Goal: Transaction & Acquisition: Purchase product/service

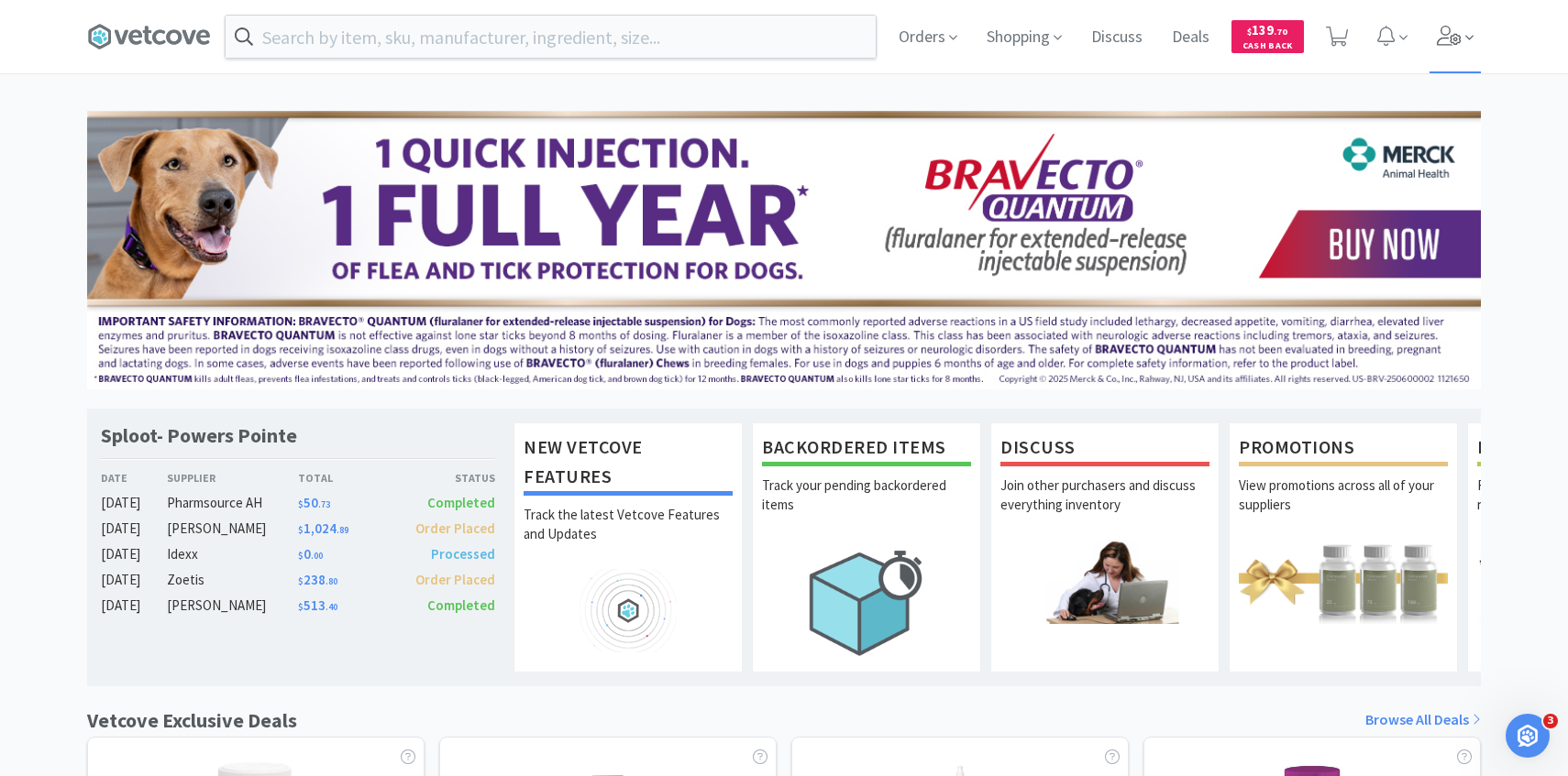
click at [1455, 14] on span at bounding box center [1456, 36] width 52 height 73
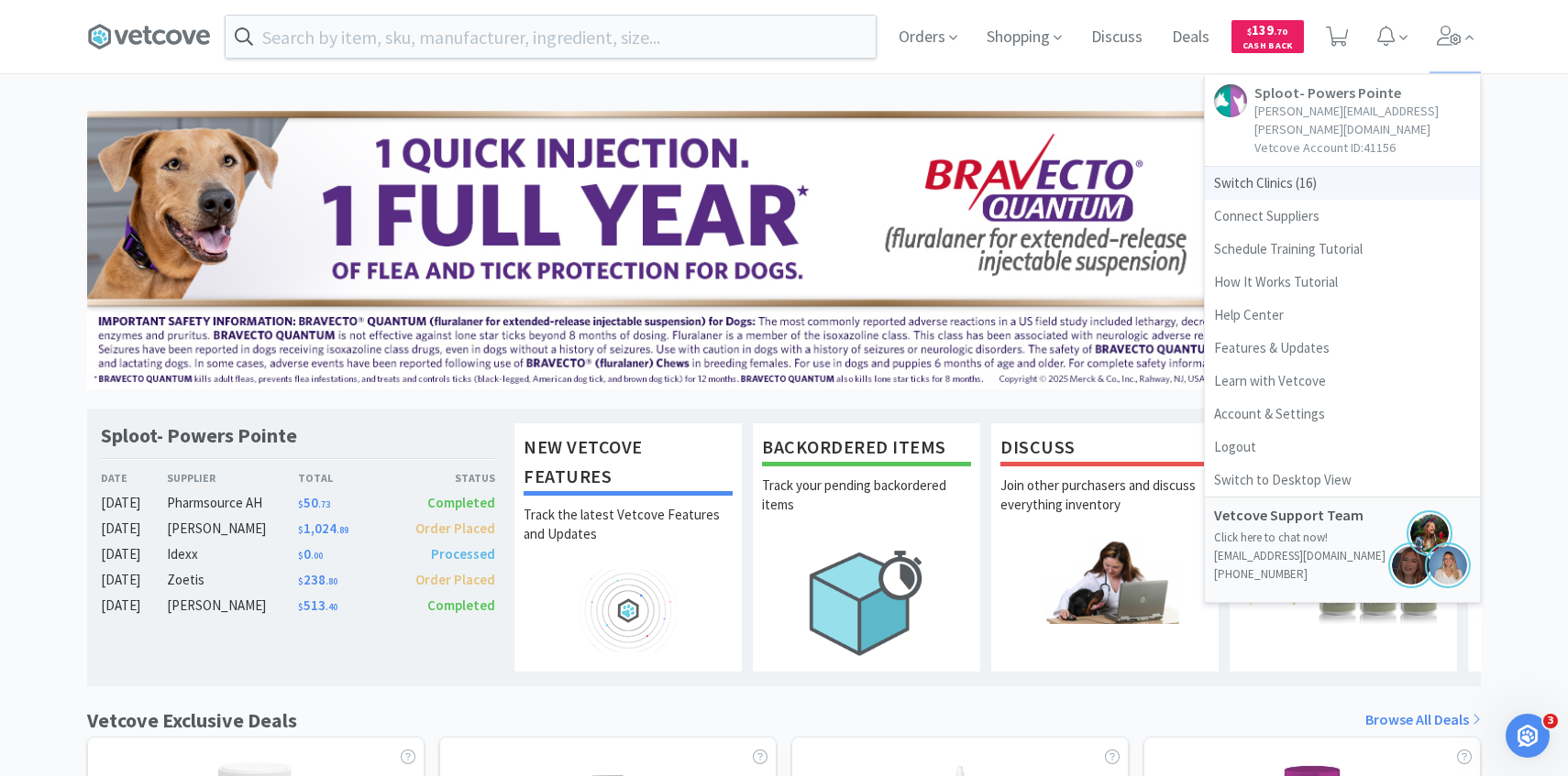
click at [1286, 167] on span "Switch Clinics ( 16 )" at bounding box center [1342, 184] width 275 height 33
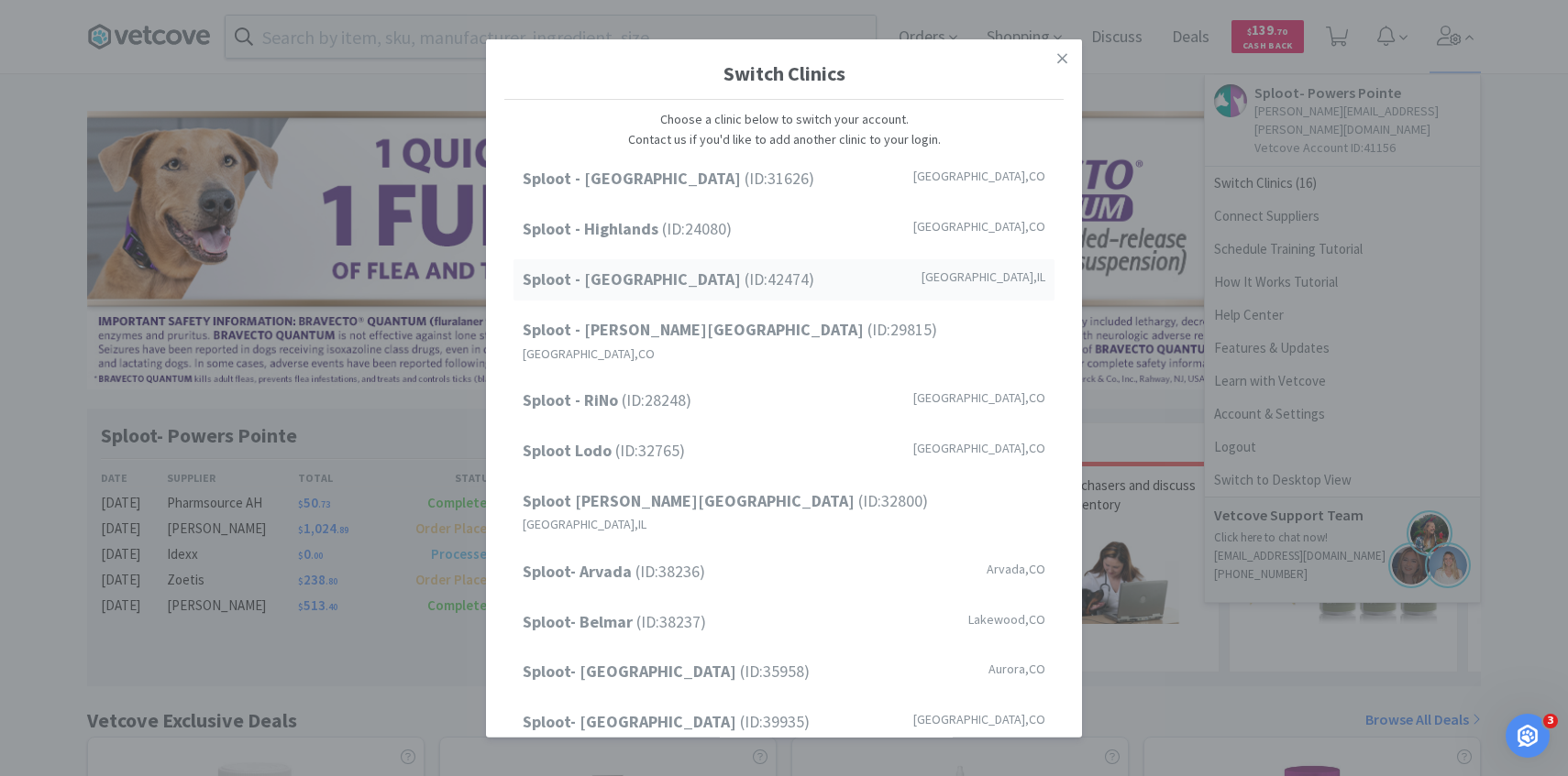
scroll to position [234, 0]
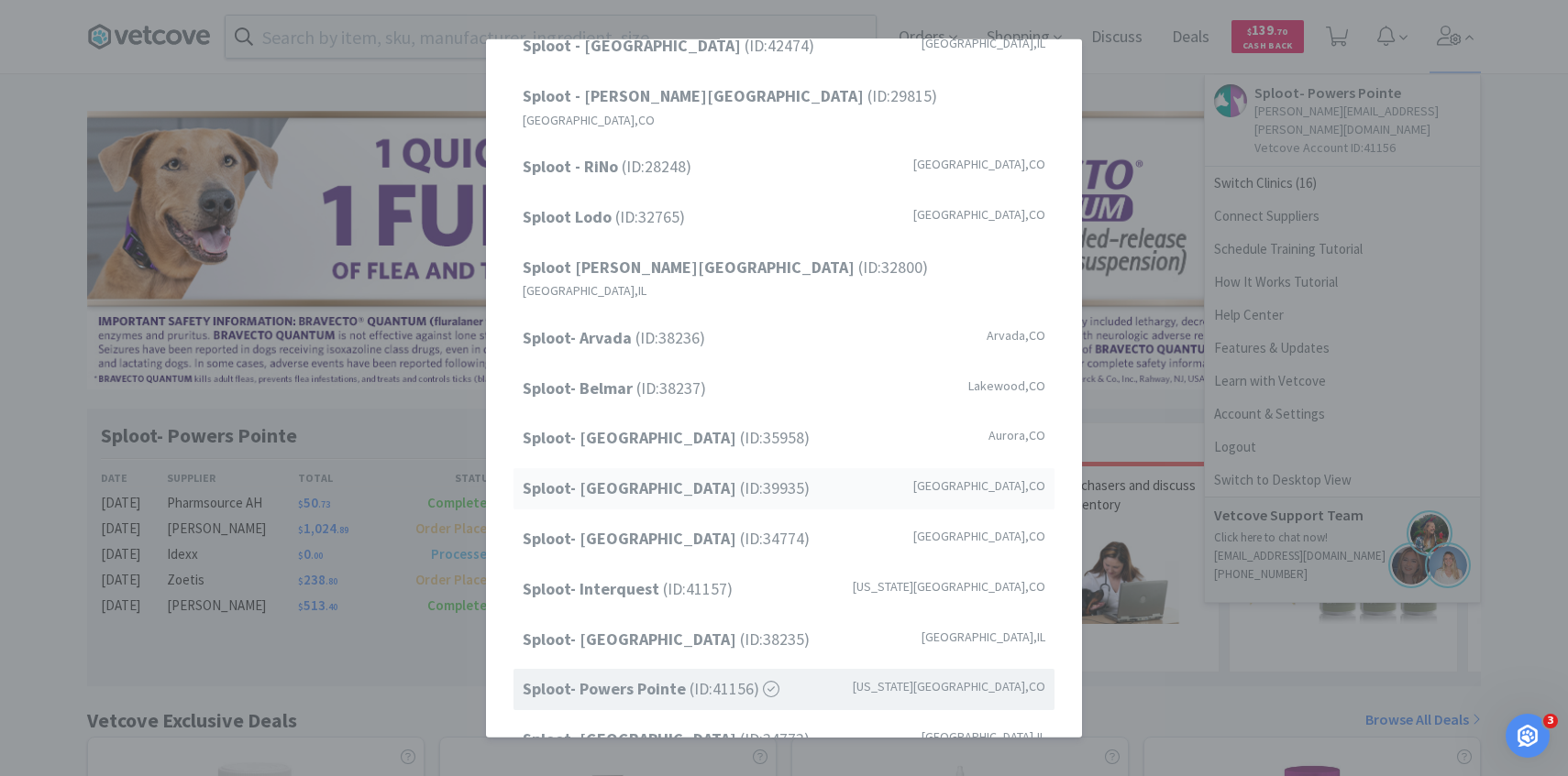
click at [724, 476] on span "Sploot- Greenwood Village (ID: 39935 )" at bounding box center [666, 489] width 287 height 27
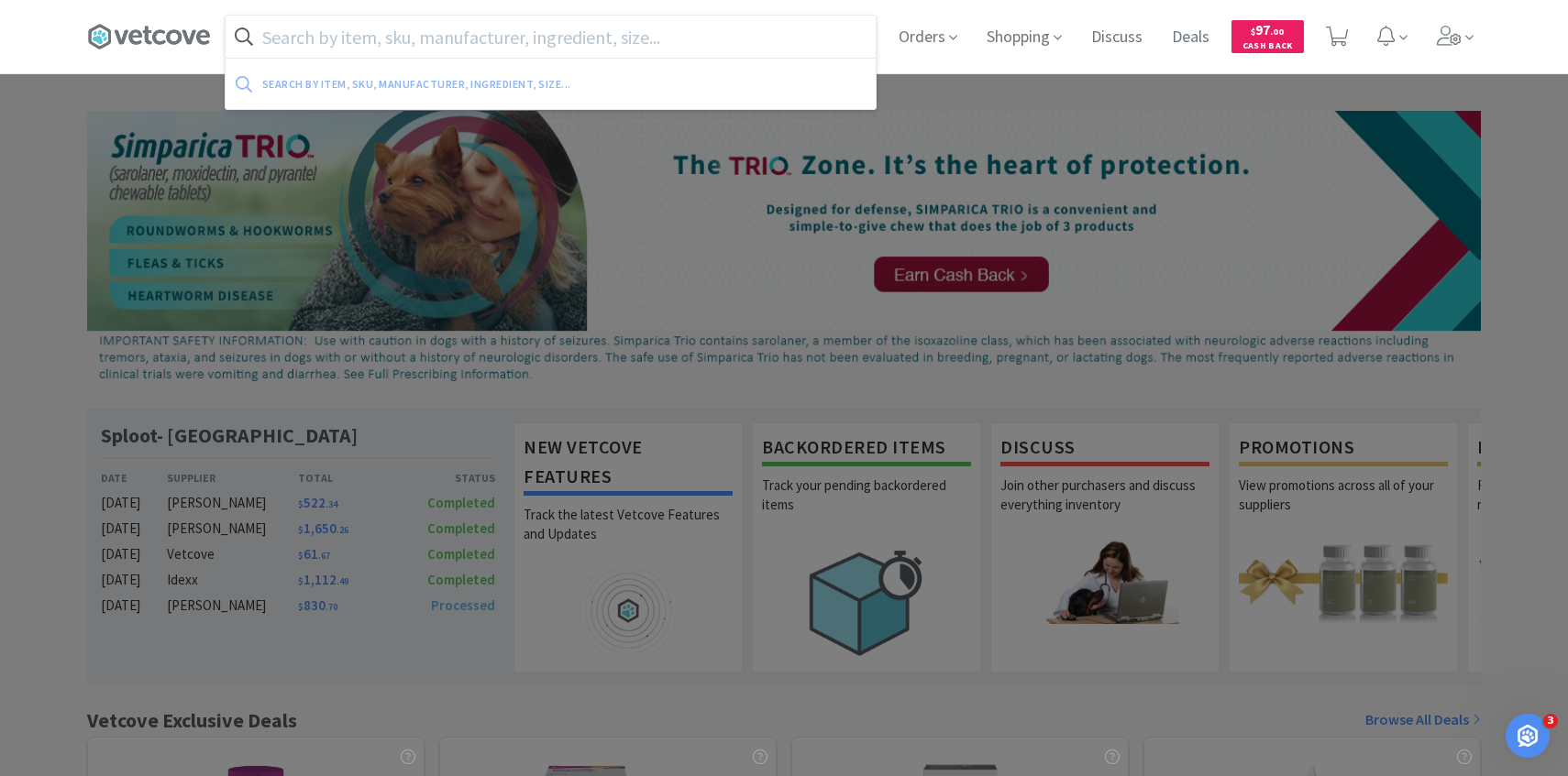
click at [577, 27] on input "text" at bounding box center [551, 36] width 650 height 42
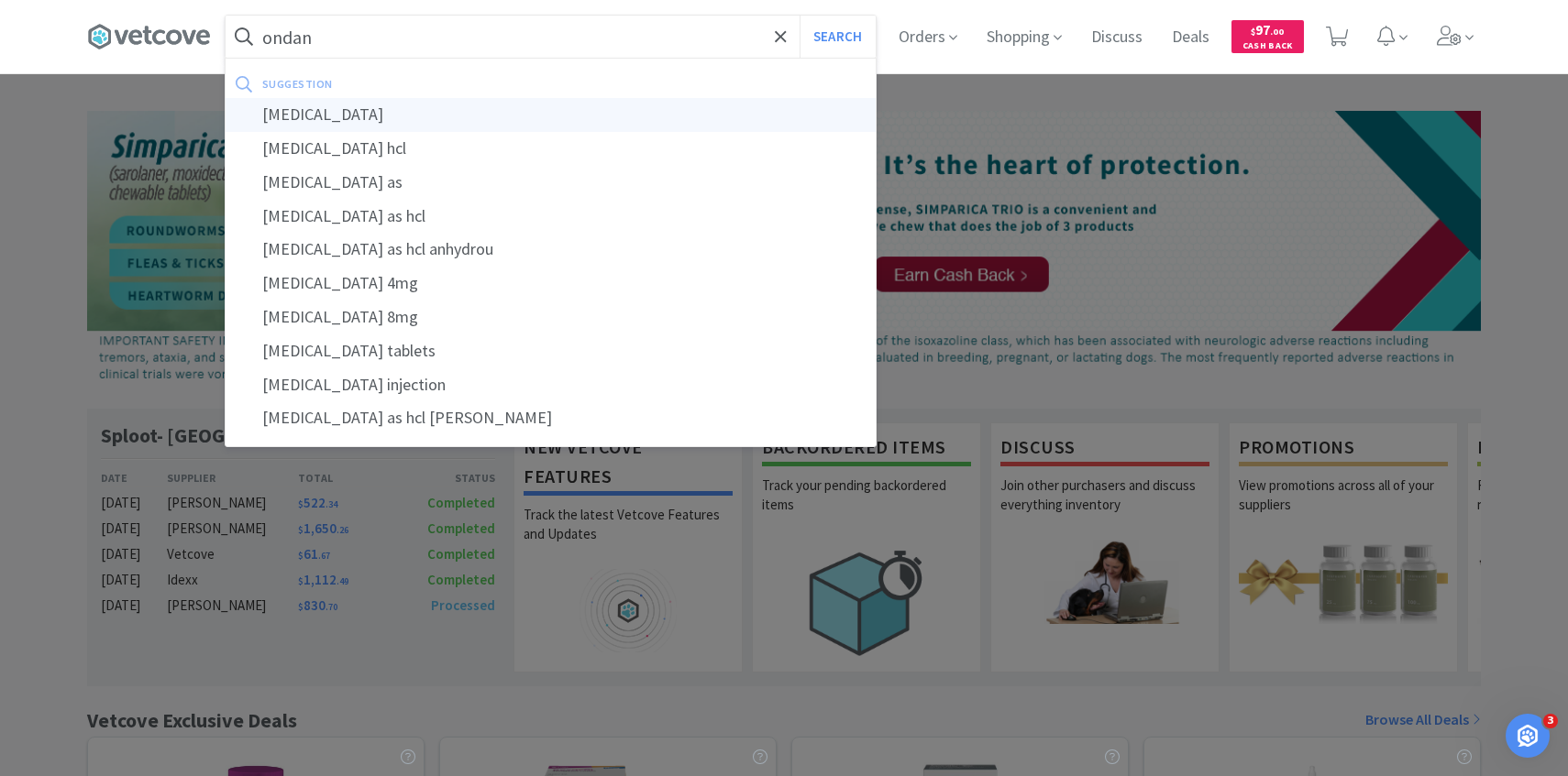
click at [564, 110] on div "ondansetron" at bounding box center [551, 115] width 650 height 34
type input "ondansetron"
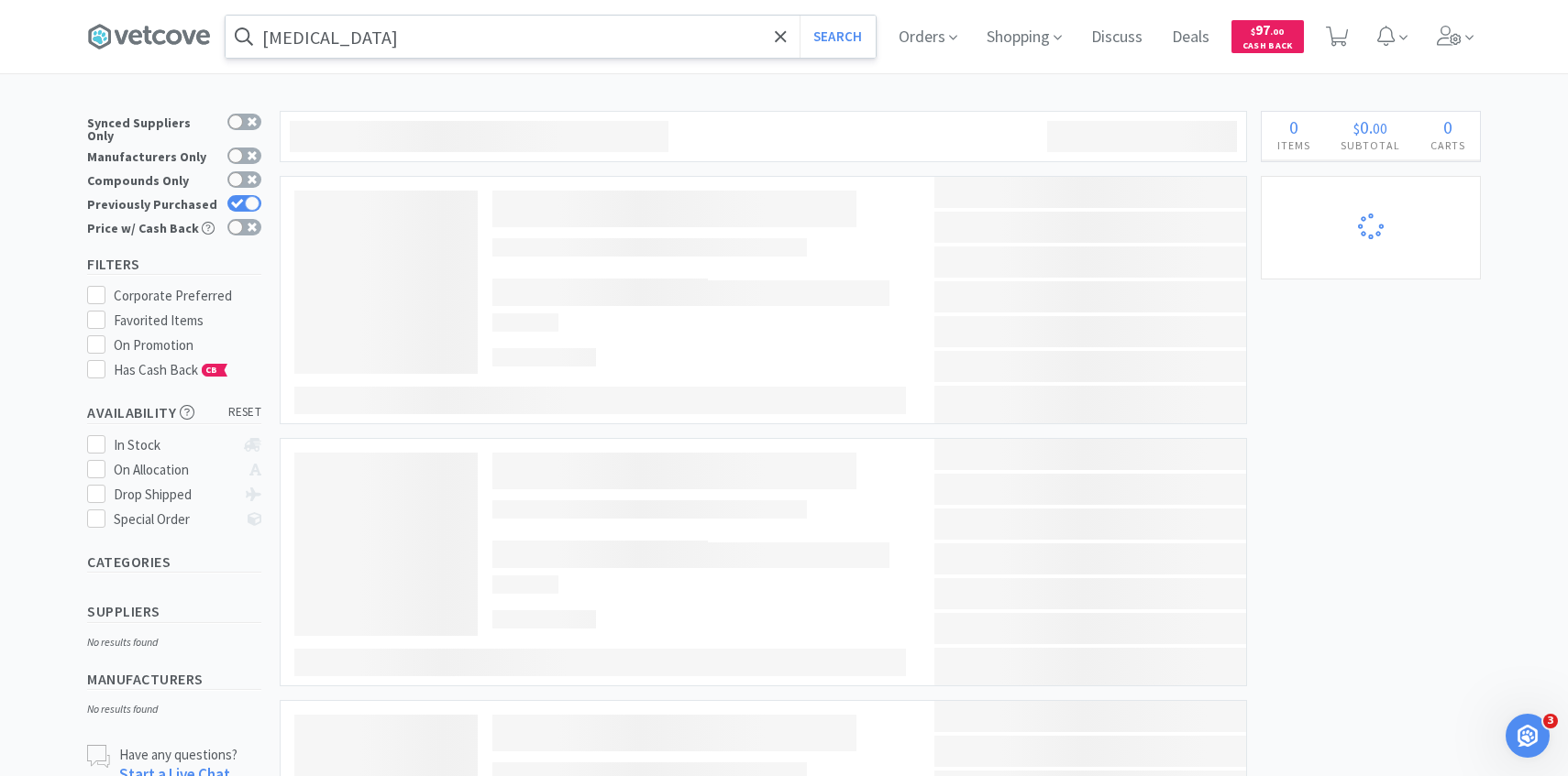
select select "3"
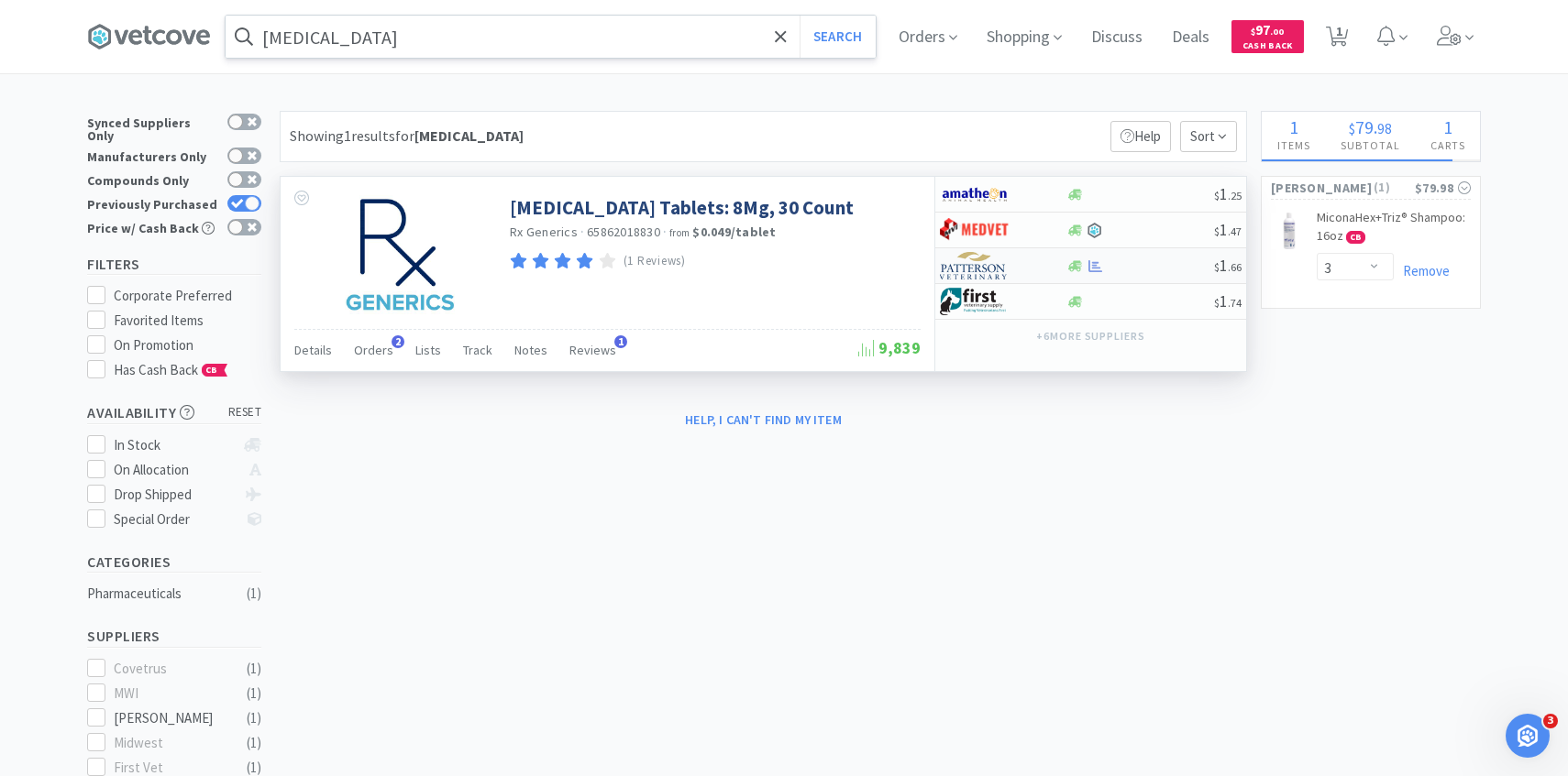
click at [982, 270] on img at bounding box center [974, 266] width 69 height 28
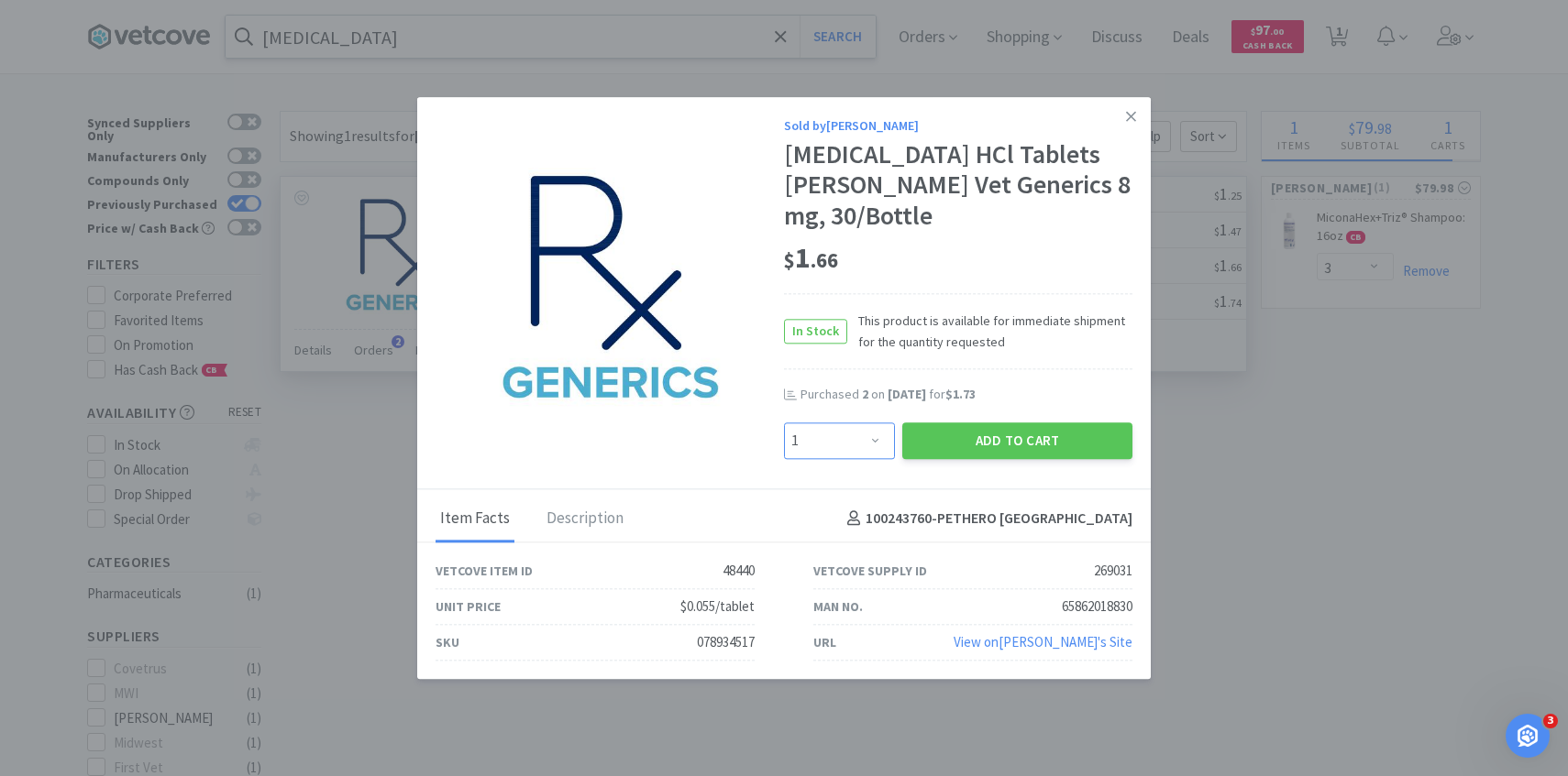
click at [856, 448] on select "Enter Quantity 1 2 3 4 5 6 7 8 9 10 11 12 13 14 15 16 17 18 19 20 Enter Quantity" at bounding box center [838, 441] width 110 height 37
select select "3"
click at [784, 422] on select "Enter Quantity 1 2 3 4 5 6 7 8 9 10 11 12 13 14 15 16 17 18 19 20 Enter Quantity" at bounding box center [838, 441] width 110 height 37
click at [999, 450] on button "Add to Cart" at bounding box center [1017, 441] width 230 height 37
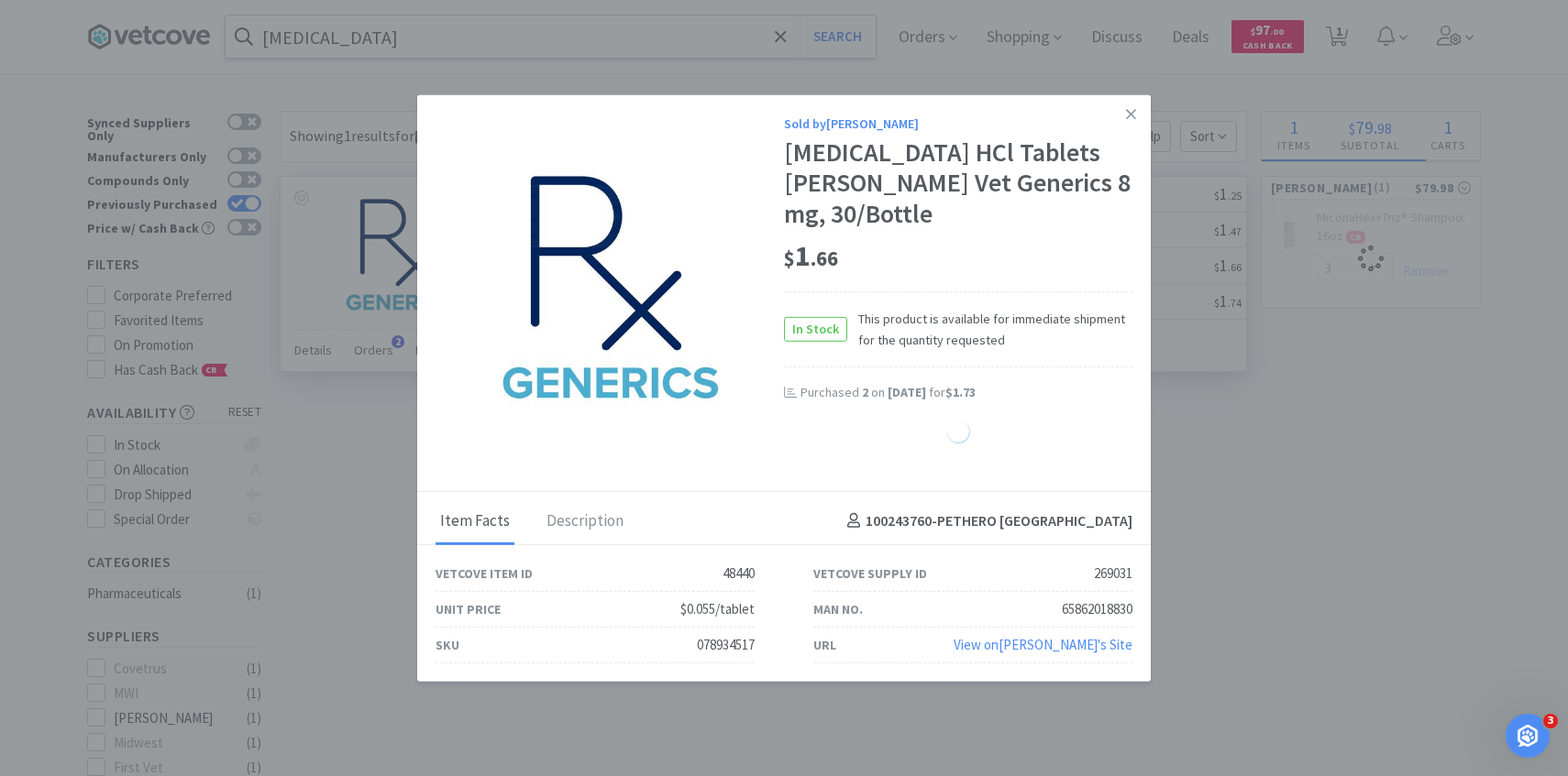
select select "3"
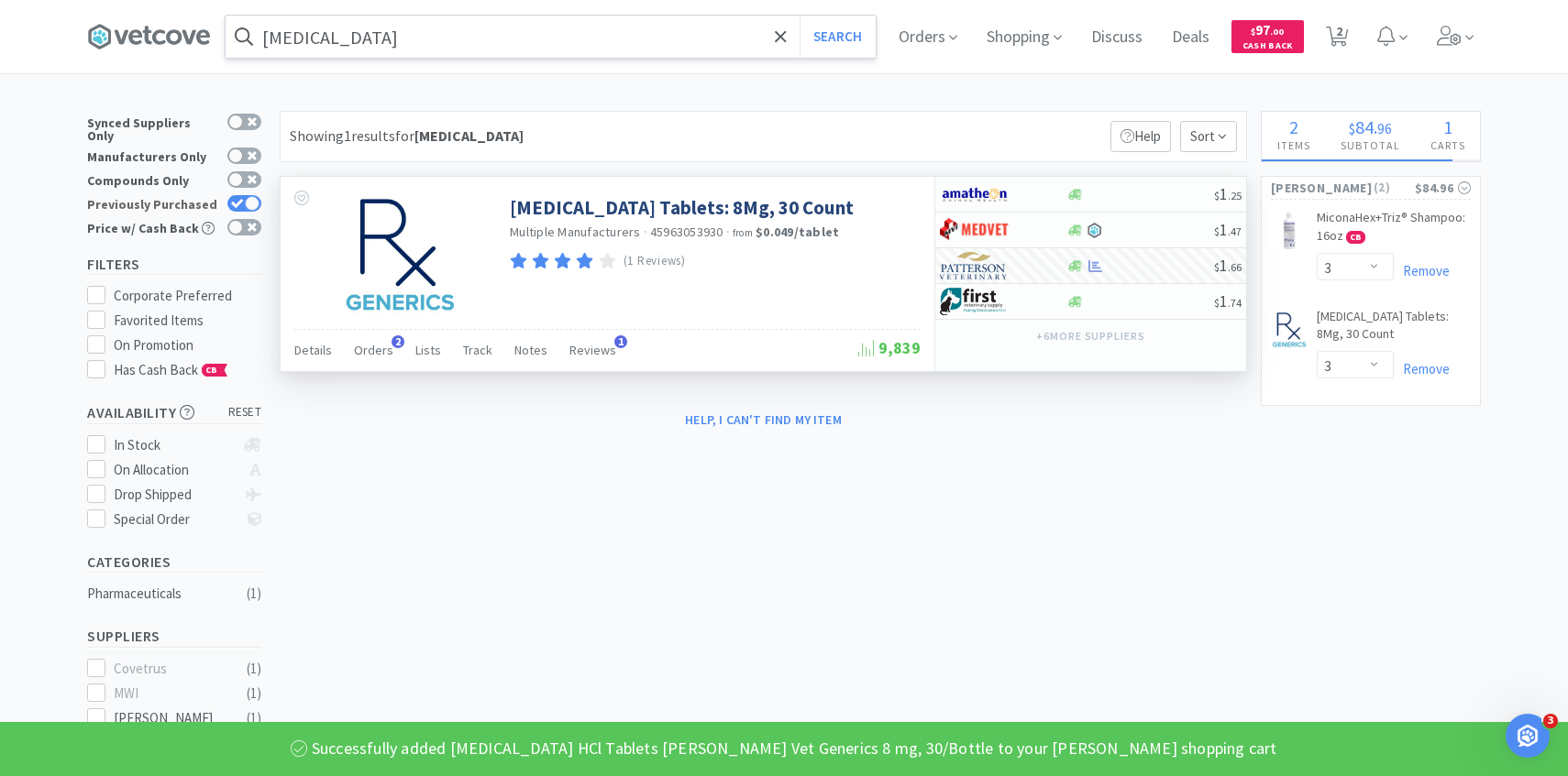
click at [251, 196] on div at bounding box center [253, 203] width 15 height 15
checkbox input "false"
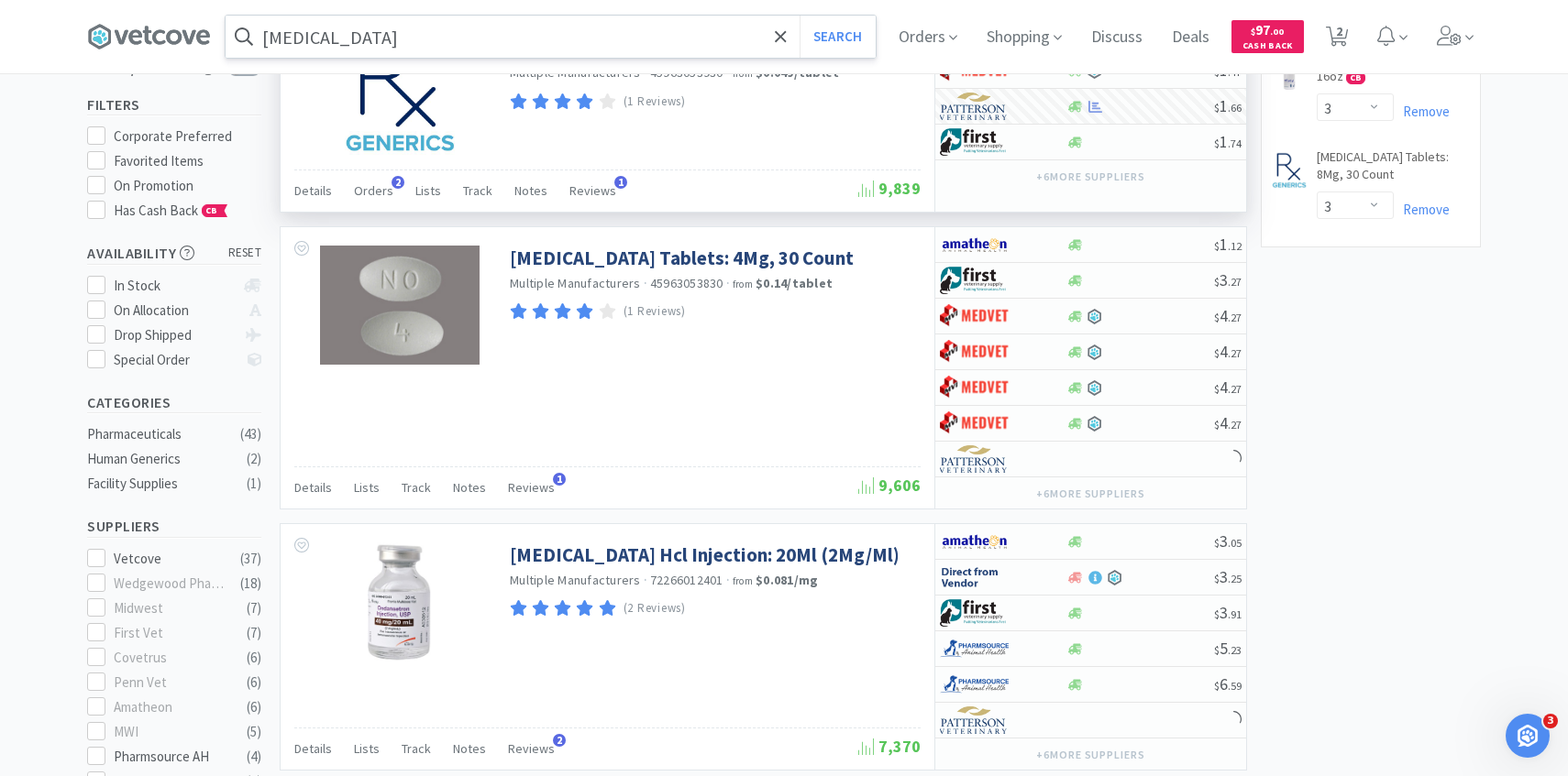
scroll to position [178, 0]
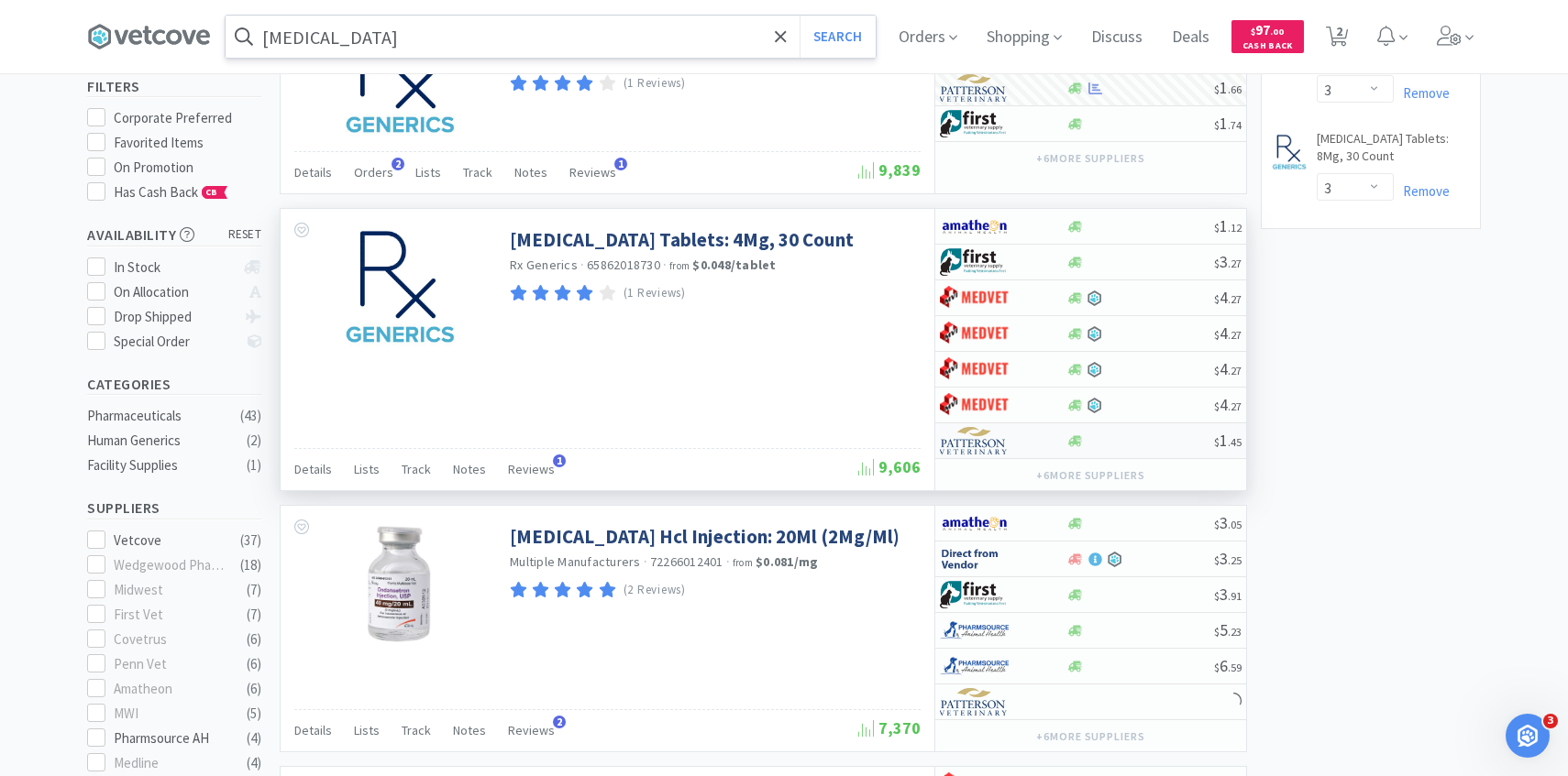
click at [994, 447] on img at bounding box center [974, 441] width 69 height 28
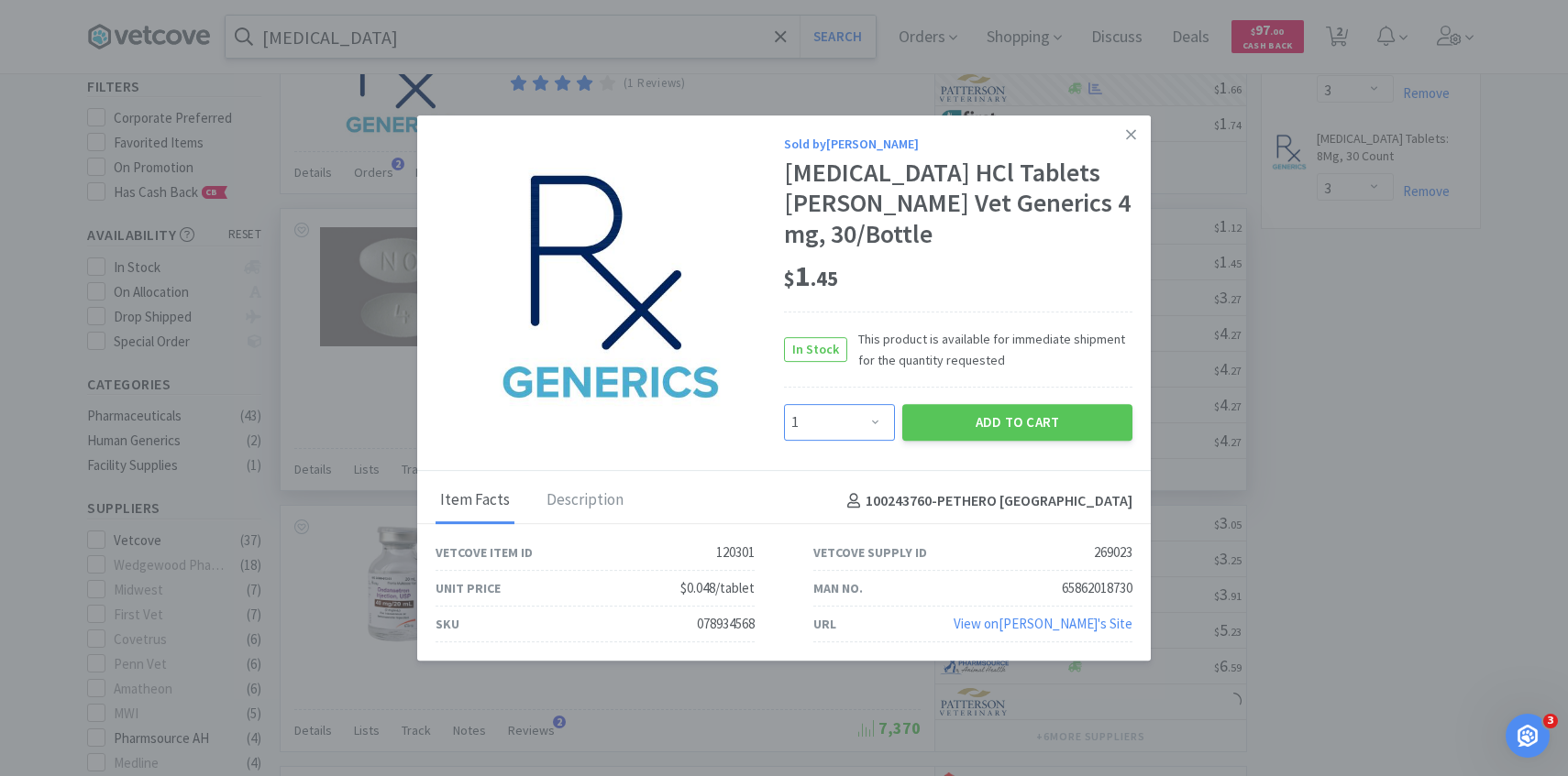
click at [856, 418] on select "Enter Quantity 1 2 3 4 5 6 7 8 9 10 11 12 13 14 15 16 17 18 19 20 Enter Quantity" at bounding box center [838, 422] width 110 height 37
select select "2"
click at [784, 404] on select "Enter Quantity 1 2 3 4 5 6 7 8 9 10 11 12 13 14 15 16 17 18 19 20 Enter Quantity" at bounding box center [838, 422] width 110 height 37
click at [993, 420] on button "Add to Cart" at bounding box center [1017, 422] width 230 height 37
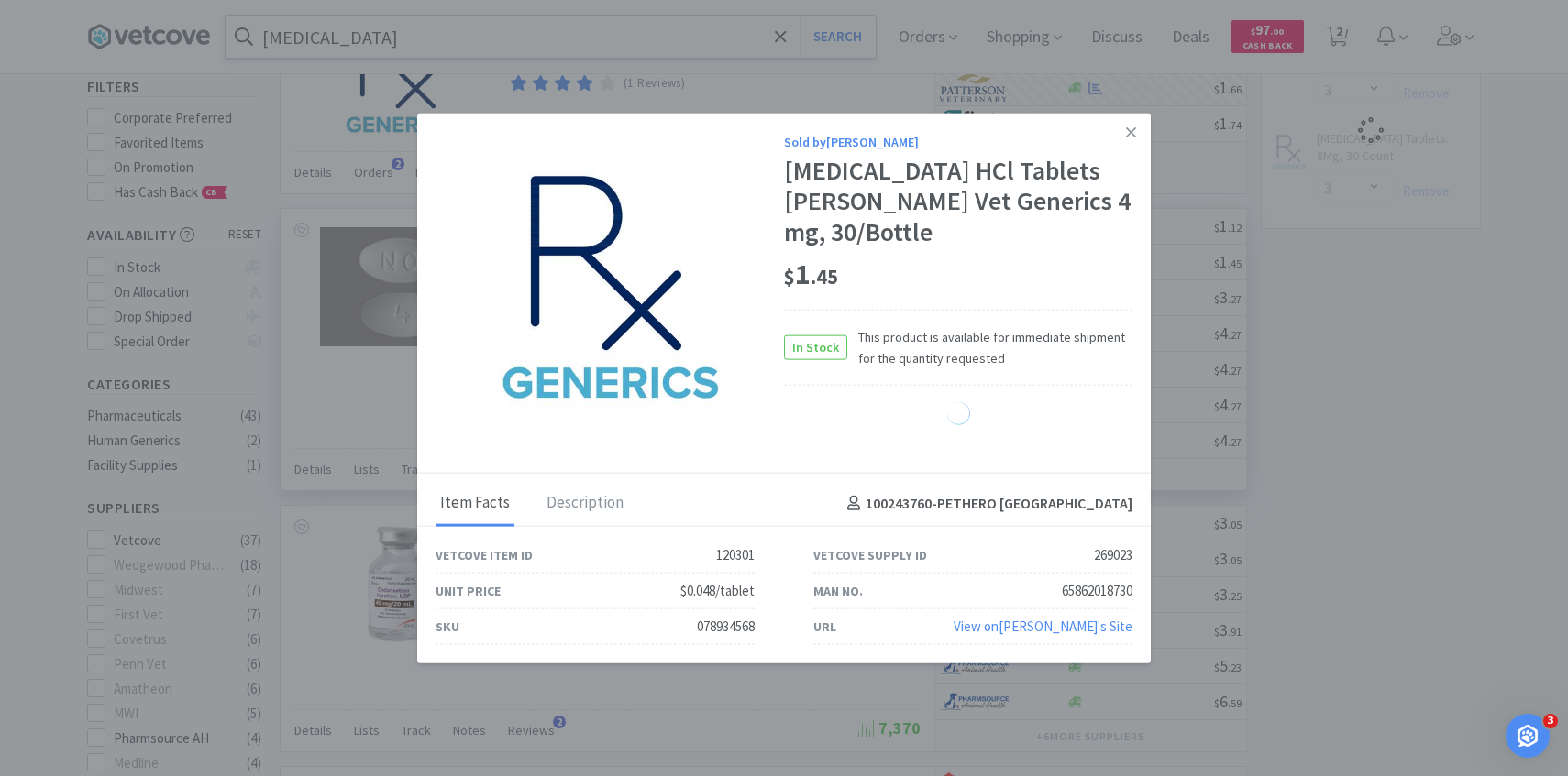
select select "2"
select select "3"
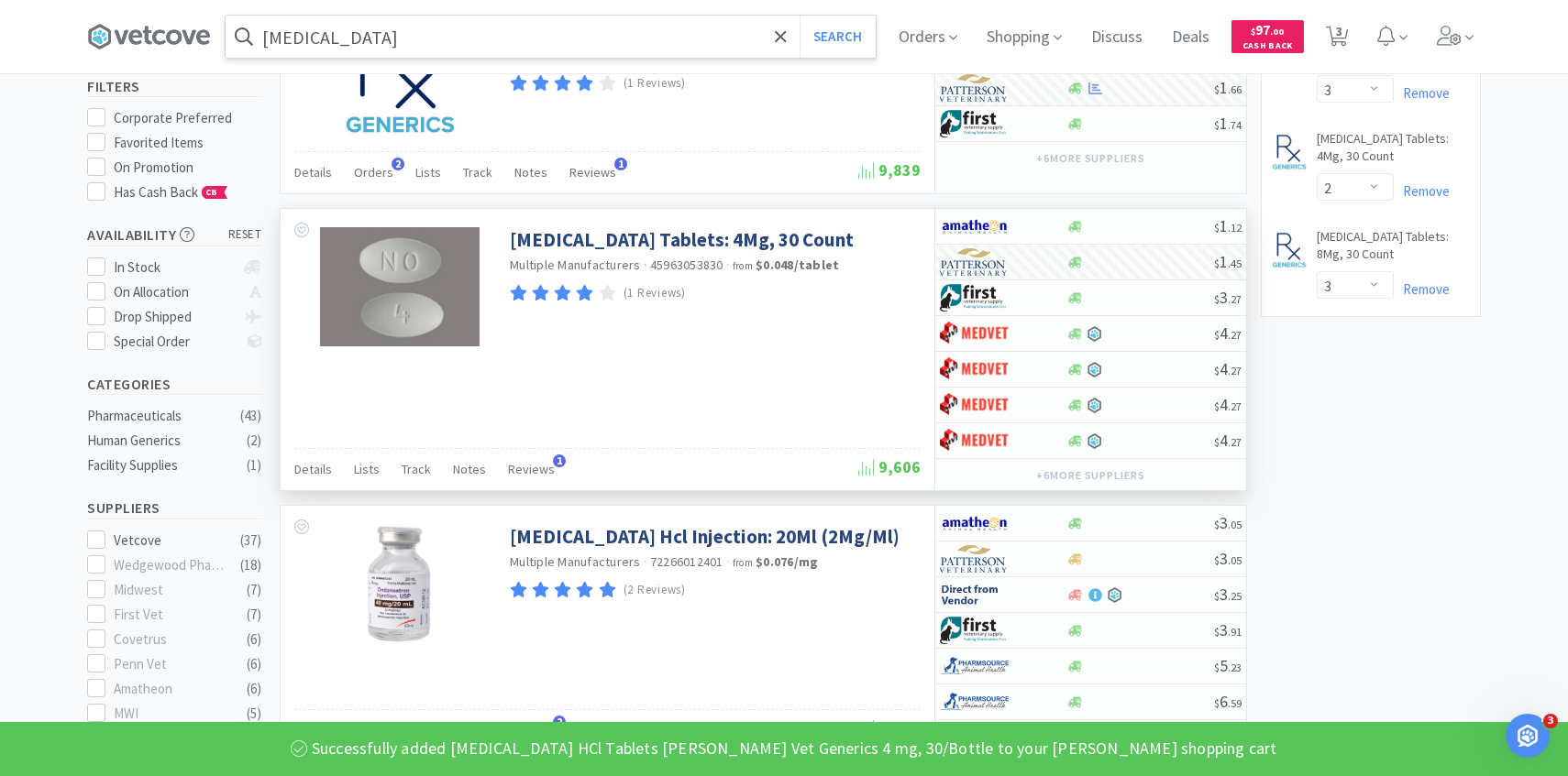
click at [1348, 29] on span "3" at bounding box center [1337, 36] width 37 height 73
select select "3"
select select "2"
select select "3"
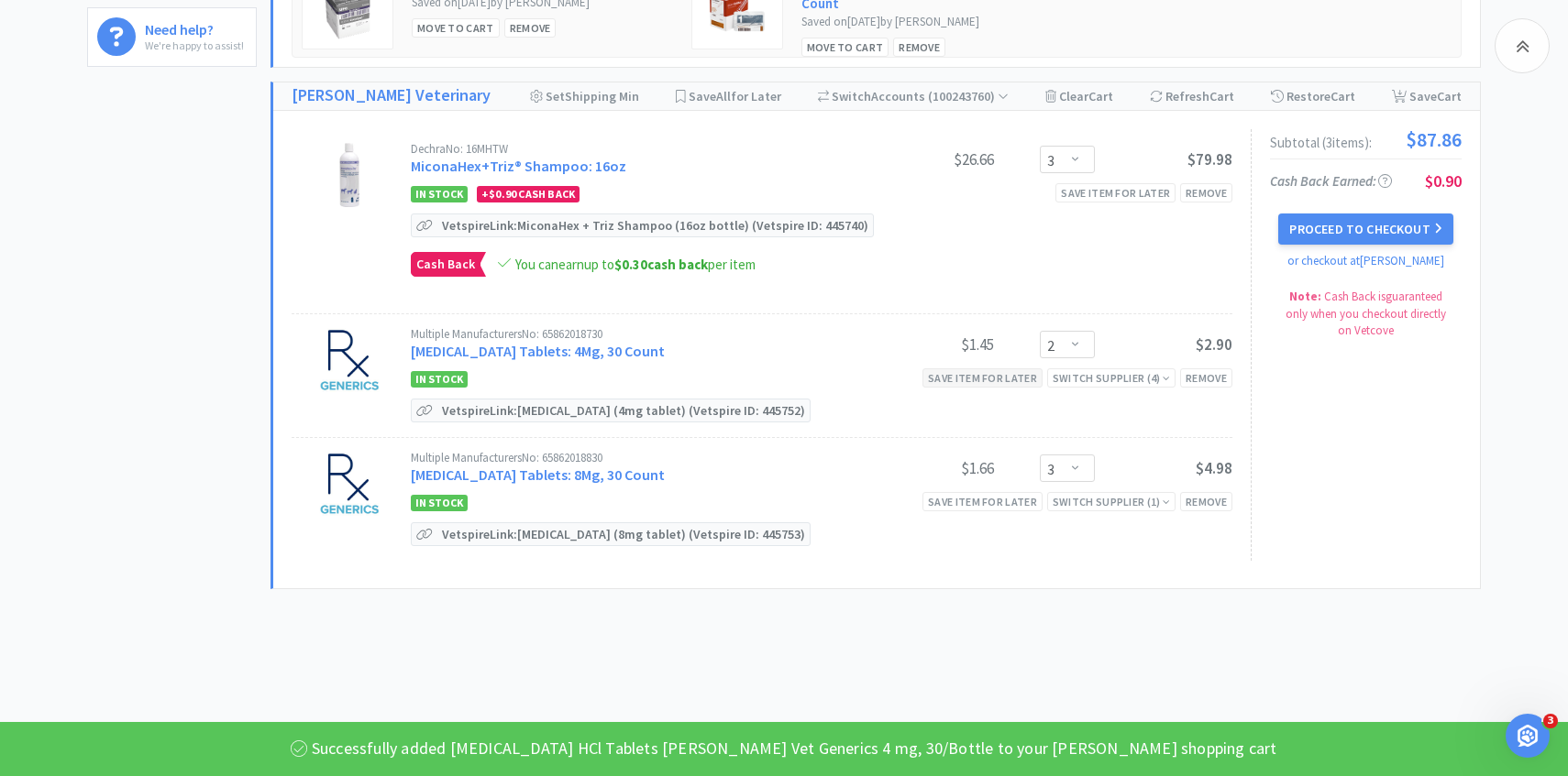
scroll to position [620, 0]
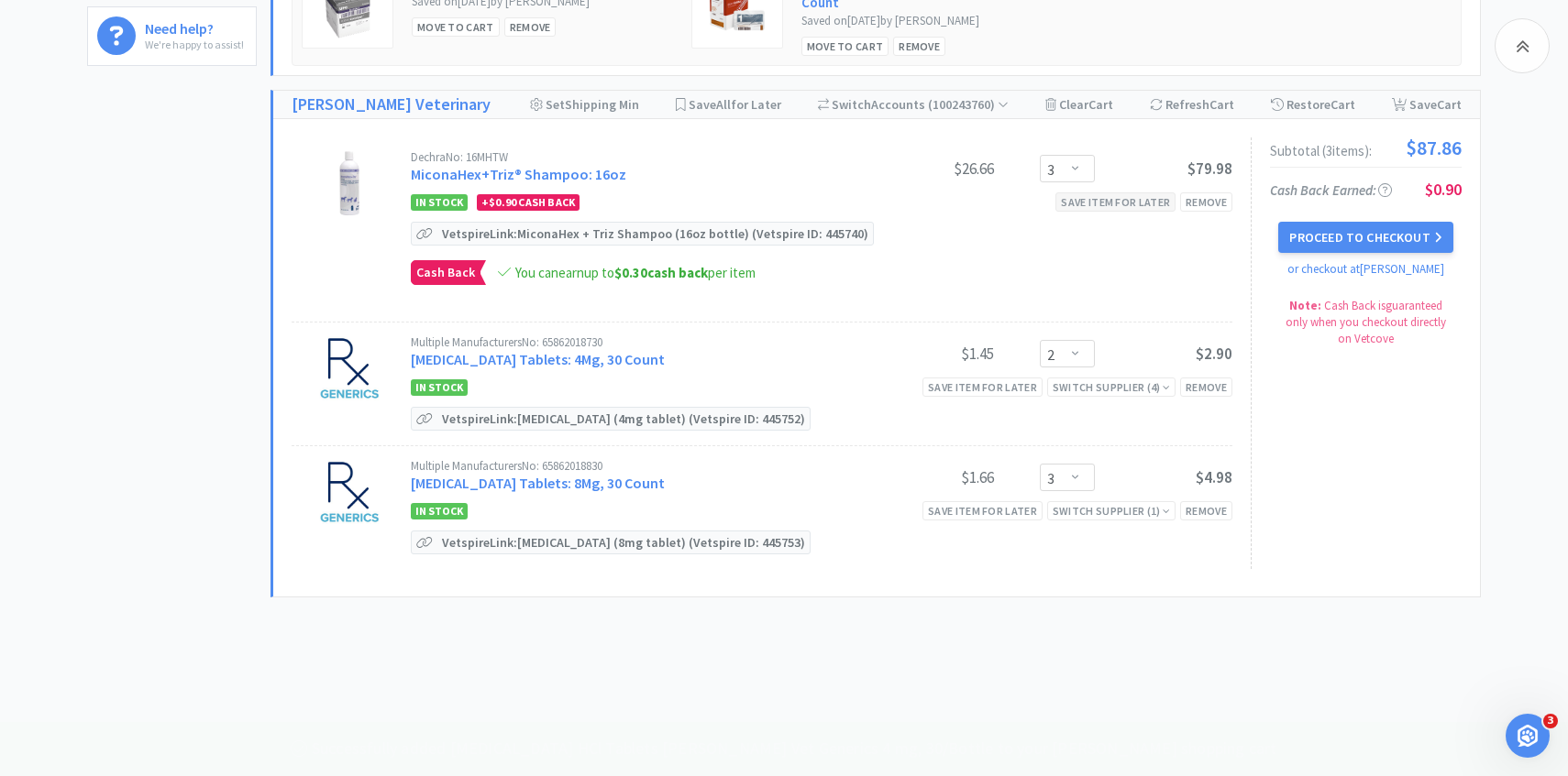
click at [1101, 192] on div "Save item for later" at bounding box center [1115, 201] width 120 height 19
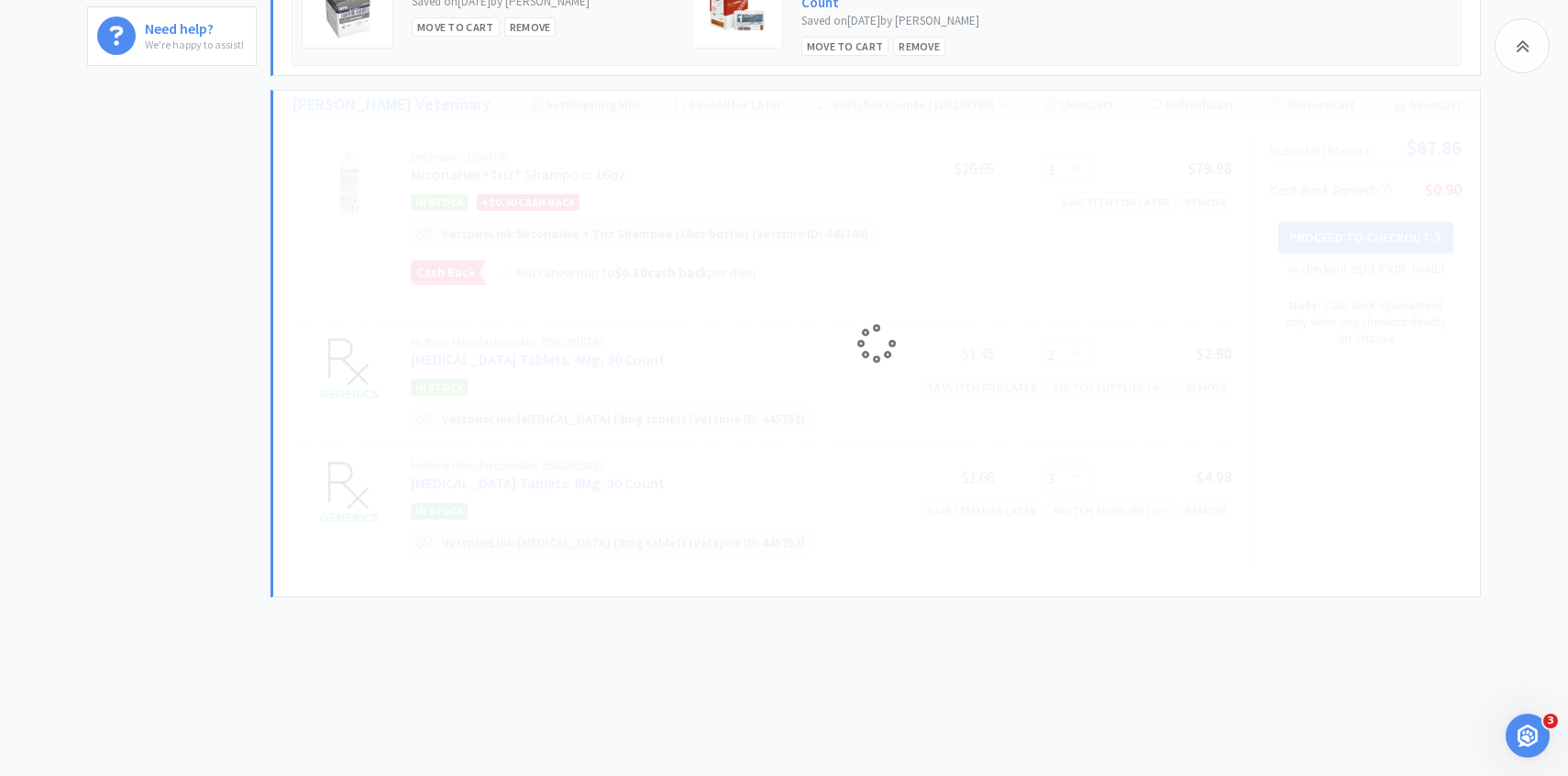
select select "2"
select select "3"
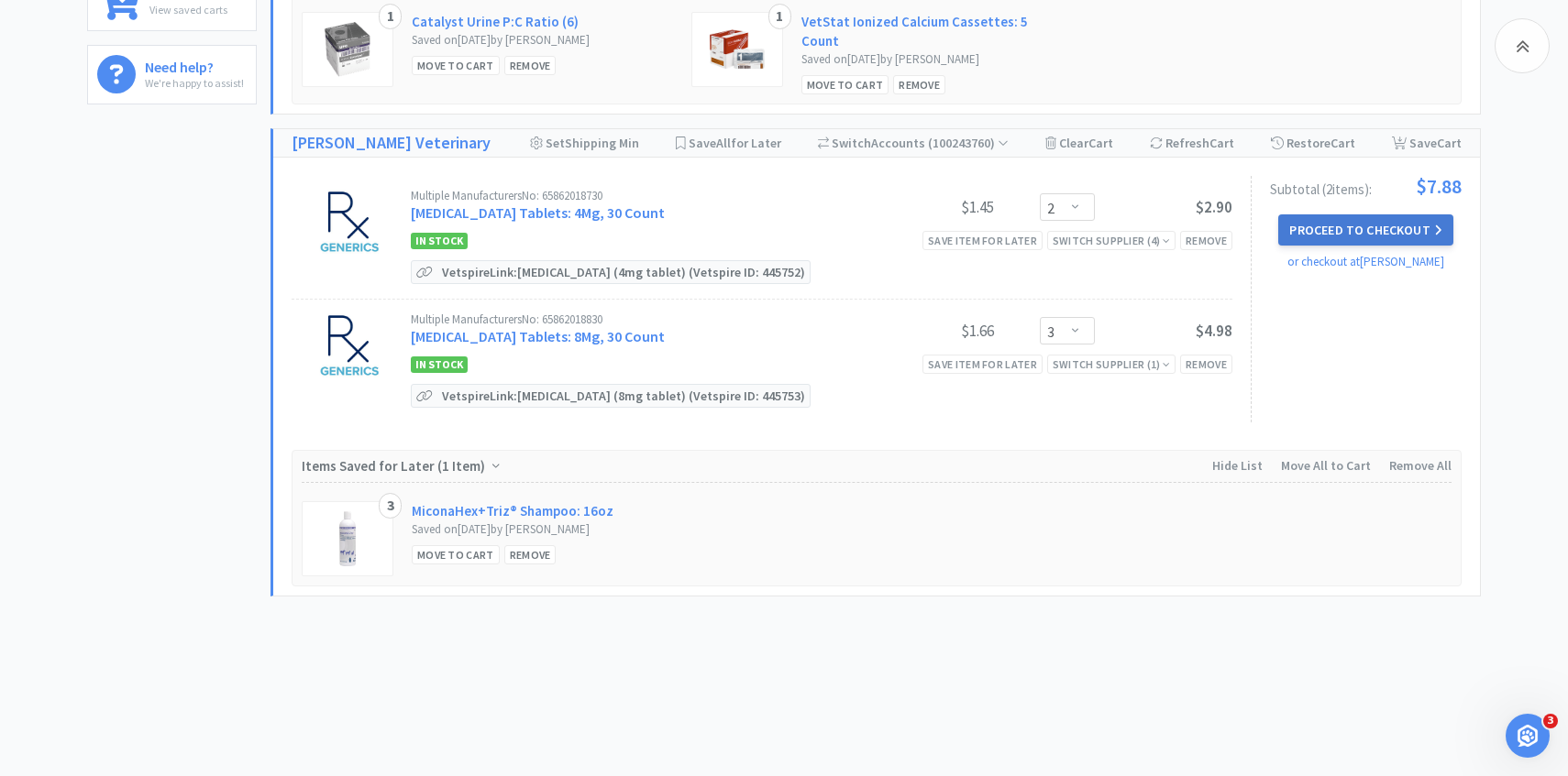
click at [1310, 216] on button "Proceed to Checkout" at bounding box center [1366, 230] width 175 height 32
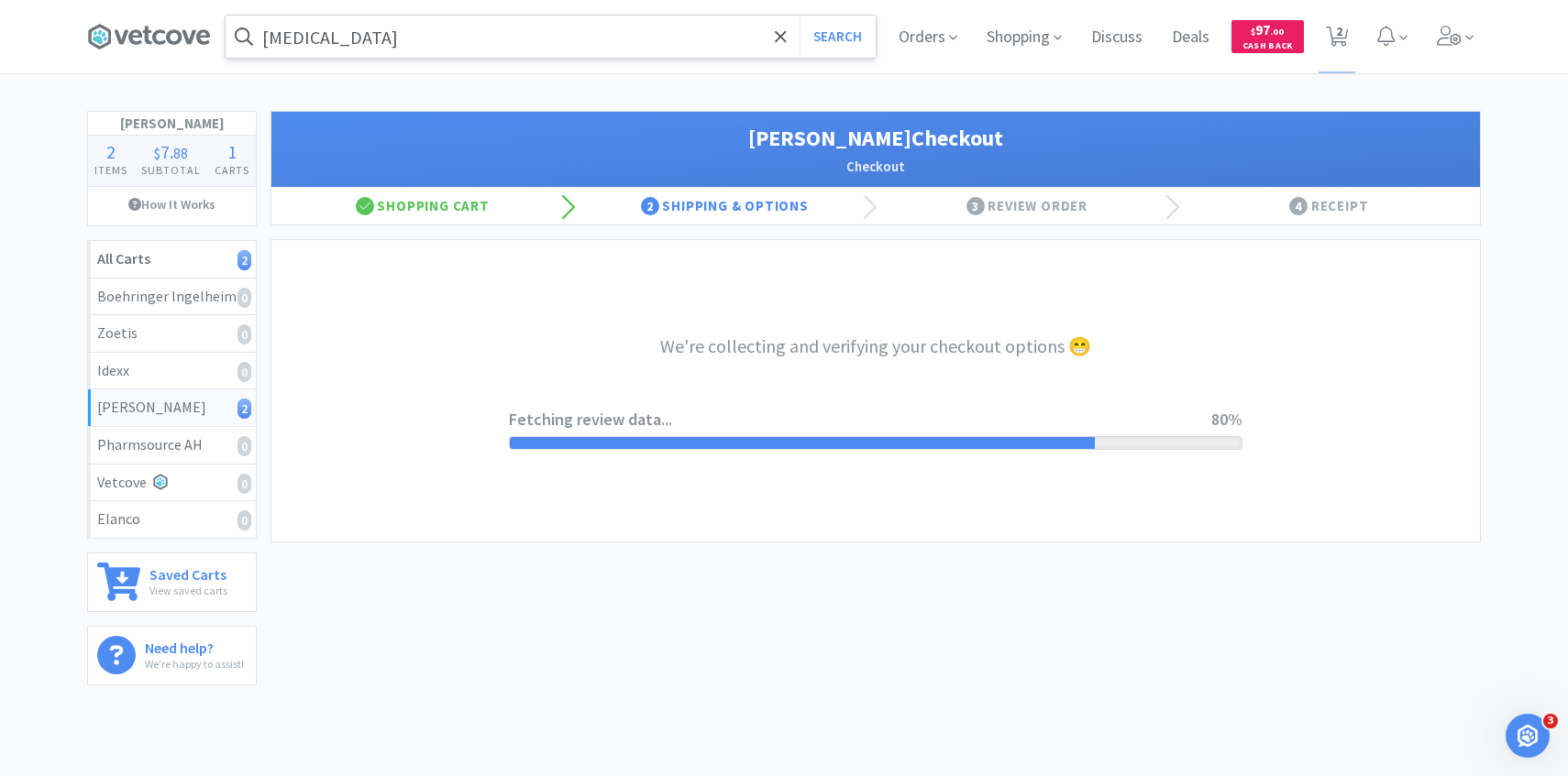
select select "1"
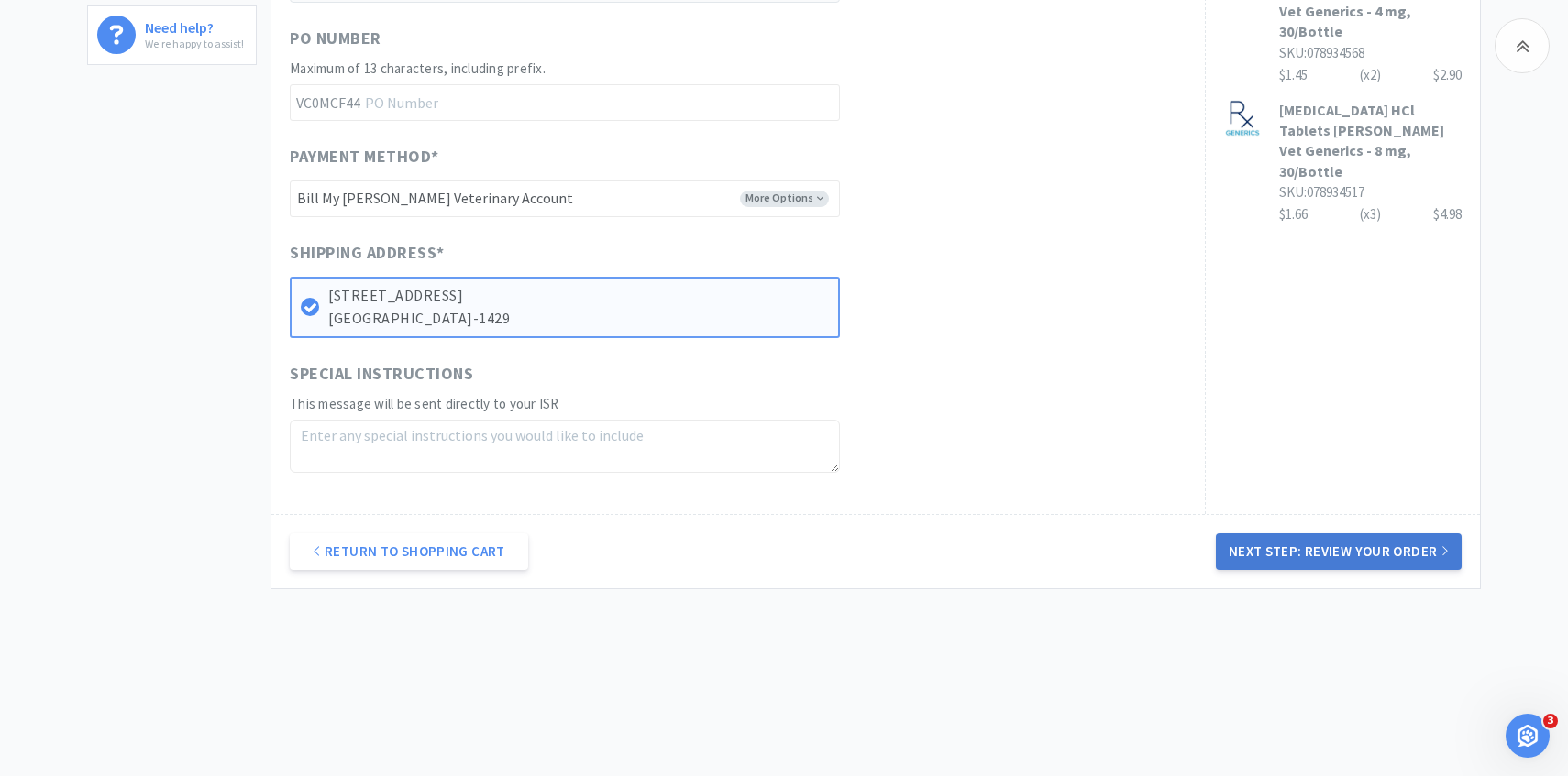
click at [1306, 549] on button "Next Step: Review Your Order" at bounding box center [1338, 552] width 246 height 37
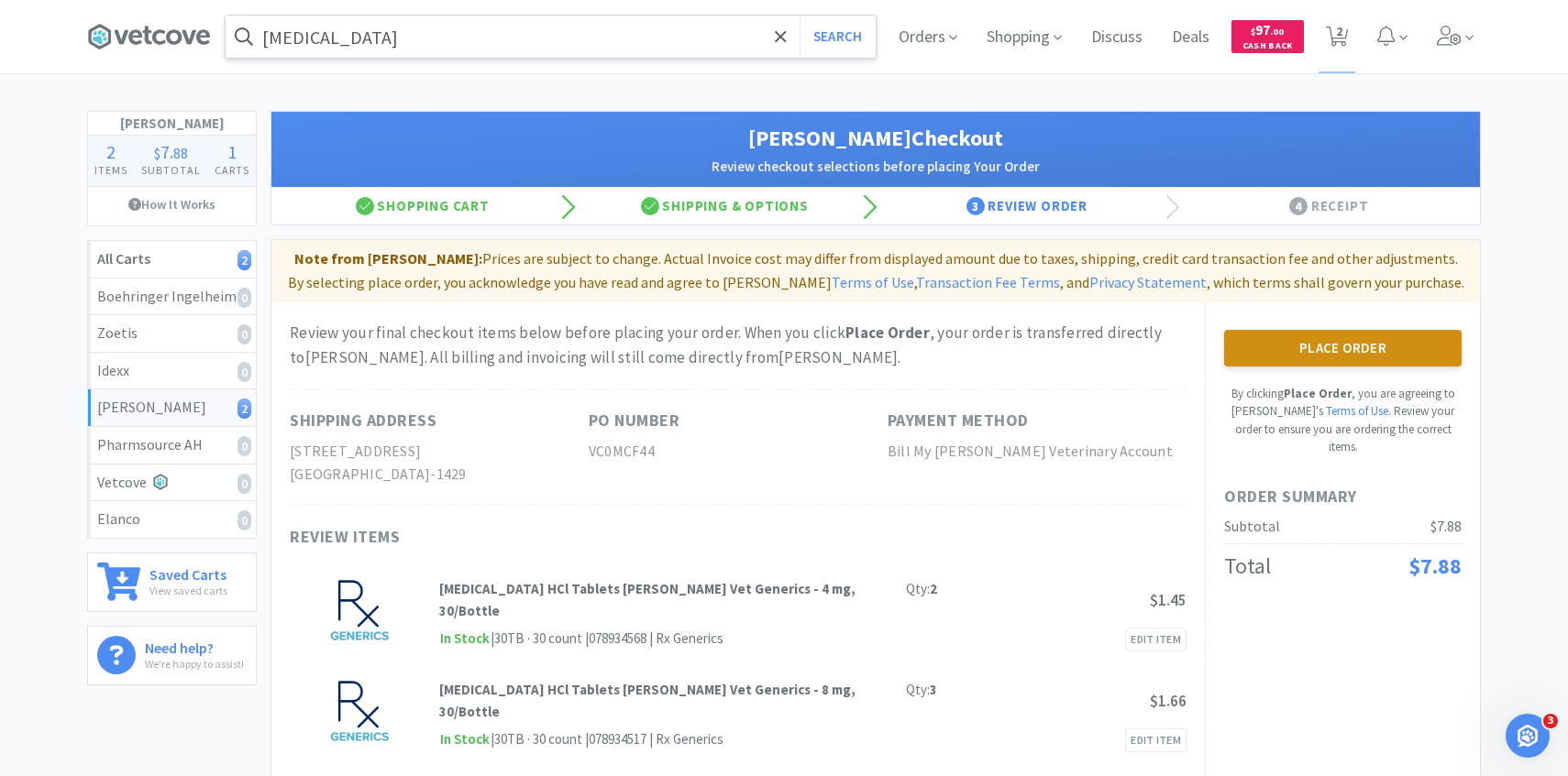
click at [1249, 332] on button "Place Order" at bounding box center [1342, 349] width 238 height 37
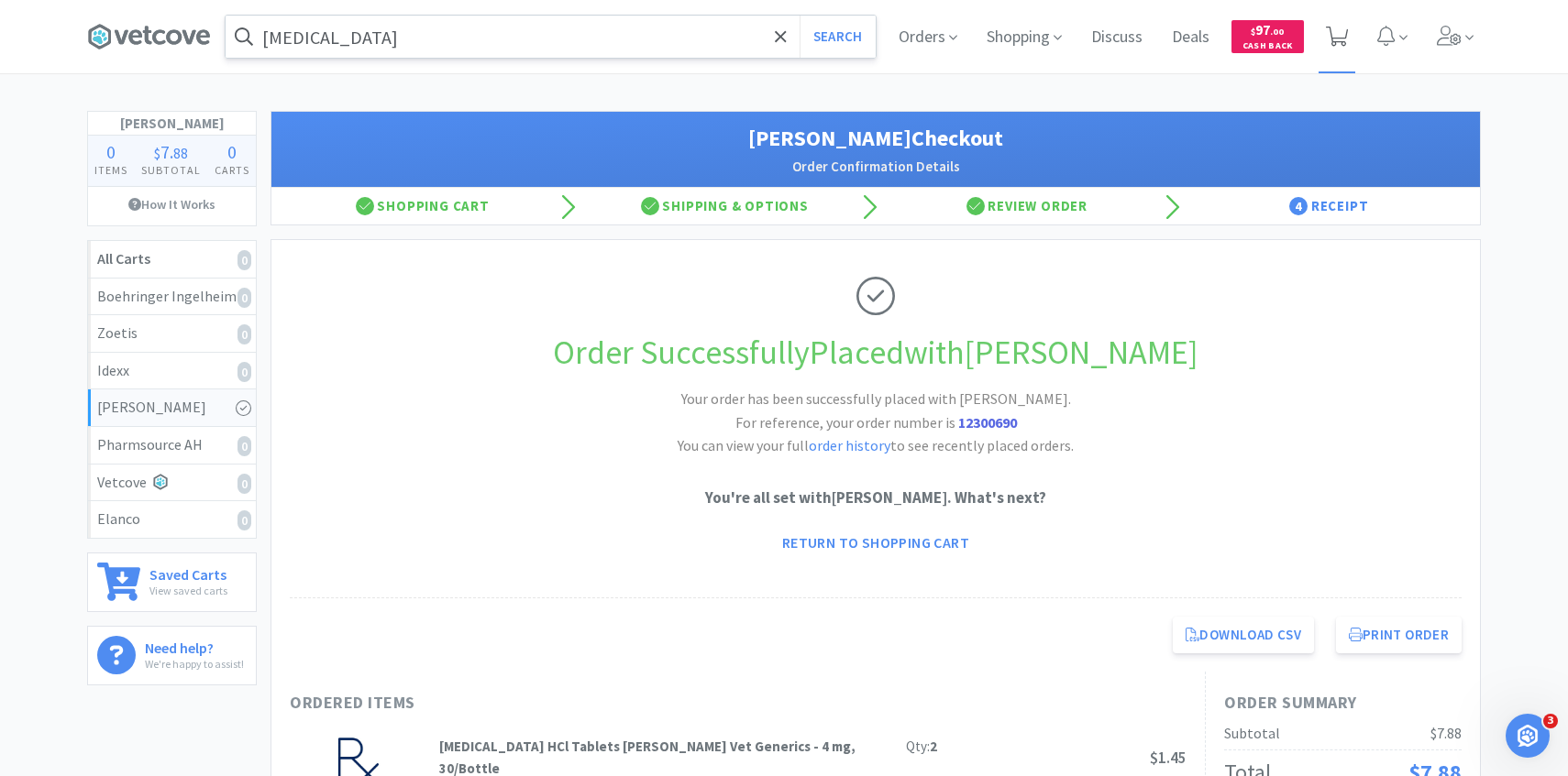
click at [1344, 31] on icon at bounding box center [1337, 37] width 23 height 20
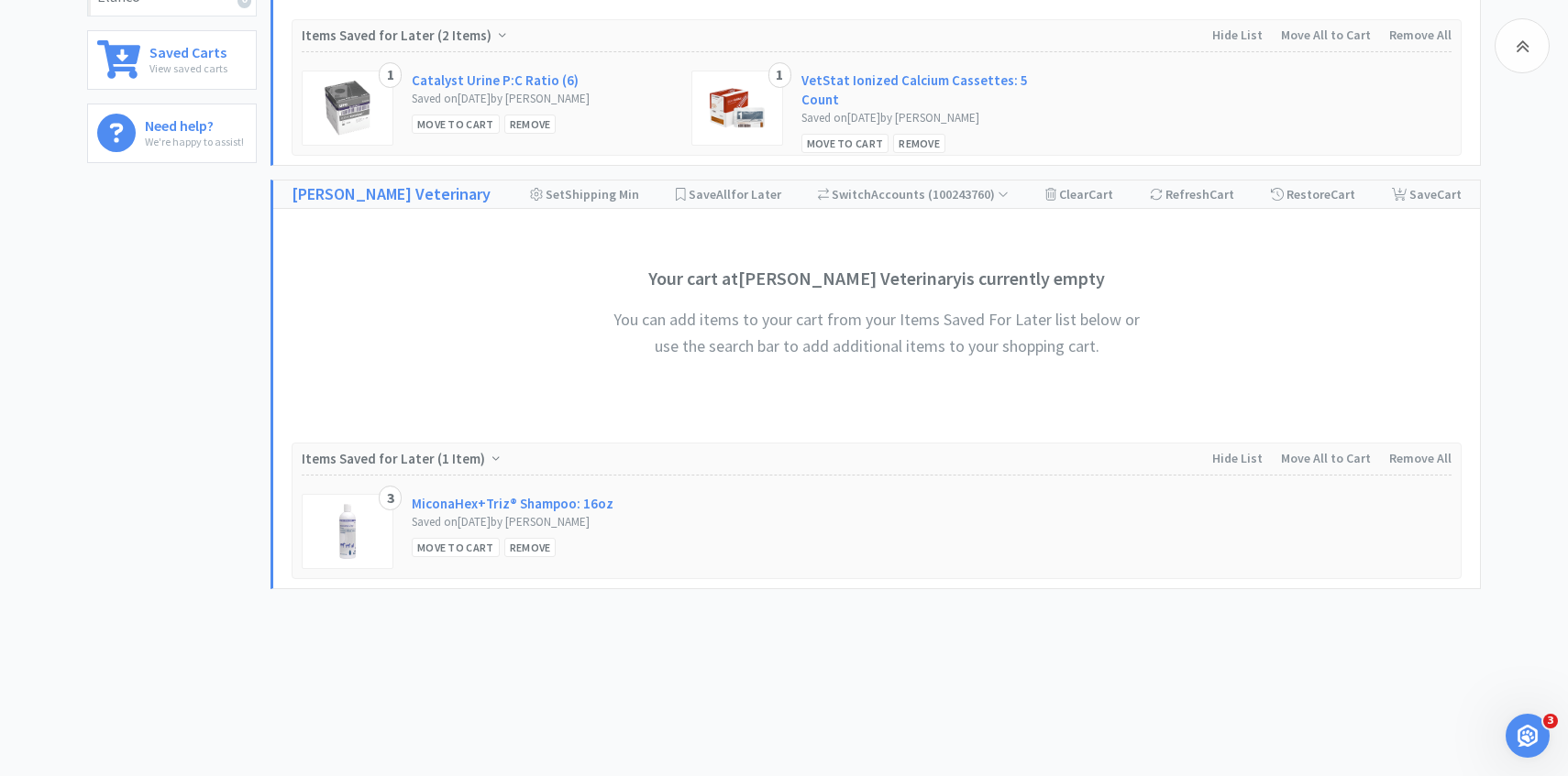
scroll to position [524, 0]
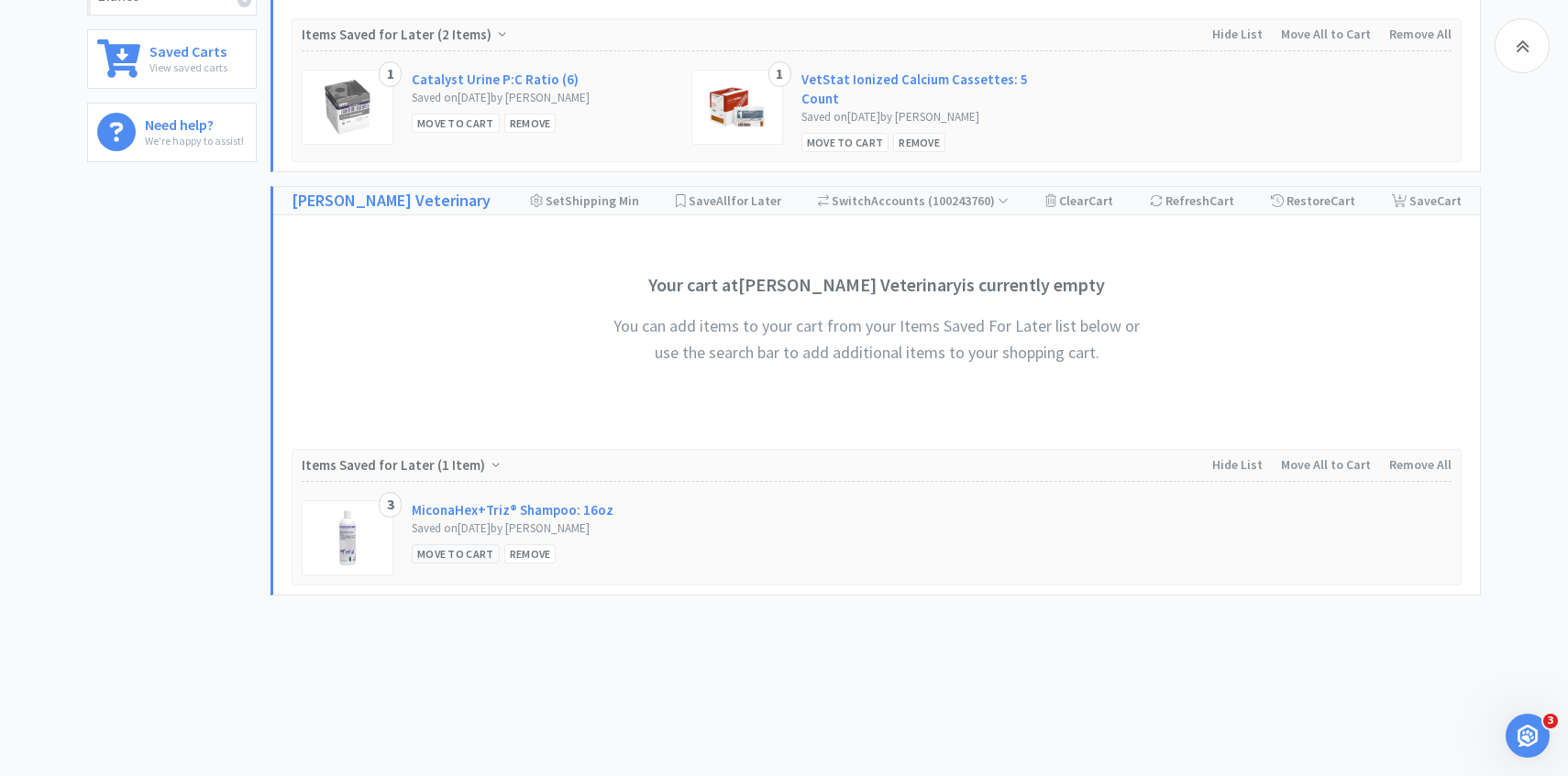
click at [462, 547] on div "Move to Cart" at bounding box center [455, 554] width 88 height 19
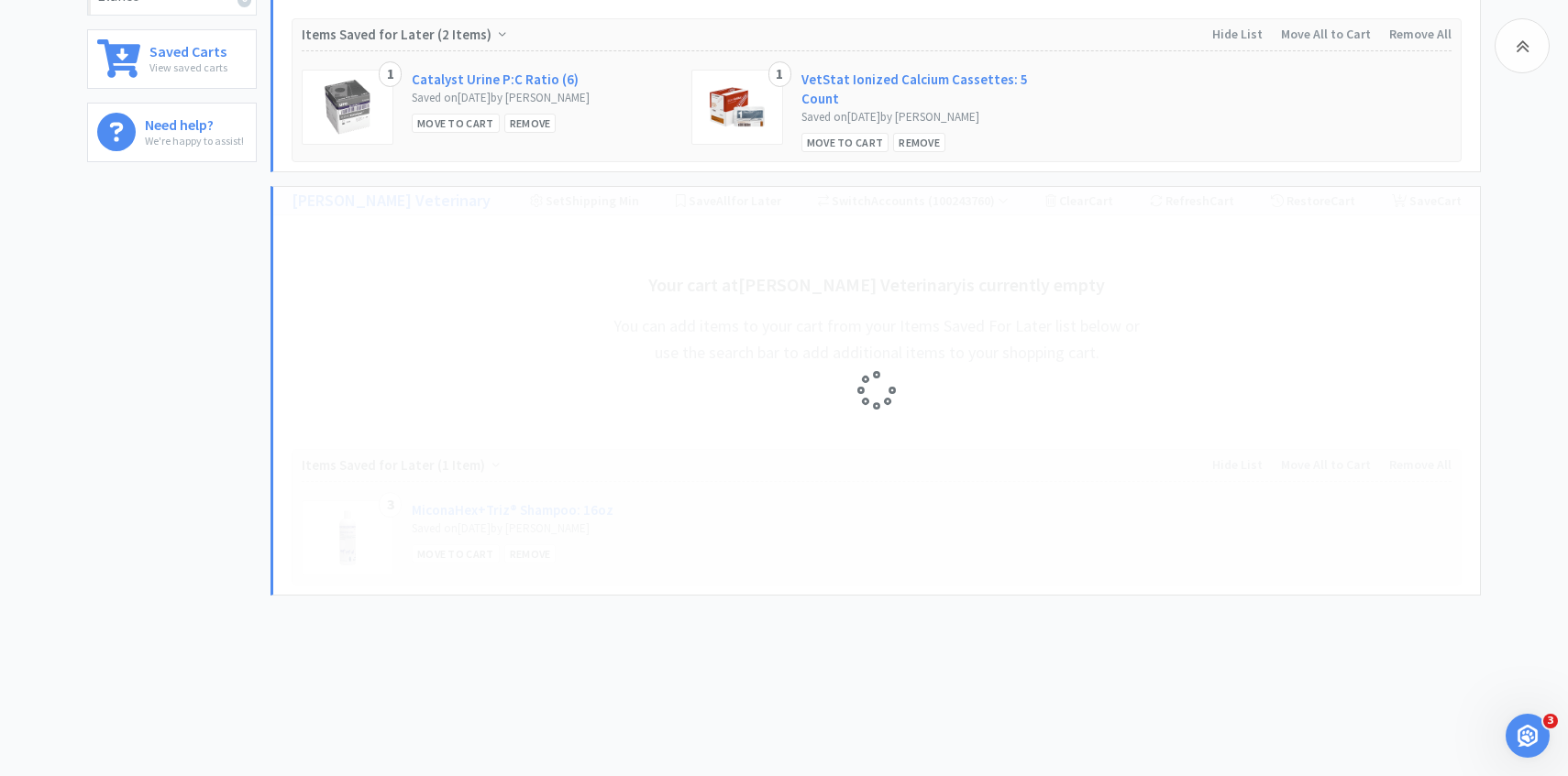
select select "3"
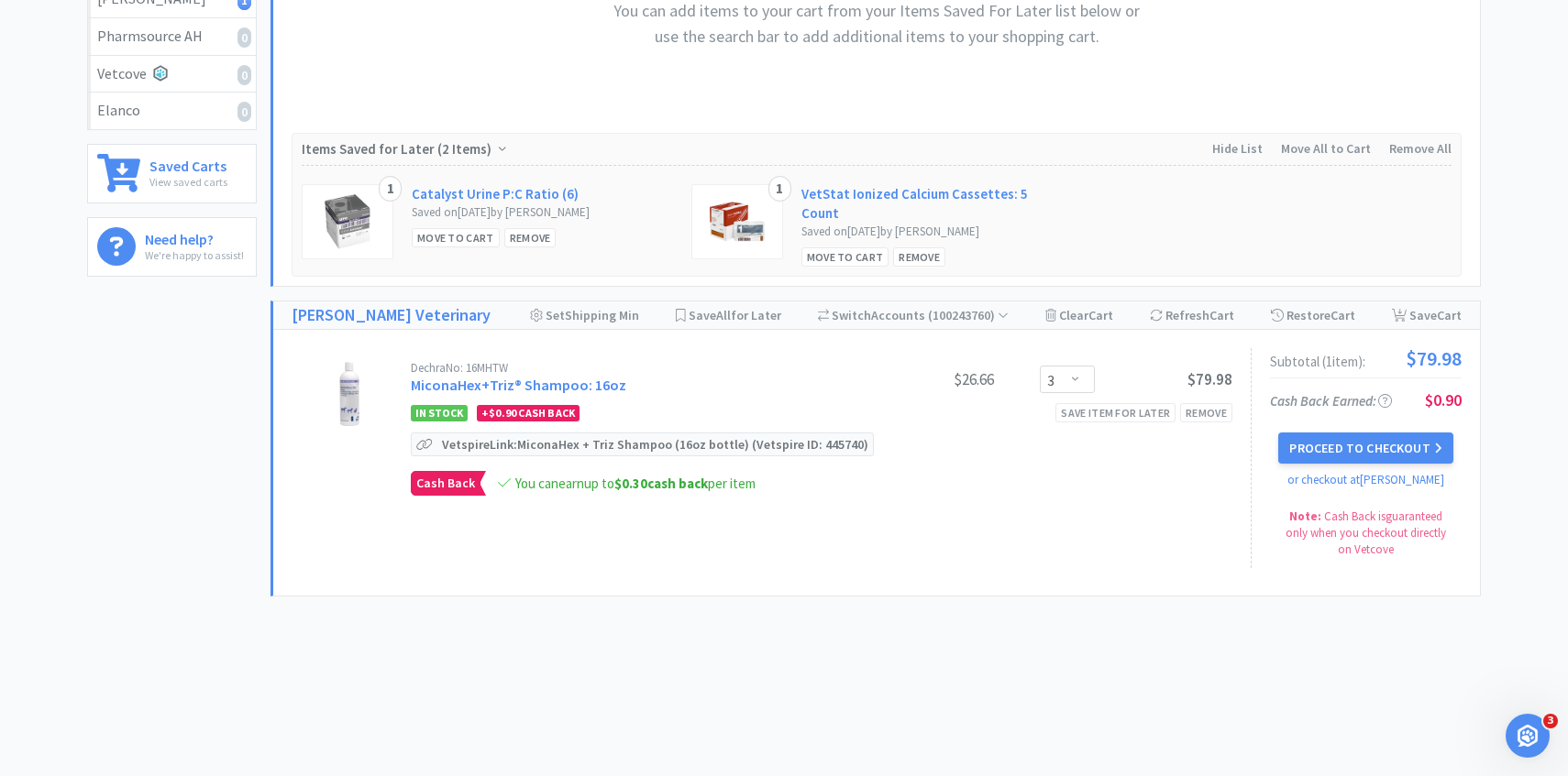
scroll to position [0, 0]
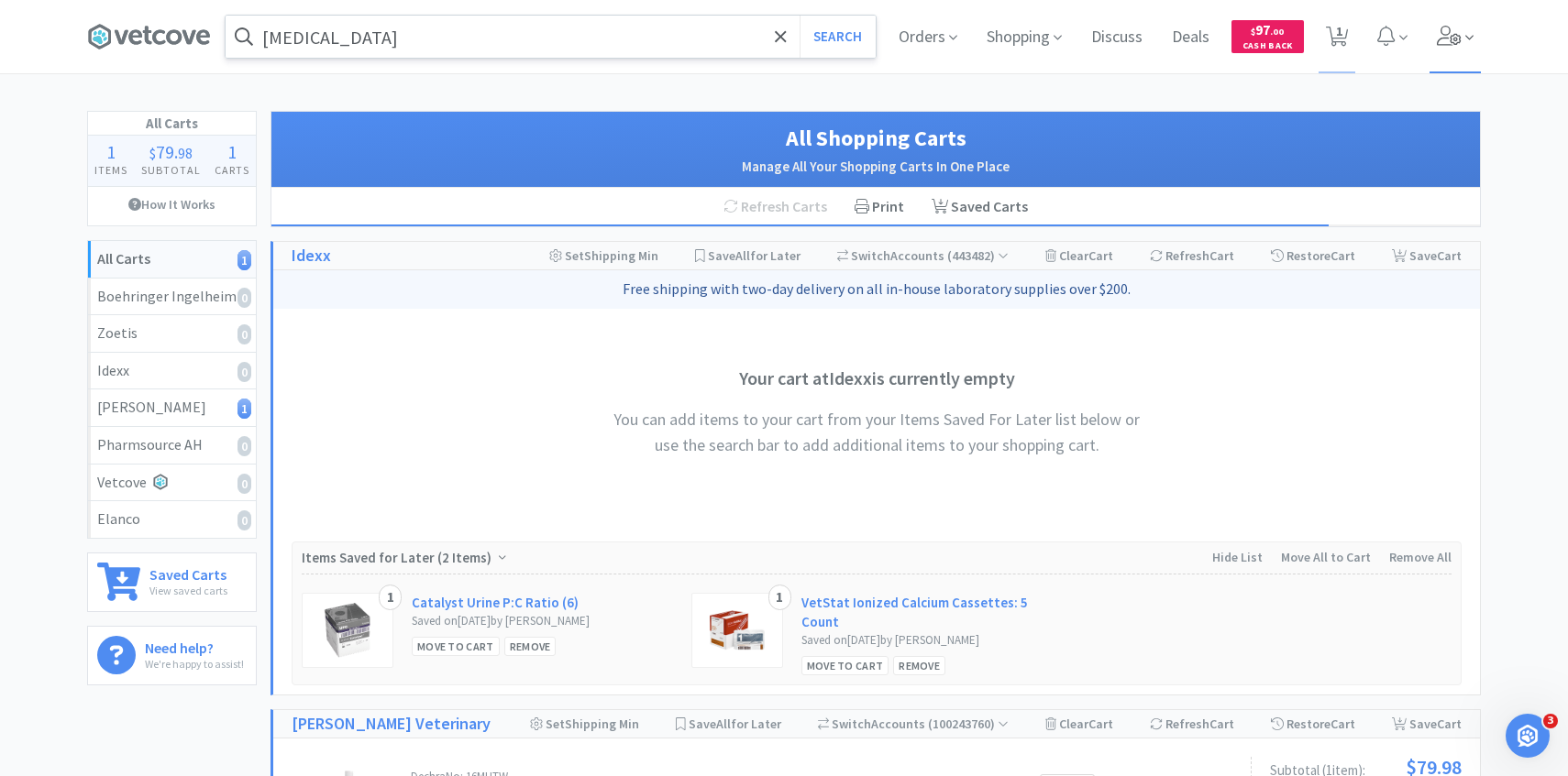
click at [1433, 42] on span at bounding box center [1456, 36] width 52 height 73
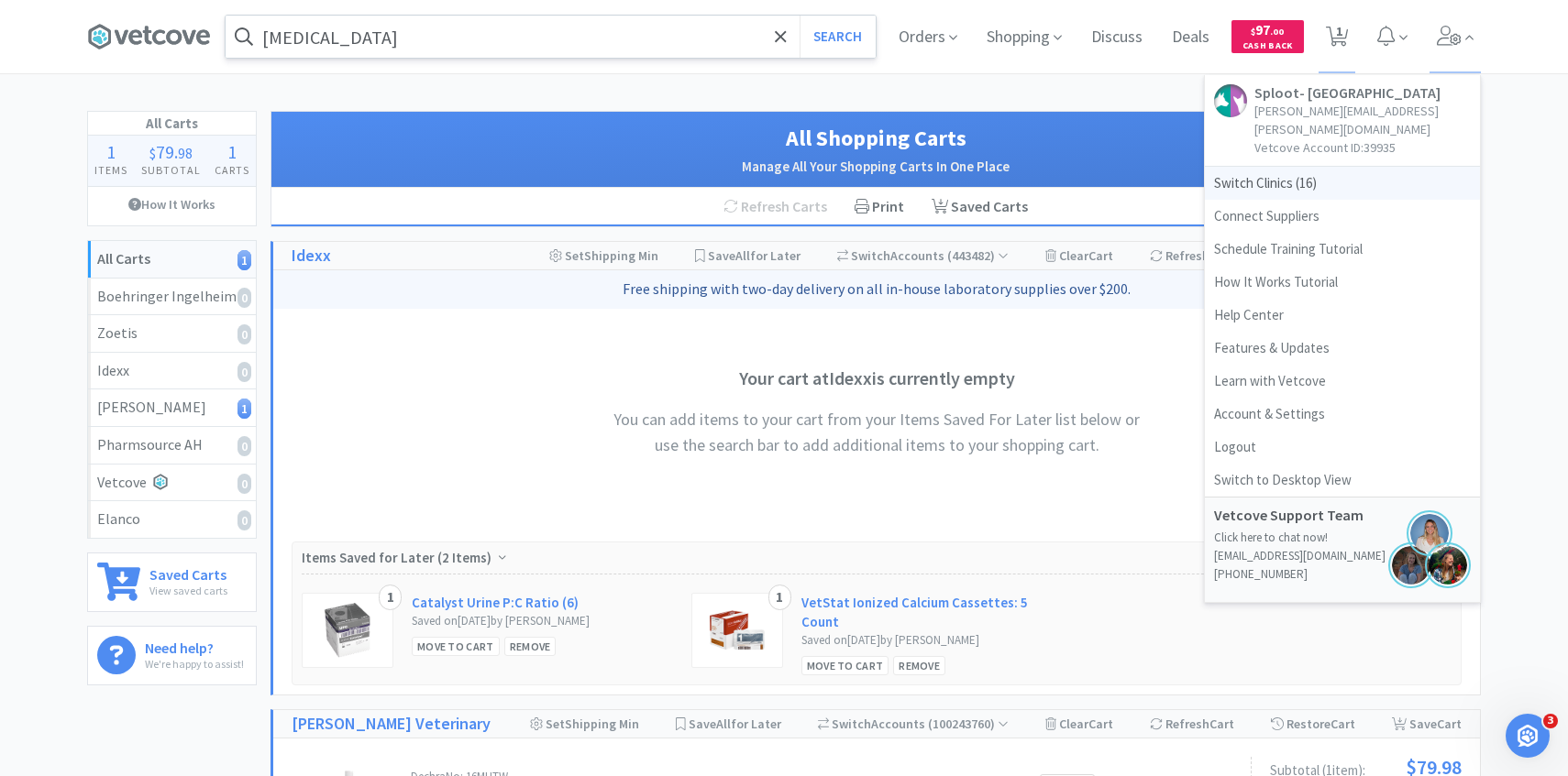
click at [1315, 167] on span "Switch Clinics ( 16 )" at bounding box center [1342, 184] width 275 height 33
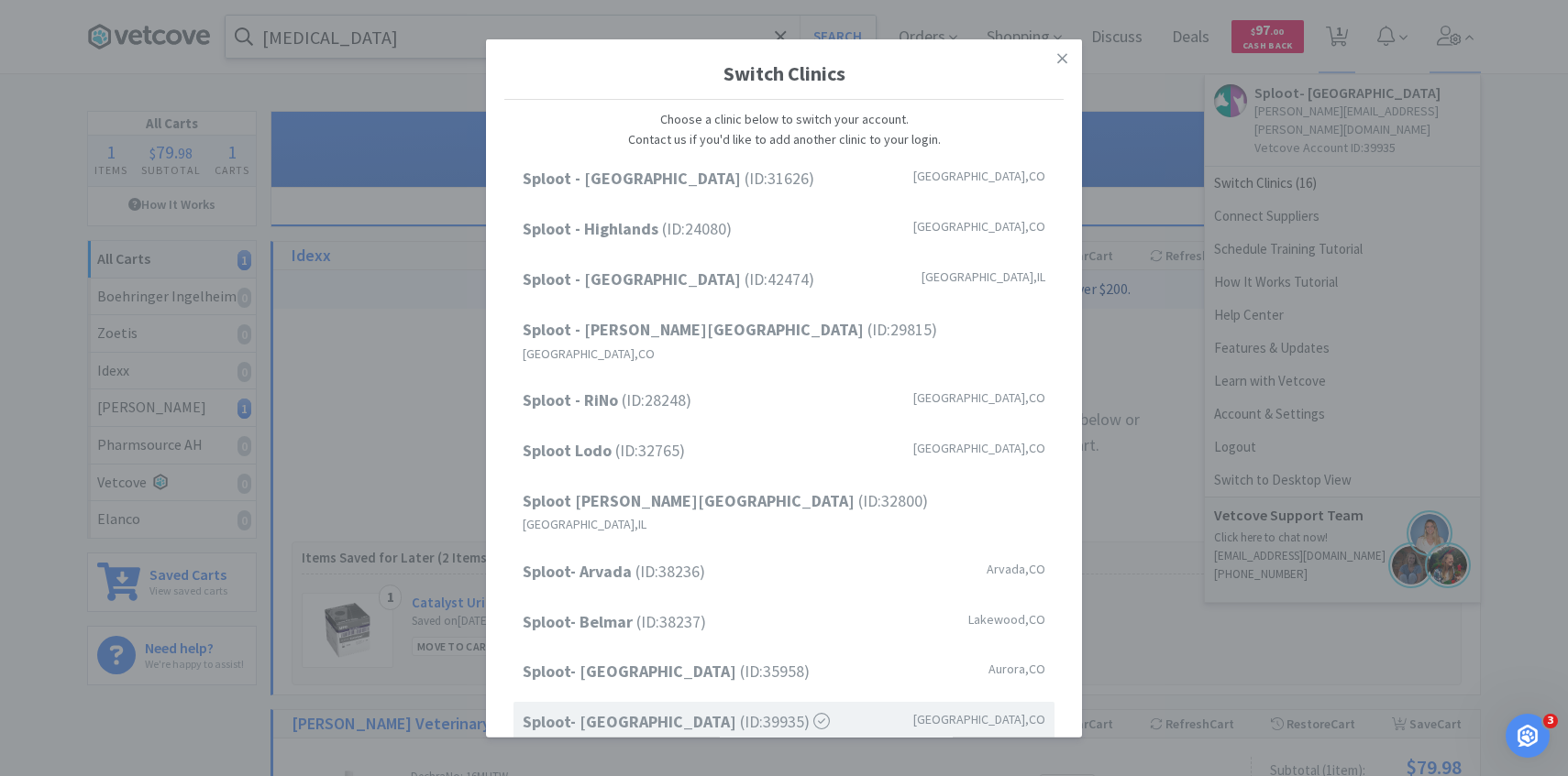
scroll to position [234, 0]
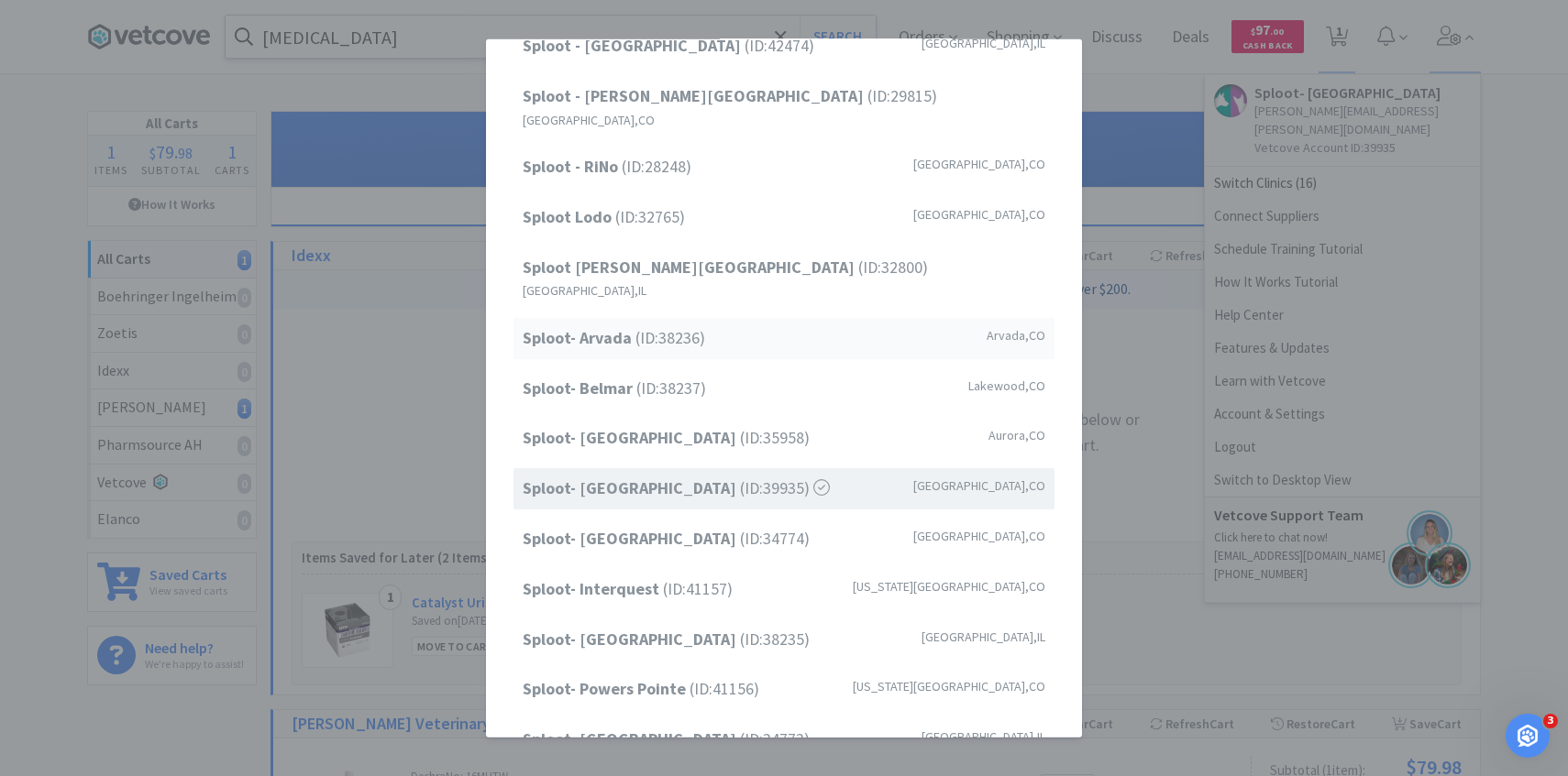
click at [720, 318] on div "Sploot- Arvada (ID: 38236 ) Arvada , CO" at bounding box center [784, 339] width 541 height 41
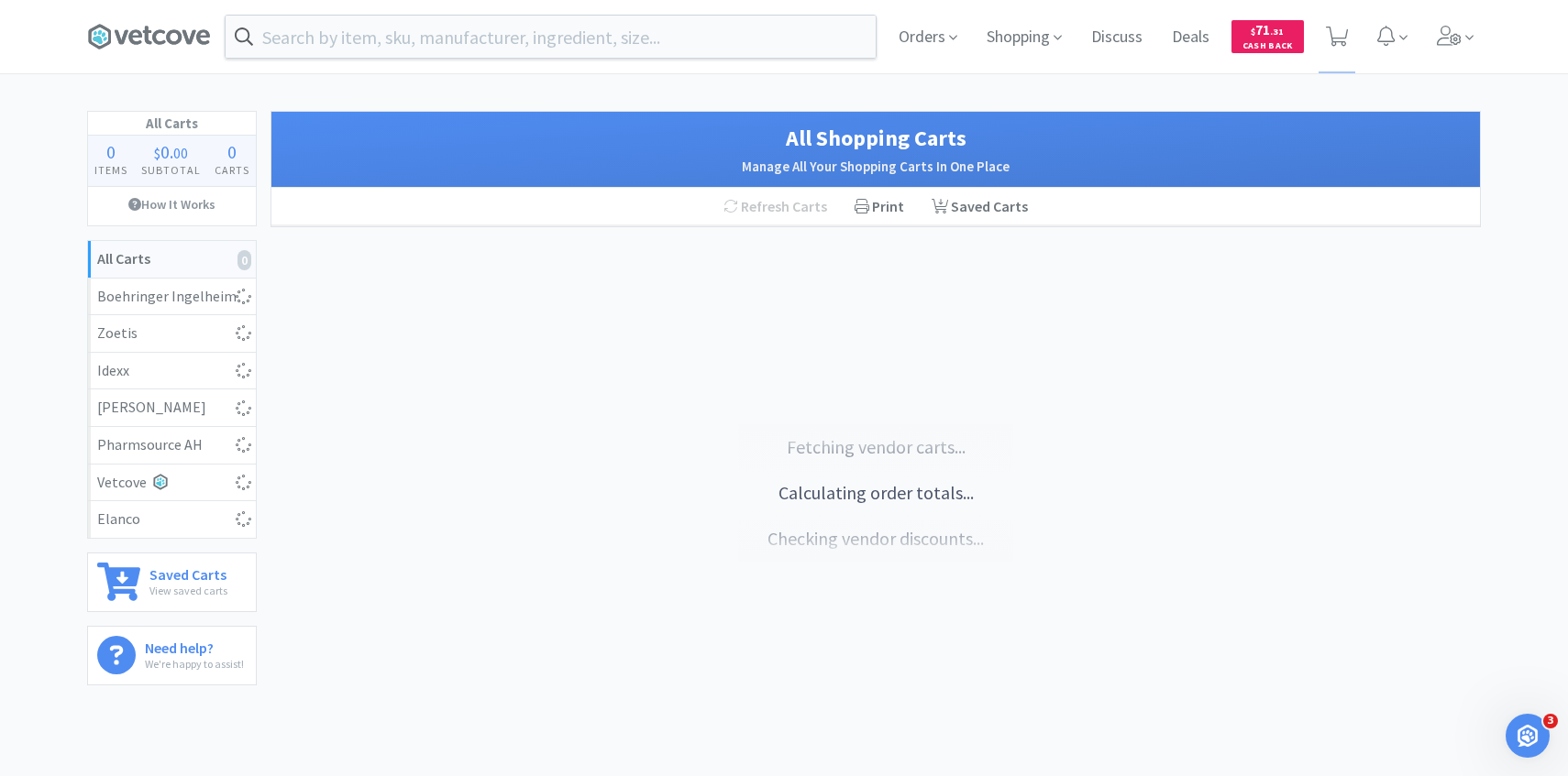
select select "1"
select select "4"
select select "3"
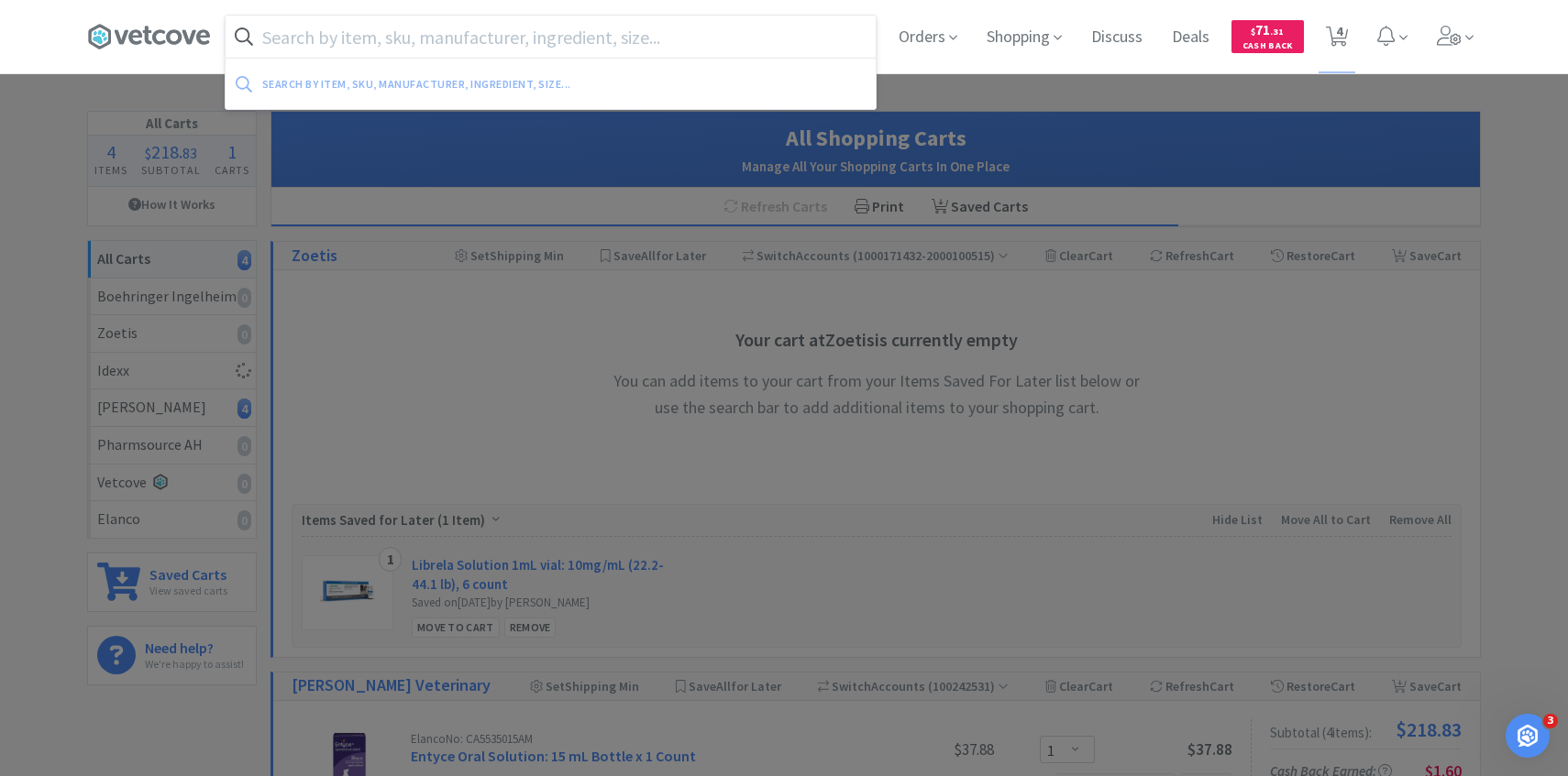
click at [538, 36] on input "text" at bounding box center [551, 36] width 650 height 42
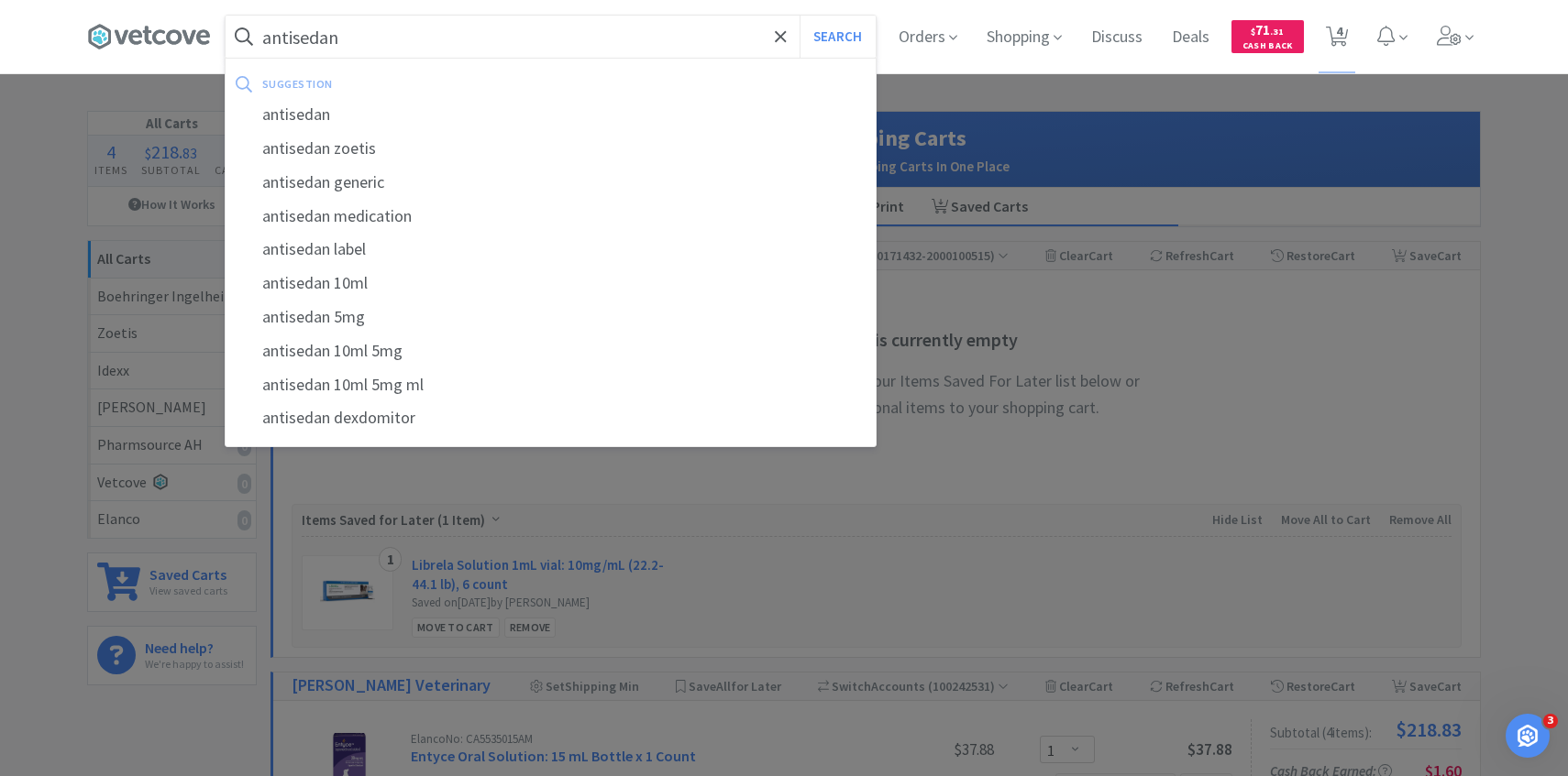
type input "antisedan"
click at [799, 16] on button "Search" at bounding box center [837, 36] width 76 height 42
select select "1"
select select "4"
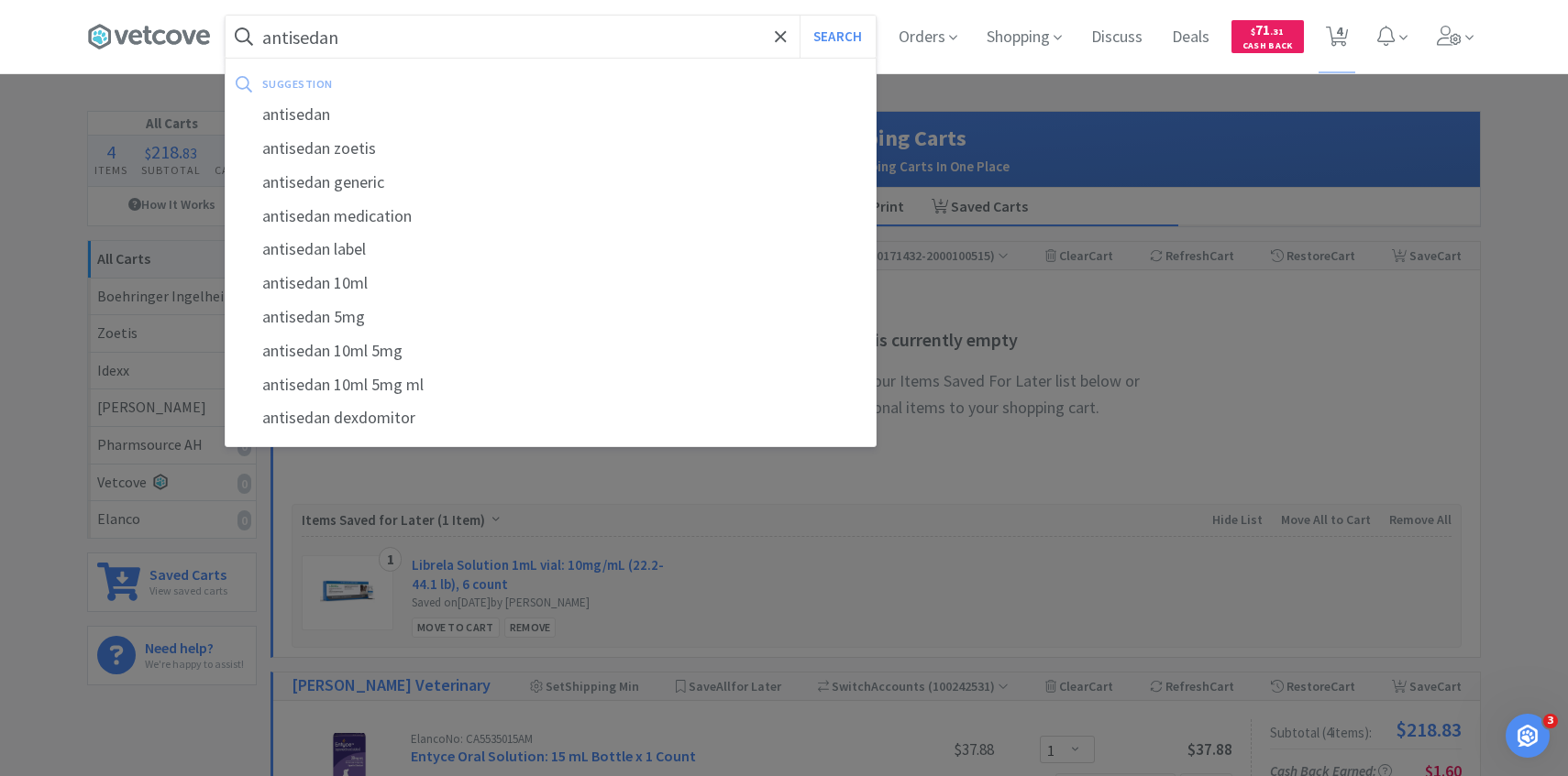
select select "3"
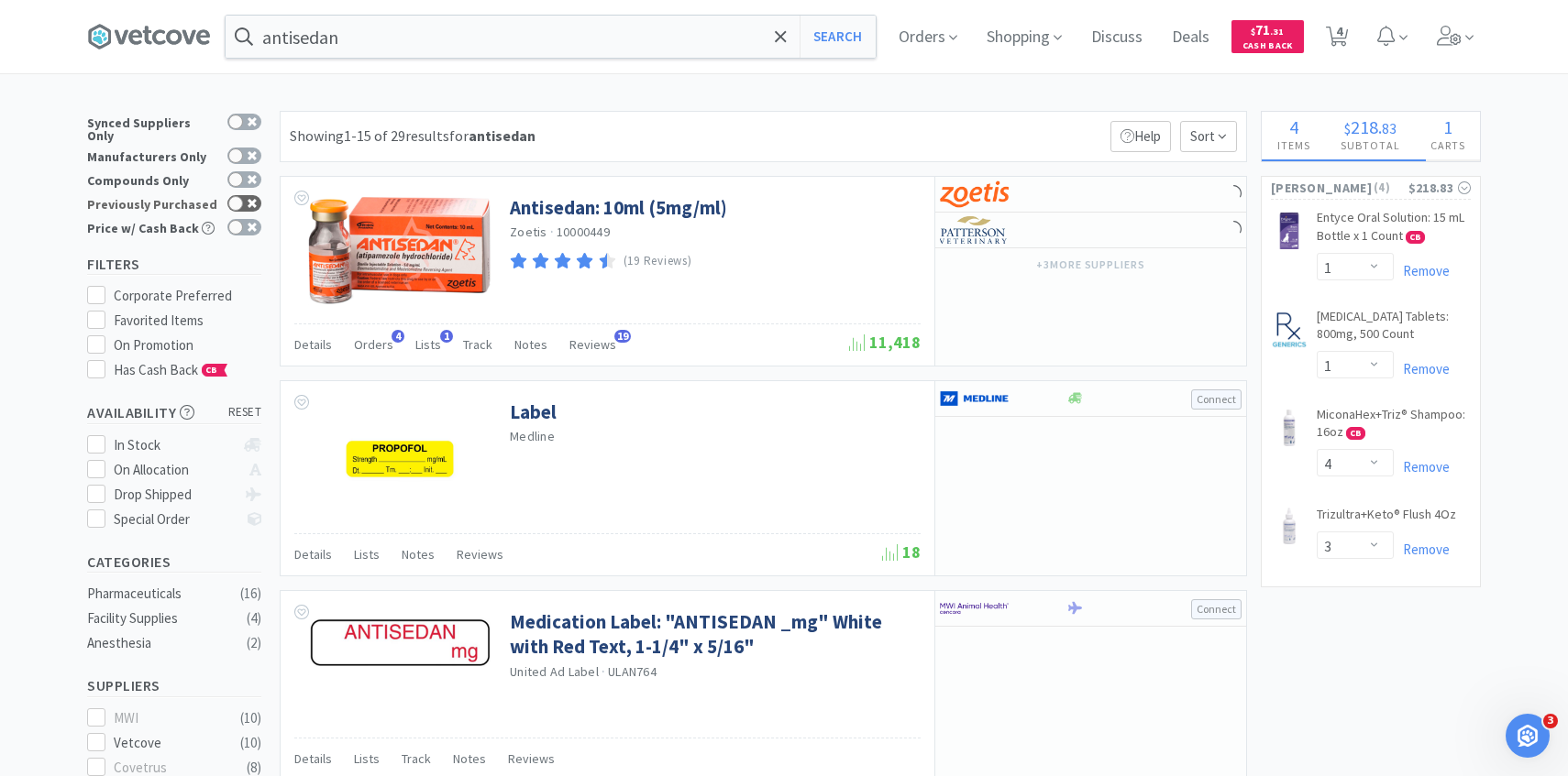
click at [243, 195] on div at bounding box center [244, 203] width 34 height 17
checkbox input "true"
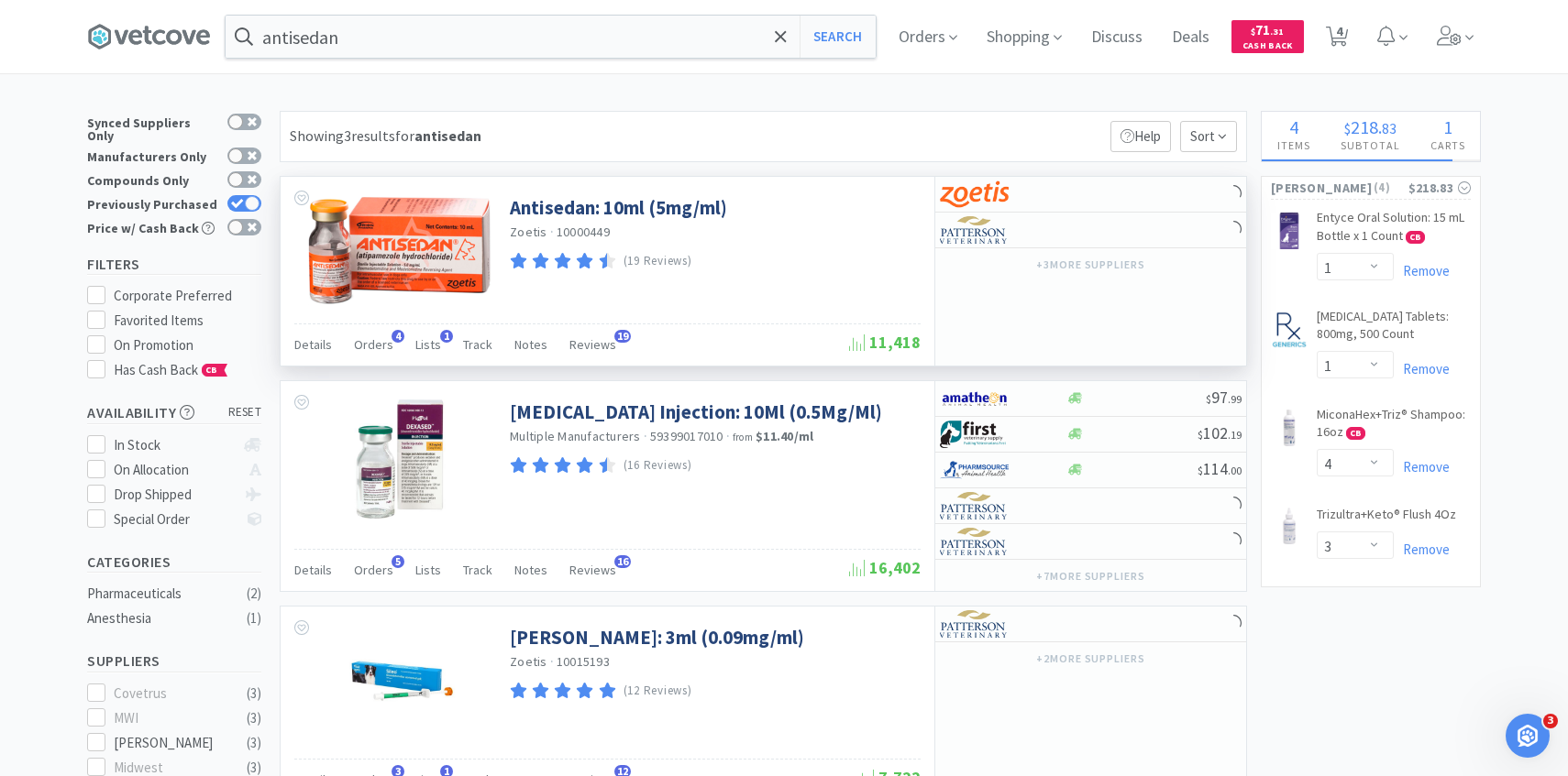
click at [386, 330] on div "Details Orders 4 Lists 1 Track Notes Reviews 19 11,418" at bounding box center [607, 344] width 626 height 42
click at [384, 342] on span "Orders" at bounding box center [373, 344] width 39 height 17
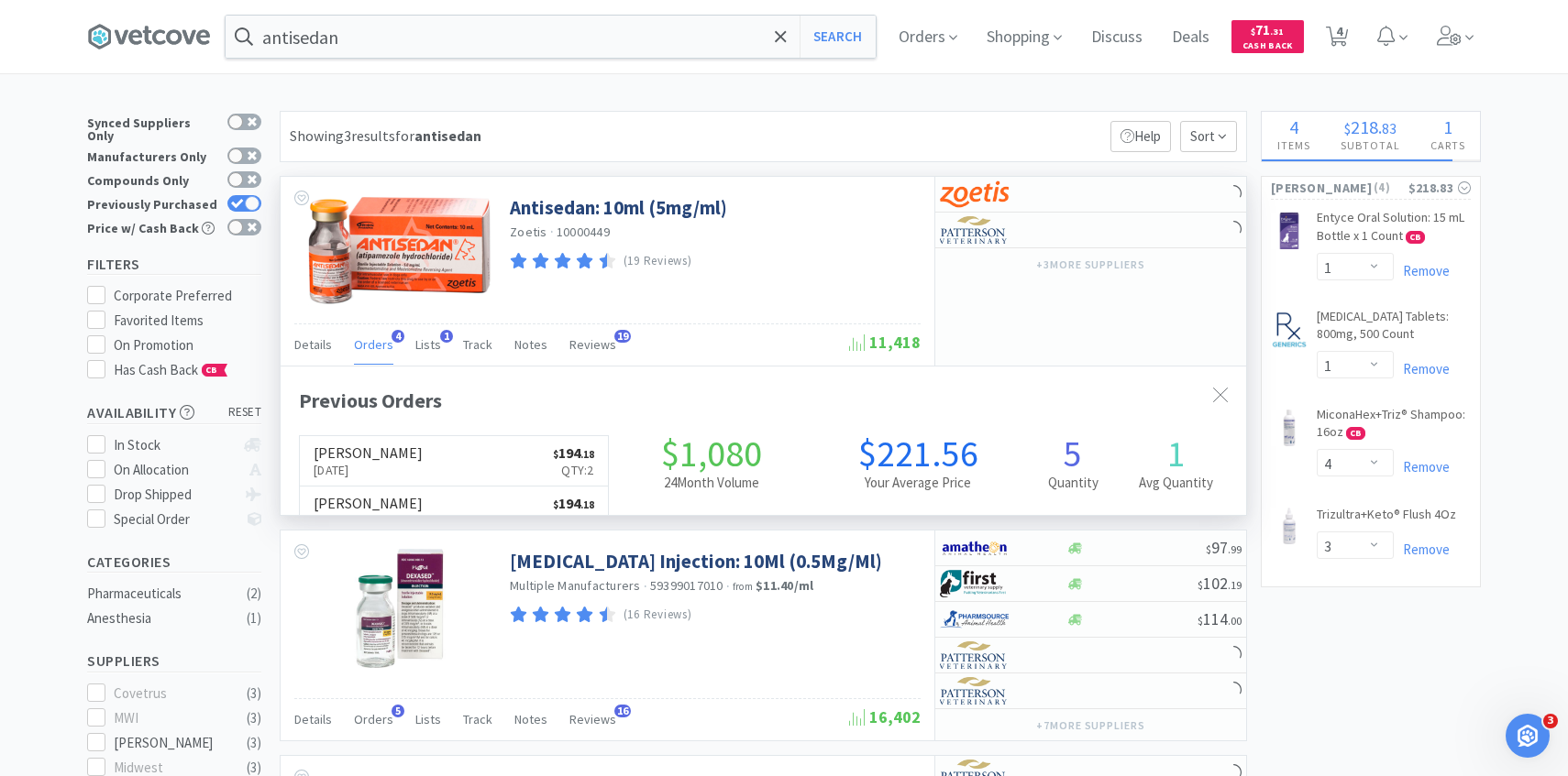
scroll to position [475, 965]
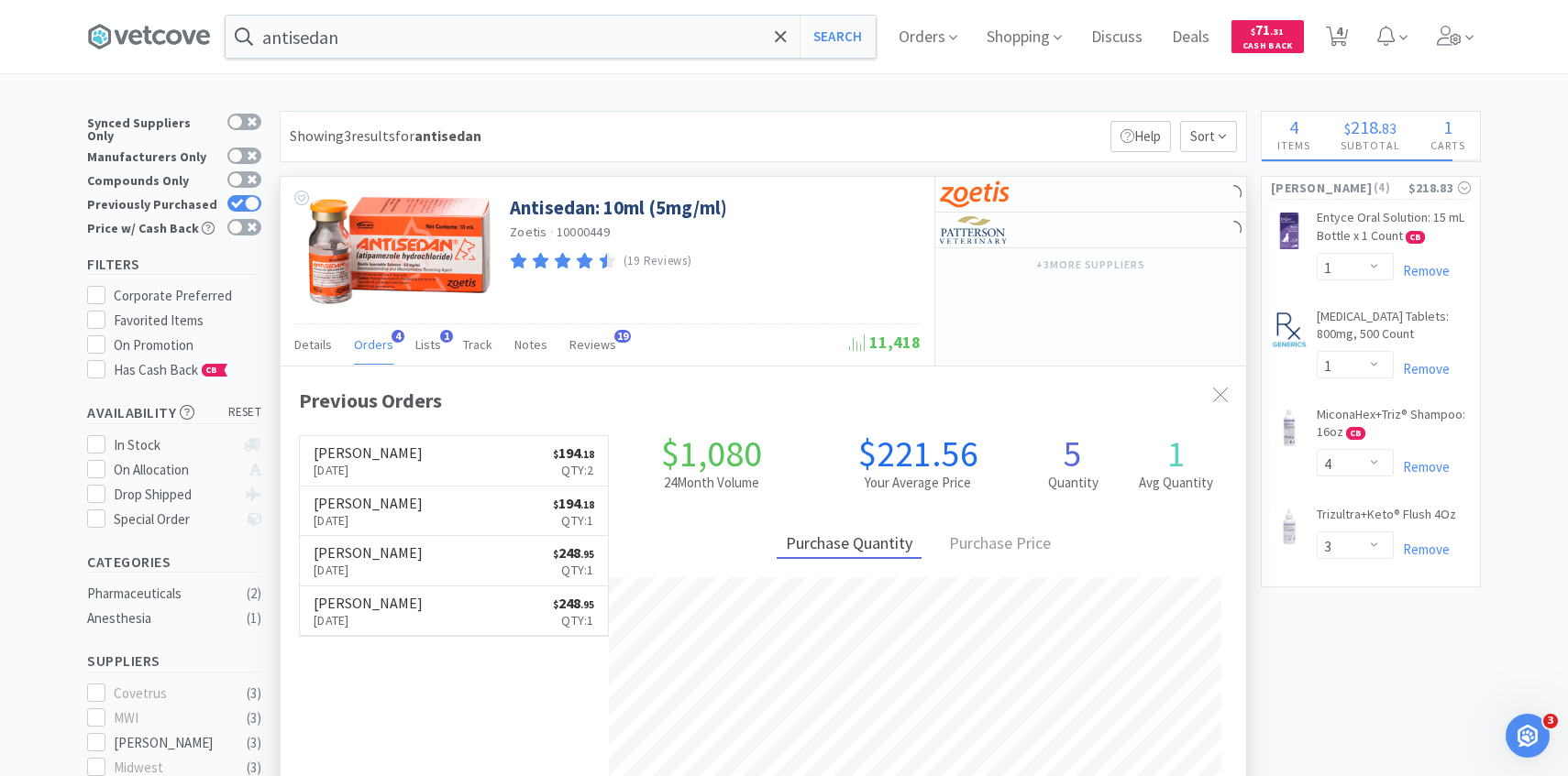
click at [384, 342] on span "Orders" at bounding box center [373, 344] width 39 height 17
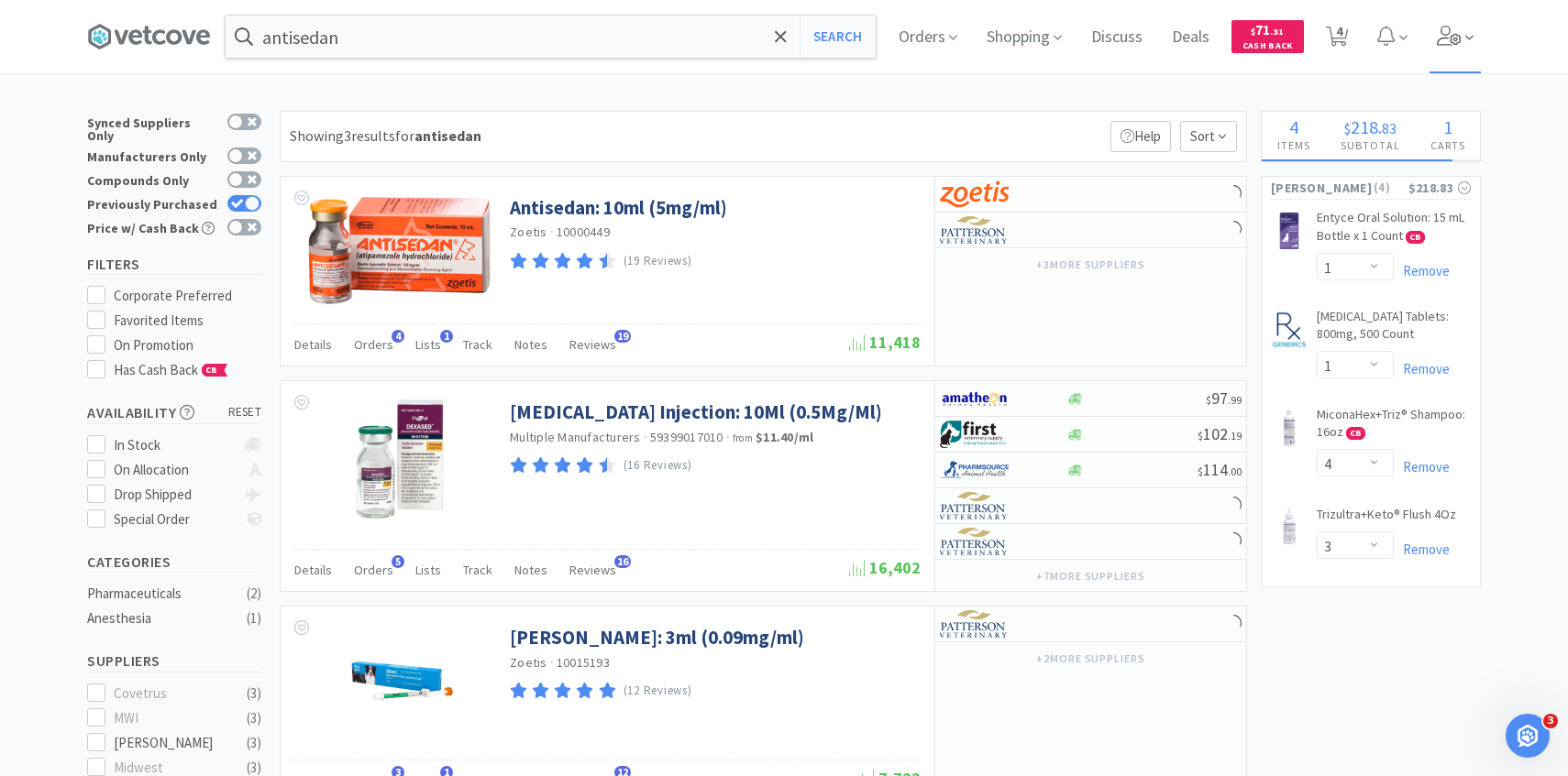
click at [1468, 39] on icon at bounding box center [1469, 38] width 8 height 17
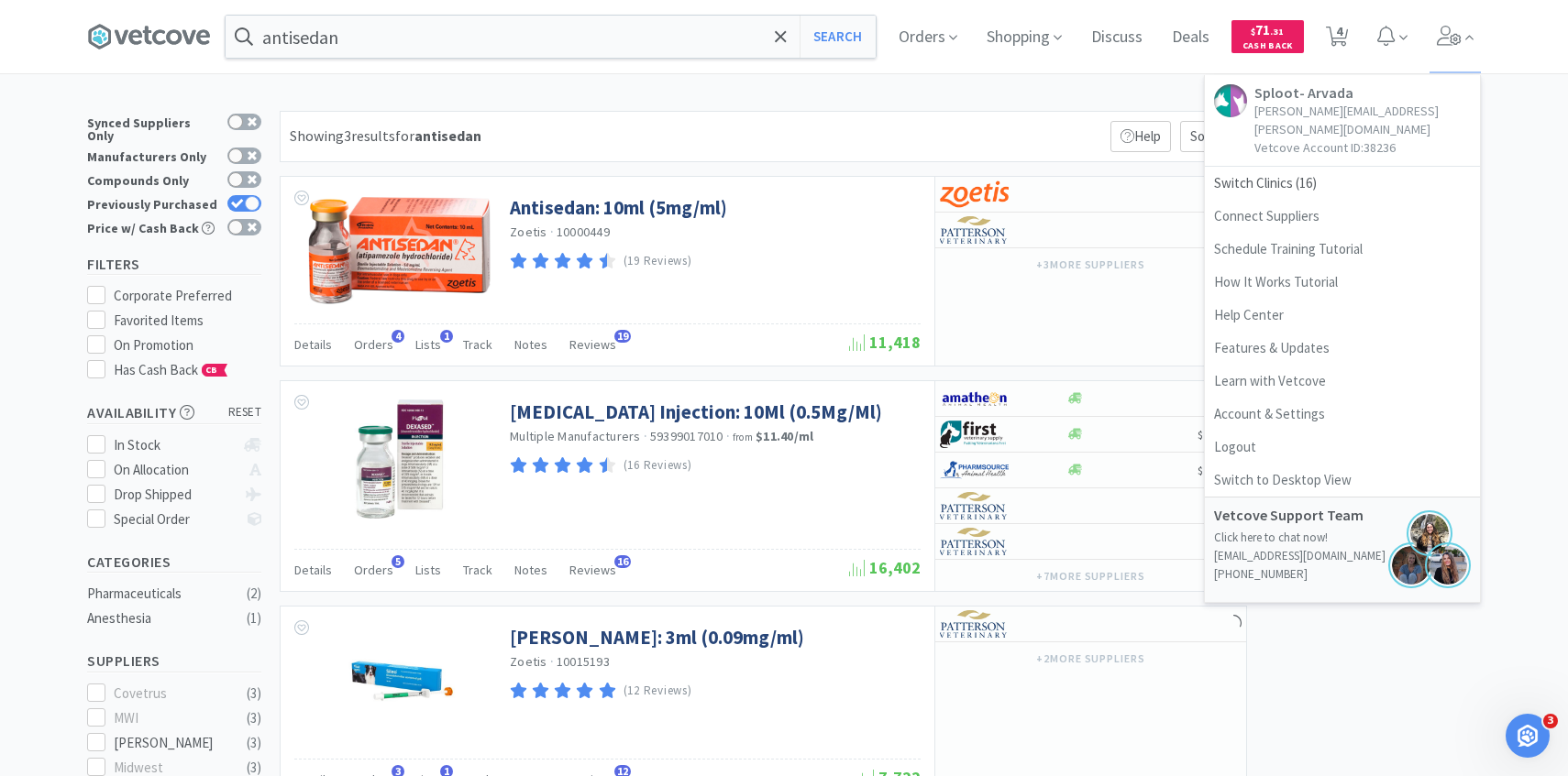
click at [768, 109] on div "antisedan Search Orders Shopping Discuss Discuss Deals Deals $ 71 . 31 Cash Bac…" at bounding box center [784, 696] width 1568 height 1392
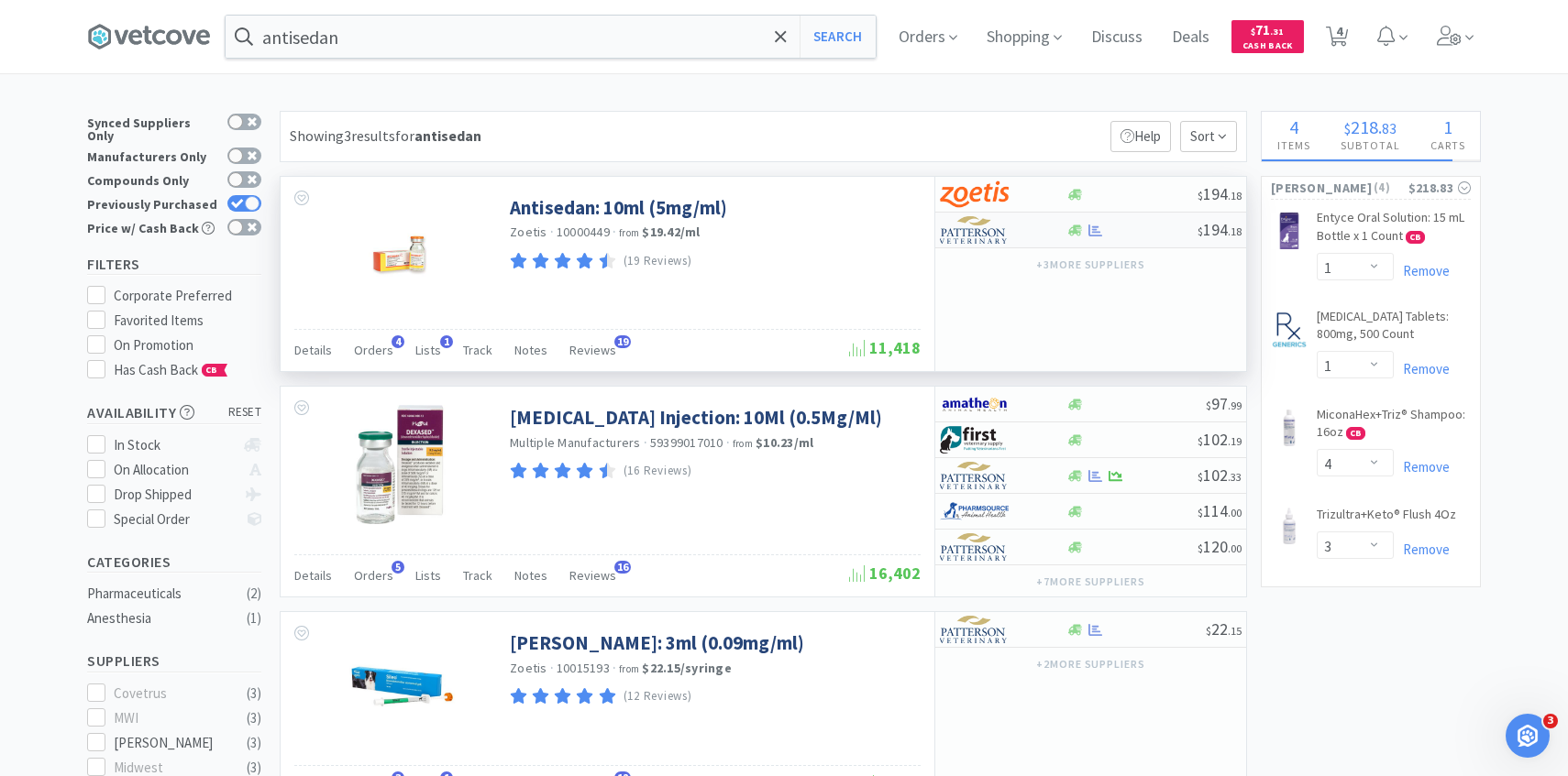
click at [1026, 234] on div at bounding box center [990, 230] width 101 height 32
select select "1"
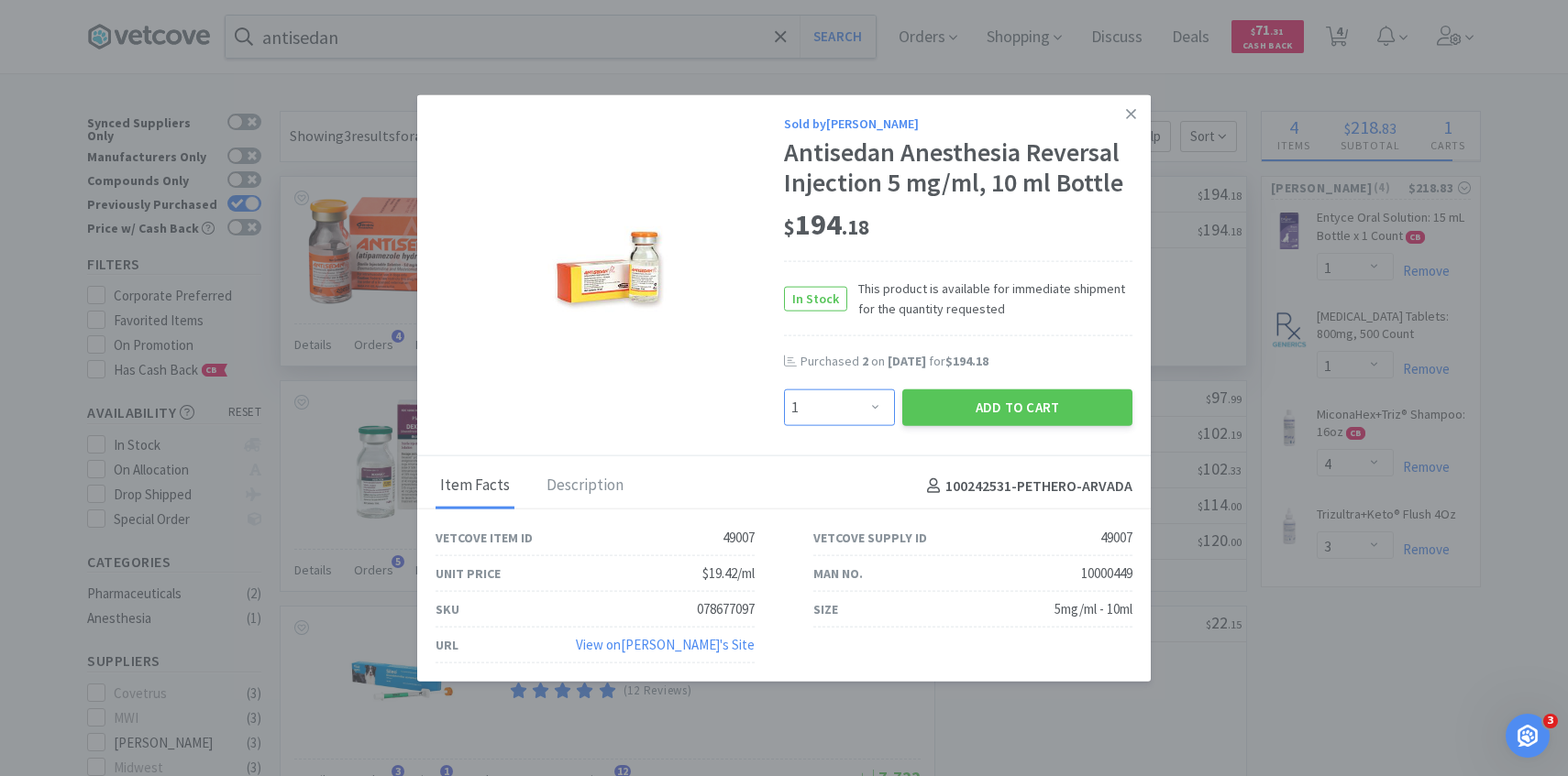
click at [826, 390] on select "Enter Quantity 1 2 3 4 5 6 7 8 9 10 11 12 13 14 15 16 17 18 19 20 Enter Quantity" at bounding box center [838, 408] width 110 height 37
click at [434, 0] on html "antisedan Search Orders Shopping Discuss Discuss Deals Deals $ 71 . 31 Cash Bac…" at bounding box center [784, 388] width 1568 height 776
click at [878, 414] on select "Enter Quantity 1 2 3 4 5 6 7 8 9 10 11 12 13 14 15 16 17 18 19 20 Enter Quantity" at bounding box center [838, 408] width 110 height 37
click at [784, 390] on select "Enter Quantity 1 2 3 4 5 6 7 8 9 10 11 12 13 14 15 16 17 18 19 20 Enter Quantity" at bounding box center [838, 408] width 110 height 37
click at [982, 419] on button "Add to Cart" at bounding box center [1017, 408] width 230 height 37
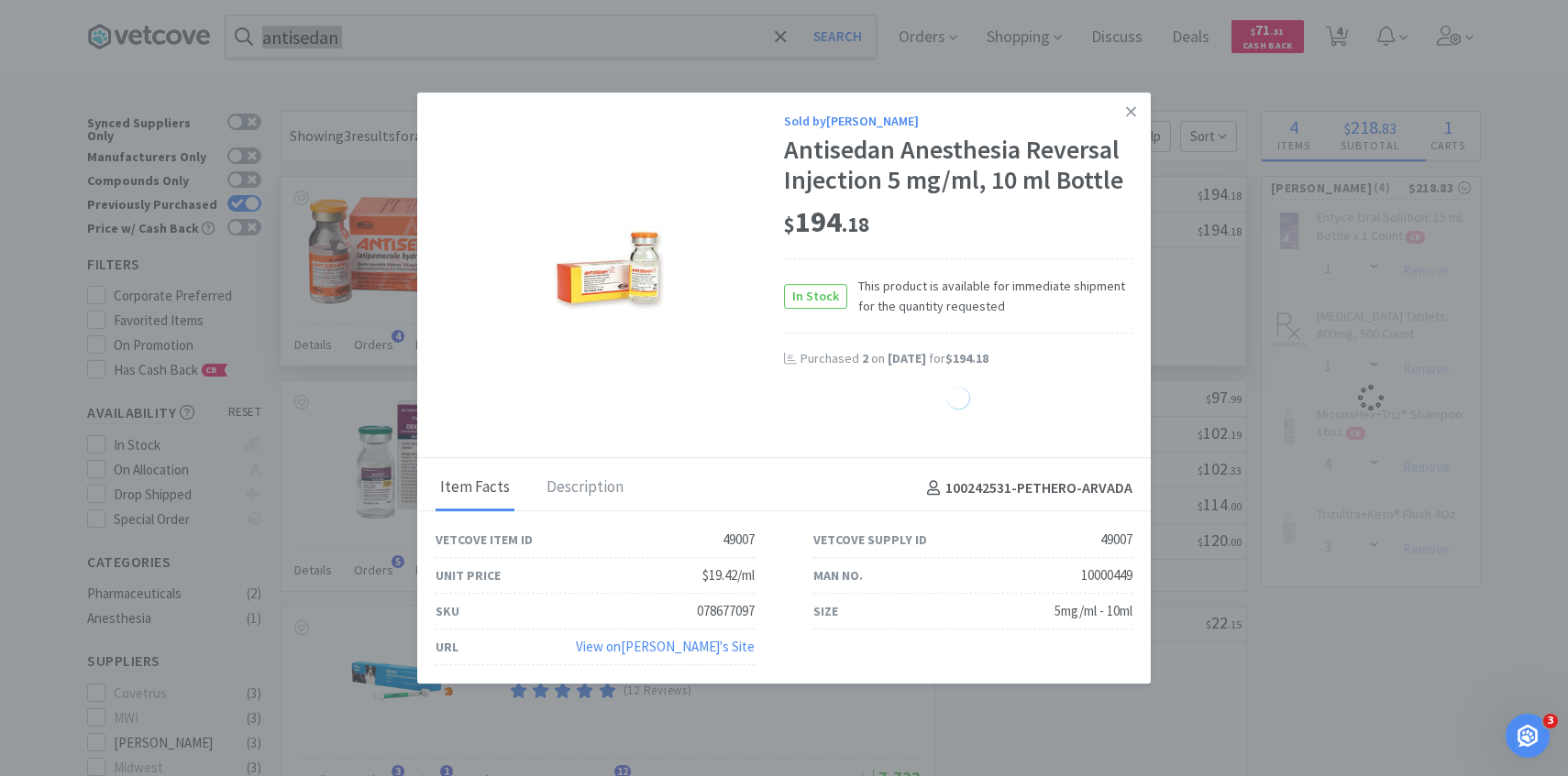
select select "2"
select select "1"
select select "4"
select select "3"
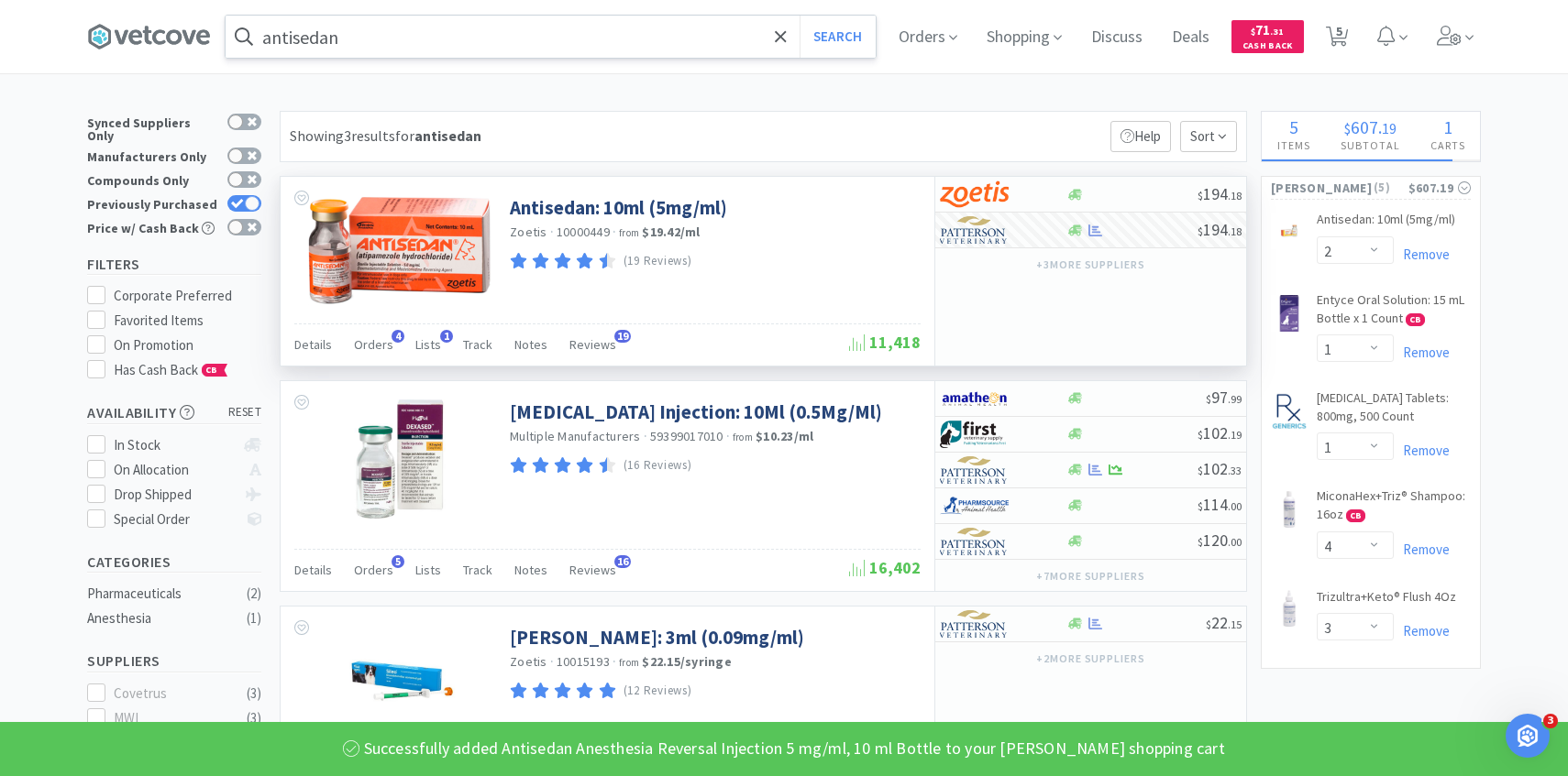
click at [547, 45] on input "antisedan" at bounding box center [551, 36] width 650 height 42
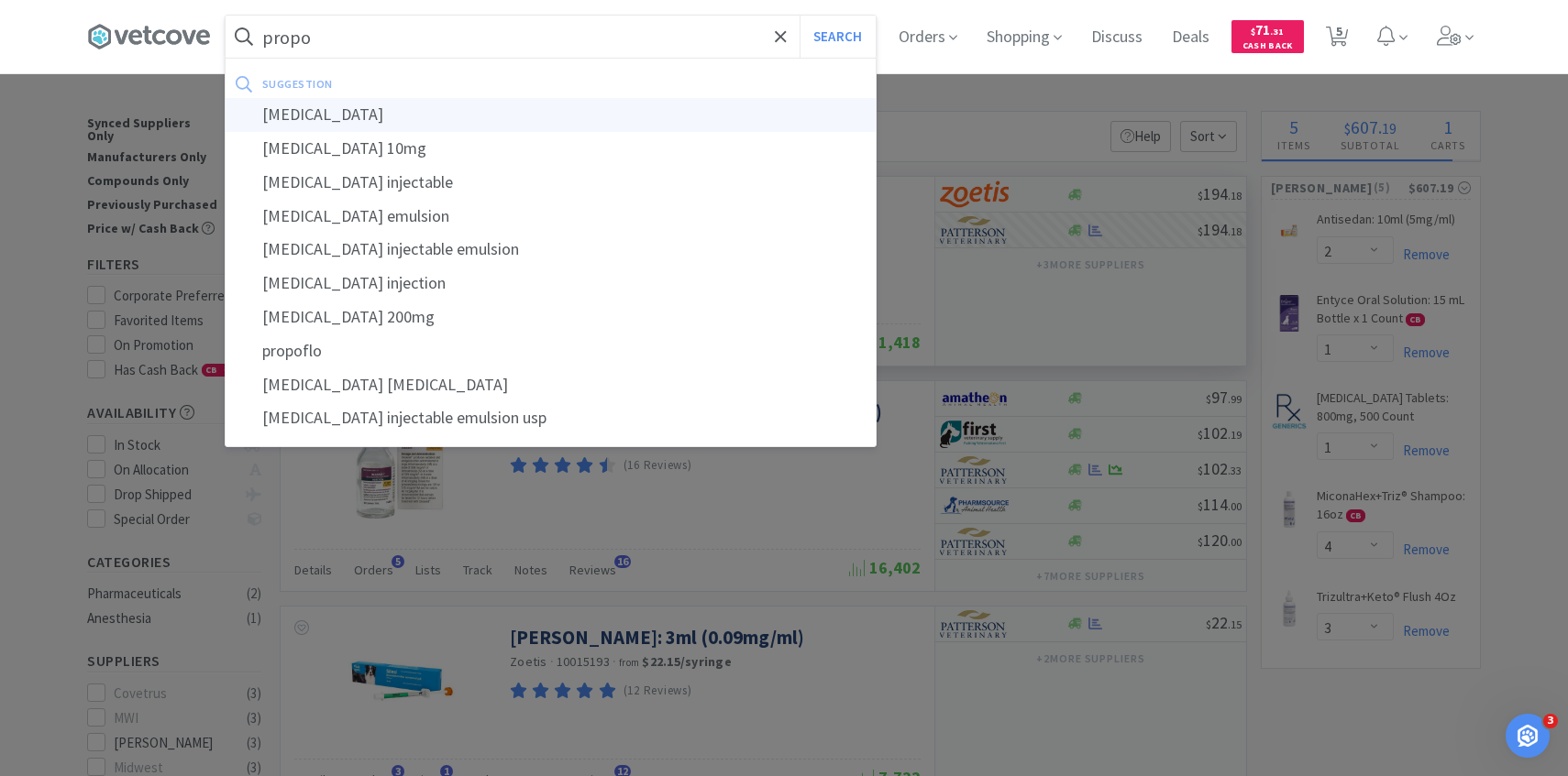
click at [501, 125] on div "propofol" at bounding box center [551, 115] width 650 height 34
type input "propofol"
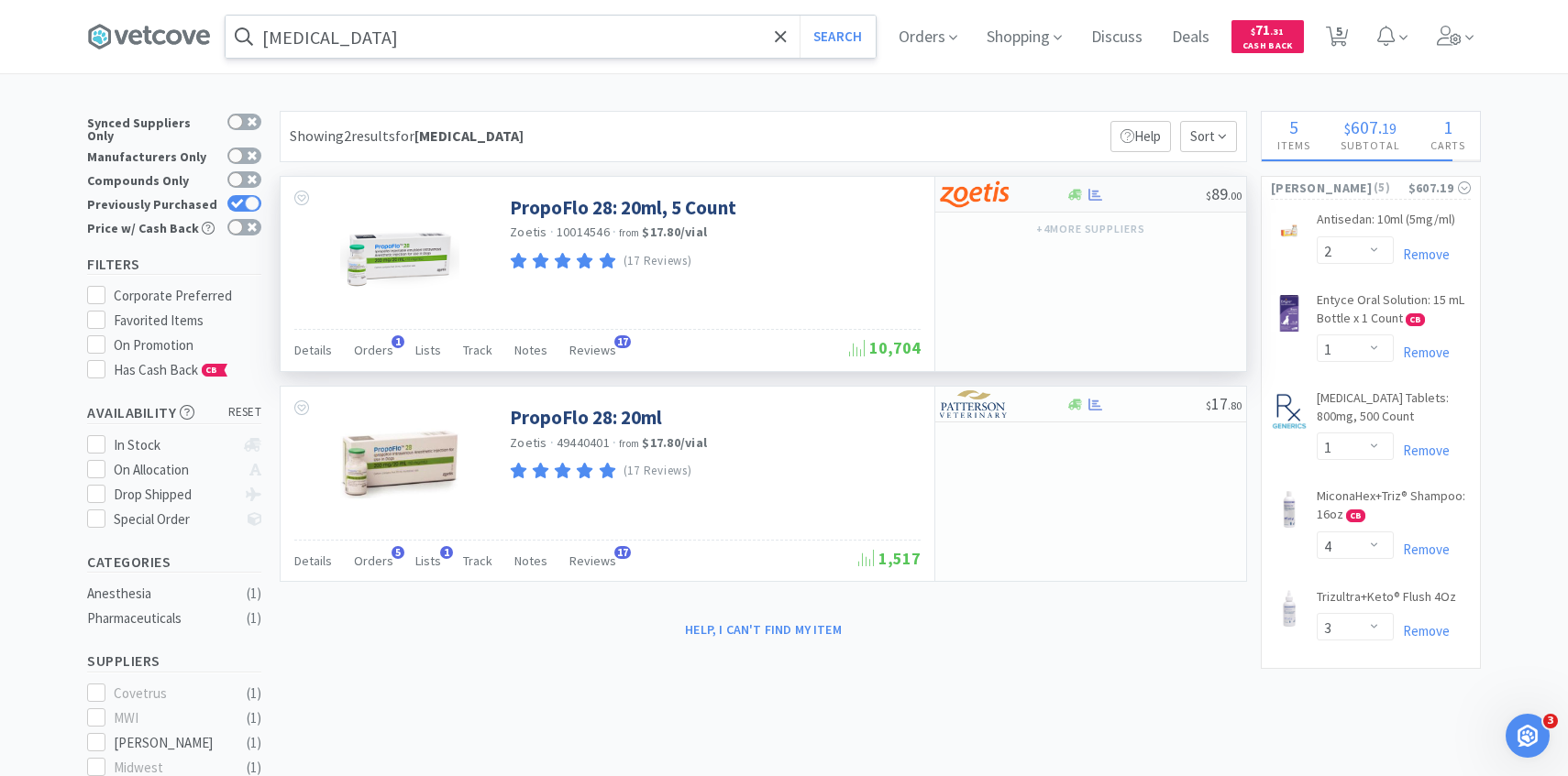
click at [1033, 189] on div at bounding box center [990, 195] width 101 height 32
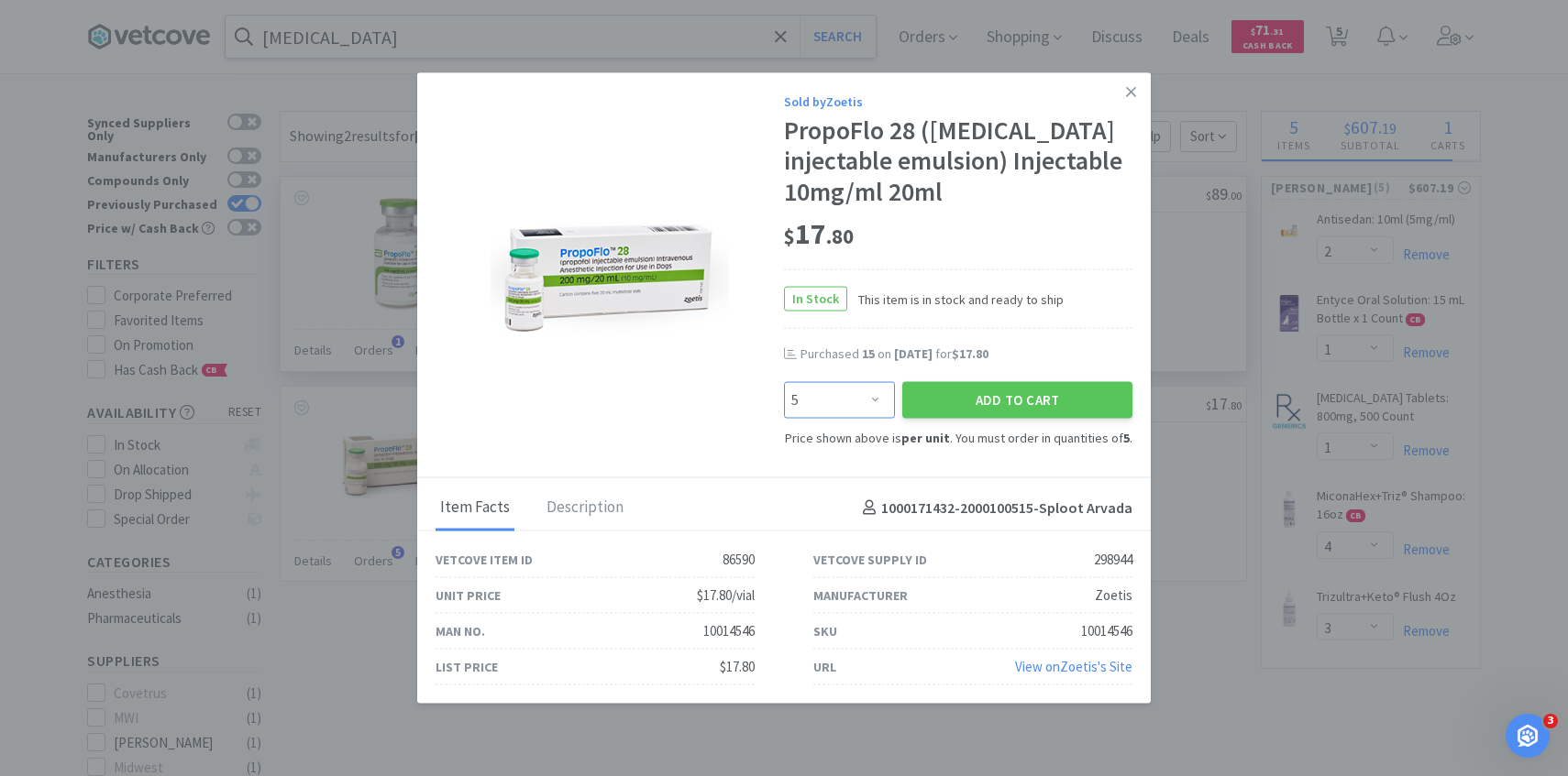
click at [823, 396] on select "Enter Quantity 5 10 15 20 25 30 35 40 45 50 55 60 65 70 75 80 85 90 95 100 Ente…" at bounding box center [838, 400] width 110 height 37
select select "10"
click at [784, 382] on select "Enter Quantity 5 10 15 20 25 30 35 40 45 50 55 60 65 70 75 80 85 90 95 100 Ente…" at bounding box center [838, 400] width 110 height 37
click at [1004, 408] on button "Add to Cart" at bounding box center [1017, 400] width 230 height 37
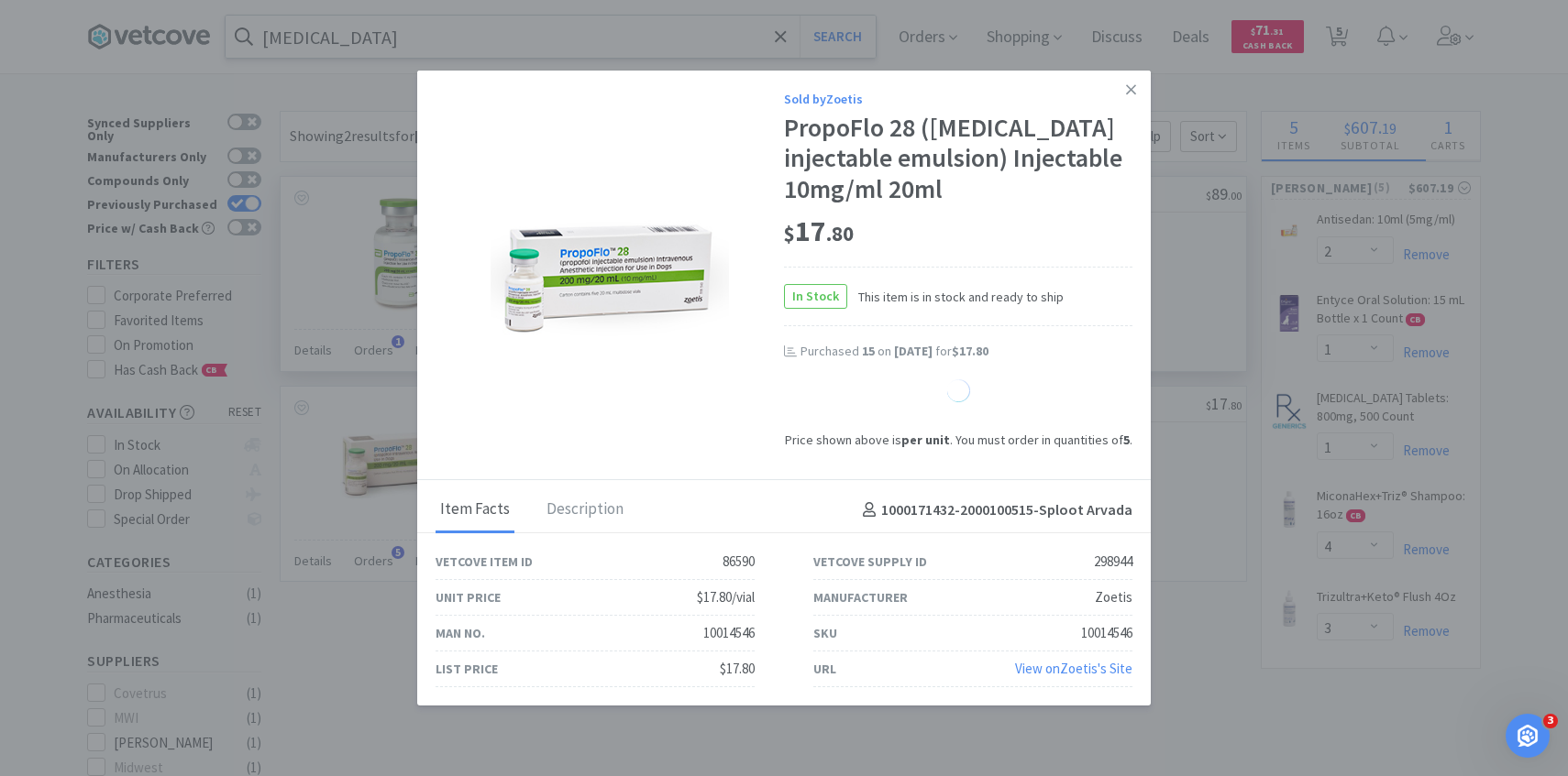
select select "10"
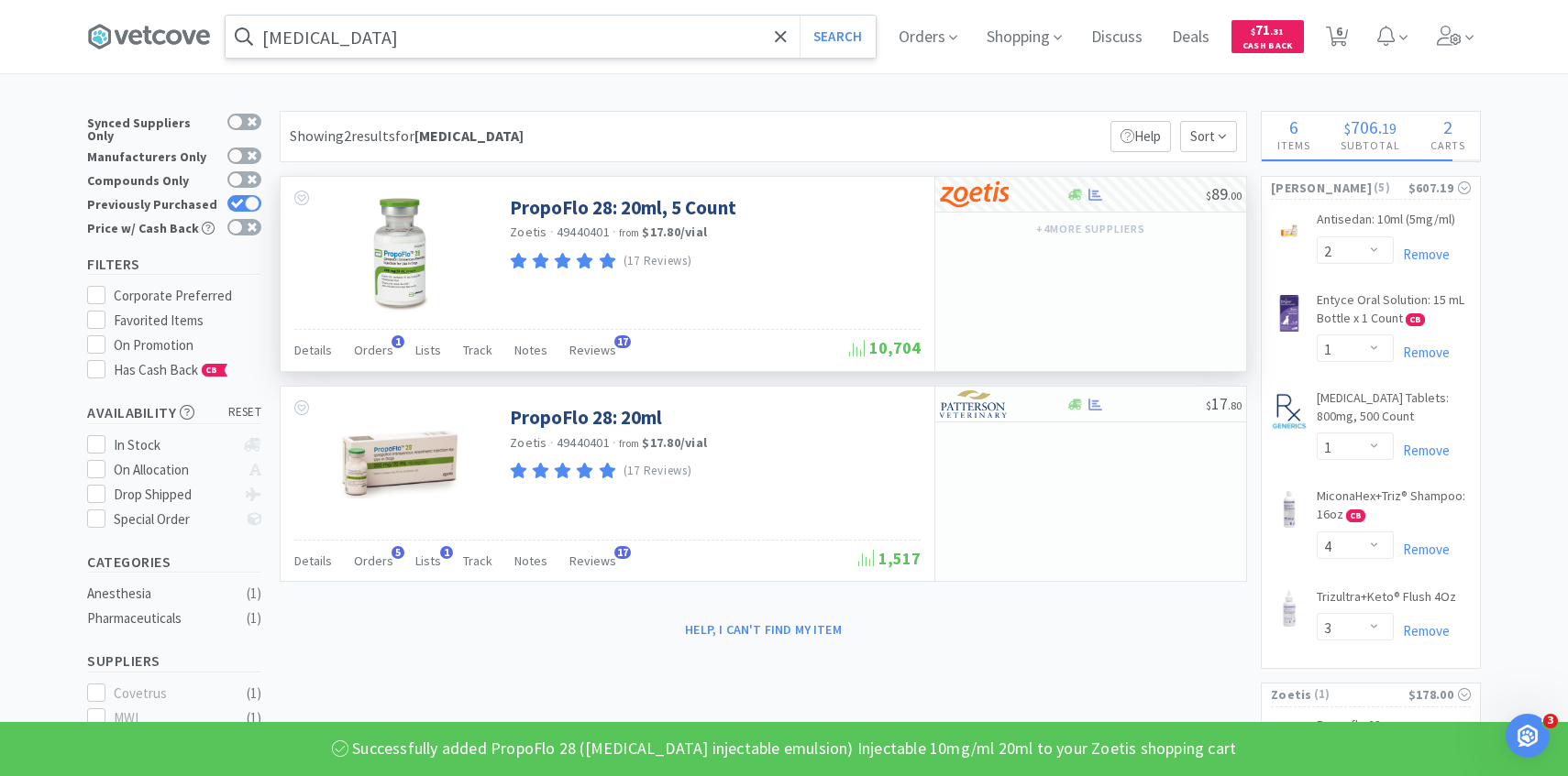
click at [552, 41] on input "propofol" at bounding box center [551, 36] width 650 height 42
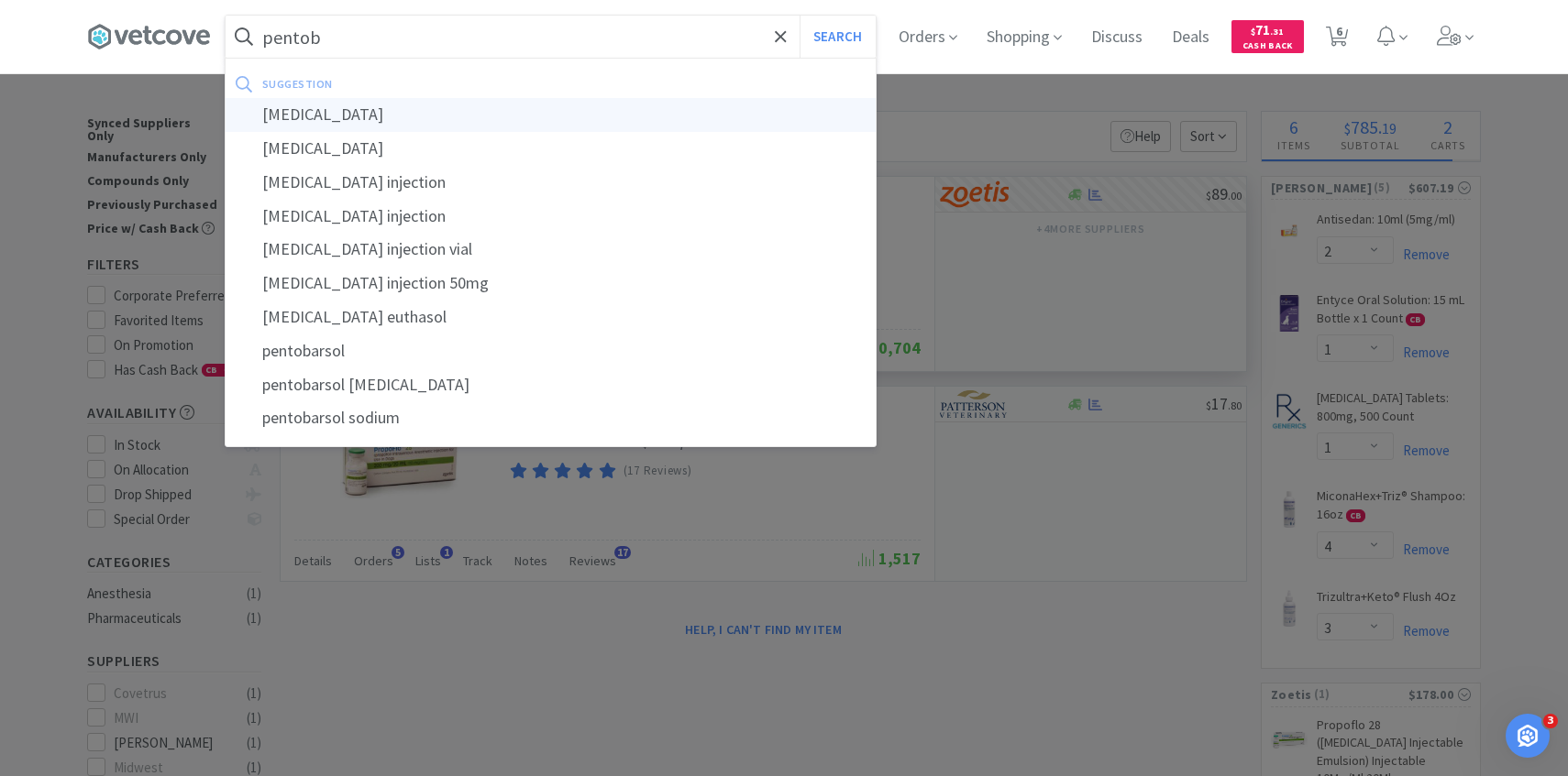
click at [540, 103] on div "pentobarbital" at bounding box center [551, 115] width 650 height 34
type input "pentobarbital"
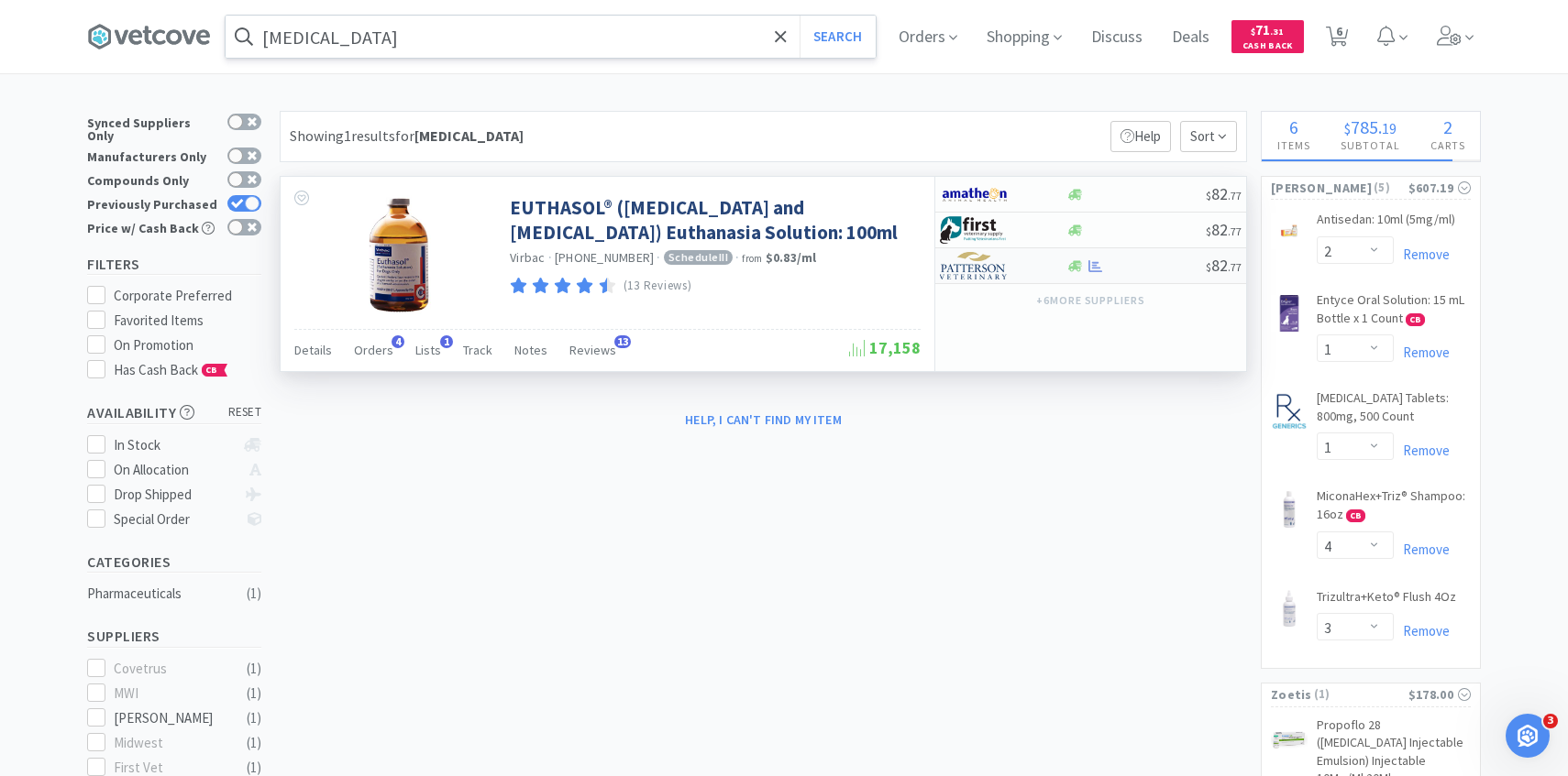
click at [966, 276] on img at bounding box center [974, 266] width 69 height 28
select select "1"
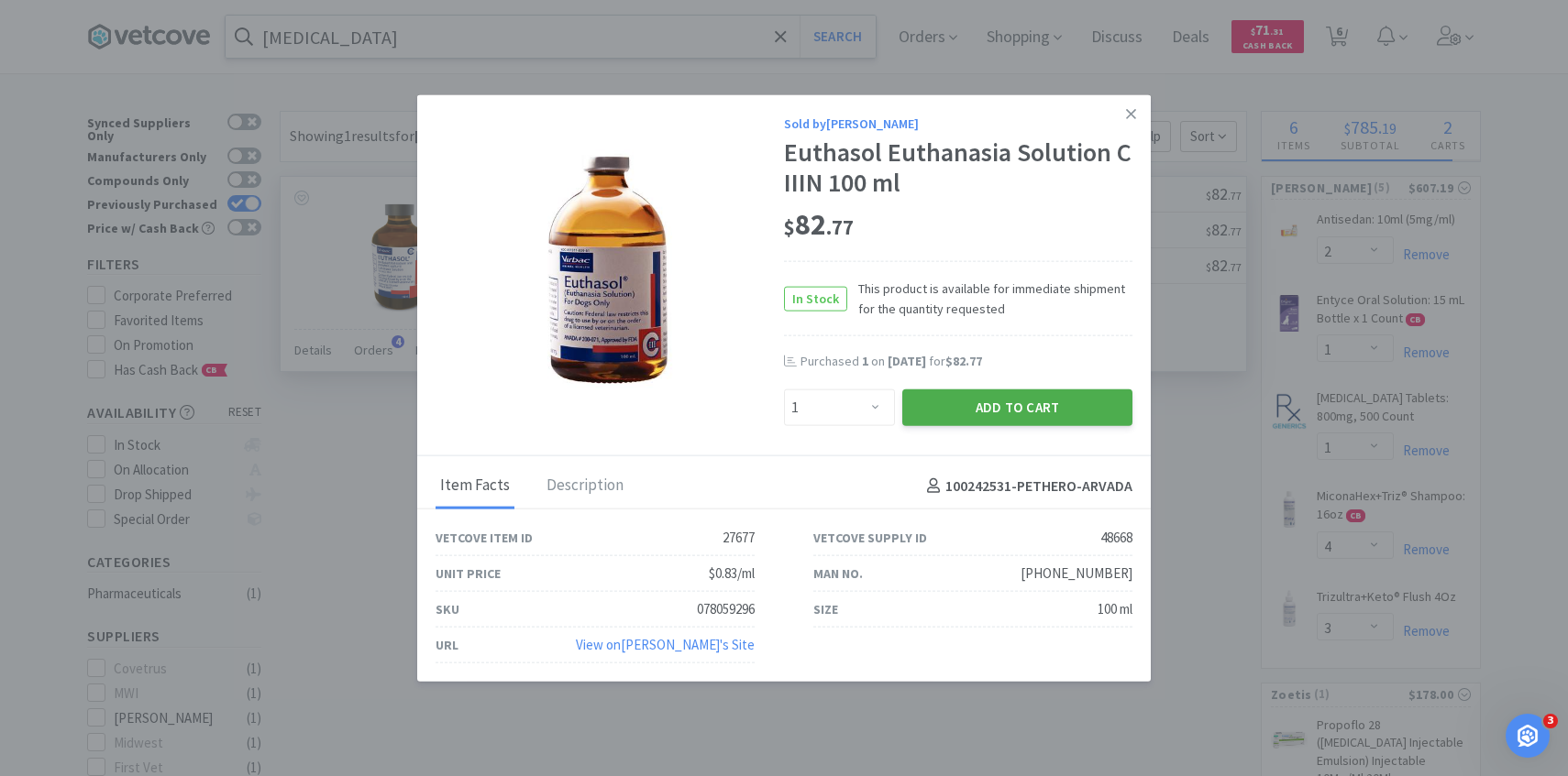
click at [963, 394] on button "Add to Cart" at bounding box center [1017, 408] width 230 height 37
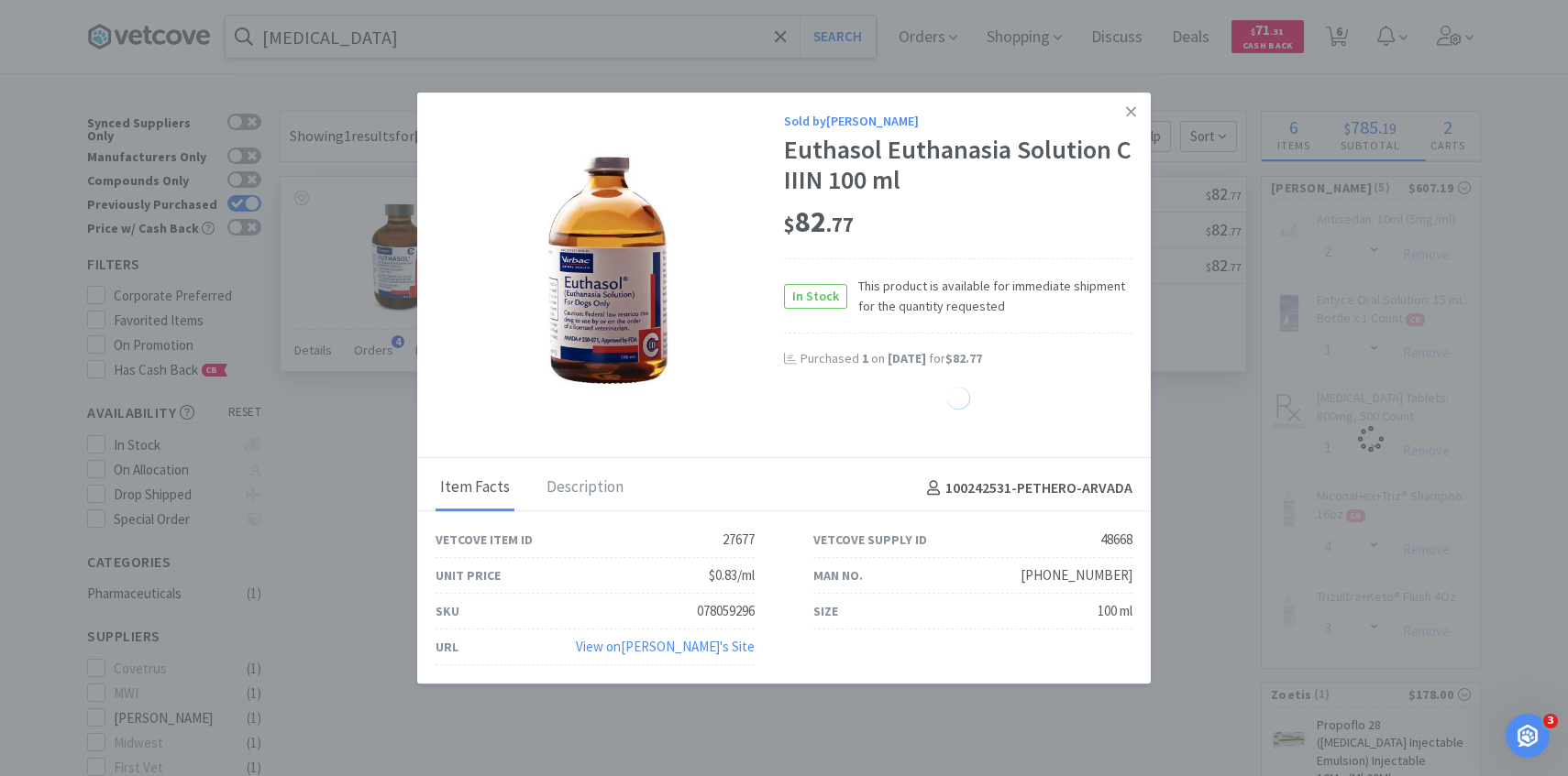
select select "1"
select select "4"
select select "3"
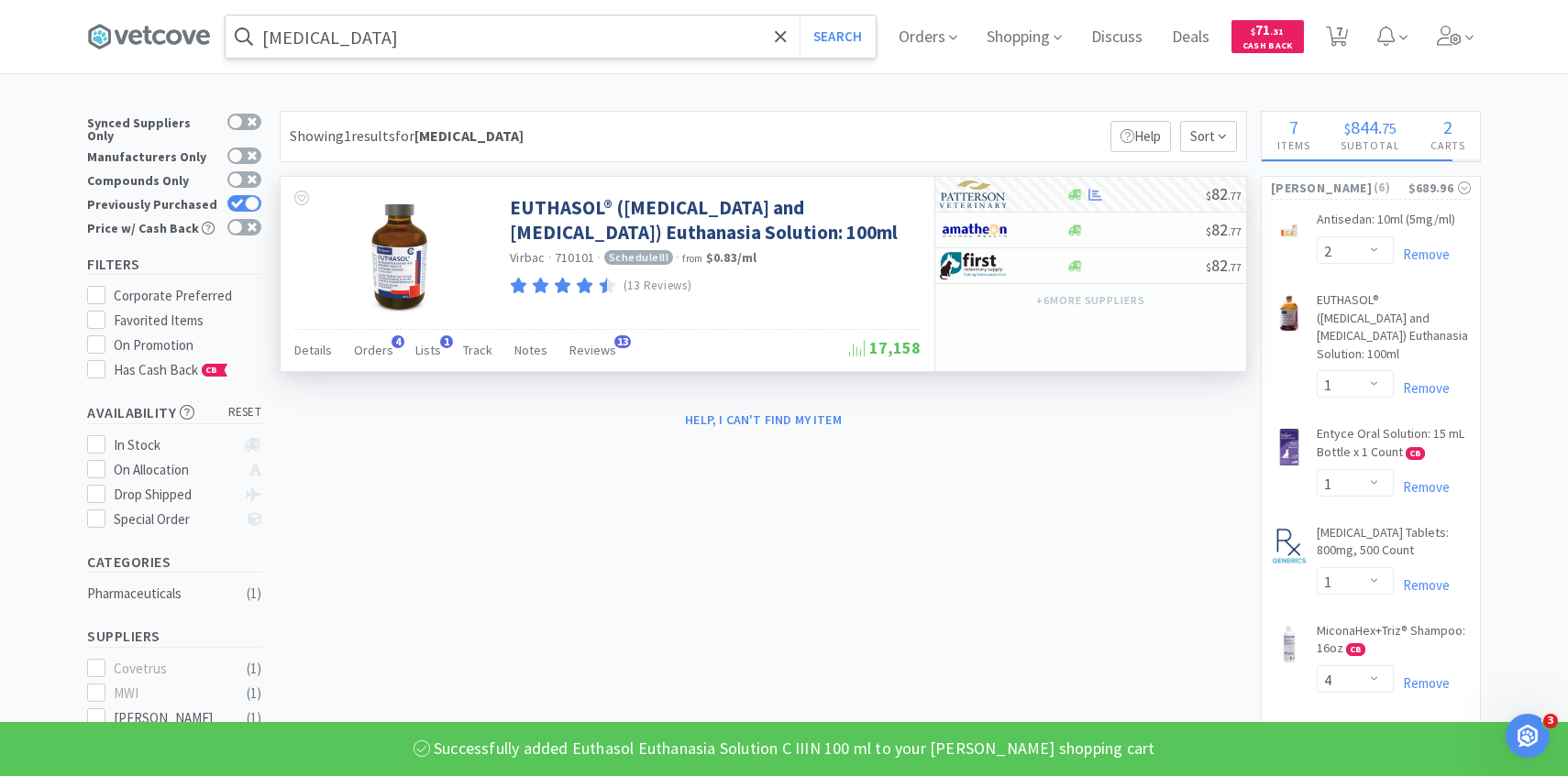
click at [546, 38] on input "pentobarbital" at bounding box center [551, 36] width 650 height 42
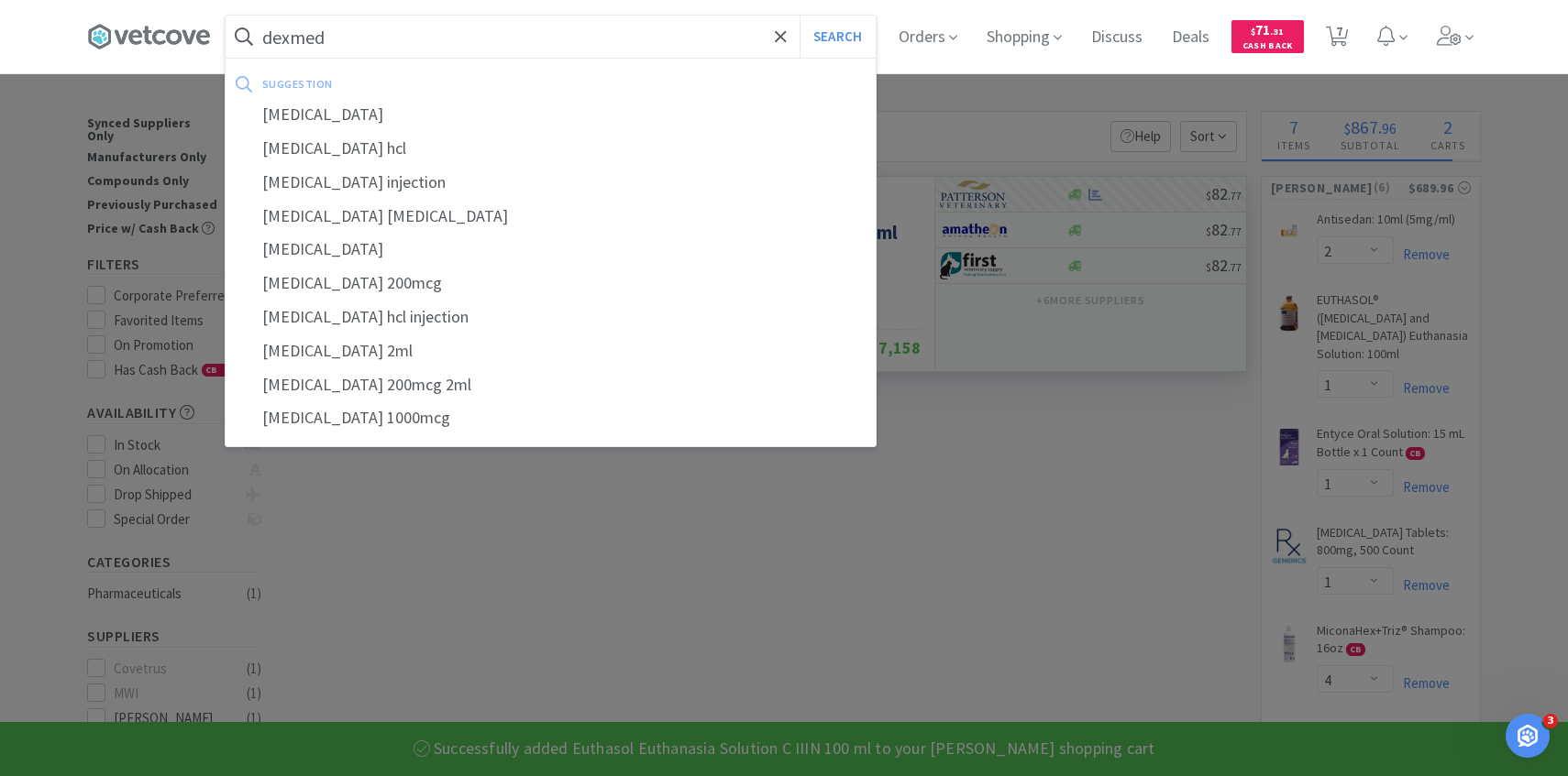
type input "dexmed"
click at [799, 16] on button "Search" at bounding box center [837, 36] width 76 height 42
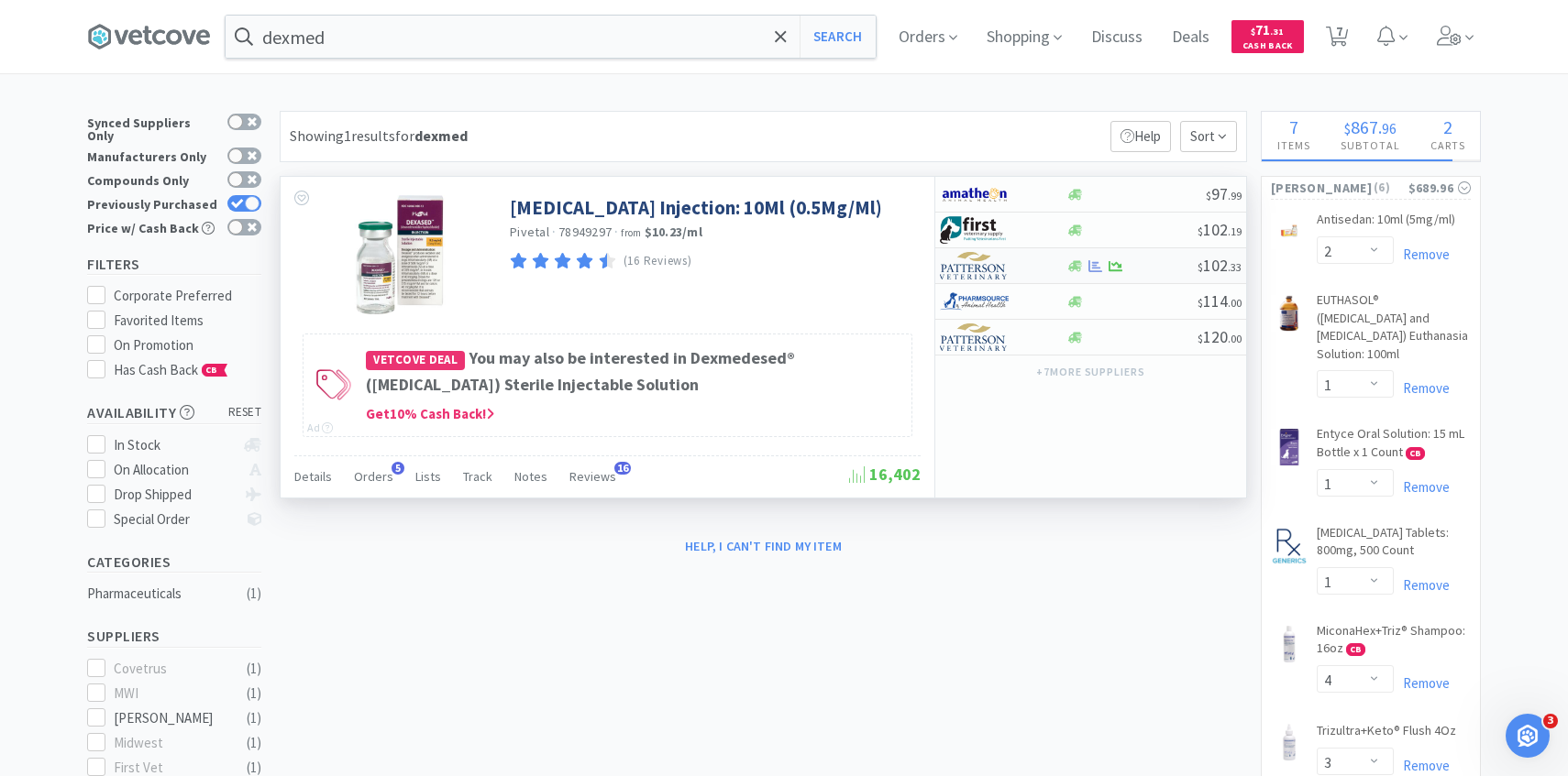
click at [1013, 259] on div at bounding box center [990, 266] width 101 height 32
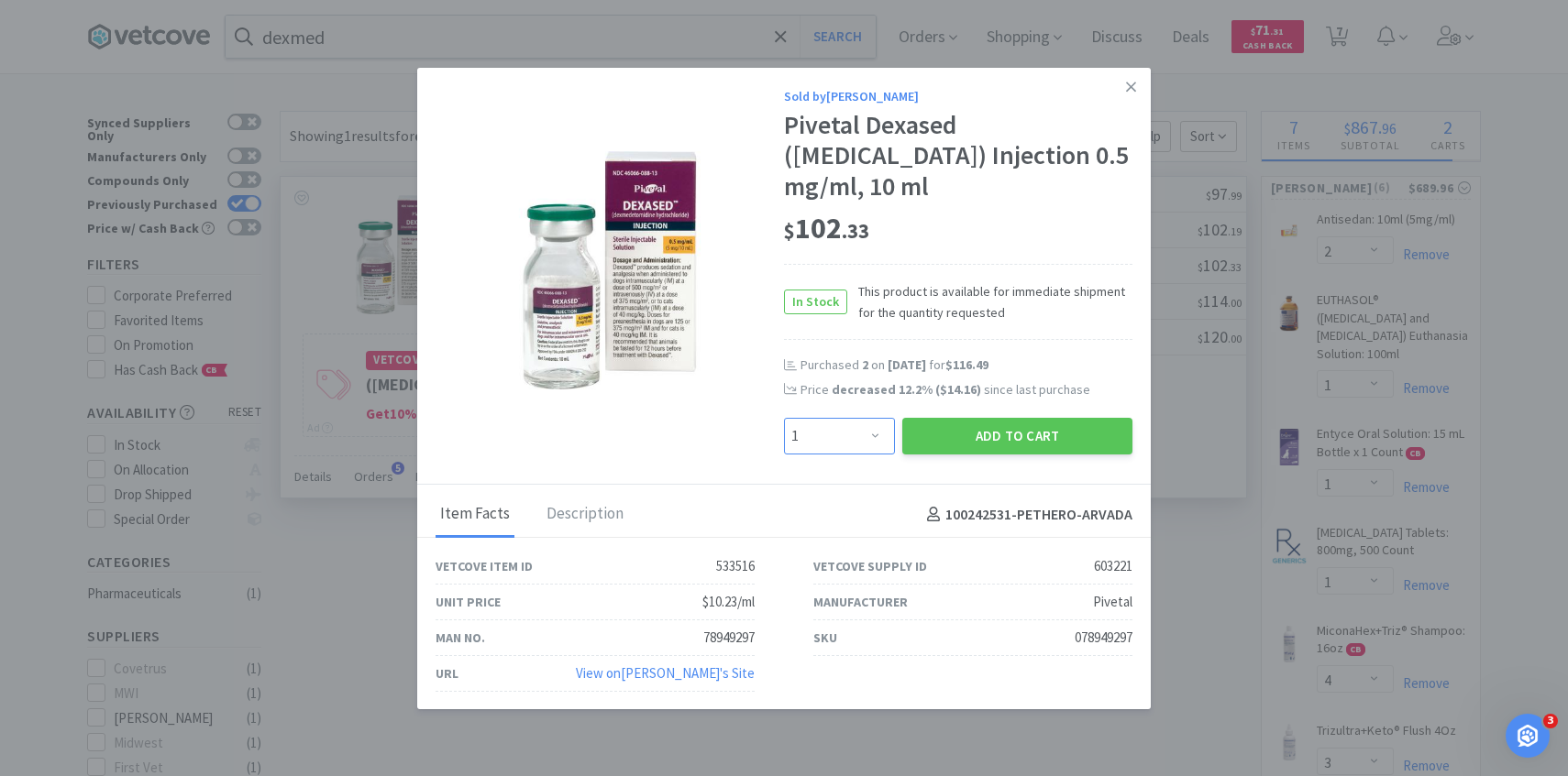
click at [813, 455] on select "Enter Quantity 1 2 3 4 5 6 7 8 9 10 11 12 13 14 15 16 17 18 19 20 Enter Quantity" at bounding box center [838, 436] width 110 height 37
select select "2"
click at [784, 448] on select "Enter Quantity 1 2 3 4 5 6 7 8 9 10 11 12 13 14 15 16 17 18 19 20 Enter Quantity" at bounding box center [838, 436] width 110 height 37
click at [992, 455] on button "Add to Cart" at bounding box center [1017, 436] width 230 height 37
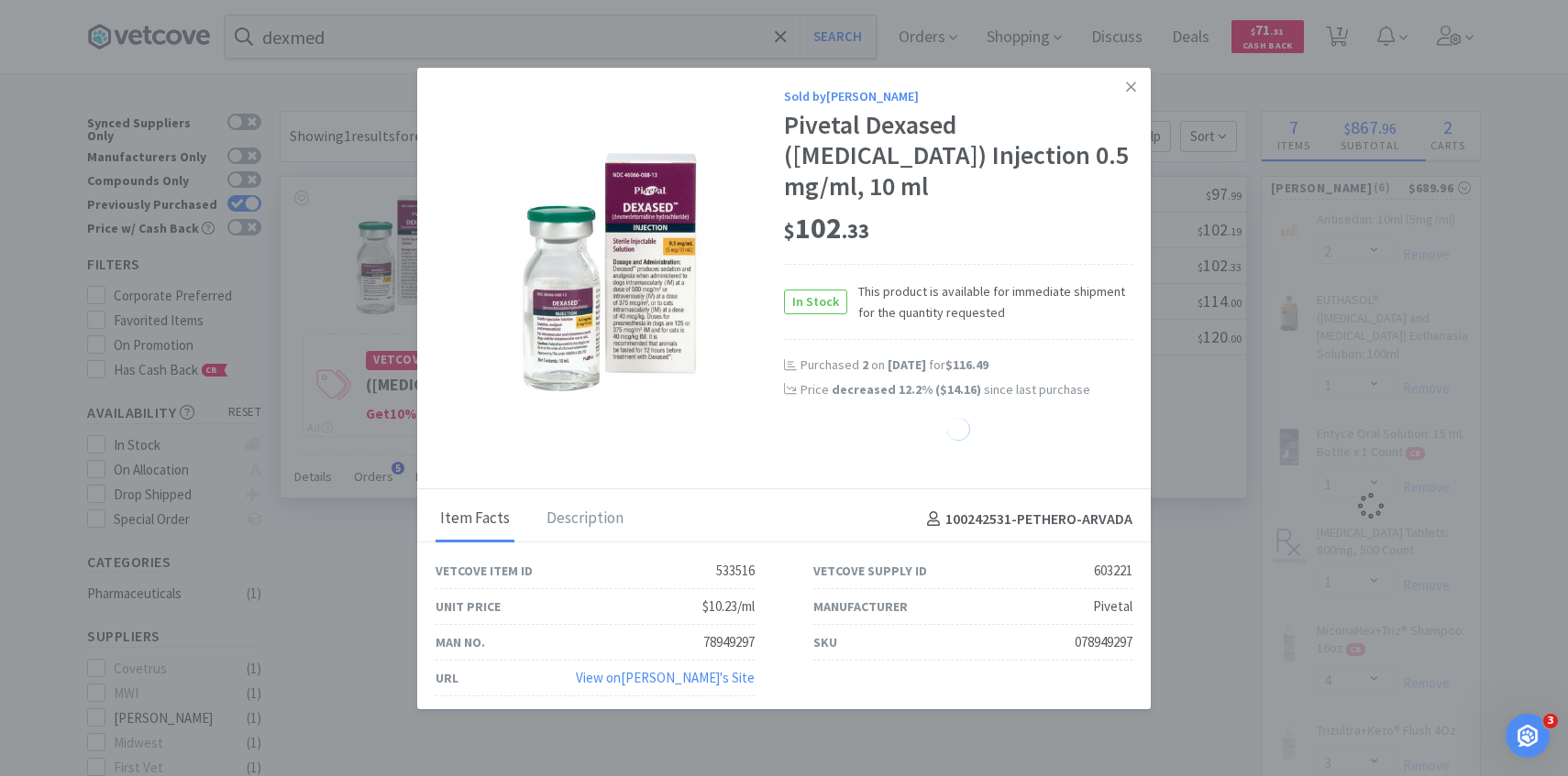
select select "2"
select select "1"
select select "4"
select select "3"
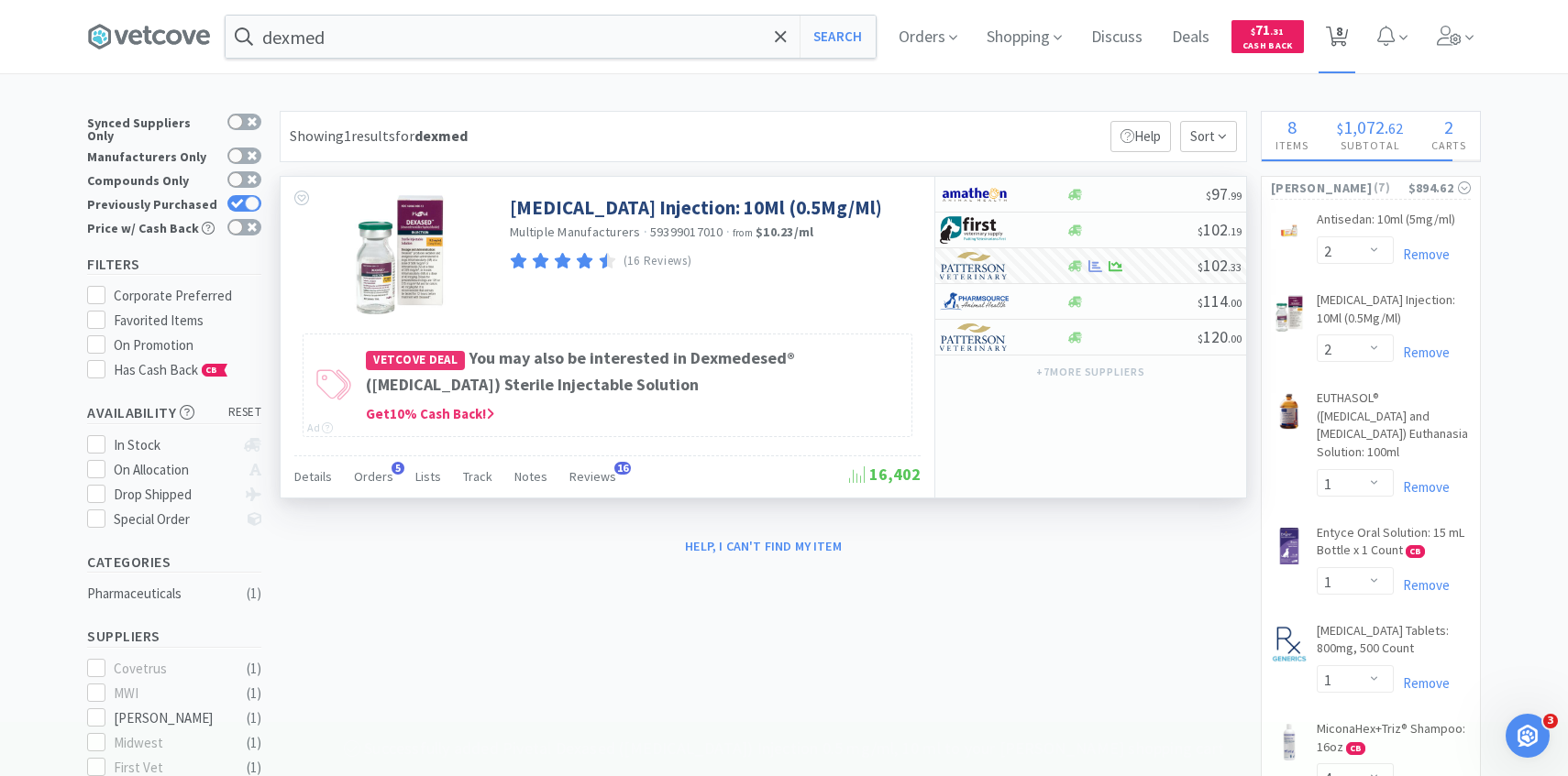
click at [1339, 46] on span "8" at bounding box center [1339, 31] width 6 height 73
select select "10"
select select "2"
select select "1"
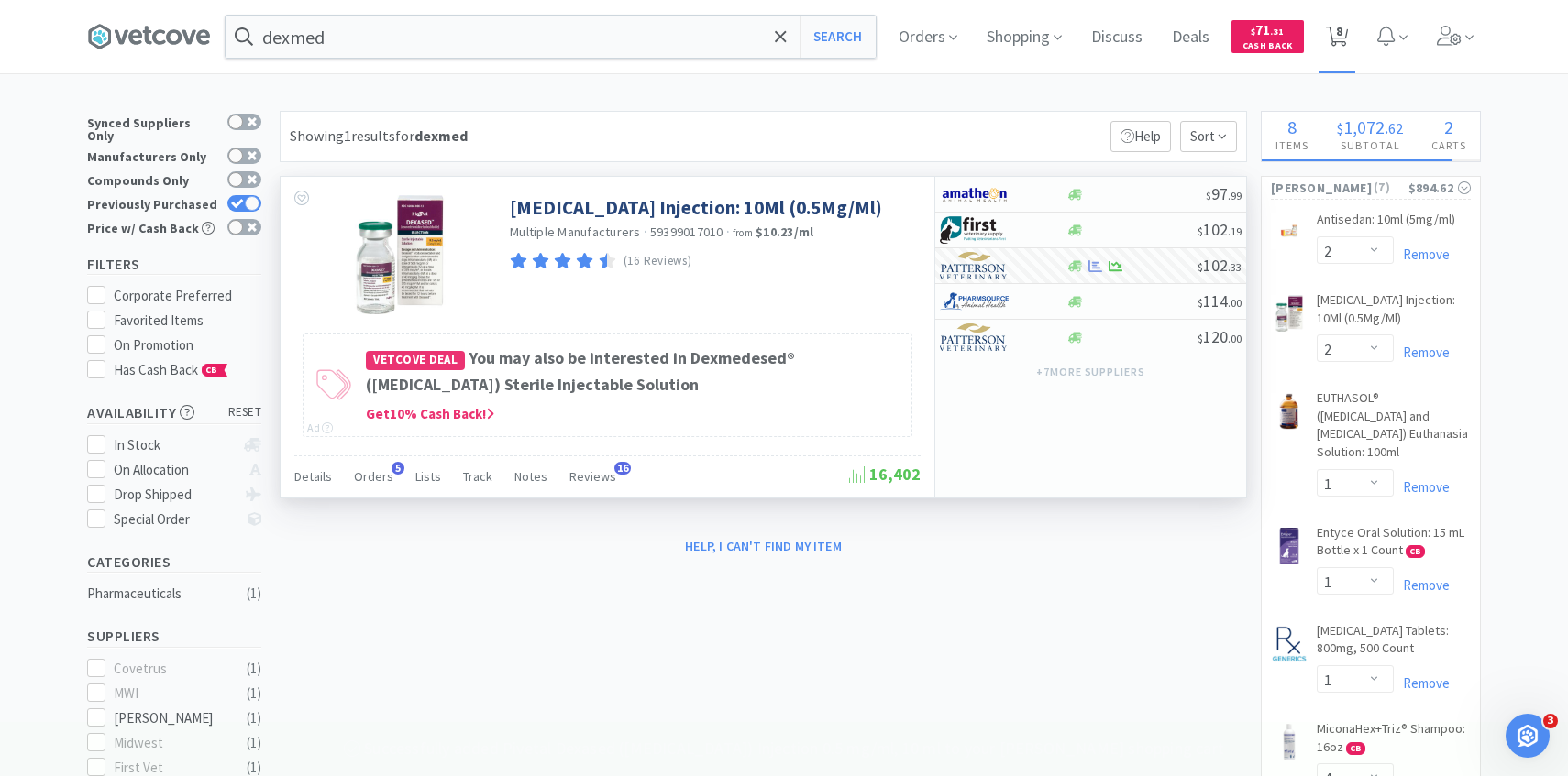
select select "1"
select select "4"
select select "3"
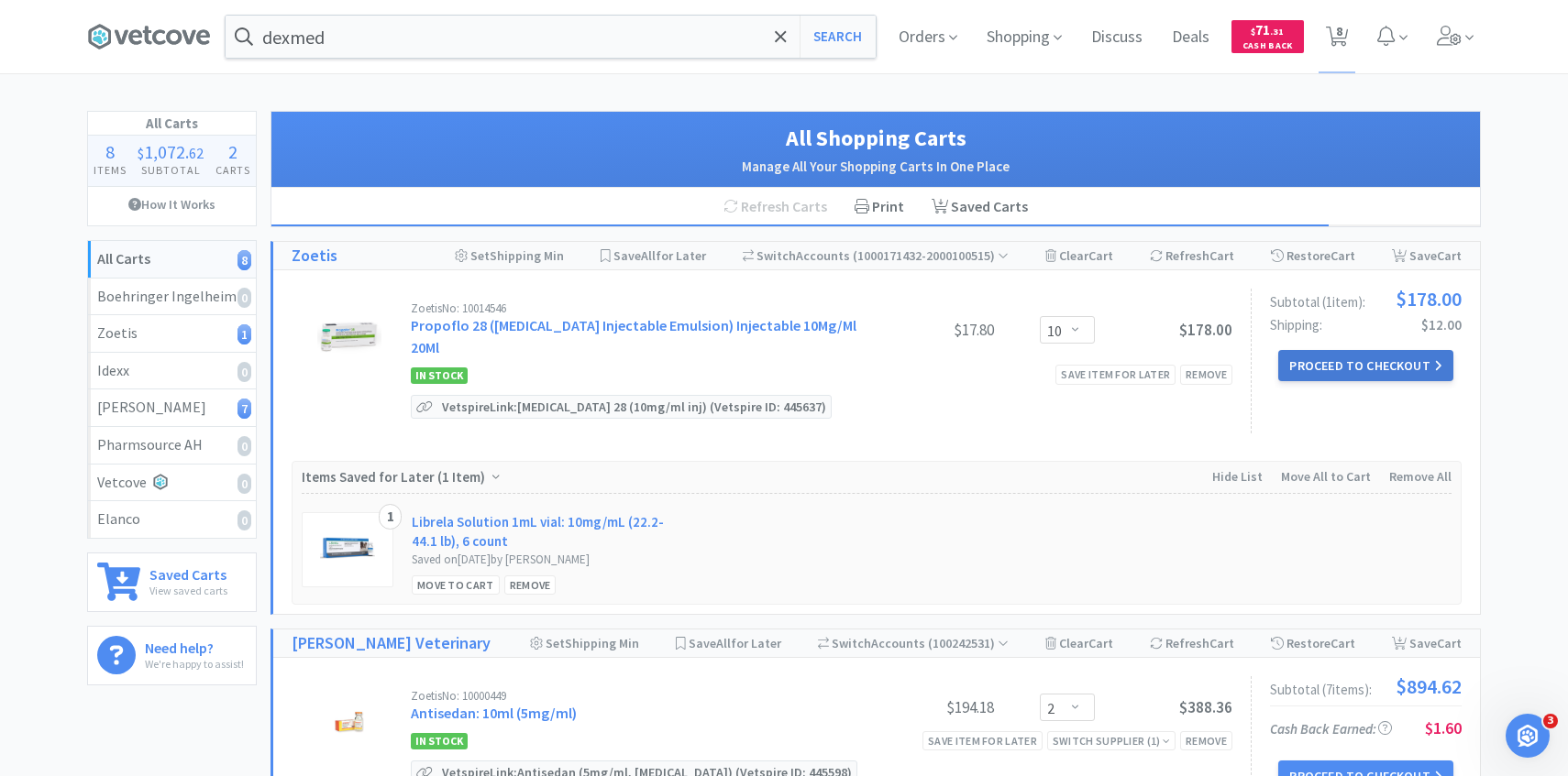
click at [1363, 370] on button "Proceed to Checkout" at bounding box center [1366, 366] width 175 height 32
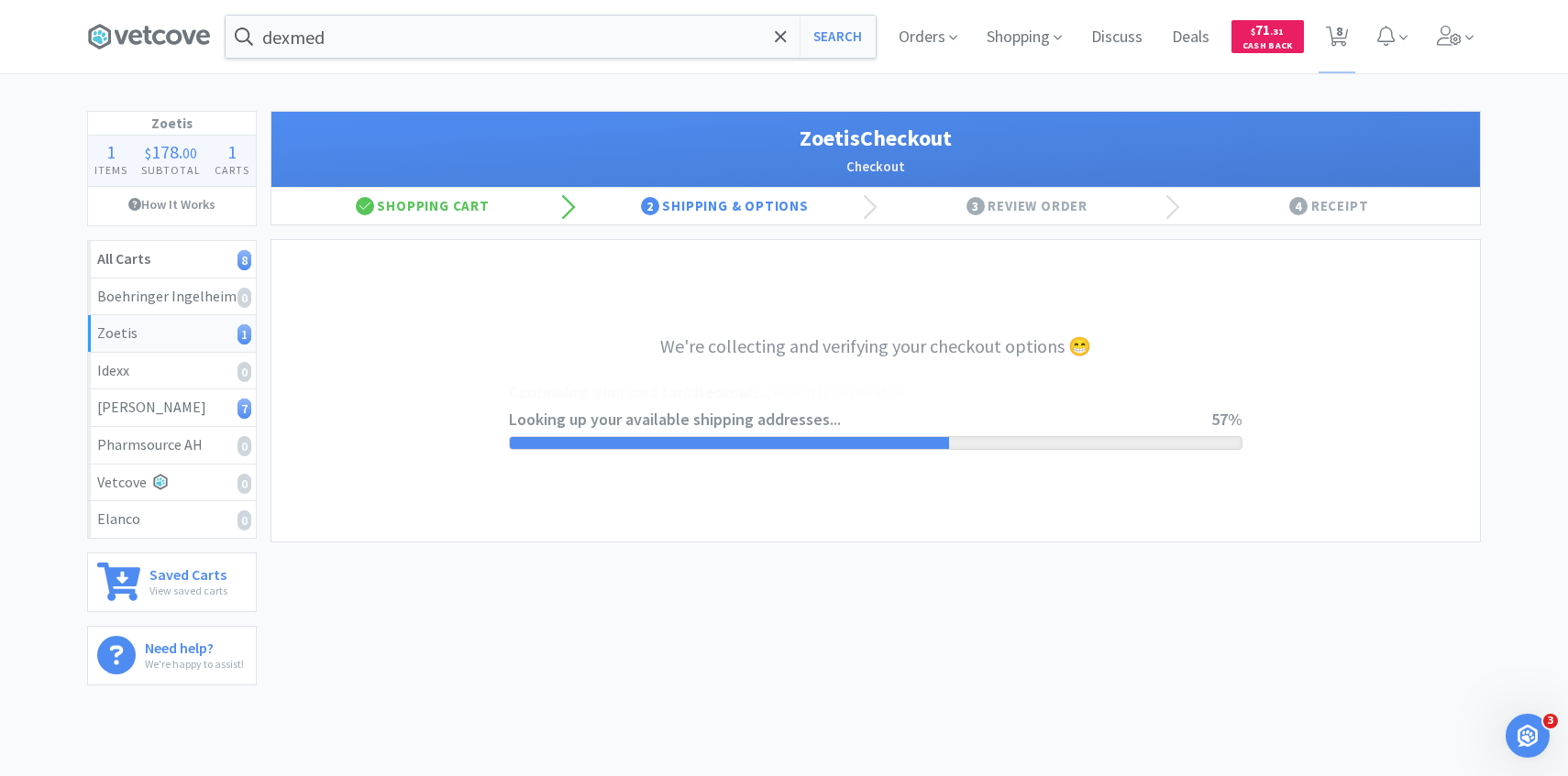
select select "invoice"
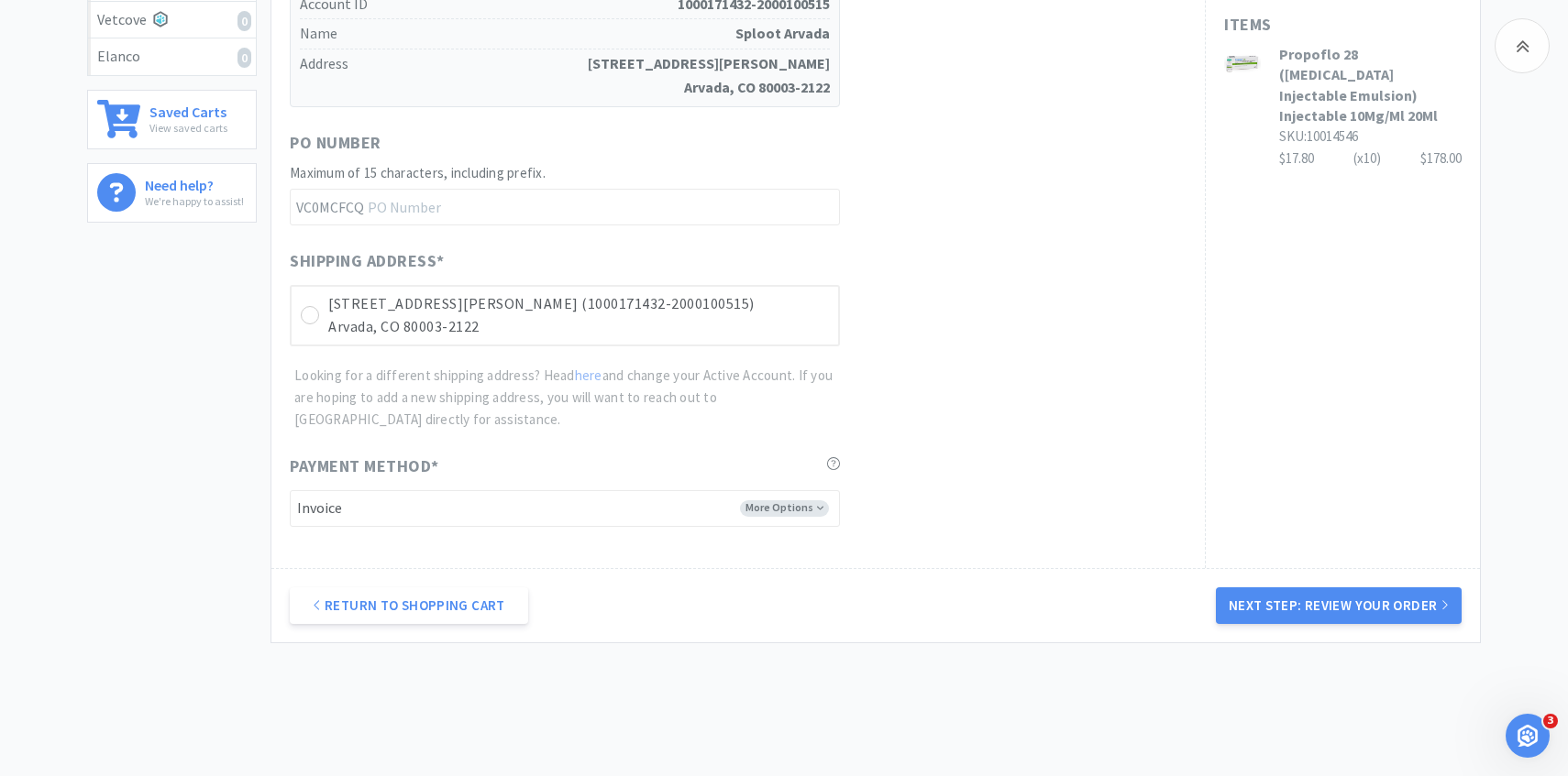
scroll to position [517, 0]
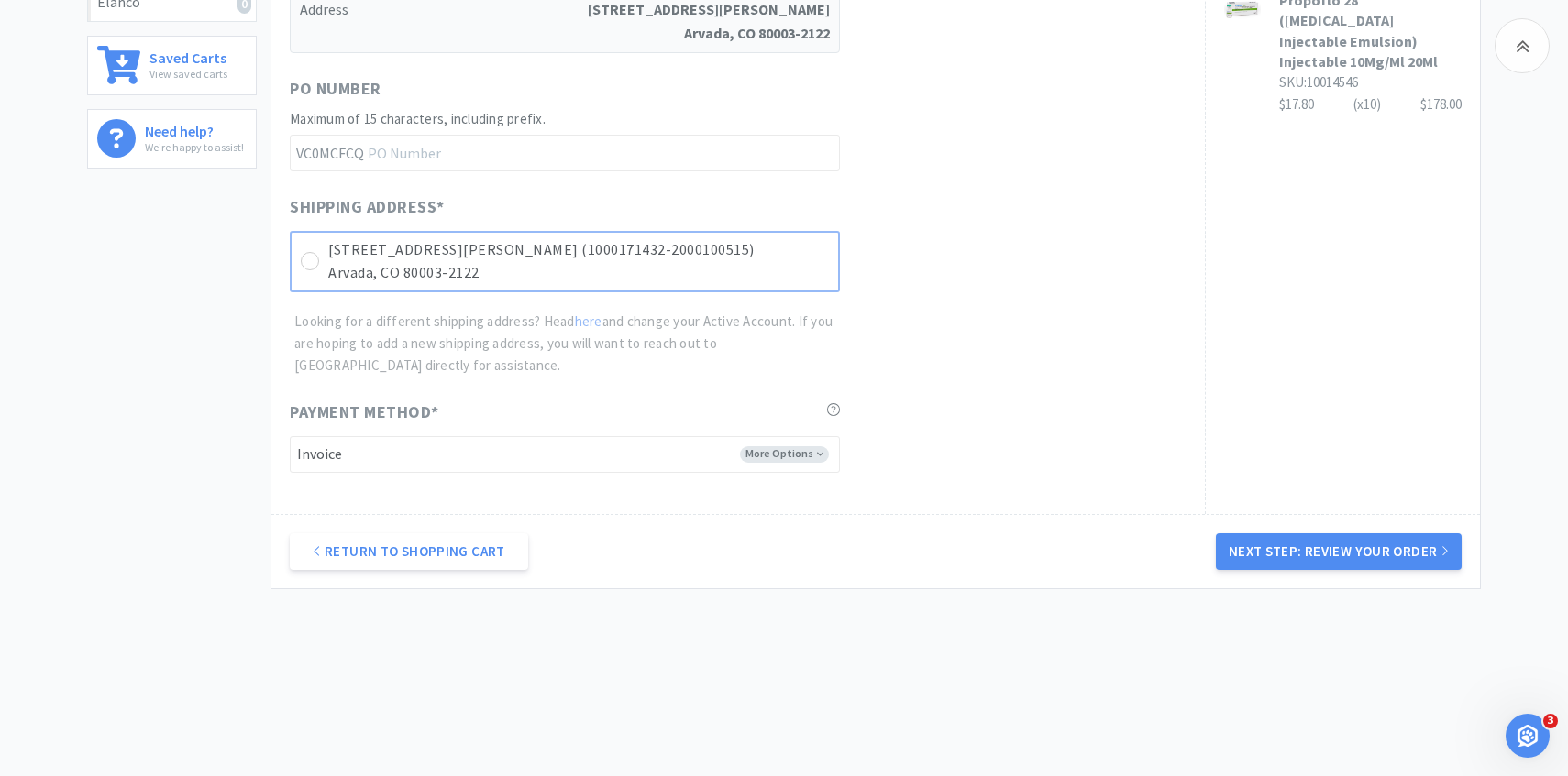
click at [777, 277] on p "Arvada, CO 80003-2122" at bounding box center [578, 273] width 500 height 24
click at [1236, 543] on button "Next Step: Review Your Order" at bounding box center [1338, 552] width 246 height 37
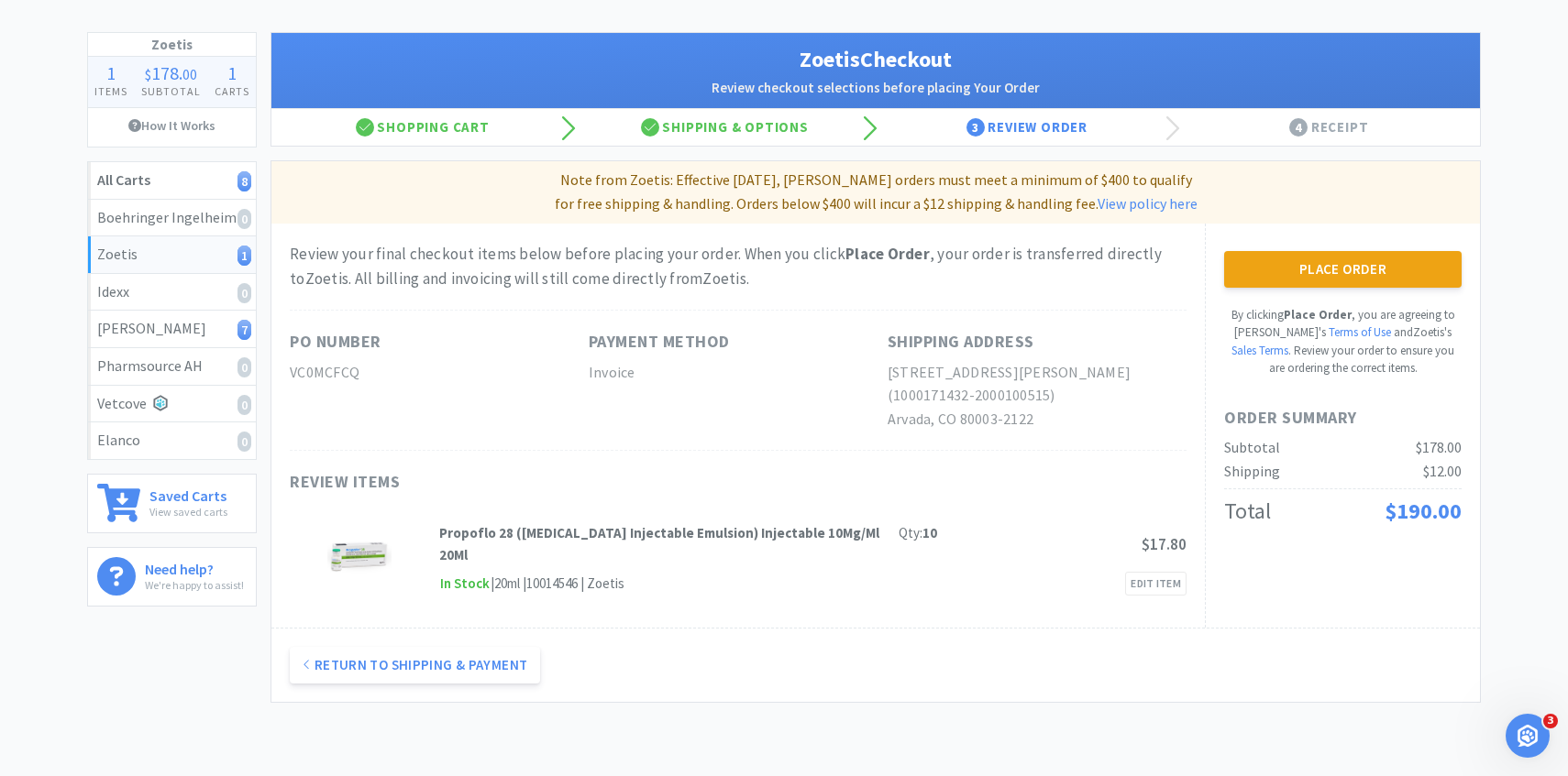
scroll to position [0, 0]
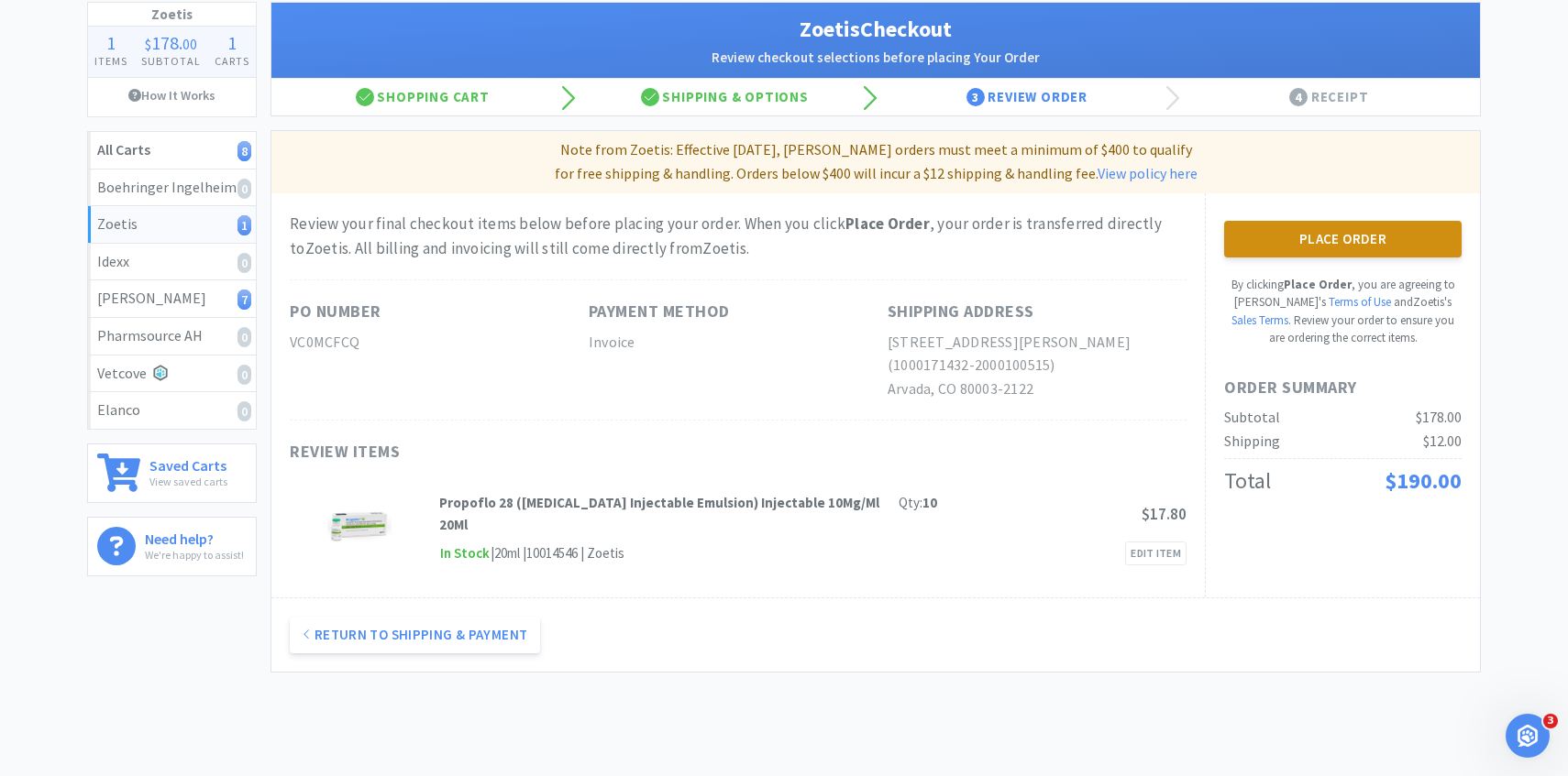
click at [1285, 253] on button "Place Order" at bounding box center [1342, 239] width 238 height 37
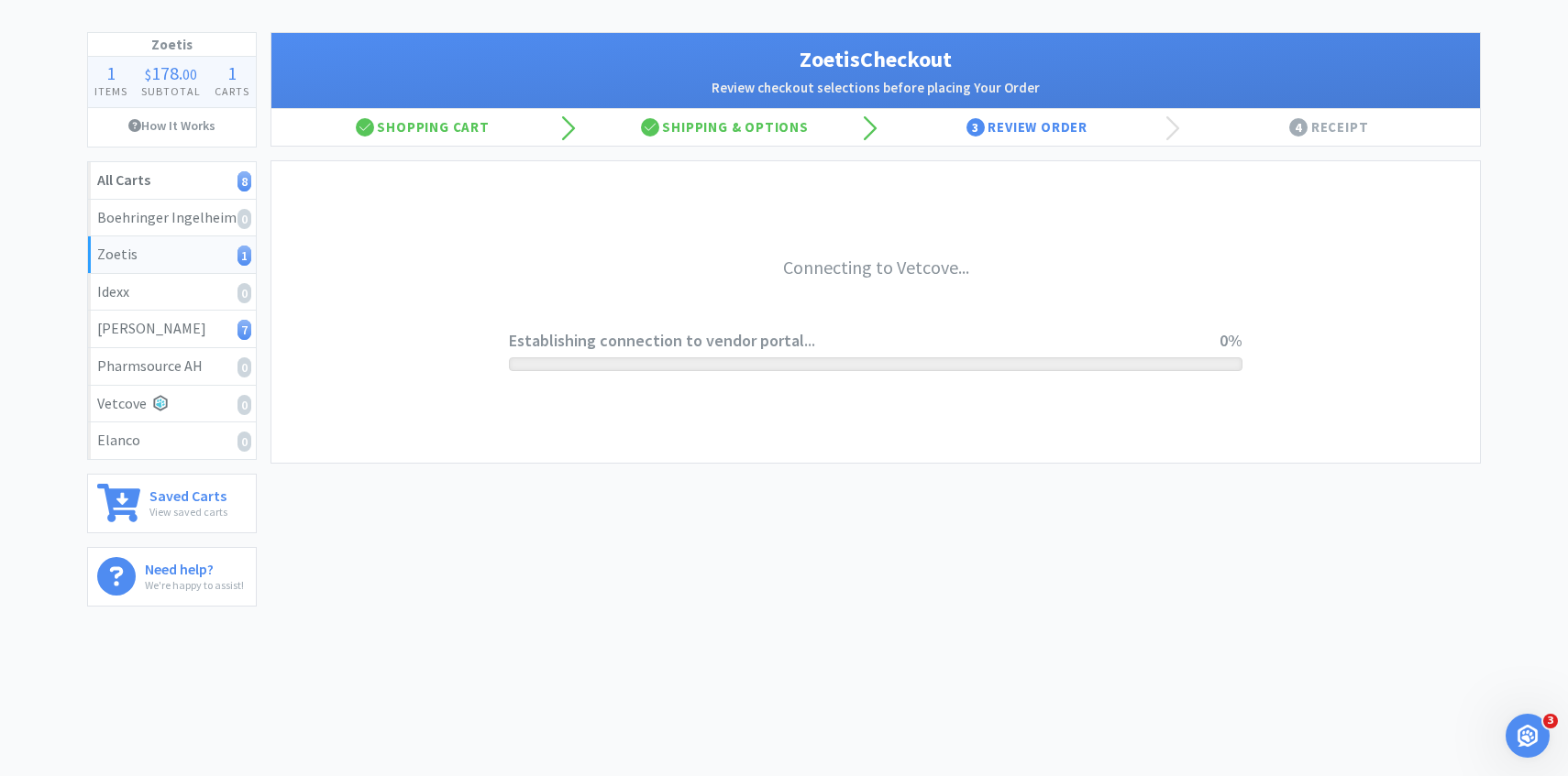
scroll to position [79, 0]
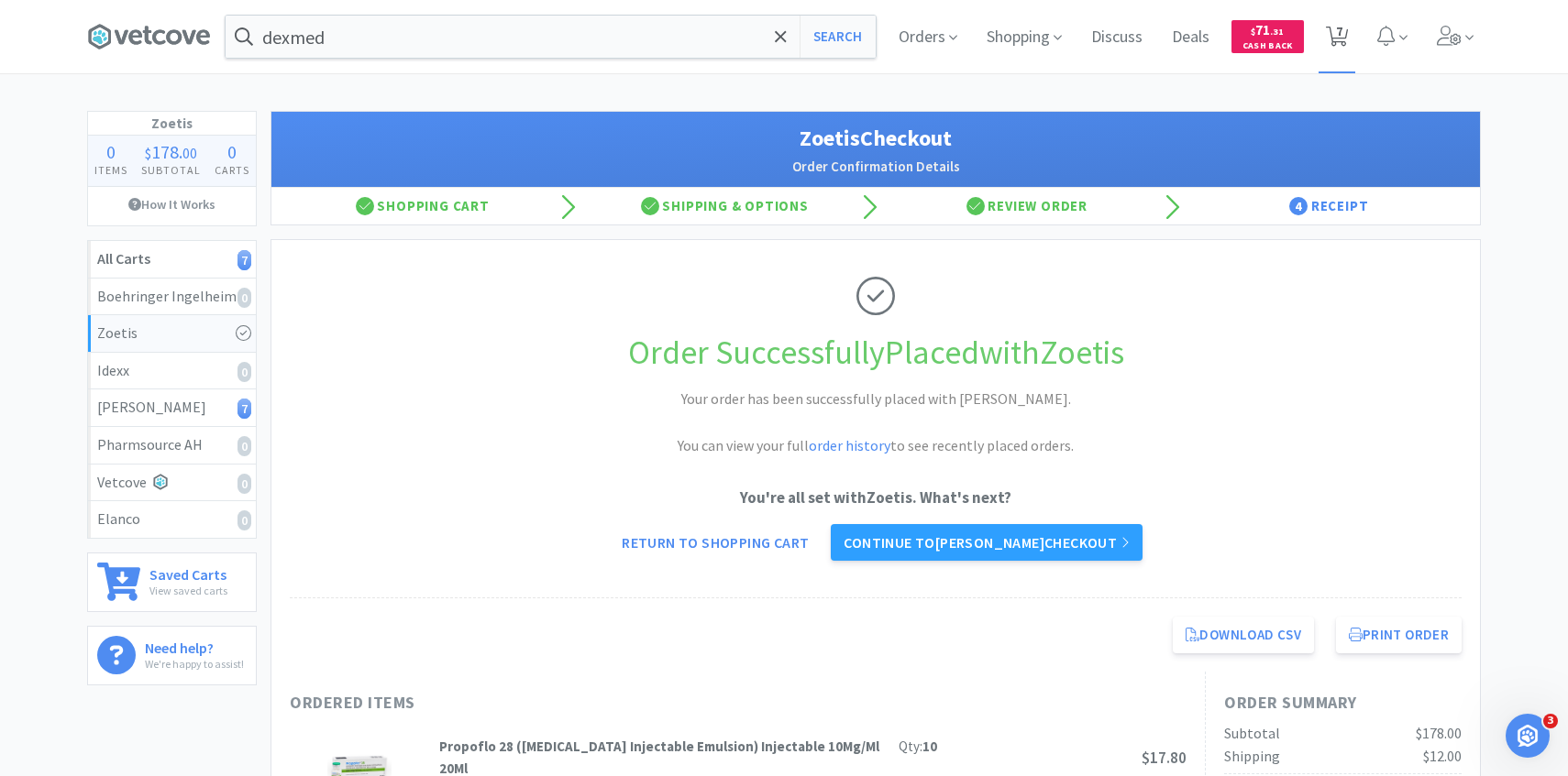
click at [1341, 51] on span "7" at bounding box center [1339, 31] width 6 height 73
select select "2"
select select "1"
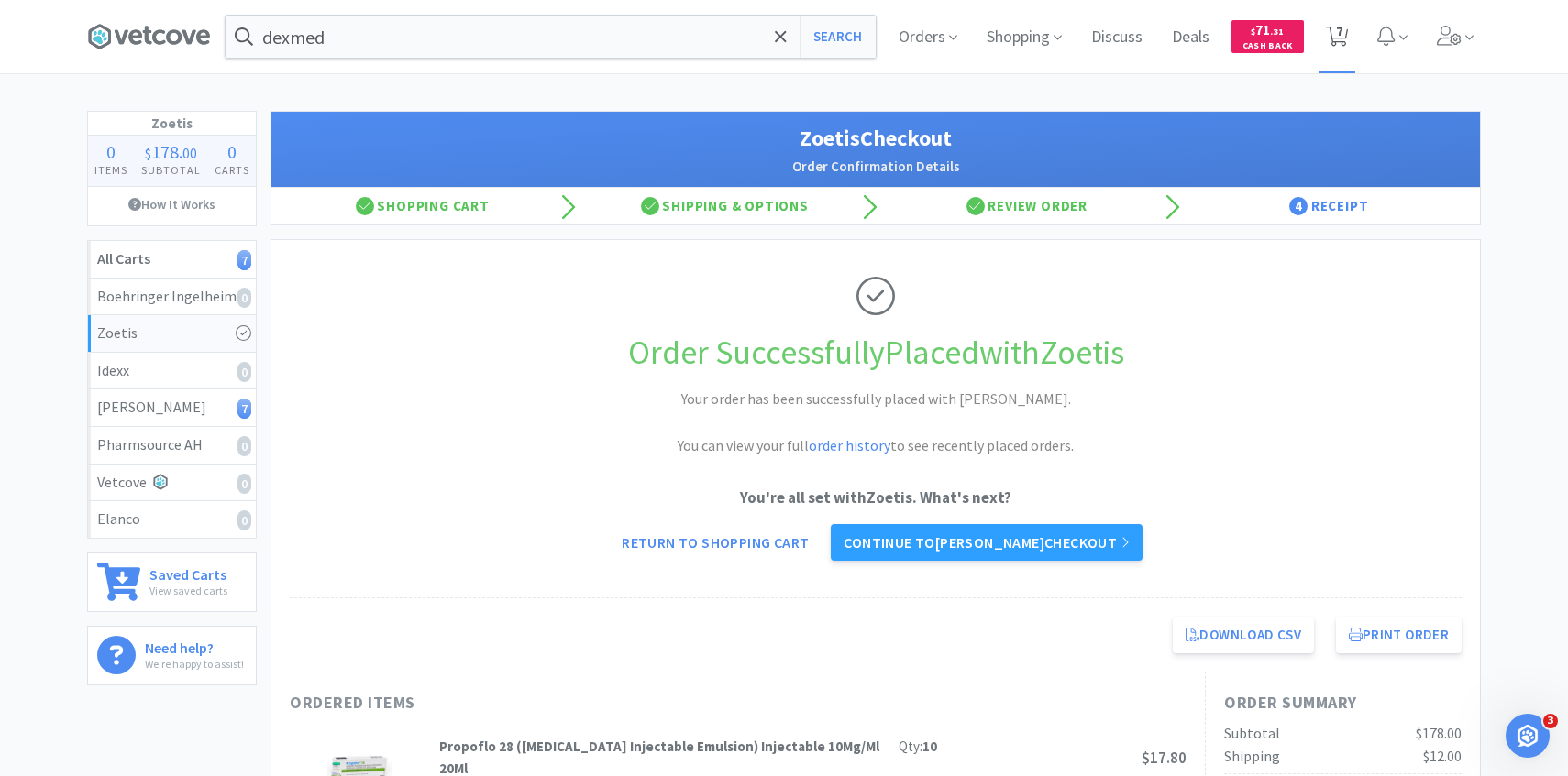
select select "1"
select select "4"
select select "3"
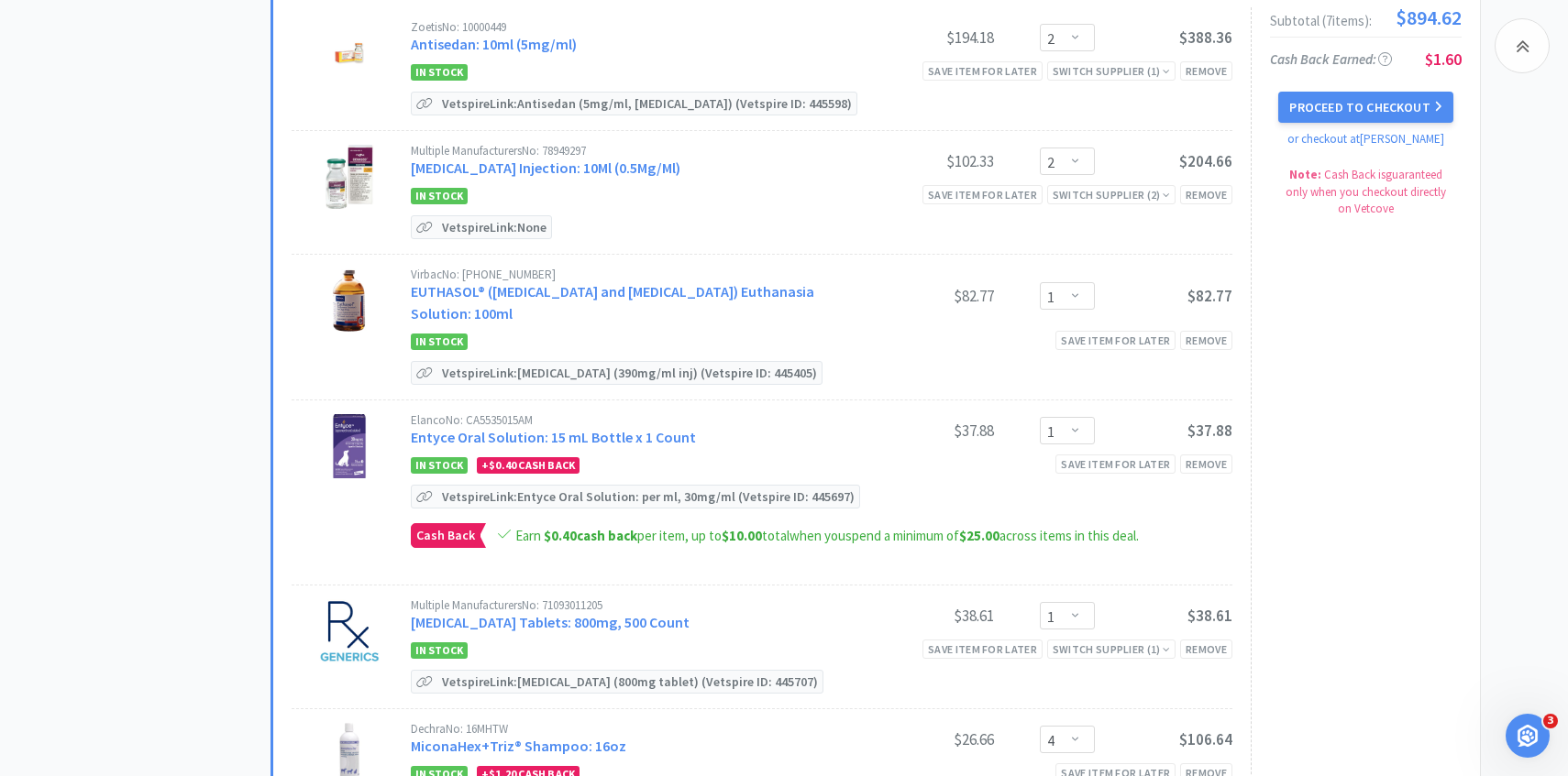
scroll to position [725, 0]
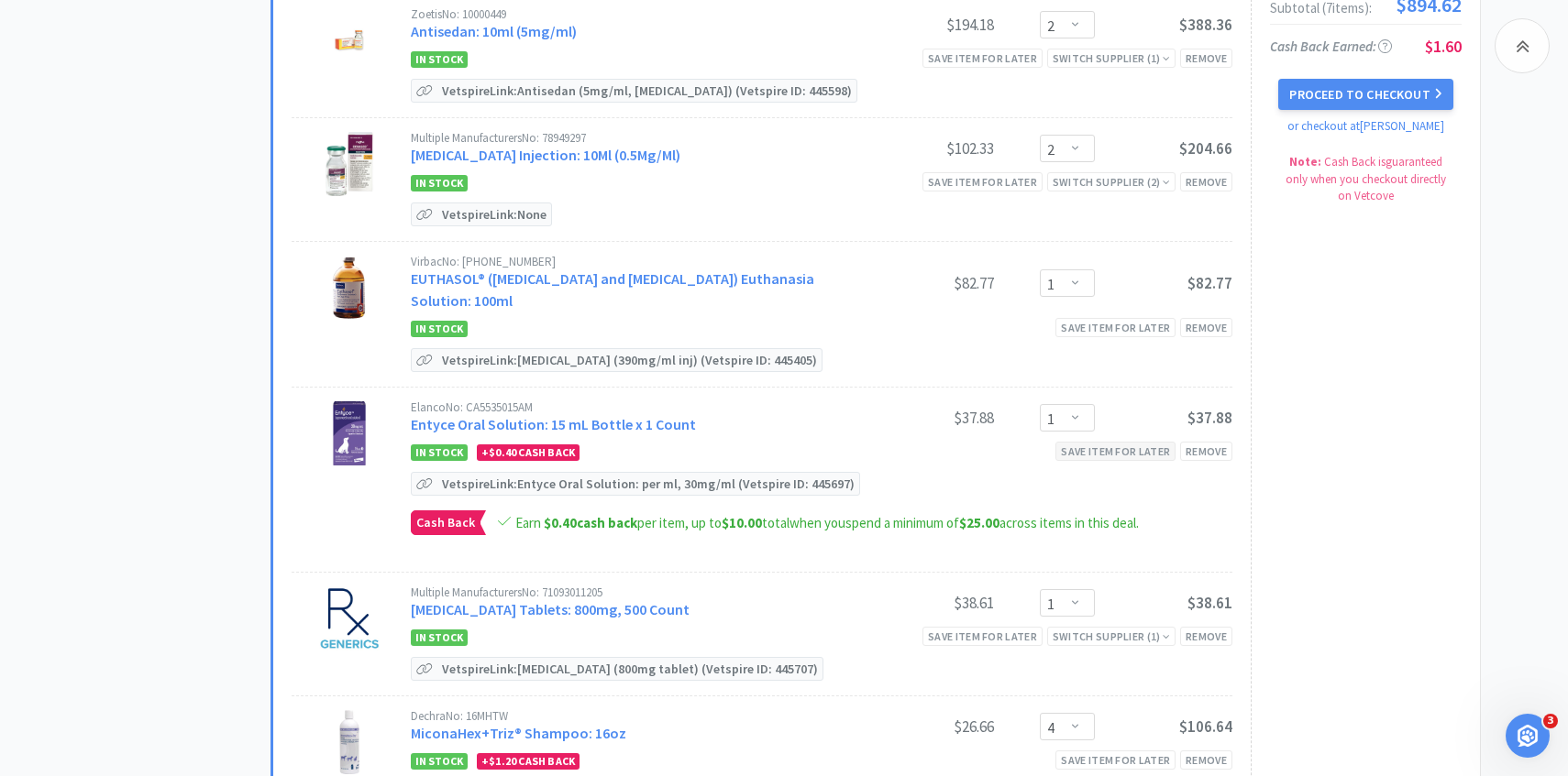
click at [1109, 447] on div "Save item for later" at bounding box center [1115, 451] width 120 height 19
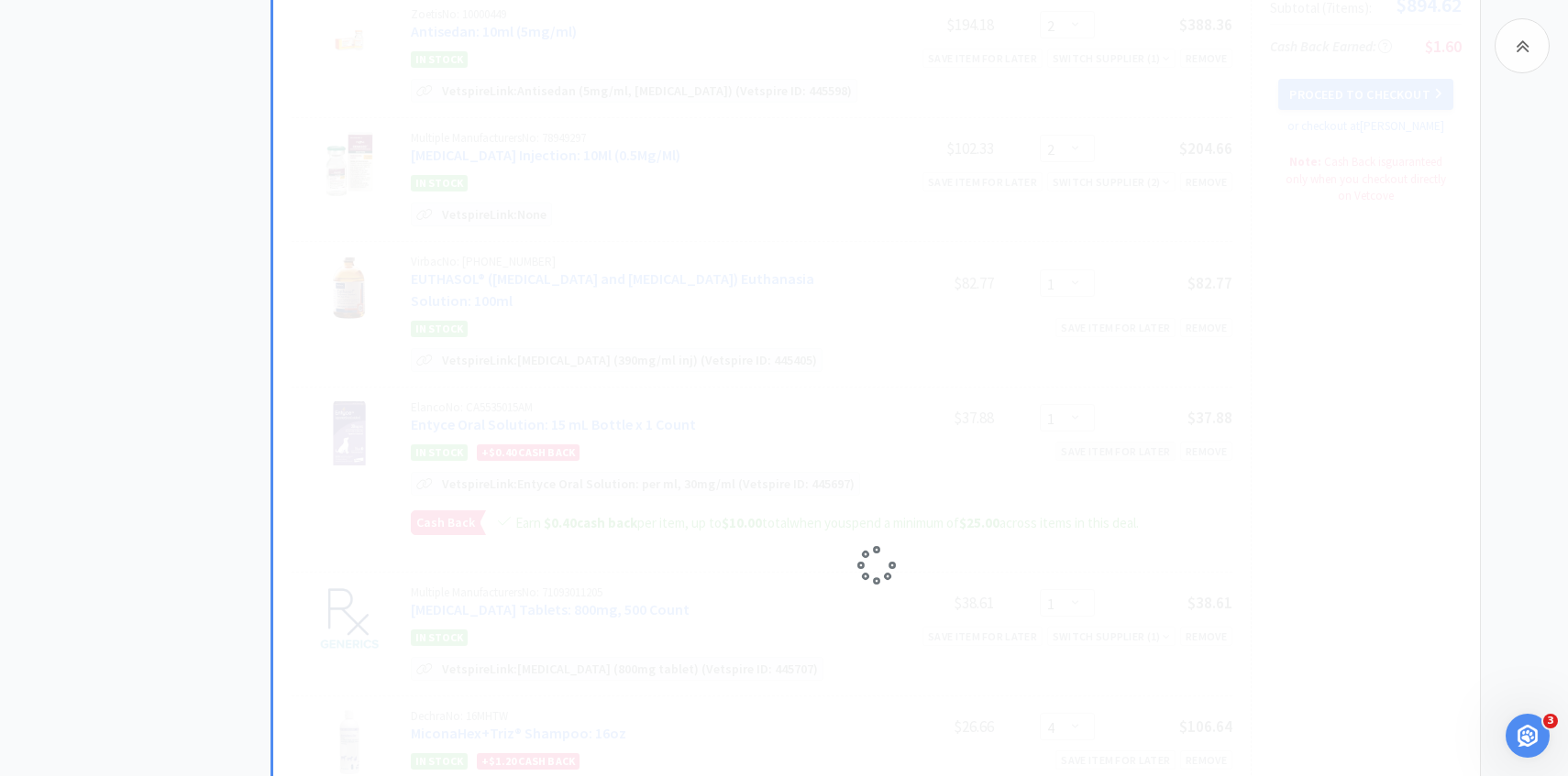
select select "4"
select select "3"
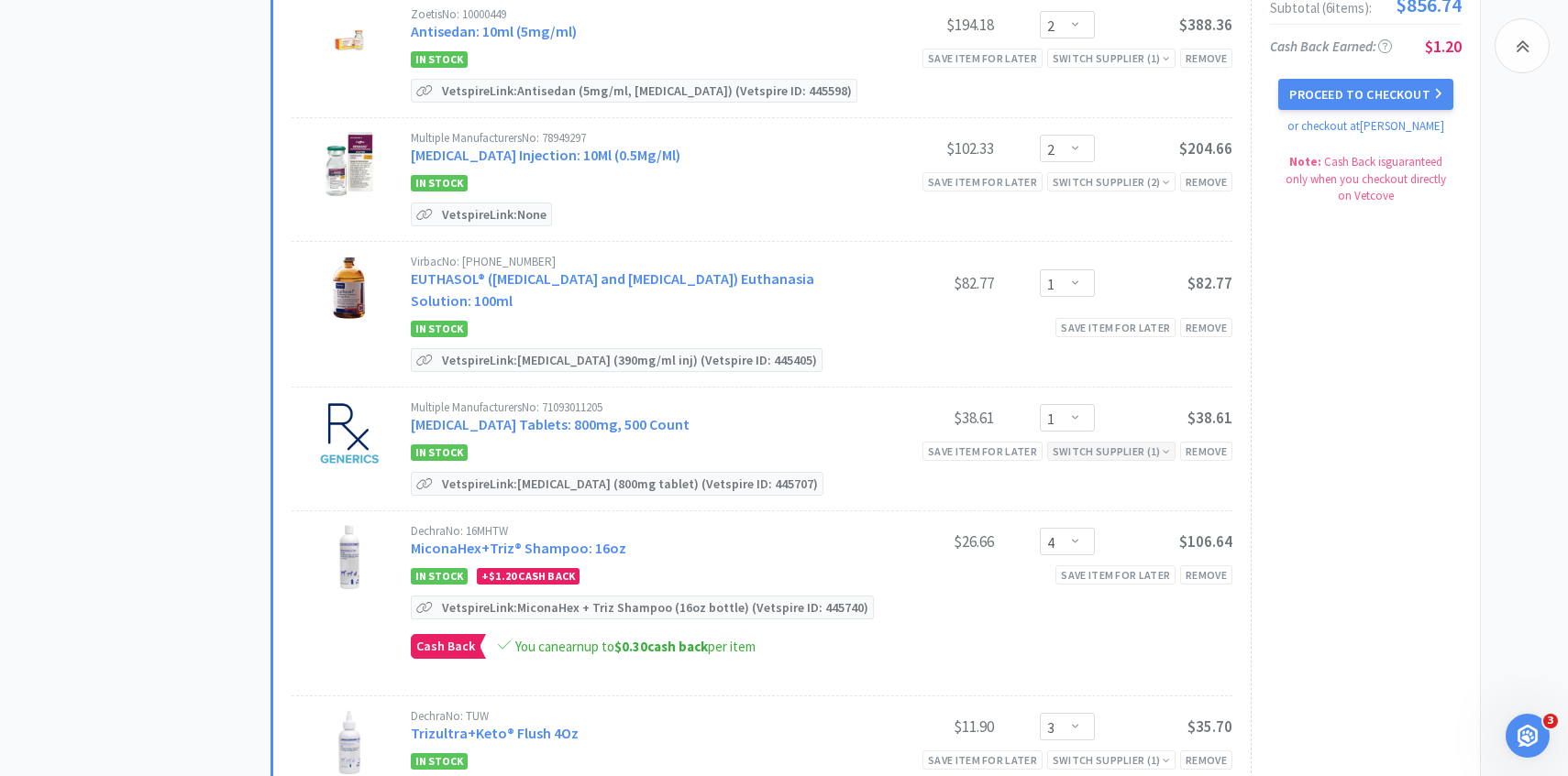
click at [1109, 446] on div "Switch Supplier ( 1 )" at bounding box center [1111, 451] width 117 height 18
click at [991, 450] on div "Save item for later" at bounding box center [981, 451] width 120 height 19
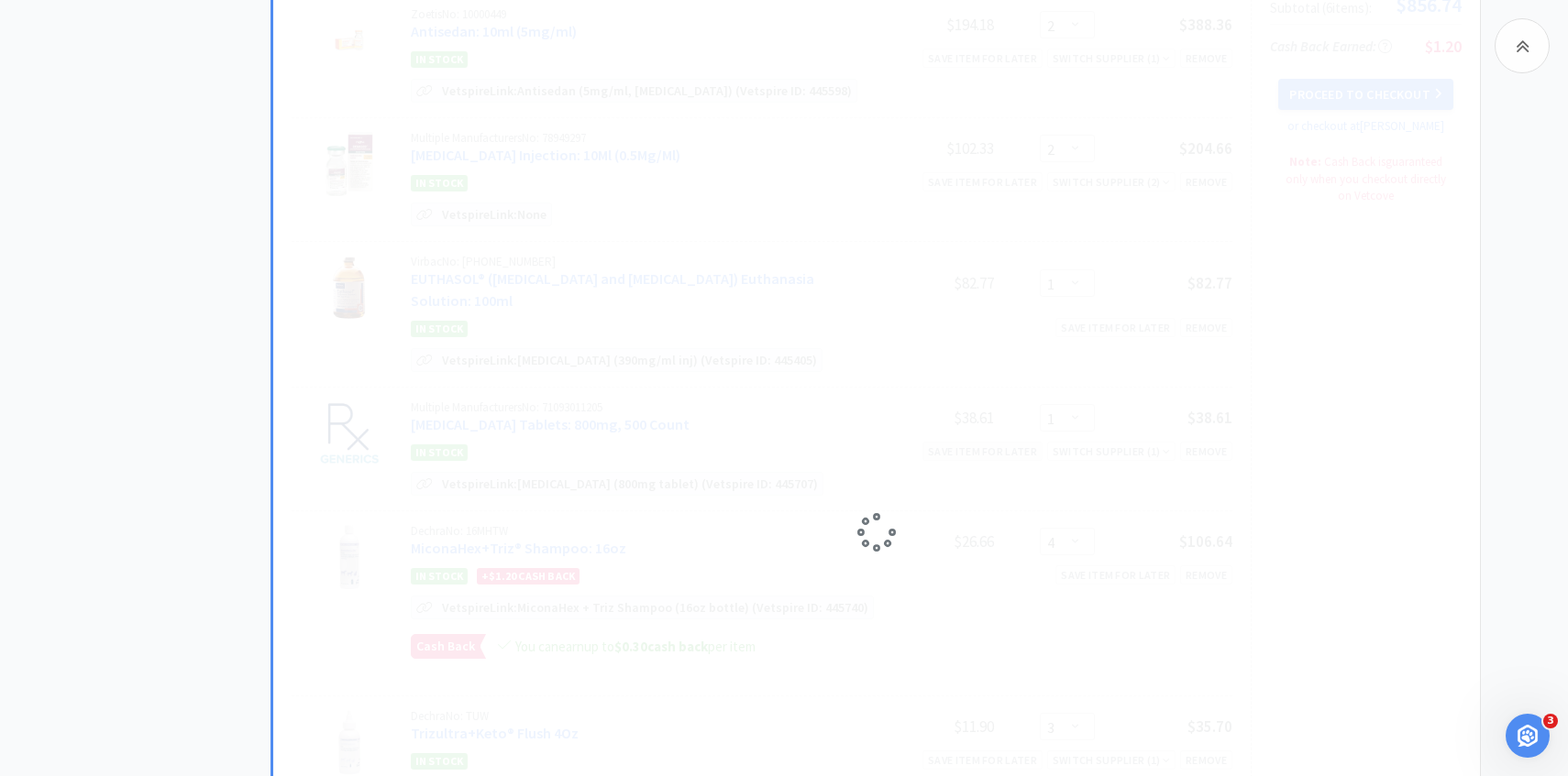
select select "4"
select select "3"
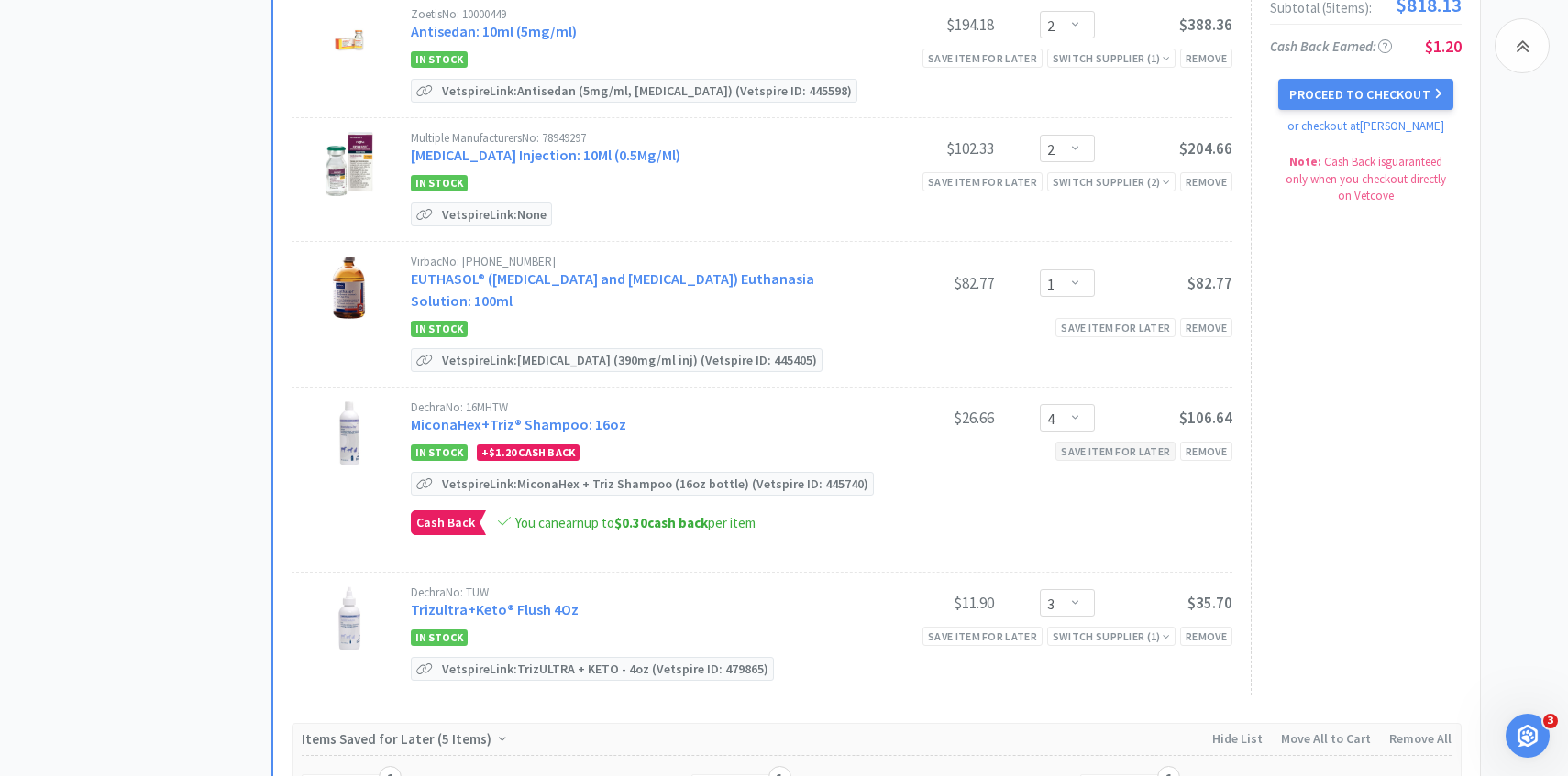
click at [1111, 451] on div "Save item for later" at bounding box center [1115, 451] width 120 height 19
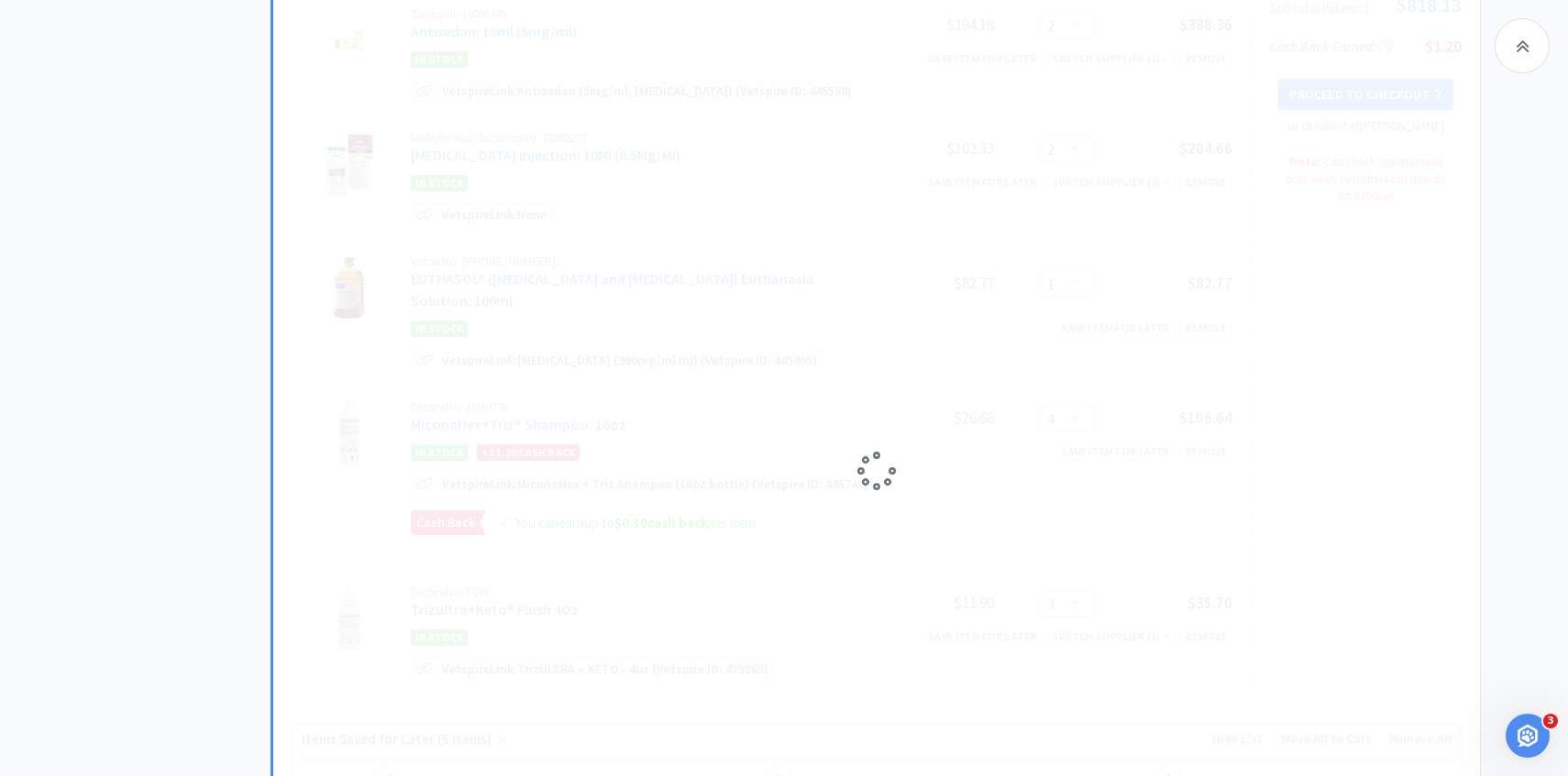
select select "3"
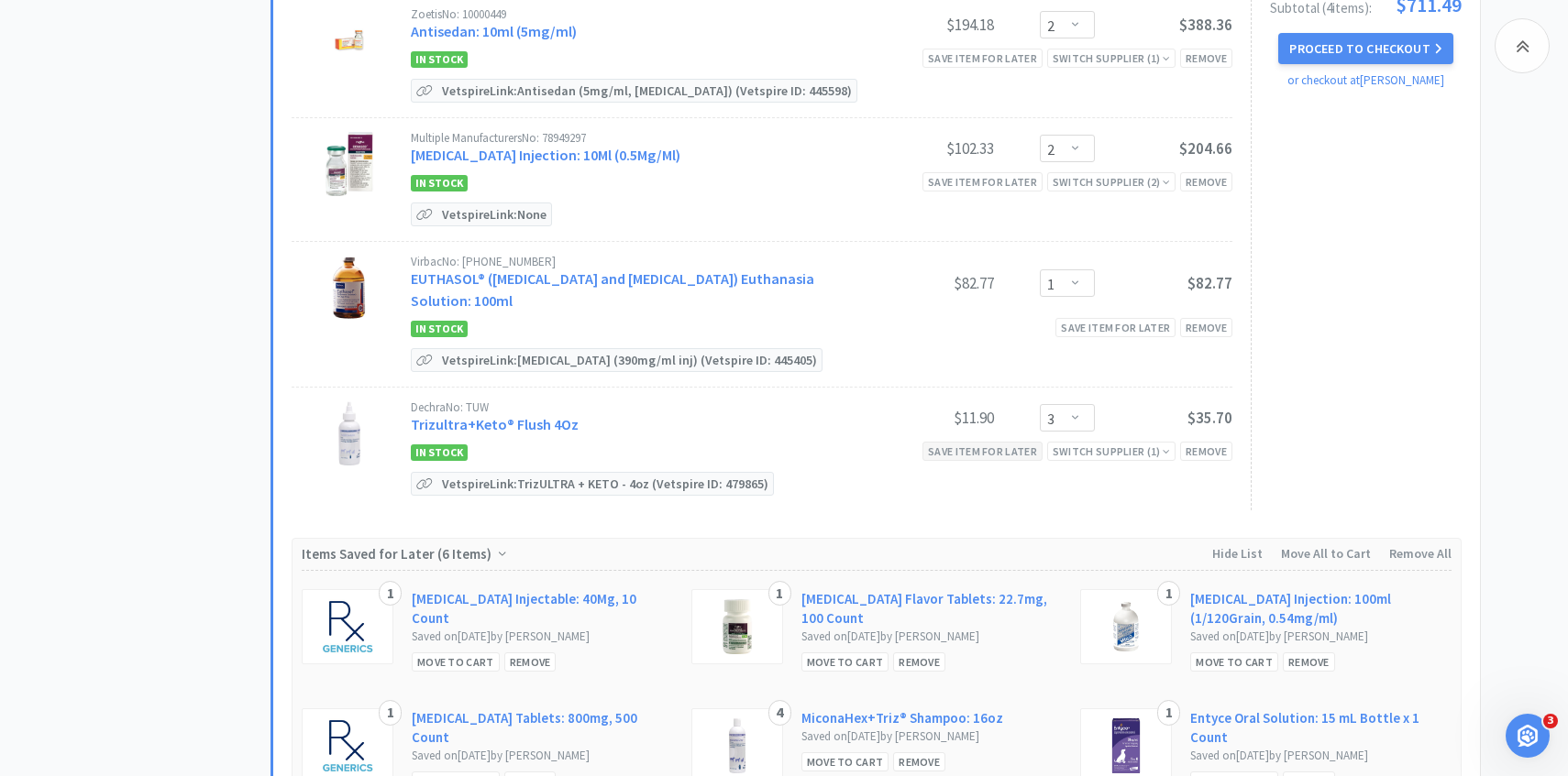
click at [979, 451] on div "Save item for later" at bounding box center [981, 451] width 120 height 19
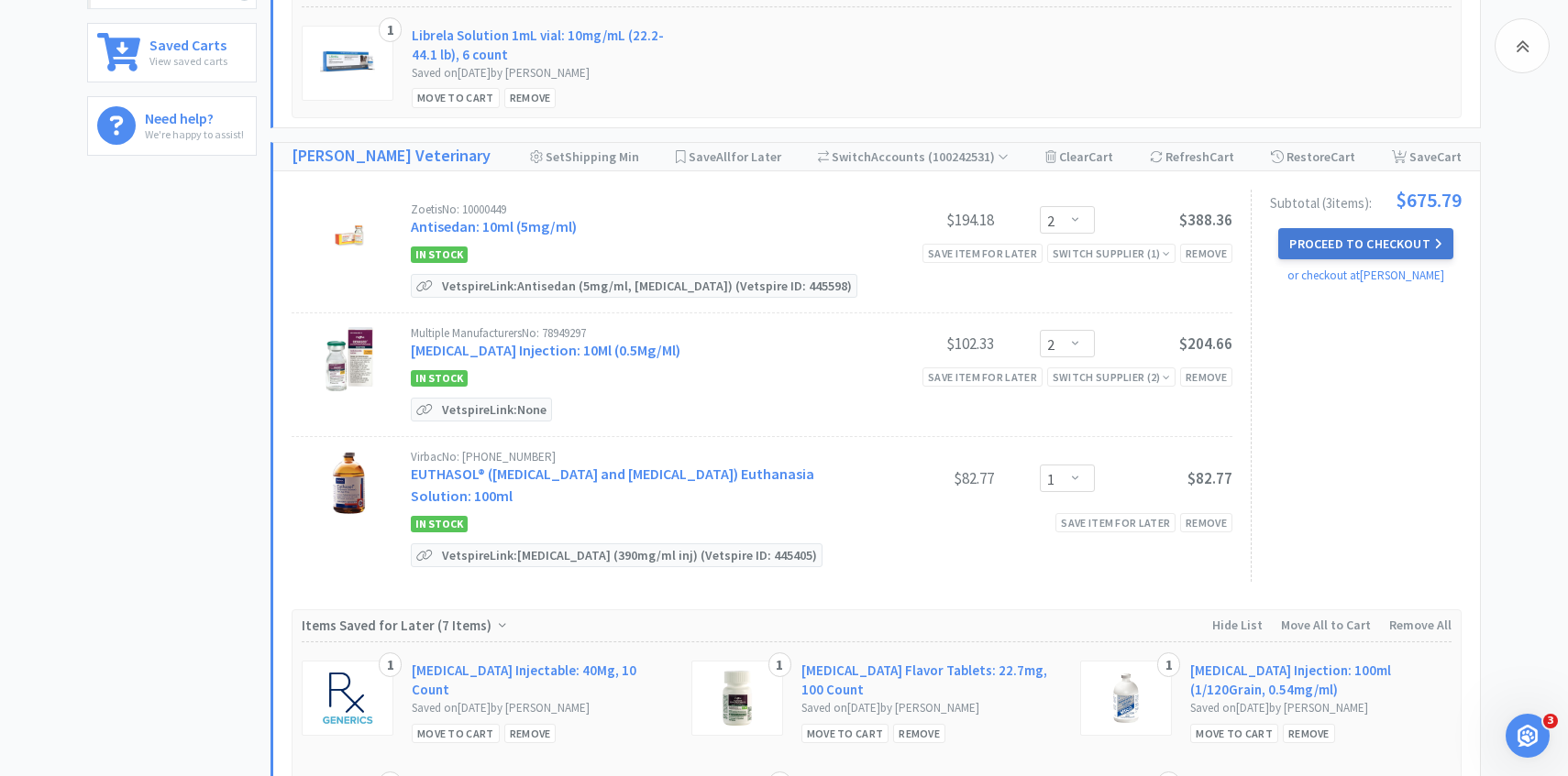
click at [1422, 241] on button "Proceed to Checkout" at bounding box center [1366, 244] width 175 height 32
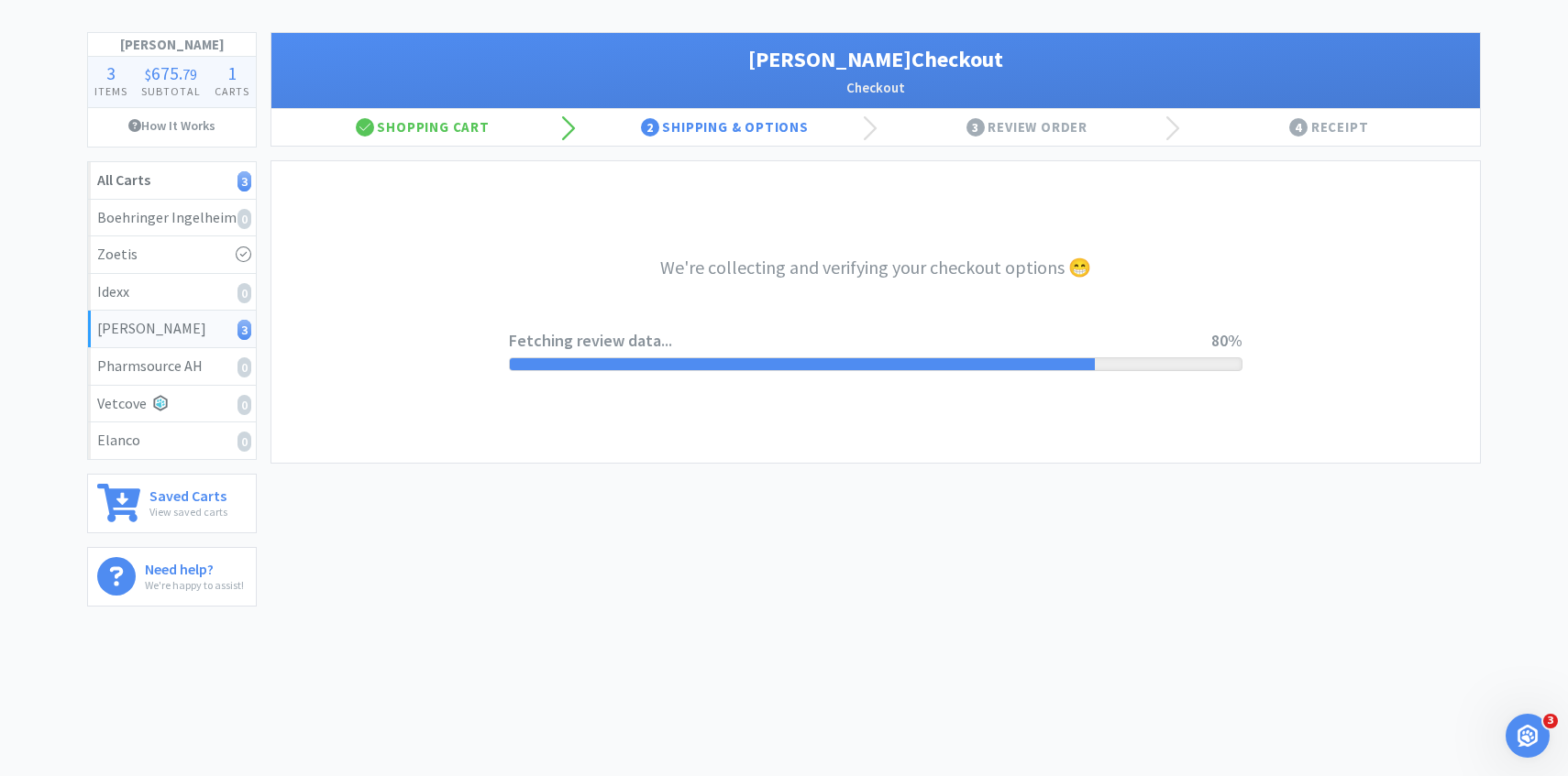
select select "1"
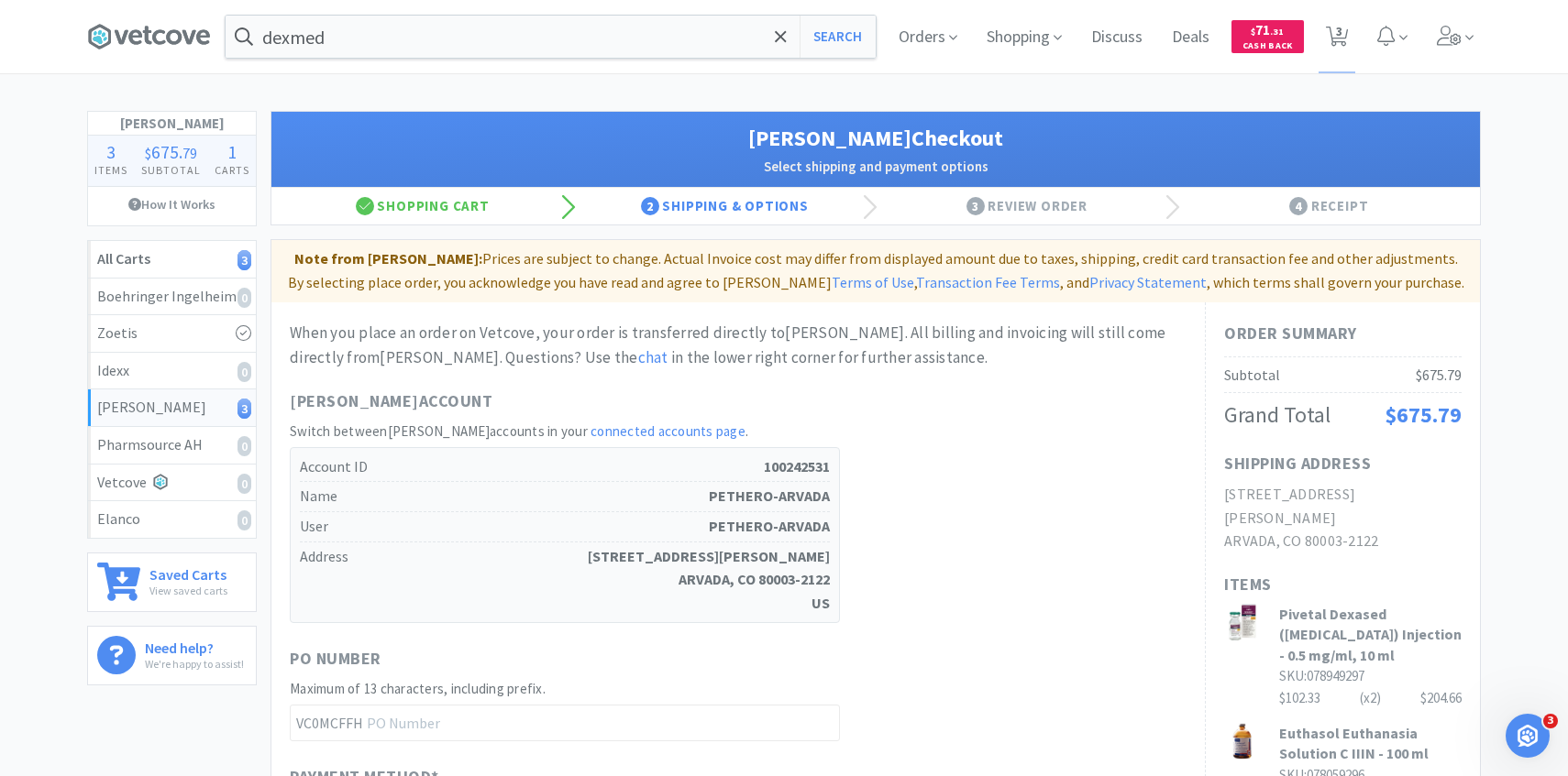
scroll to position [621, 0]
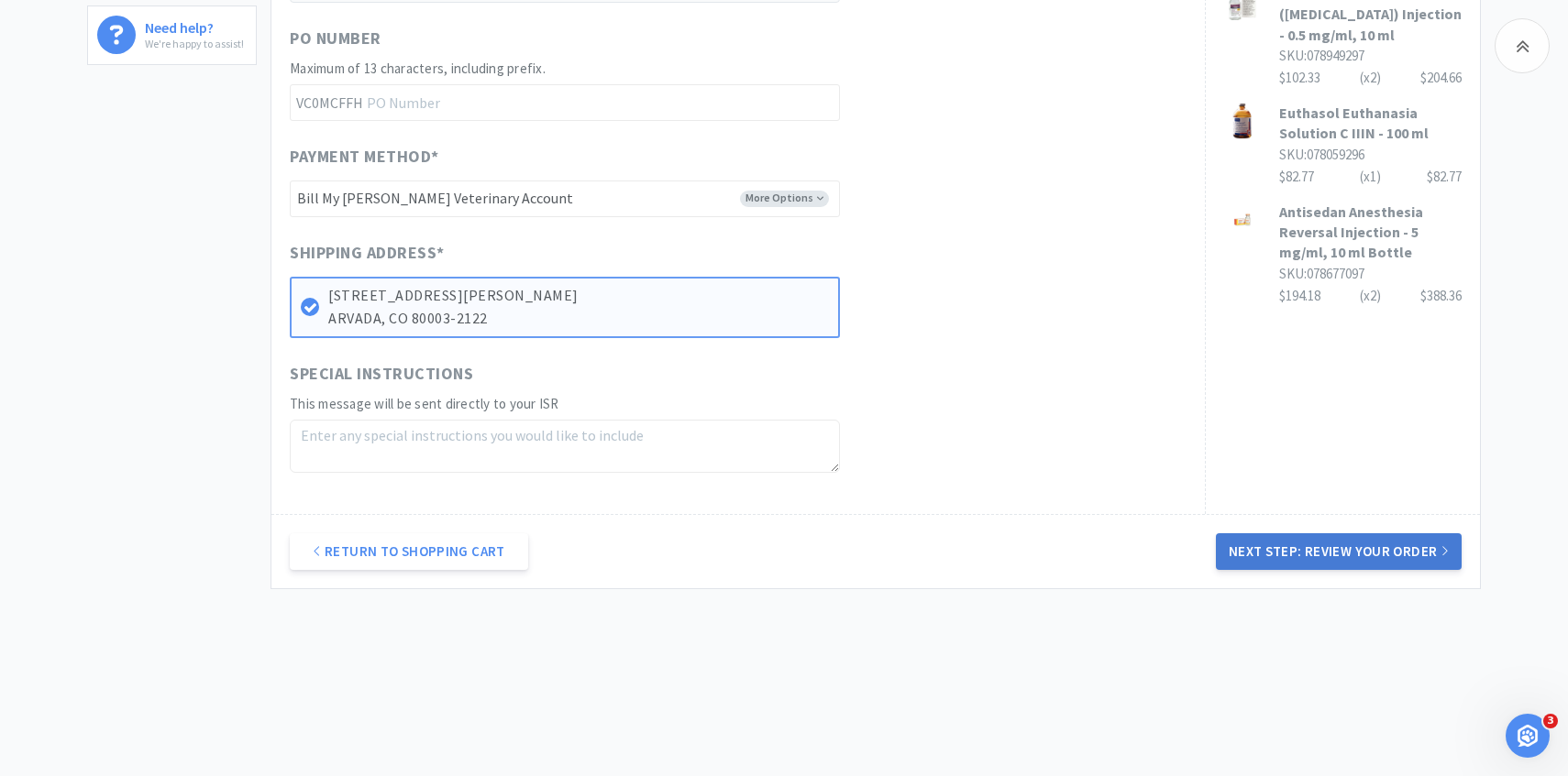
click at [1323, 555] on button "Next Step: Review Your Order" at bounding box center [1338, 552] width 246 height 37
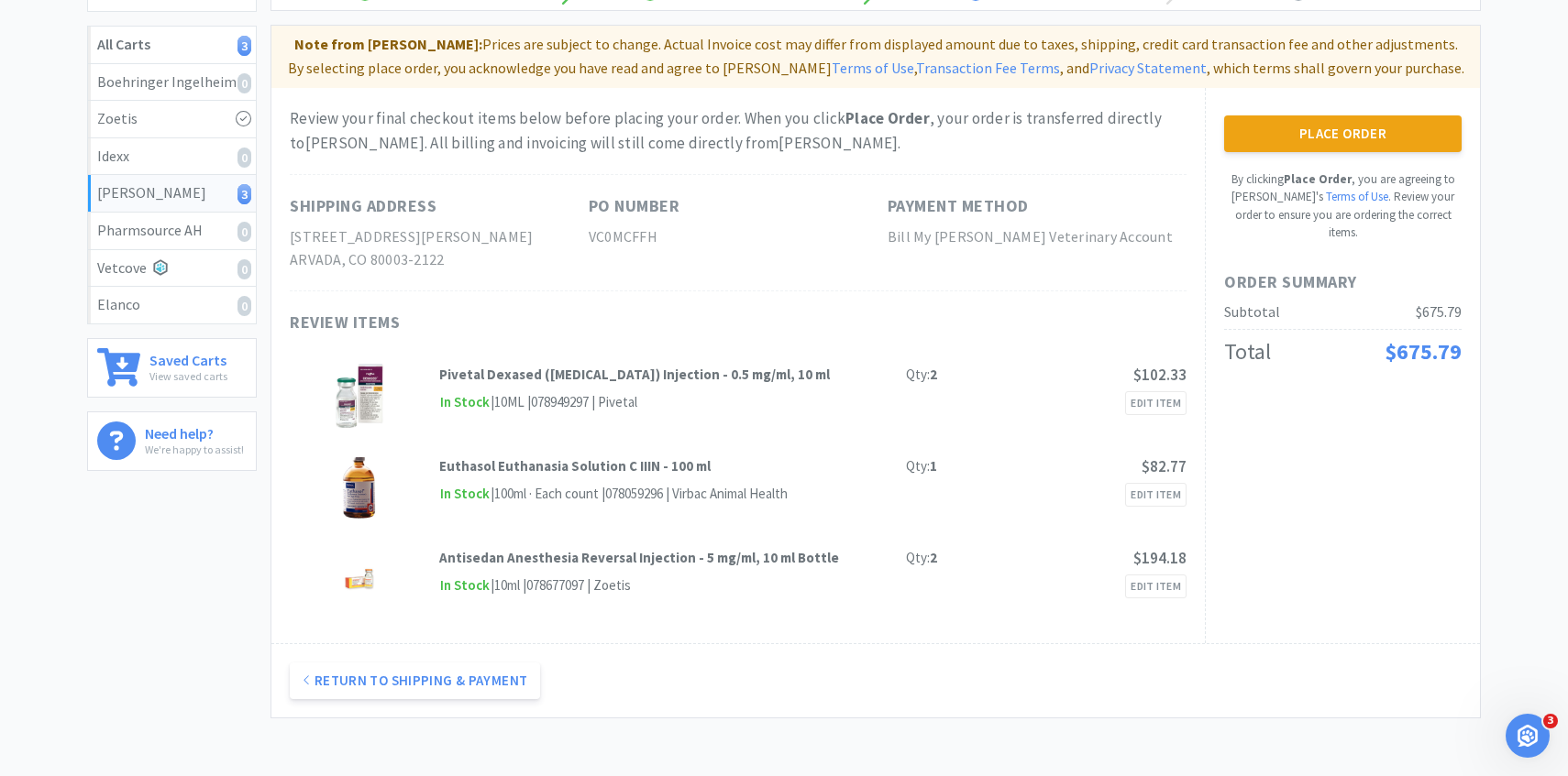
scroll to position [6, 0]
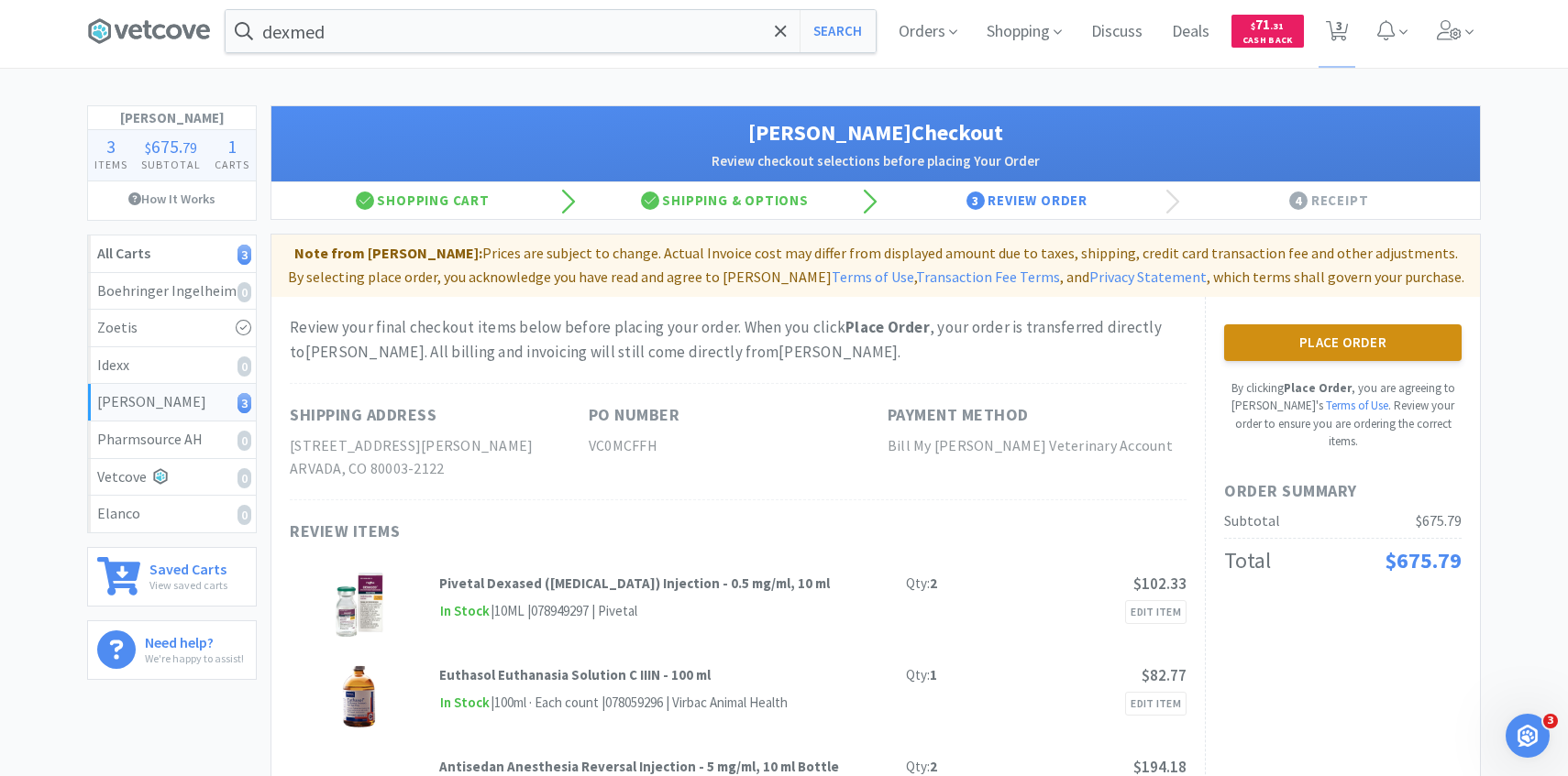
click at [1330, 326] on button "Place Order" at bounding box center [1342, 343] width 238 height 37
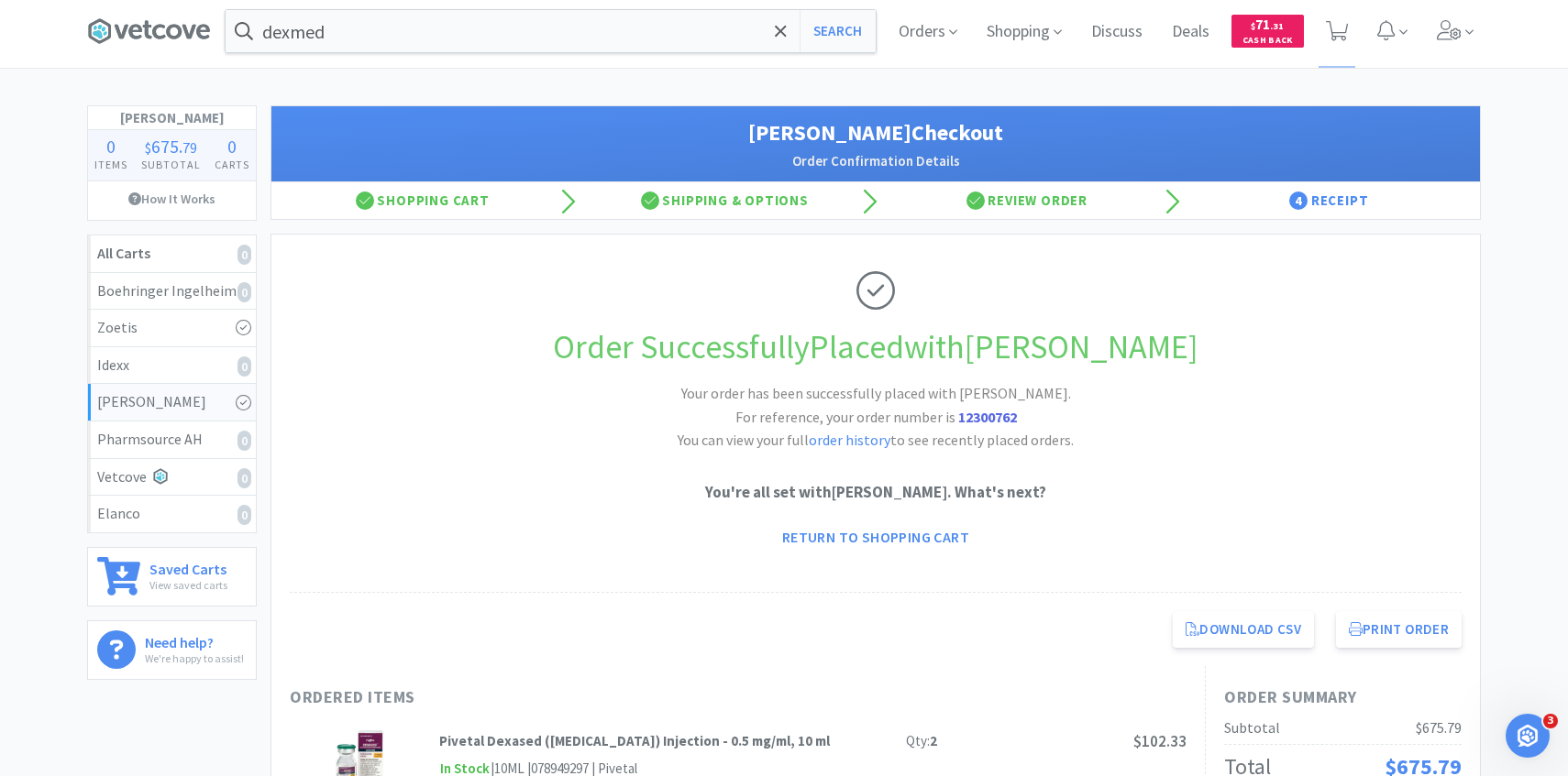
click at [1483, 58] on div "dexmed Search Orders Shopping Discuss Discuss Deals Deals $ 71 . 31 Cash Back" at bounding box center [784, 31] width 1412 height 73
click at [1454, 36] on icon at bounding box center [1449, 31] width 26 height 20
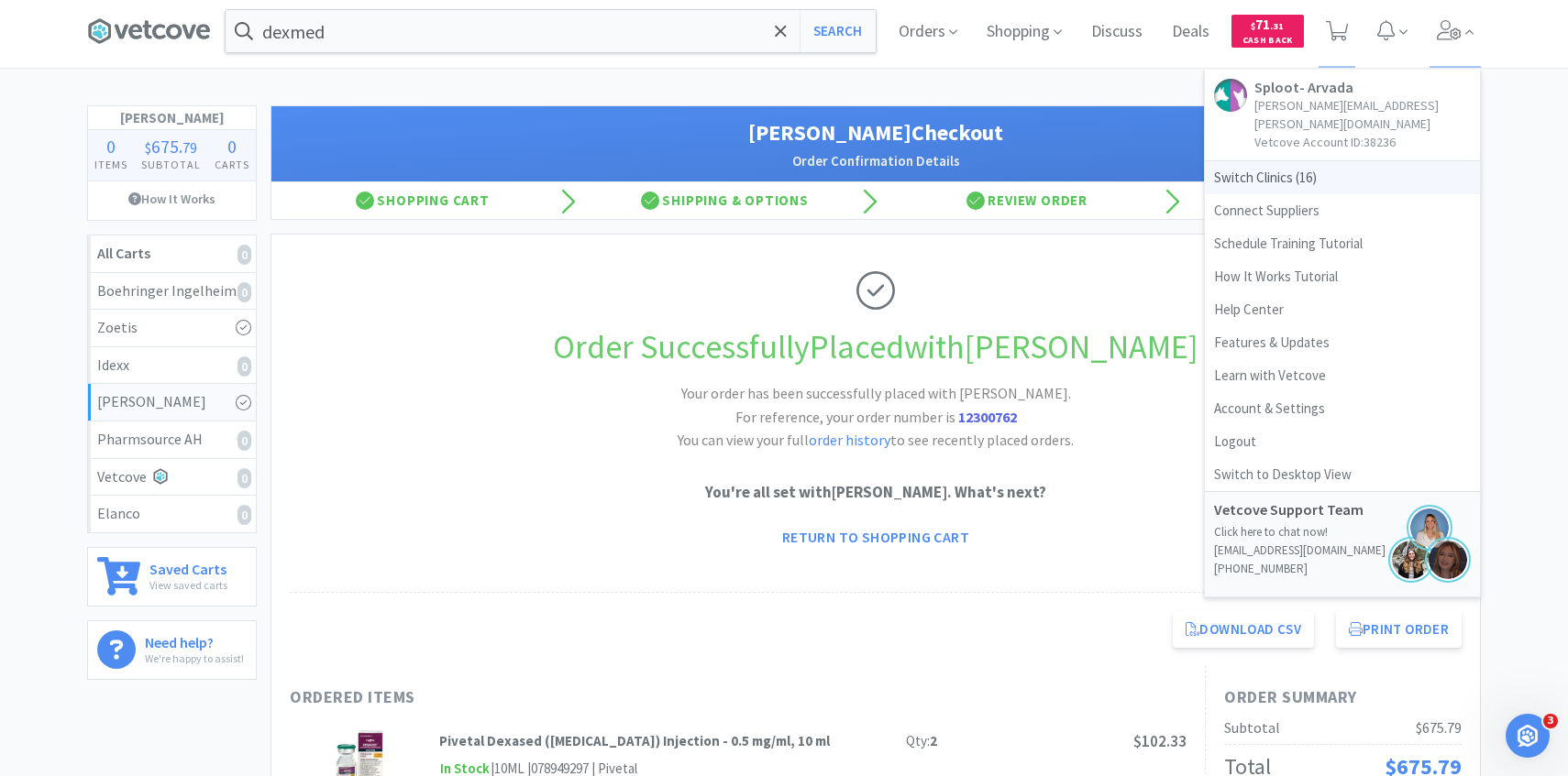
click at [1359, 162] on span "Switch Clinics ( 16 )" at bounding box center [1342, 178] width 275 height 33
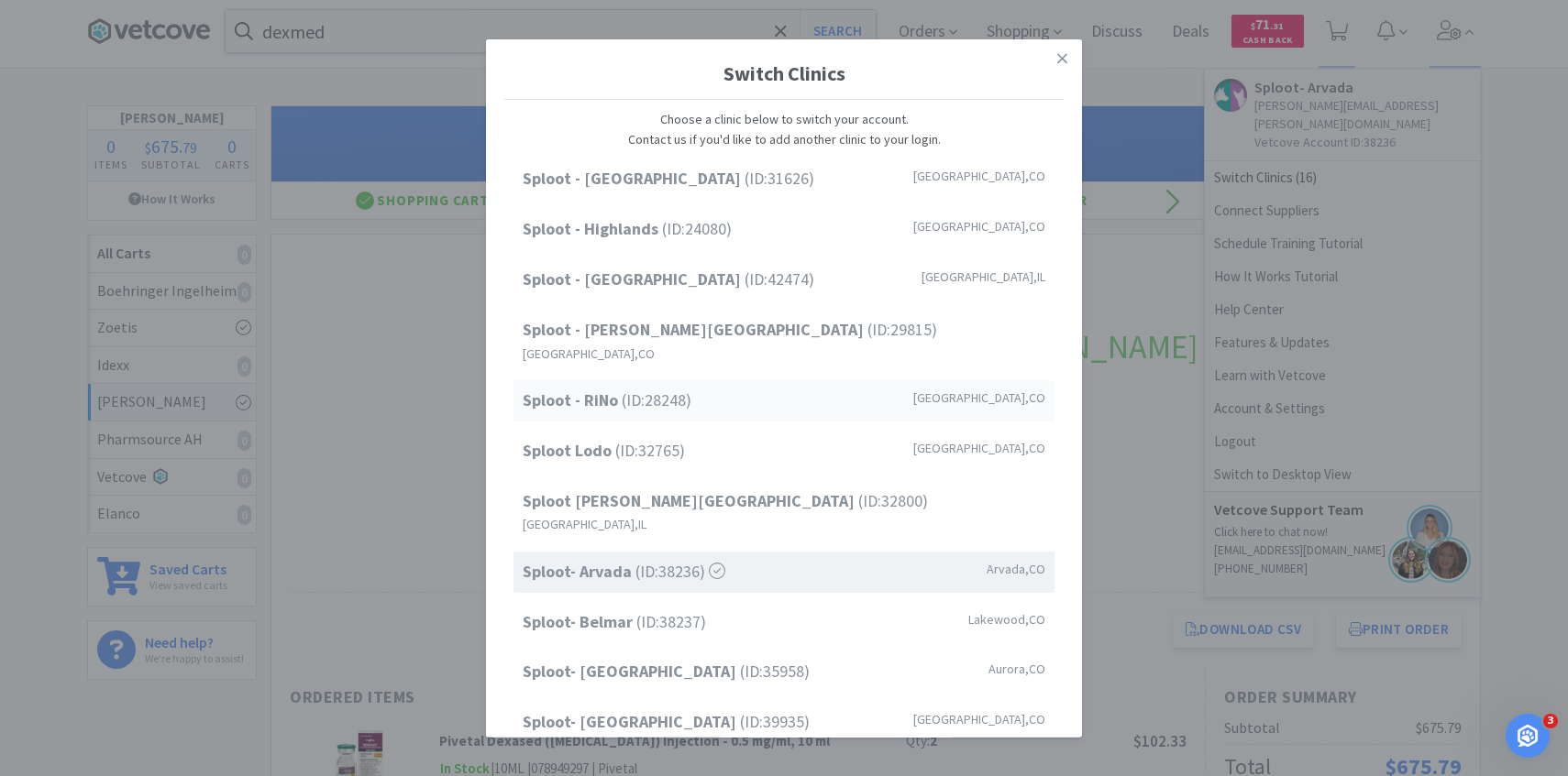
scroll to position [234, 0]
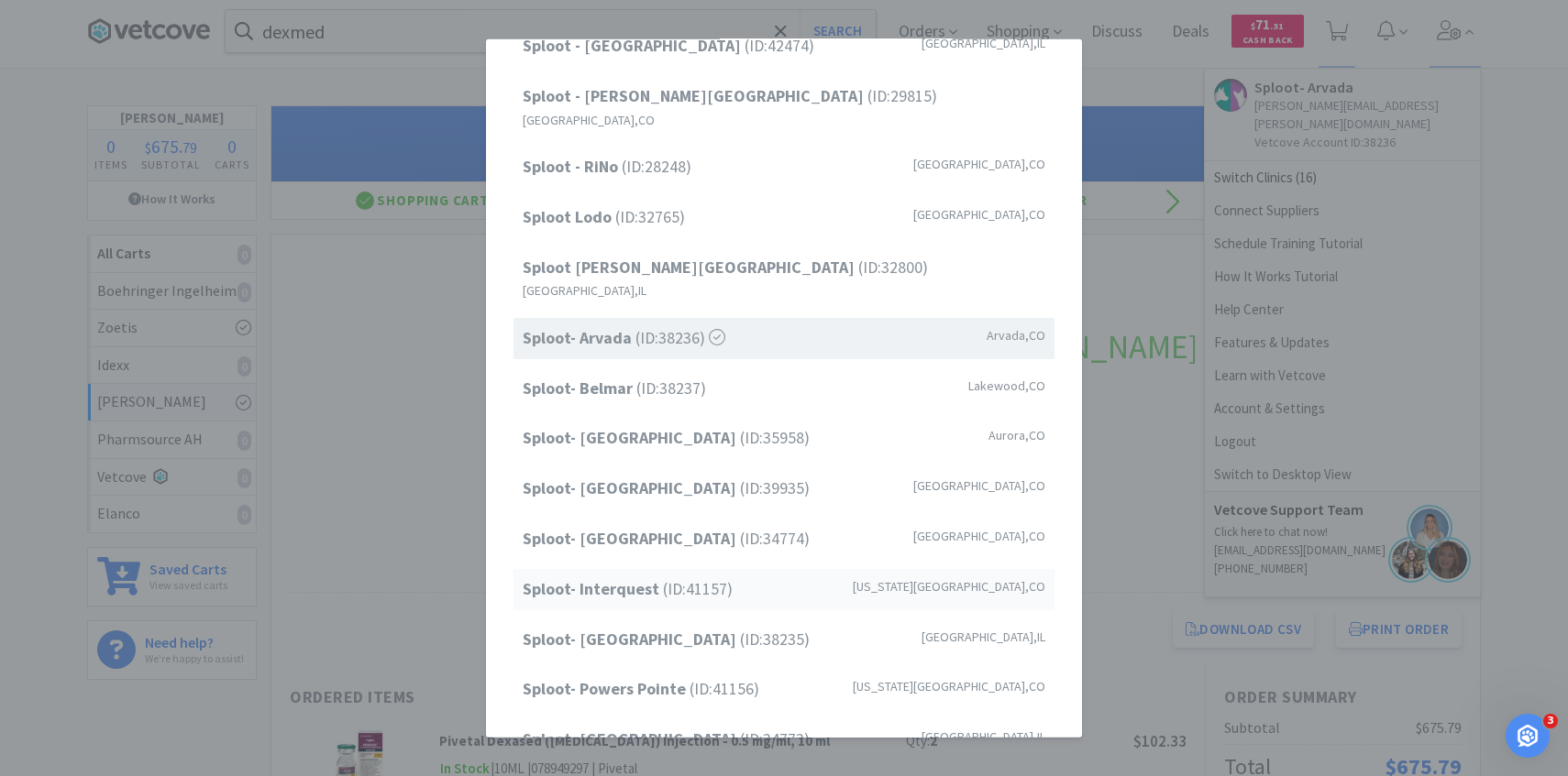
click at [651, 578] on strong "Sploot- Interquest" at bounding box center [592, 588] width 140 height 21
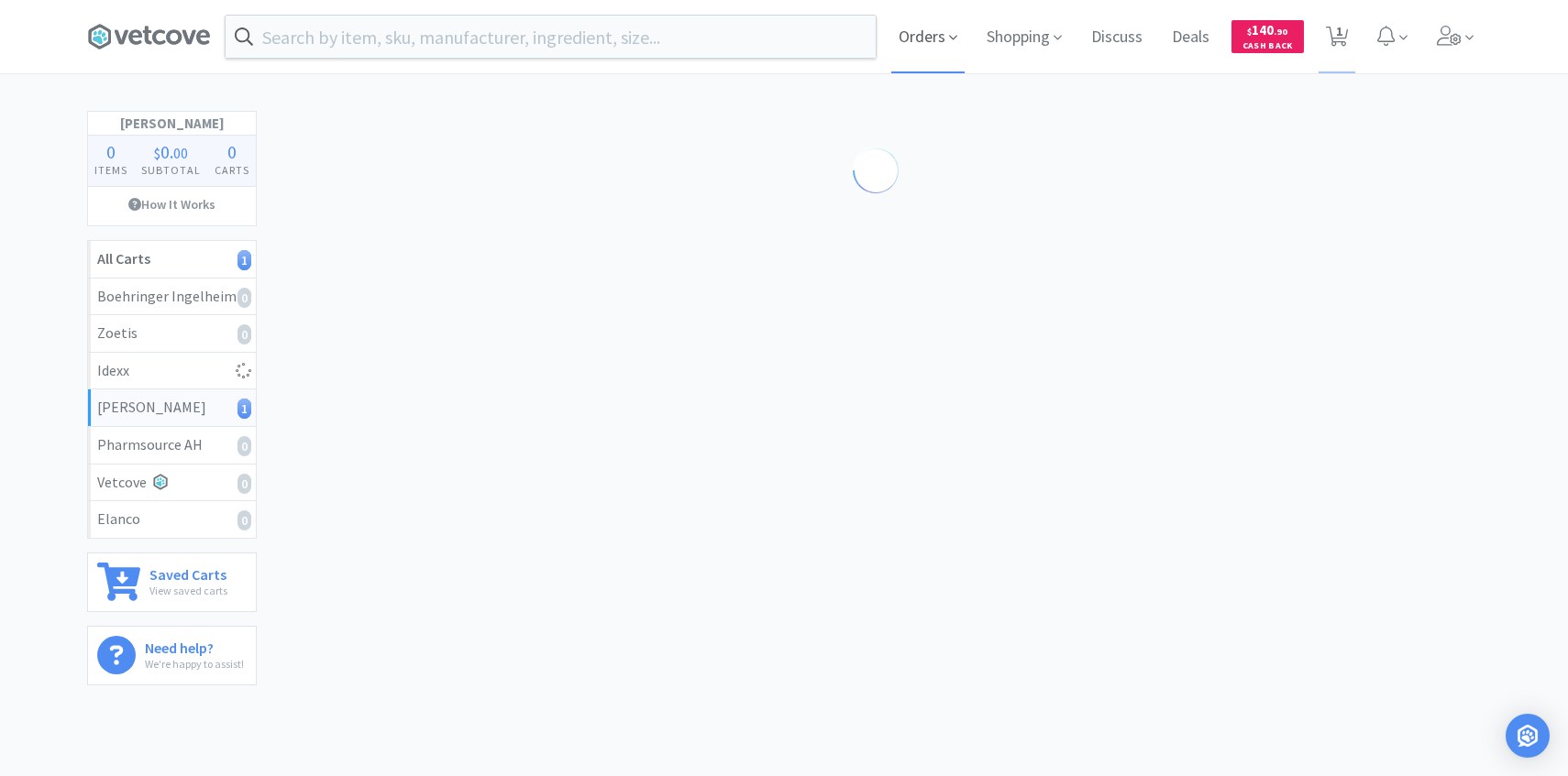
click at [903, 39] on span "Orders" at bounding box center [927, 36] width 73 height 73
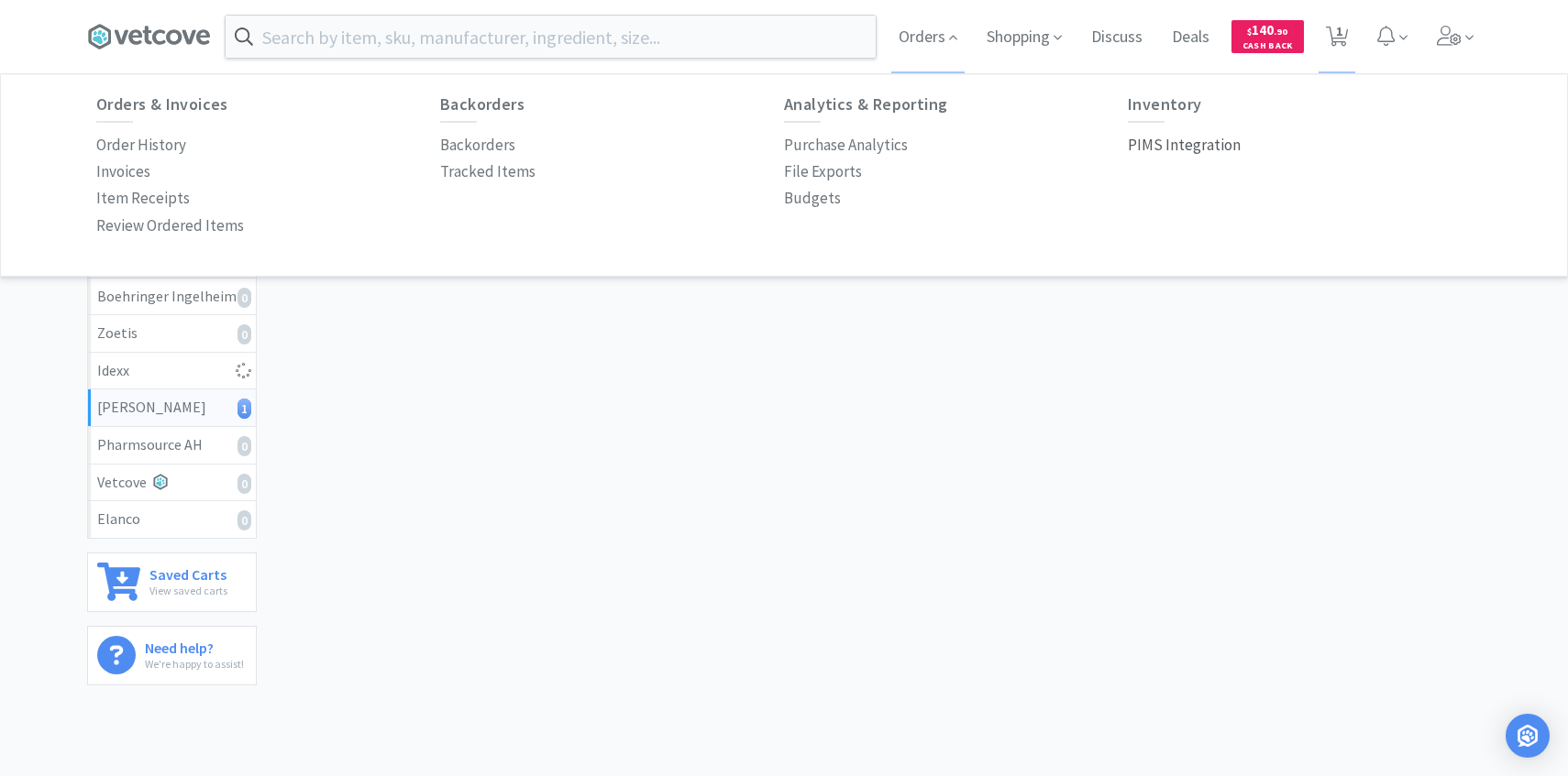
click at [1161, 150] on p "PIMS Integration" at bounding box center [1184, 145] width 112 height 25
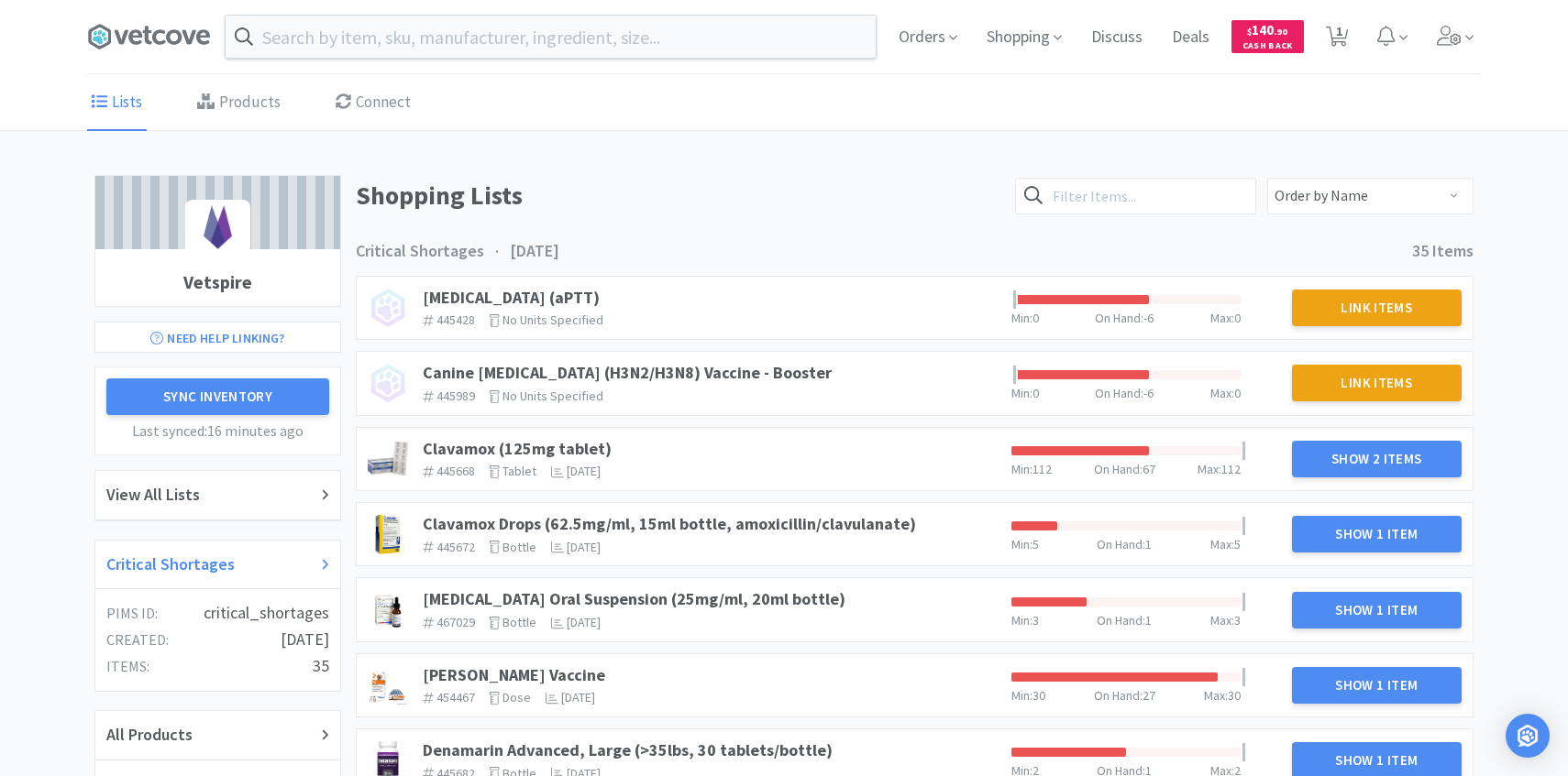
click at [292, 554] on div "Critical Shortages" at bounding box center [218, 564] width 223 height 27
click at [584, 445] on link "Clavamox (125mg tablet)" at bounding box center [516, 448] width 188 height 21
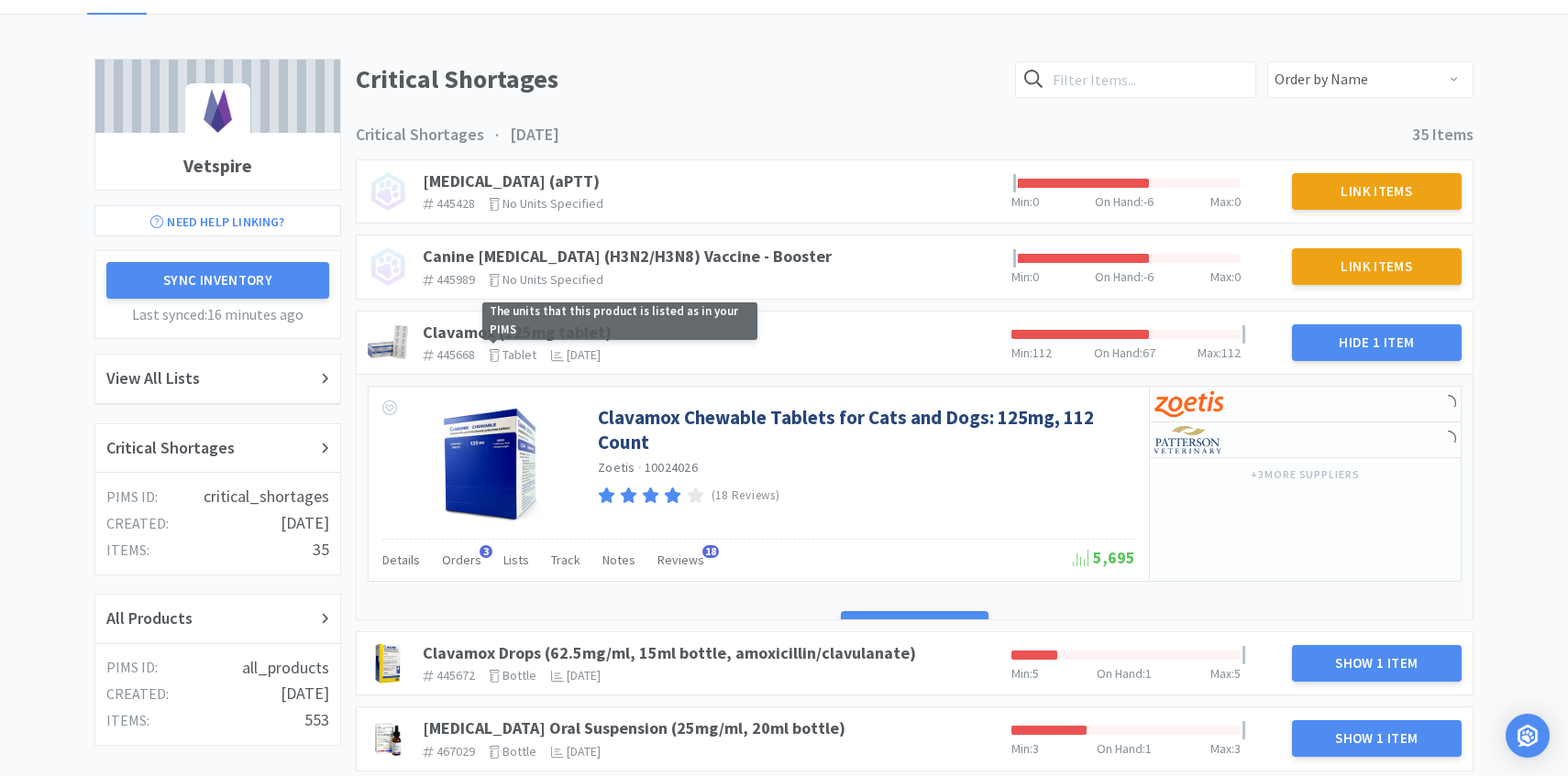
scroll to position [178, 0]
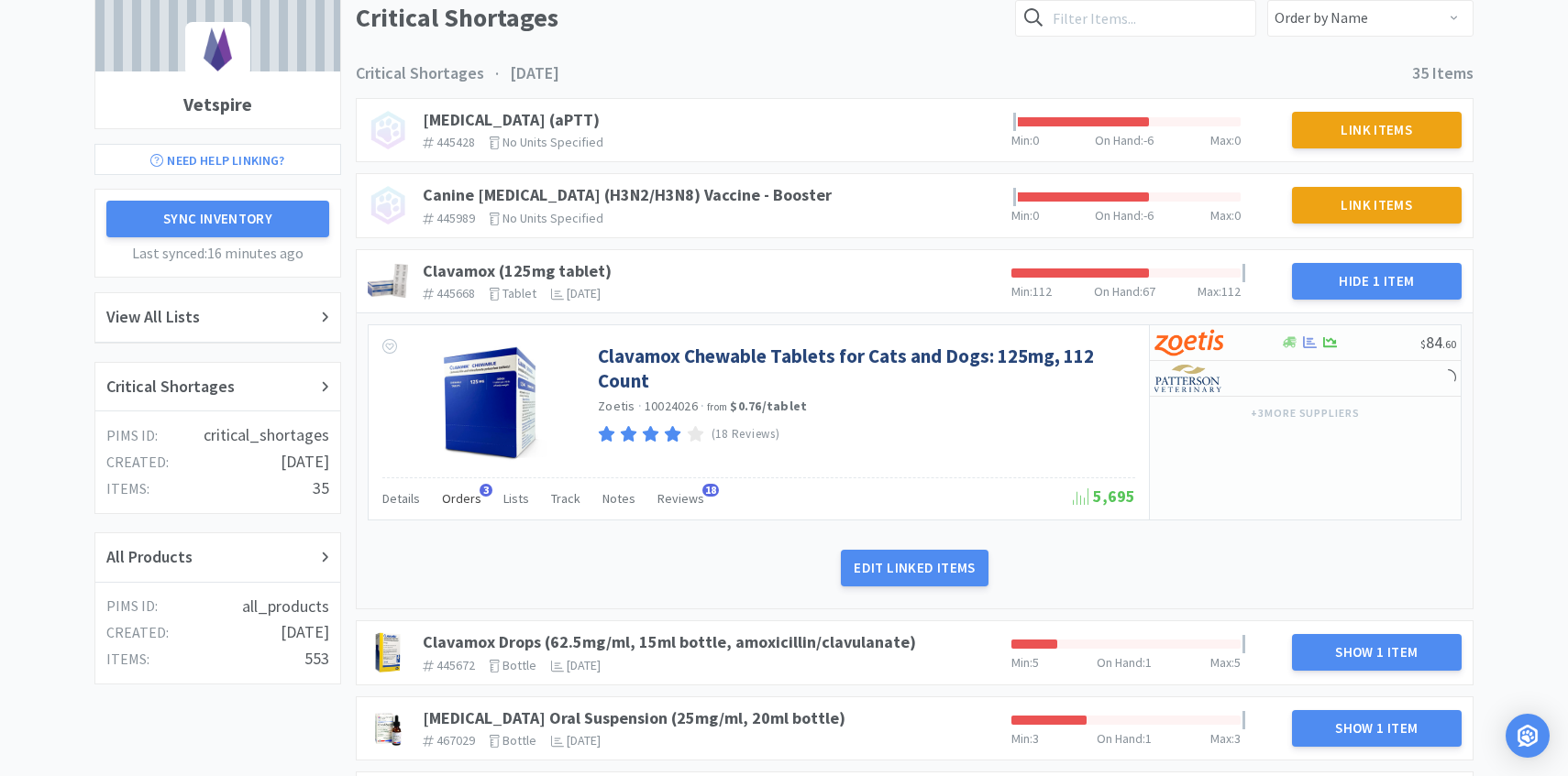
click at [460, 499] on span "Orders" at bounding box center [461, 498] width 39 height 17
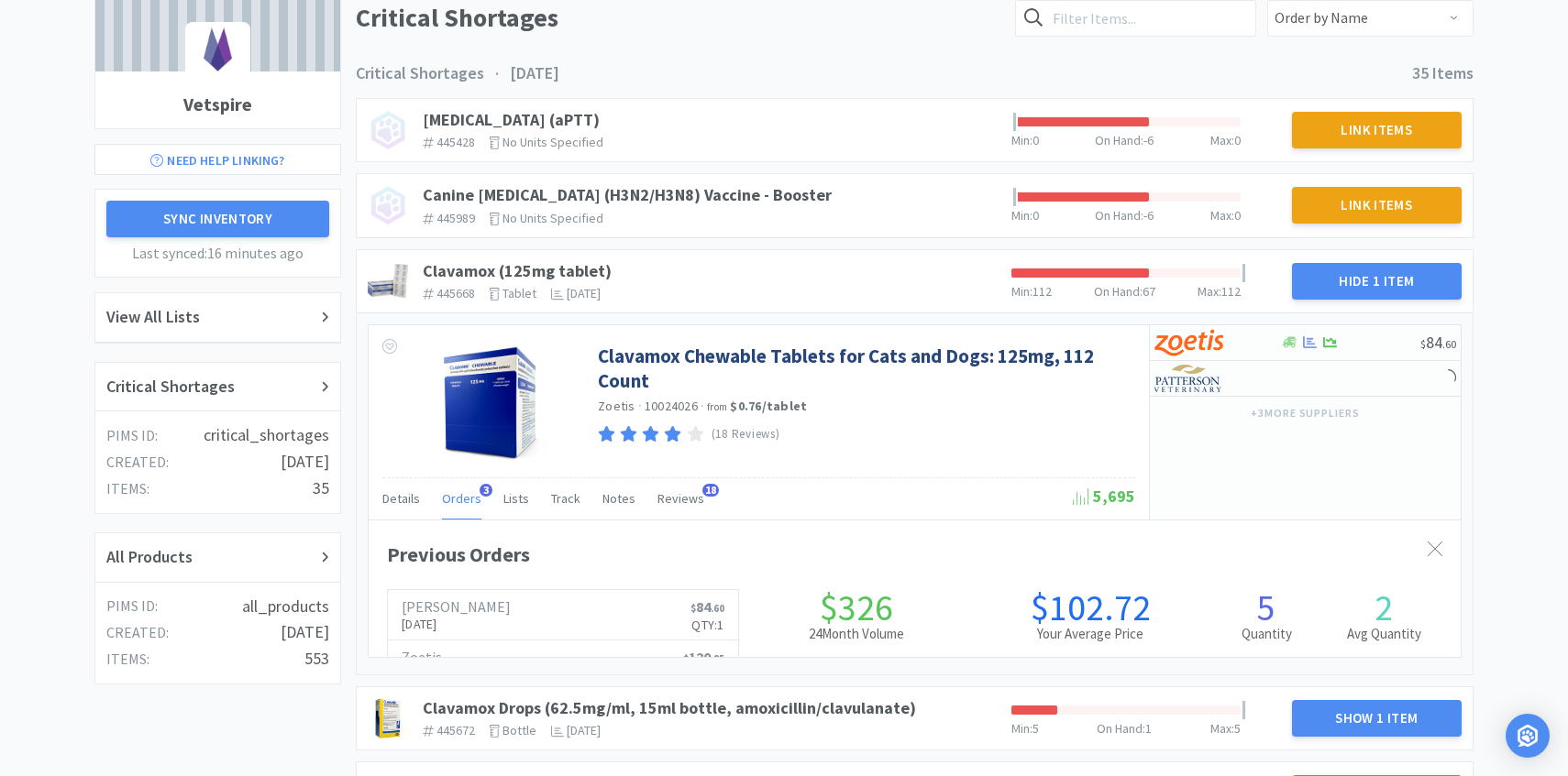
scroll to position [502, 1092]
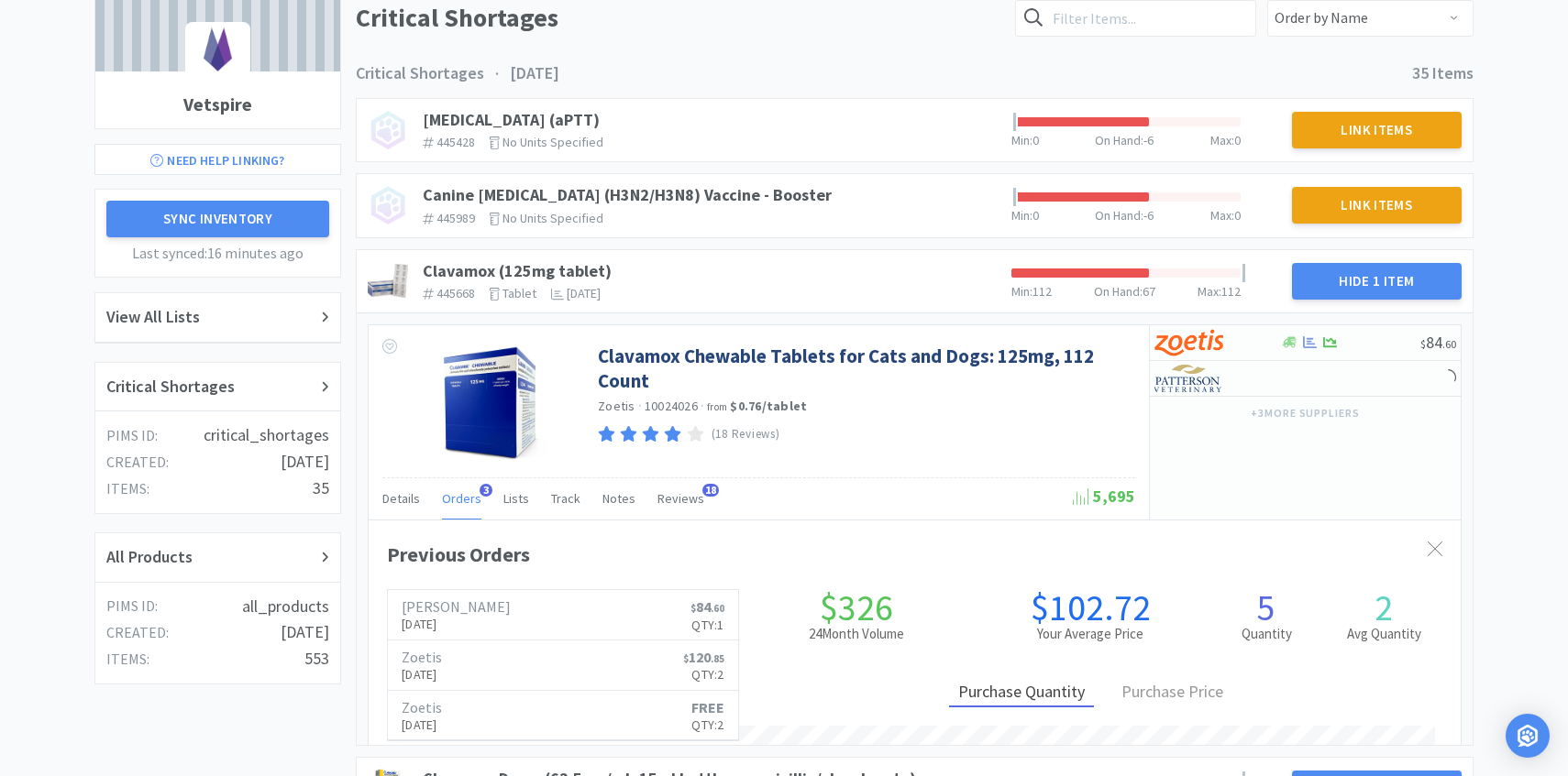
click at [460, 499] on span "Orders" at bounding box center [461, 498] width 39 height 17
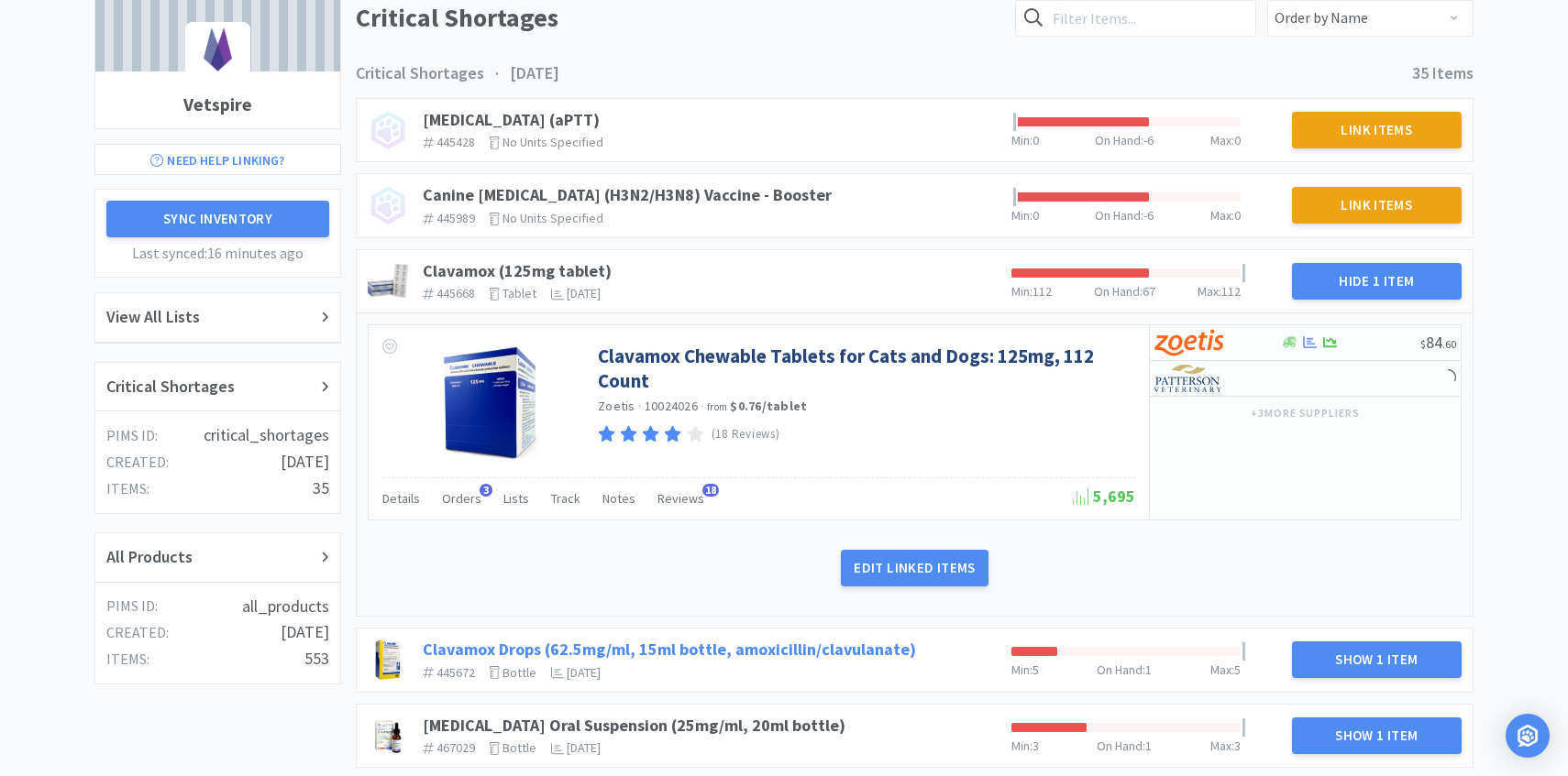
click at [821, 649] on link "Clavamox Drops (62.5mg/ml, 15ml bottle, amoxicillin/clavulanate)" at bounding box center [668, 649] width 493 height 21
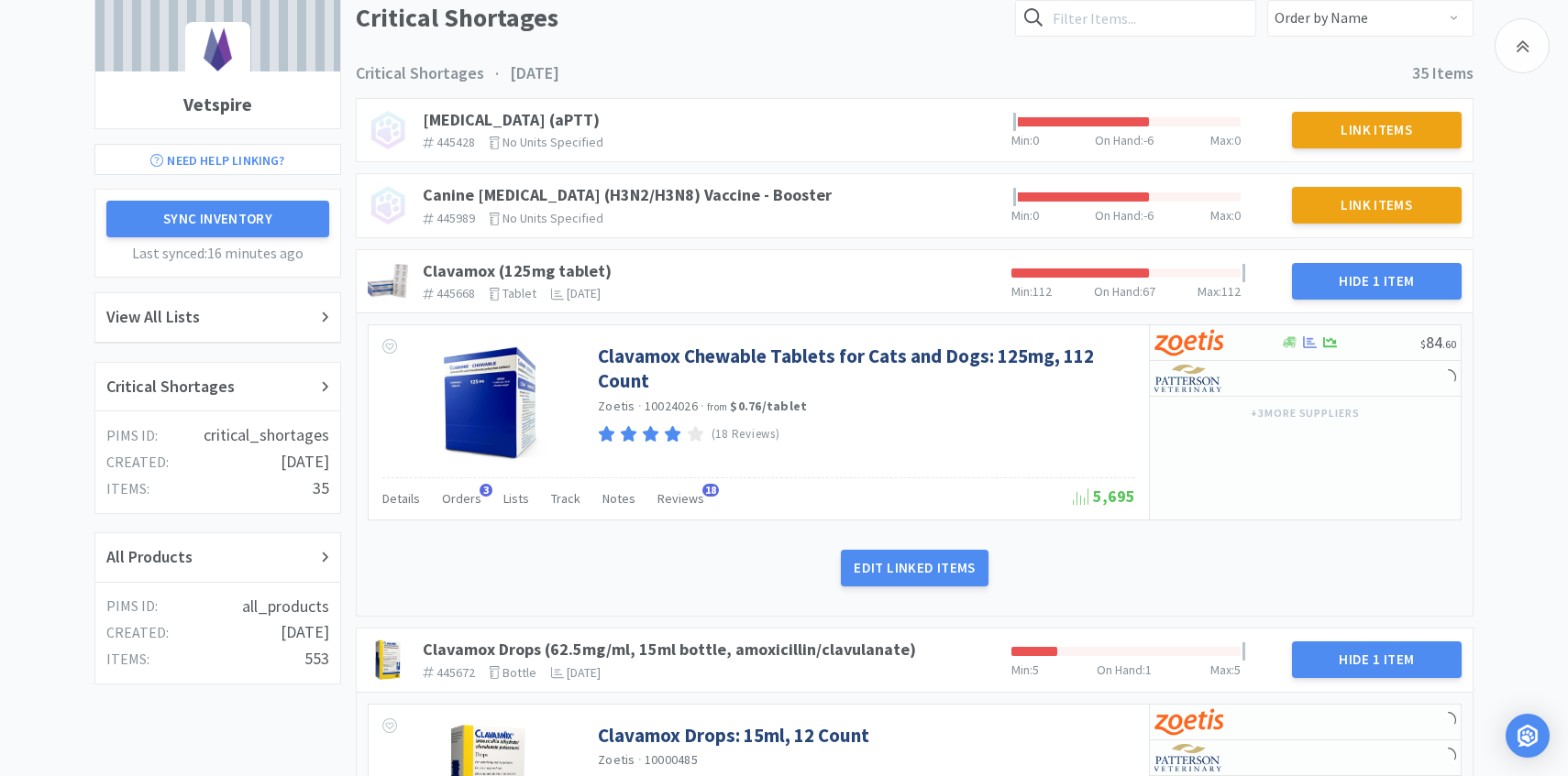
scroll to position [427, 0]
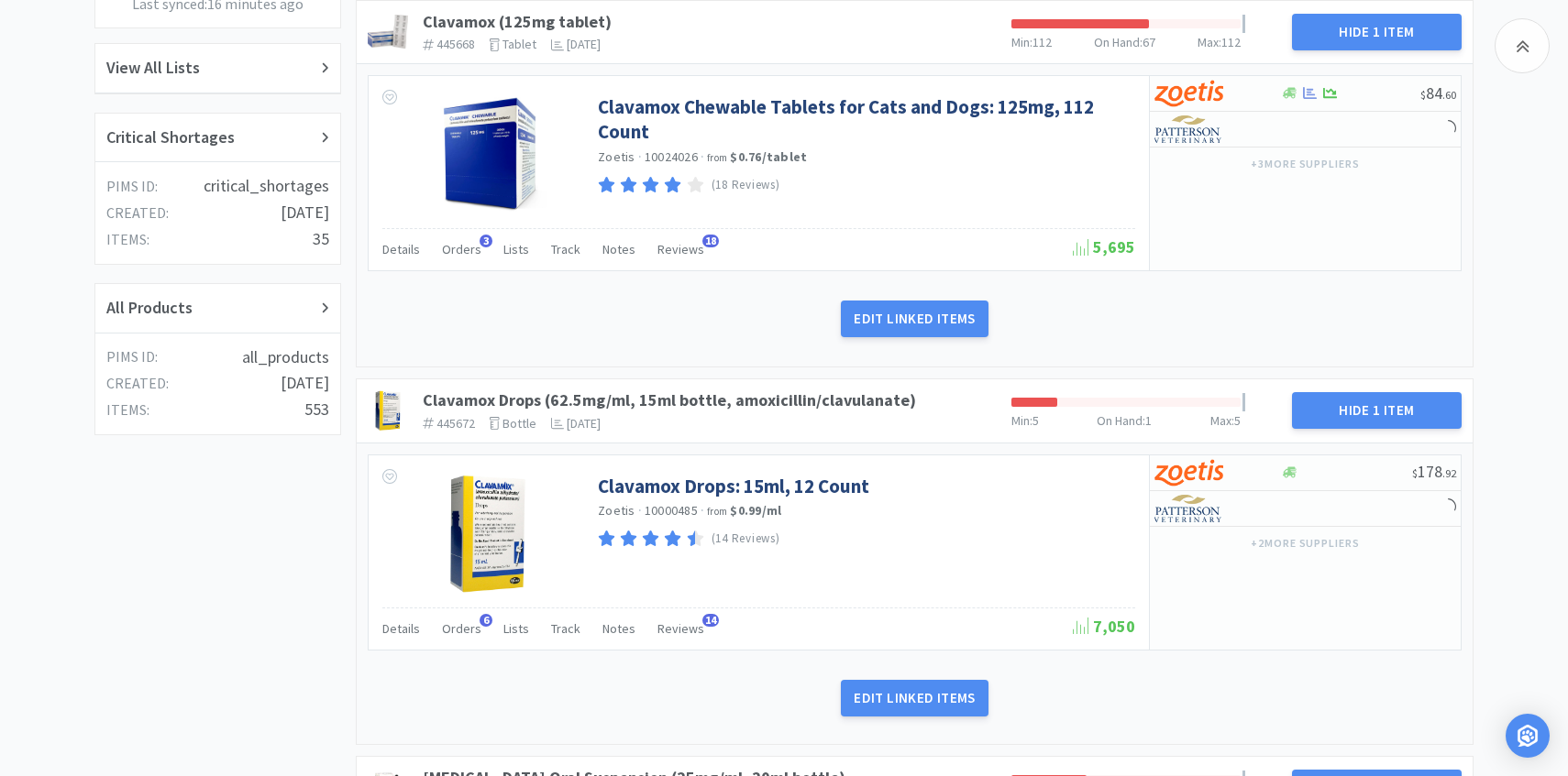
click at [458, 653] on div "Clavamox Drops: 15ml, 12 Count Zoetis · 10000485 · from $0.99 / ml (14 Reviews)…" at bounding box center [914, 594] width 1116 height 304
click at [458, 647] on div "Orders 6" at bounding box center [461, 632] width 39 height 35
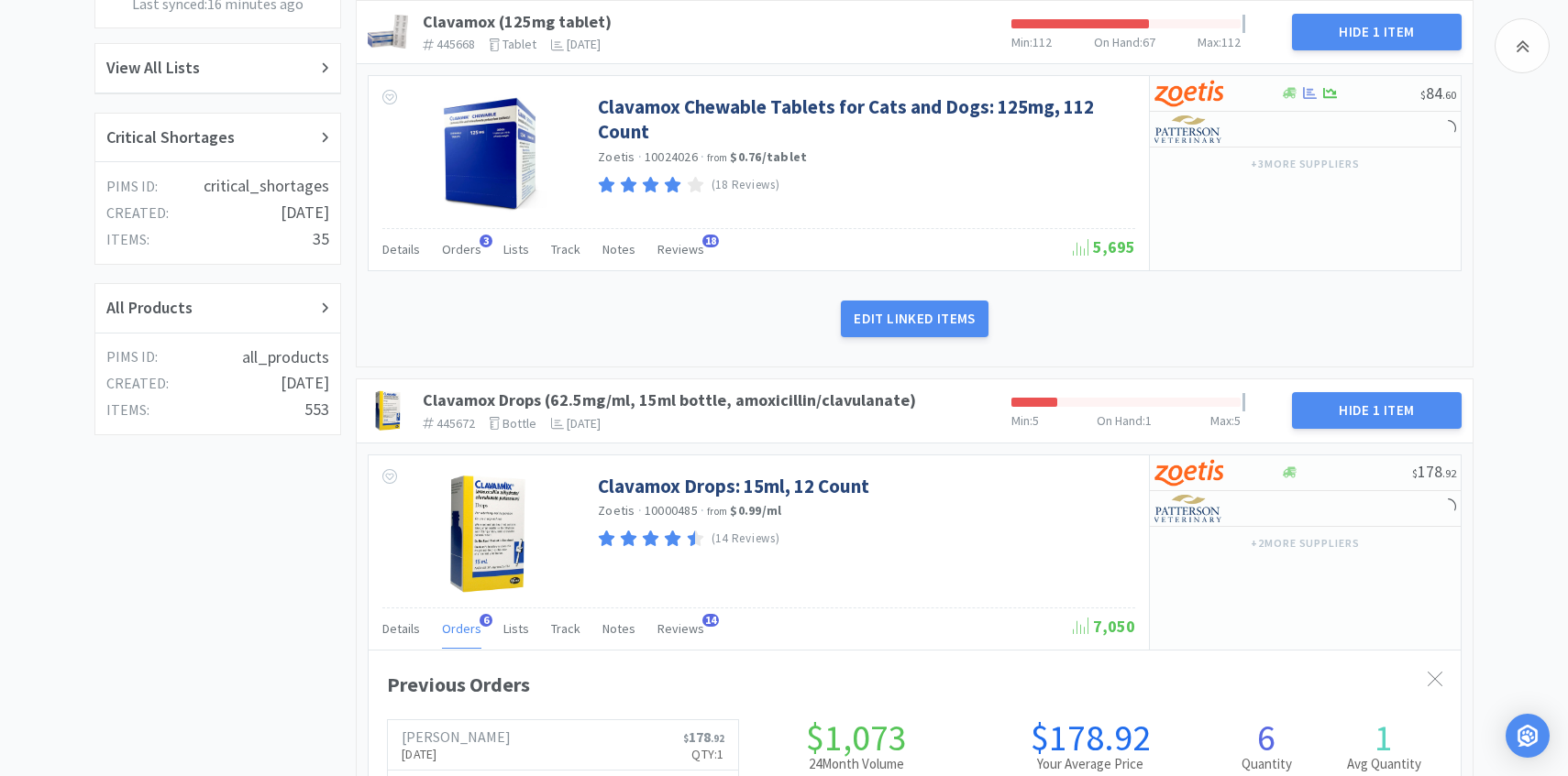
scroll to position [502, 1092]
click at [458, 638] on div "Orders 6" at bounding box center [461, 632] width 39 height 35
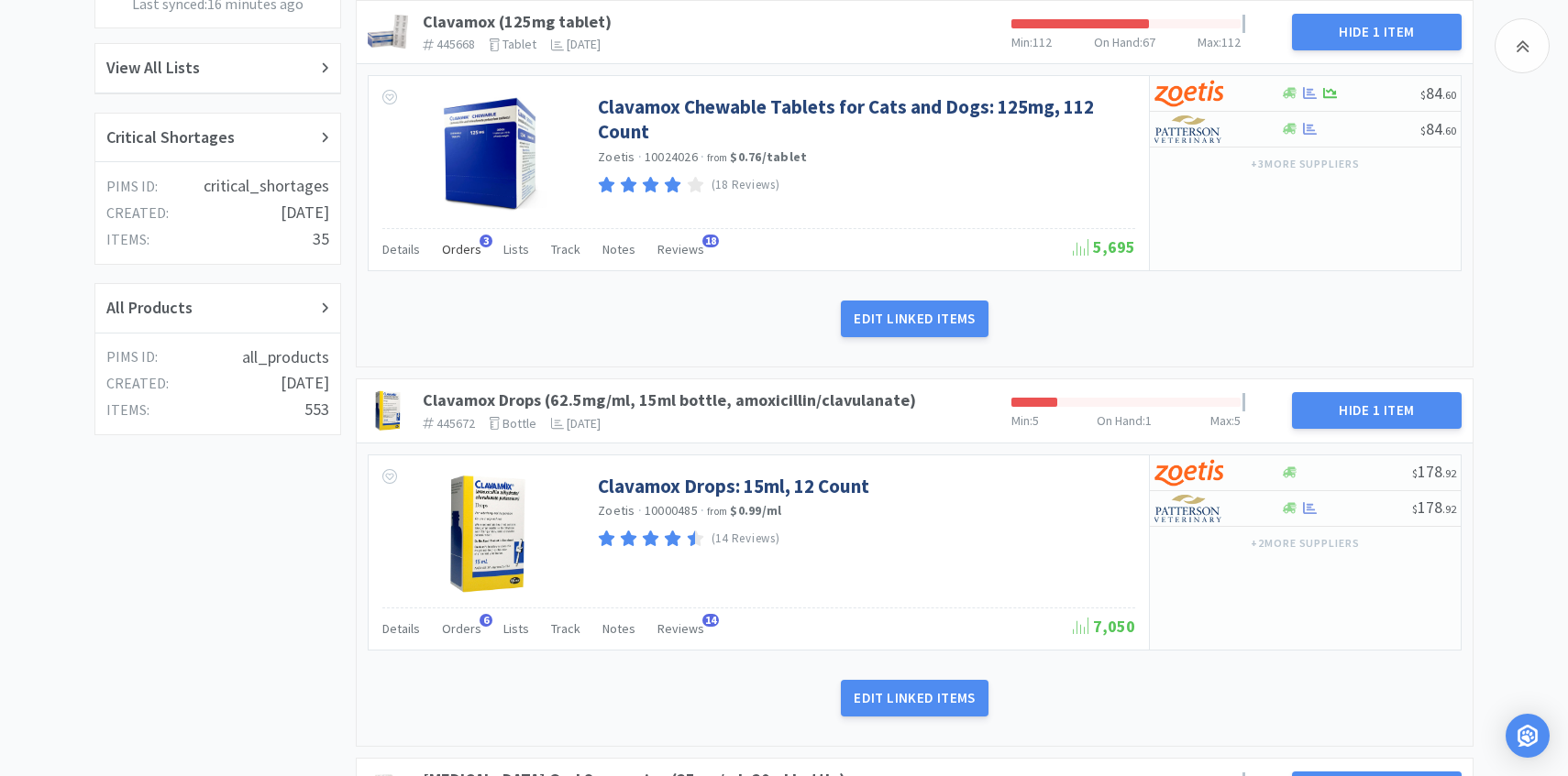
click at [475, 247] on span "Orders" at bounding box center [461, 250] width 39 height 17
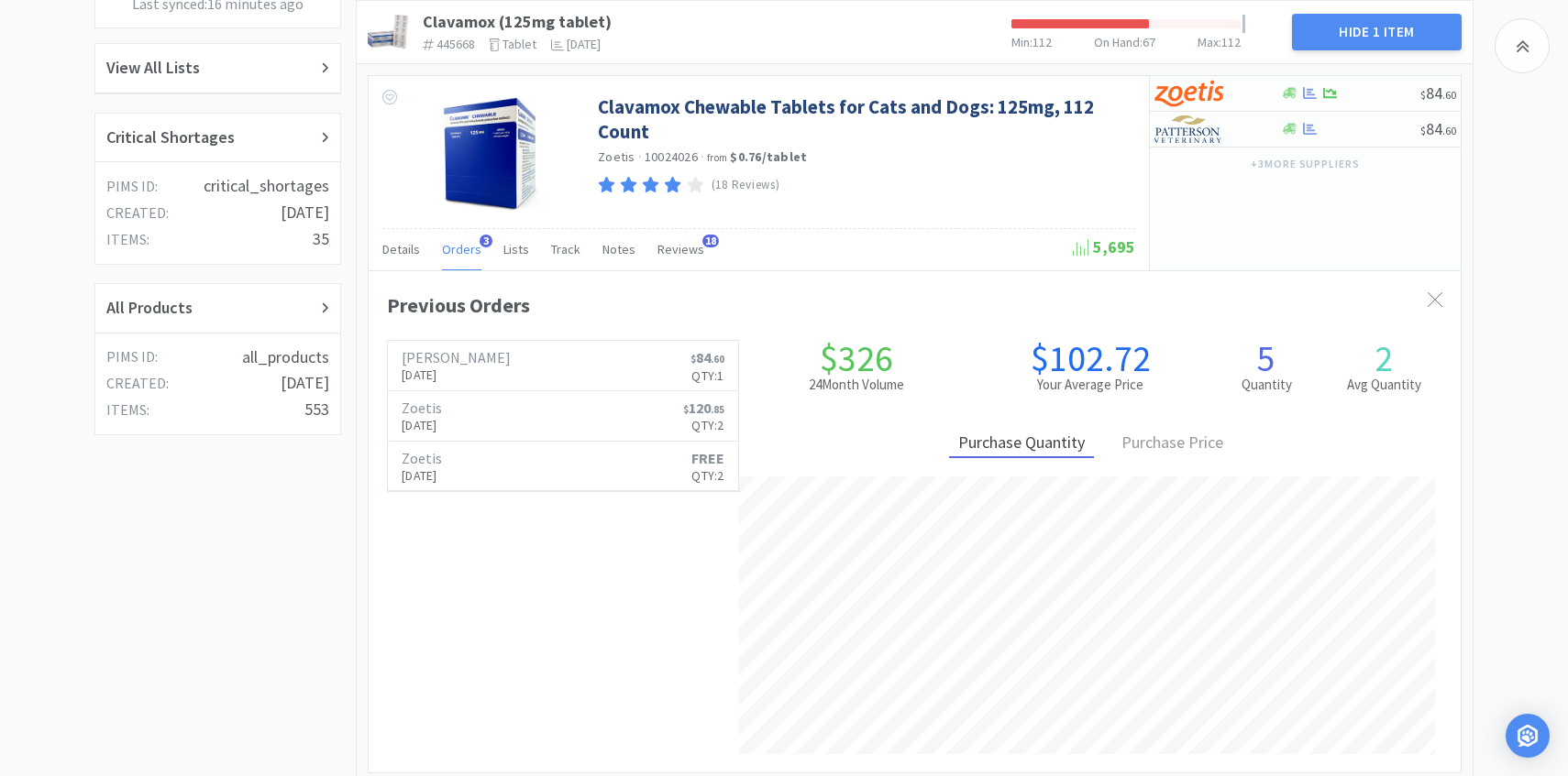
click at [1208, 153] on div "+ 3 more supplier s" at bounding box center [1304, 163] width 311 height 32
click at [1208, 140] on img at bounding box center [1188, 129] width 69 height 28
select select "1"
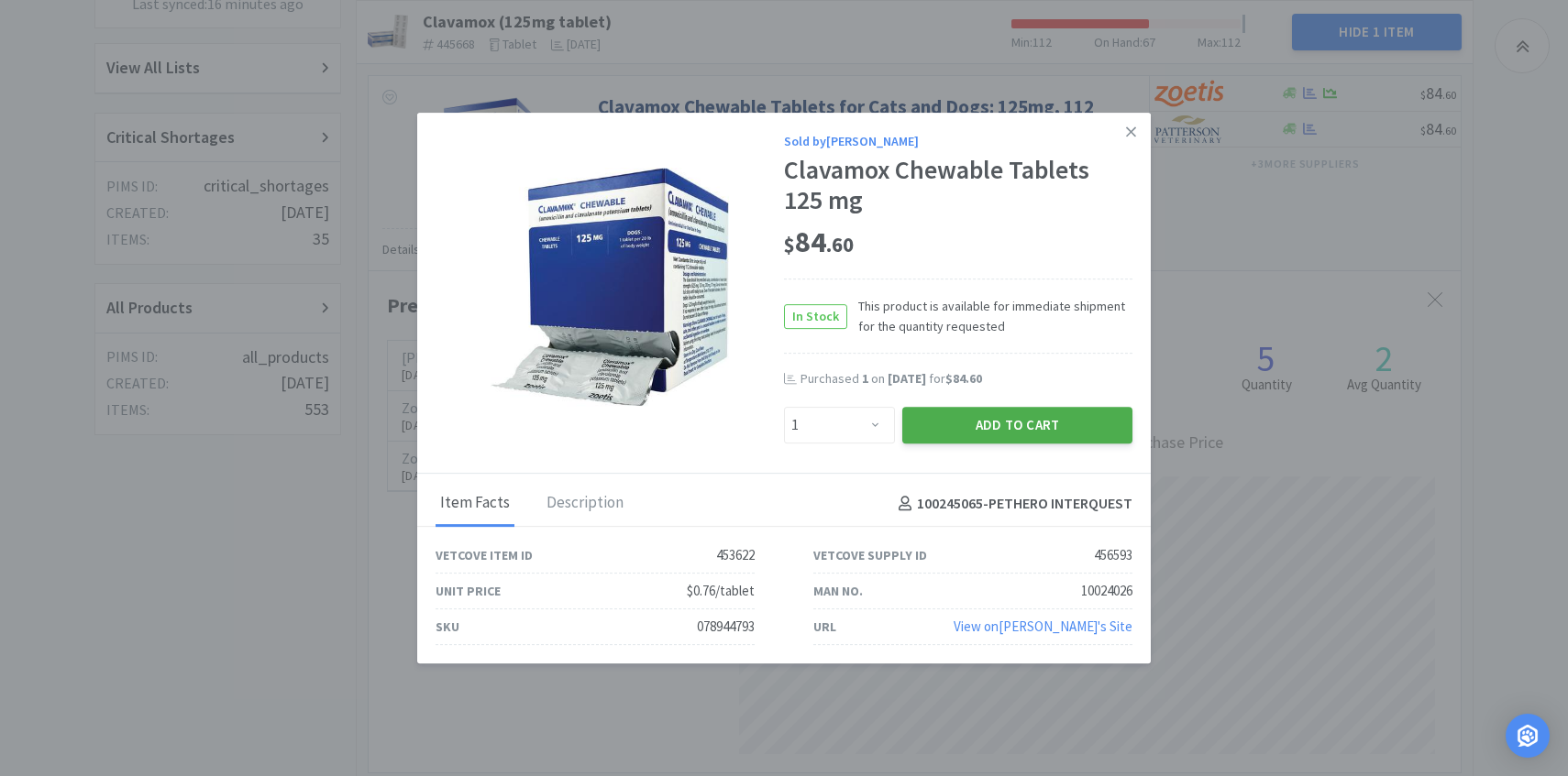
click at [1019, 433] on button "Add to Cart" at bounding box center [1017, 425] width 230 height 37
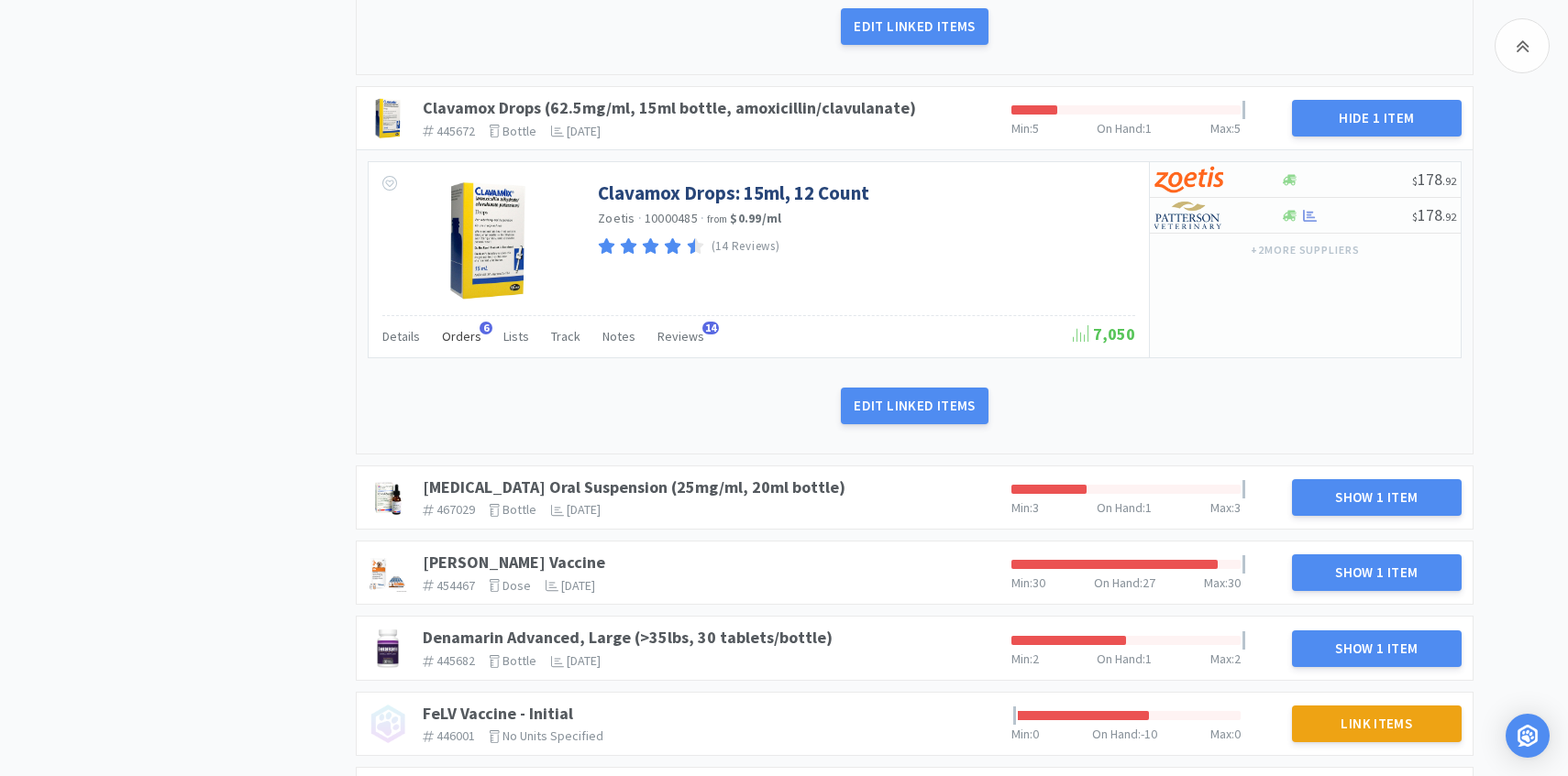
scroll to position [1362, 0]
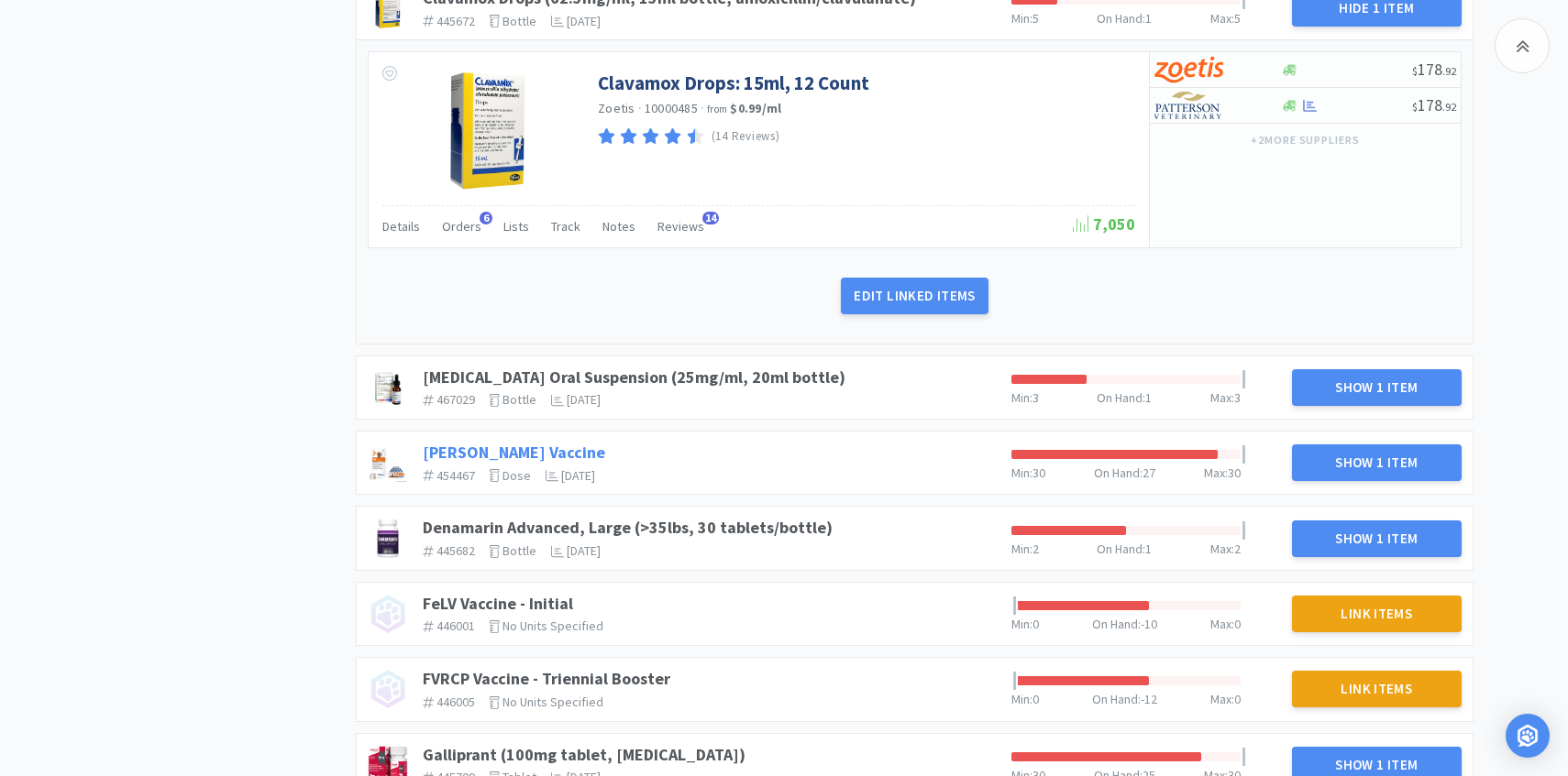
click at [459, 446] on link "DAPP Vaccine" at bounding box center [513, 452] width 183 height 21
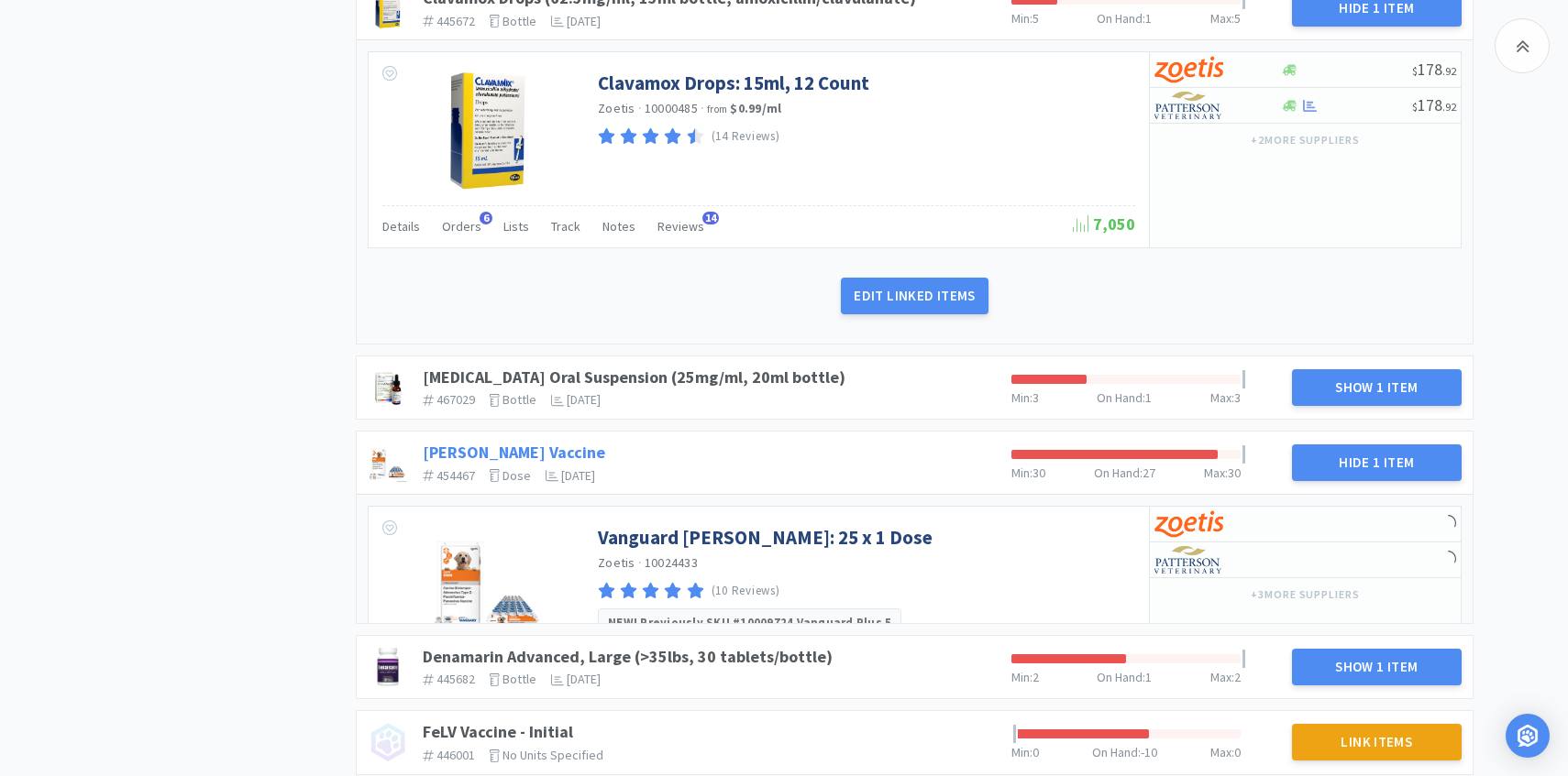
scroll to position [1521, 0]
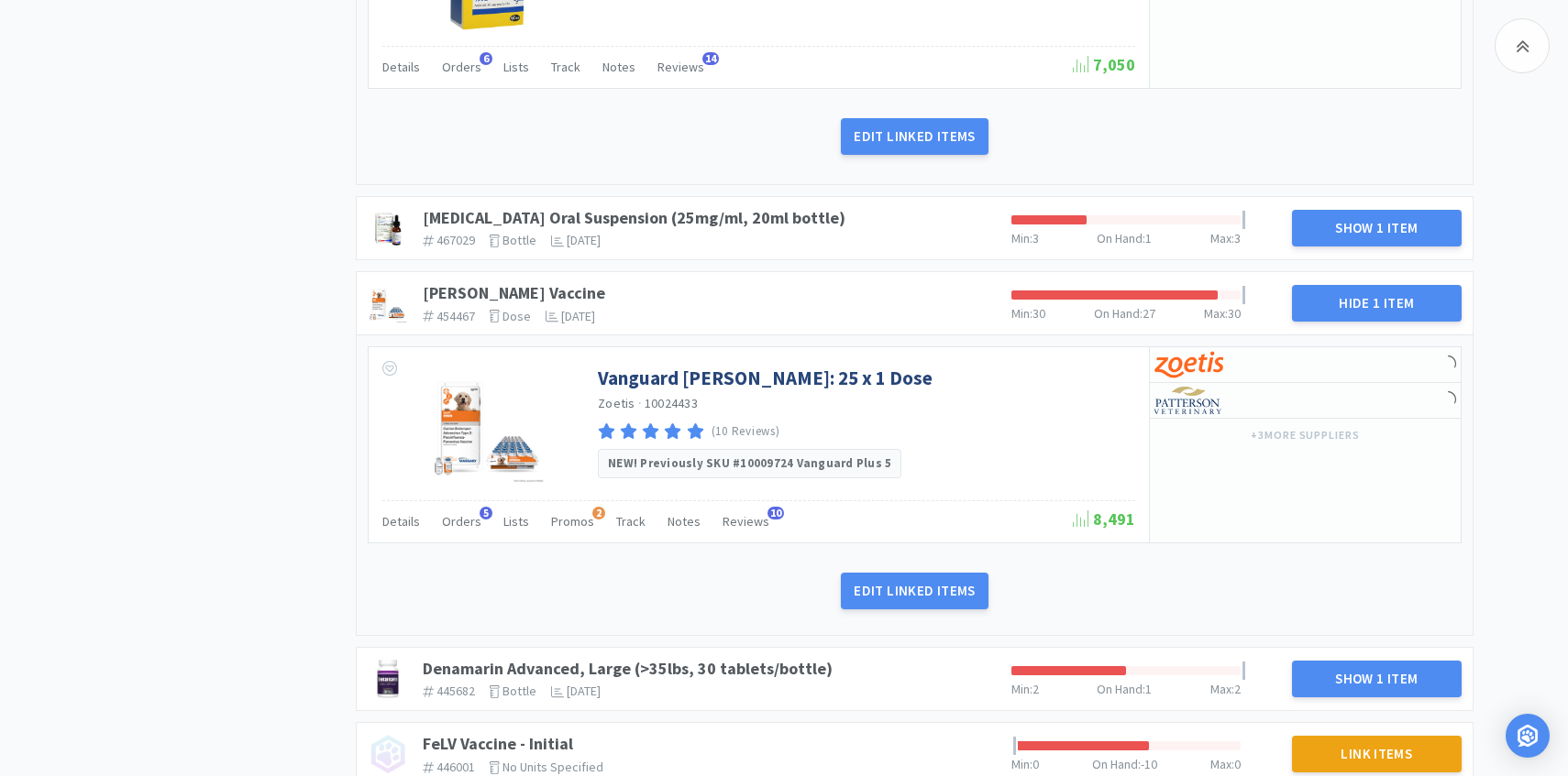
click at [456, 545] on div "Vanguard DAPP: 25 x 1 Dose Zoetis · 10024433 (10 Reviews) NEW! Previously SKU #…" at bounding box center [914, 485] width 1116 height 304
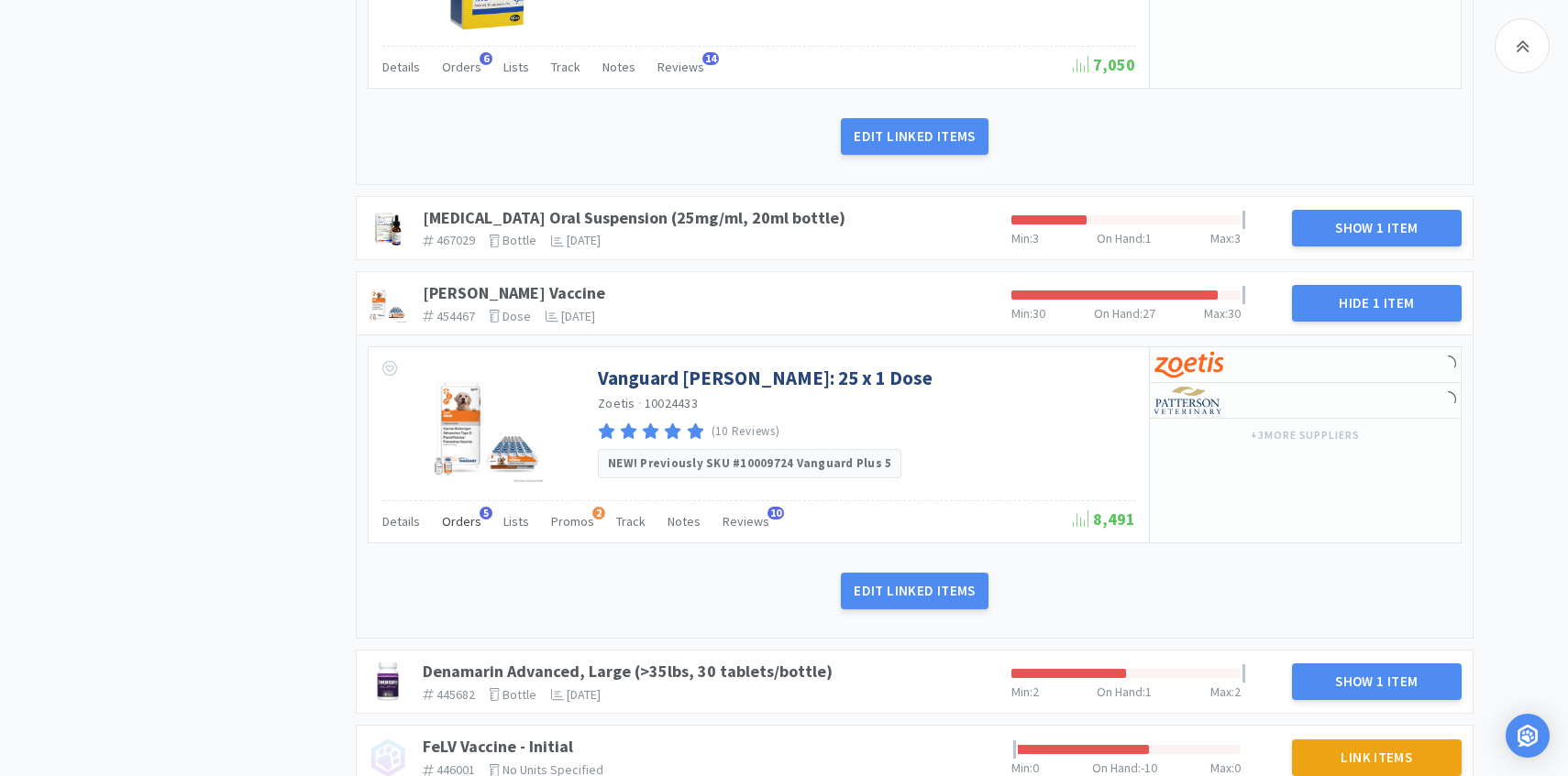
click at [456, 509] on div "Orders 5" at bounding box center [461, 524] width 39 height 35
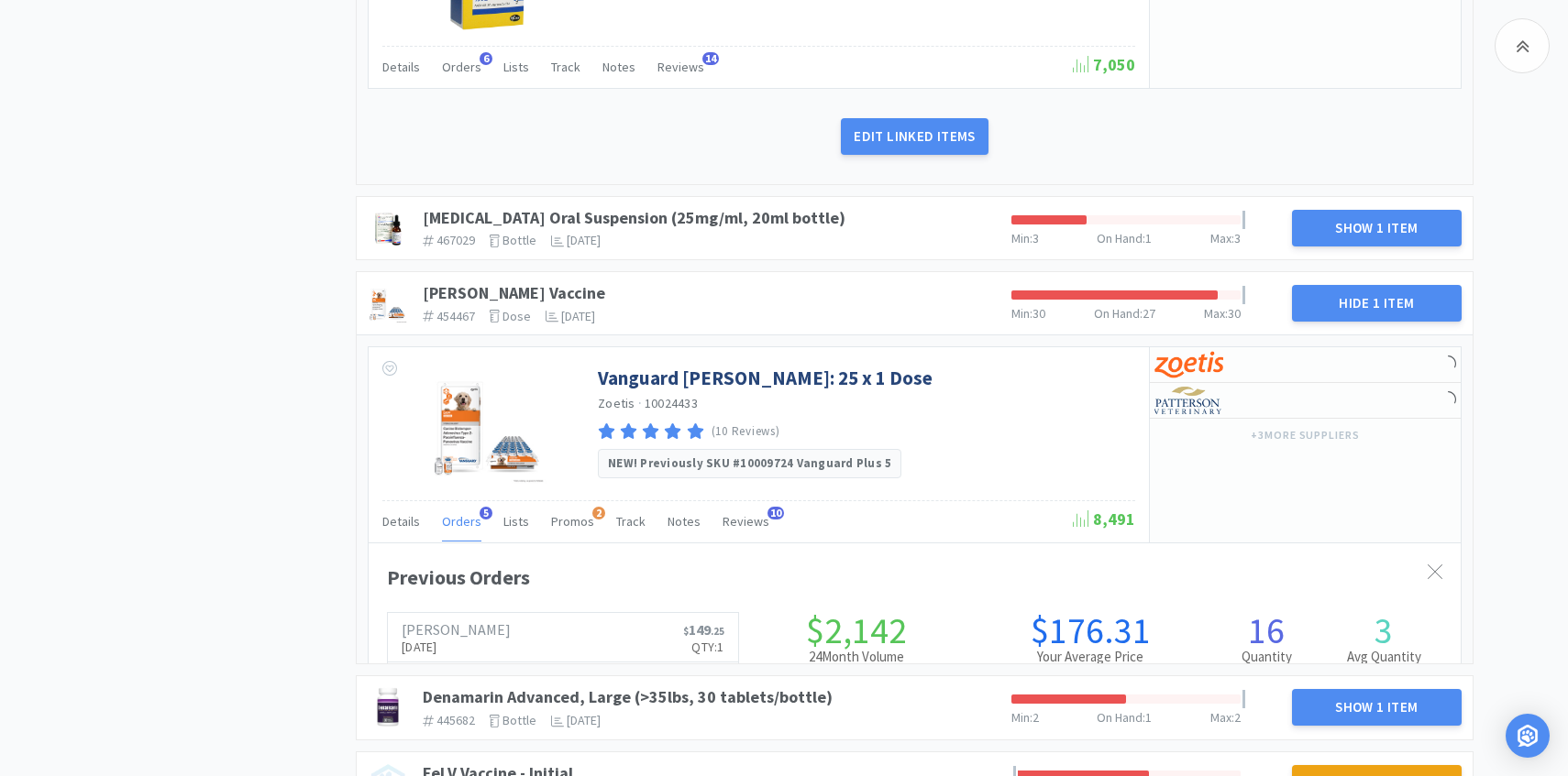
scroll to position [502, 1092]
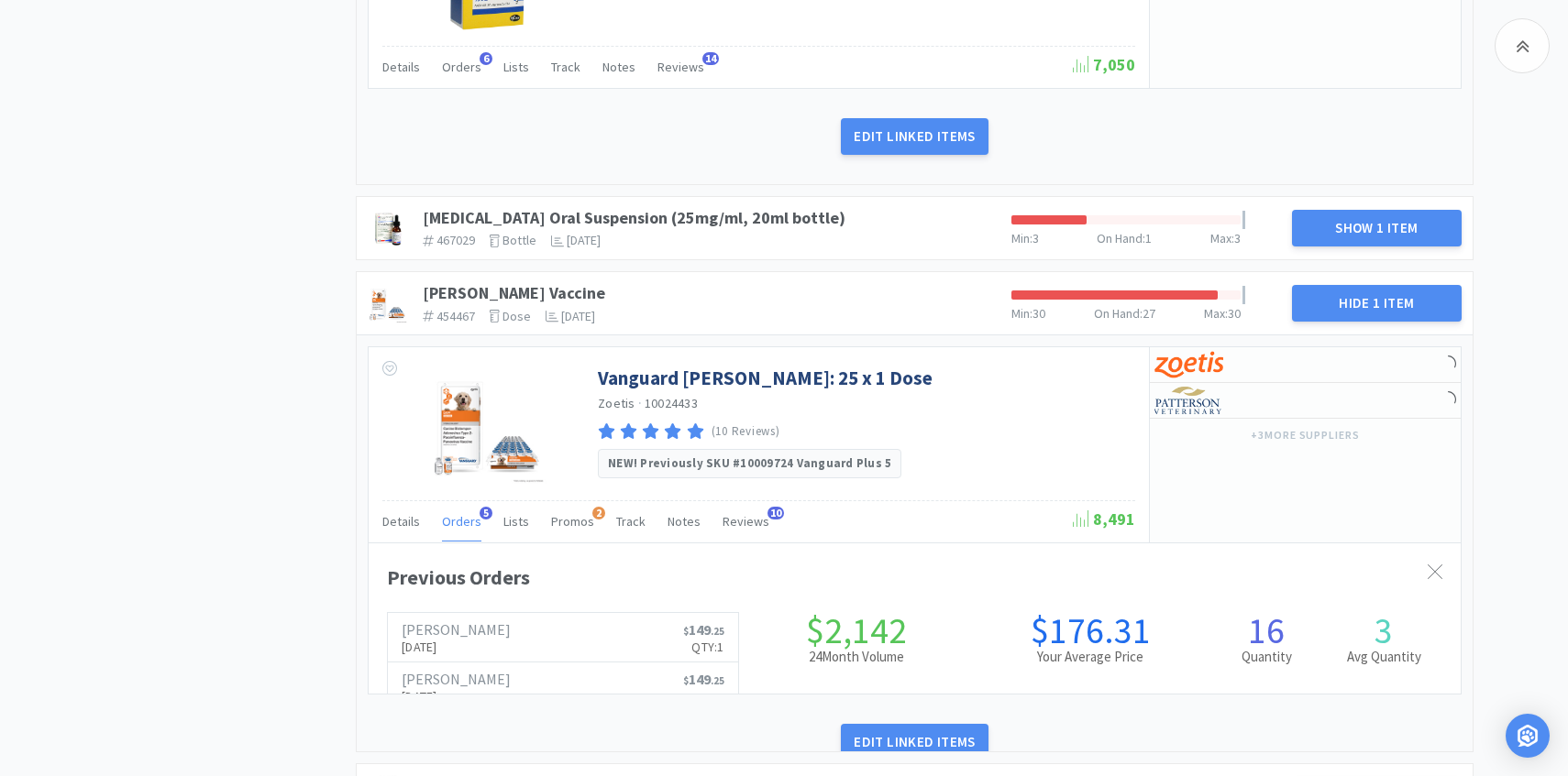
click at [455, 516] on span "Orders" at bounding box center [461, 522] width 39 height 17
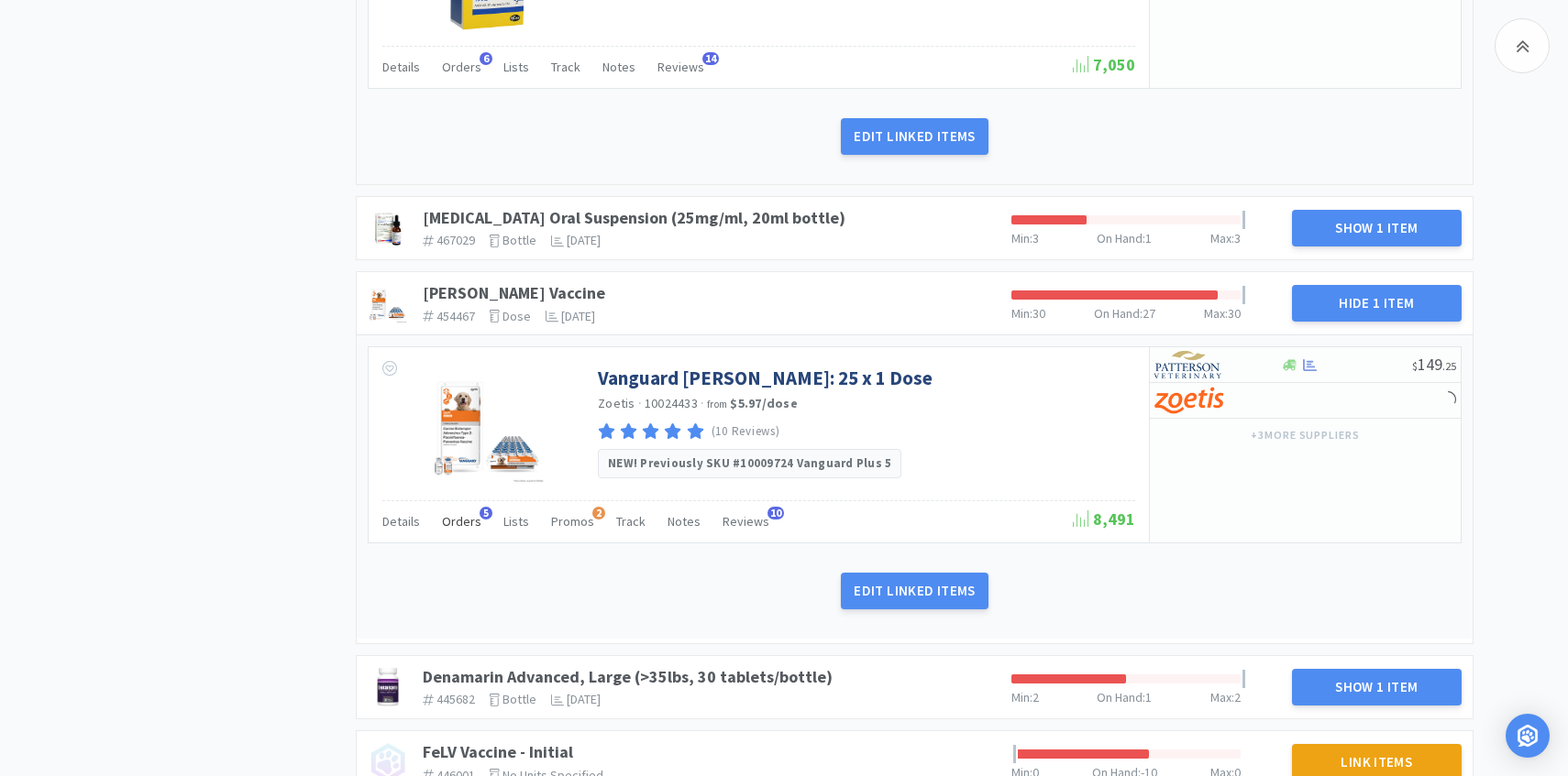
click at [454, 527] on span "Orders" at bounding box center [461, 522] width 39 height 17
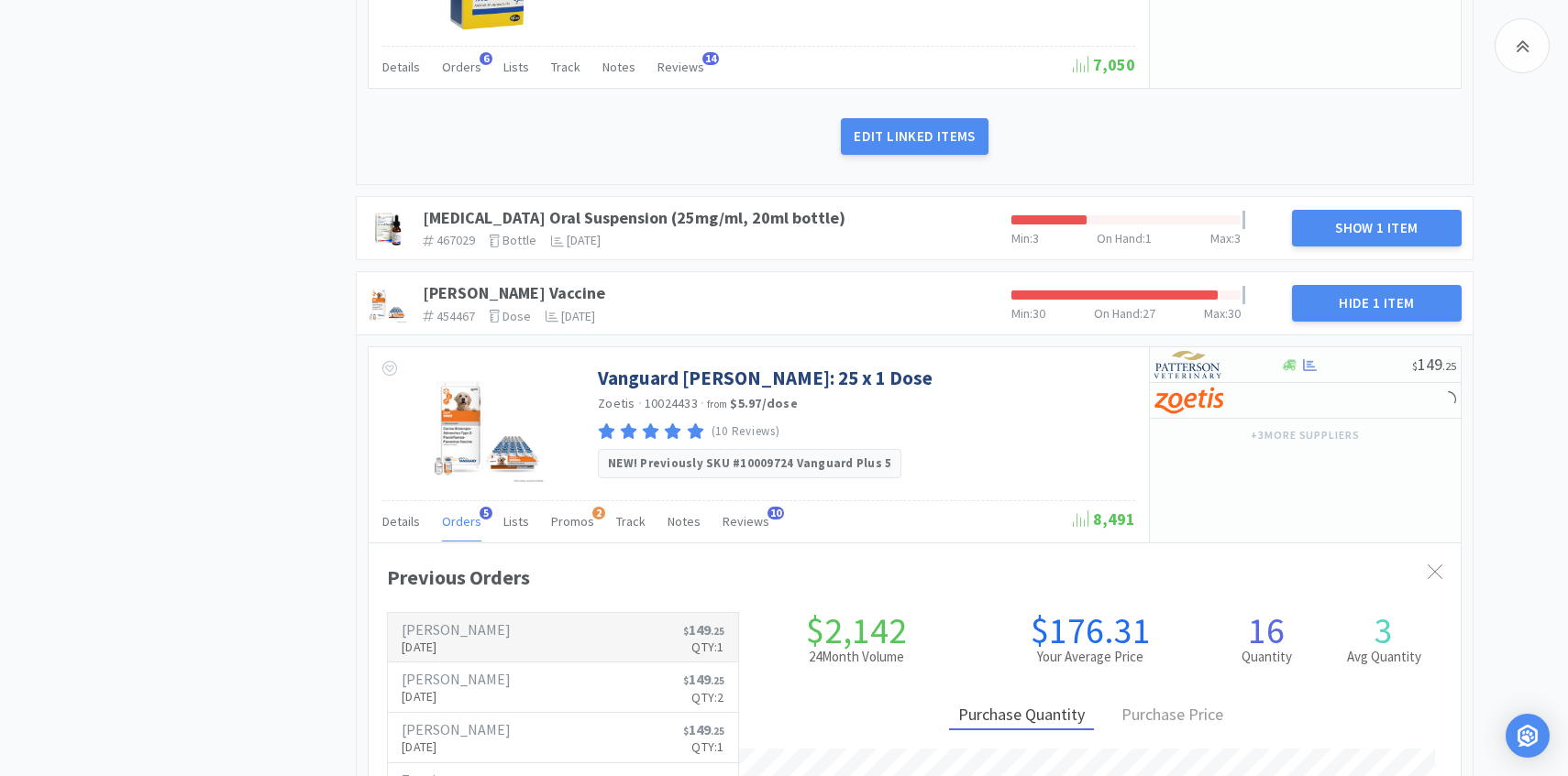
click at [447, 640] on p "Sep 2nd, 2025" at bounding box center [457, 647] width 110 height 20
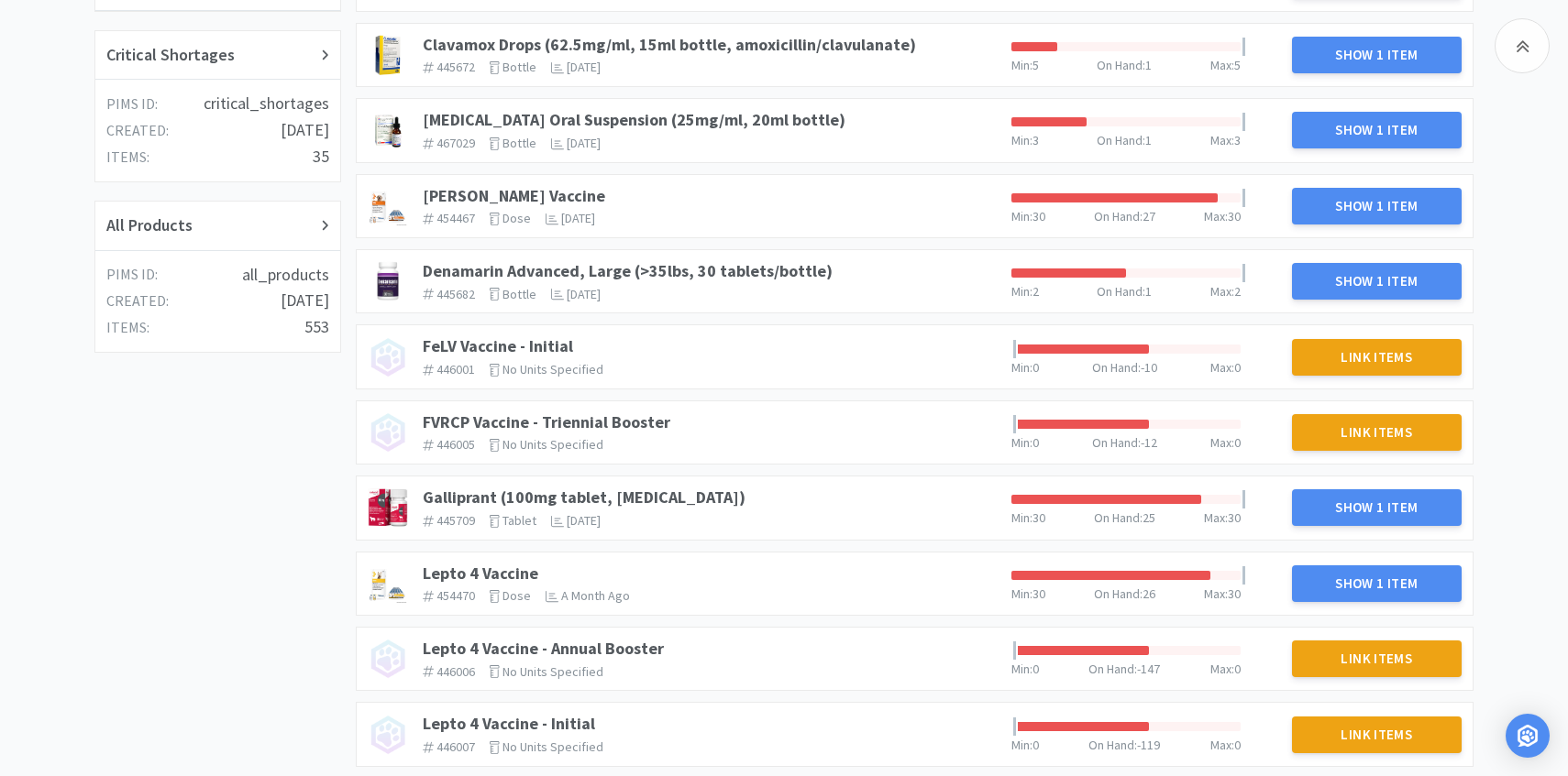
scroll to position [452, 0]
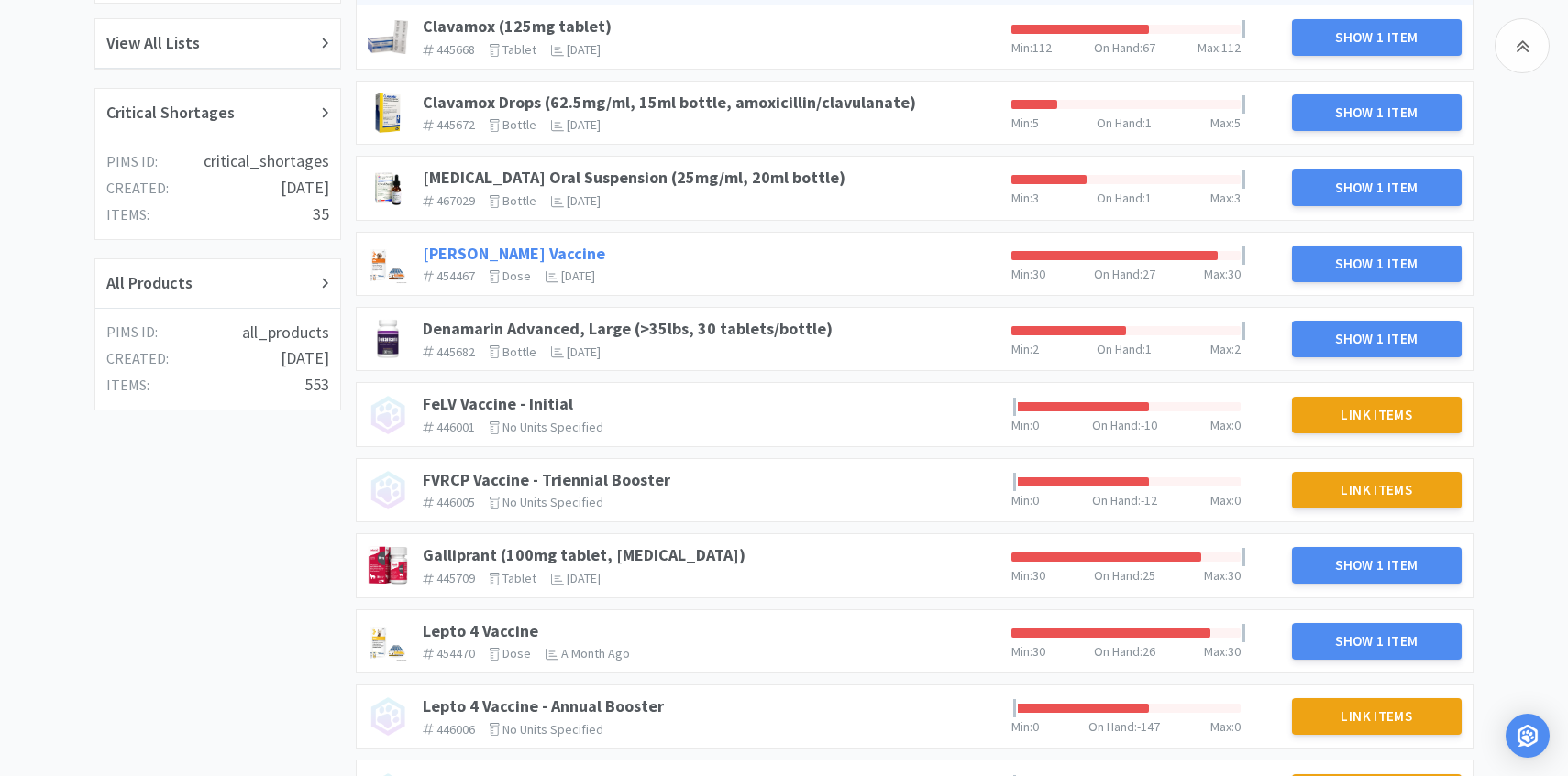
click at [490, 245] on link "DAPP Vaccine" at bounding box center [513, 253] width 183 height 21
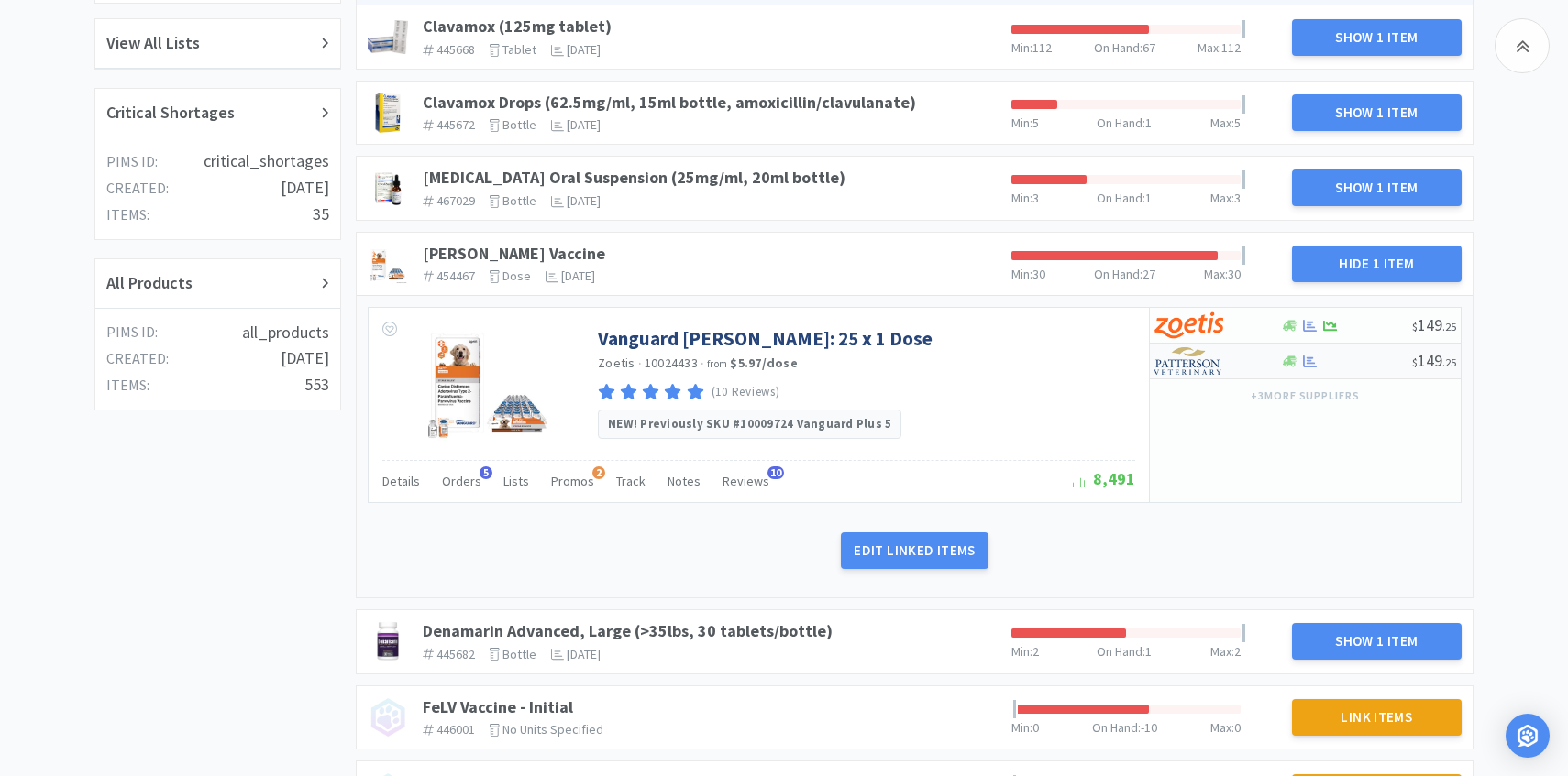
click at [1218, 373] on img at bounding box center [1188, 361] width 69 height 28
select select "1"
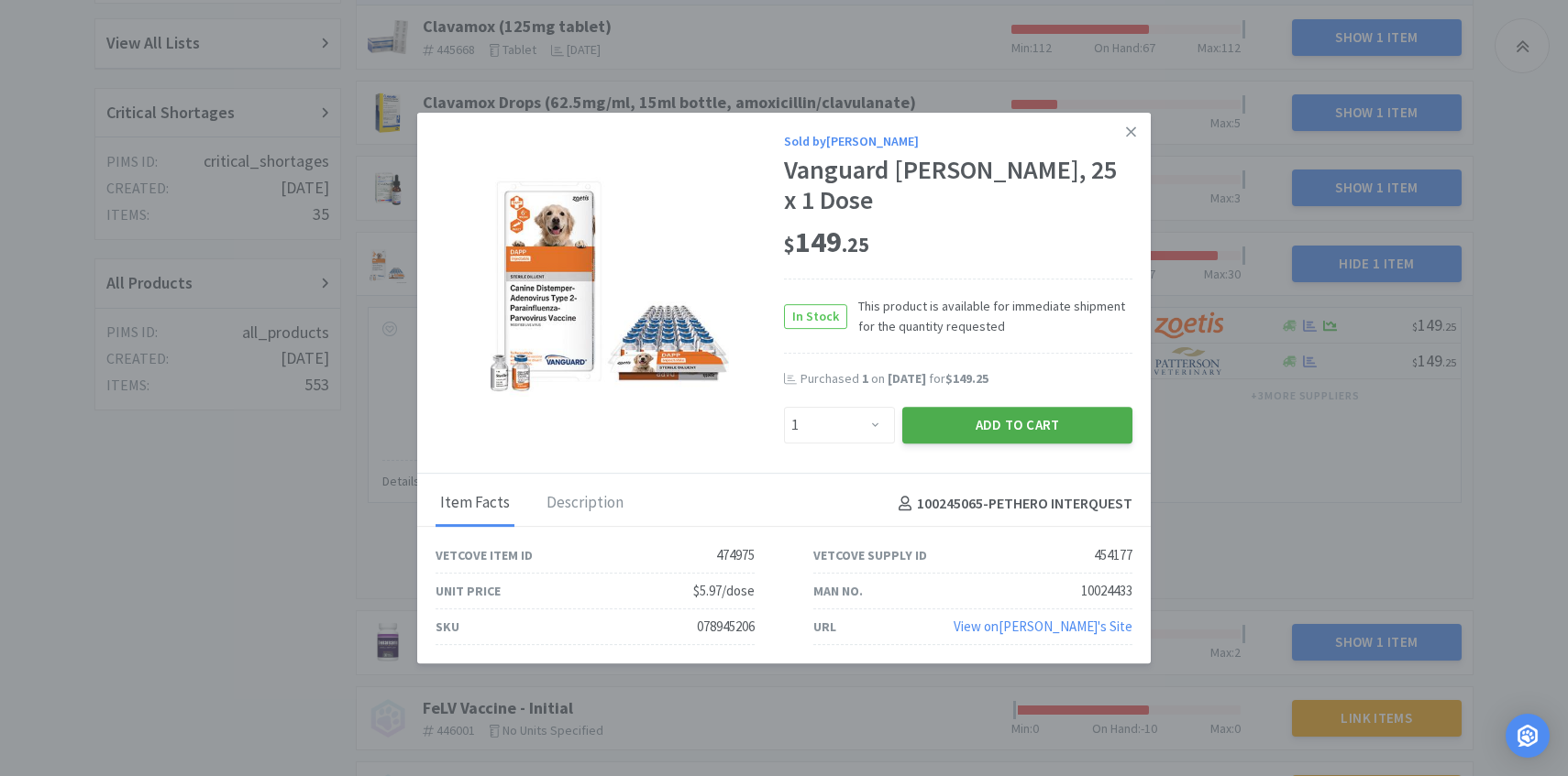
click at [1052, 407] on button "Add to Cart" at bounding box center [1017, 425] width 230 height 37
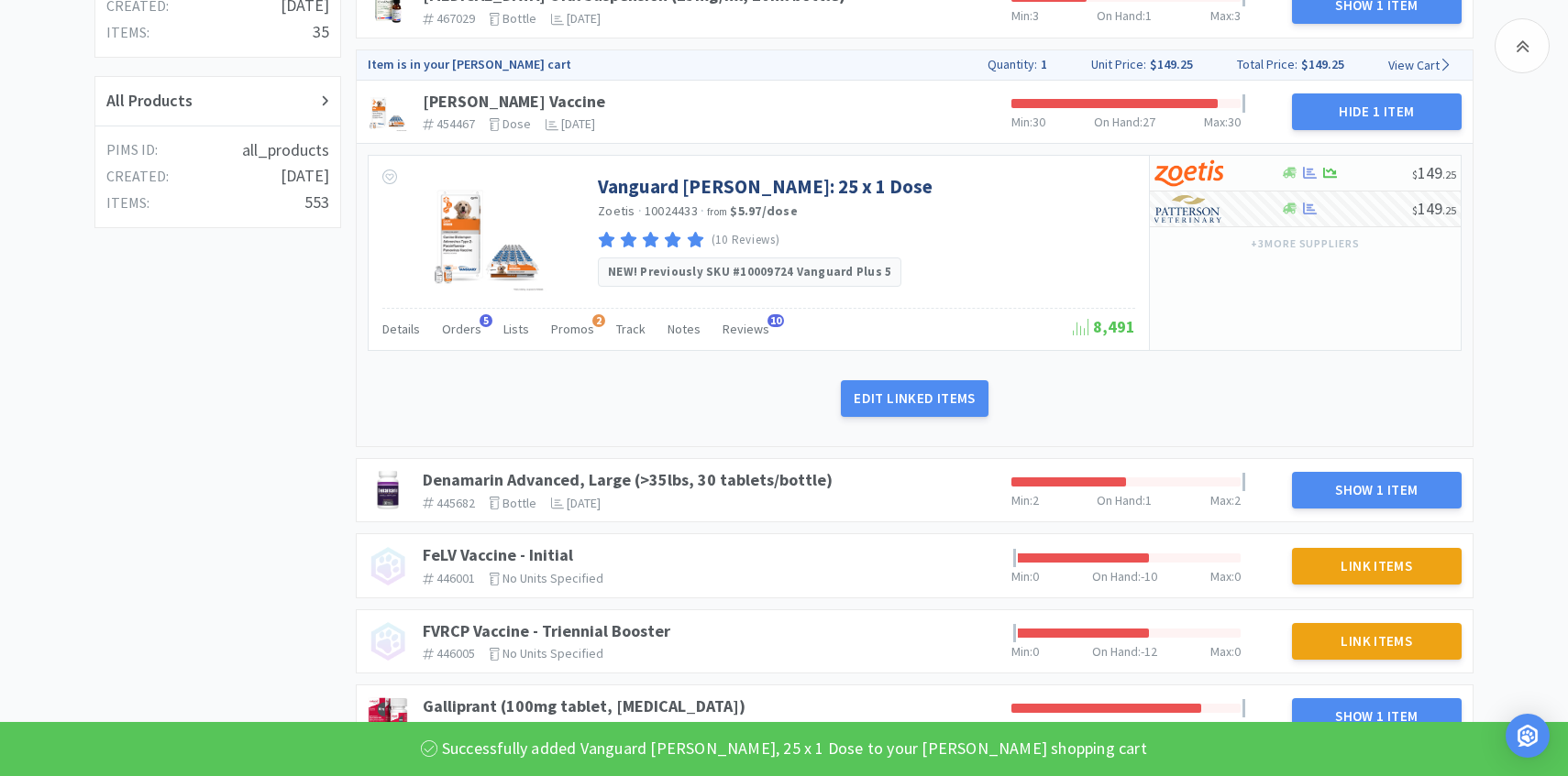
scroll to position [698, 0]
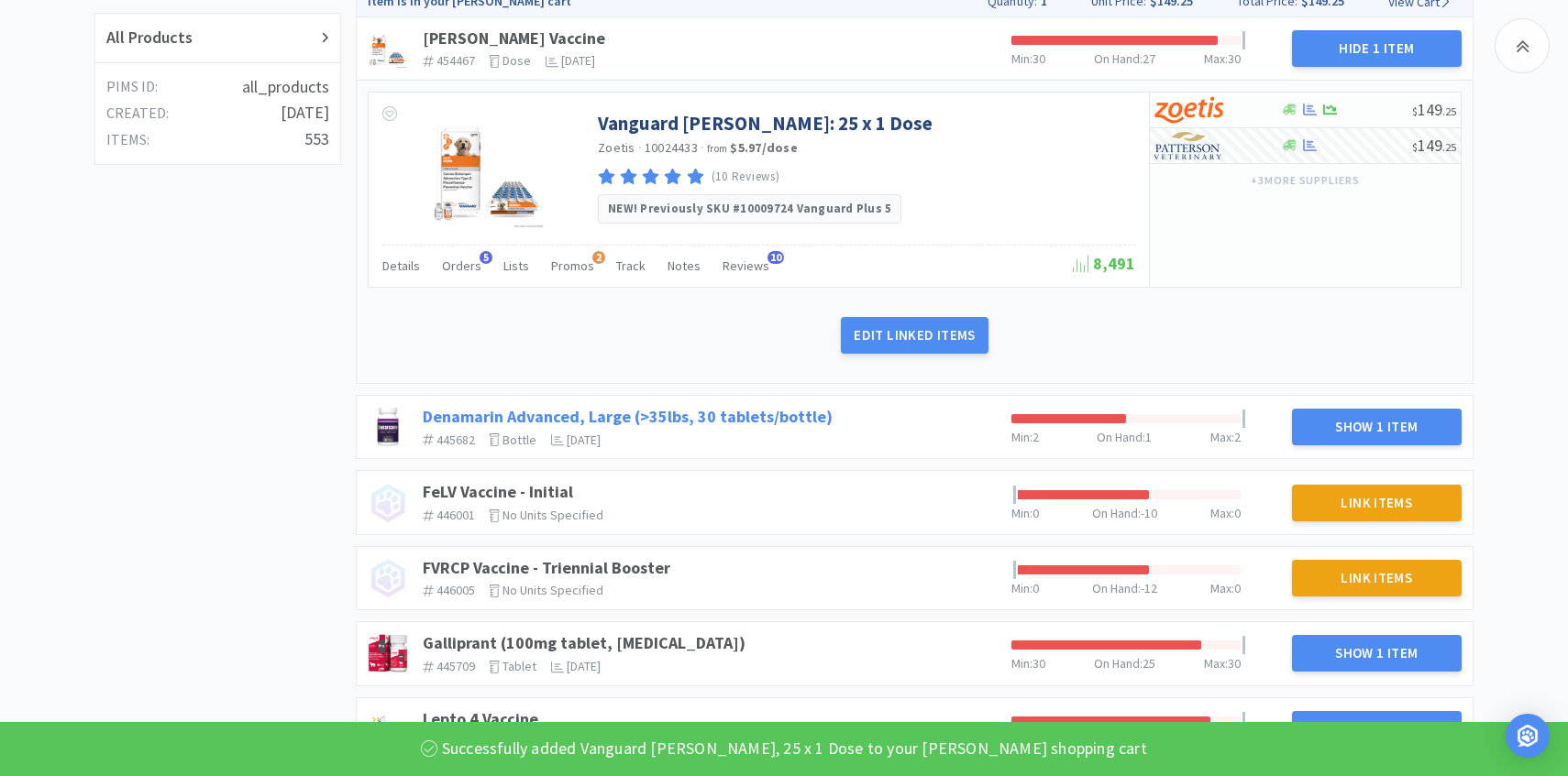
click at [753, 410] on link "Denamarin Advanced, Large (>35lbs, 30 tablets/bottle)" at bounding box center [627, 416] width 409 height 21
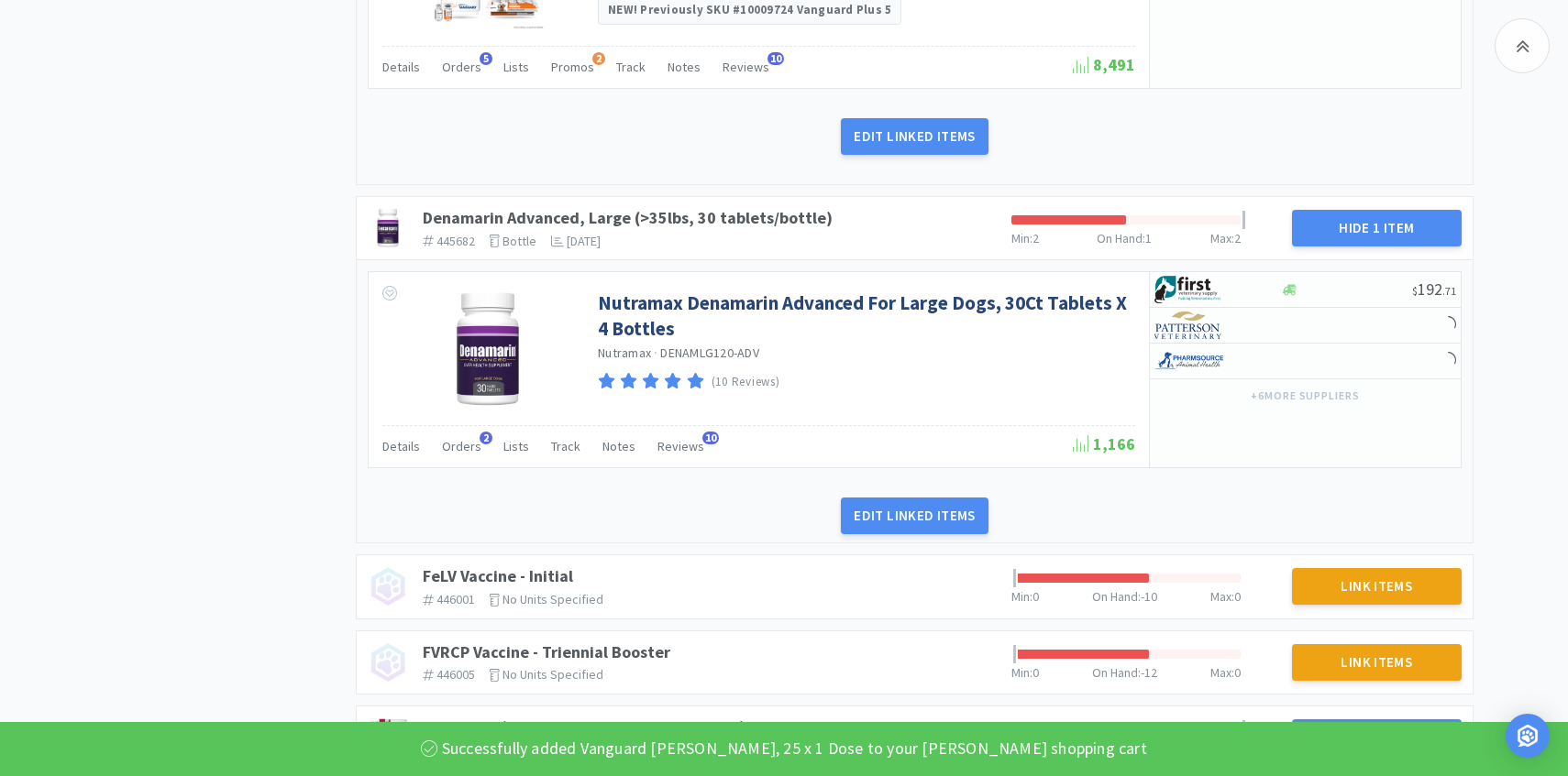
scroll to position [906, 0]
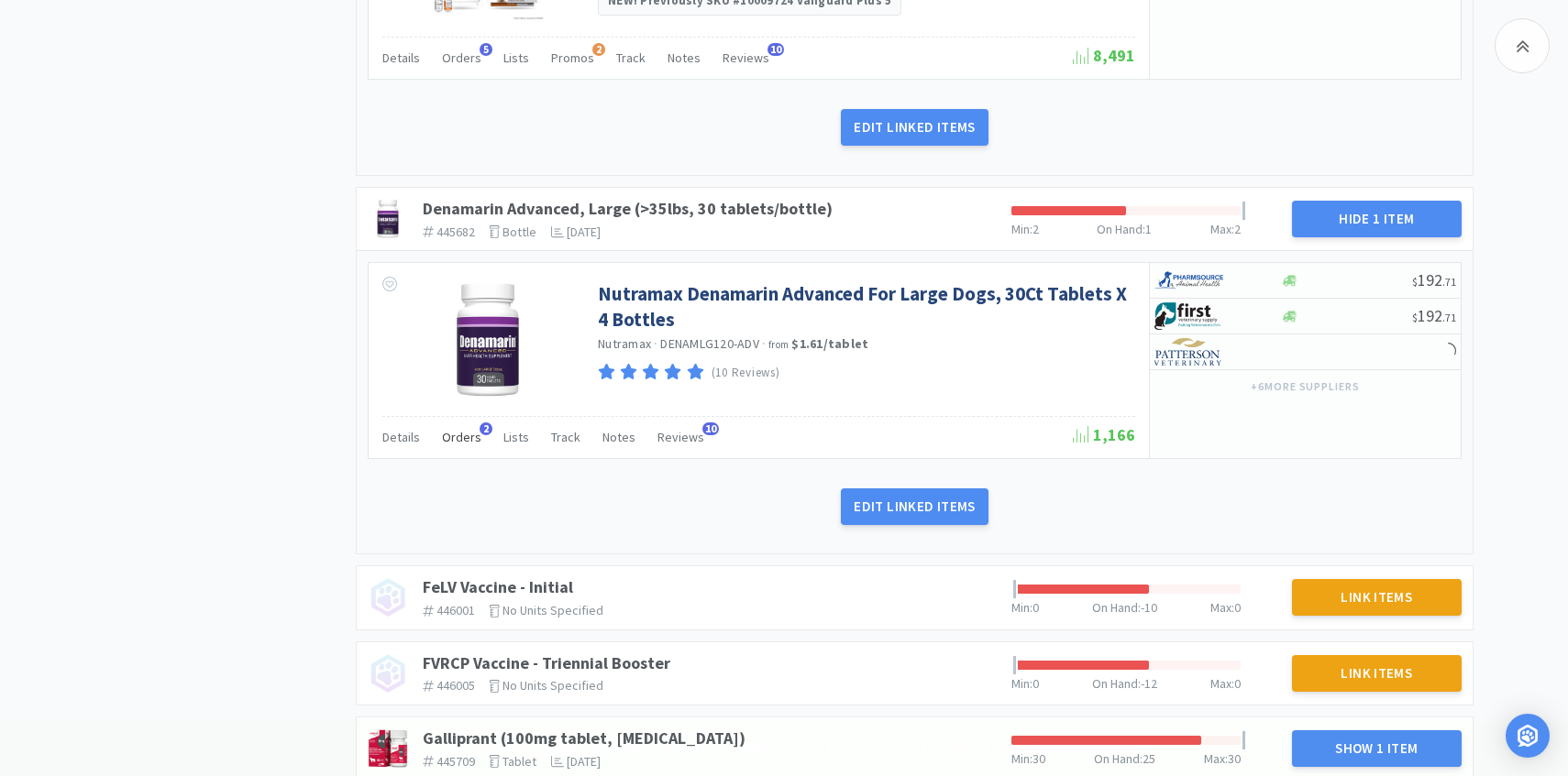
click at [457, 433] on span "Orders" at bounding box center [461, 437] width 39 height 17
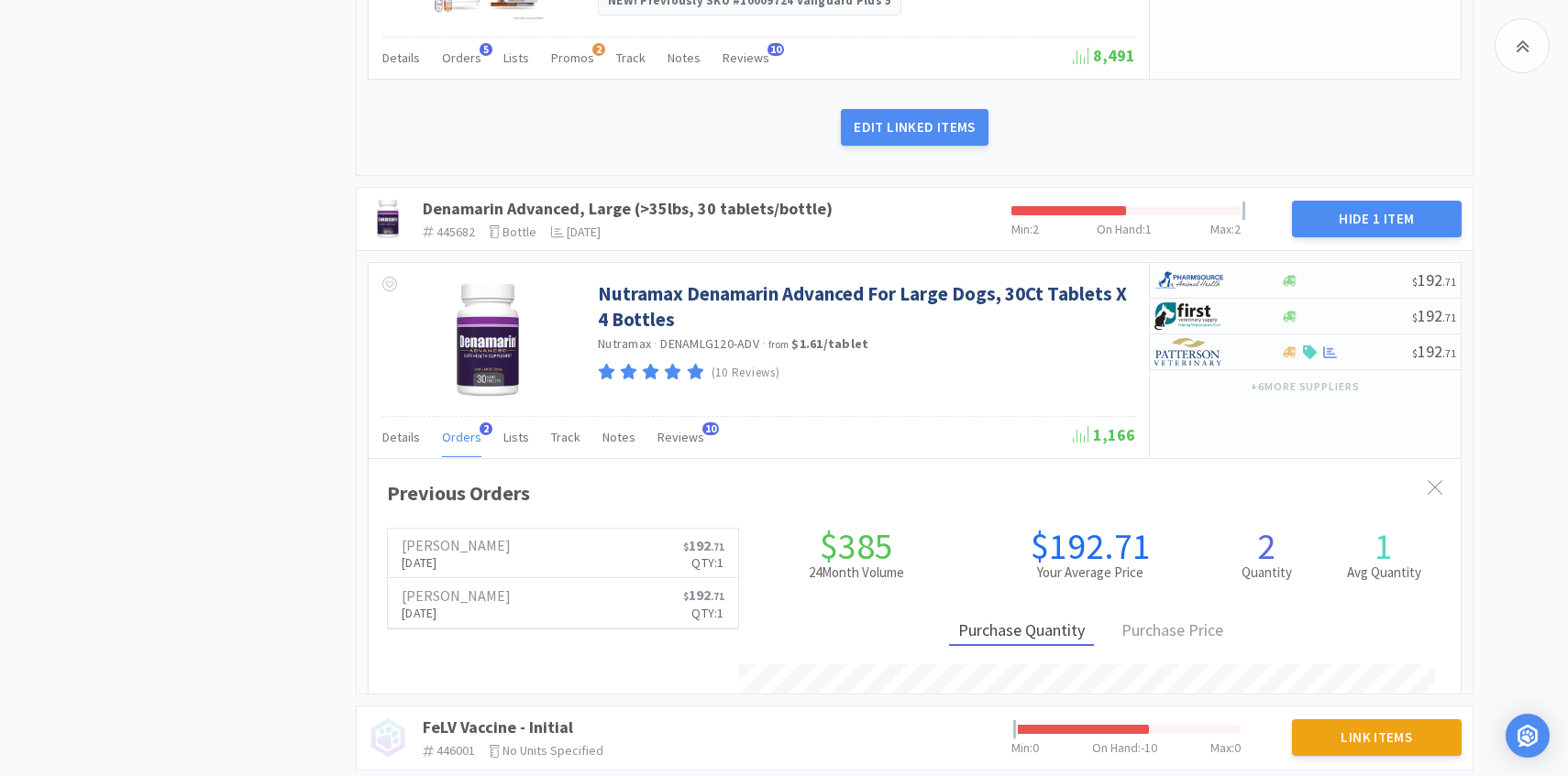
scroll to position [502, 1092]
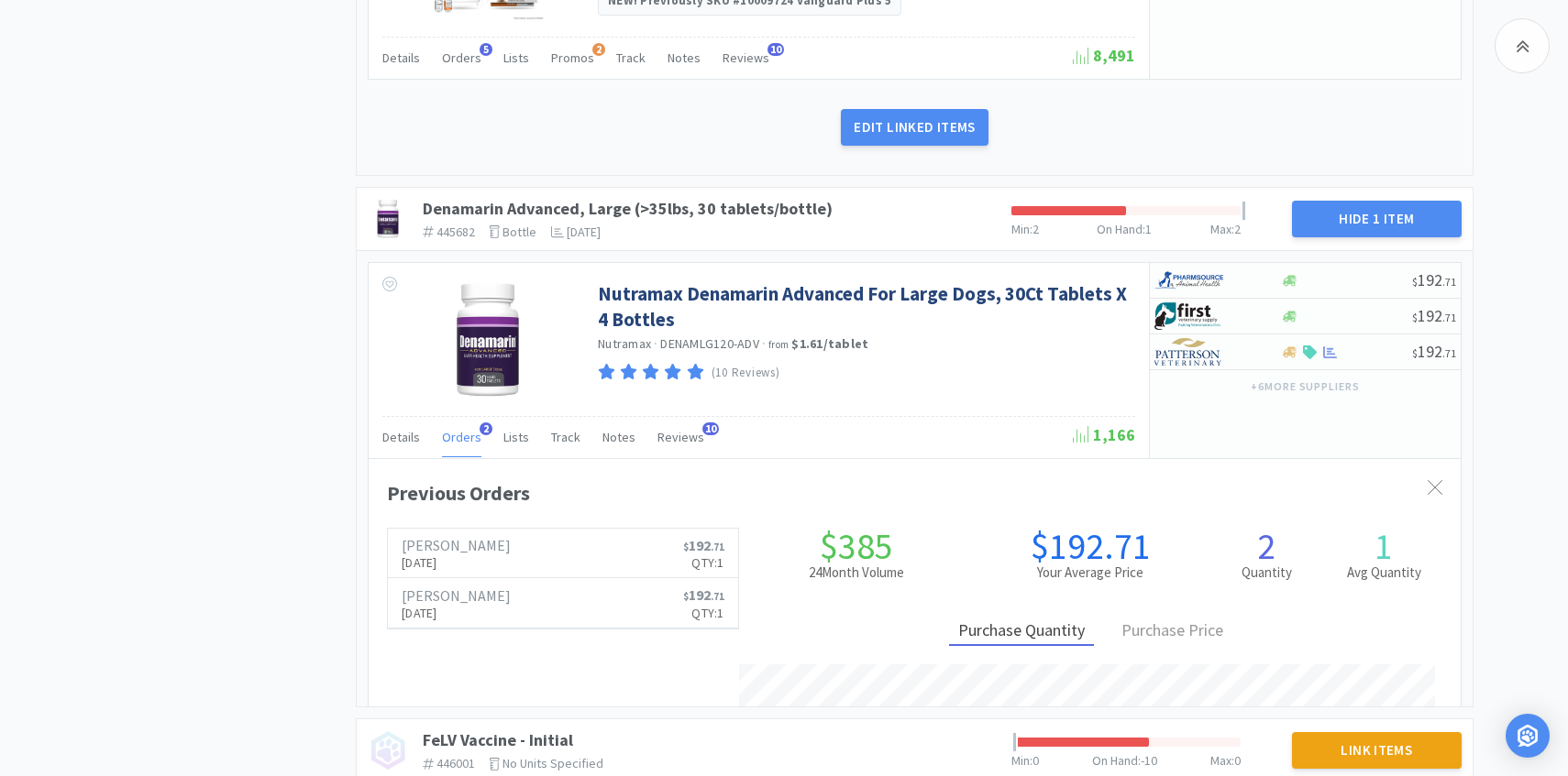
click at [457, 433] on span "Orders" at bounding box center [461, 437] width 39 height 17
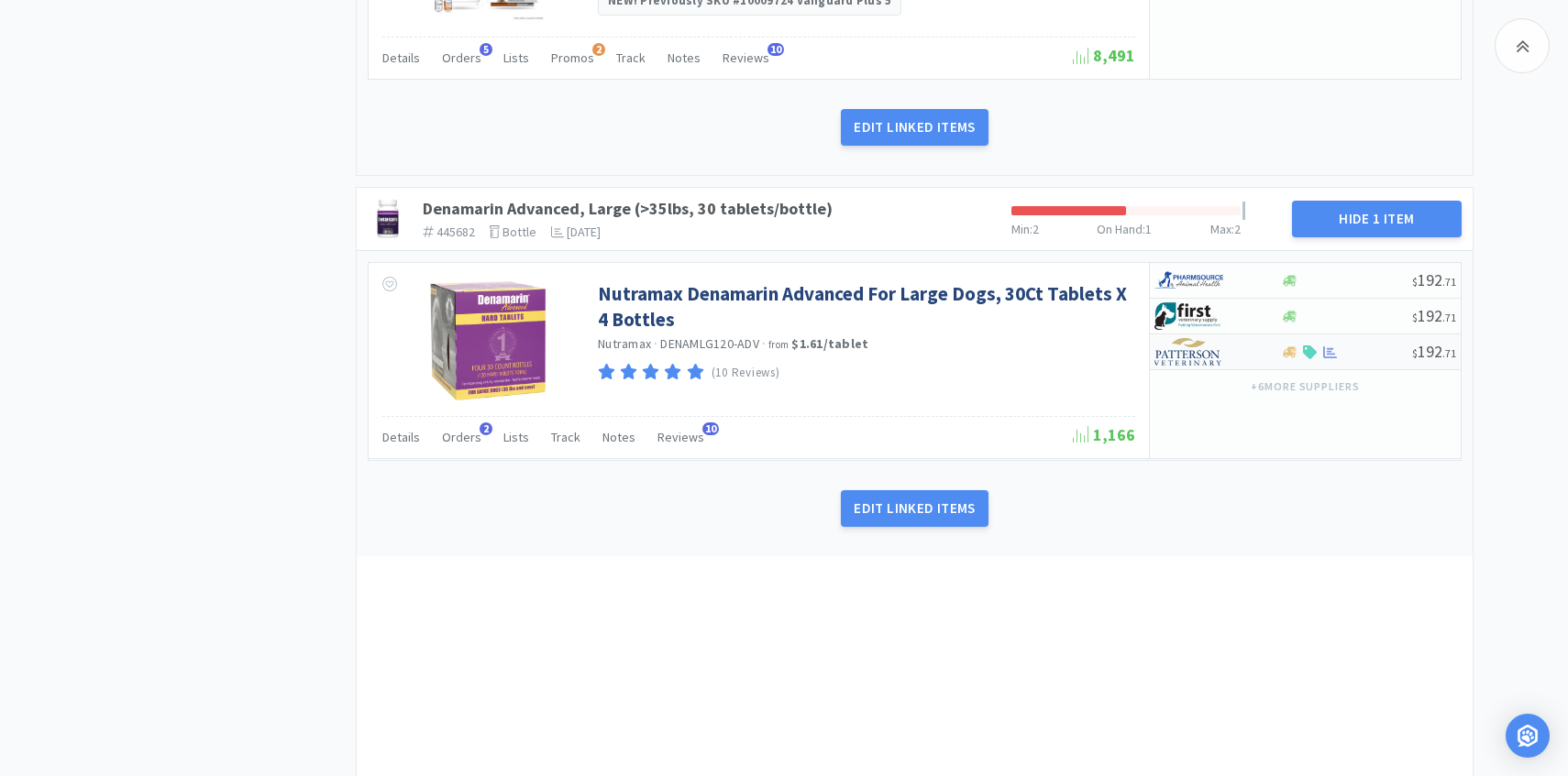
click at [1174, 349] on img at bounding box center [1188, 352] width 69 height 28
select select "1"
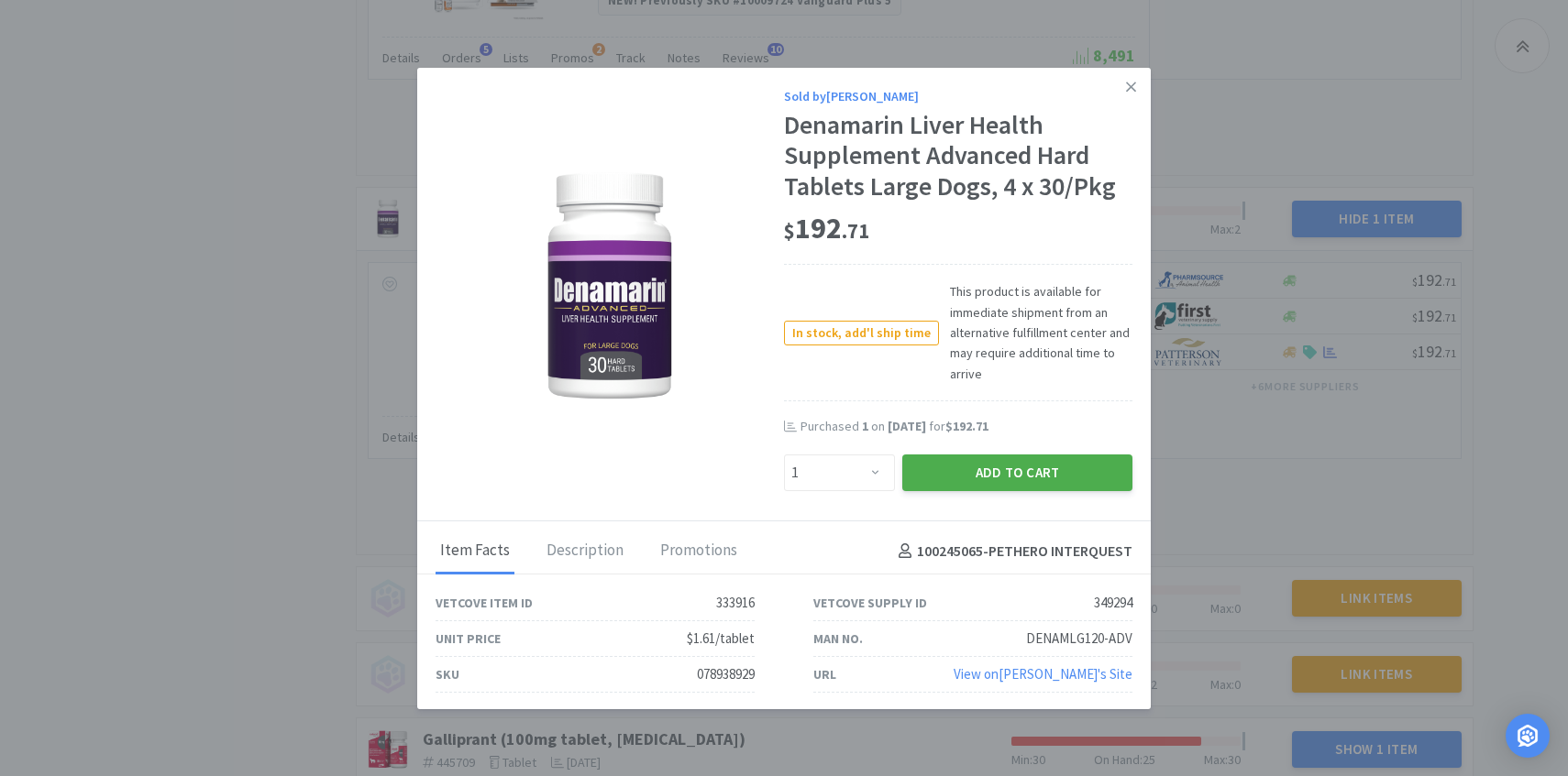
click at [992, 475] on button "Add to Cart" at bounding box center [1017, 473] width 230 height 37
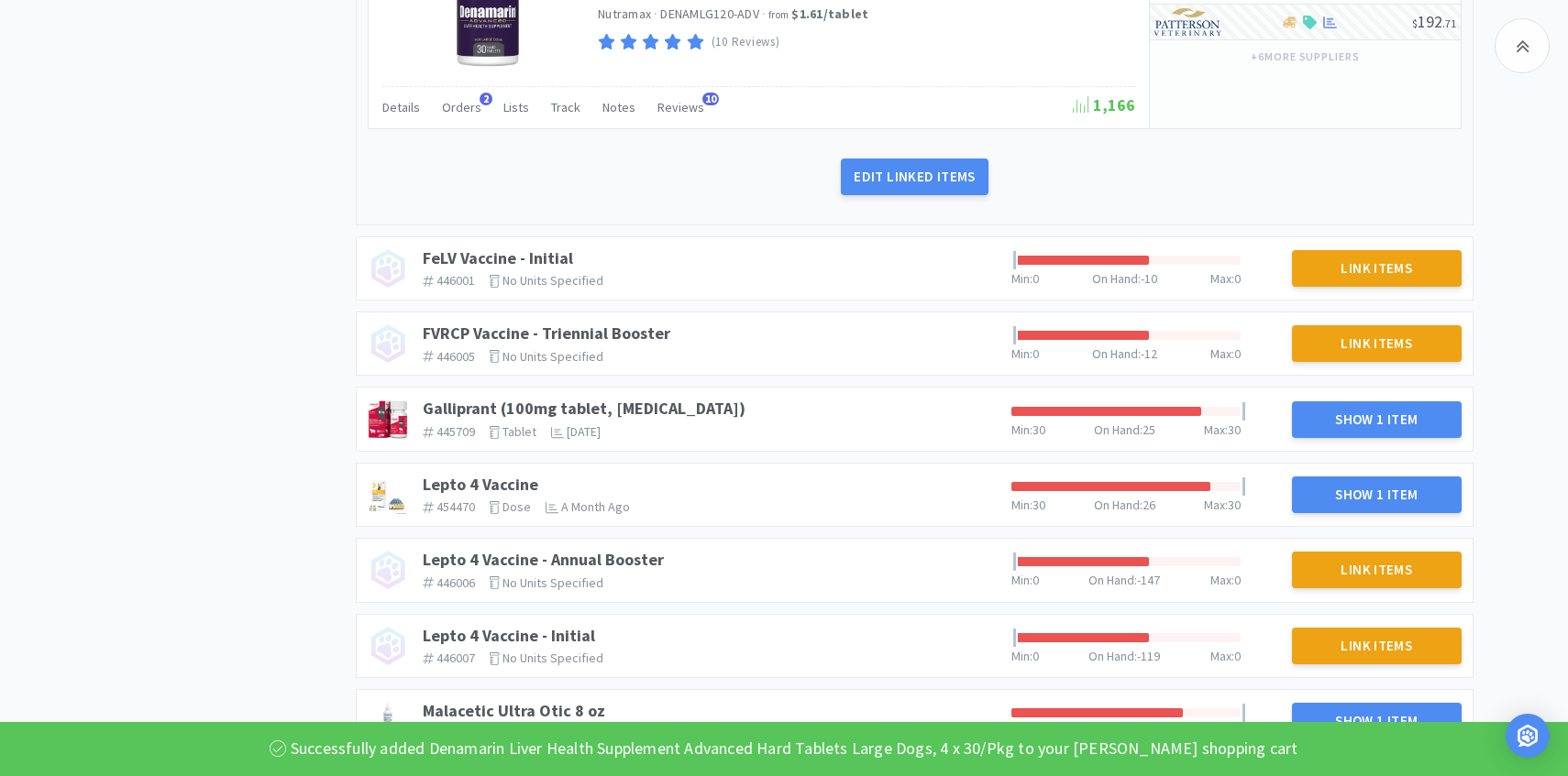
scroll to position [1293, 0]
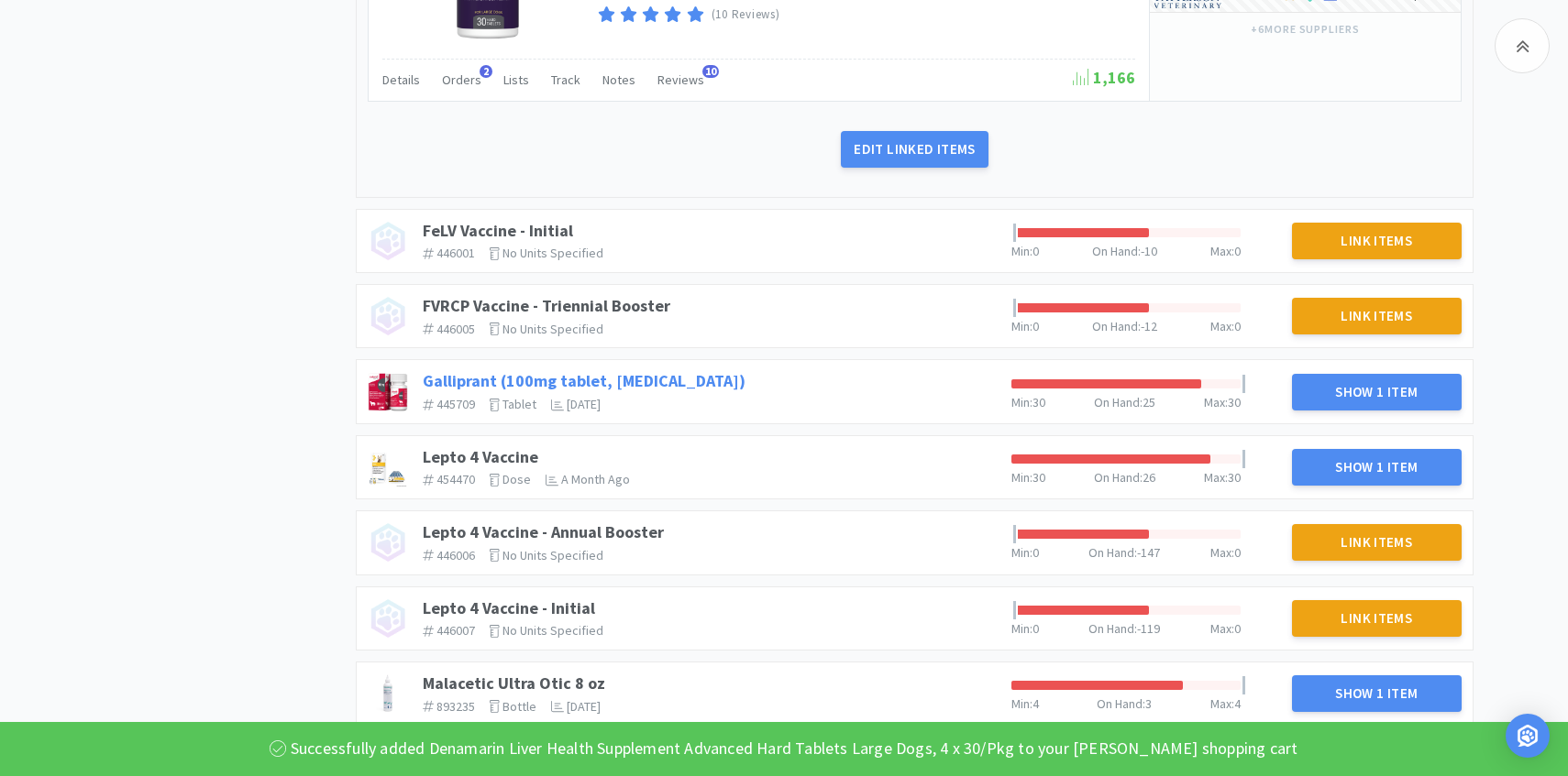
click at [499, 381] on link "Galliprant (100mg tablet, grapiprant)" at bounding box center [584, 381] width 323 height 21
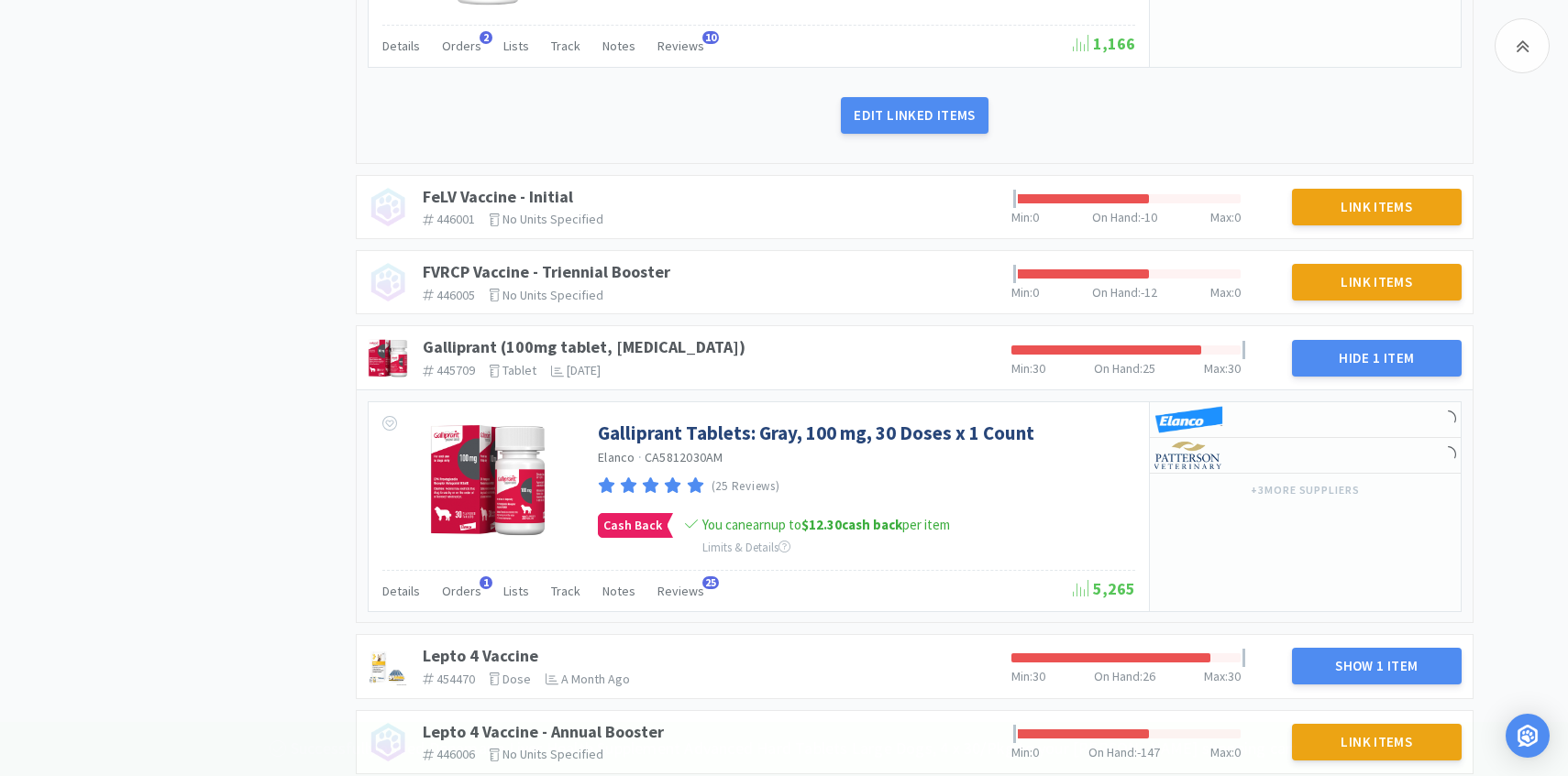
scroll to position [1360, 0]
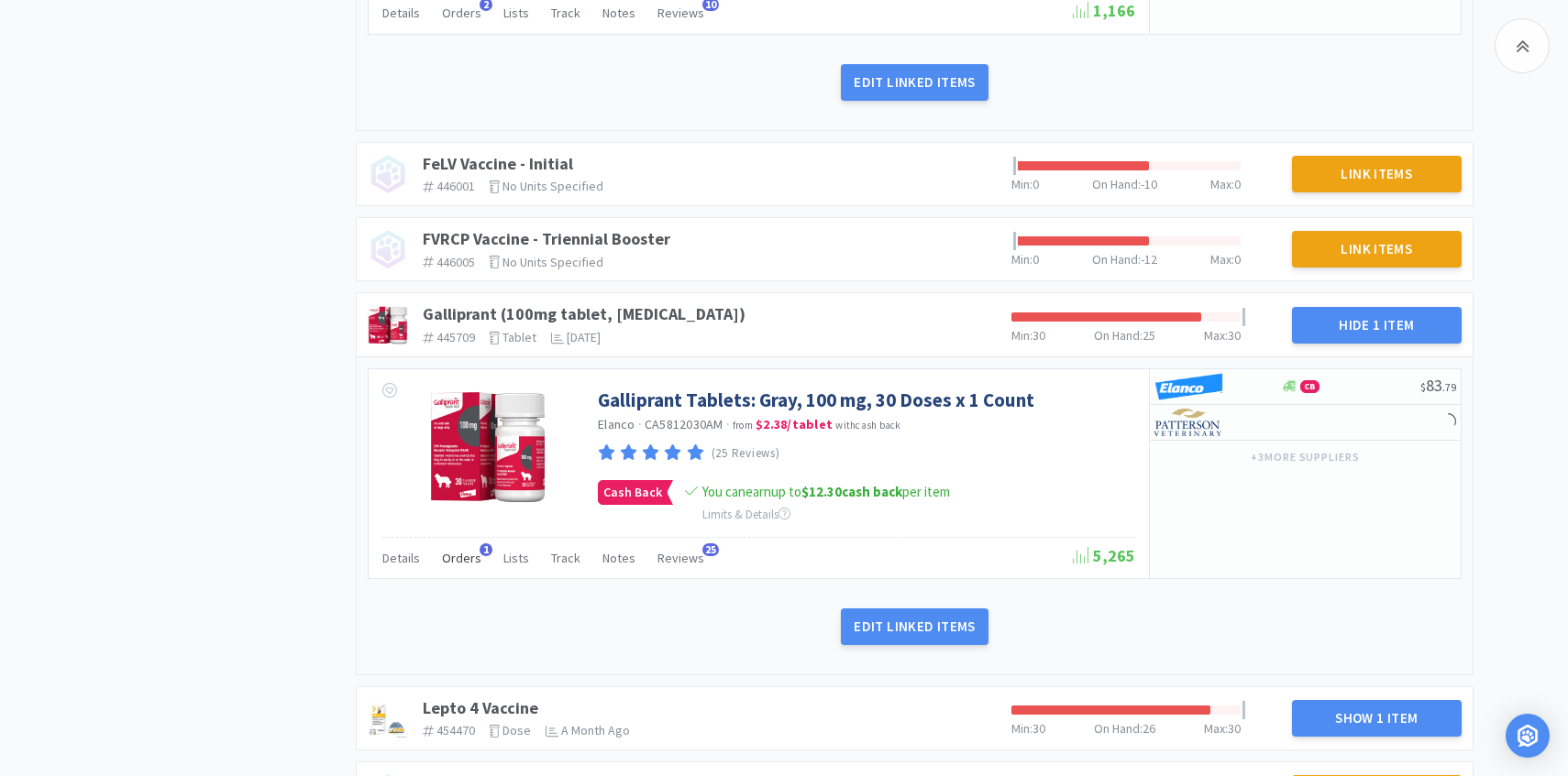
click at [463, 556] on span "Orders" at bounding box center [461, 559] width 39 height 17
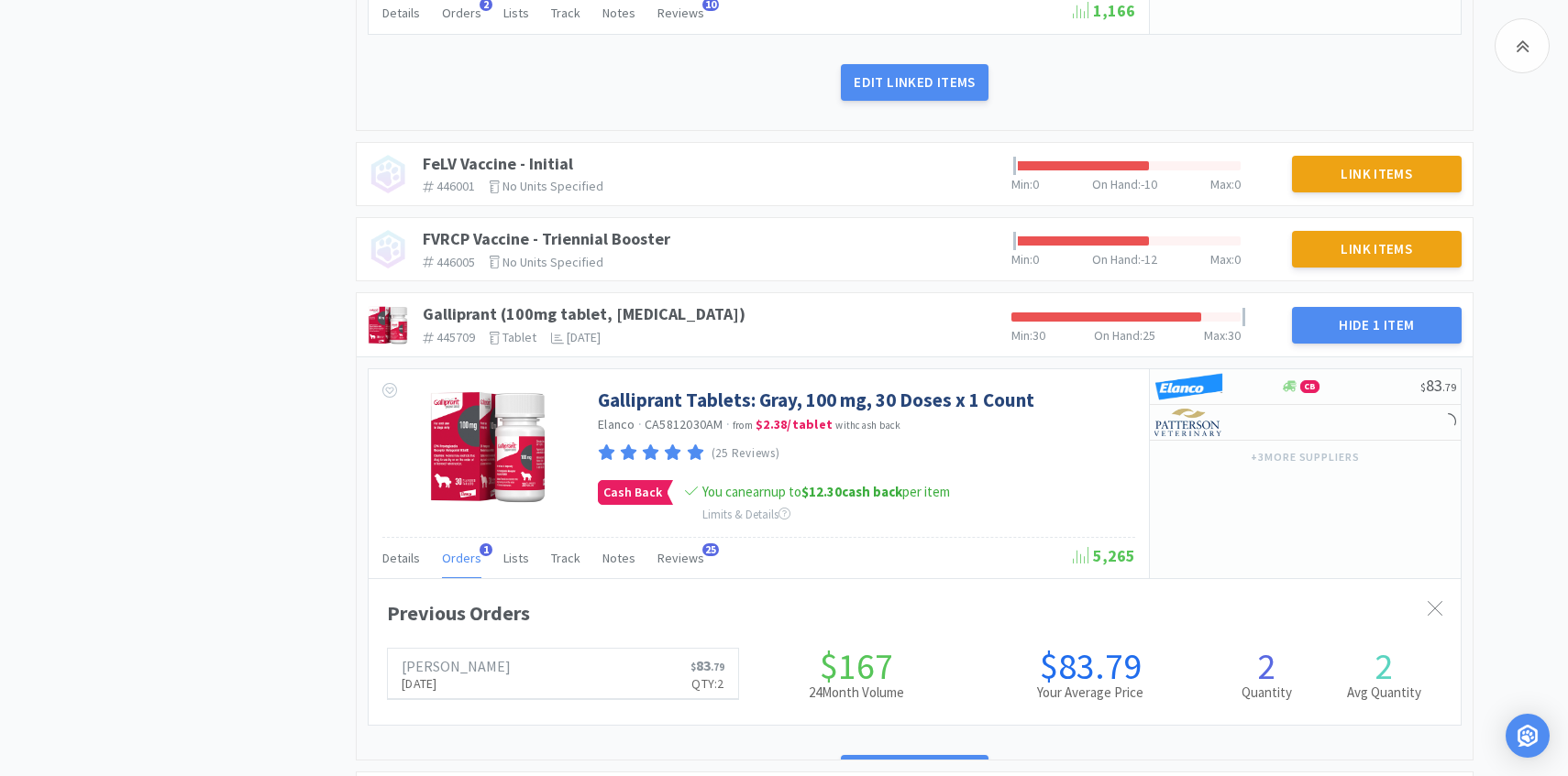
scroll to position [502, 1092]
click at [463, 556] on span "Orders" at bounding box center [461, 559] width 39 height 17
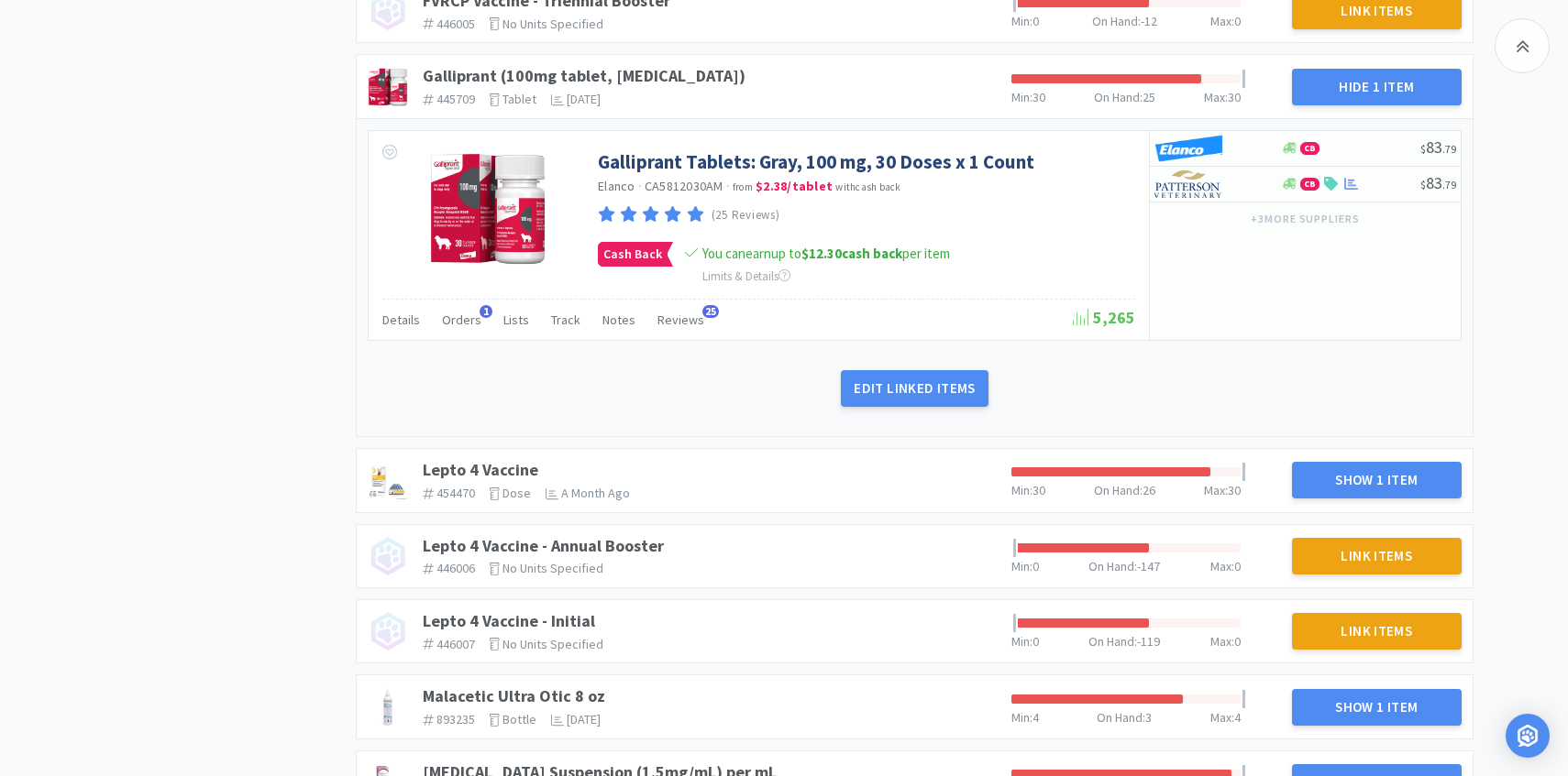
scroll to position [1639, 0]
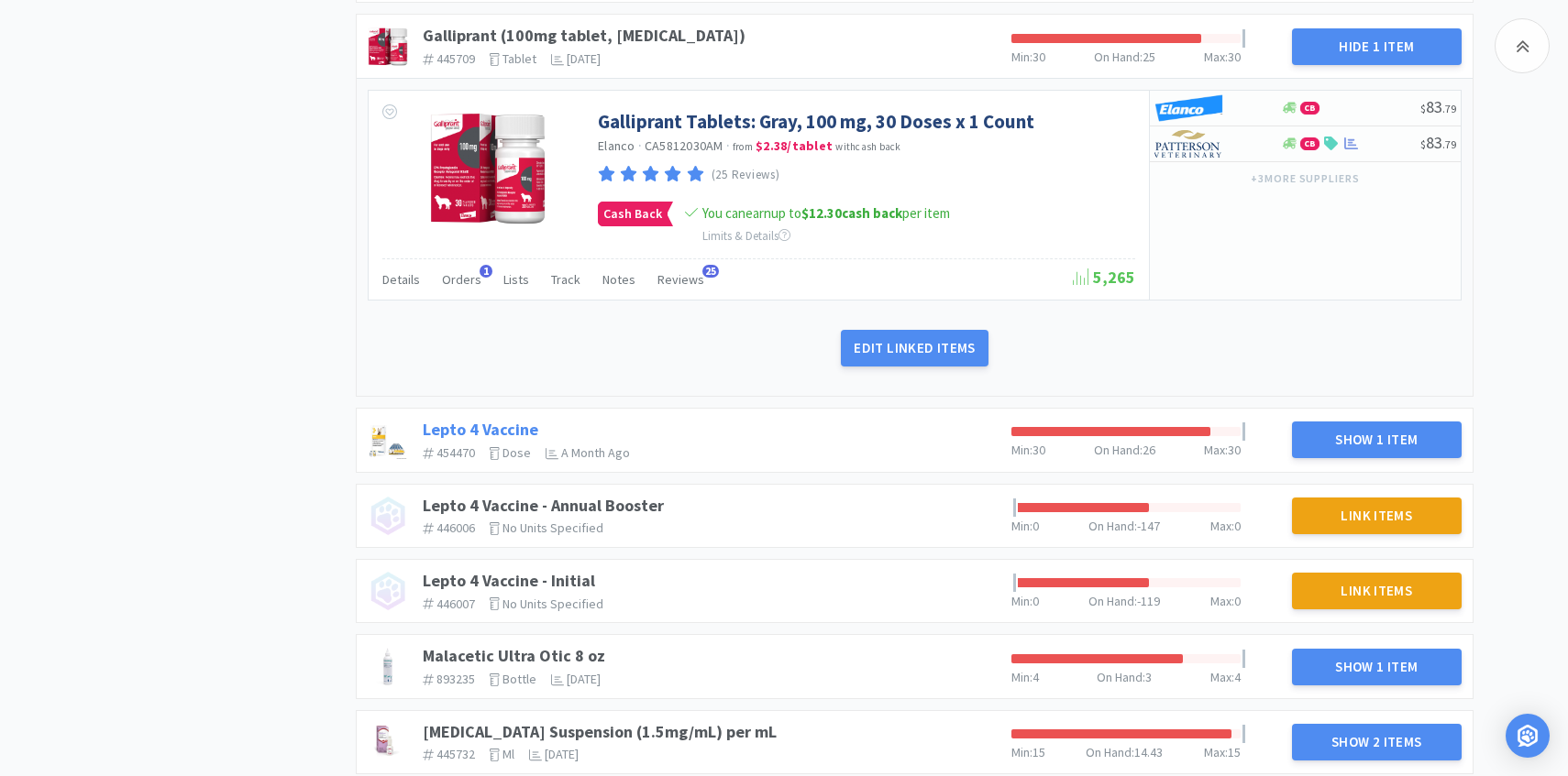
click at [520, 433] on link "Lepto 4 Vaccine" at bounding box center [480, 429] width 115 height 21
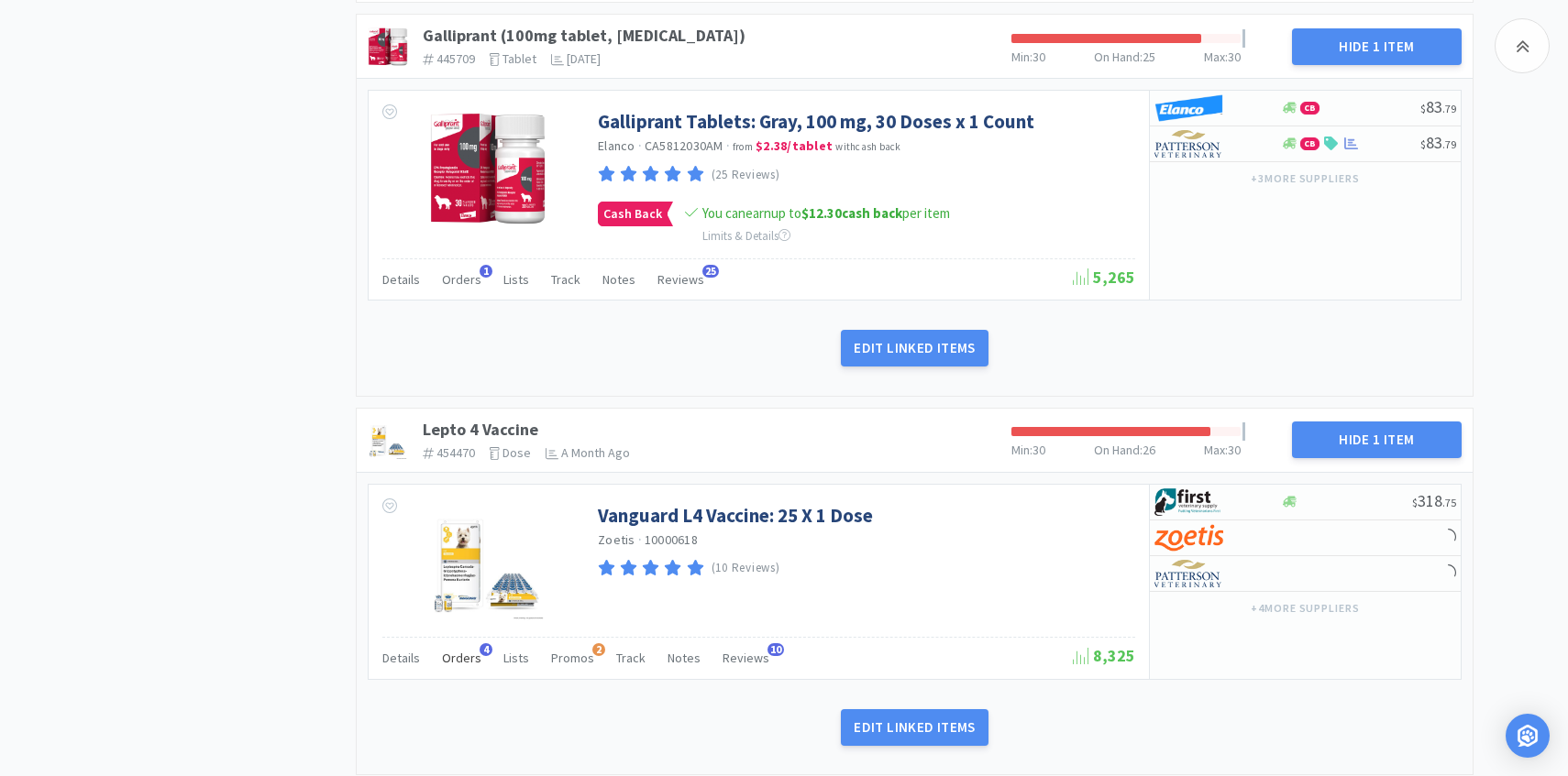
click at [468, 653] on span "Orders" at bounding box center [461, 658] width 39 height 17
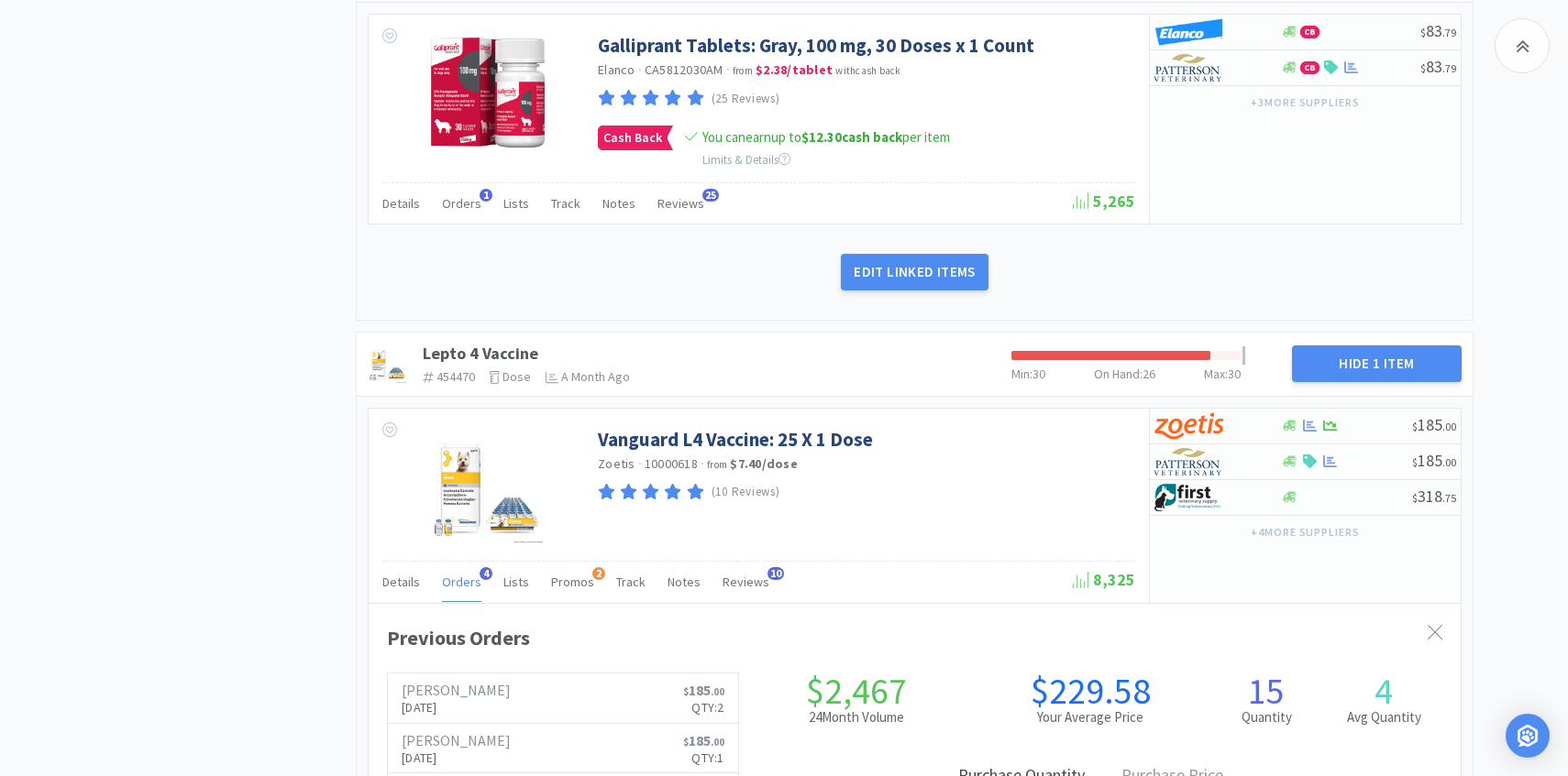
scroll to position [502, 1092]
click at [465, 582] on span "Orders" at bounding box center [461, 582] width 39 height 17
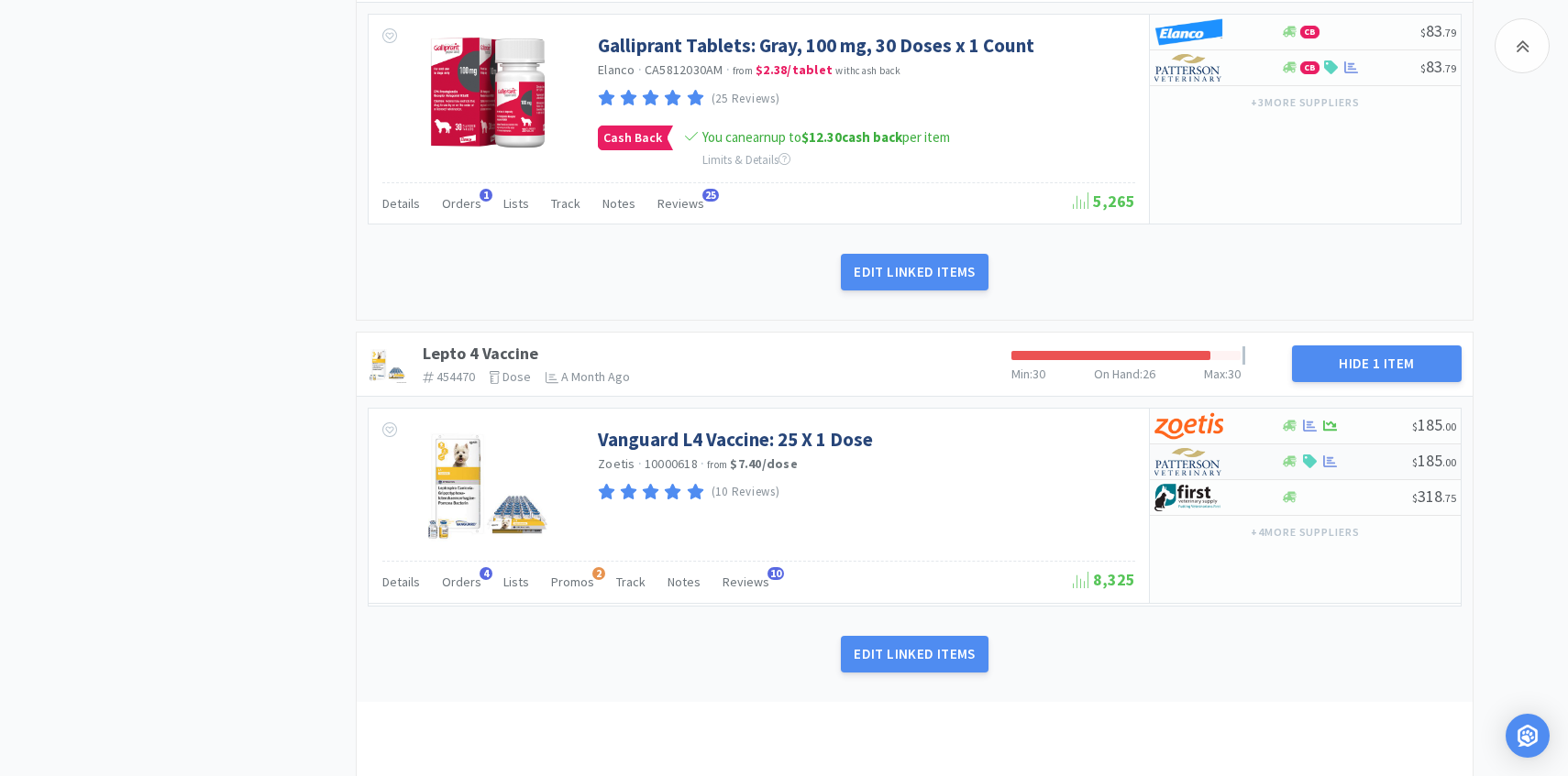
click at [1197, 458] on img at bounding box center [1188, 462] width 69 height 28
select select "1"
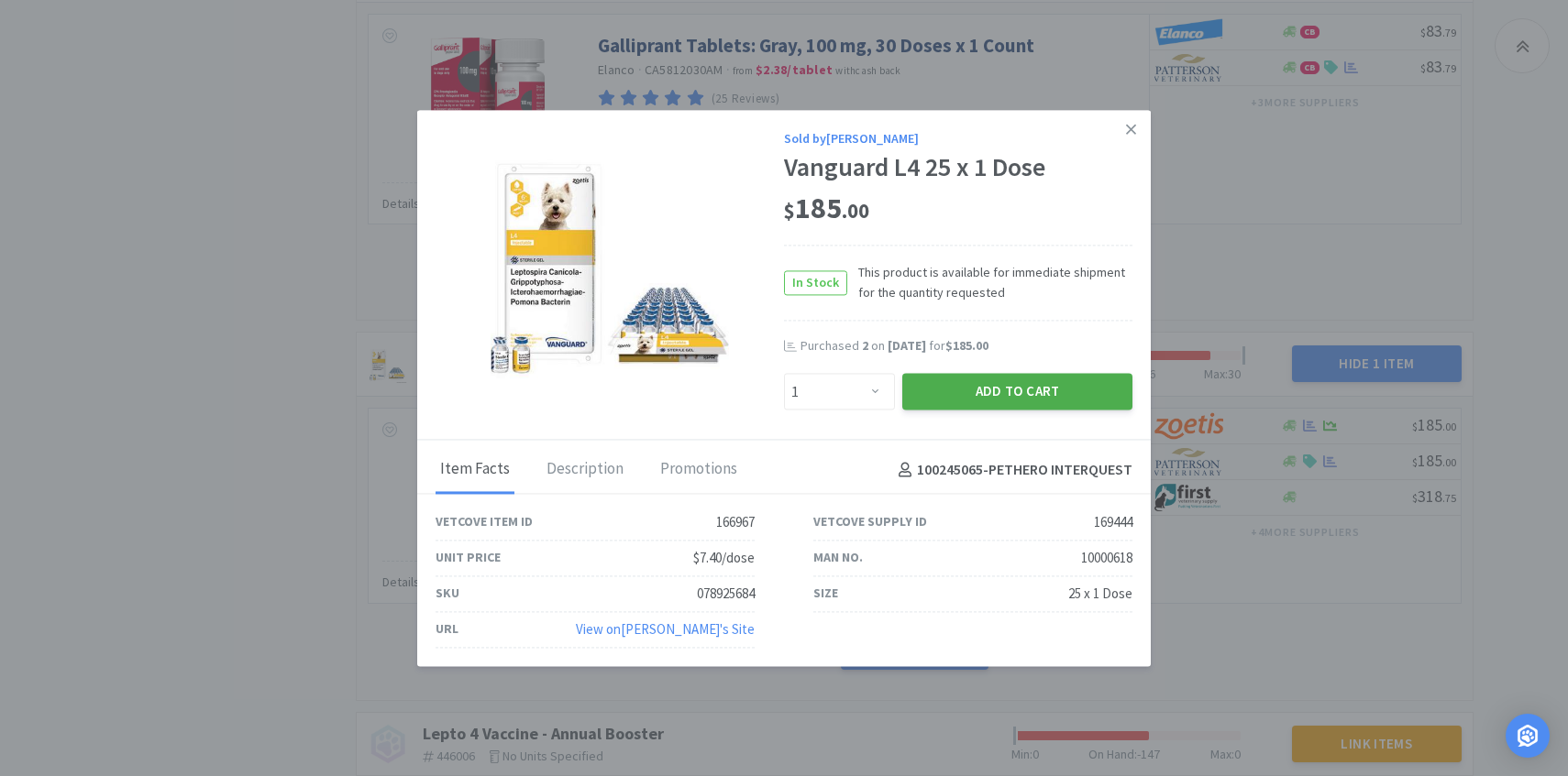
click at [1004, 407] on button "Add to Cart" at bounding box center [1017, 393] width 230 height 37
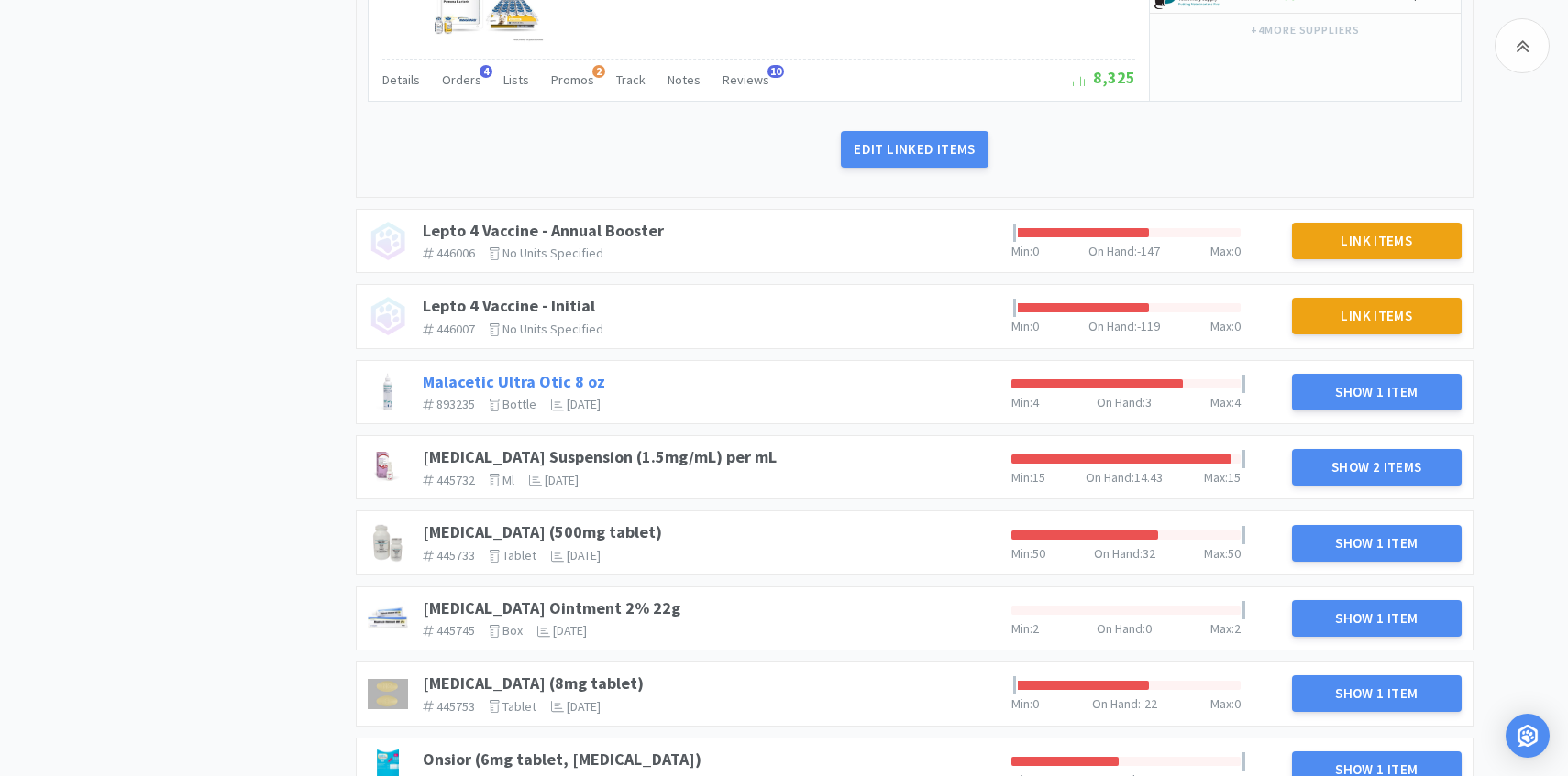
click at [571, 379] on link "Malacetic Ultra Otic 8 oz" at bounding box center [513, 382] width 183 height 21
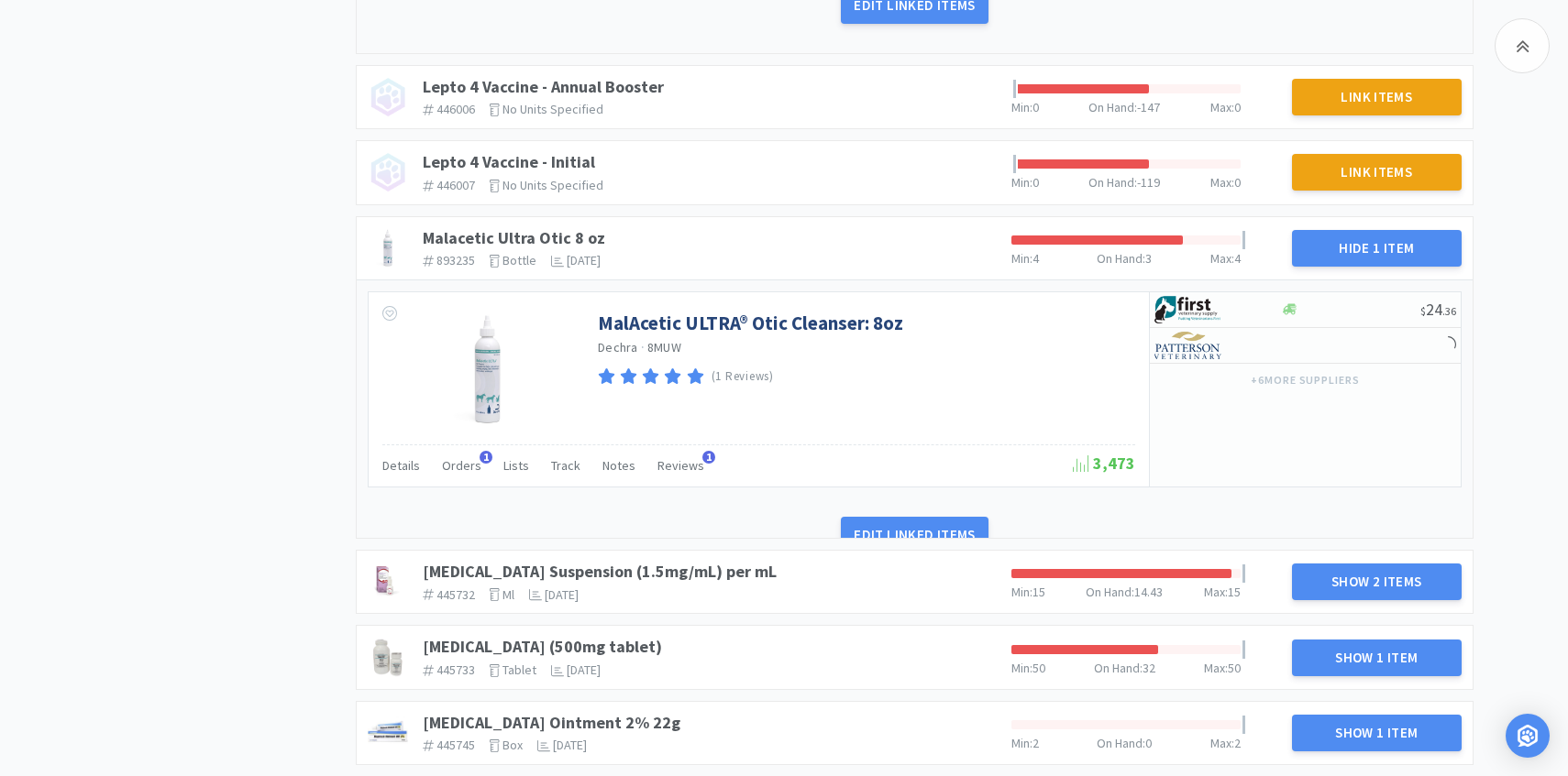
scroll to position [2413, 0]
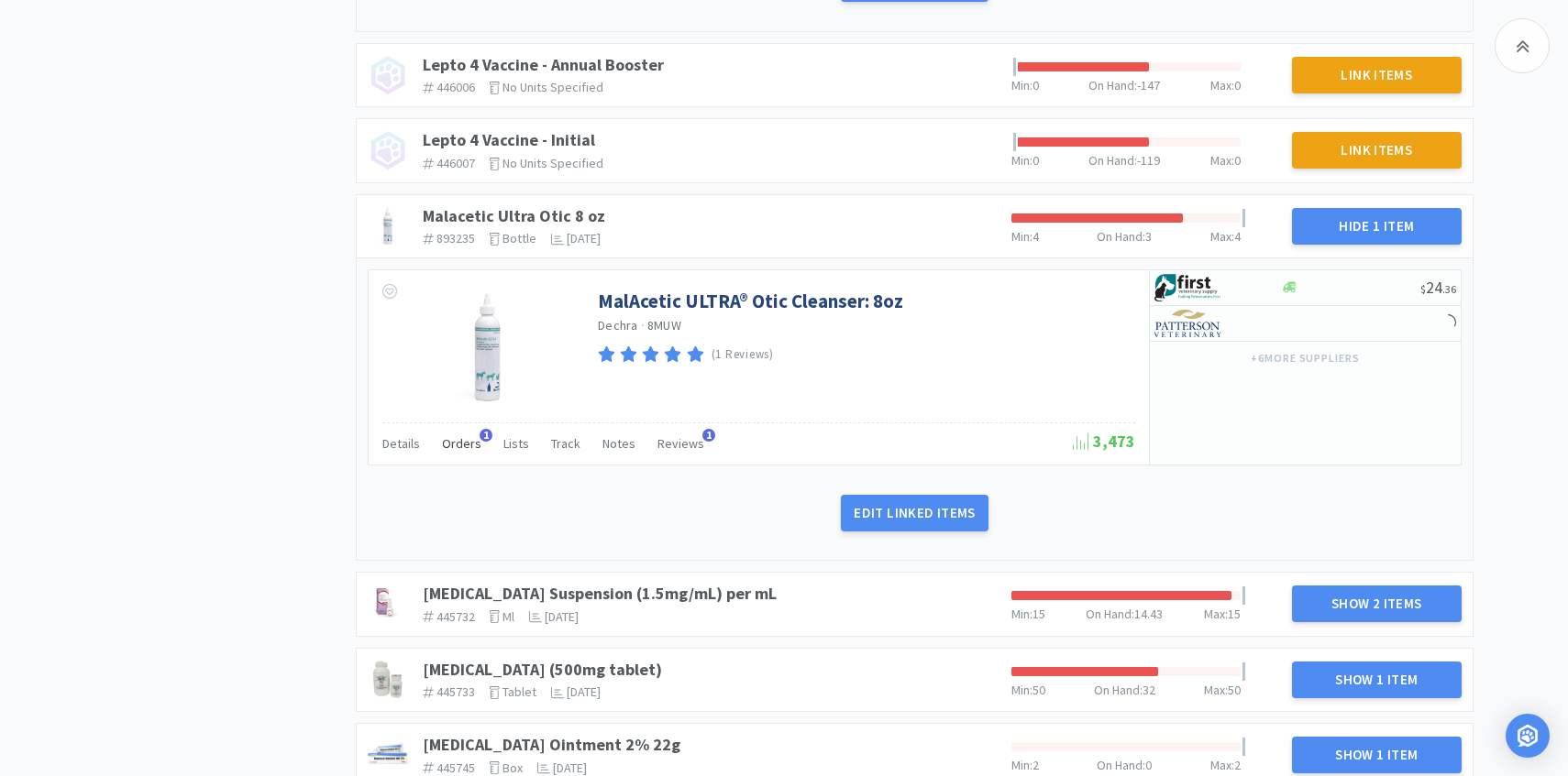
click at [472, 444] on span "Orders" at bounding box center [461, 444] width 39 height 17
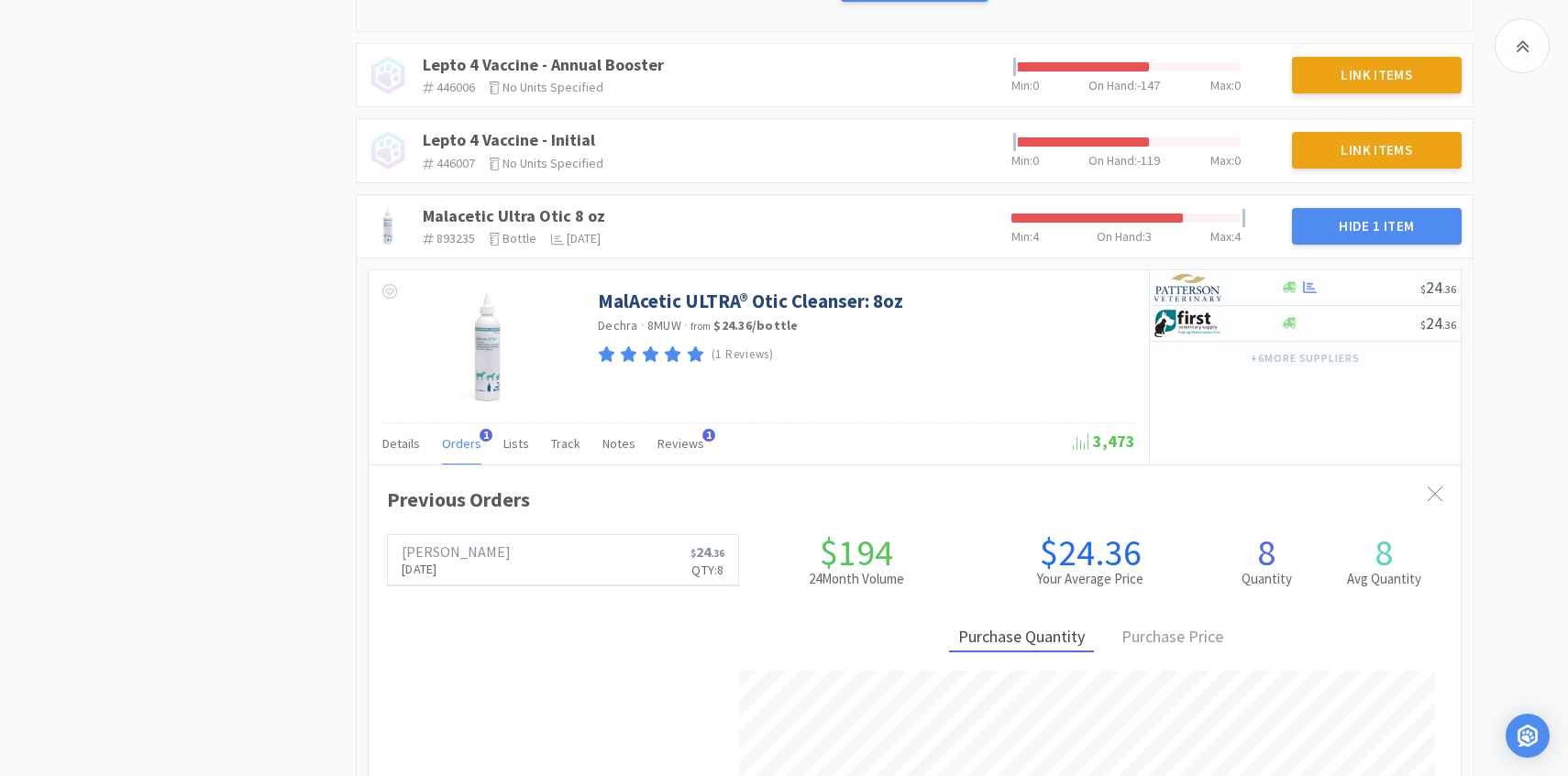
scroll to position [916149, 915688]
click at [1198, 290] on img at bounding box center [1188, 288] width 69 height 28
select select "1"
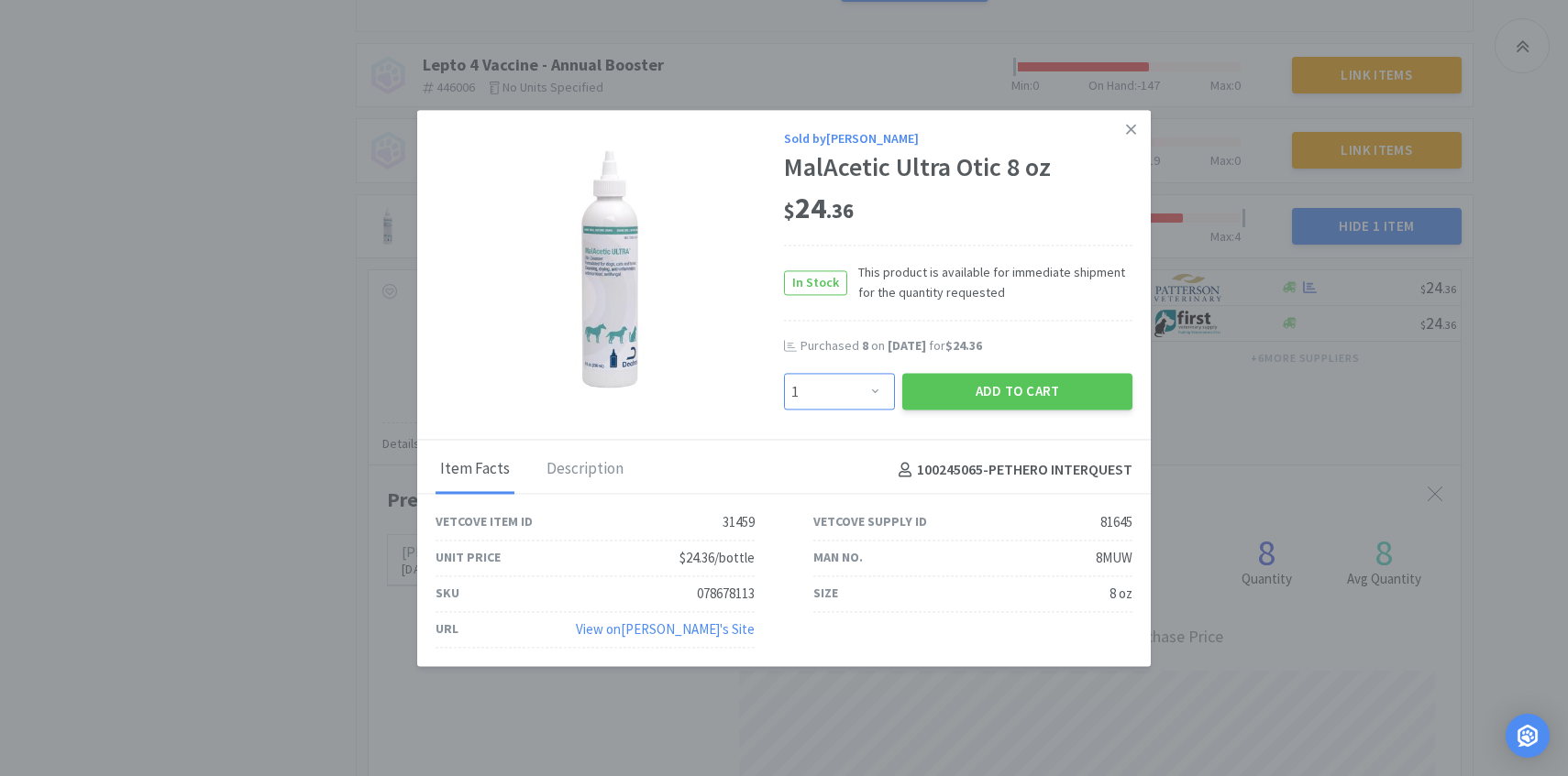
click at [864, 396] on select "Enter Quantity 1 2 3 4 5 6 7 8 9 10 11 12 13 14 15 16 17 18 19 20 Enter Quantity" at bounding box center [838, 393] width 110 height 37
click at [784, 374] on select "Enter Quantity 1 2 3 4 5 6 7 8 9 10 11 12 13 14 15 16 17 18 19 20 Enter Quantity" at bounding box center [838, 393] width 110 height 37
click at [981, 394] on button "Add to Cart" at bounding box center [1017, 393] width 230 height 37
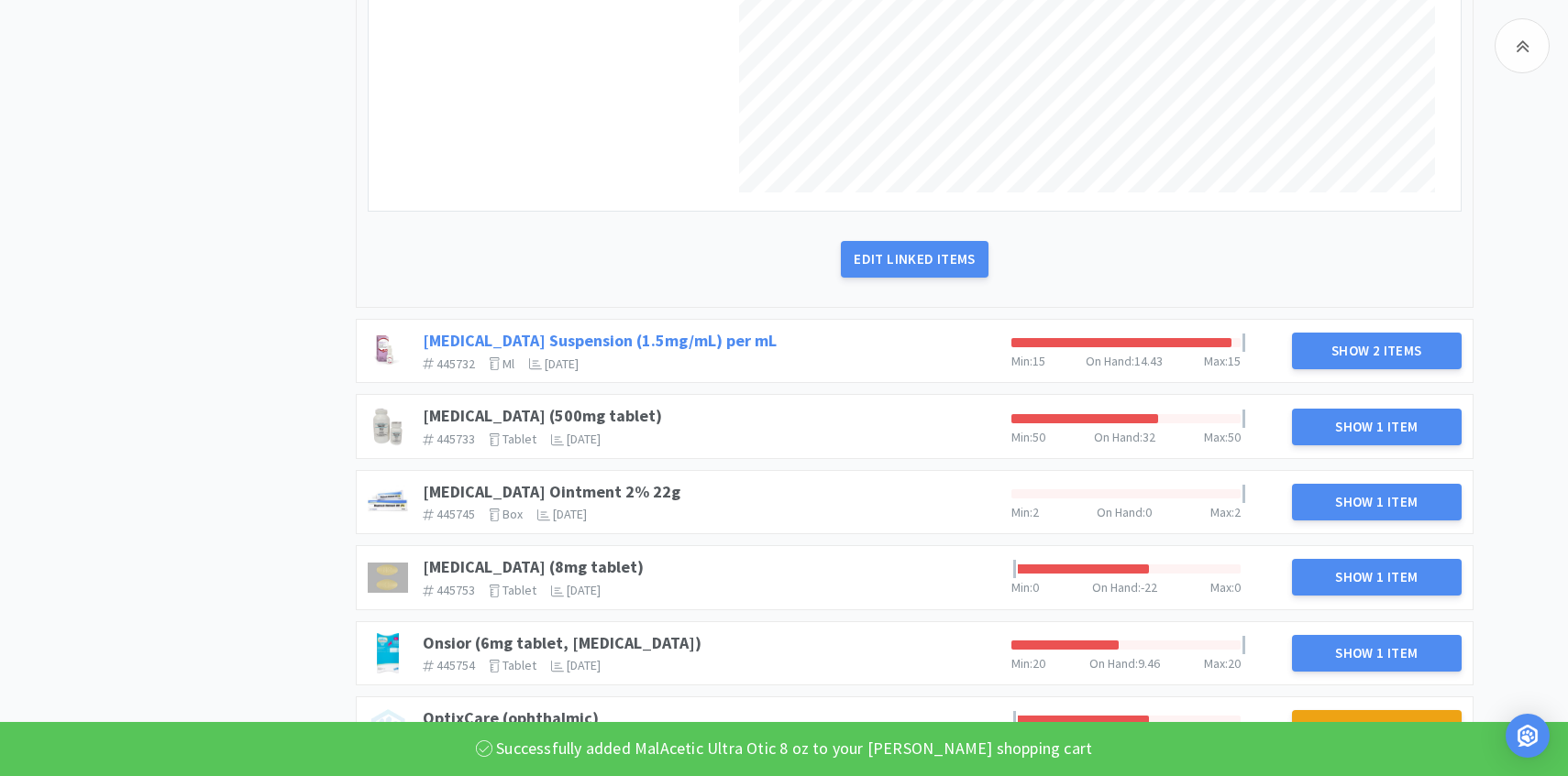
click at [691, 335] on link "Meloxicam Suspension (1.5mg/mL) per mL" at bounding box center [599, 341] width 354 height 21
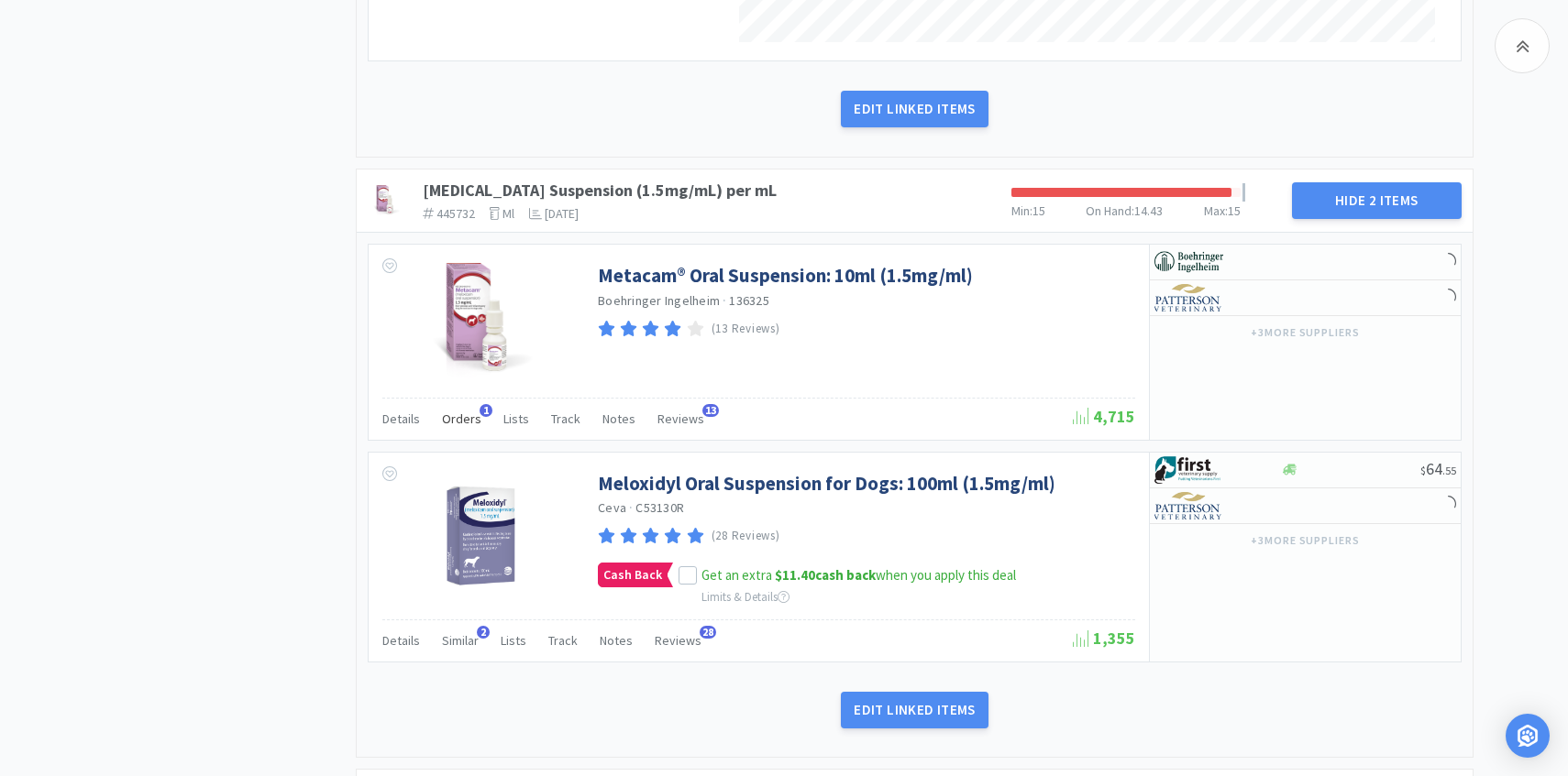
click at [468, 424] on span "Orders" at bounding box center [461, 419] width 39 height 17
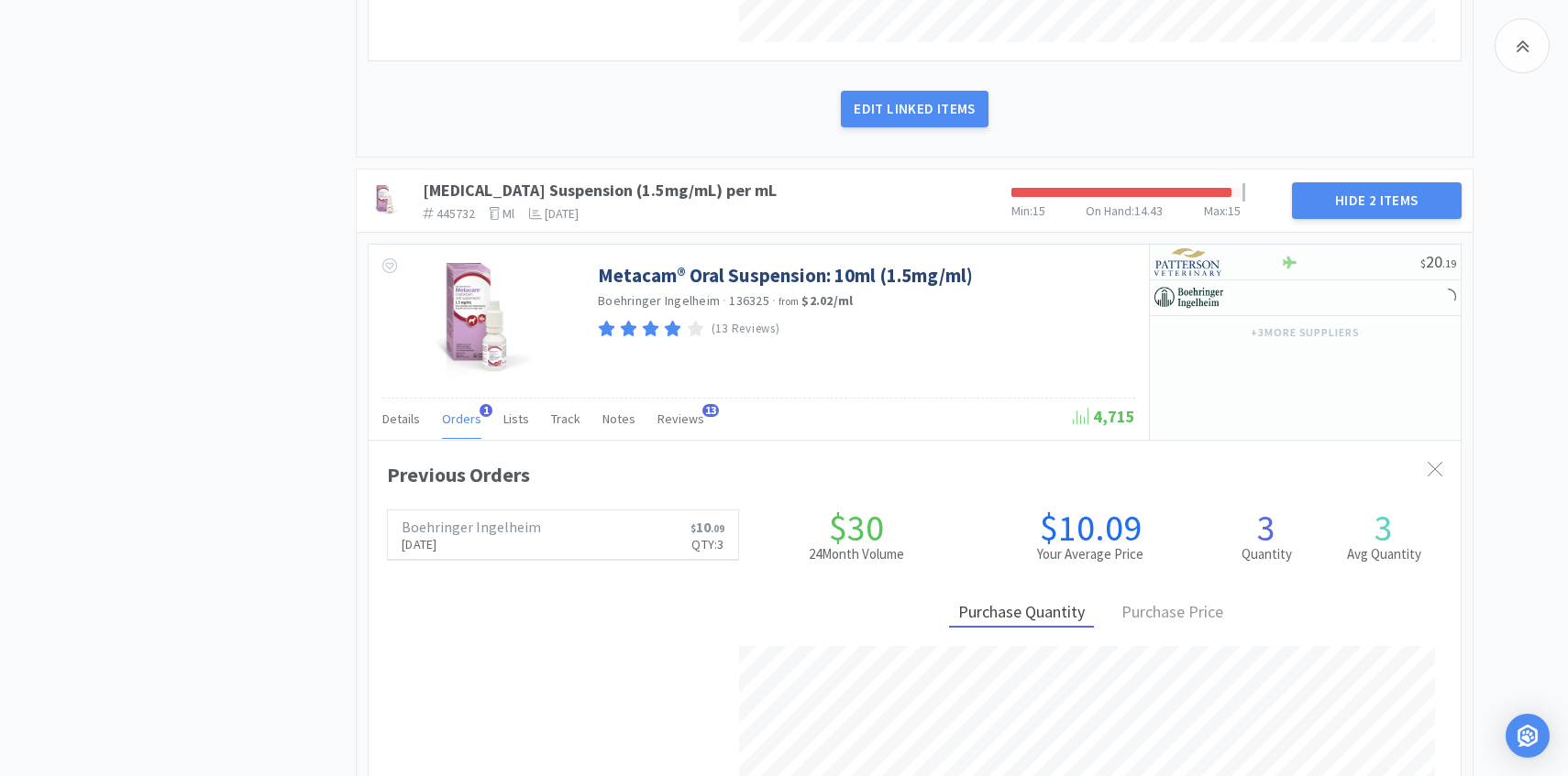
click at [465, 420] on span "Orders" at bounding box center [461, 419] width 39 height 17
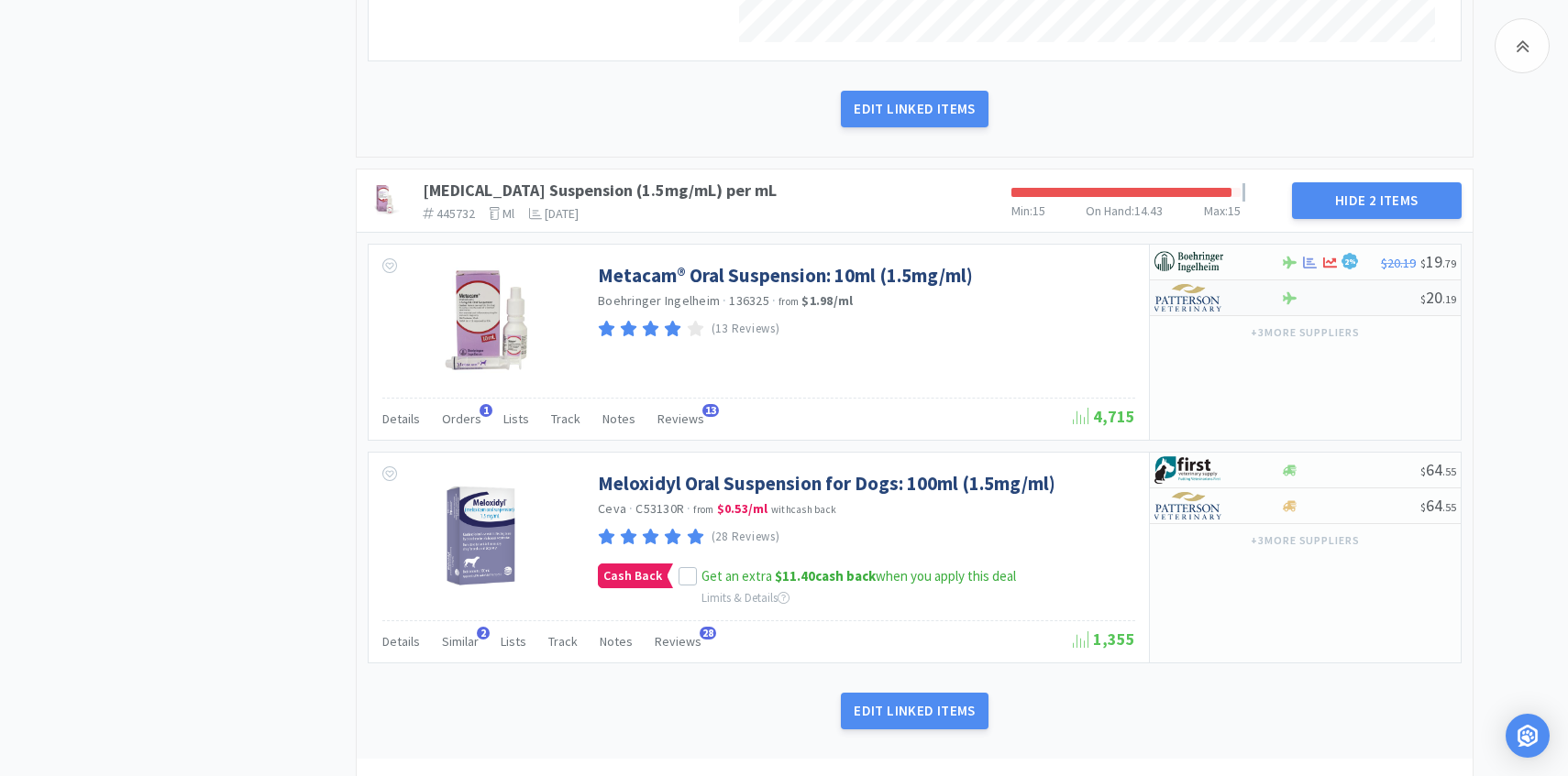
click at [1199, 298] on img at bounding box center [1188, 298] width 69 height 28
select select "1"
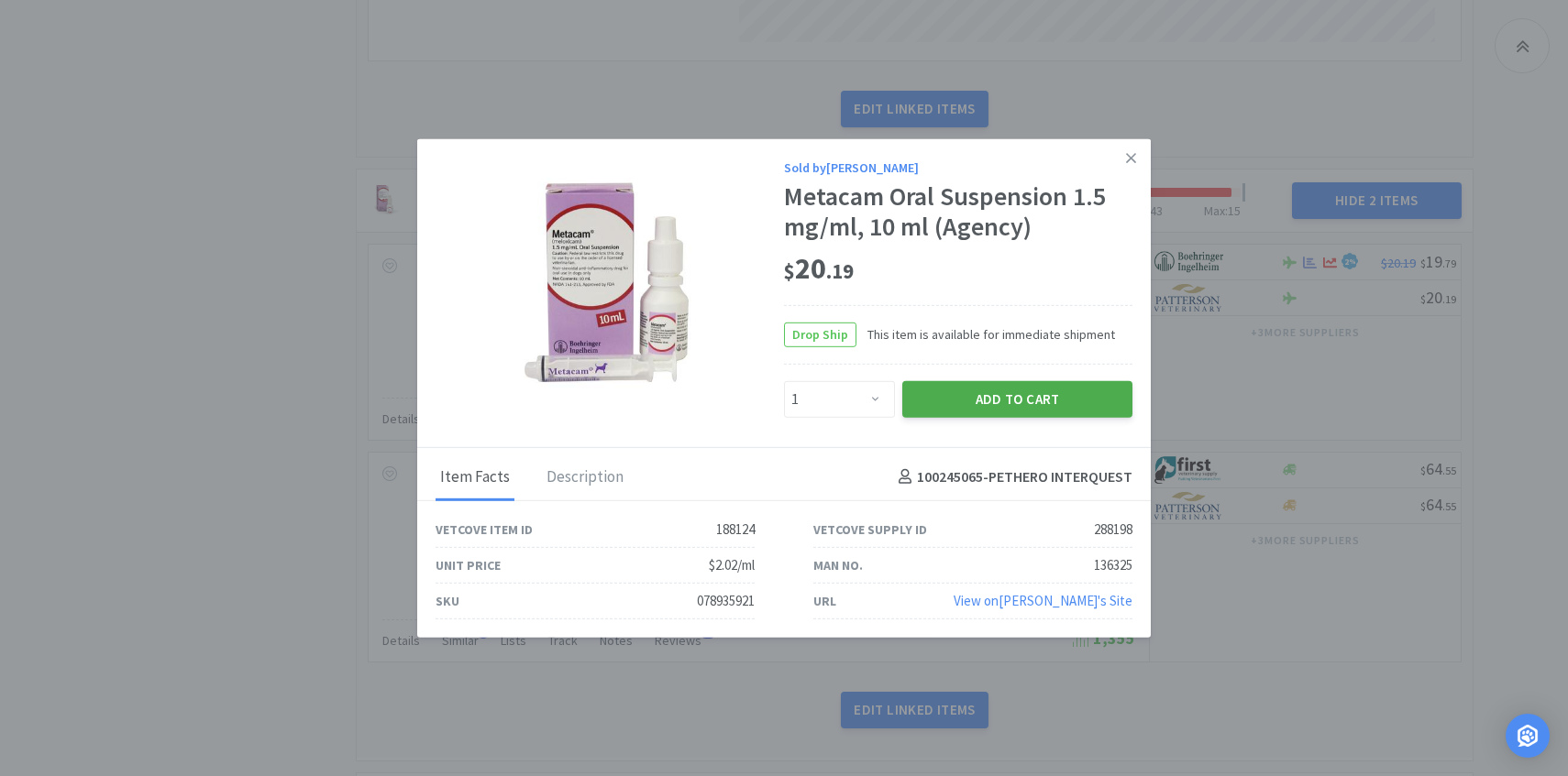
click at [1039, 386] on button "Add to Cart" at bounding box center [1017, 399] width 230 height 37
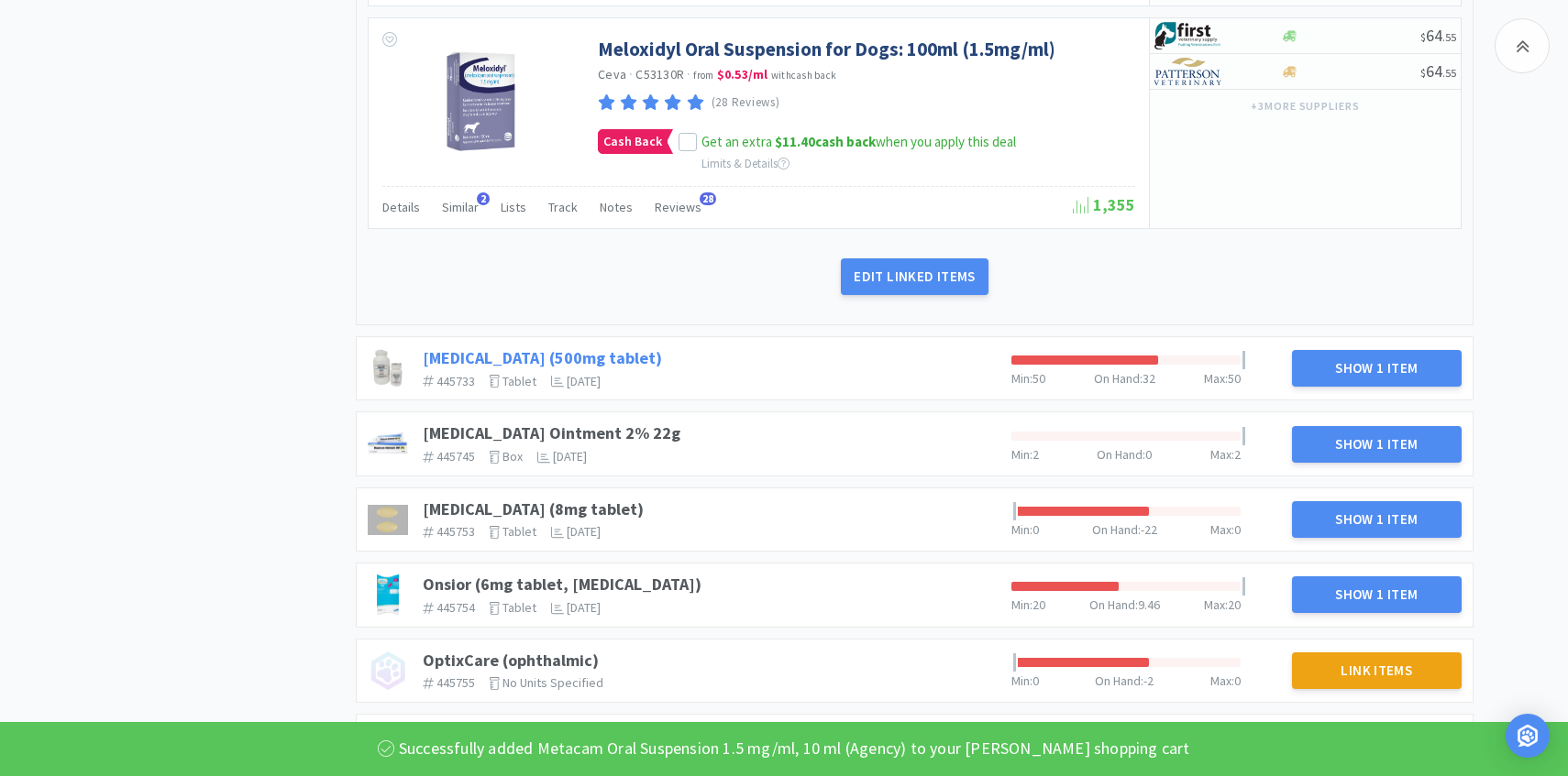
click at [618, 351] on link "Methocarbamol (500mg tablet)" at bounding box center [542, 357] width 240 height 21
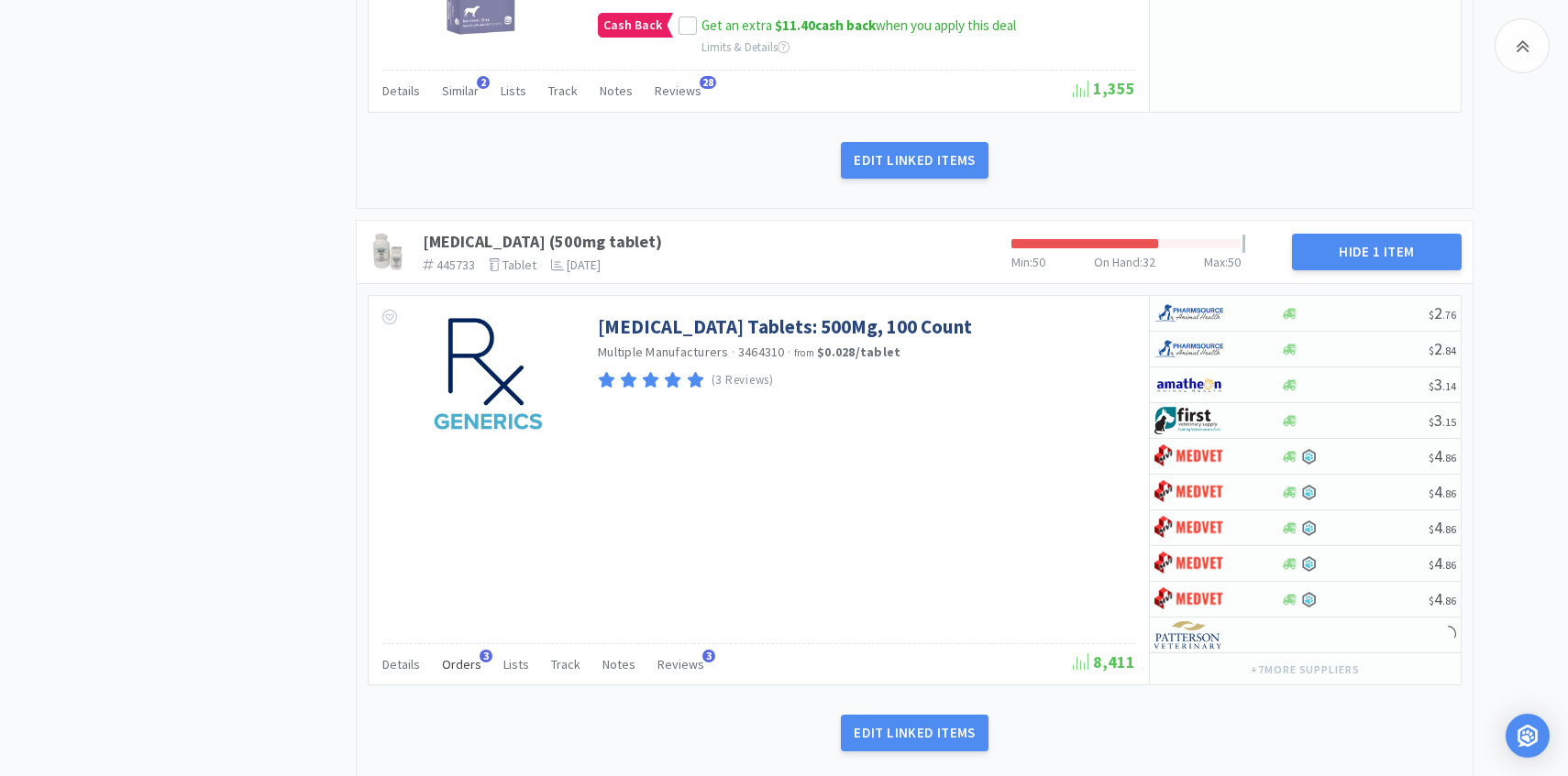
click at [460, 671] on span "Orders" at bounding box center [461, 665] width 39 height 17
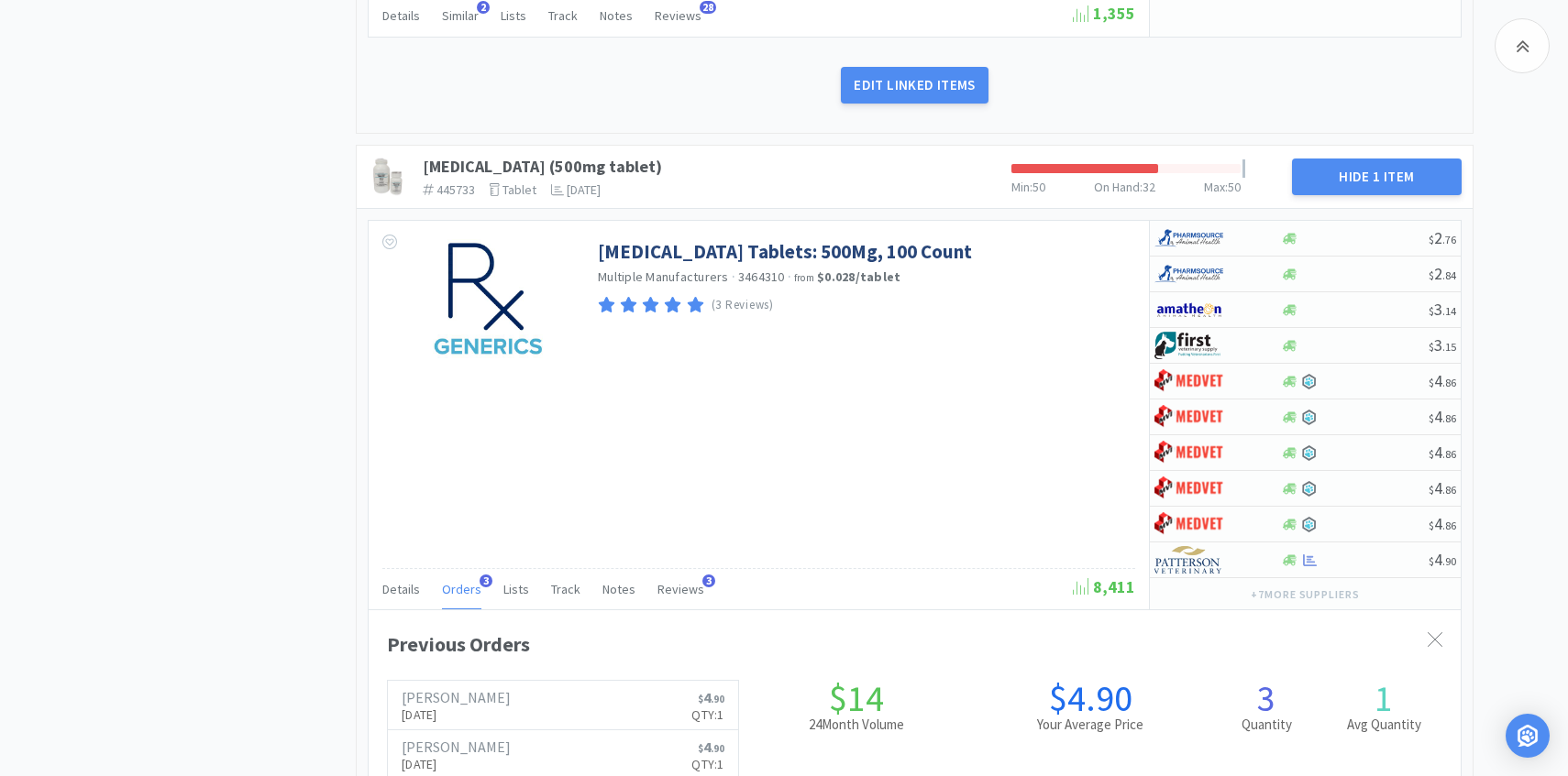
click at [472, 598] on div "Orders 3" at bounding box center [461, 592] width 39 height 35
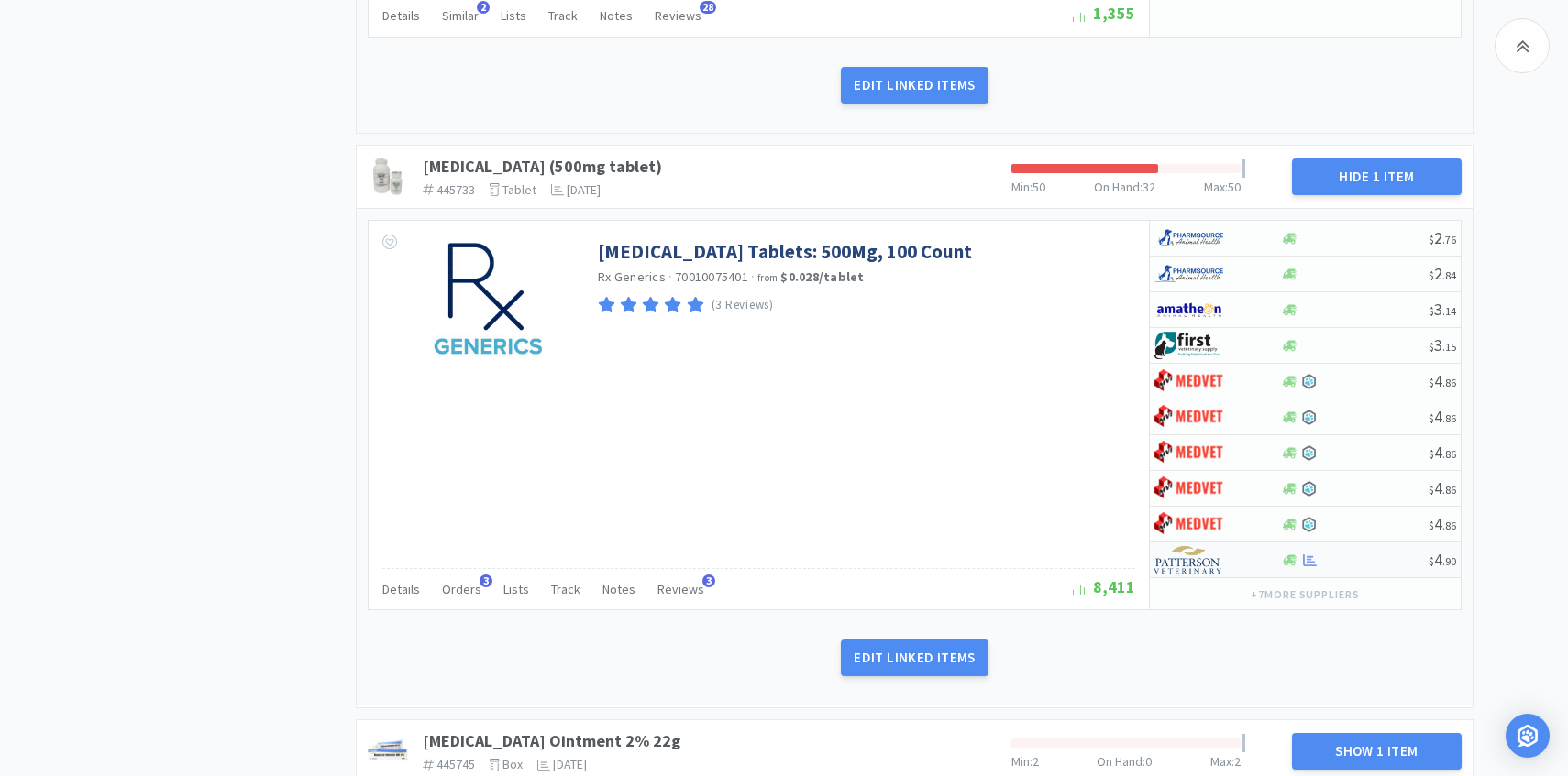
click at [1215, 562] on img at bounding box center [1188, 561] width 69 height 28
select select "1"
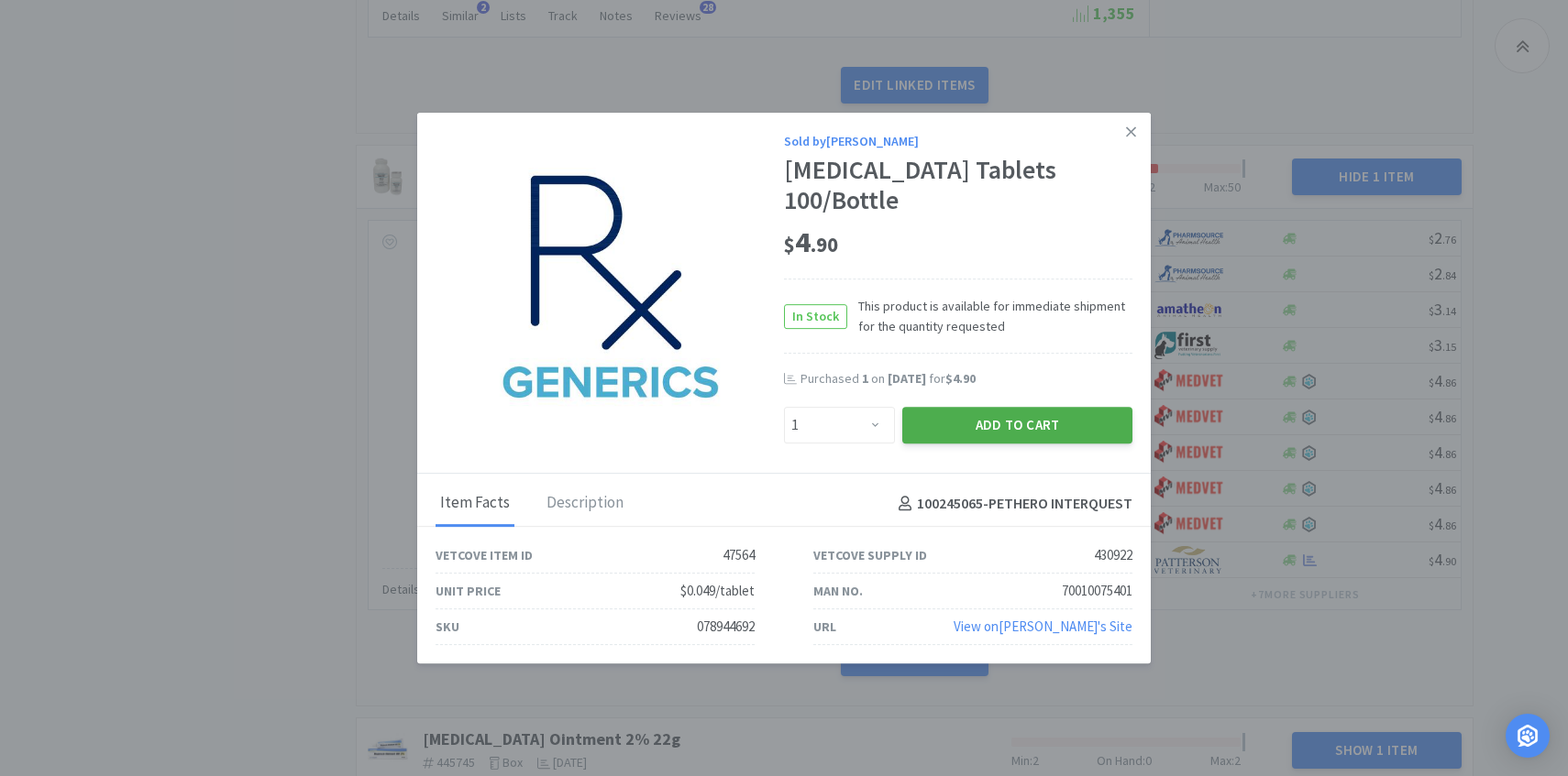
click at [991, 421] on button "Add to Cart" at bounding box center [1017, 425] width 230 height 37
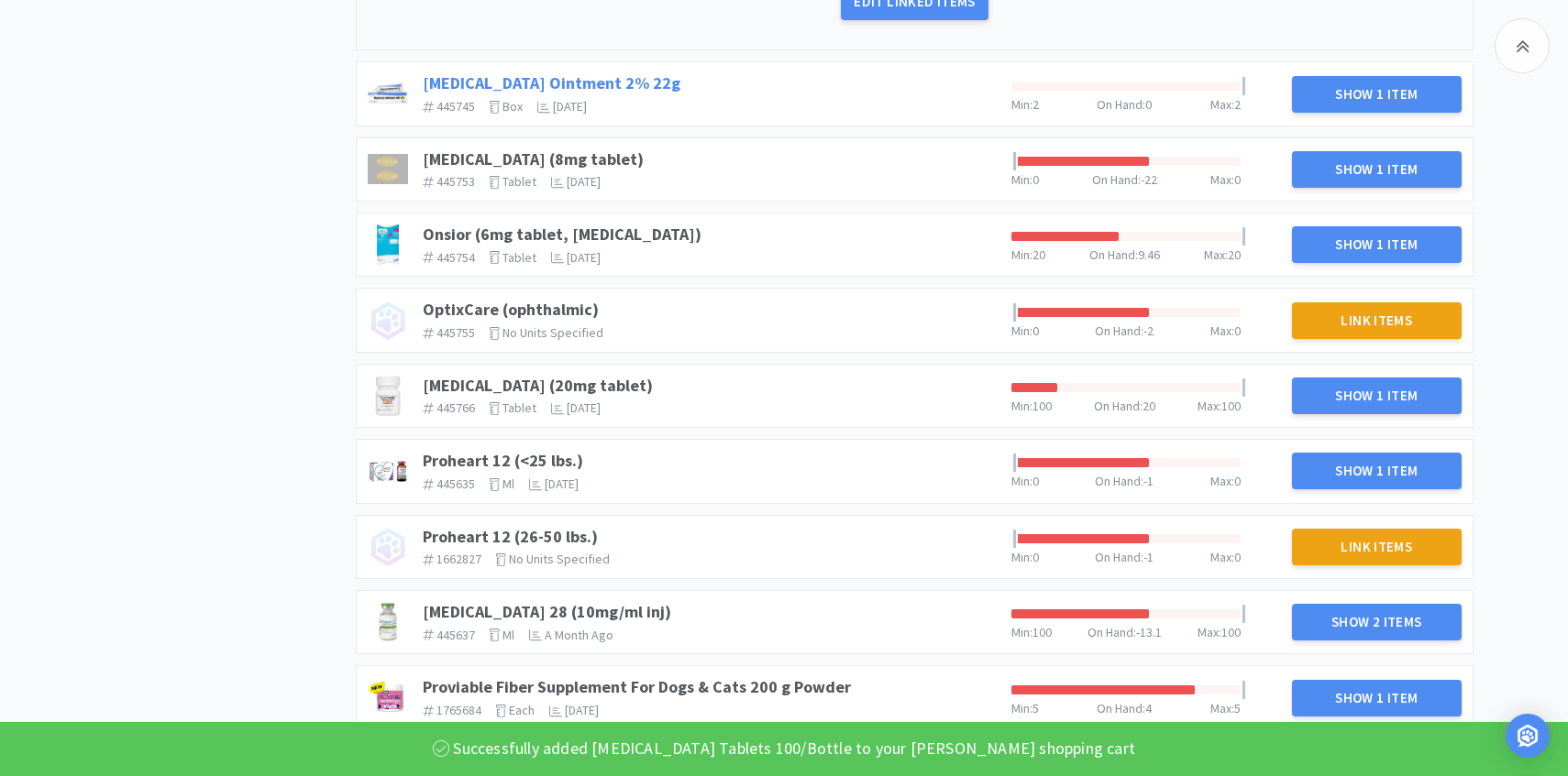
click at [612, 82] on link "Mupirocin Ointment 2% 22g" at bounding box center [551, 83] width 257 height 21
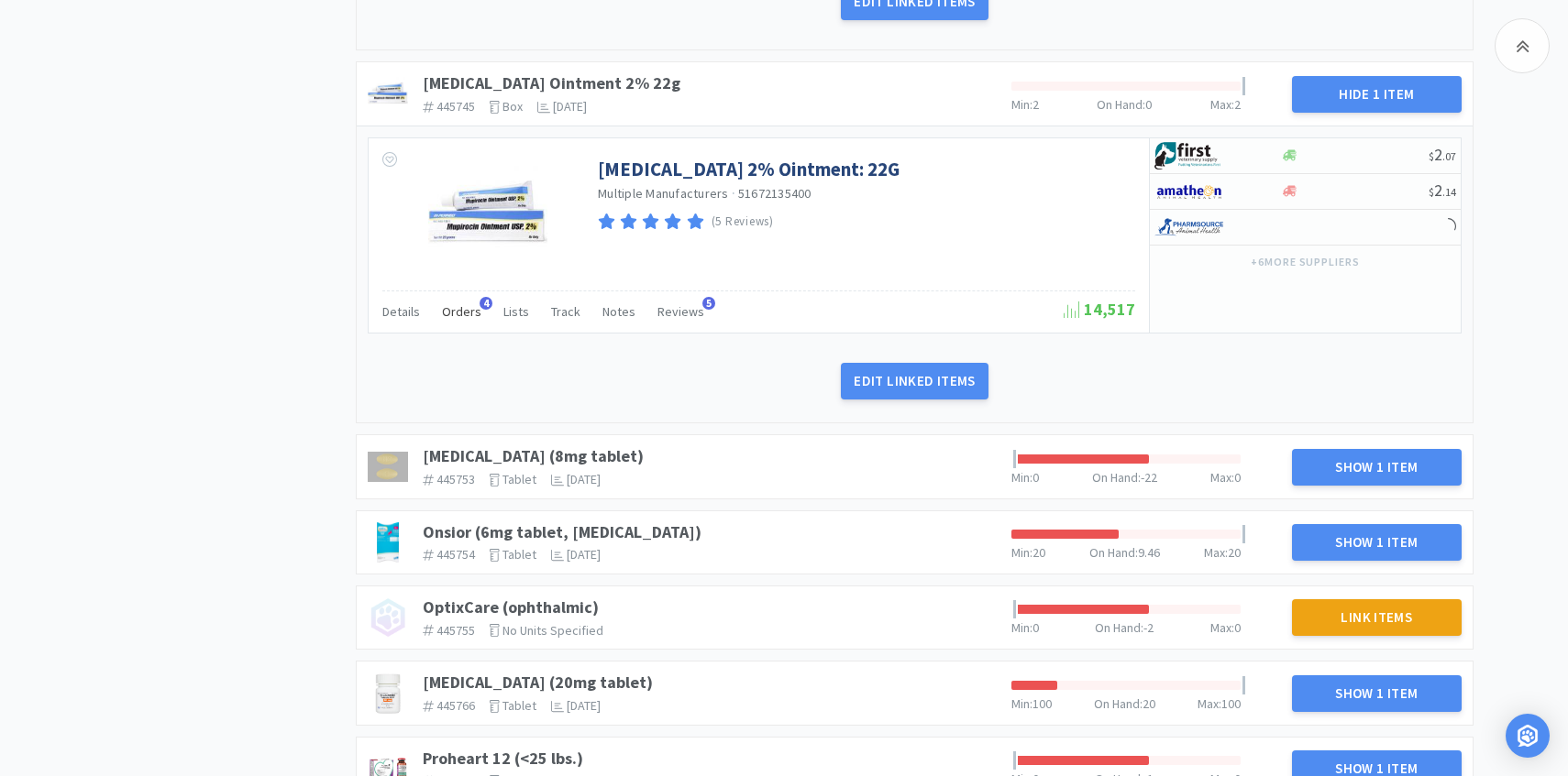
click at [465, 313] on span "Orders" at bounding box center [461, 312] width 39 height 17
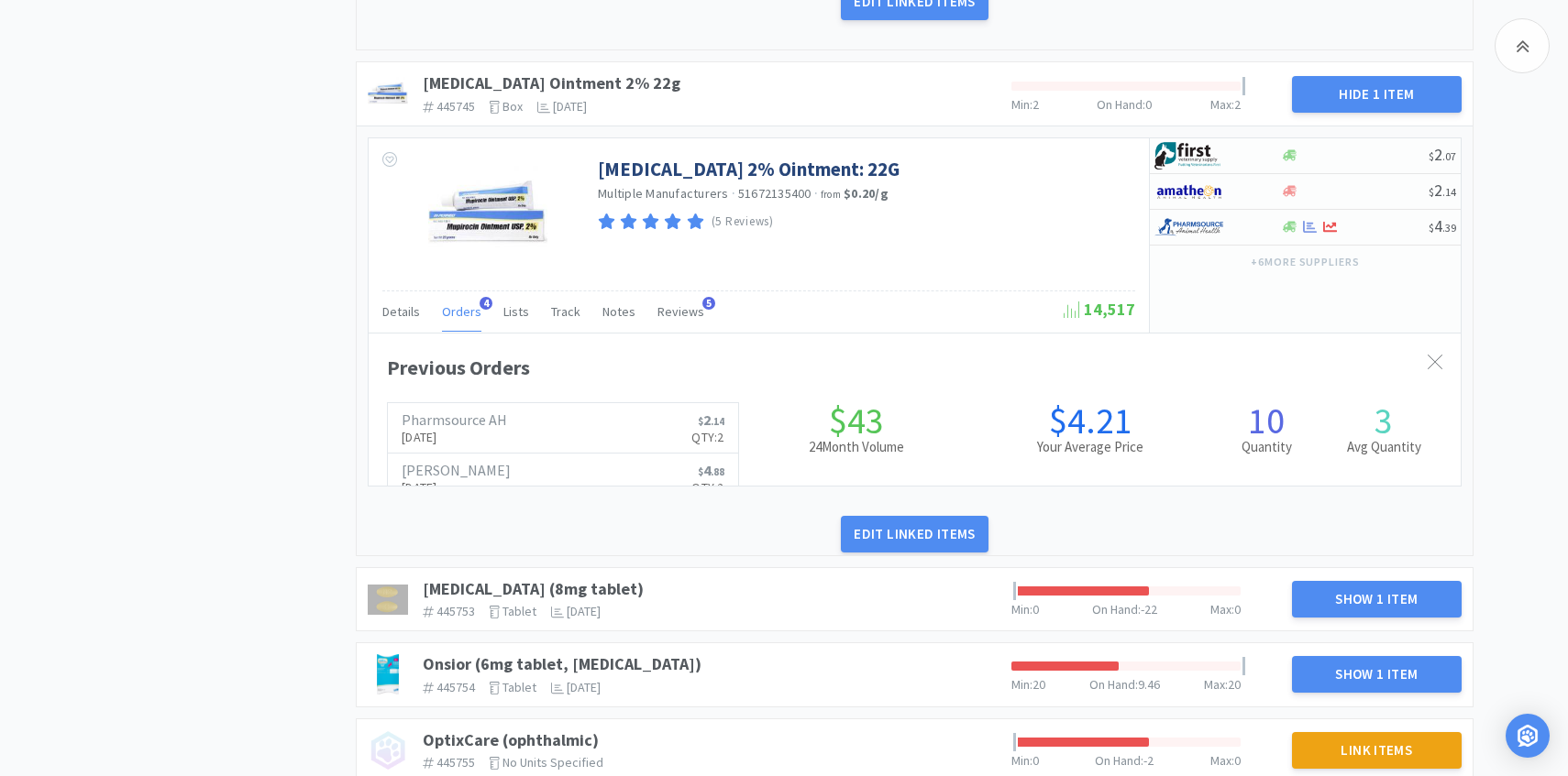
click at [465, 313] on span "Orders" at bounding box center [461, 312] width 39 height 17
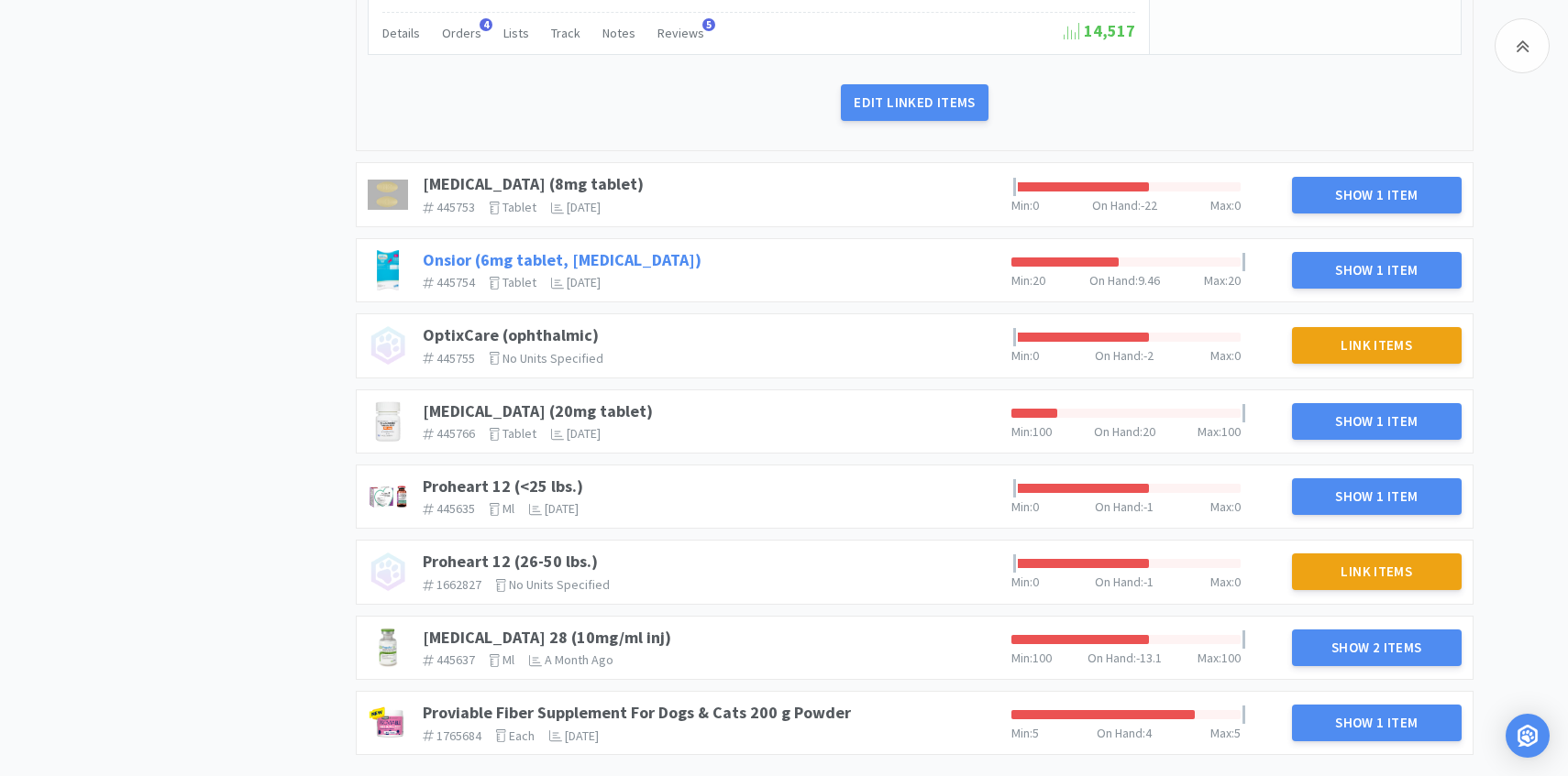
click at [635, 257] on link "Onsior (6mg tablet, robenacoxib)" at bounding box center [562, 260] width 279 height 21
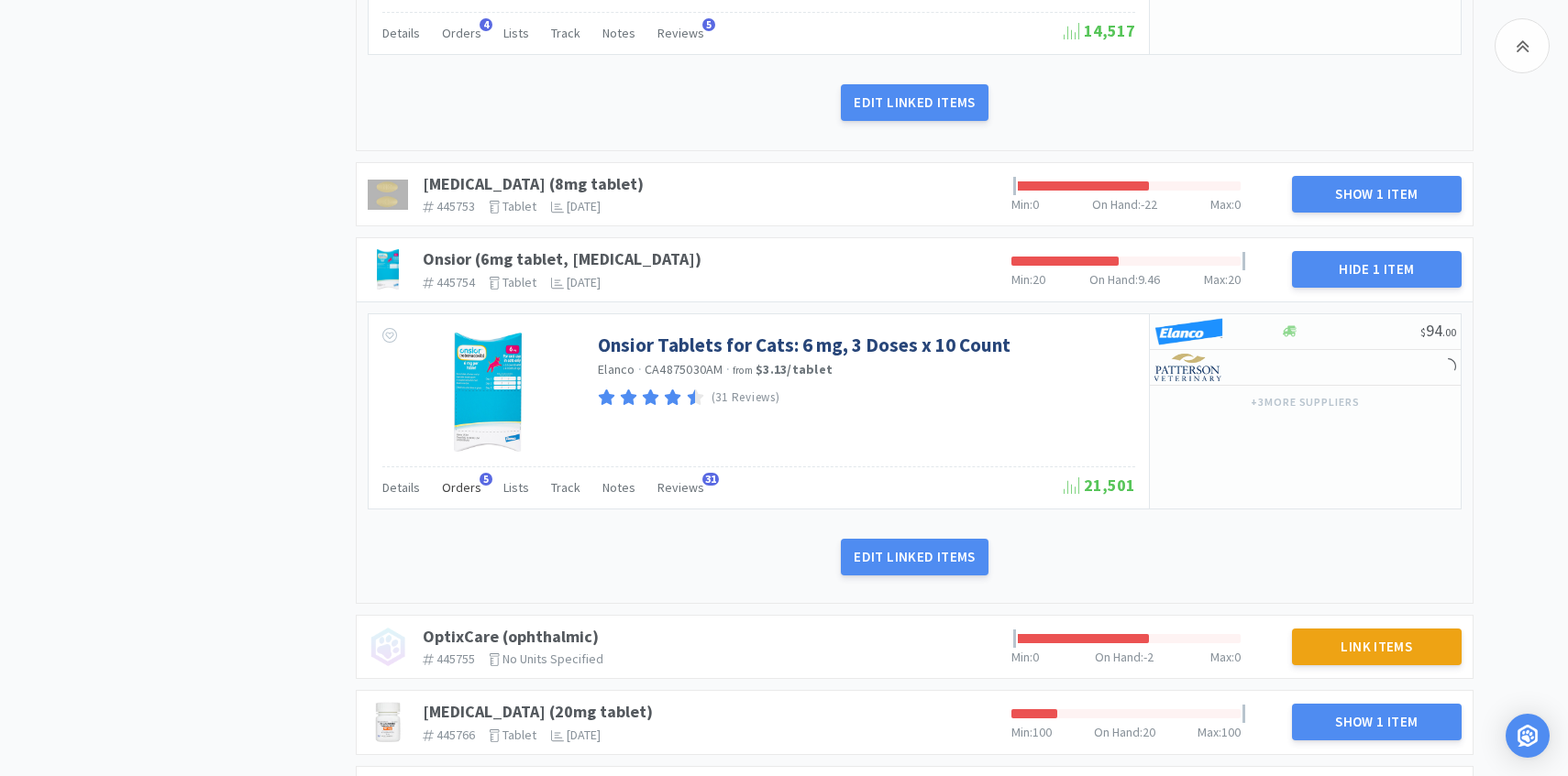
click at [446, 485] on span "Orders" at bounding box center [461, 487] width 39 height 17
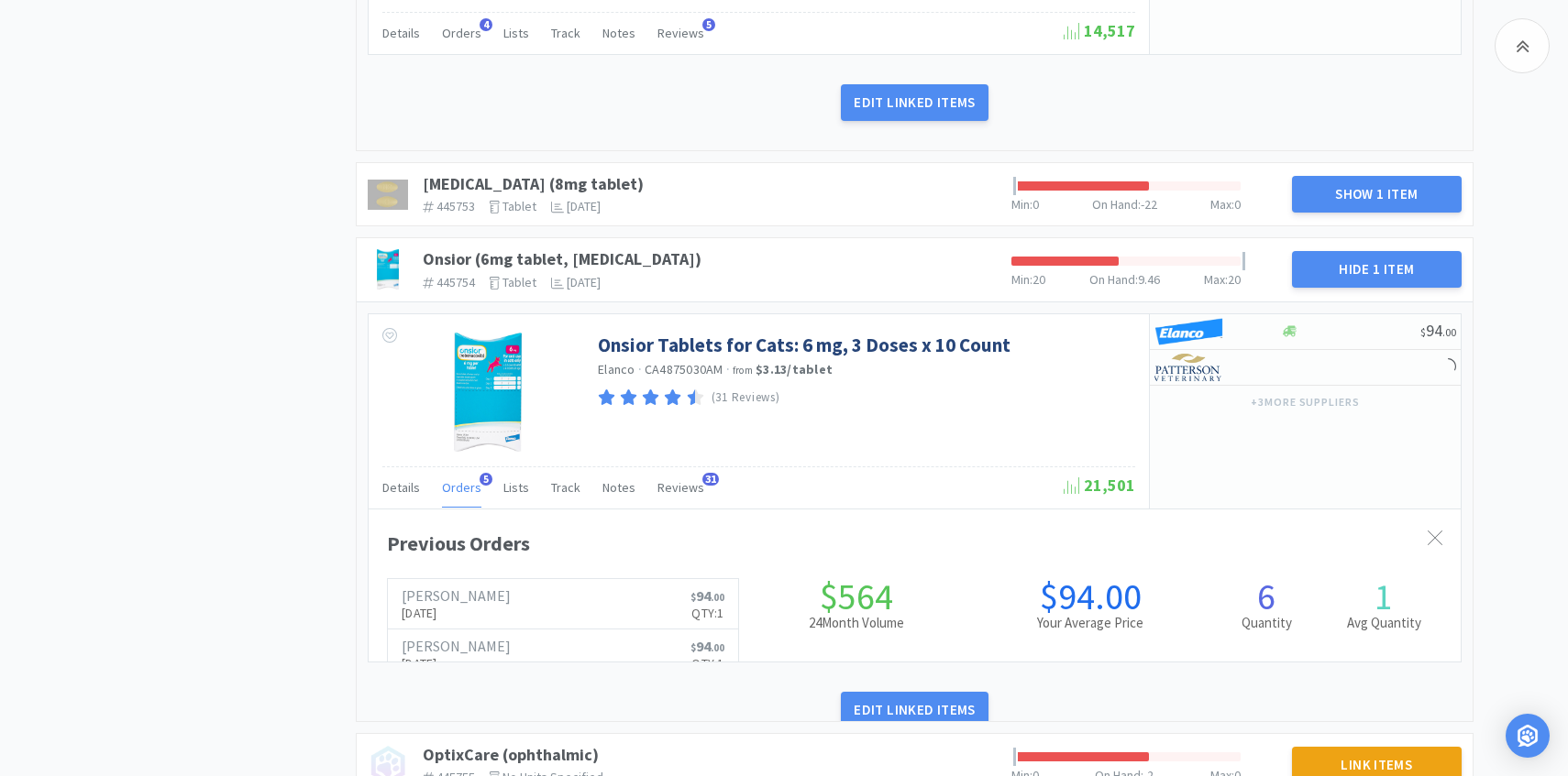
click at [460, 485] on span "Orders" at bounding box center [461, 487] width 39 height 17
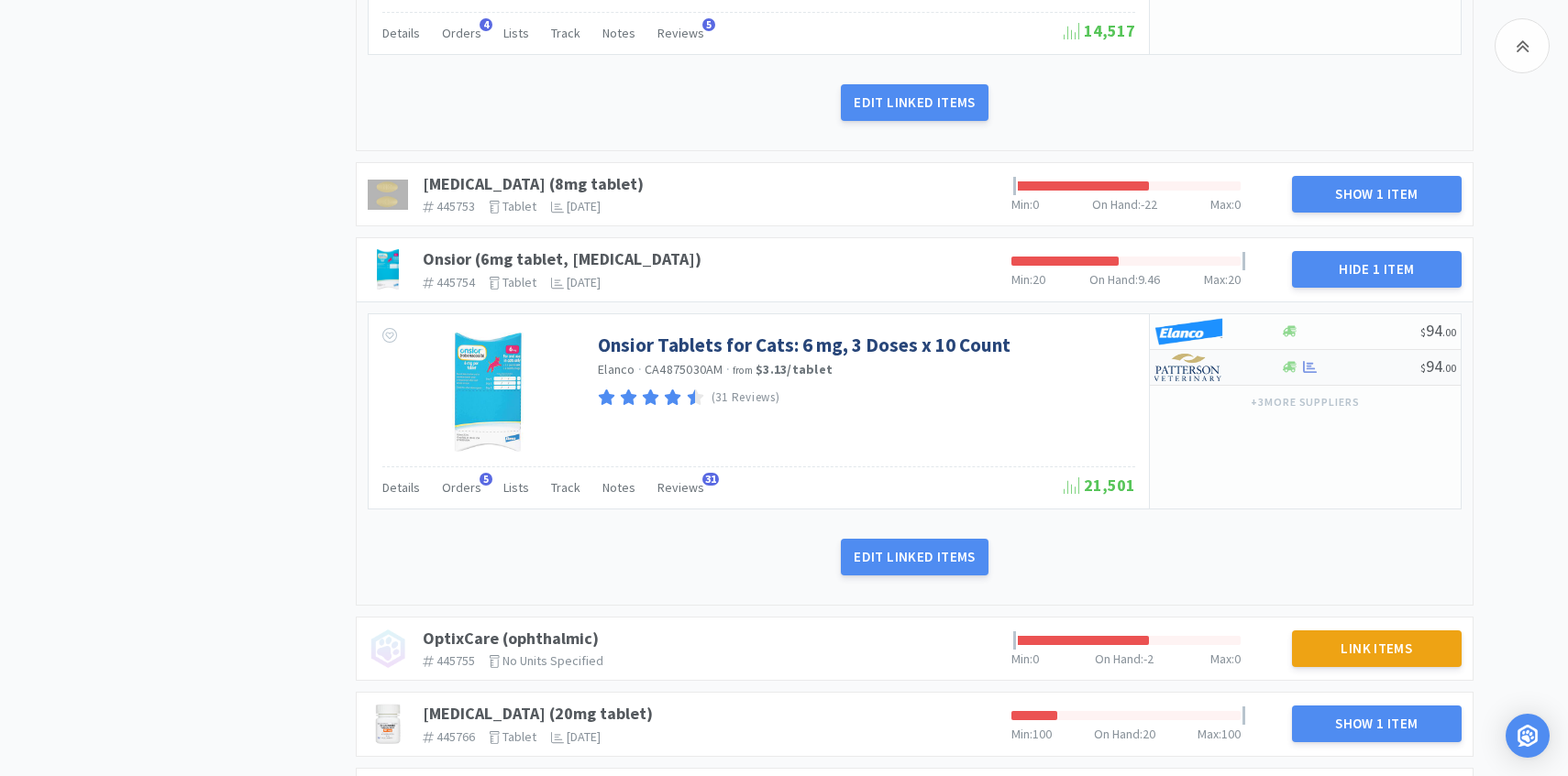
click at [1223, 367] on div at bounding box center [1204, 368] width 101 height 32
select select "1"
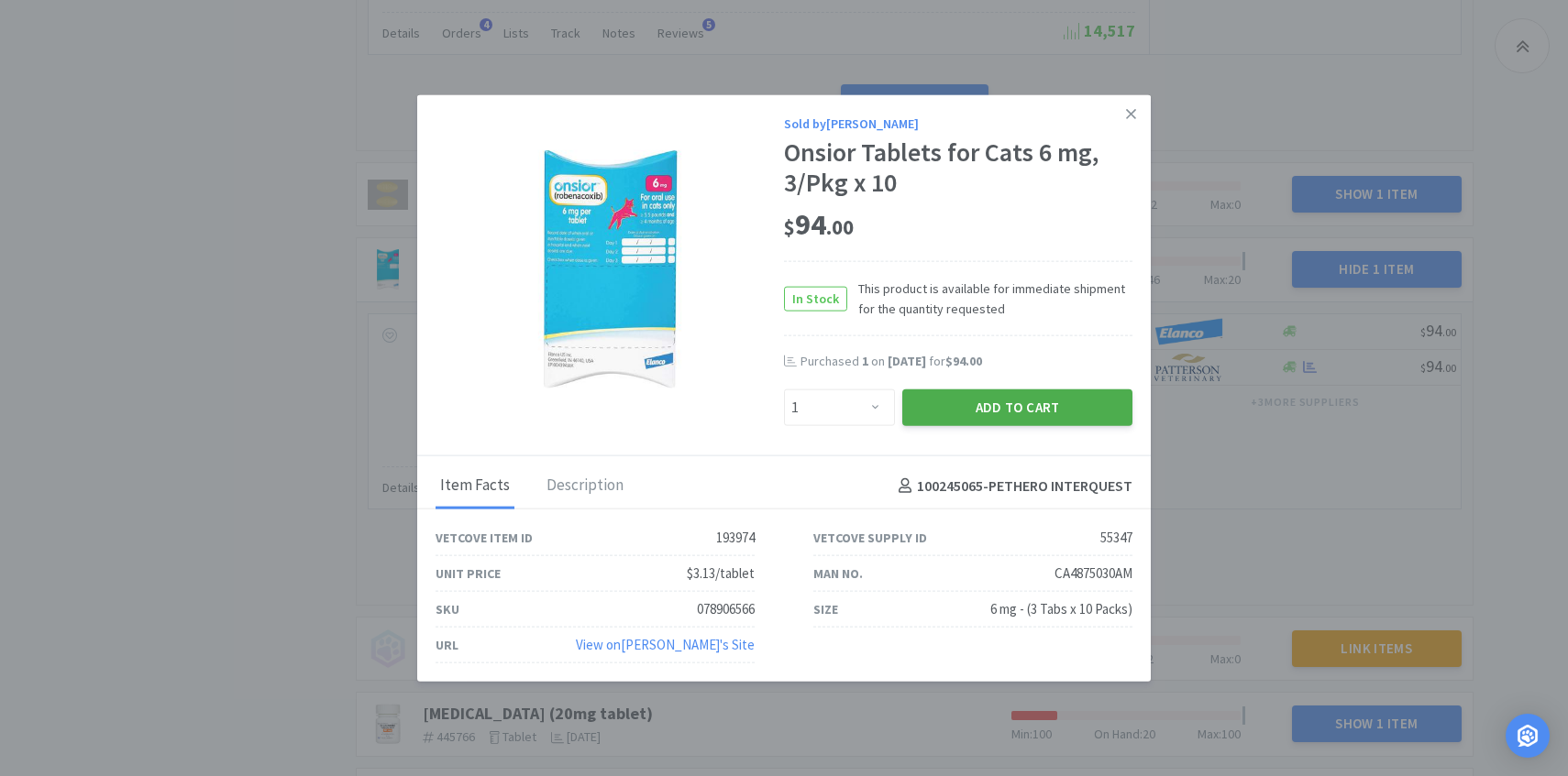
click at [1030, 410] on button "Add to Cart" at bounding box center [1017, 408] width 230 height 37
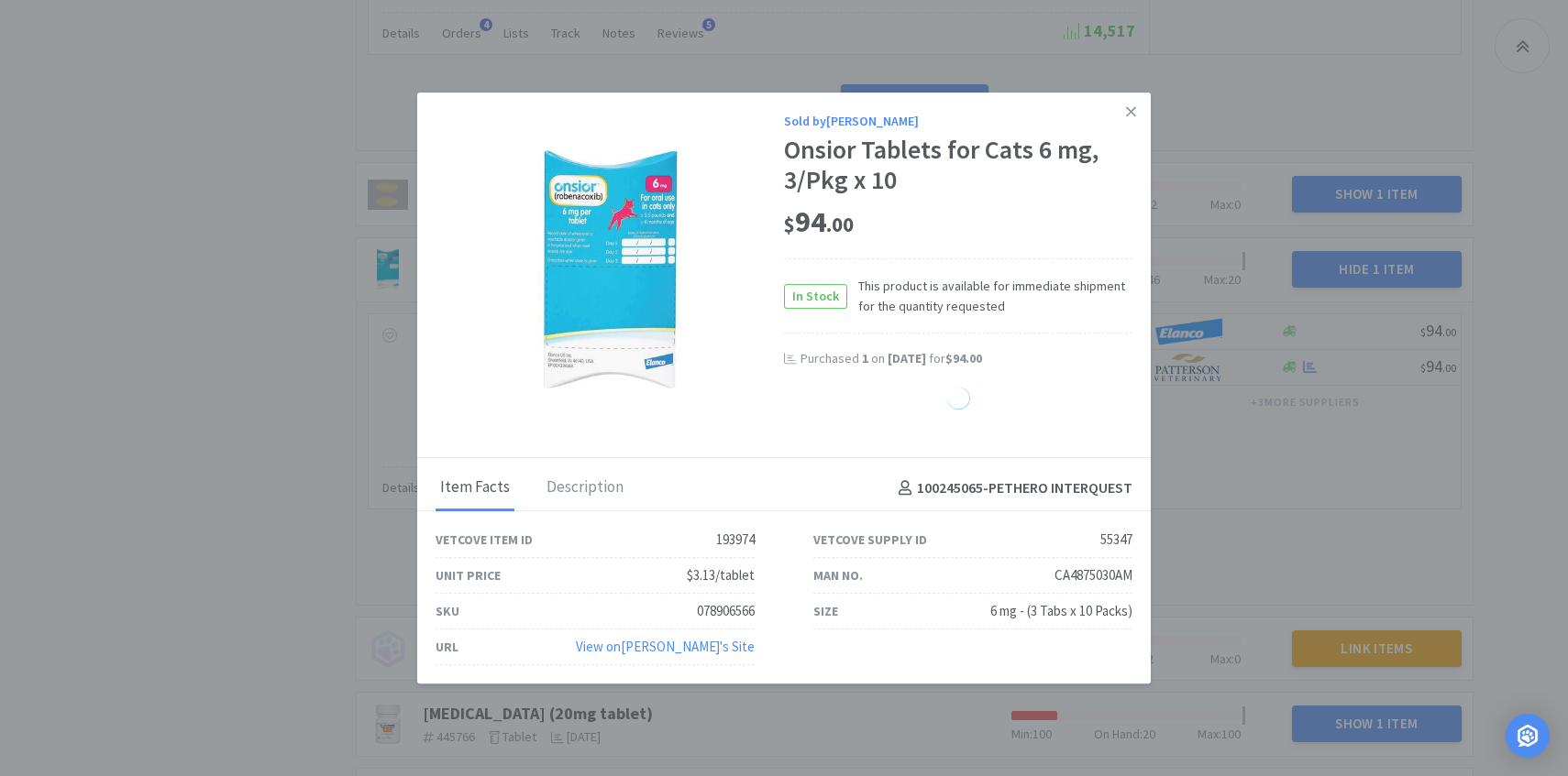
select select "1"
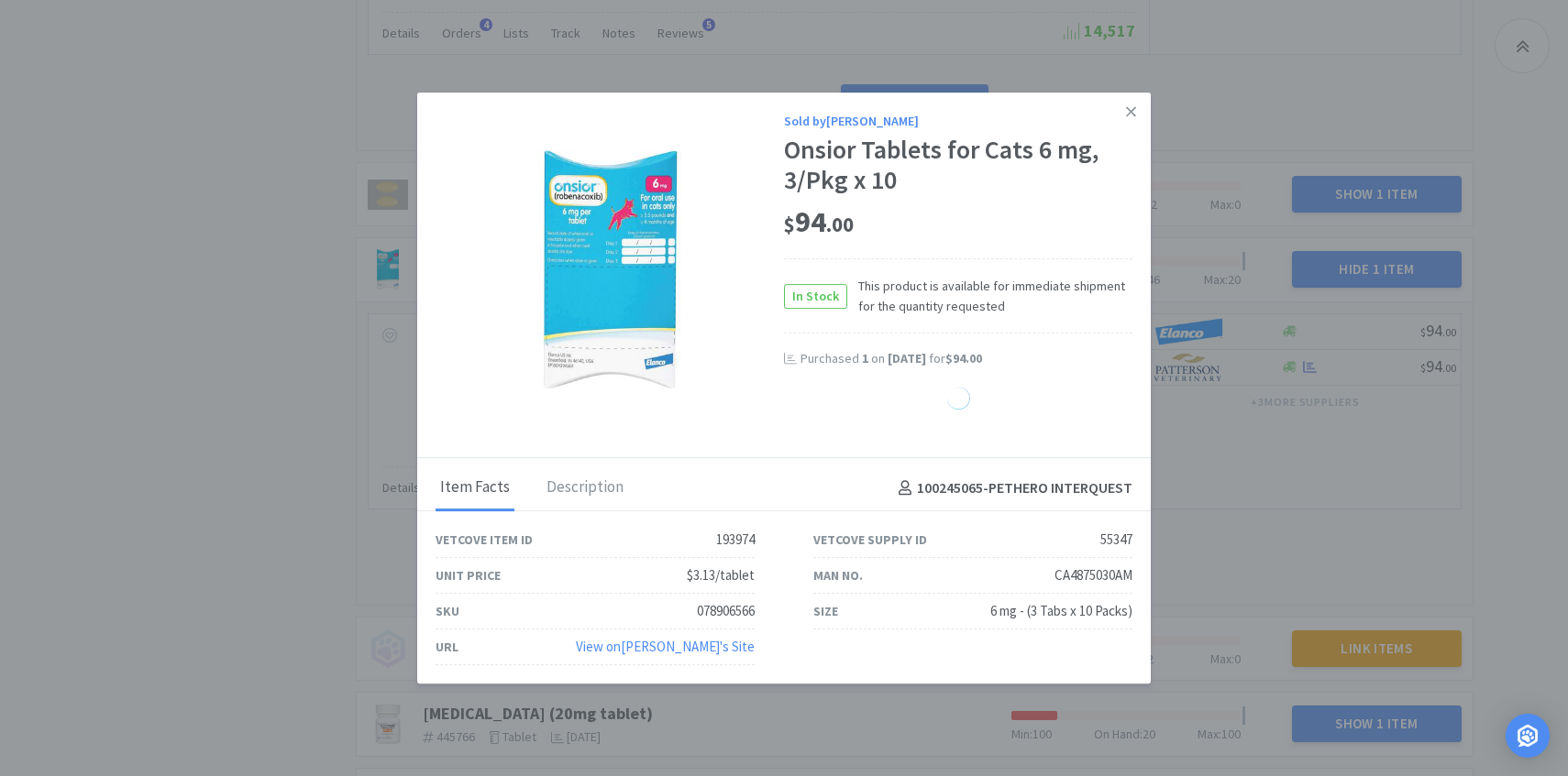
select select "1"
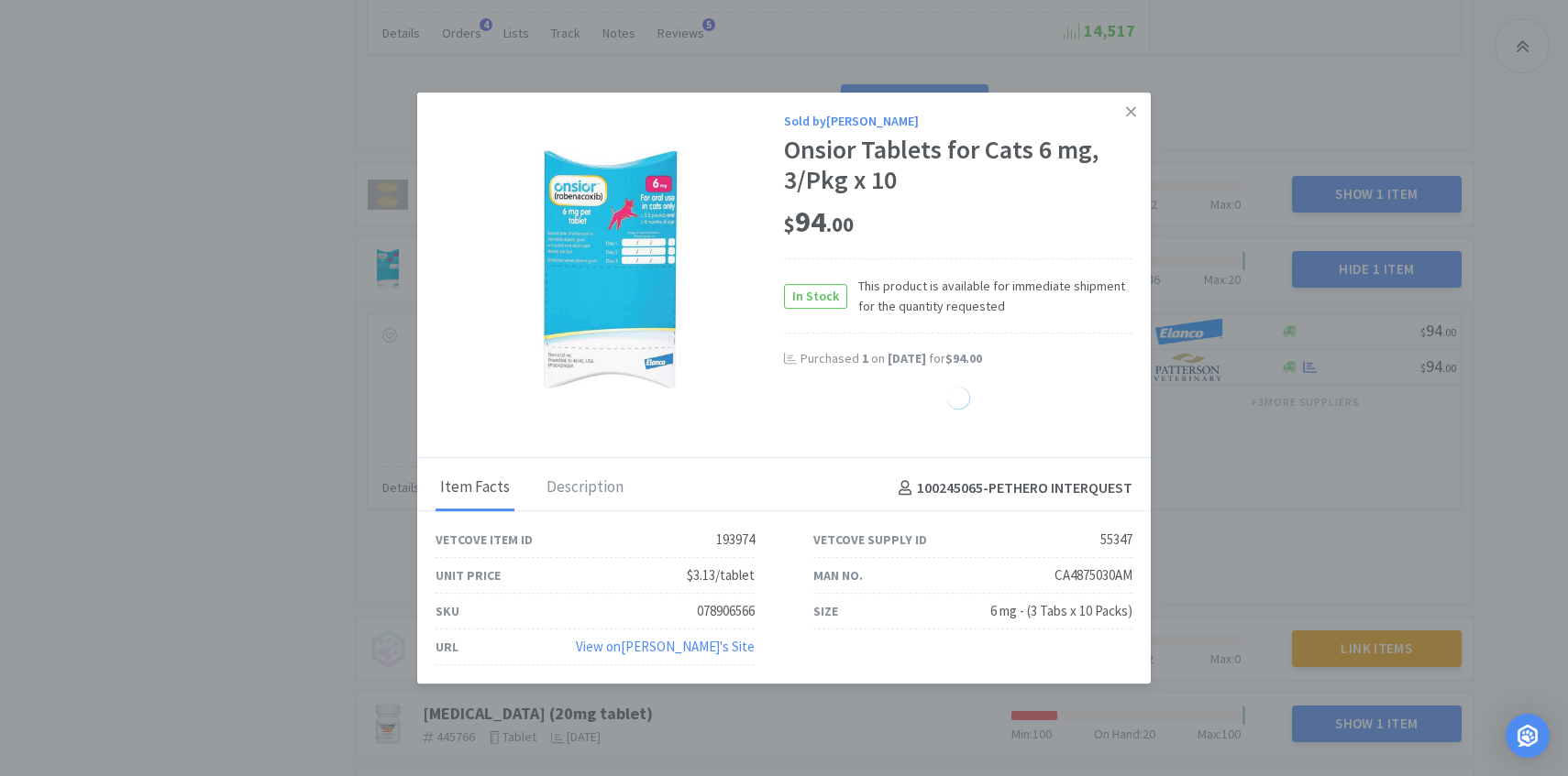
select select "1"
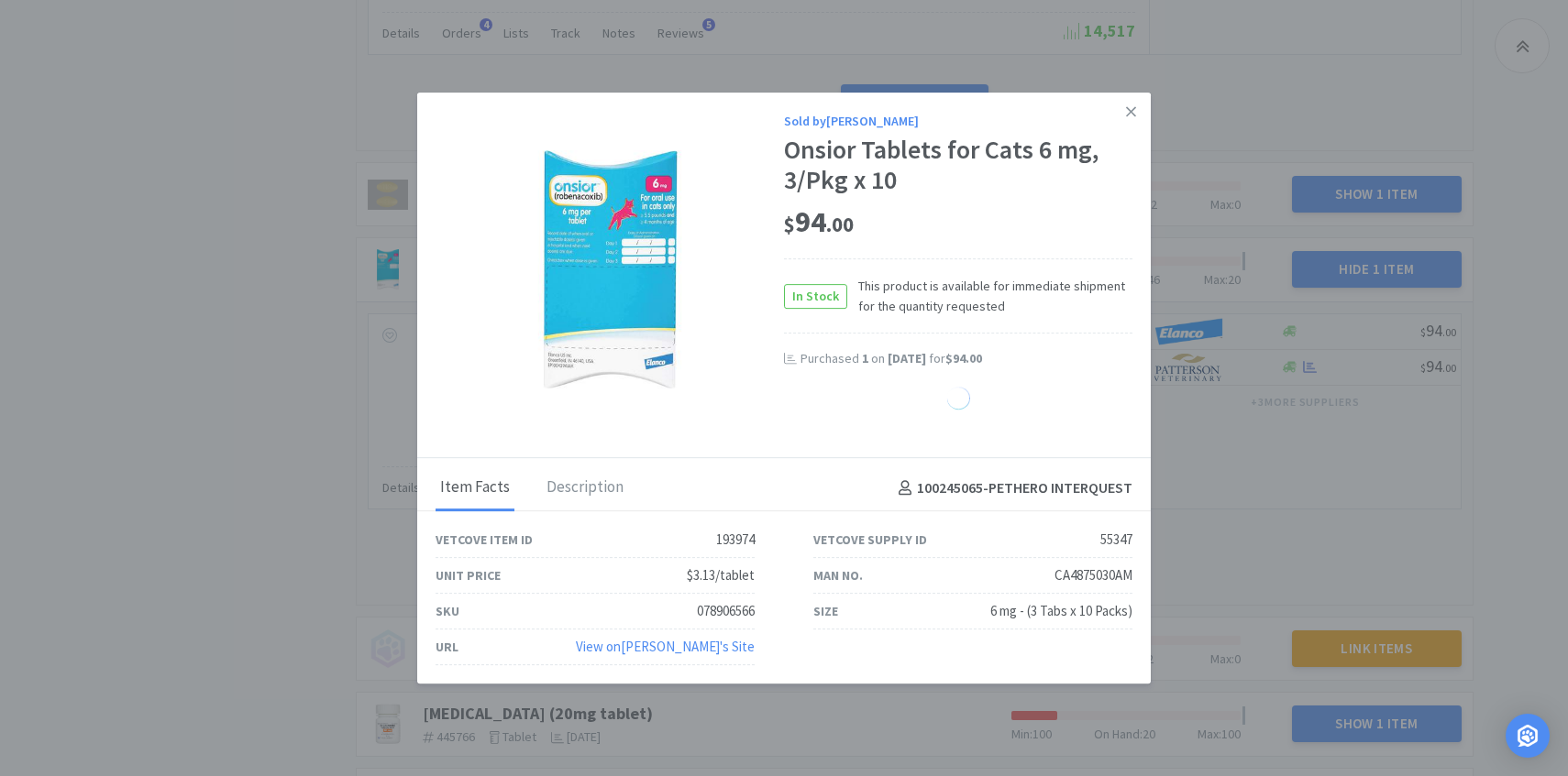
select select "1"
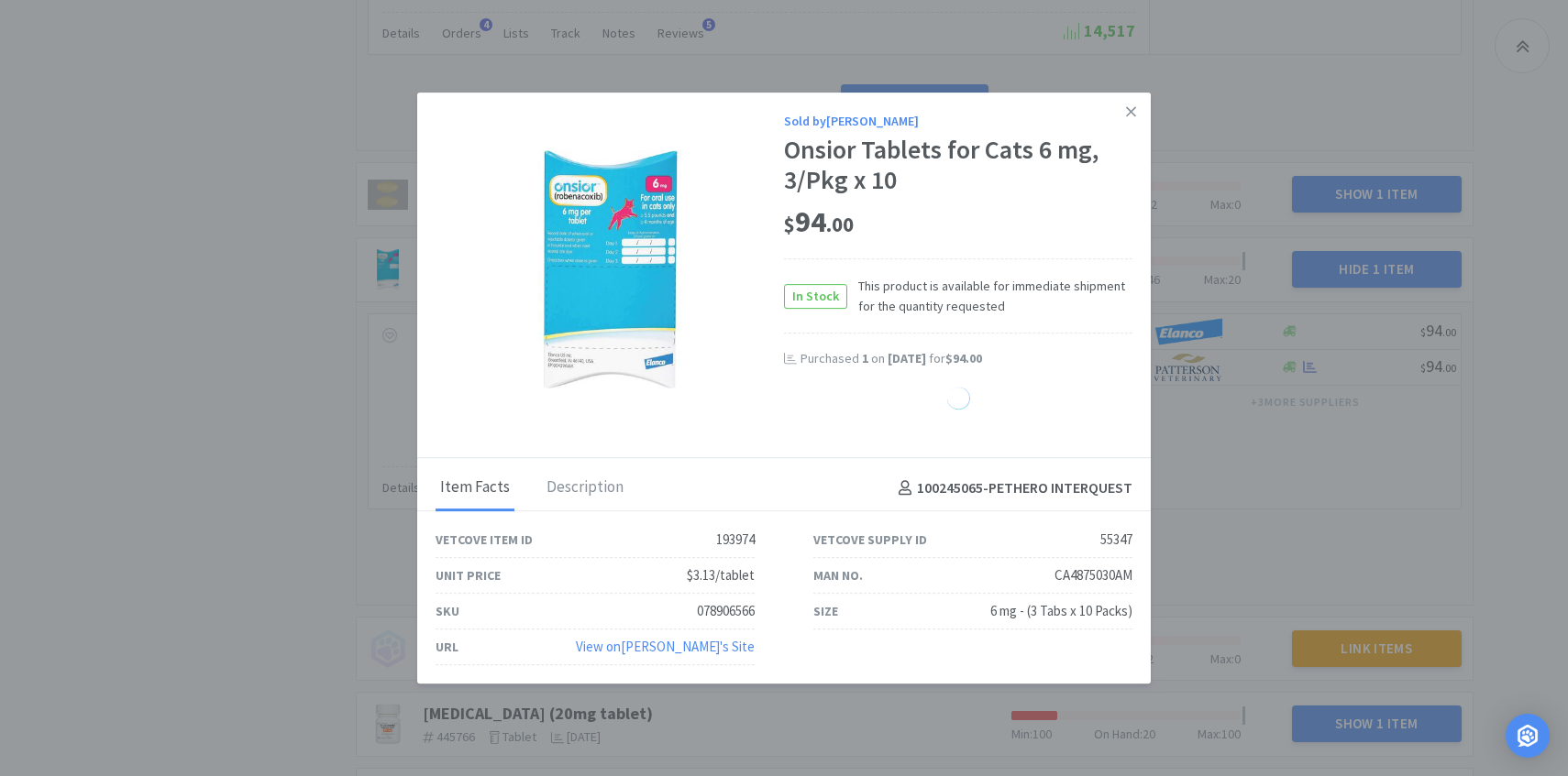
select select "1"
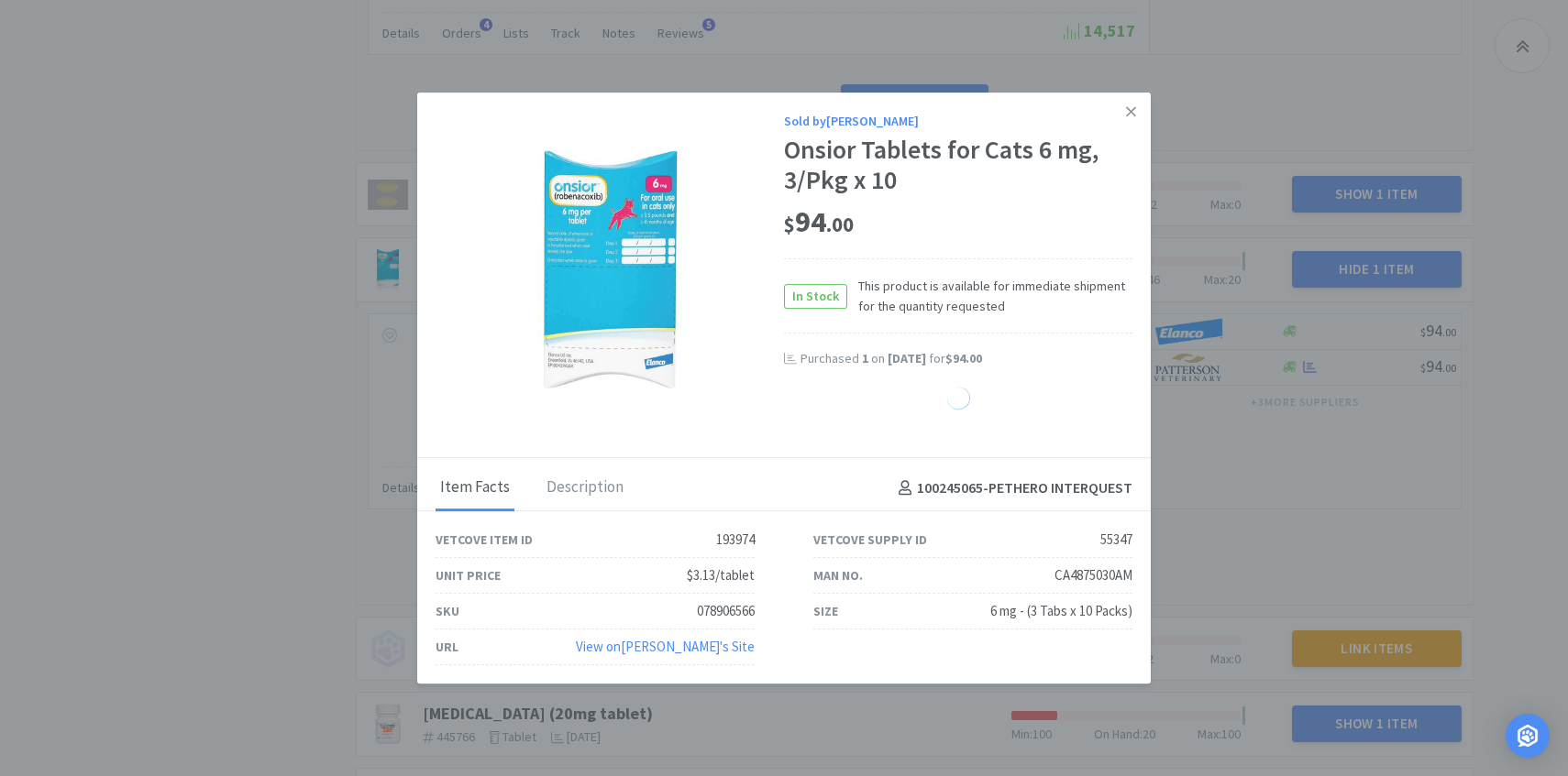
select select "1"
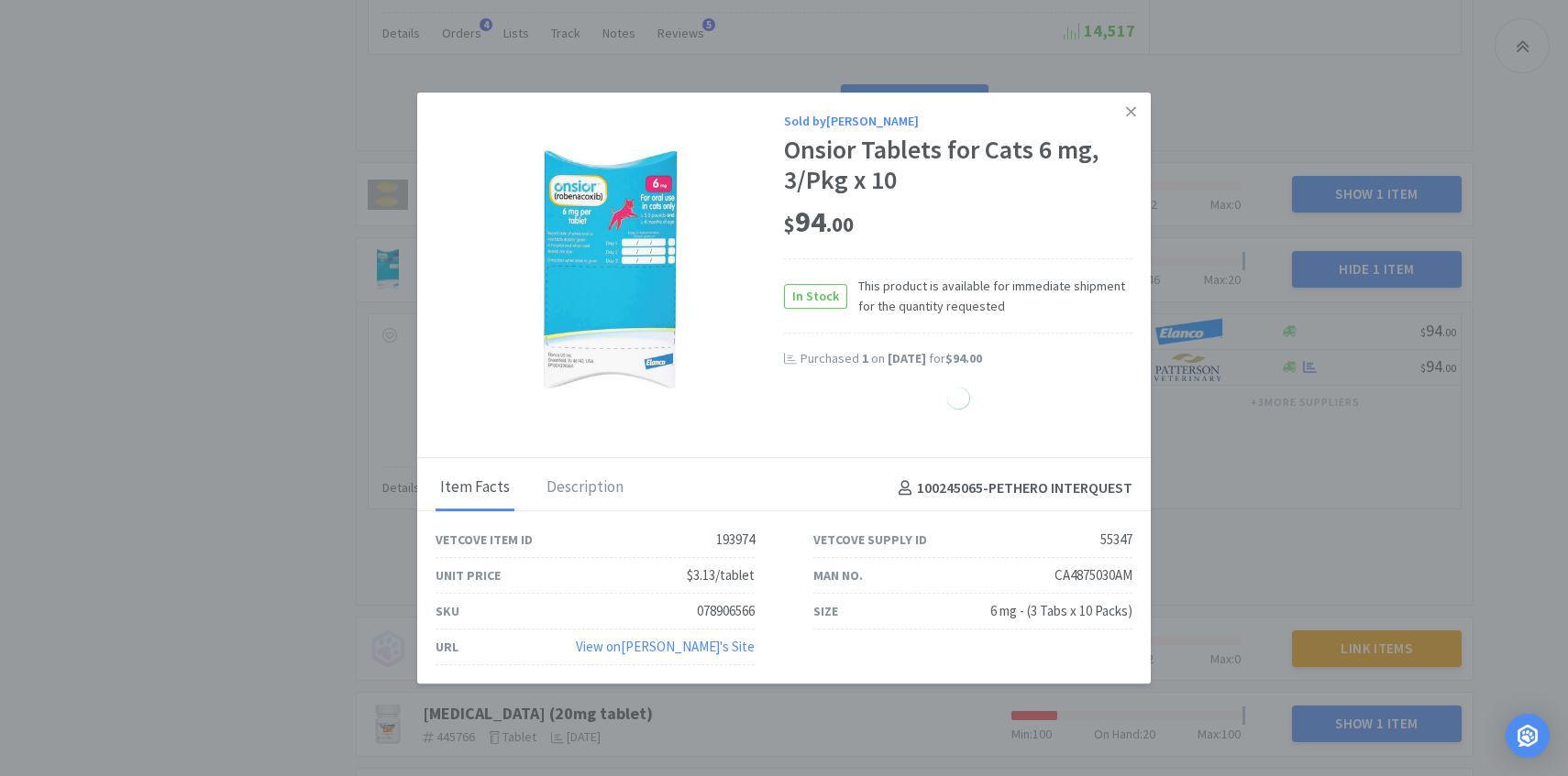
select select "1"
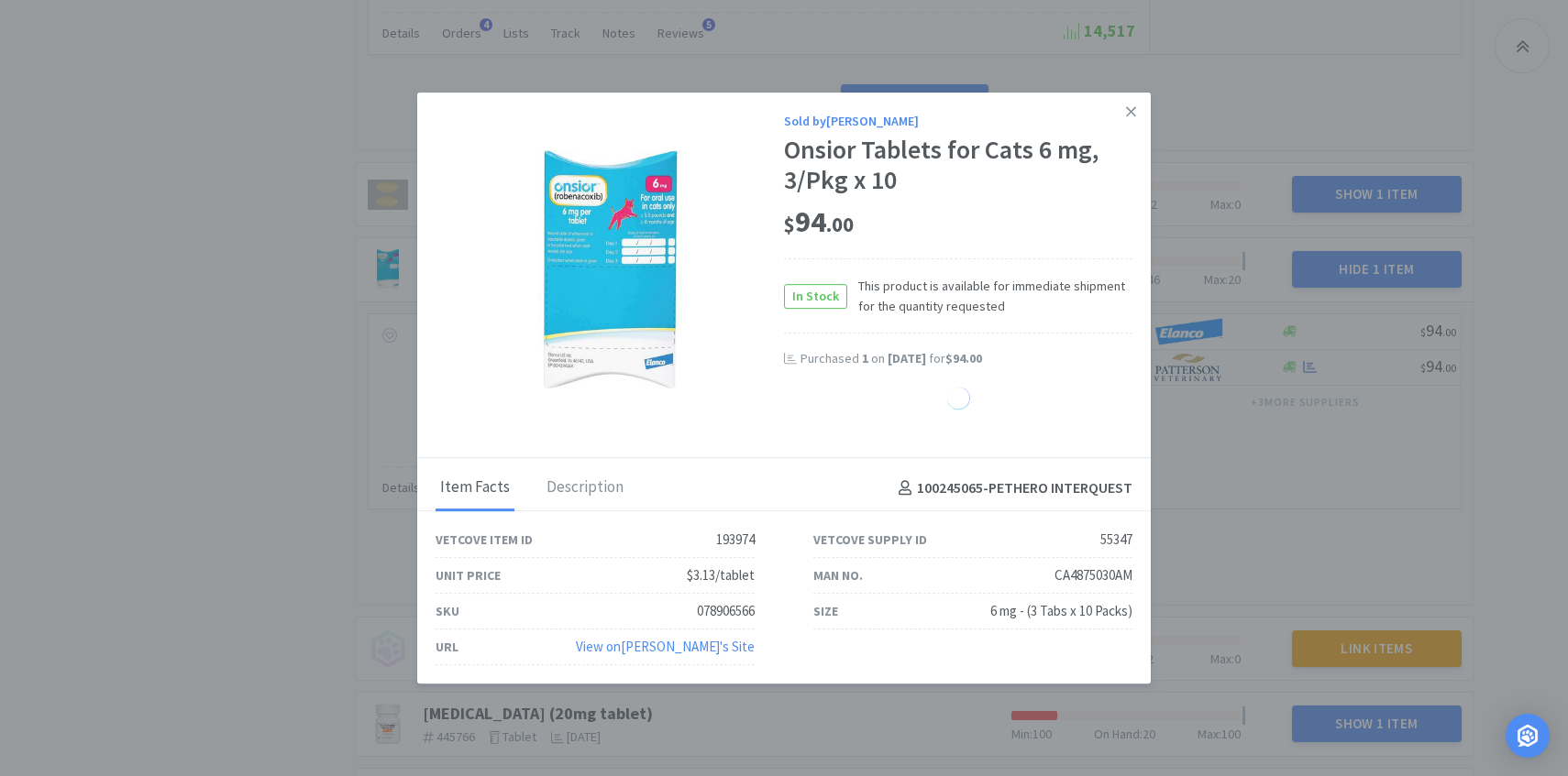
select select "1"
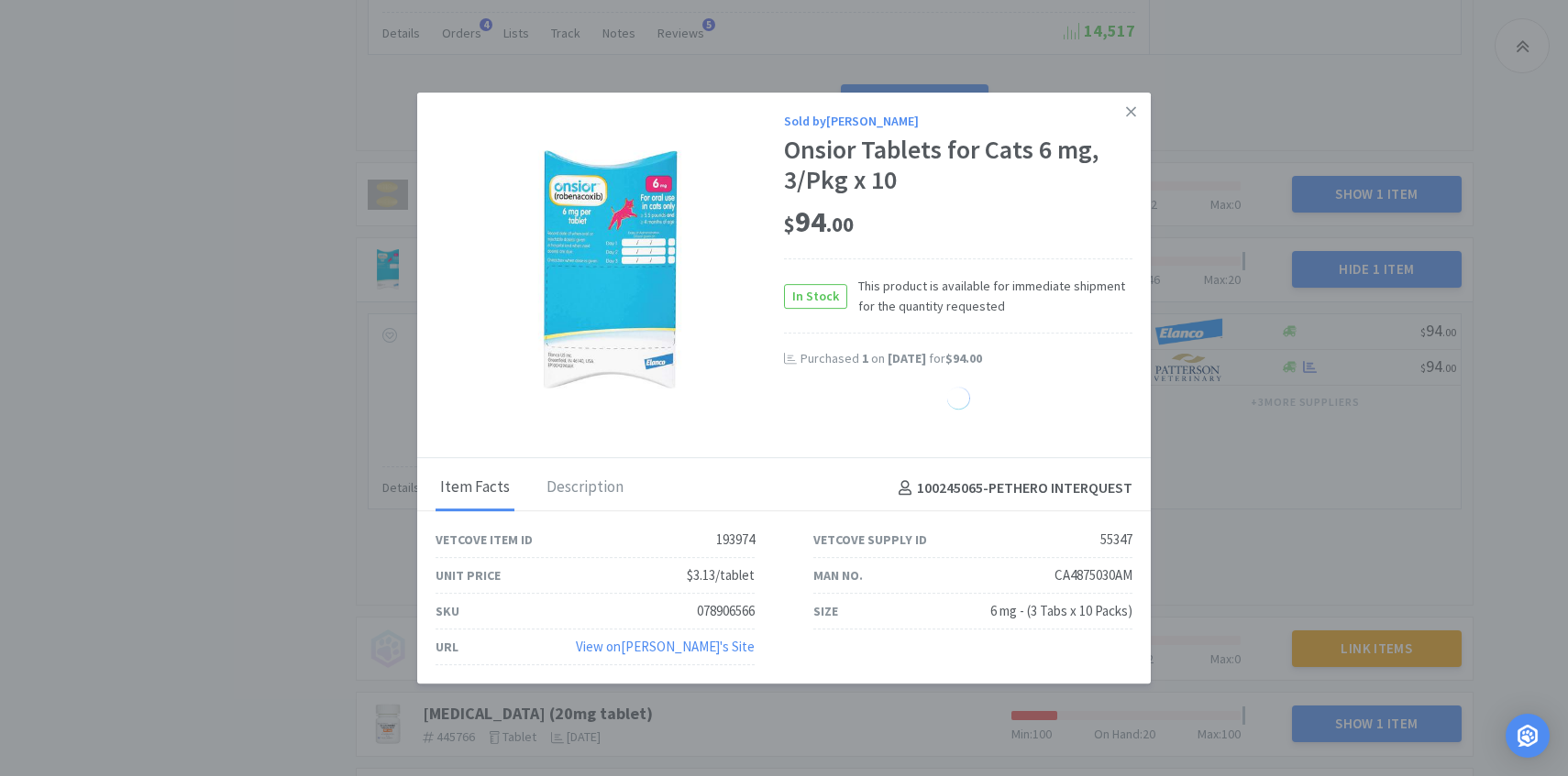
select select "1"
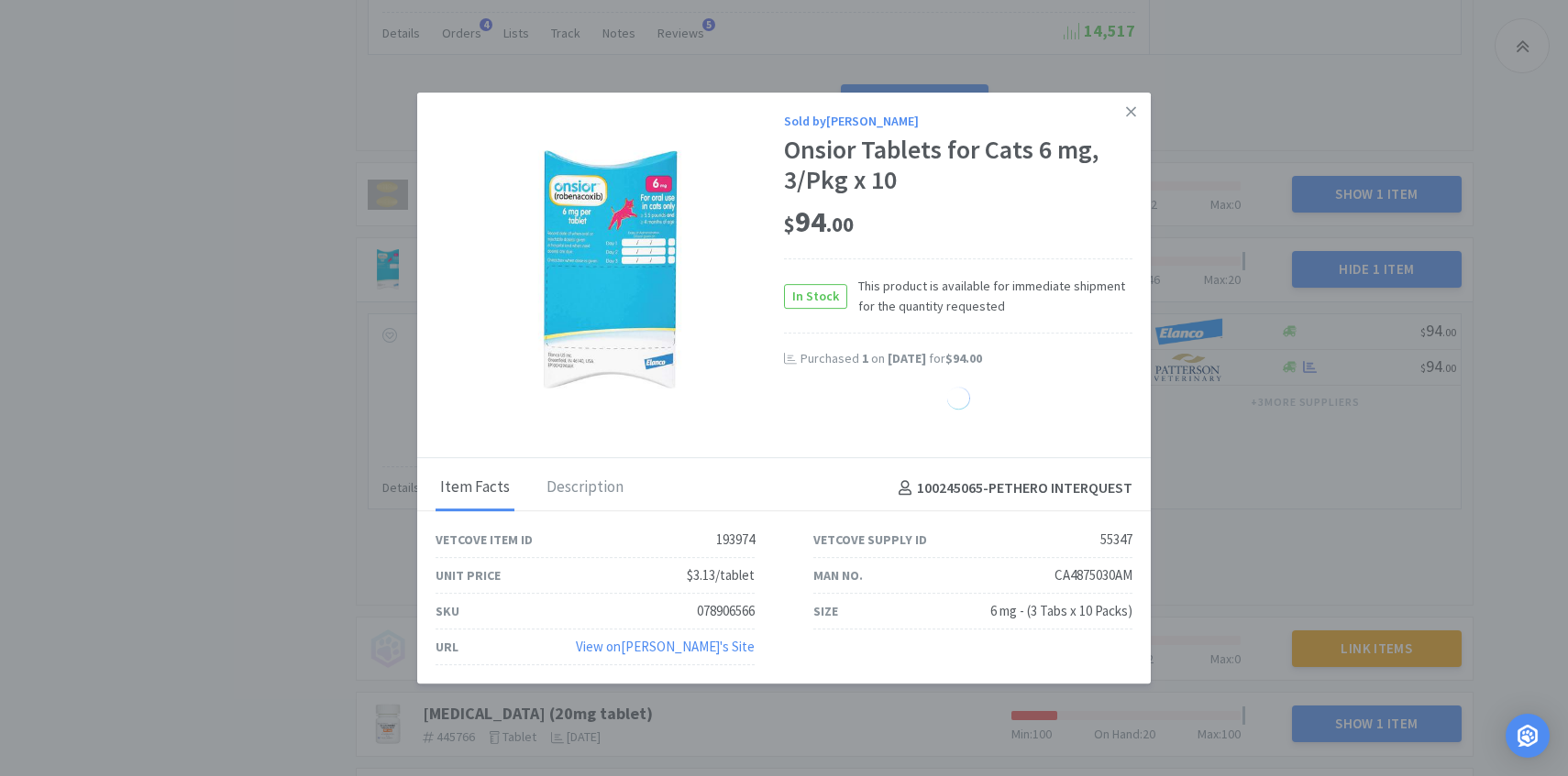
select select "1"
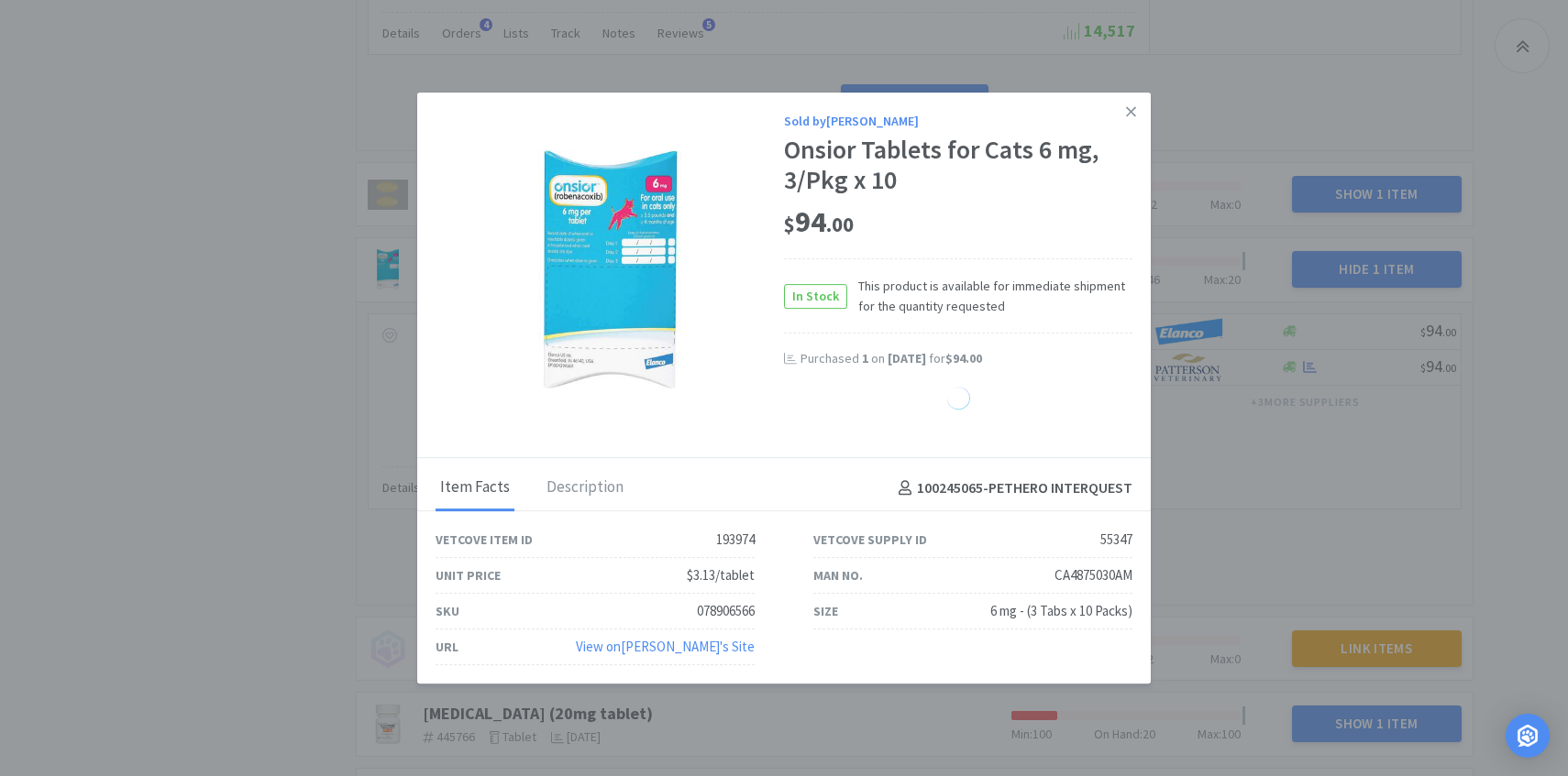
select select "1"
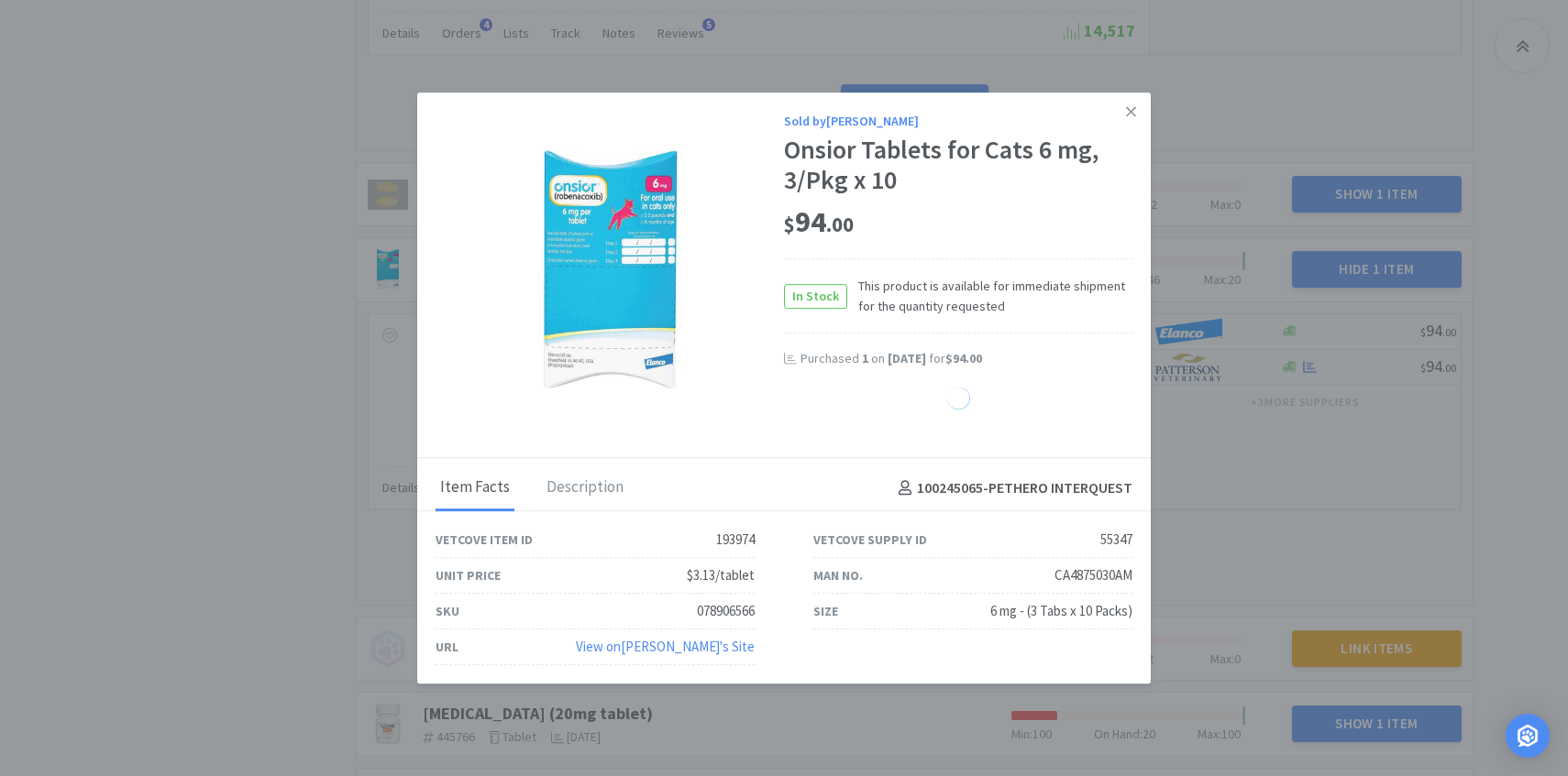
select select "1"
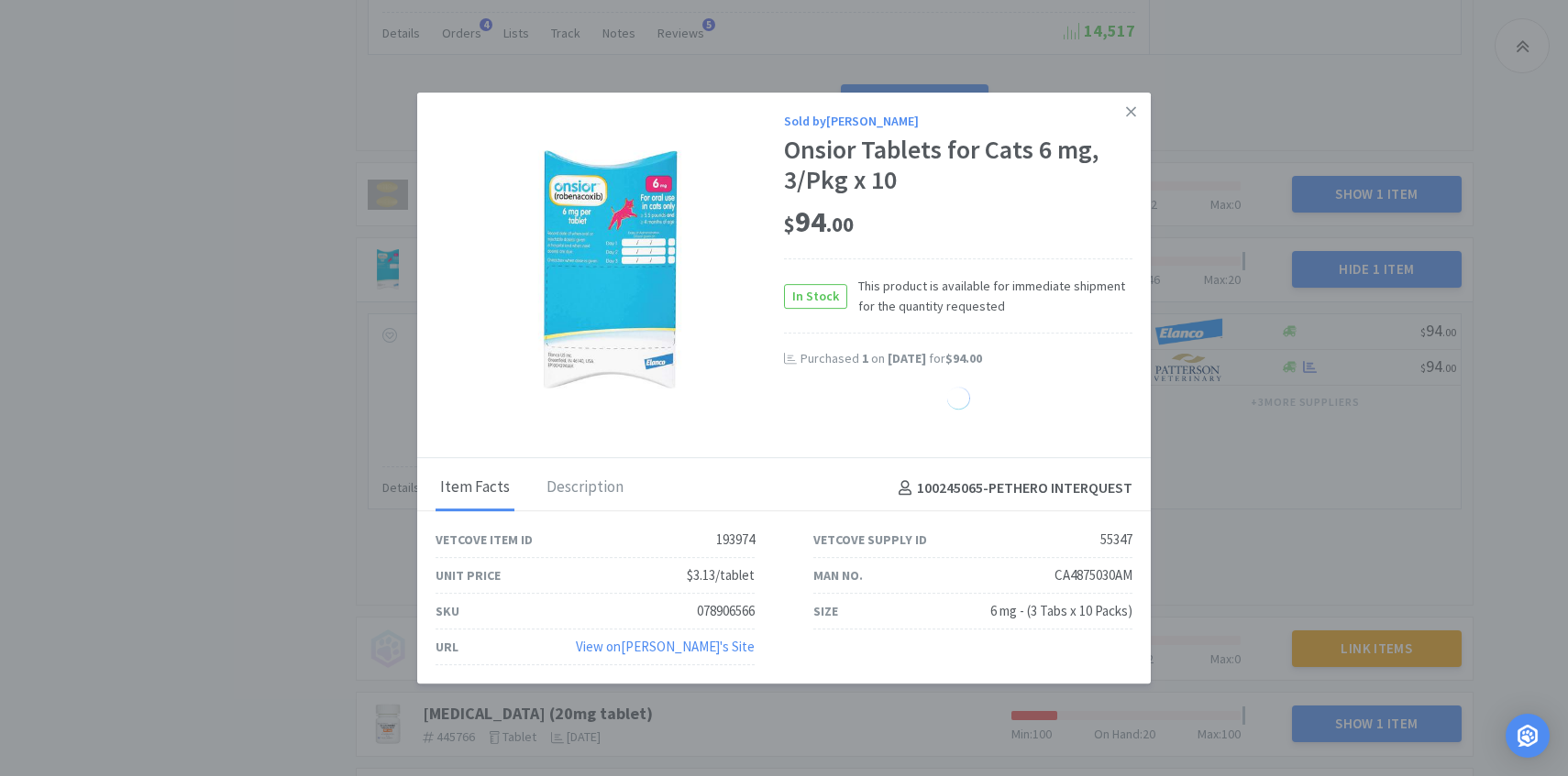
select select "1"
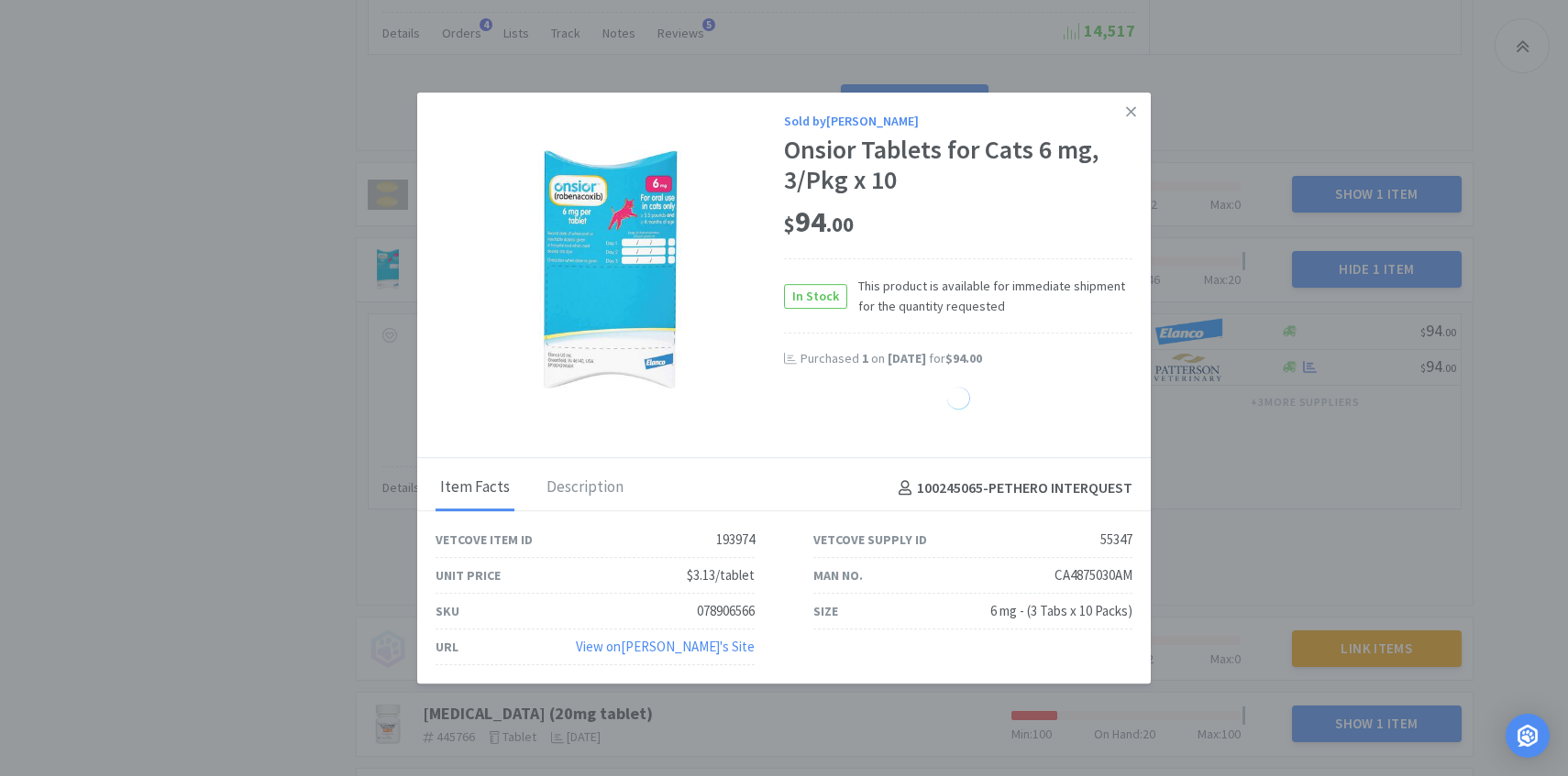
select select "1"
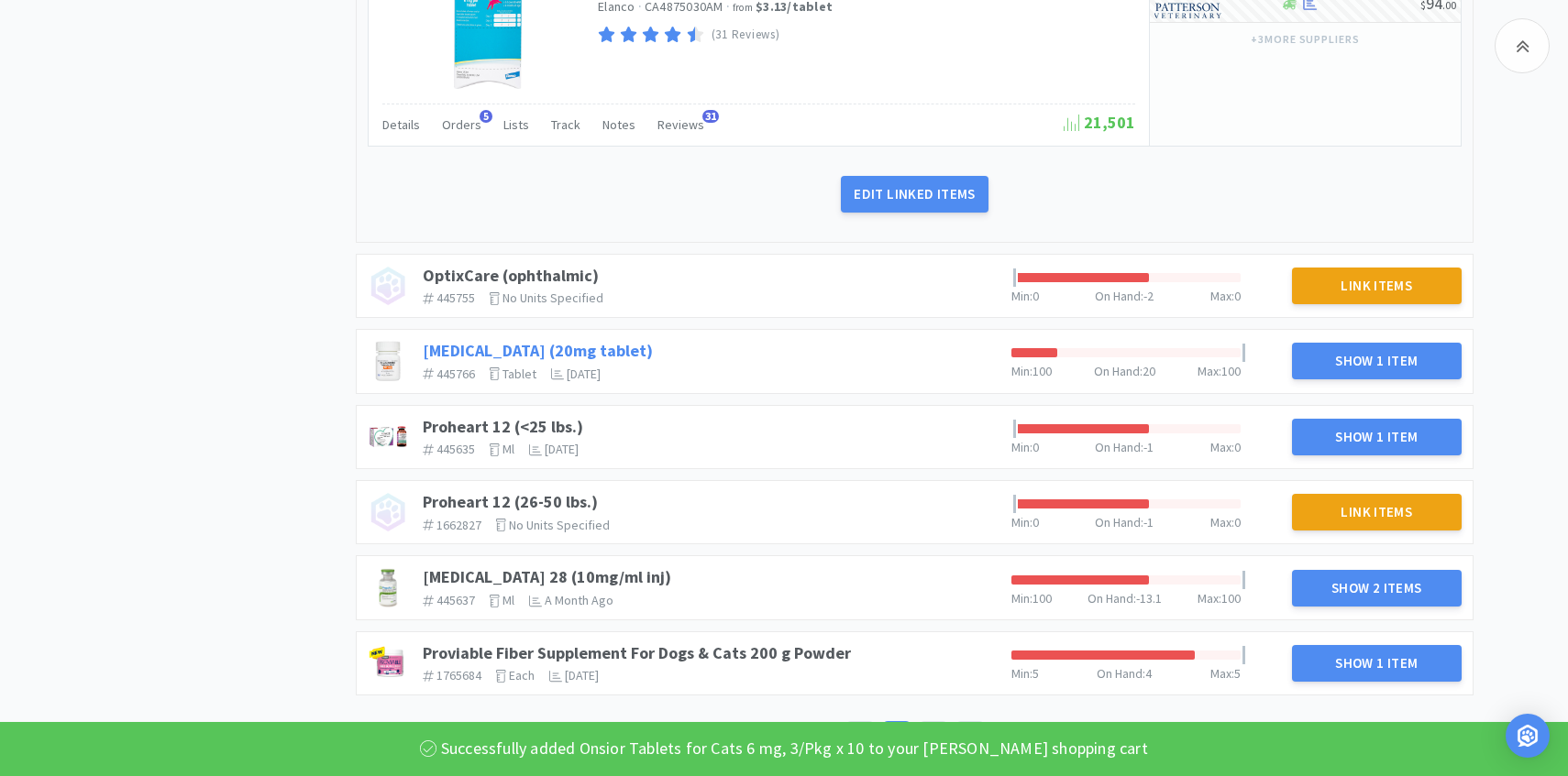
click at [575, 342] on link "Prednisone (20mg tablet)" at bounding box center [538, 350] width 230 height 21
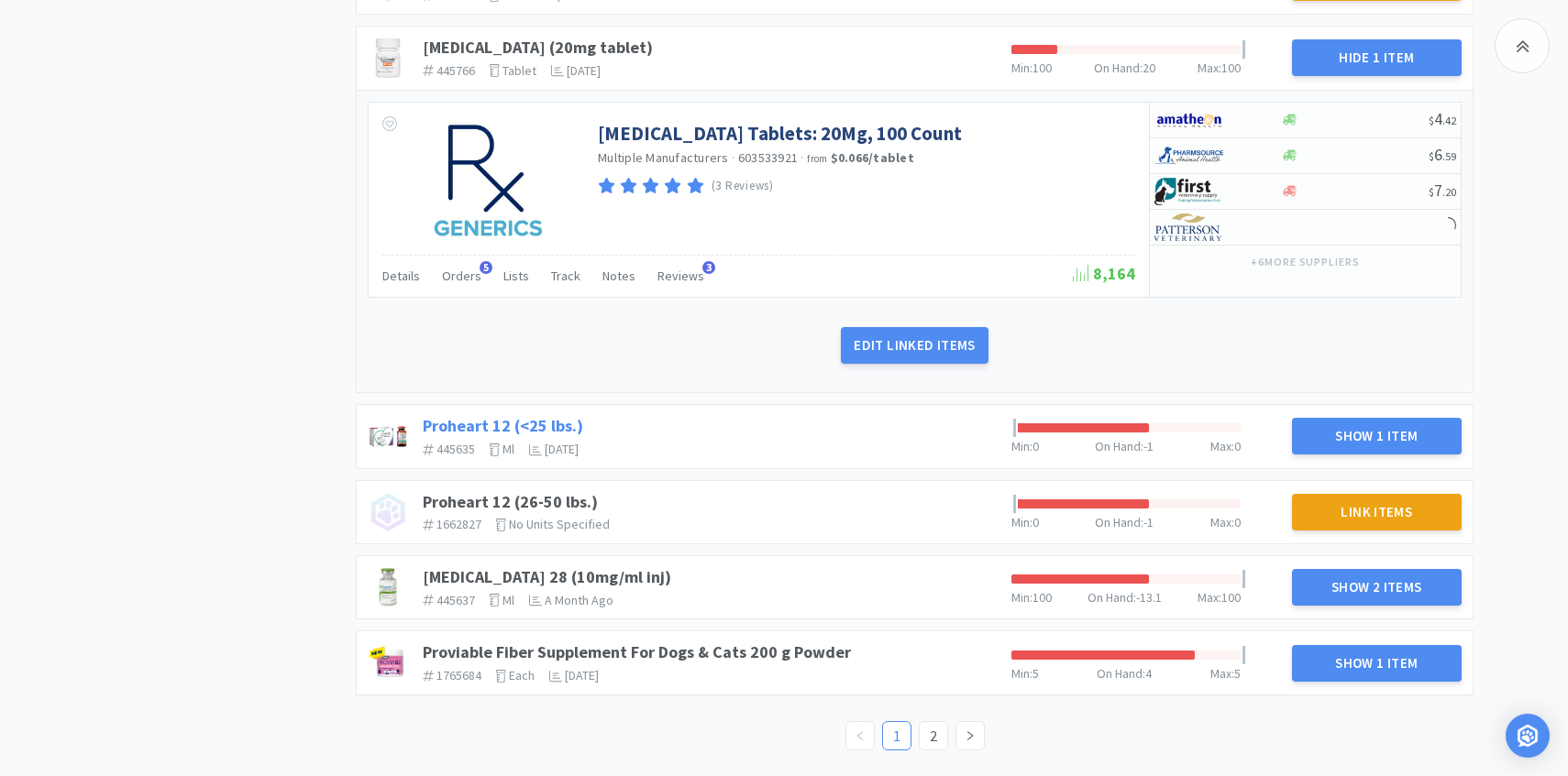
scroll to position [5668, 0]
click at [937, 748] on link "2" at bounding box center [933, 736] width 28 height 28
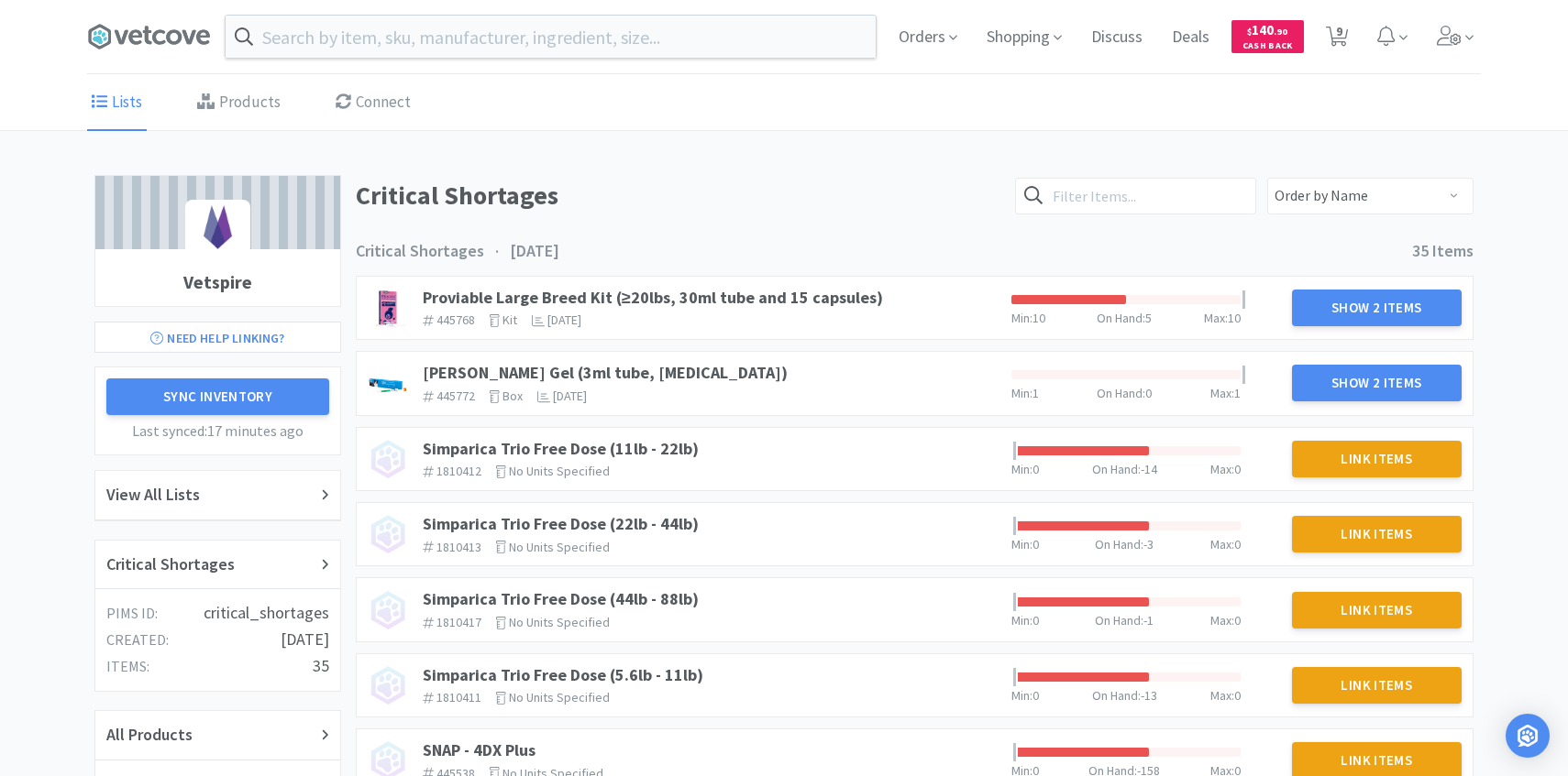
scroll to position [4, 0]
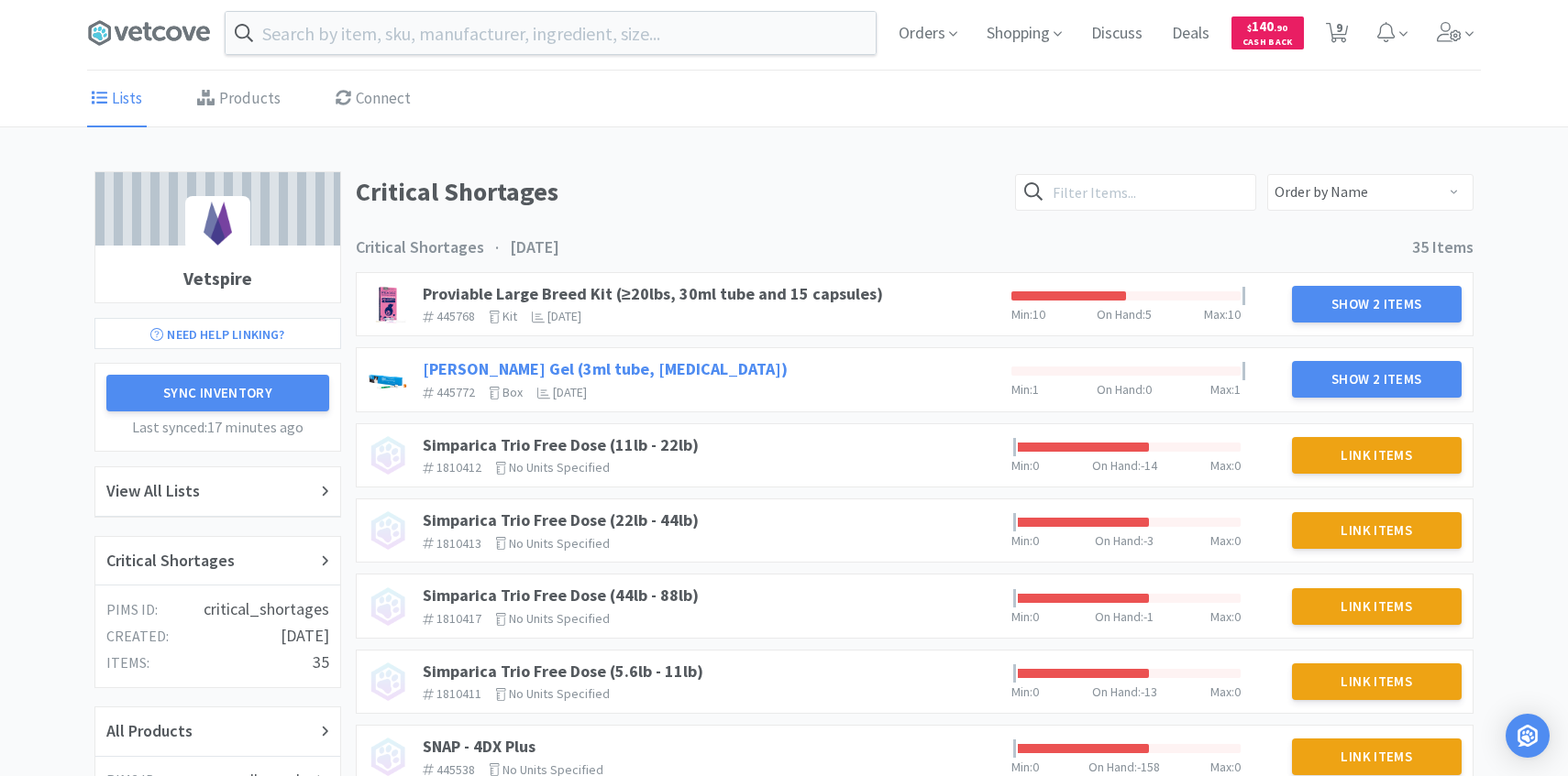
click at [460, 371] on link "Sileo Gel (3ml tube, dexmedetomidine)" at bounding box center [604, 369] width 365 height 21
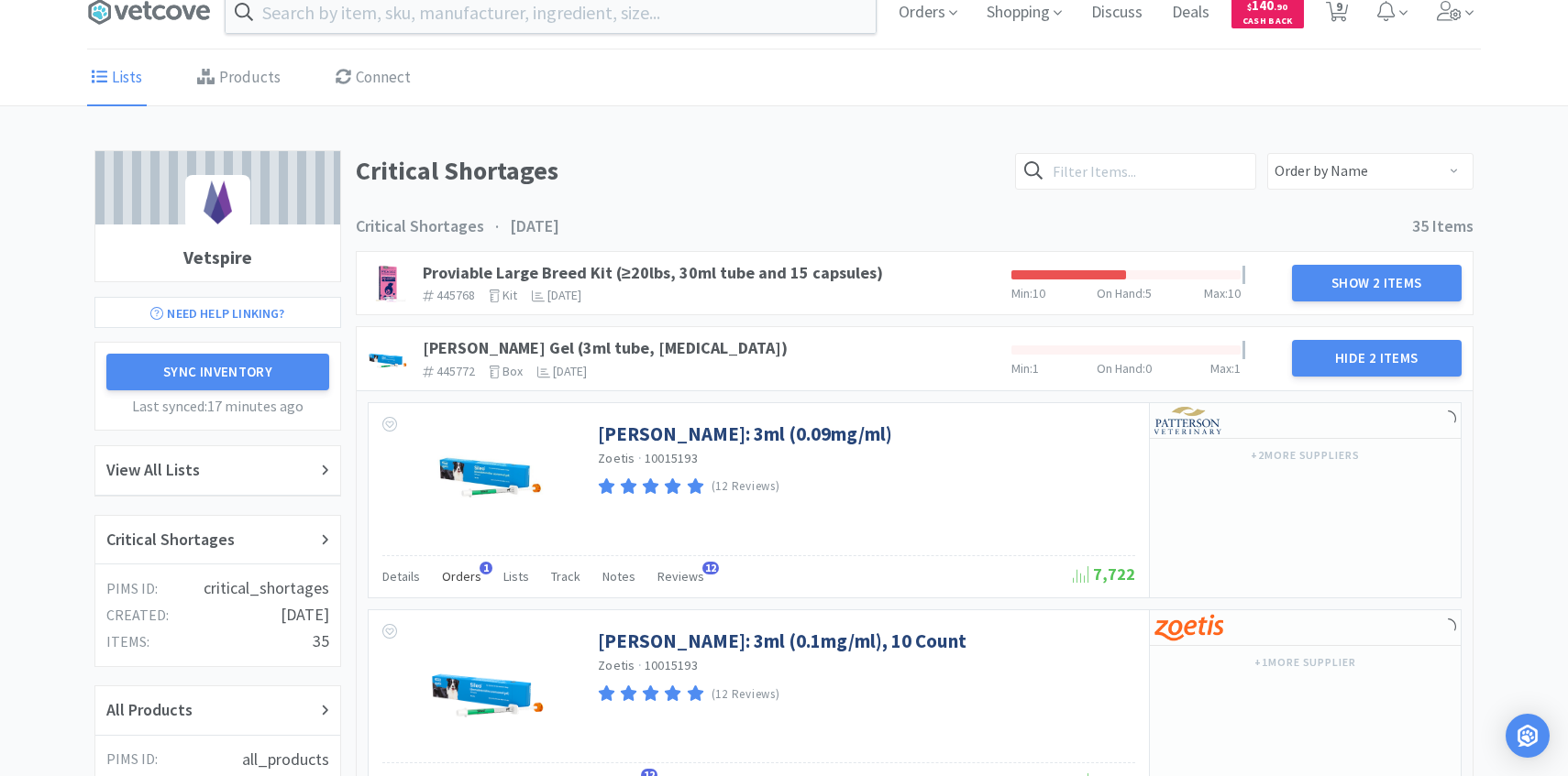
click at [445, 590] on div "Orders 1" at bounding box center [461, 579] width 39 height 35
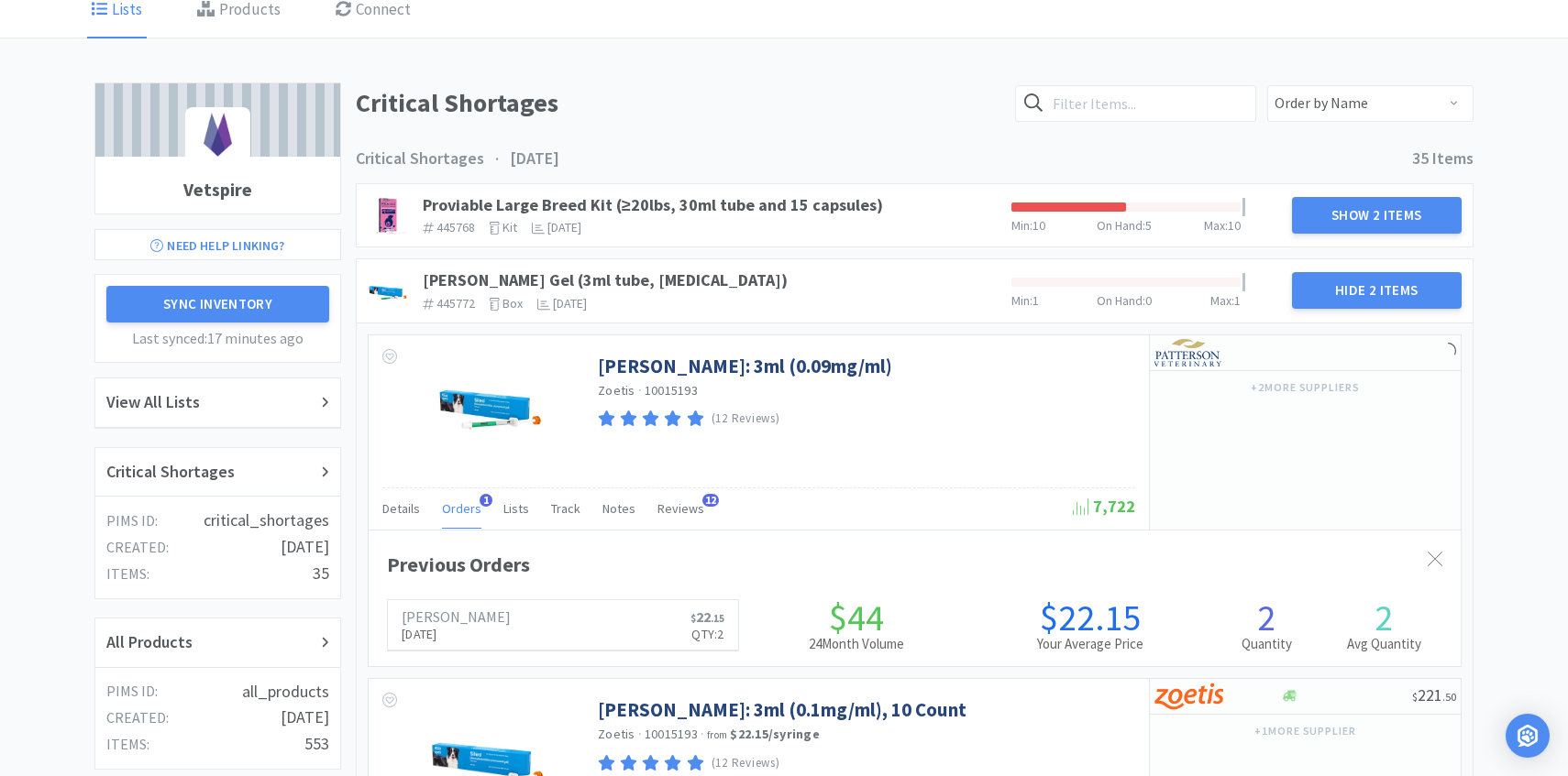
scroll to position [916149, 915688]
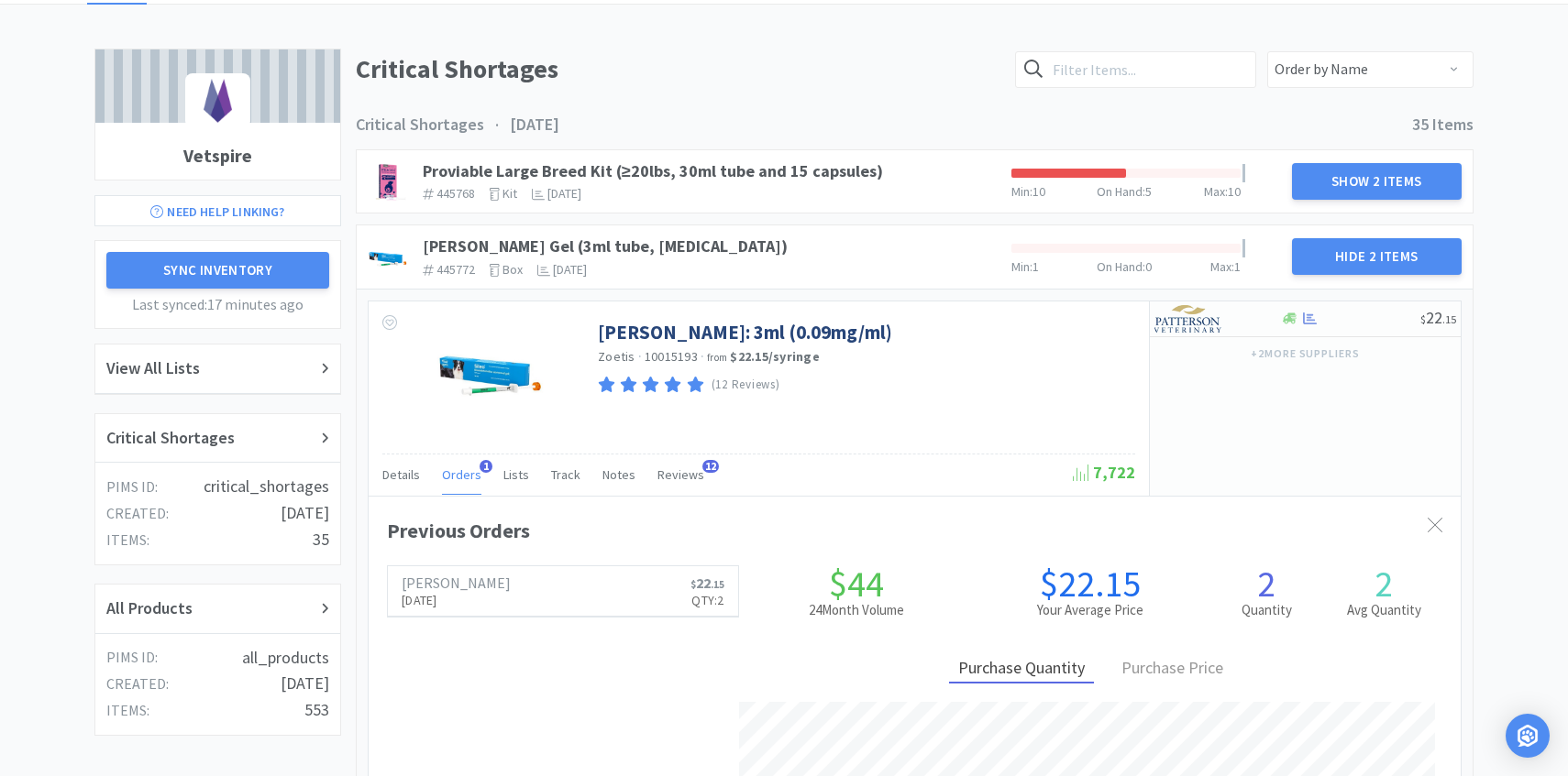
click at [459, 467] on span "Orders" at bounding box center [461, 475] width 39 height 17
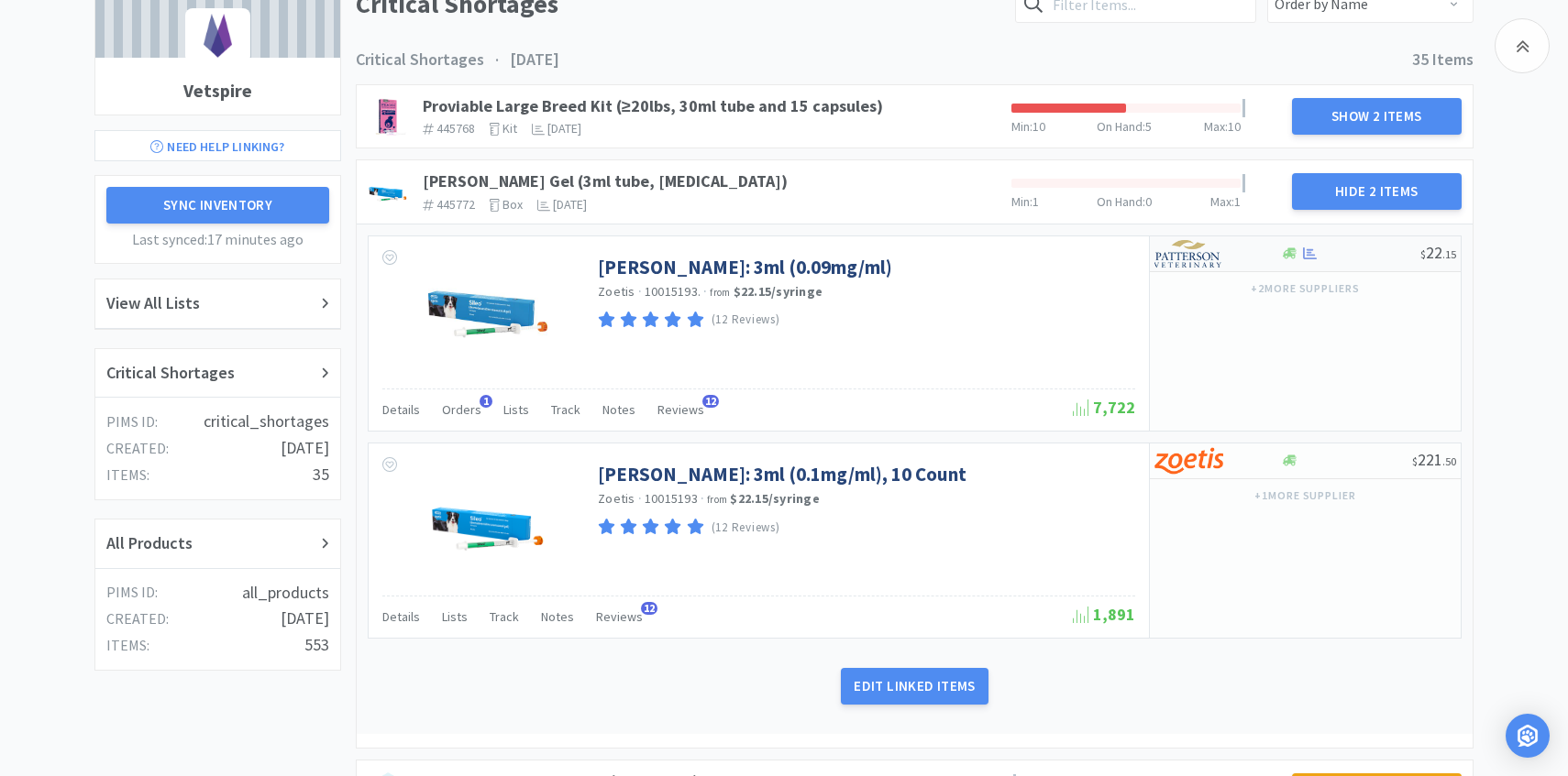
click at [1199, 250] on img at bounding box center [1188, 254] width 69 height 28
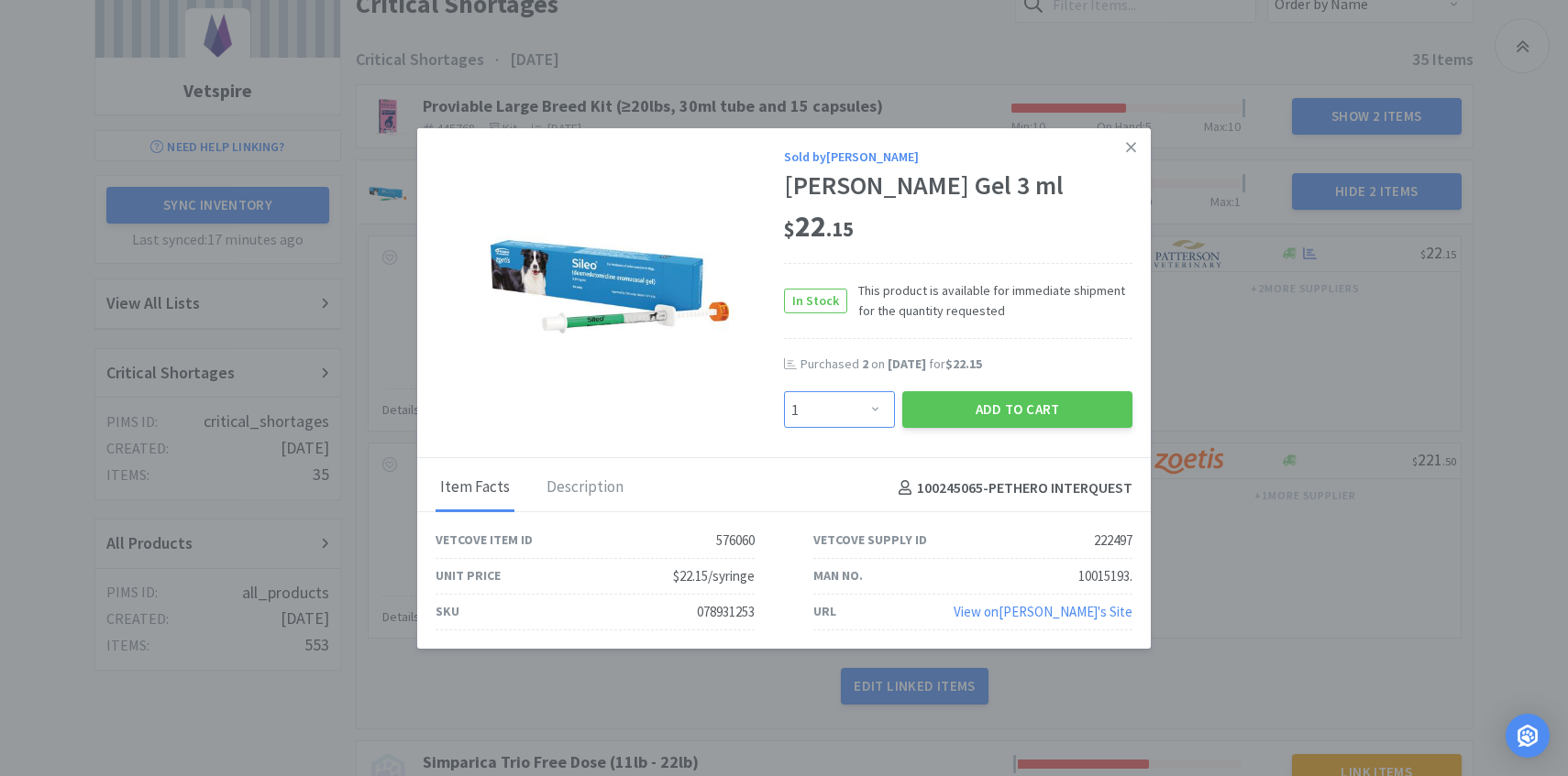
click at [863, 418] on select "Enter Quantity 1 2 3 4 5 6 7 8 9 10 11 12 13 14 15 16 17 18 19 20 Enter Quantity" at bounding box center [838, 410] width 110 height 37
select select "3"
click at [784, 392] on select "Enter Quantity 1 2 3 4 5 6 7 8 9 10 11 12 13 14 15 16 17 18 19 20 Enter Quantity" at bounding box center [838, 410] width 110 height 37
click at [960, 401] on button "Add to Cart" at bounding box center [1017, 410] width 230 height 37
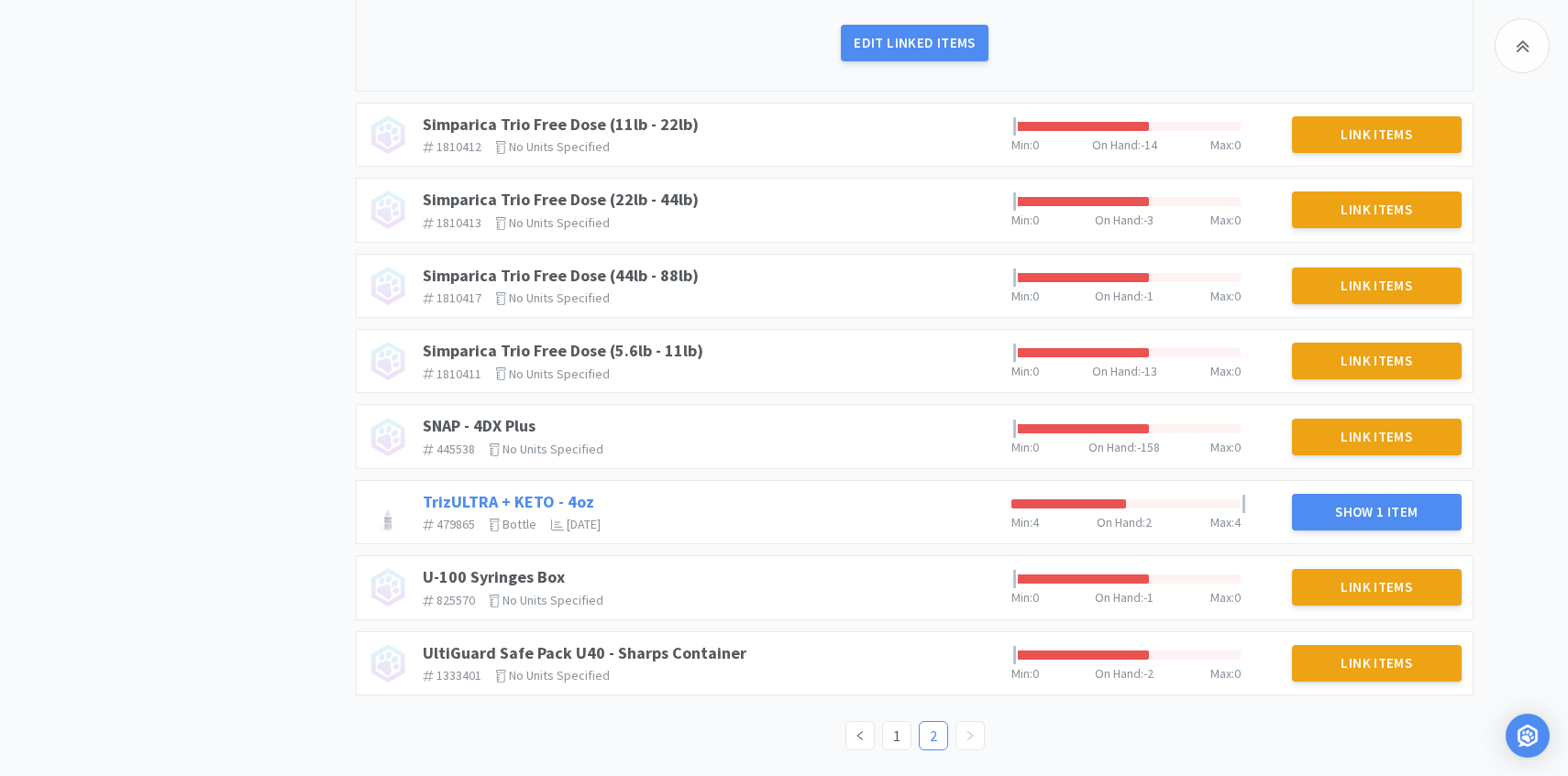
click at [510, 500] on link "TrizULTRA + KETO - 4oz" at bounding box center [508, 501] width 172 height 21
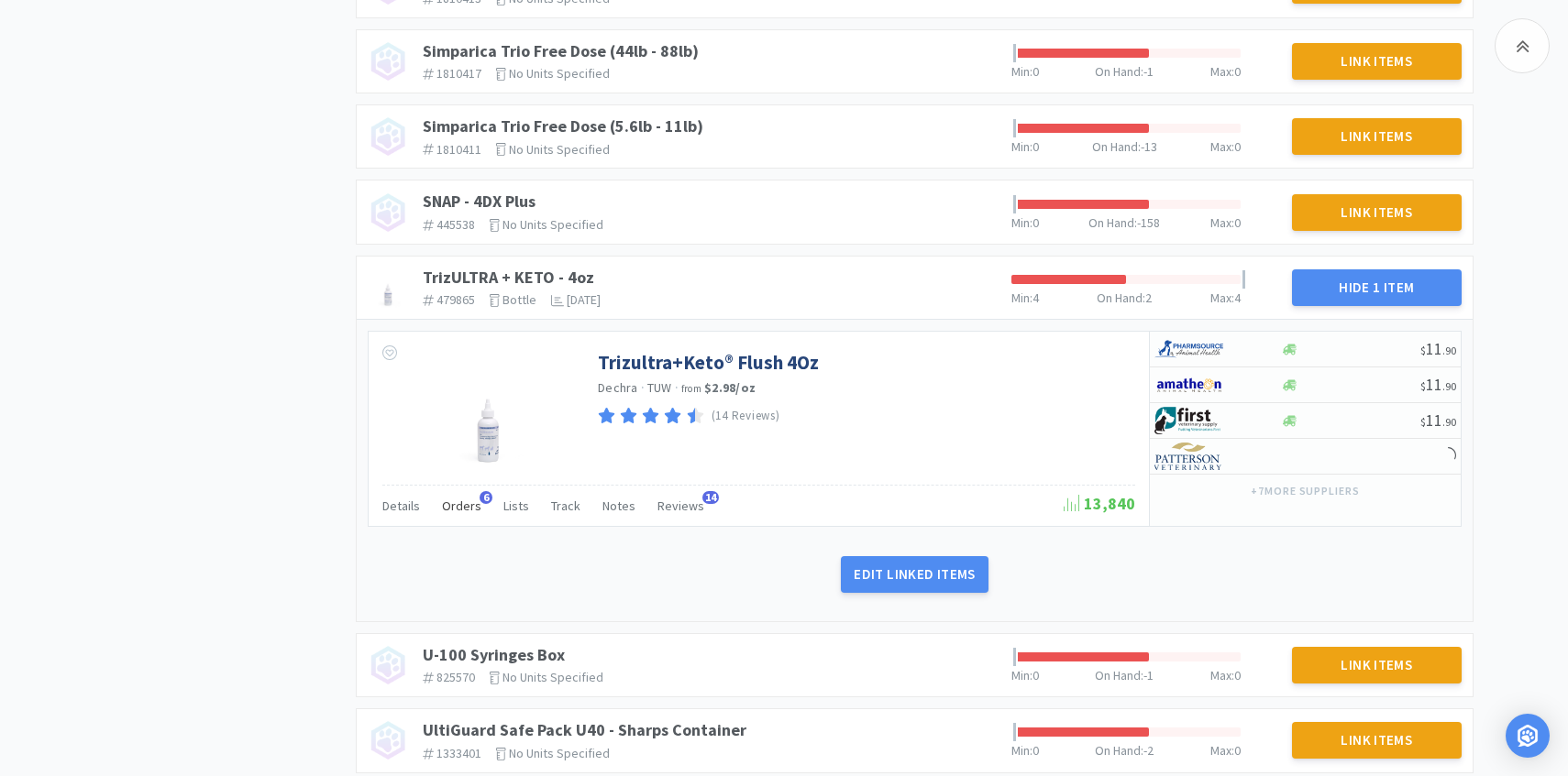
click at [471, 510] on span "Orders" at bounding box center [461, 506] width 39 height 17
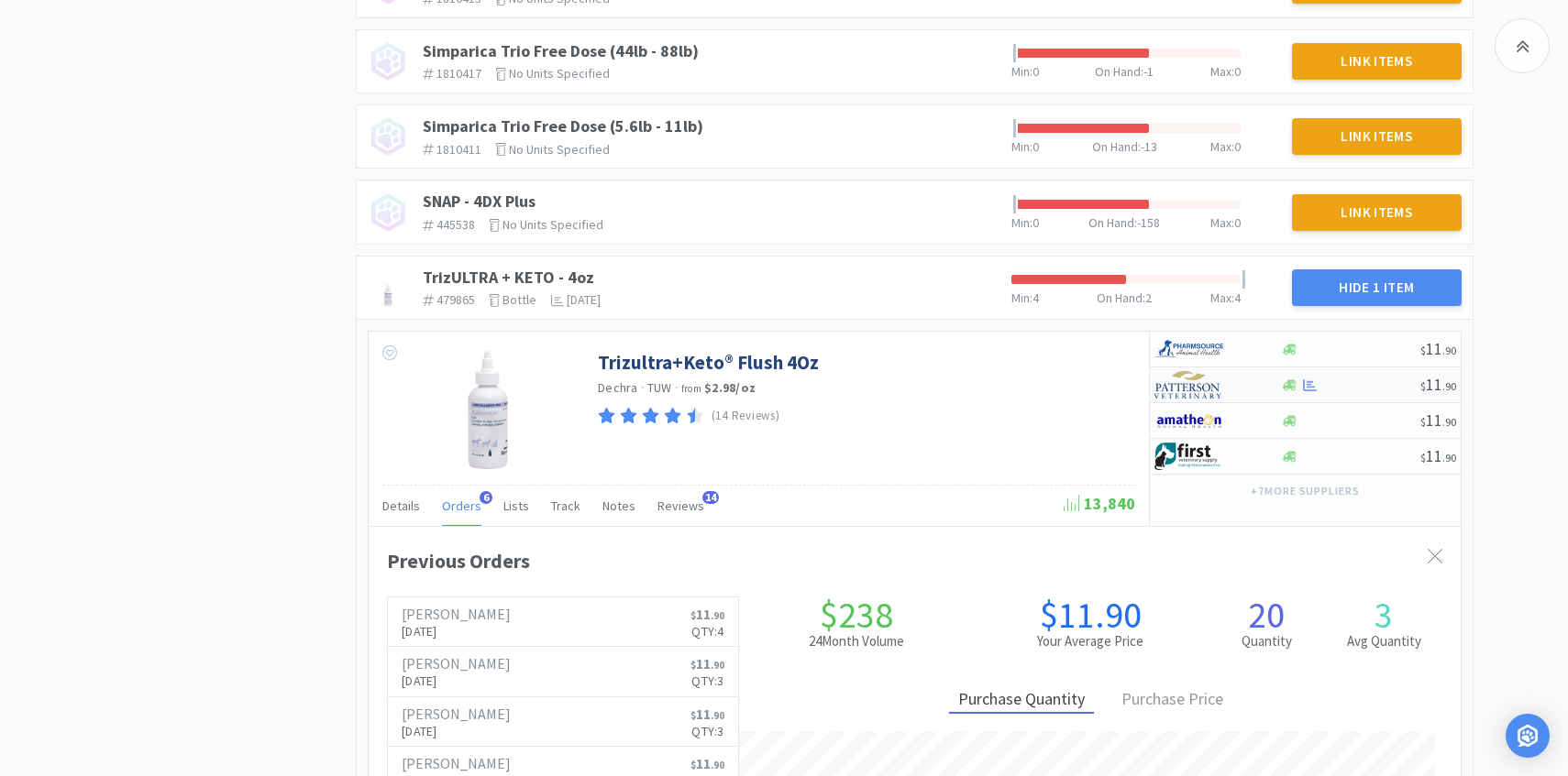
click at [1241, 379] on div at bounding box center [1204, 385] width 101 height 32
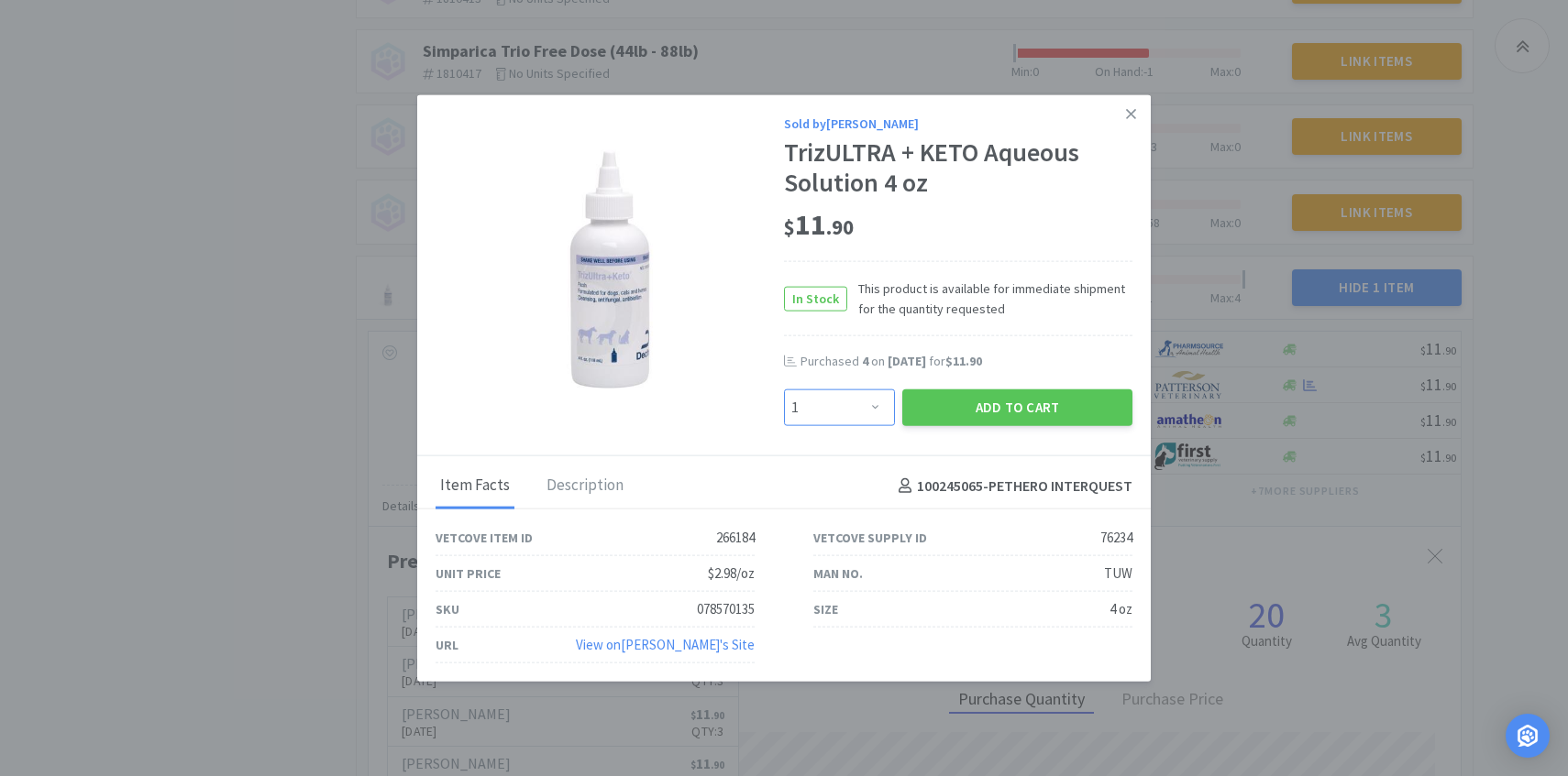
click at [847, 404] on select "Enter Quantity 1 2 3 4 5 6 7 8 9 10 11 12 13 14 15 16 17 18 19 20 Enter Quantity" at bounding box center [838, 408] width 110 height 37
select select "4"
click at [784, 390] on select "Enter Quantity 1 2 3 4 5 6 7 8 9 10 11 12 13 14 15 16 17 18 19 20 Enter Quantity" at bounding box center [838, 408] width 110 height 37
click at [962, 409] on button "Add to Cart" at bounding box center [1017, 408] width 230 height 37
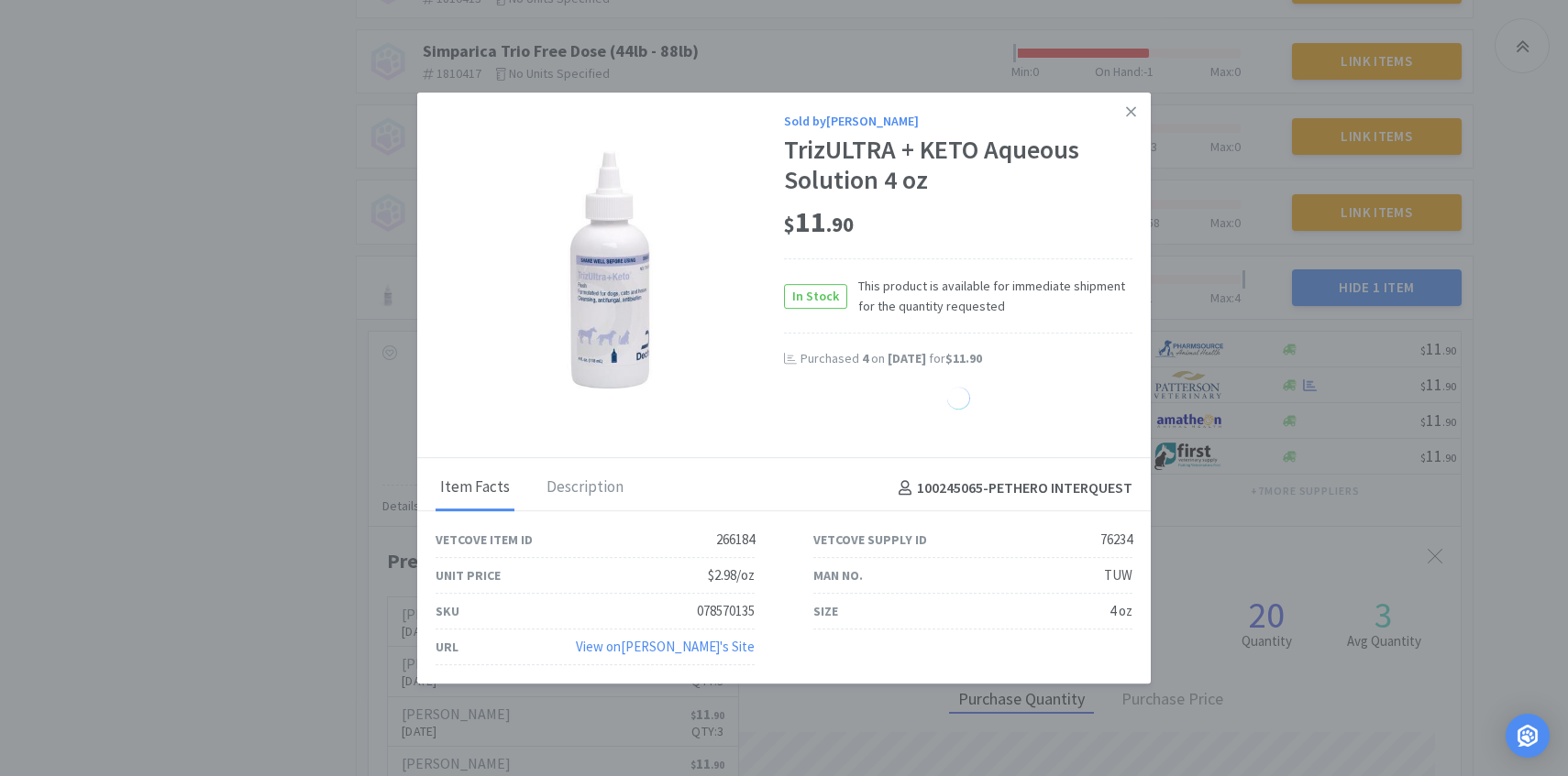
select select "1"
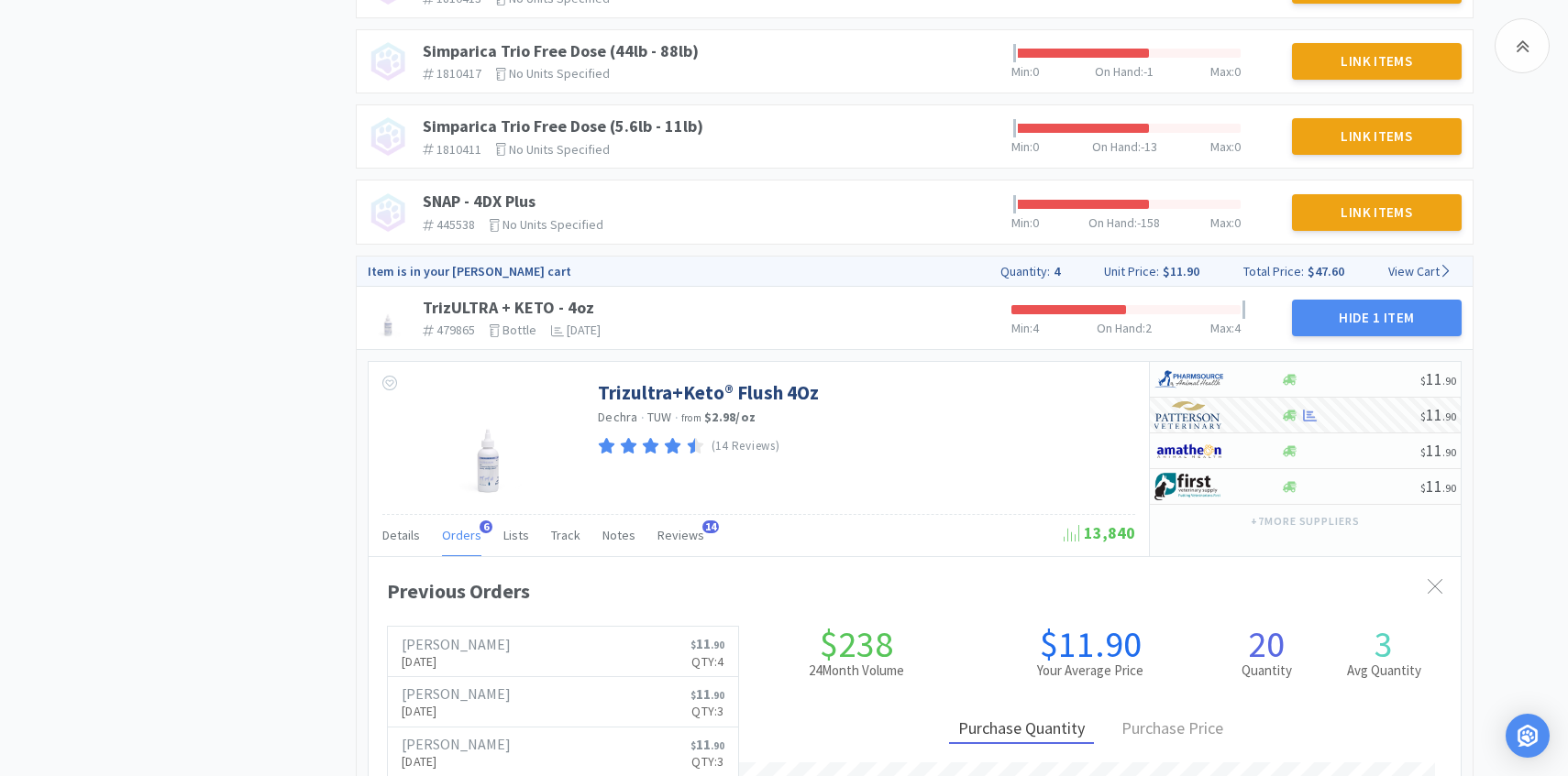
scroll to position [0, 0]
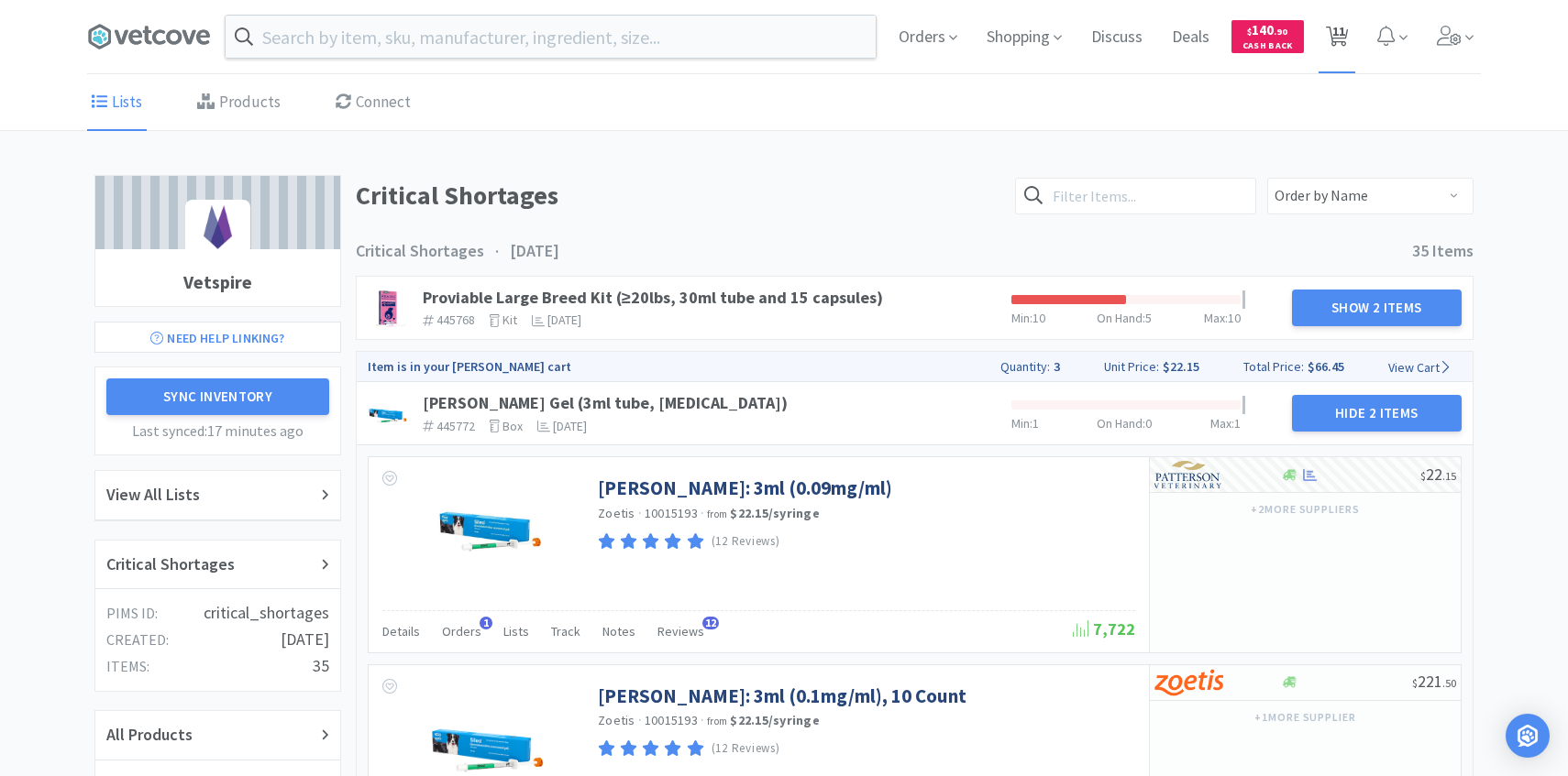
click at [1342, 12] on span "11" at bounding box center [1339, 31] width 13 height 73
select select "1"
select select "3"
select select "1"
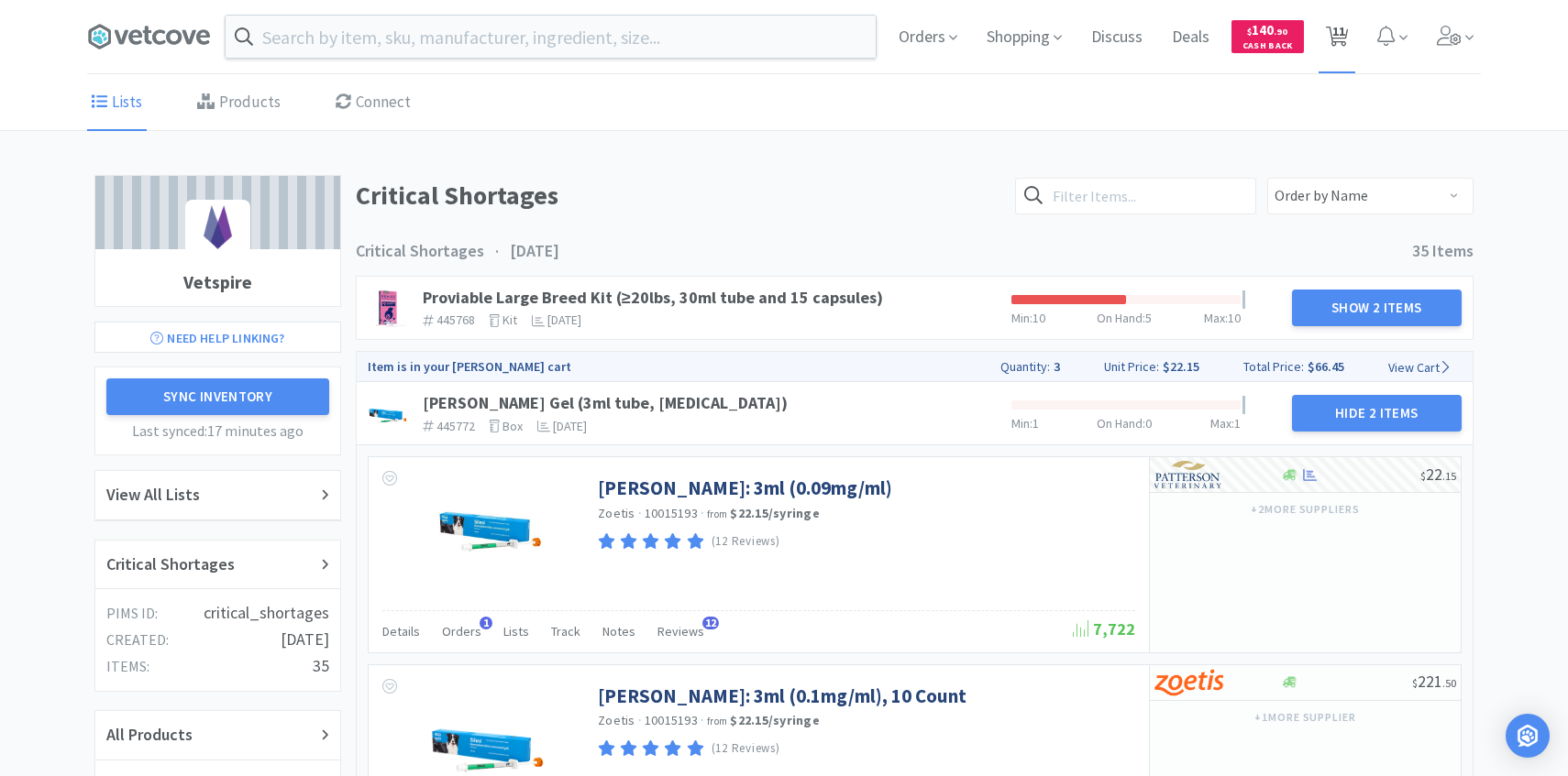
select select "1"
select select "3"
select select "4"
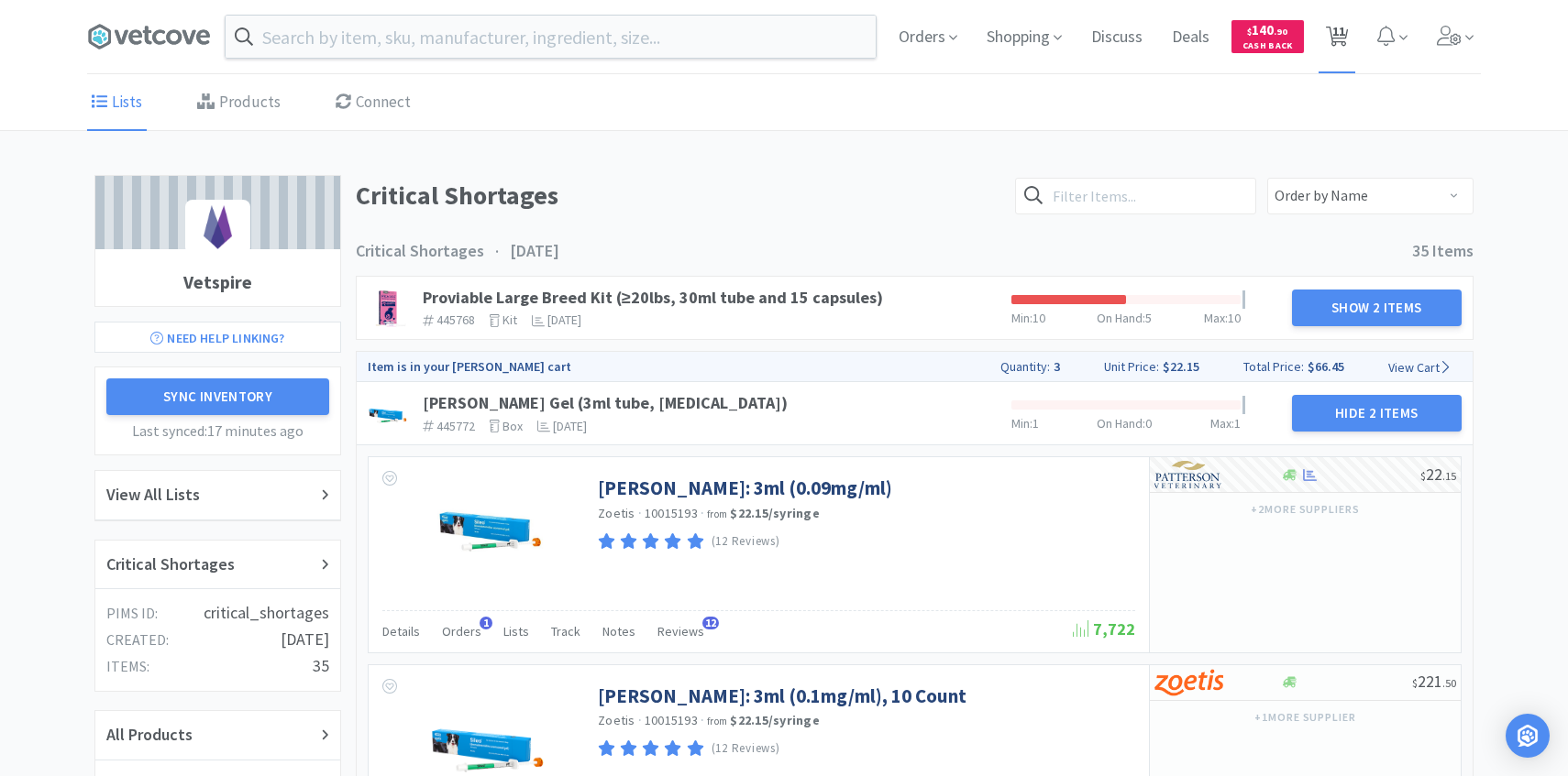
select select "1"
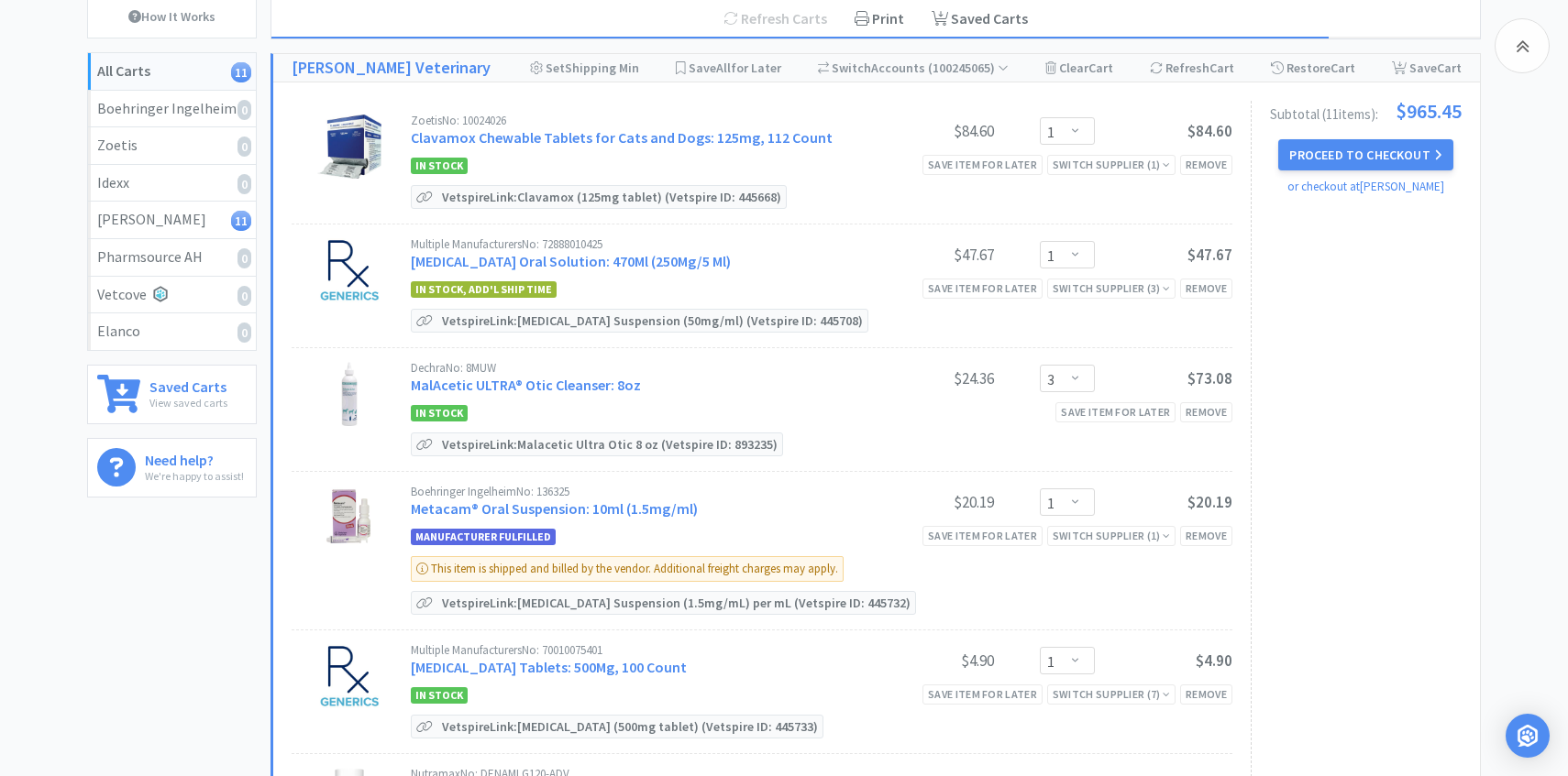
scroll to position [188, 0]
click at [1194, 285] on div "Remove" at bounding box center [1206, 287] width 52 height 19
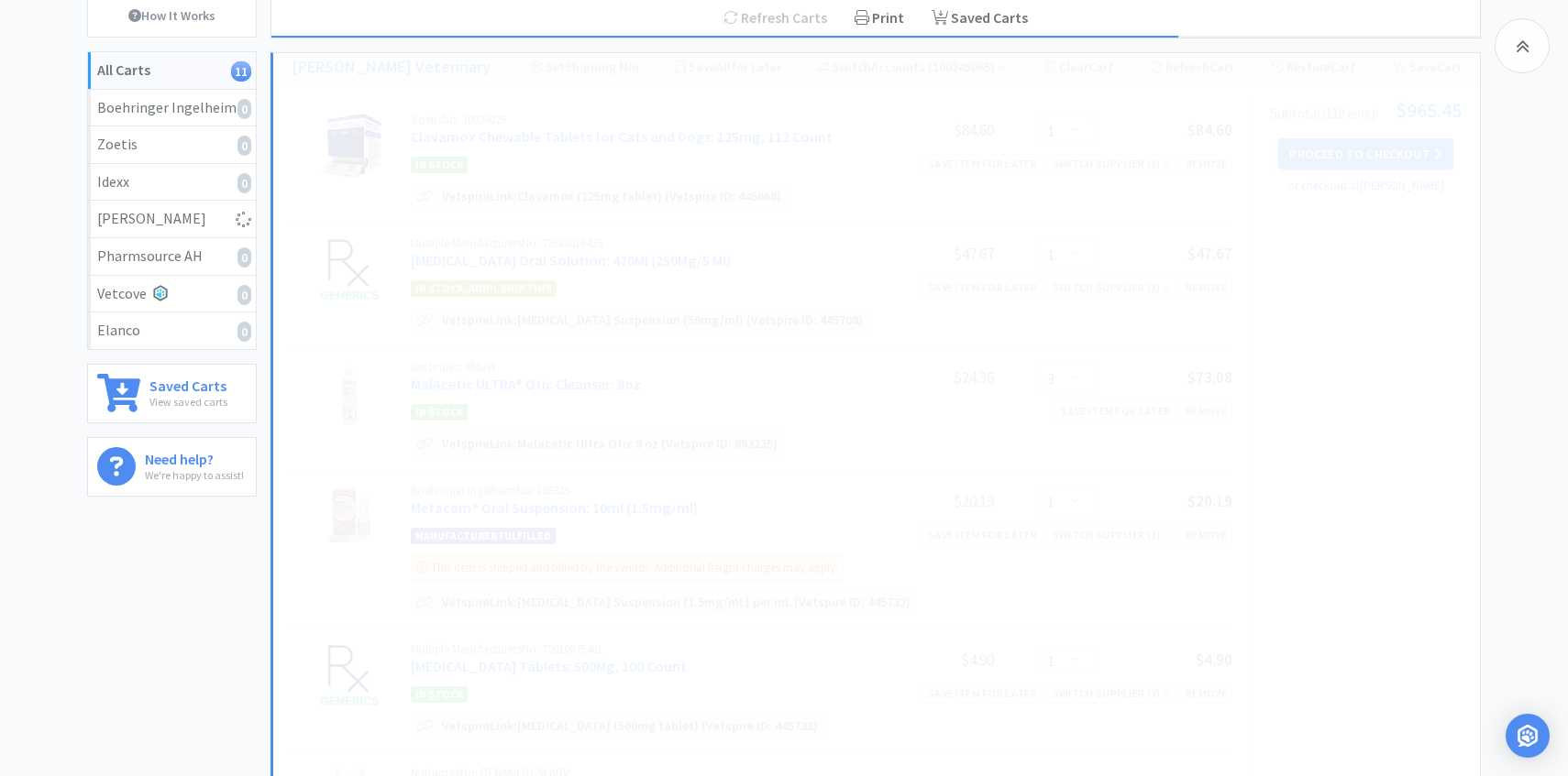
select select "3"
select select "1"
select select "3"
select select "4"
select select "1"
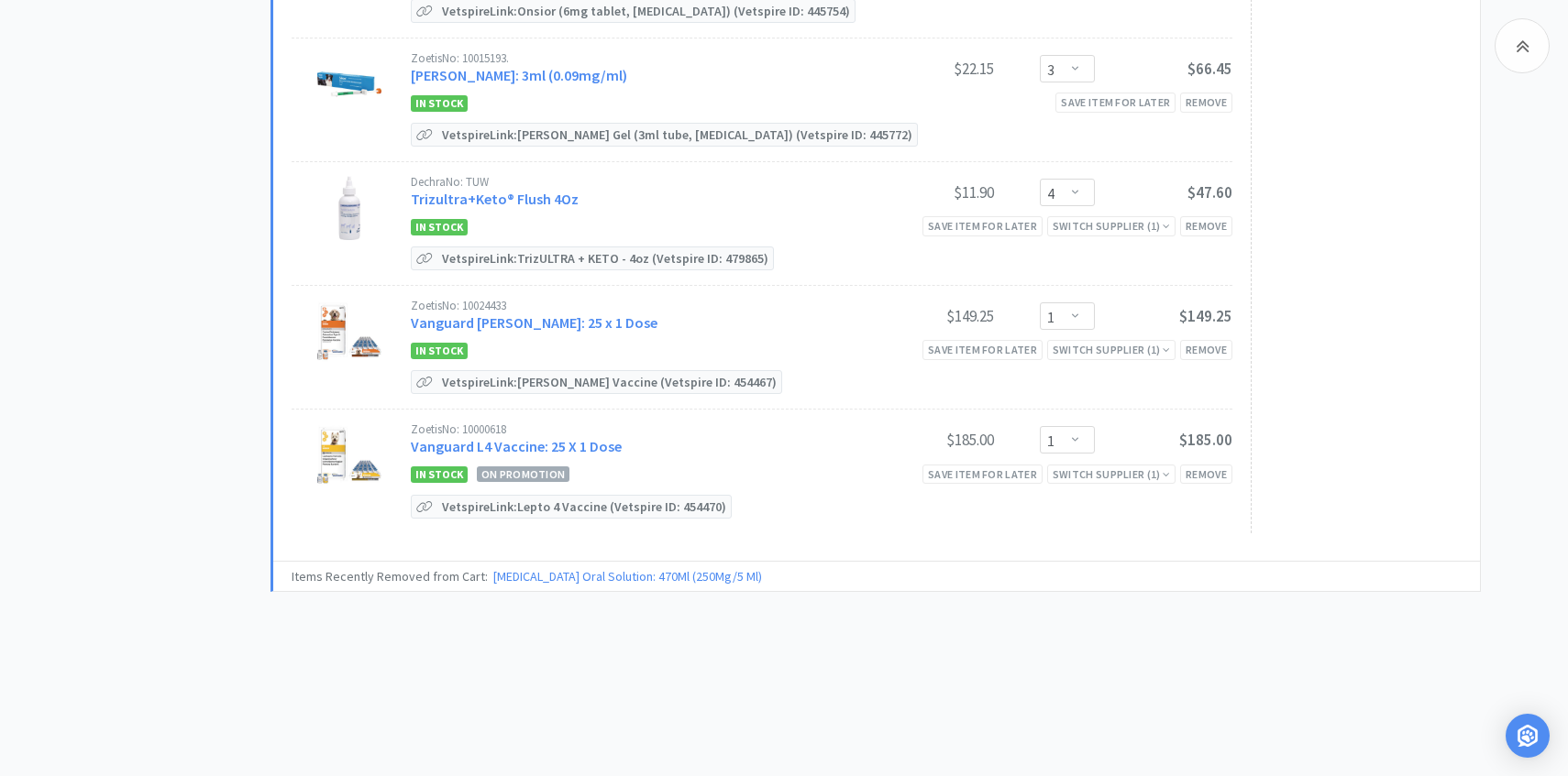
scroll to position [0, 0]
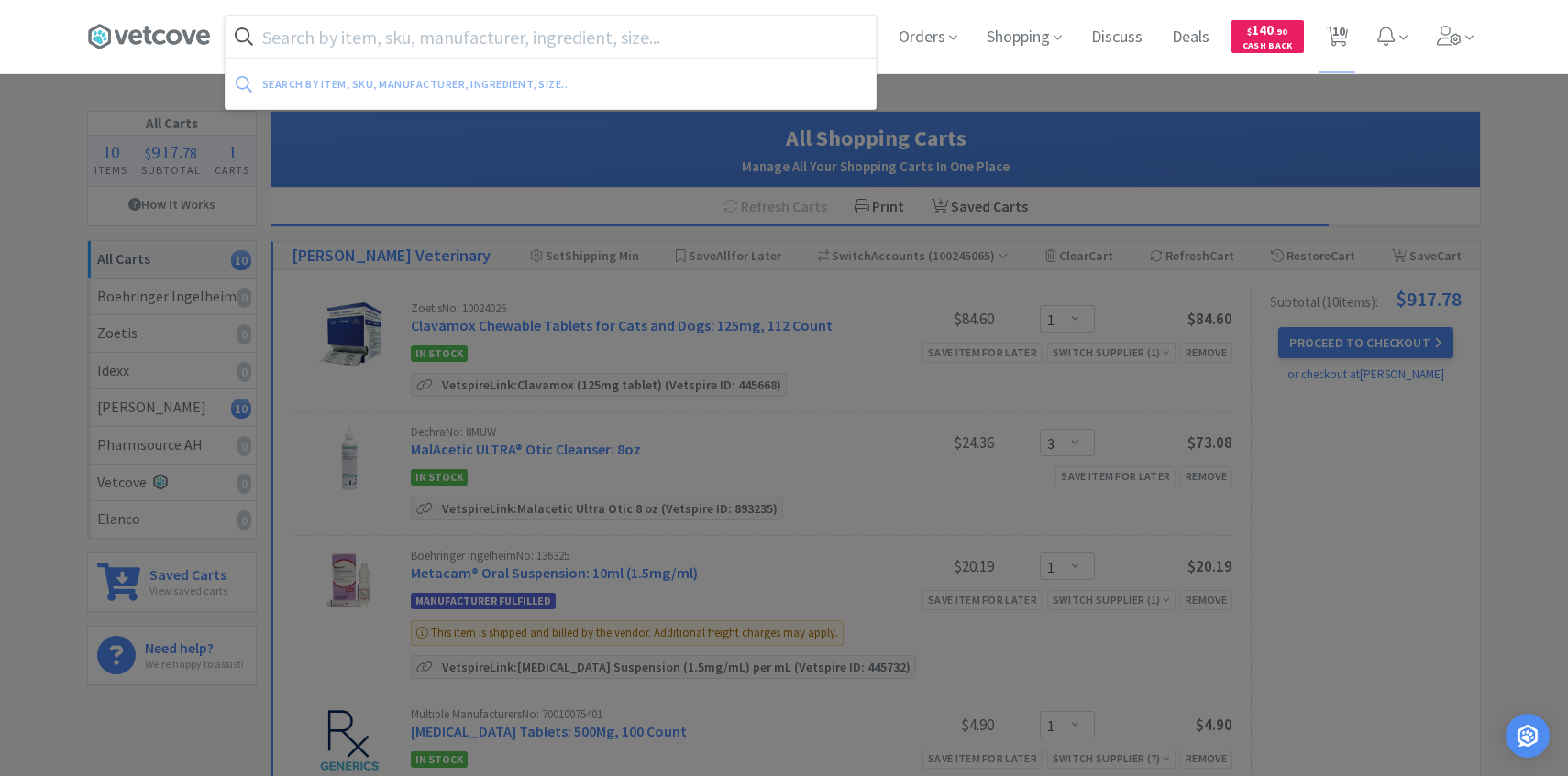
click at [808, 43] on input "text" at bounding box center [551, 36] width 650 height 42
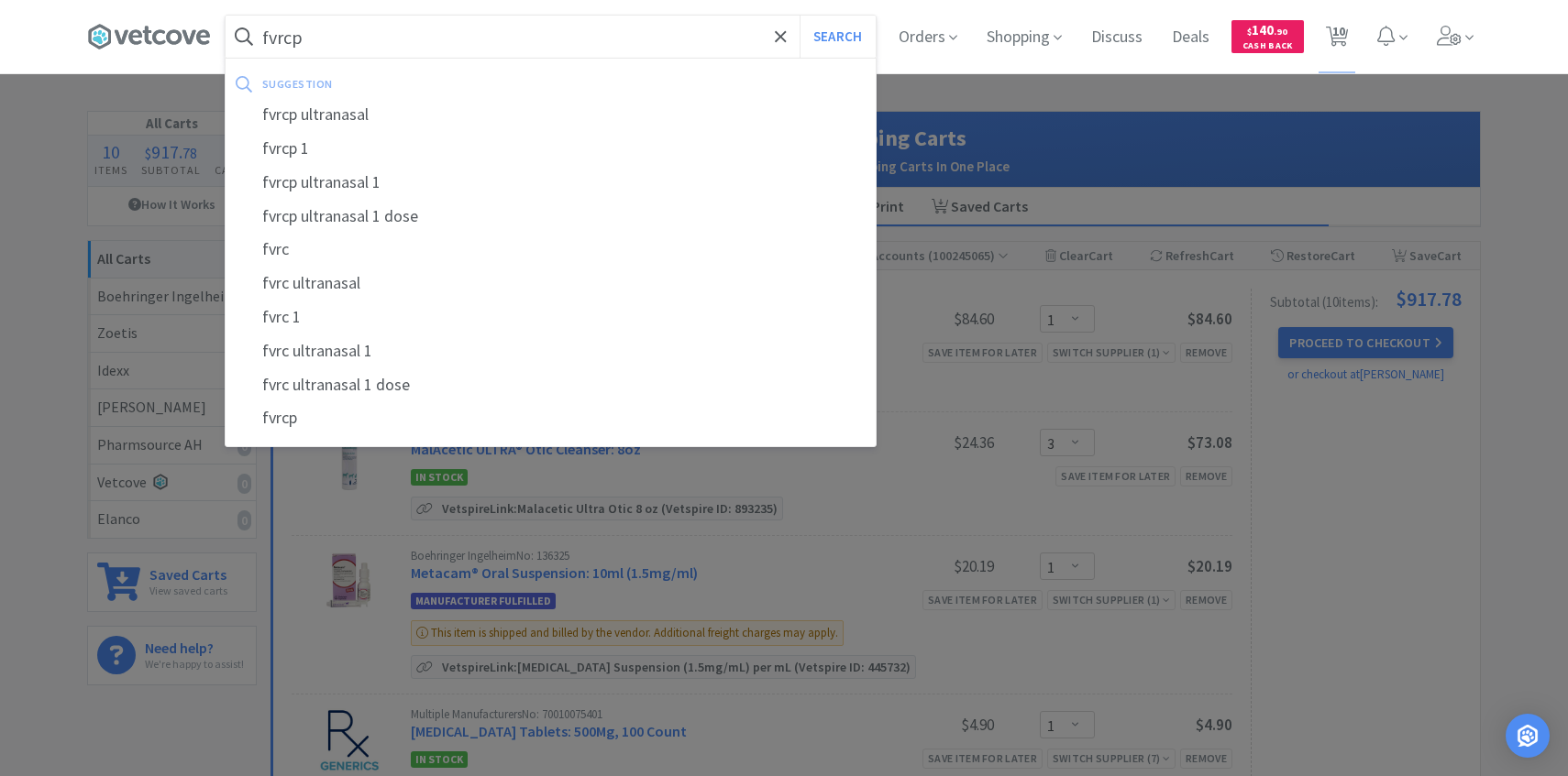
type input "fvrcp"
click at [799, 16] on button "Search" at bounding box center [837, 36] width 76 height 42
select select "1"
select select "3"
select select "1"
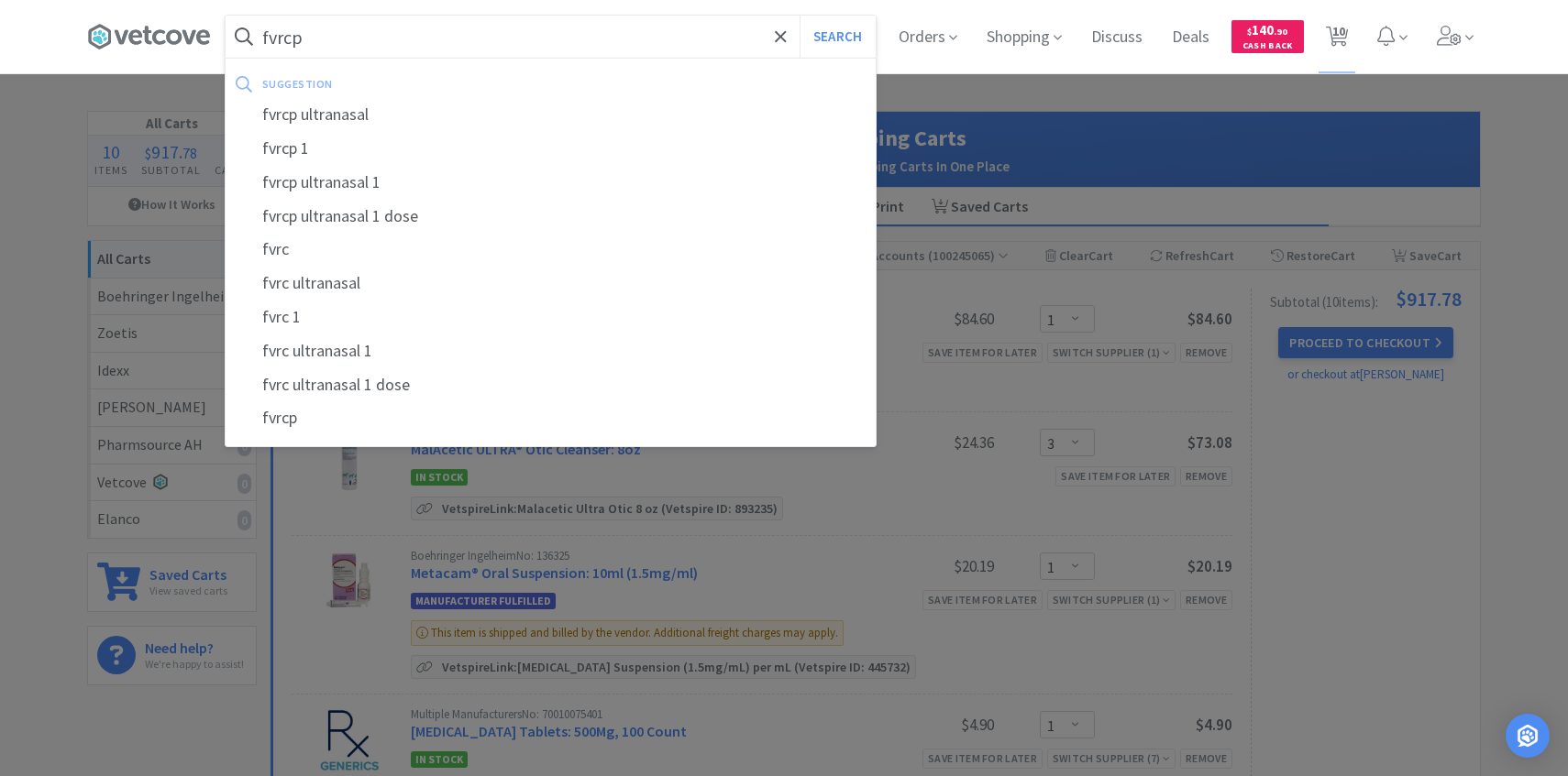
select select "1"
select select "3"
select select "4"
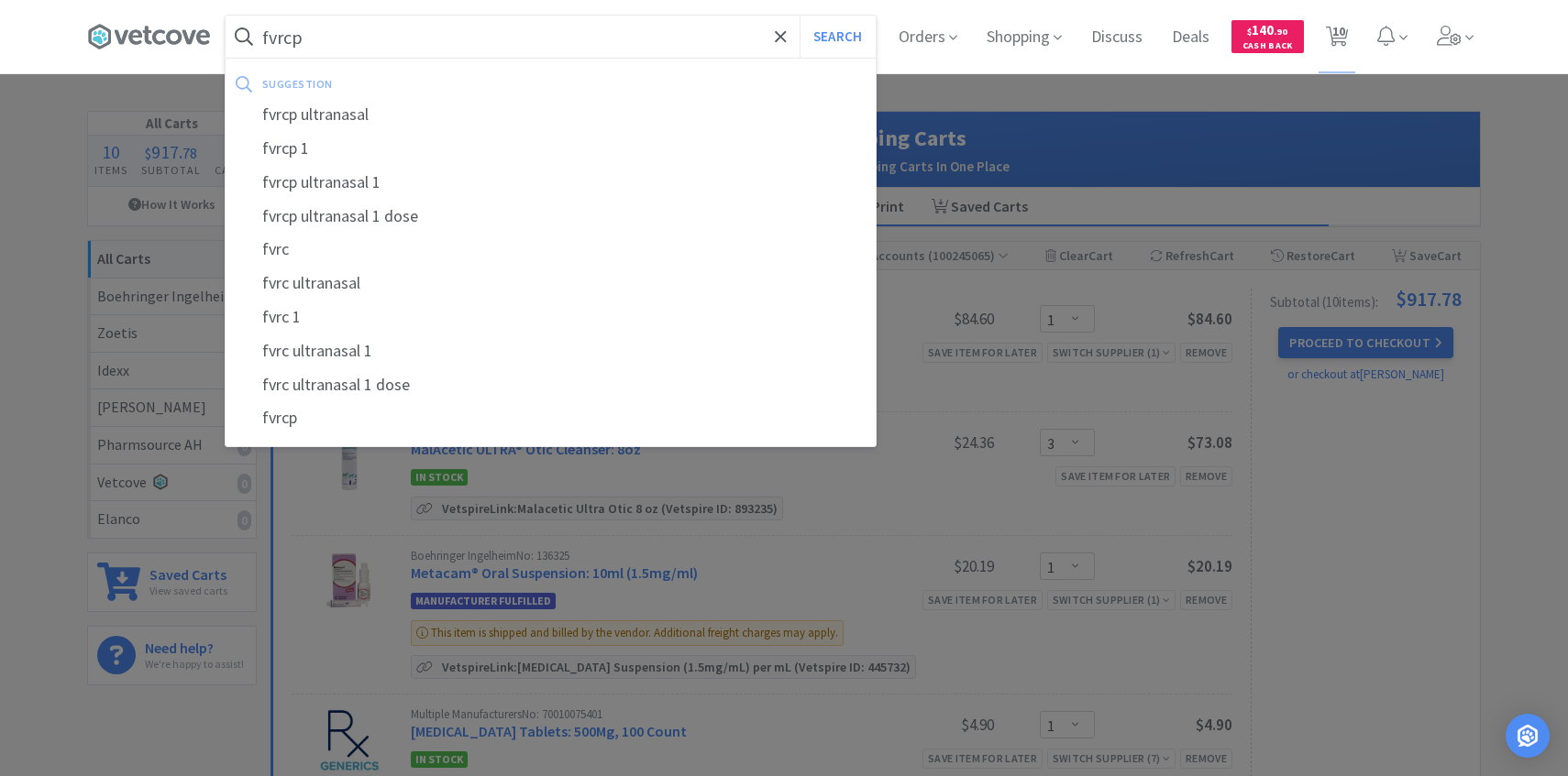
select select "1"
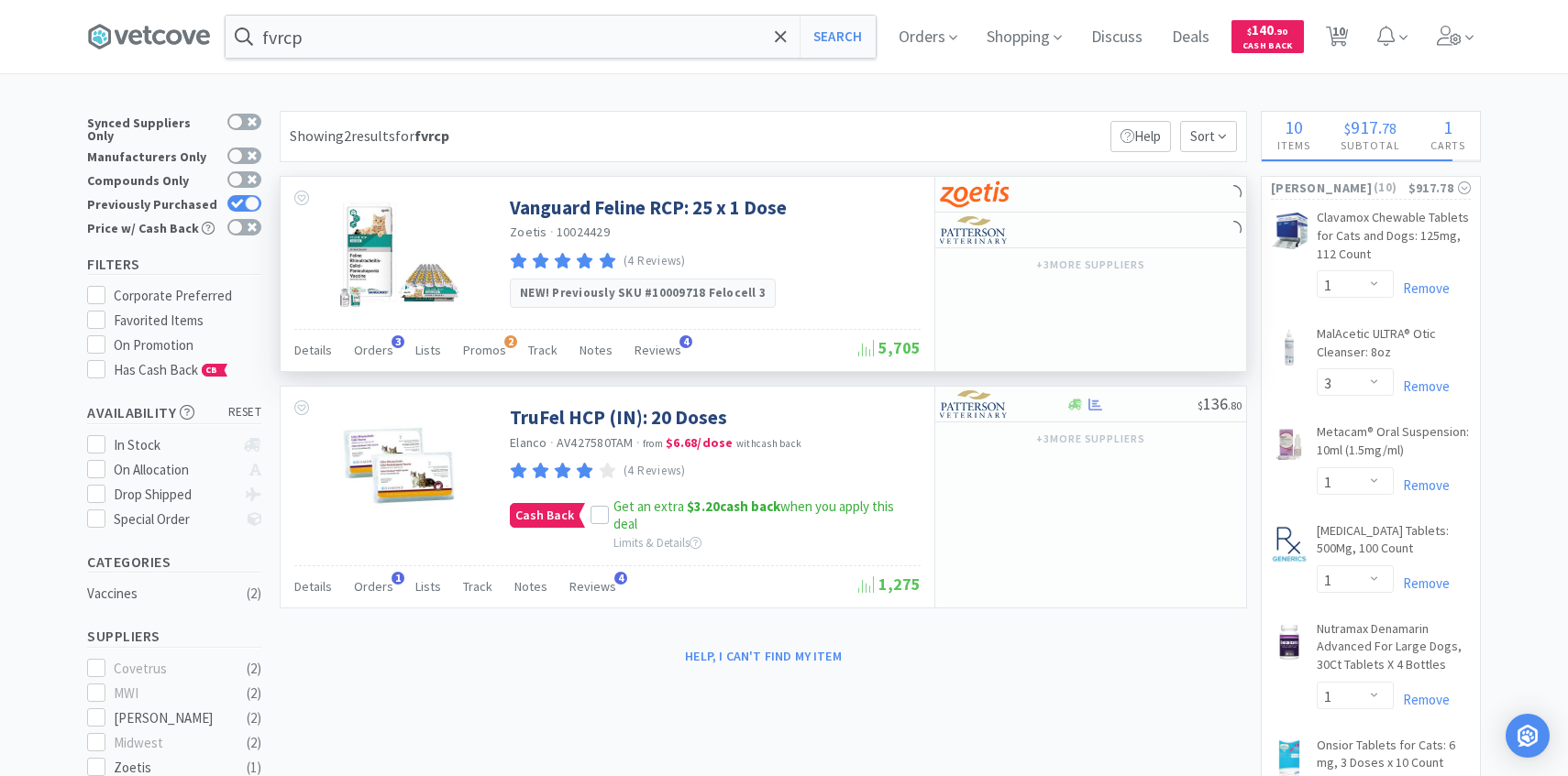
click at [389, 357] on div "Details Orders 3 Lists Promos 2 Track Notes Reviews 4" at bounding box center [576, 353] width 564 height 35
click at [382, 357] on span "Orders" at bounding box center [373, 350] width 39 height 17
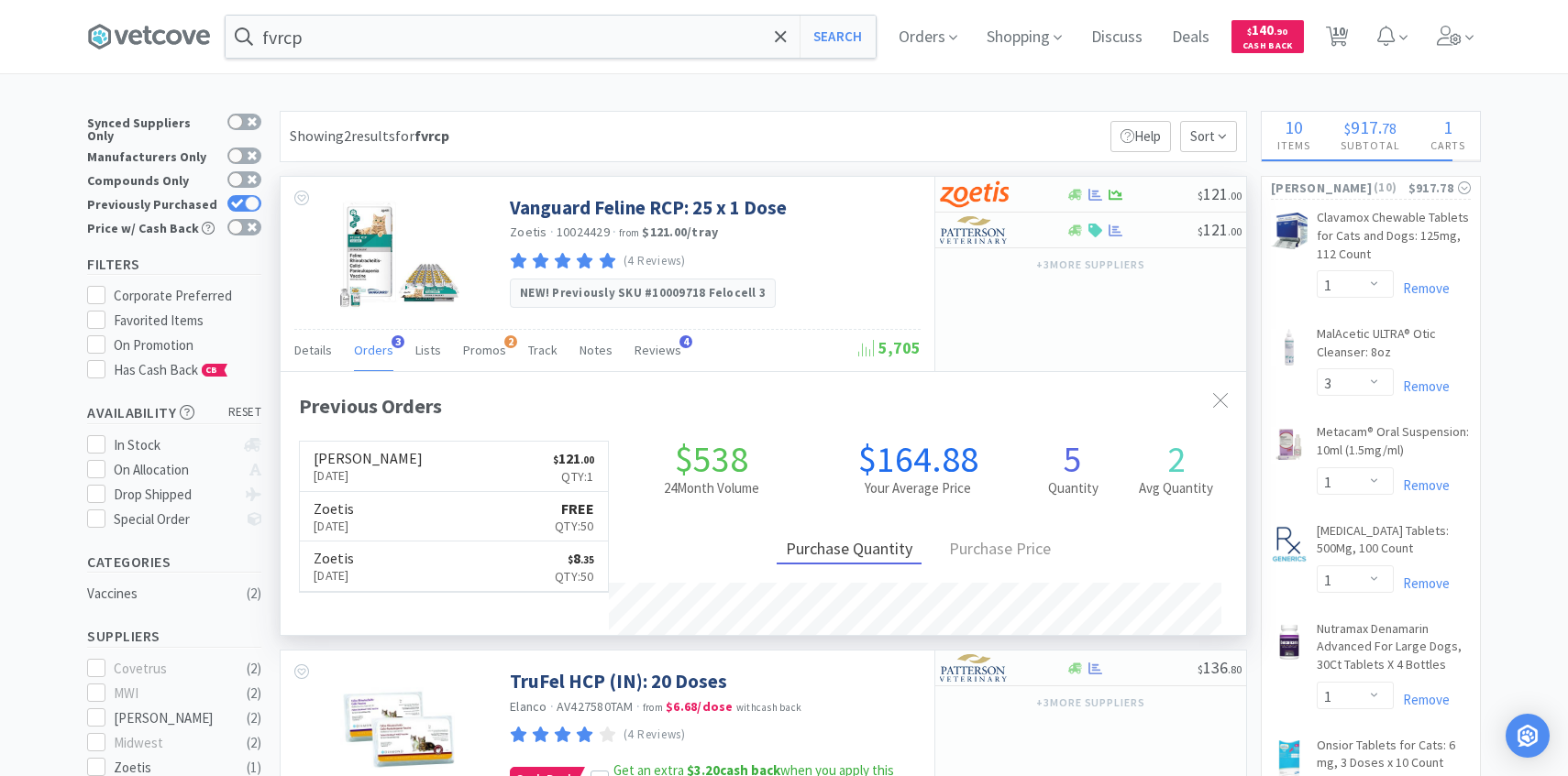
scroll to position [475, 965]
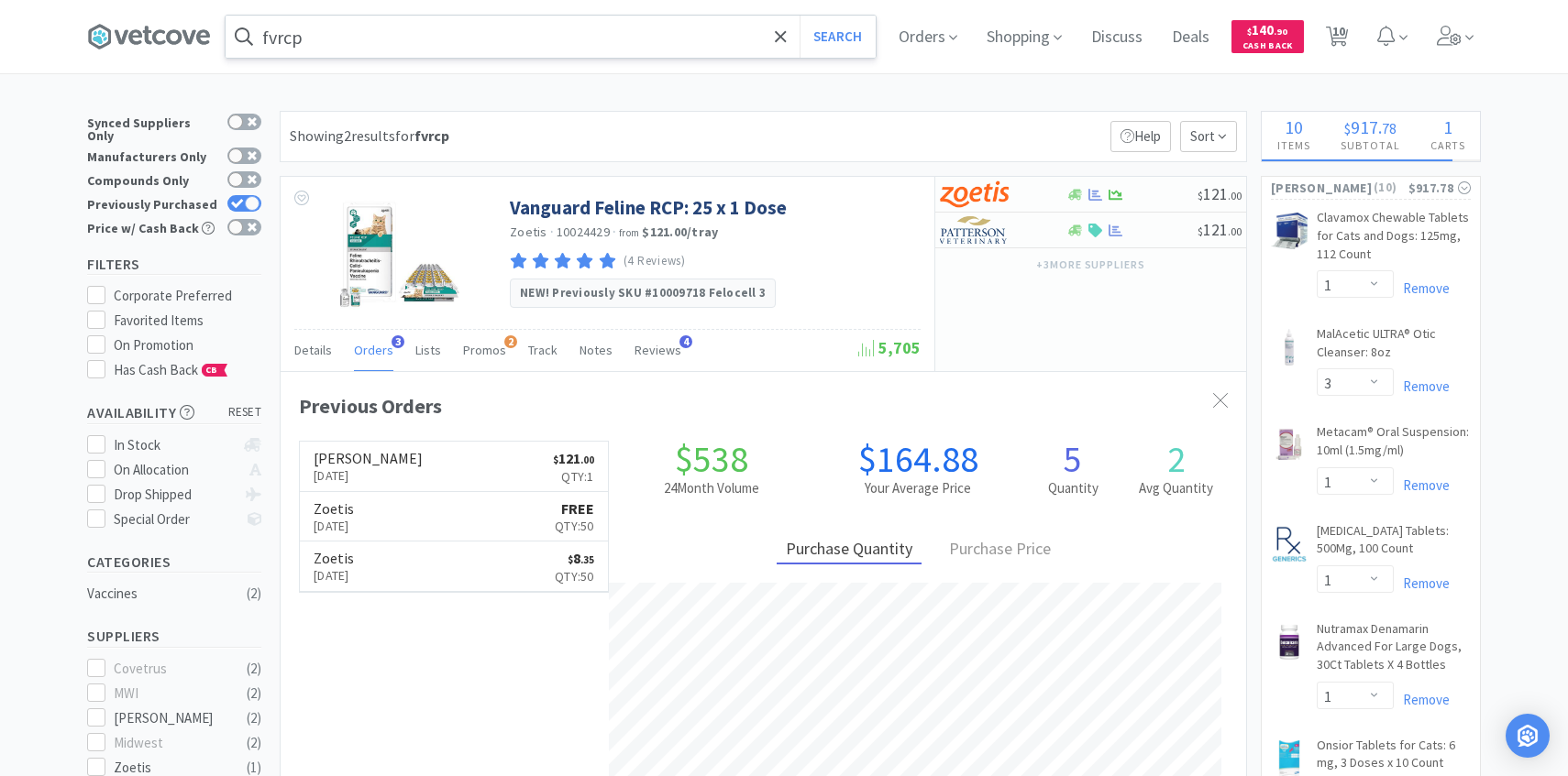
click at [486, 45] on input "fvrcp" at bounding box center [551, 36] width 650 height 42
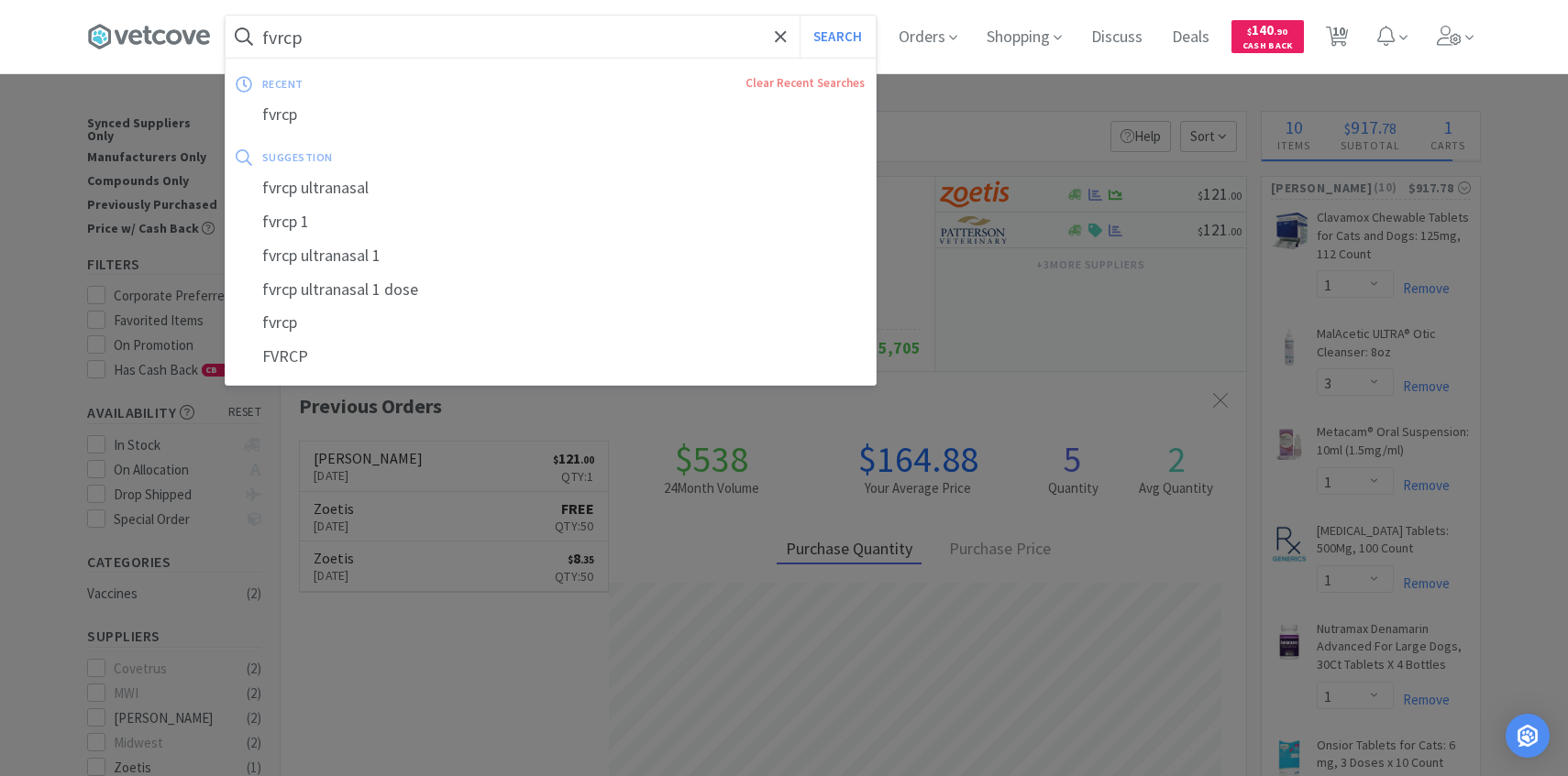
click at [1063, 337] on div at bounding box center [784, 388] width 1568 height 776
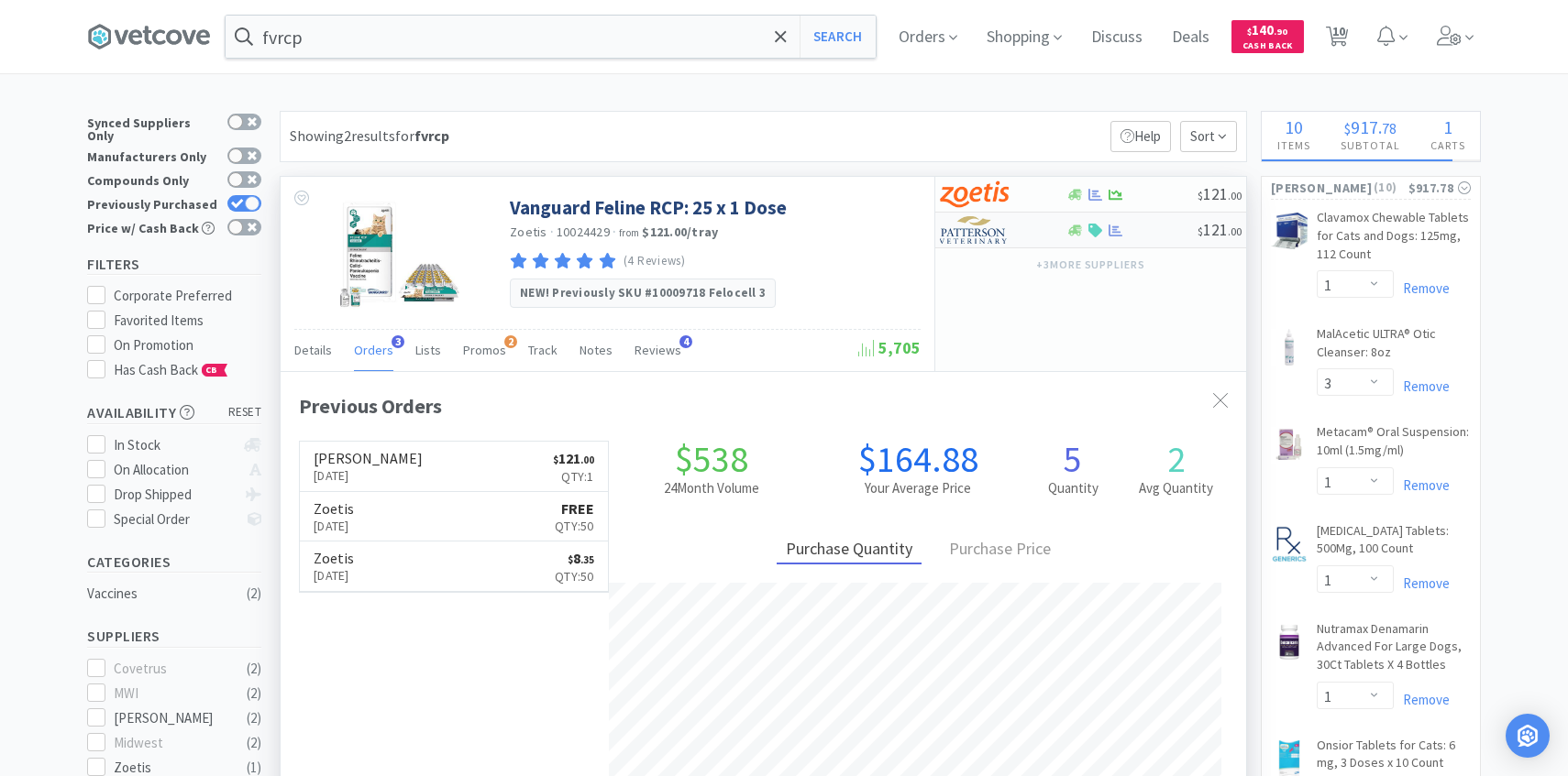
click at [1015, 234] on div at bounding box center [990, 230] width 101 height 32
select select "1"
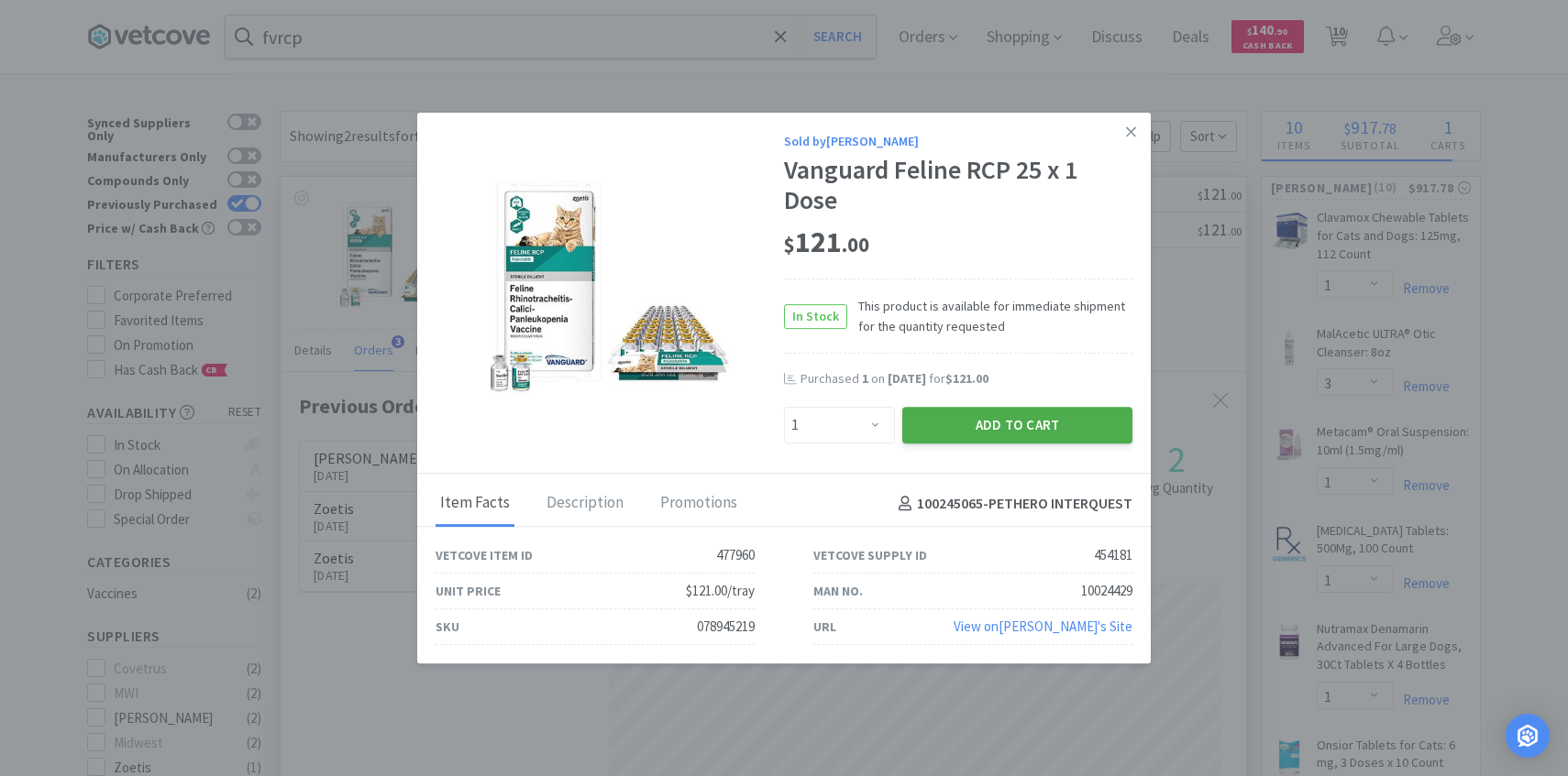
click at [932, 427] on button "Add to Cart" at bounding box center [1017, 425] width 230 height 37
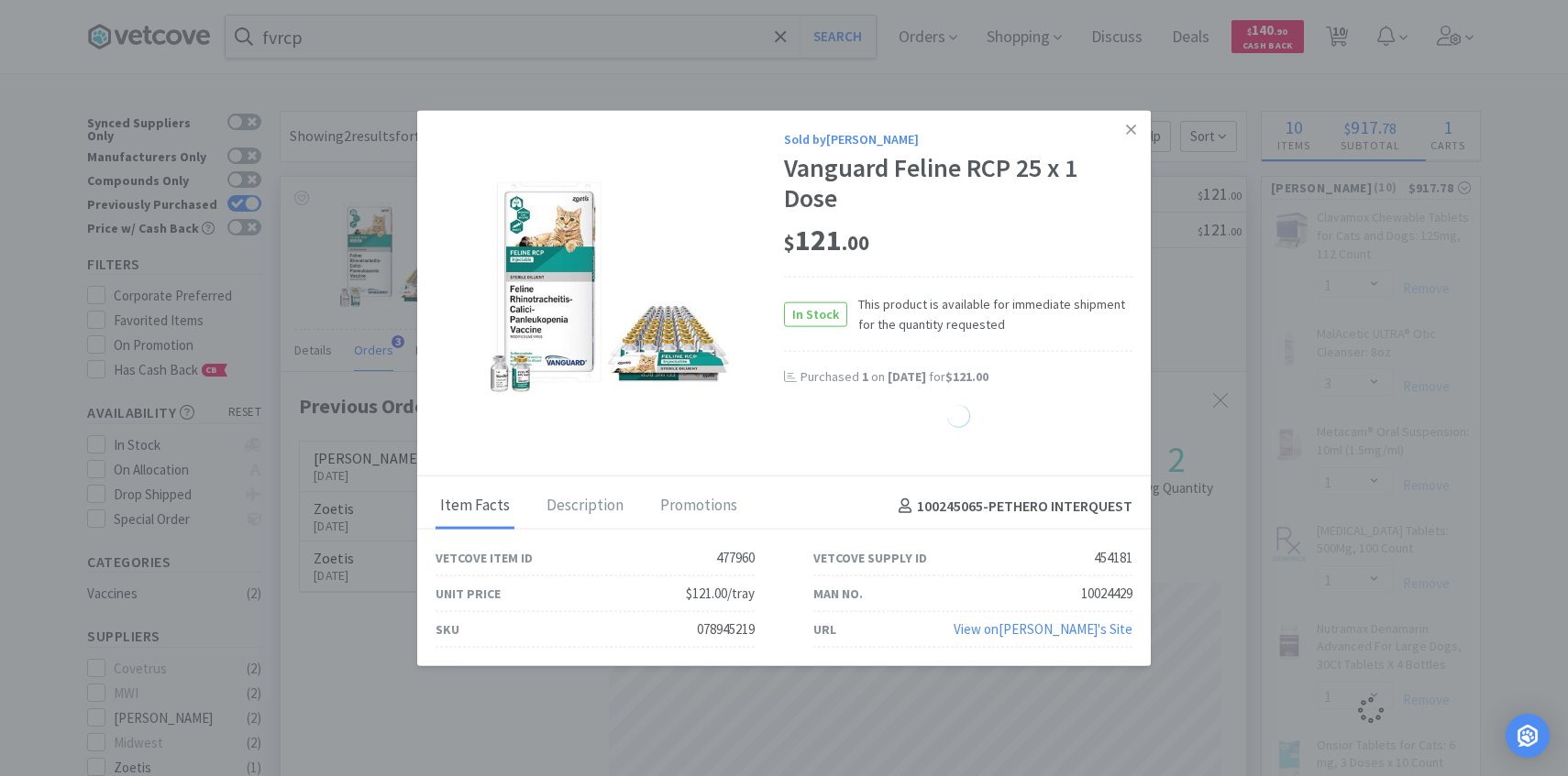
select select "1"
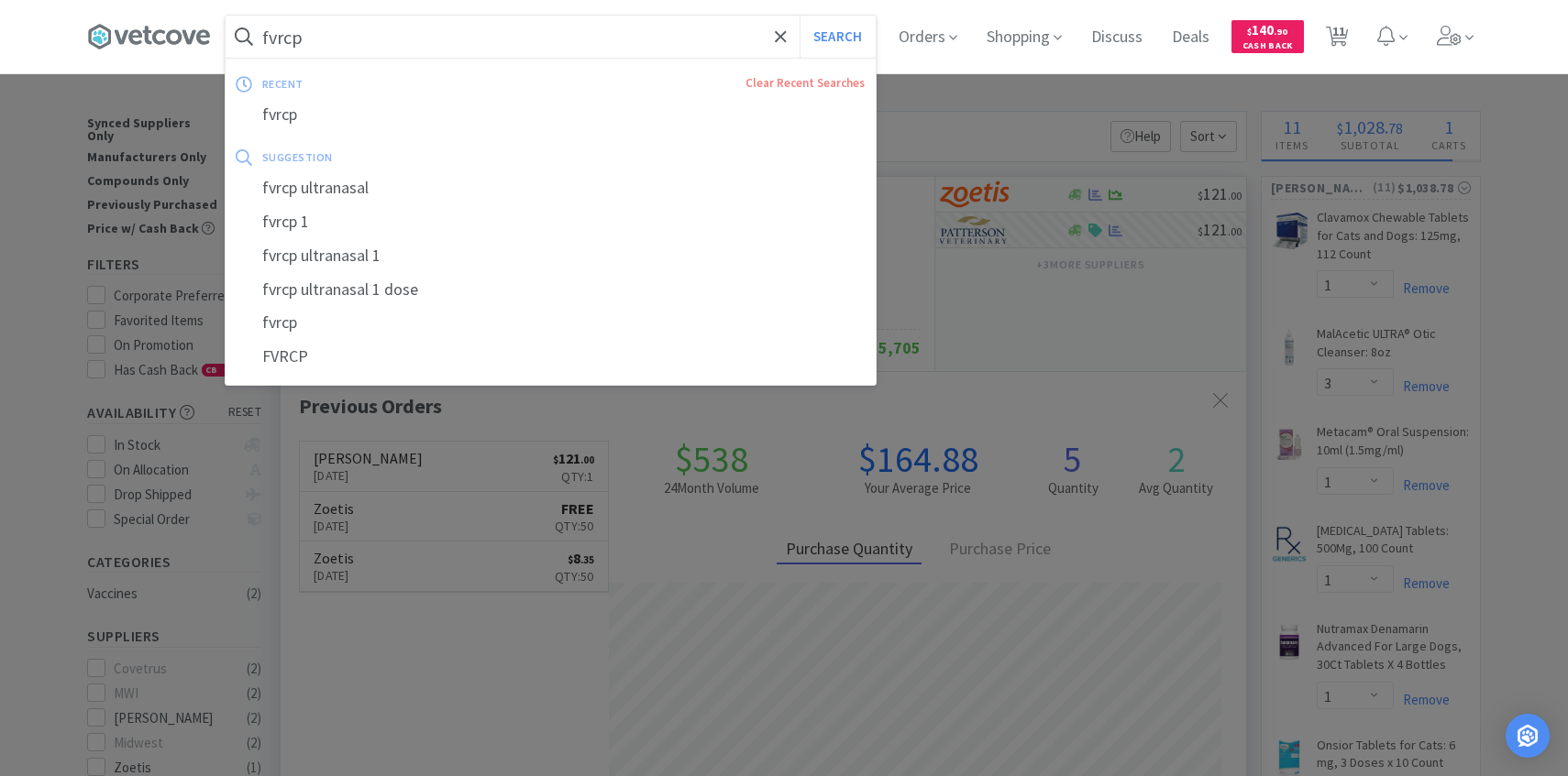
click at [461, 47] on input "fvrcp" at bounding box center [551, 36] width 650 height 42
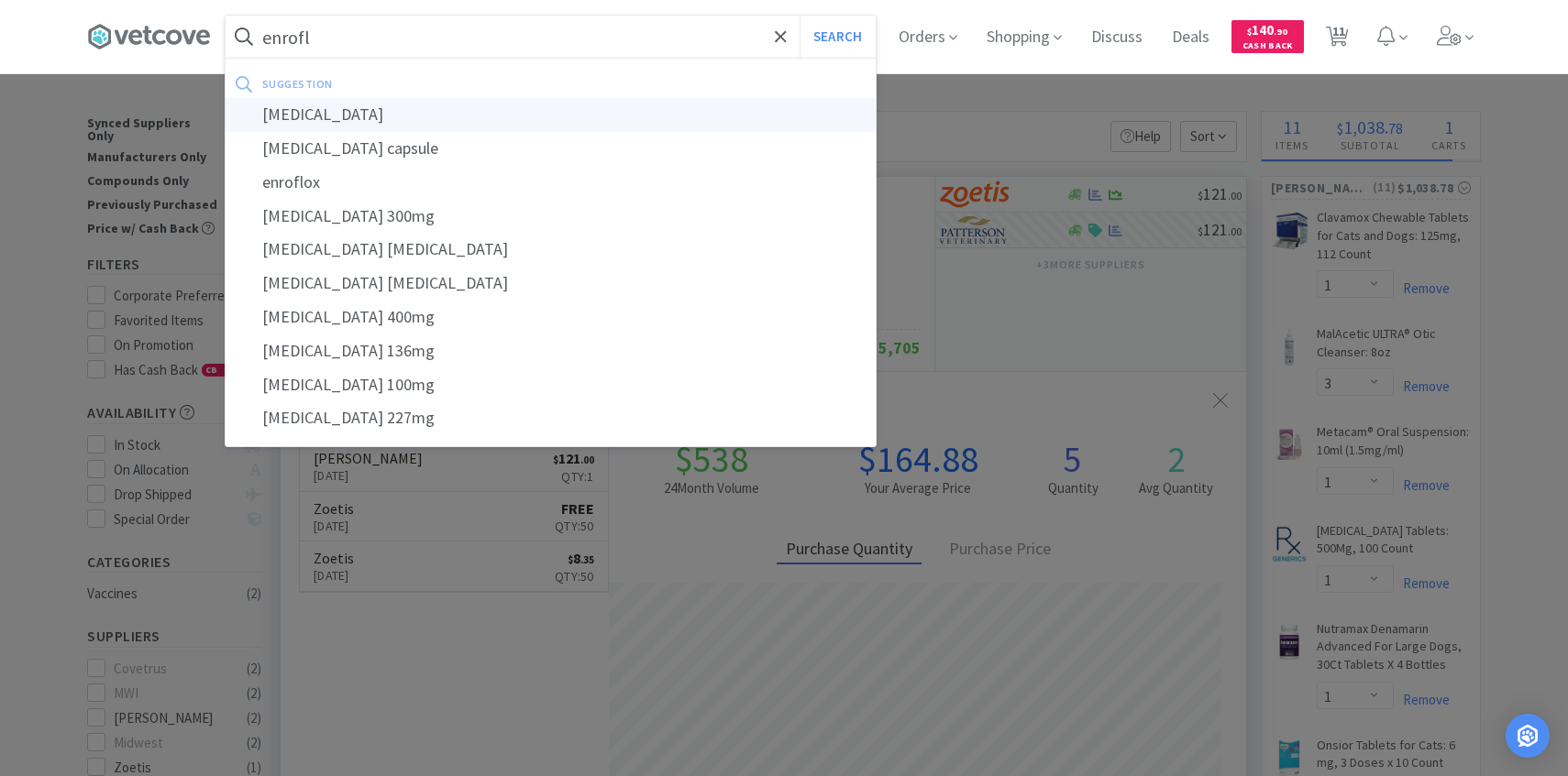
click at [456, 114] on div "enrofloxacin" at bounding box center [551, 115] width 650 height 34
type input "enrofloxacin"
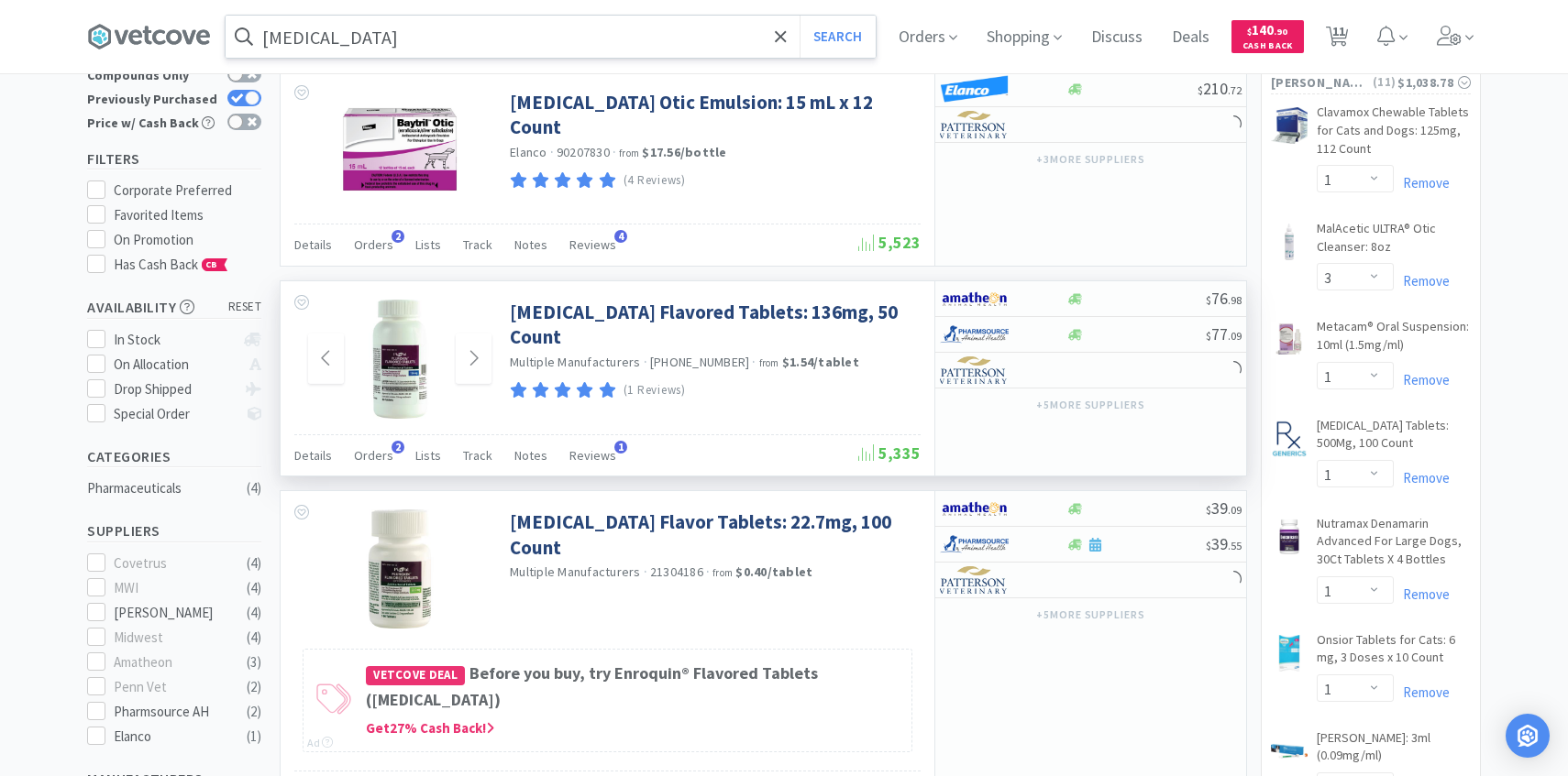
scroll to position [116, 0]
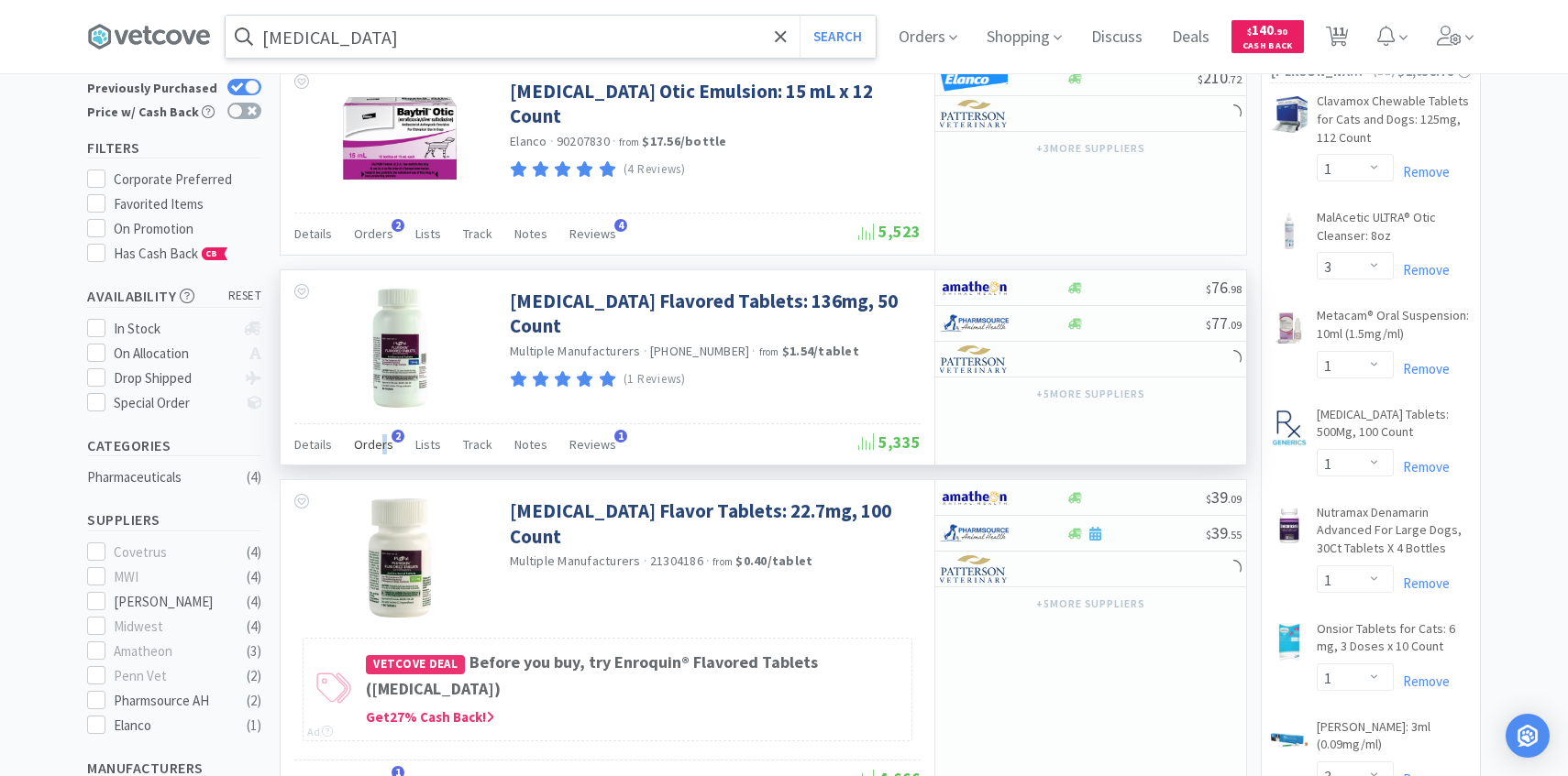
click at [381, 440] on span "Orders" at bounding box center [373, 445] width 39 height 17
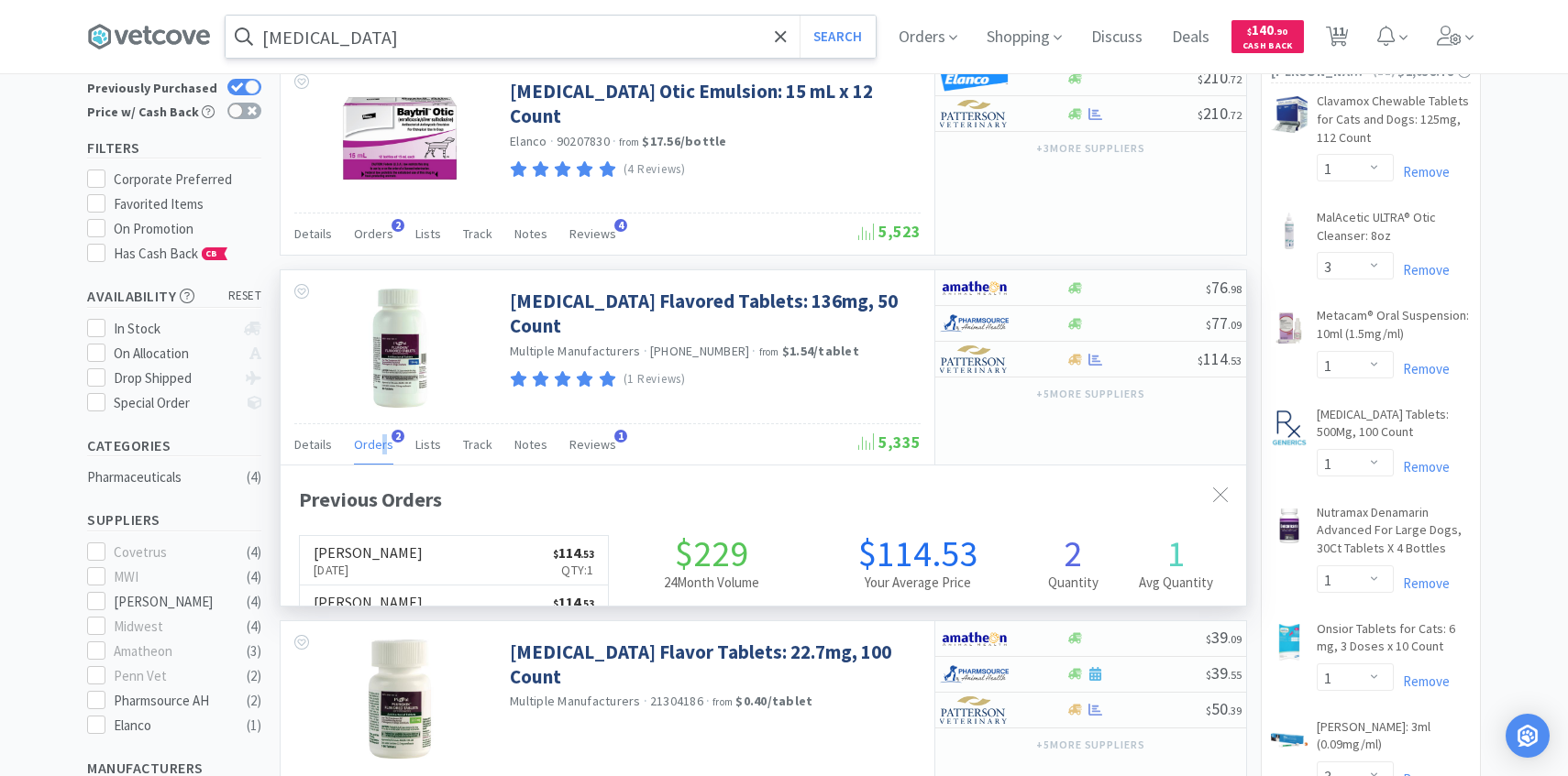
scroll to position [475, 965]
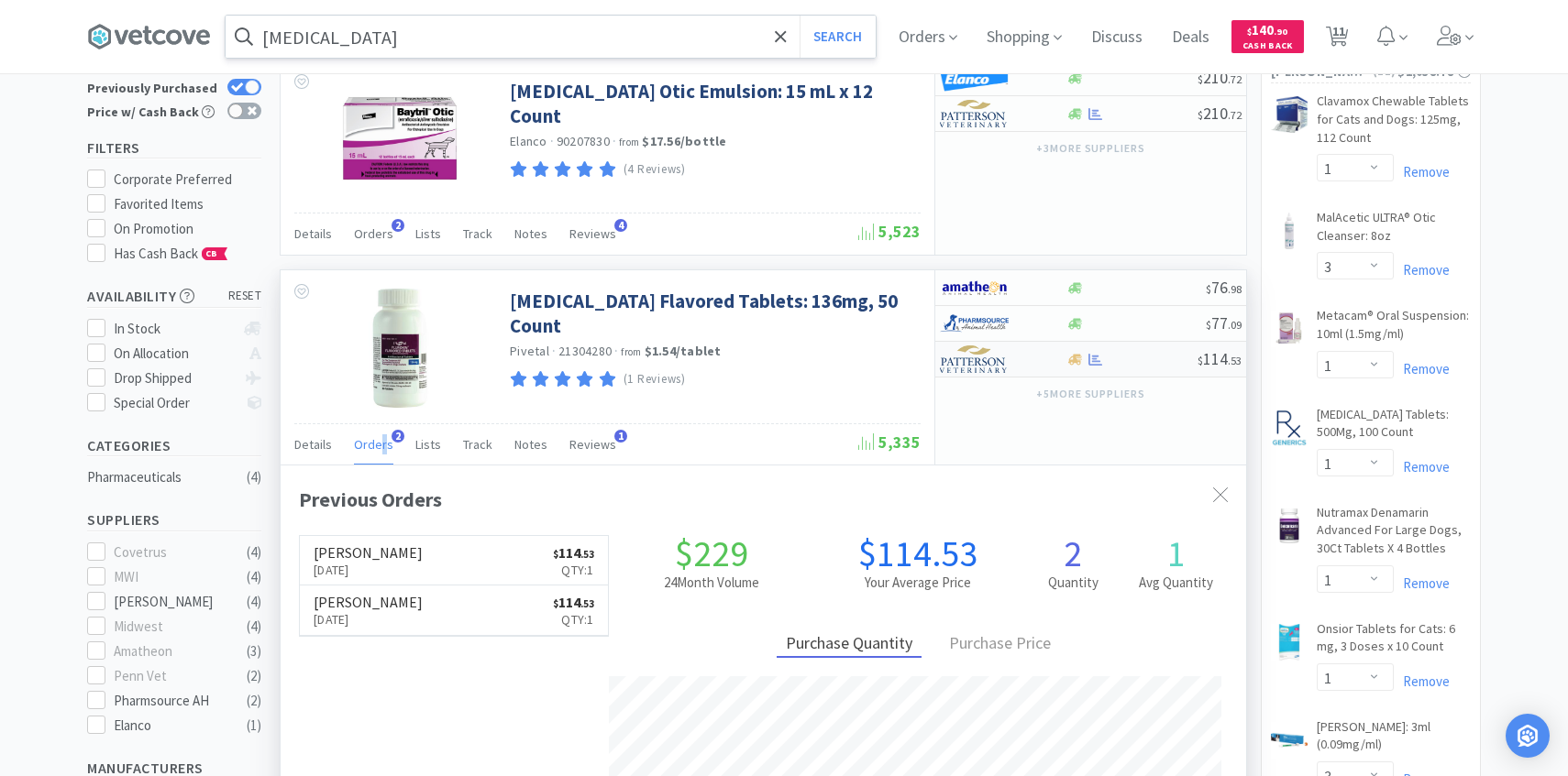
click at [983, 358] on img at bounding box center [974, 359] width 69 height 28
select select "1"
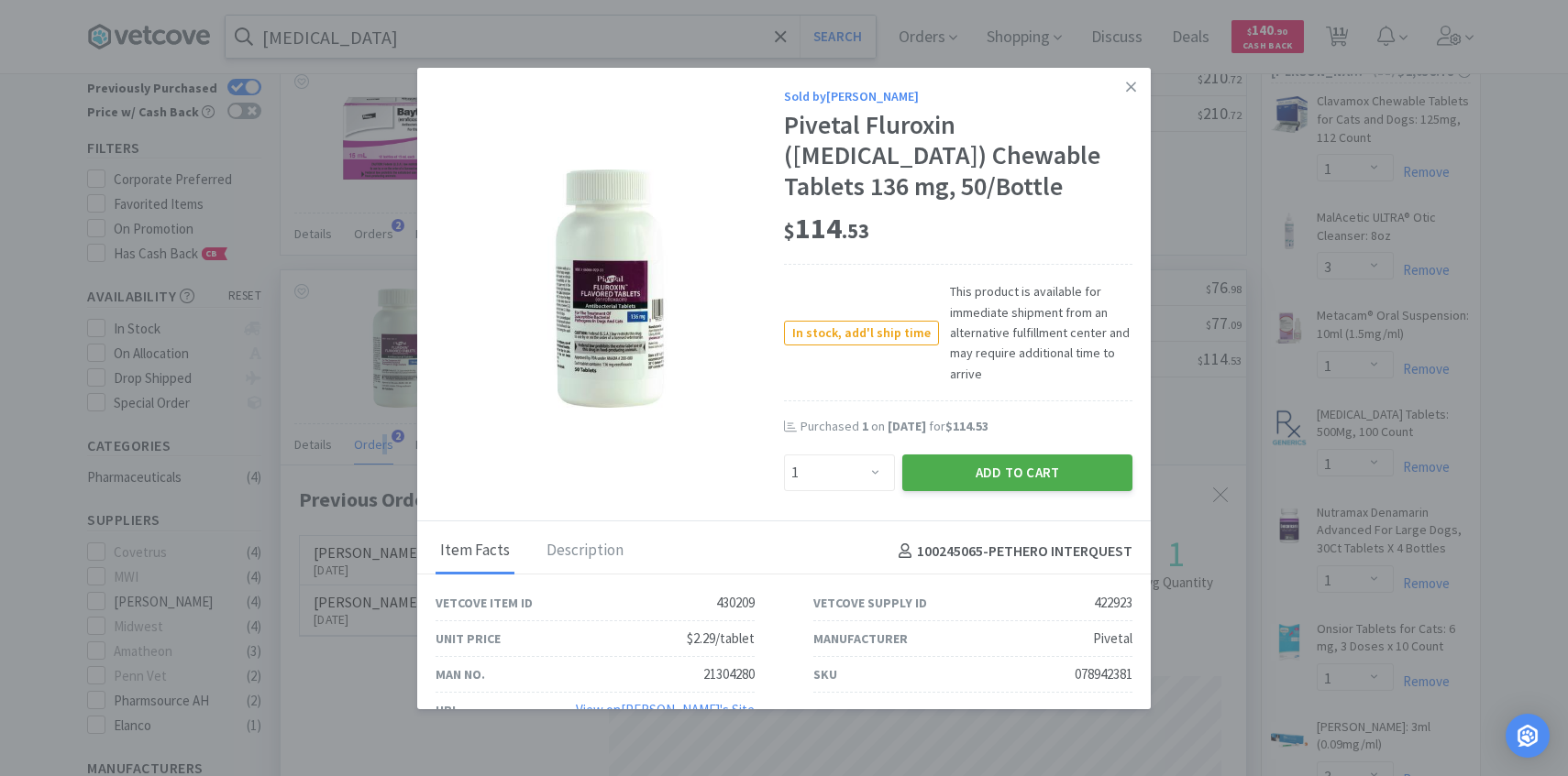
click at [947, 472] on button "Add to Cart" at bounding box center [1017, 473] width 230 height 37
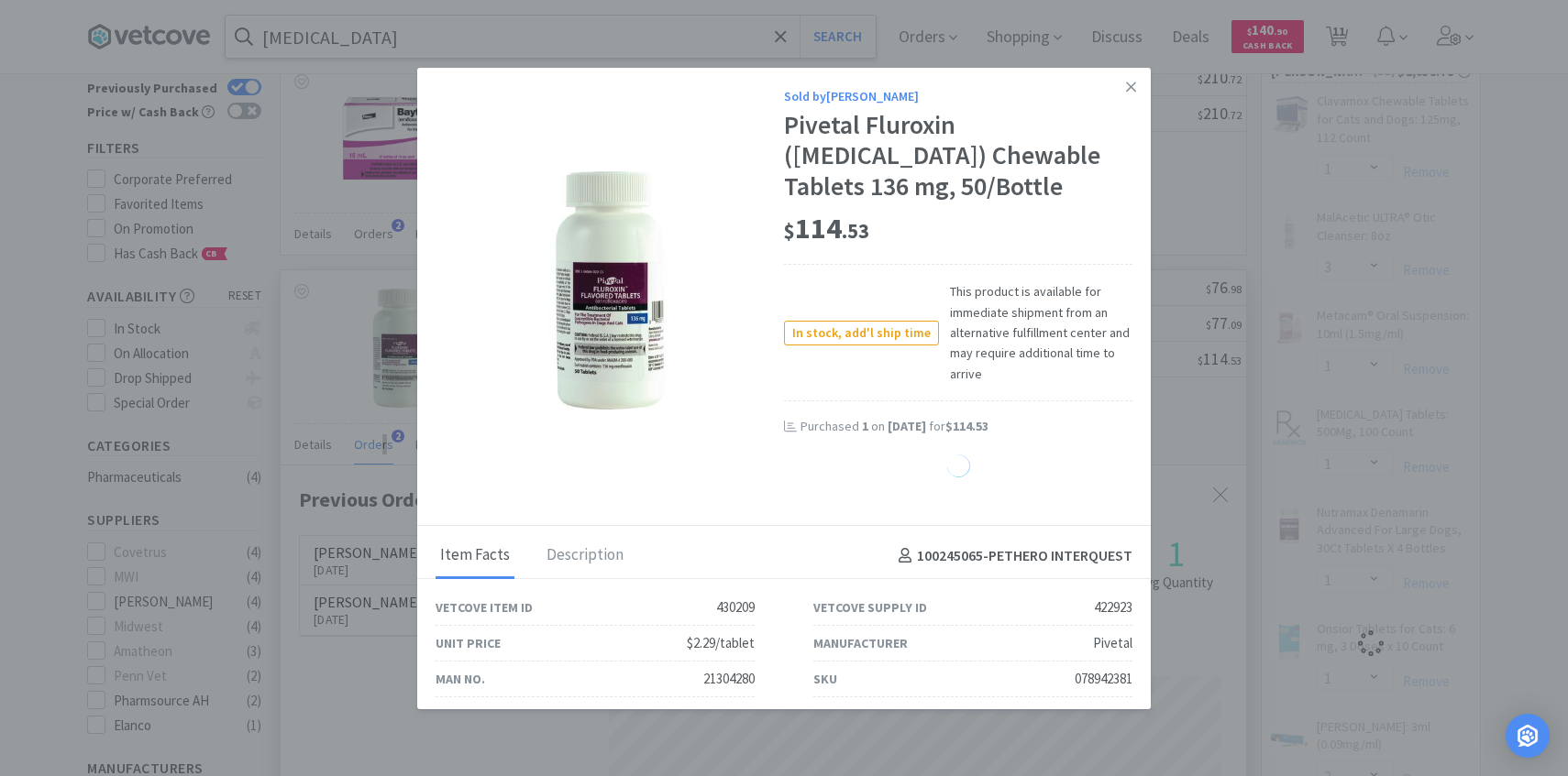
select select "1"
select select "3"
select select "1"
select select "3"
select select "4"
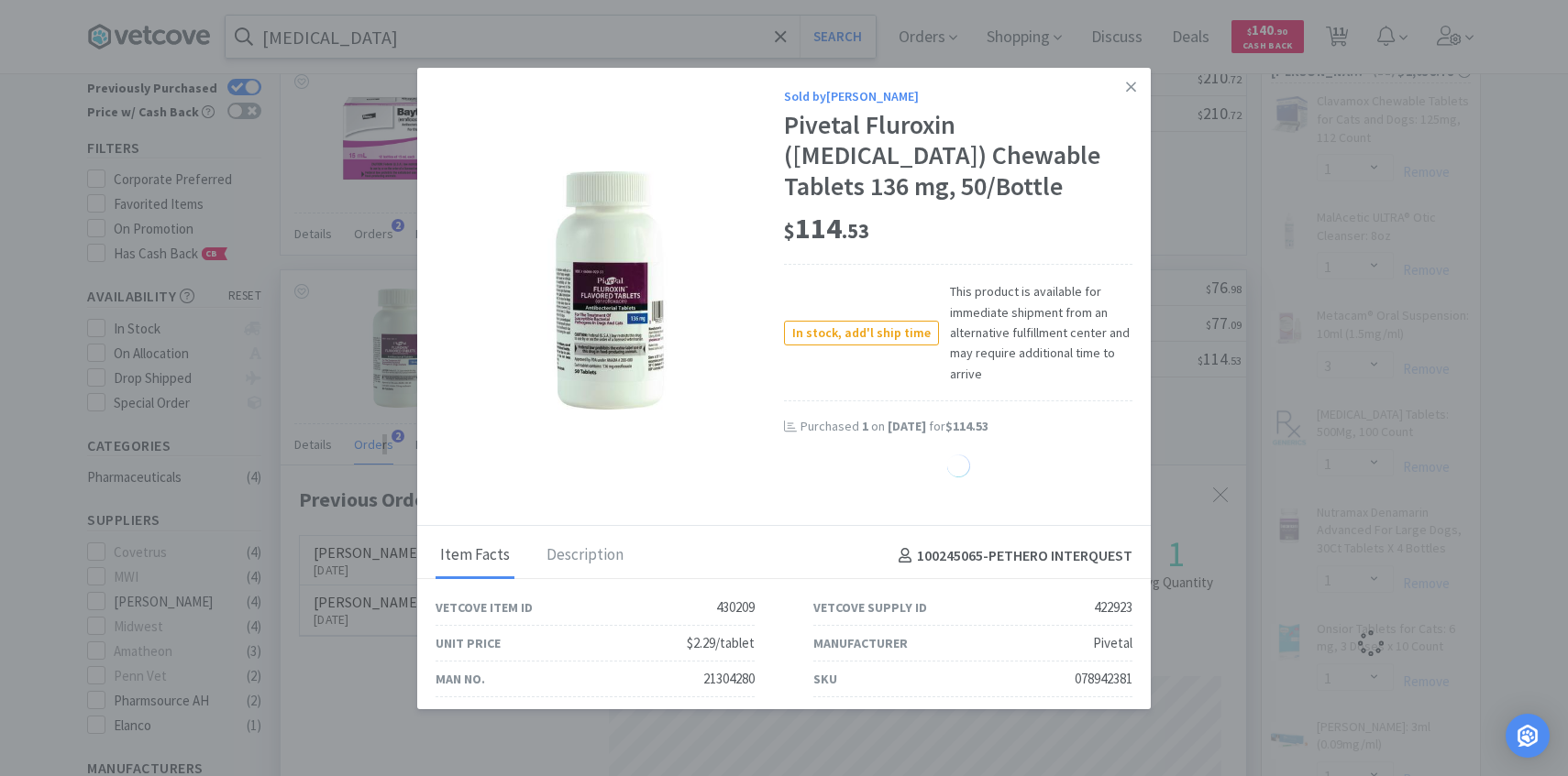
select select "1"
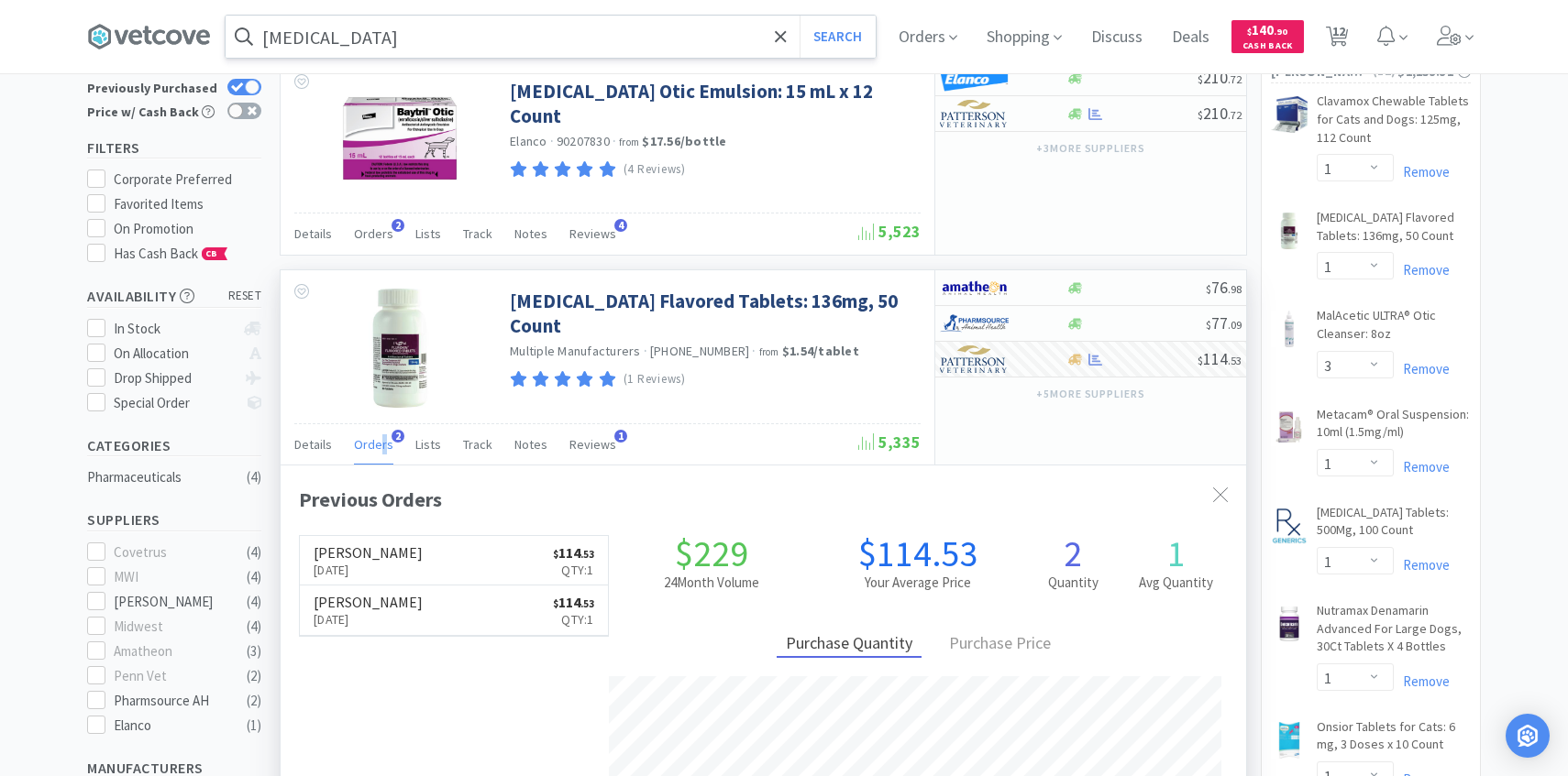
click at [516, 38] on input "enrofloxacin" at bounding box center [551, 36] width 650 height 42
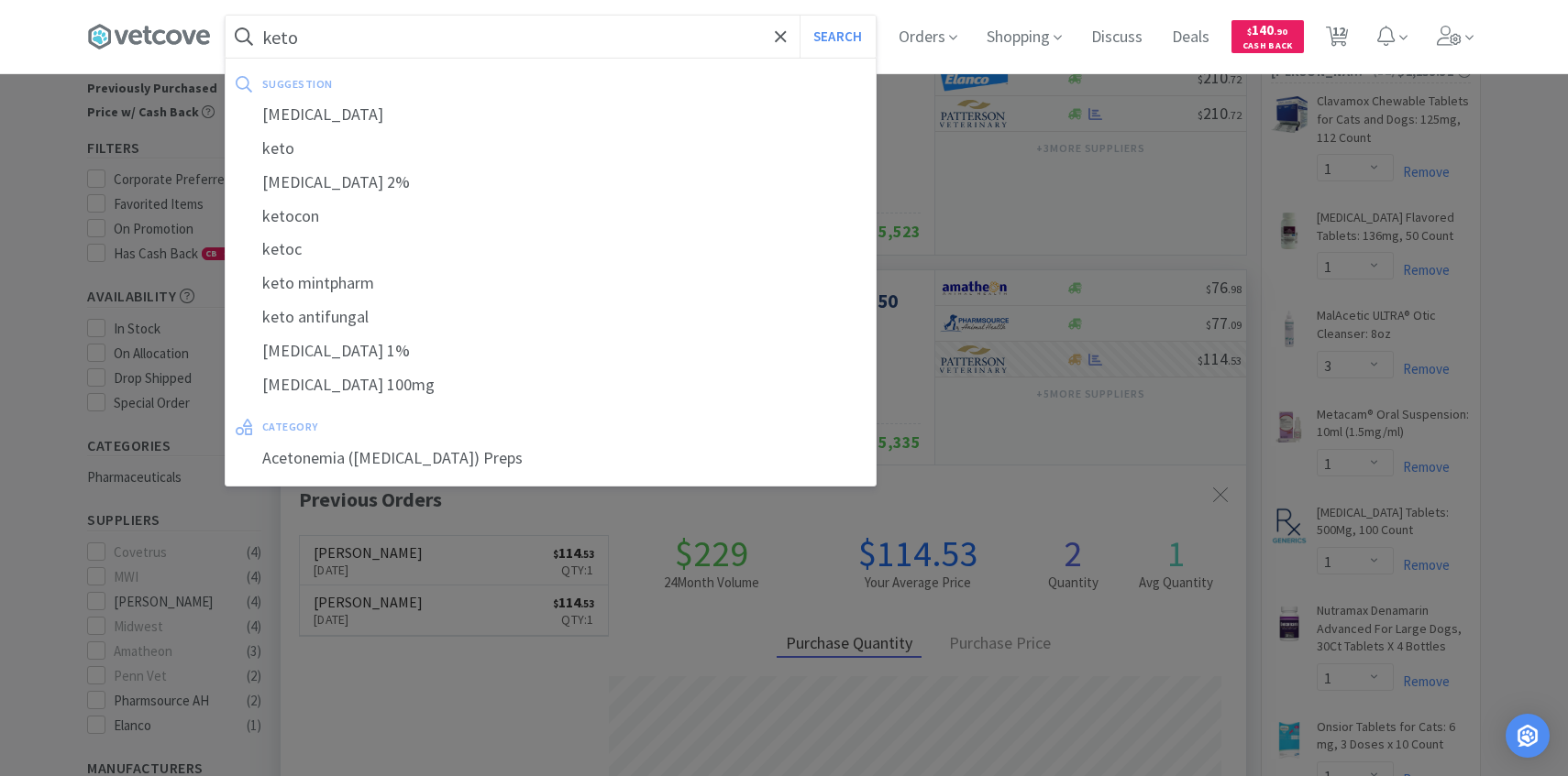
type input "keto"
click at [799, 16] on button "Search" at bounding box center [837, 36] width 76 height 42
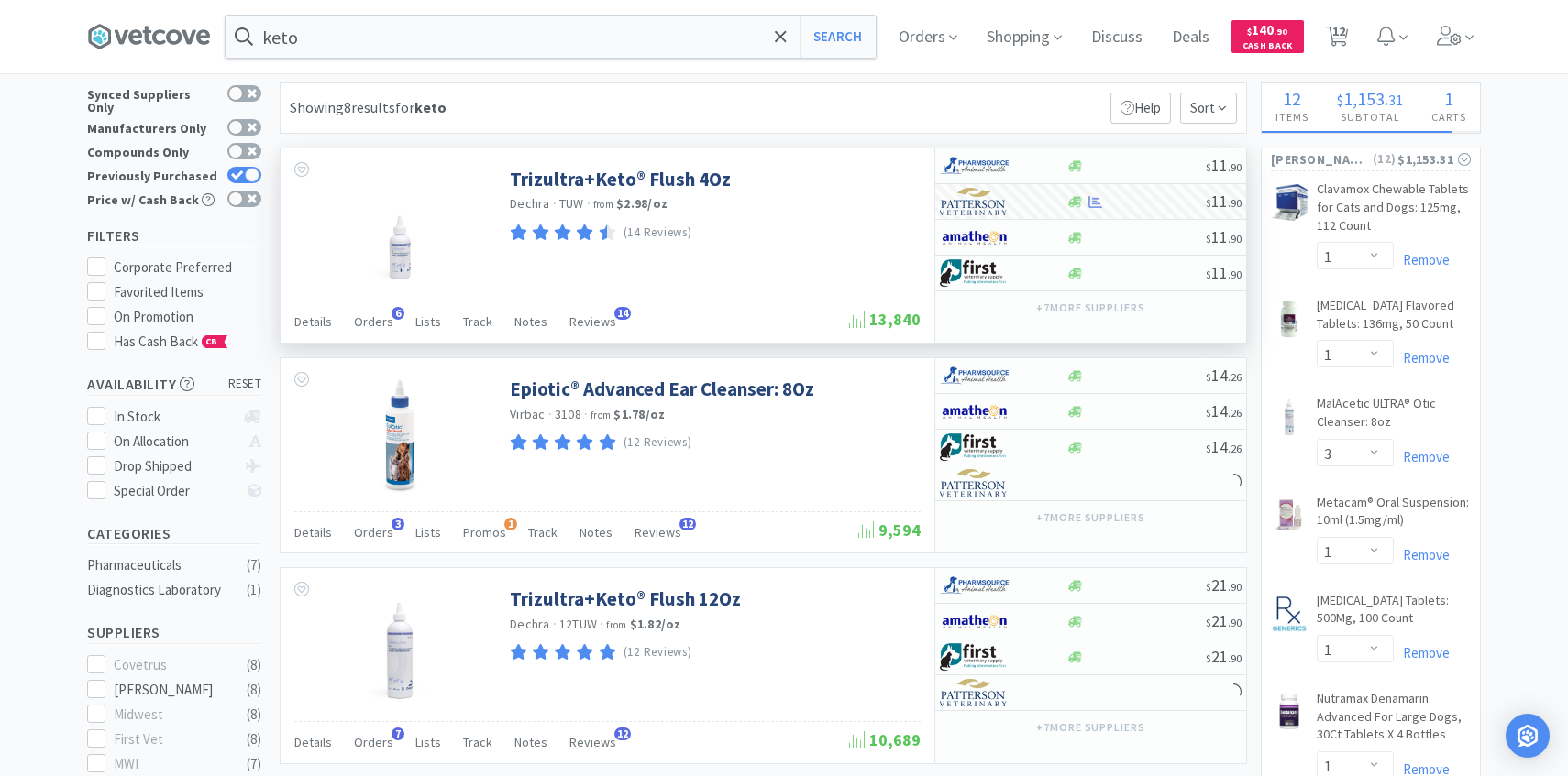
scroll to position [32, 0]
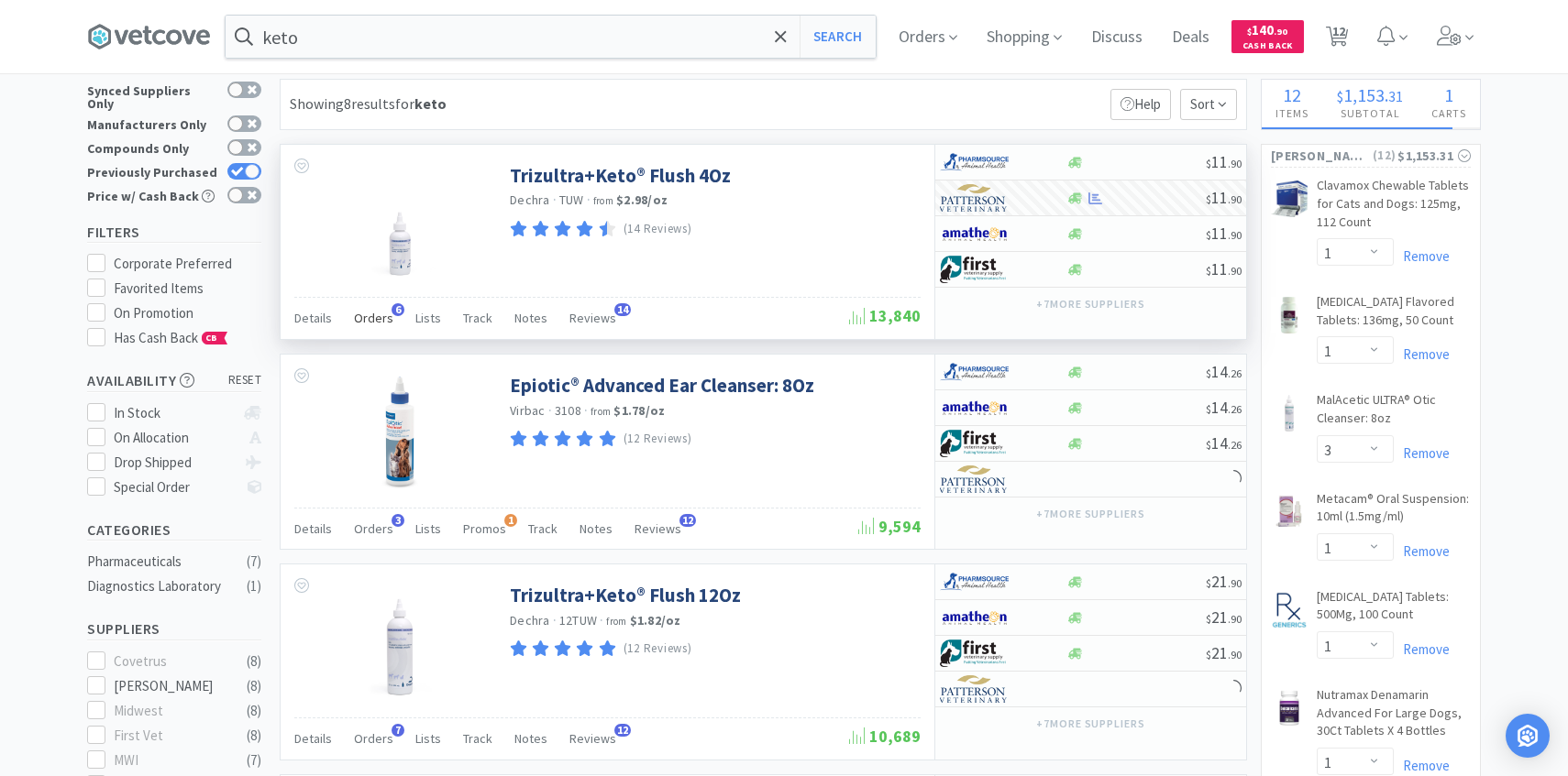
click at [370, 330] on div "Orders 6" at bounding box center [373, 321] width 39 height 35
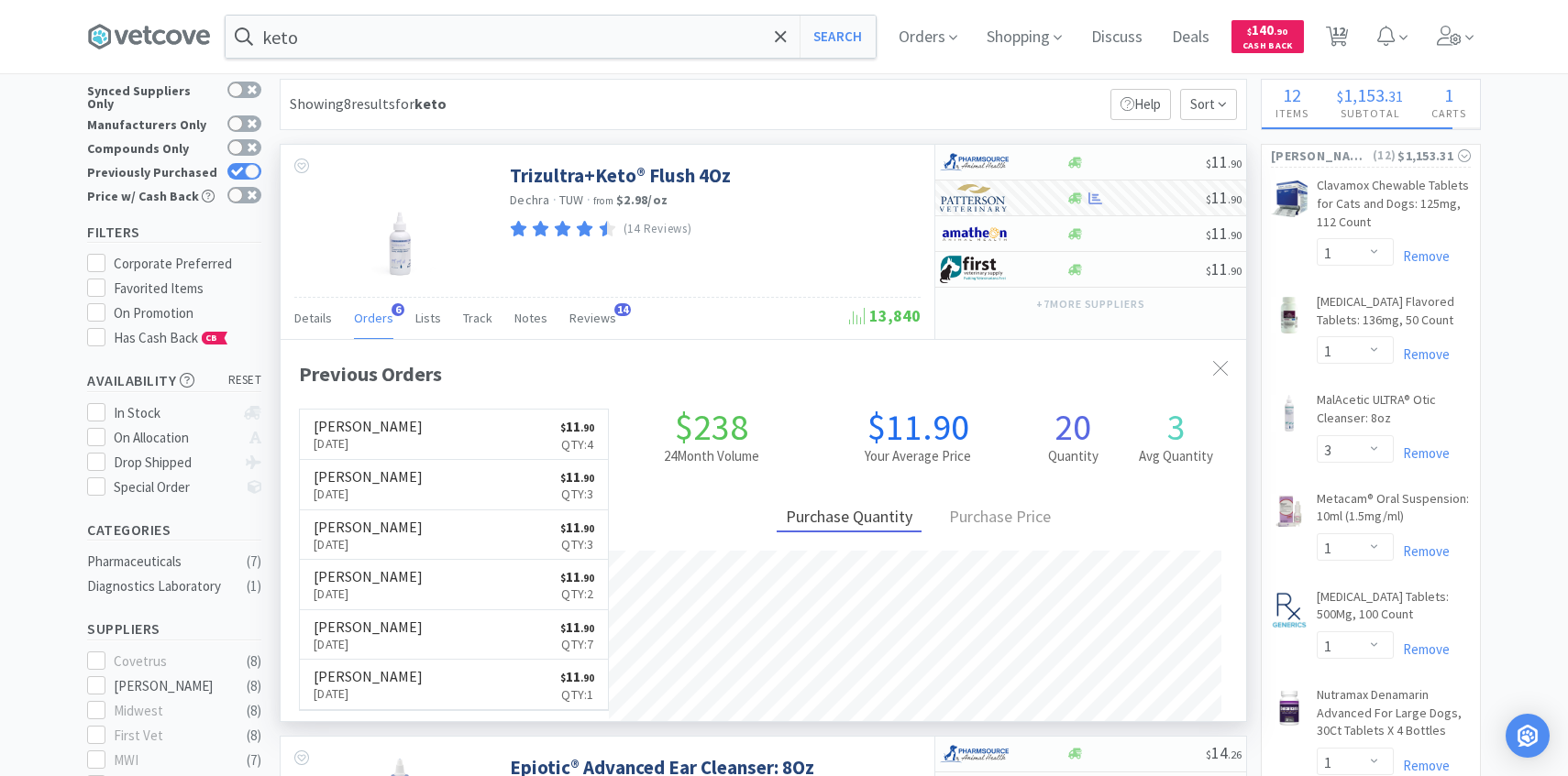
scroll to position [475, 965]
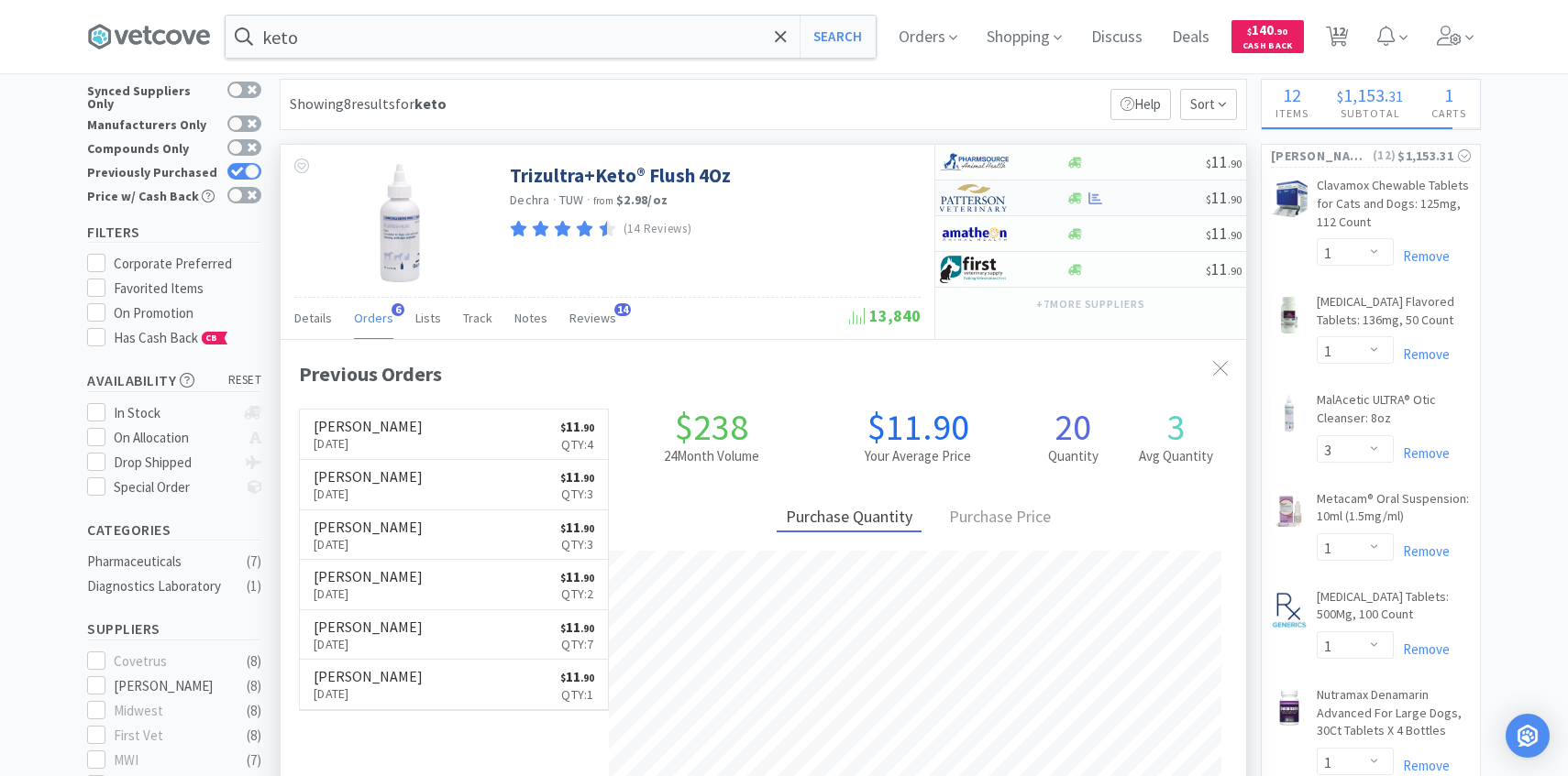
click at [991, 206] on img at bounding box center [974, 198] width 69 height 28
select select "1"
click at [984, 203] on img at bounding box center [974, 198] width 69 height 28
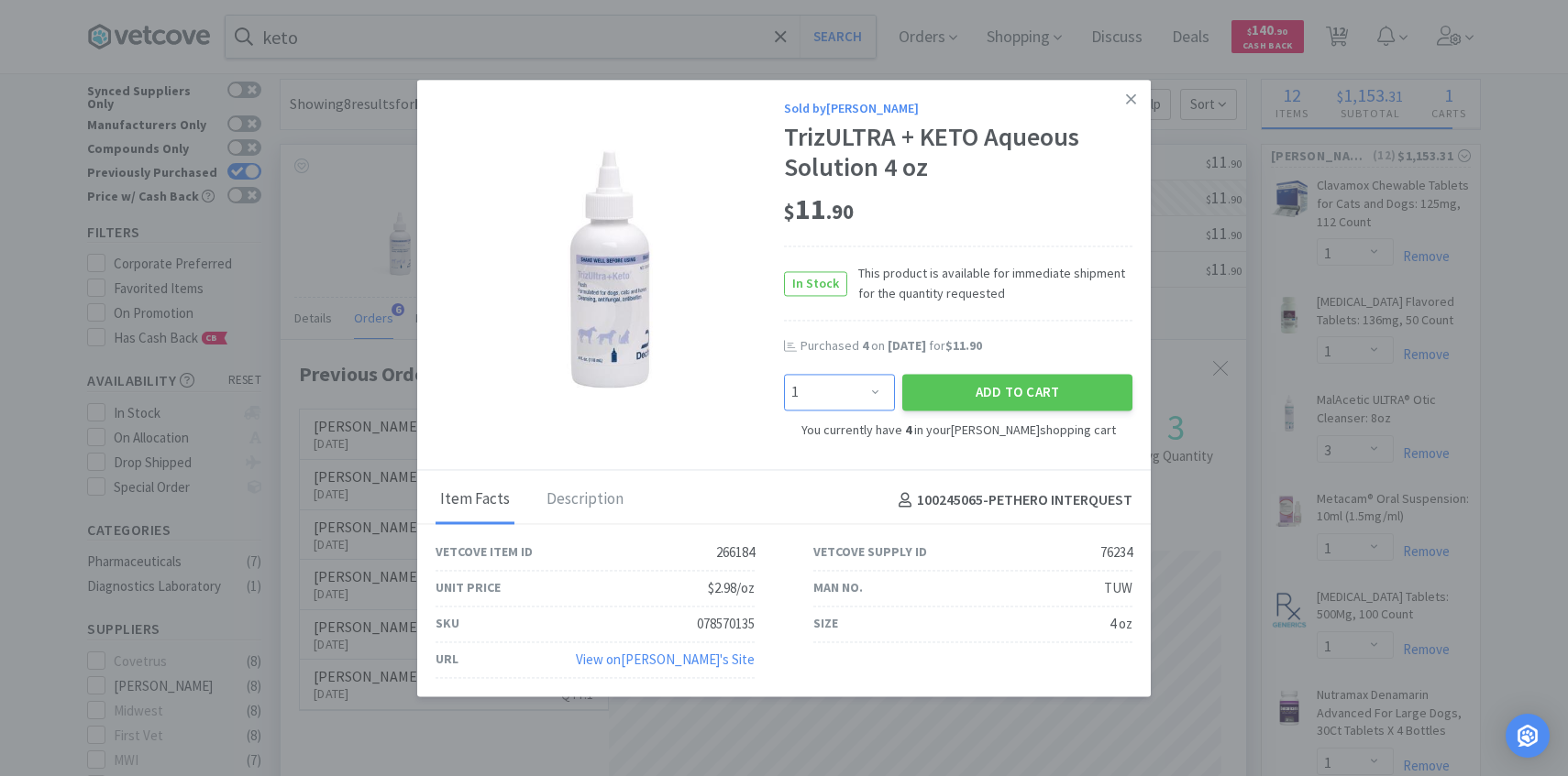
click at [869, 386] on select "Enter Quantity 1 2 3 4 5 6 7 8 9 10 11 12 13 14 15 16 17 18 19 20 Enter Quantity" at bounding box center [838, 393] width 110 height 37
select select "4"
click at [784, 374] on select "Enter Quantity 1 2 3 4 5 6 7 8 9 10 11 12 13 14 15 16 17 18 19 20 Enter Quantity" at bounding box center [838, 393] width 110 height 37
click at [1024, 400] on button "Add to Cart" at bounding box center [1017, 393] width 230 height 37
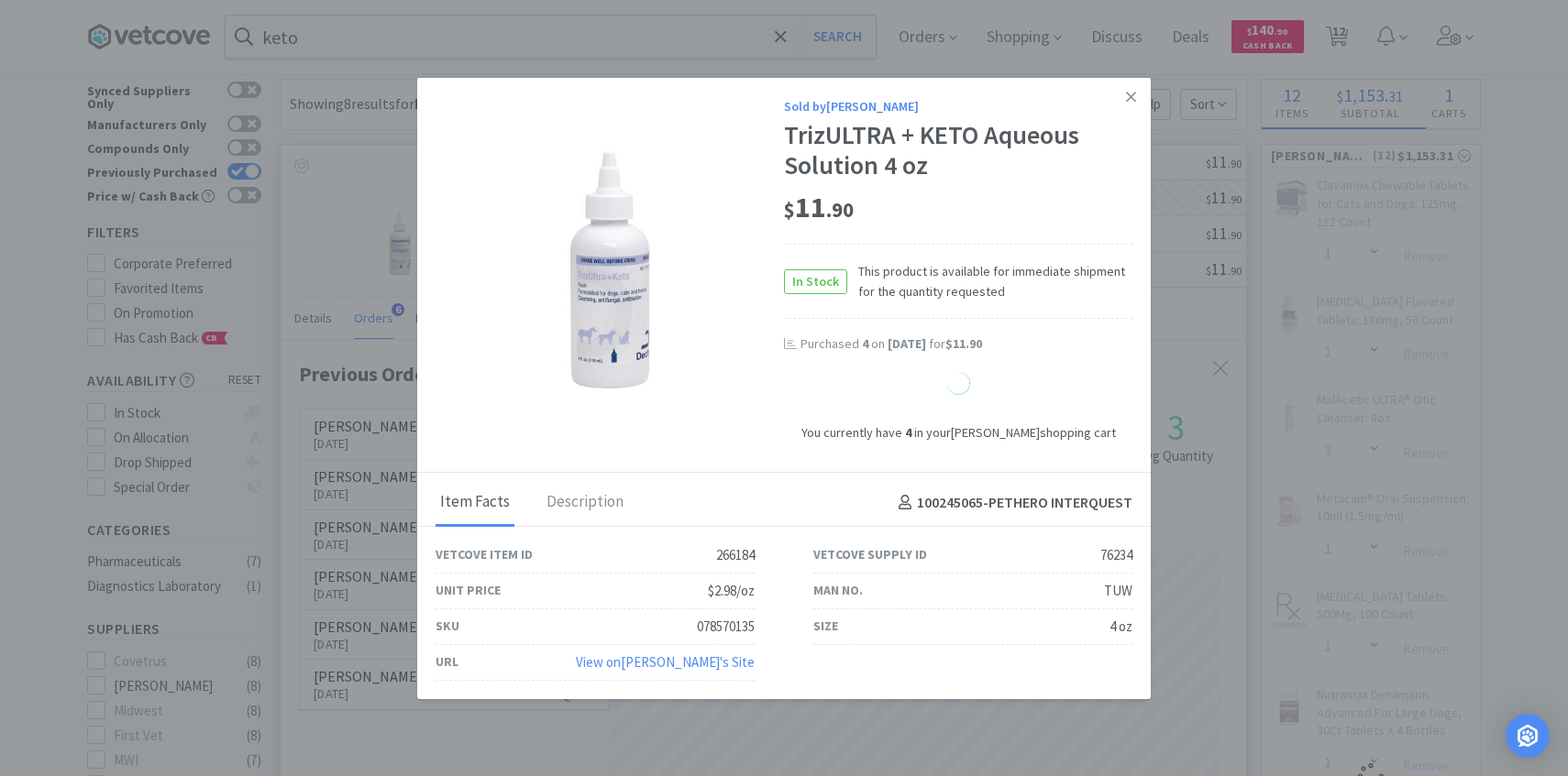
select select "8"
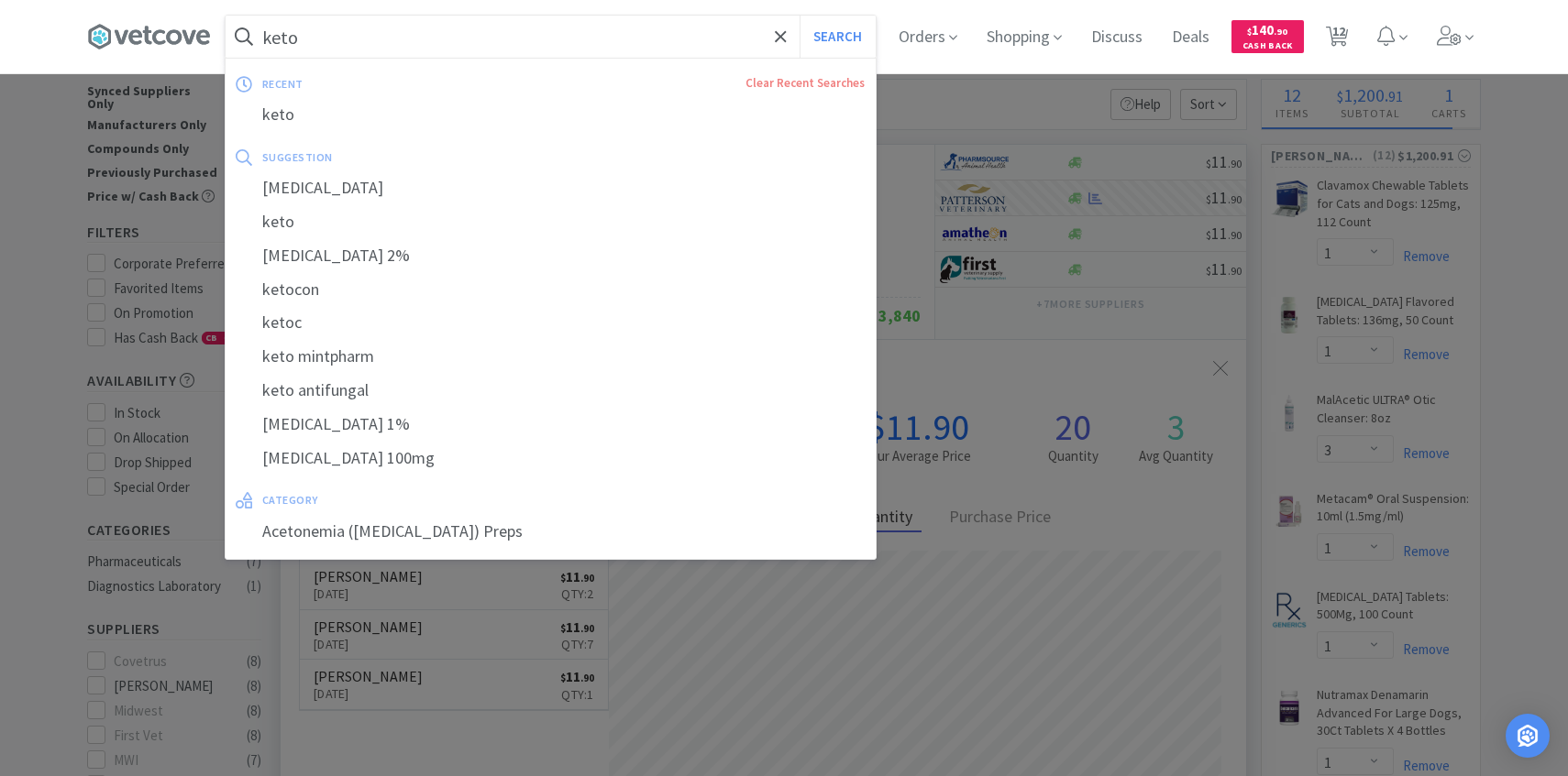
click at [546, 47] on input "keto" at bounding box center [551, 36] width 650 height 42
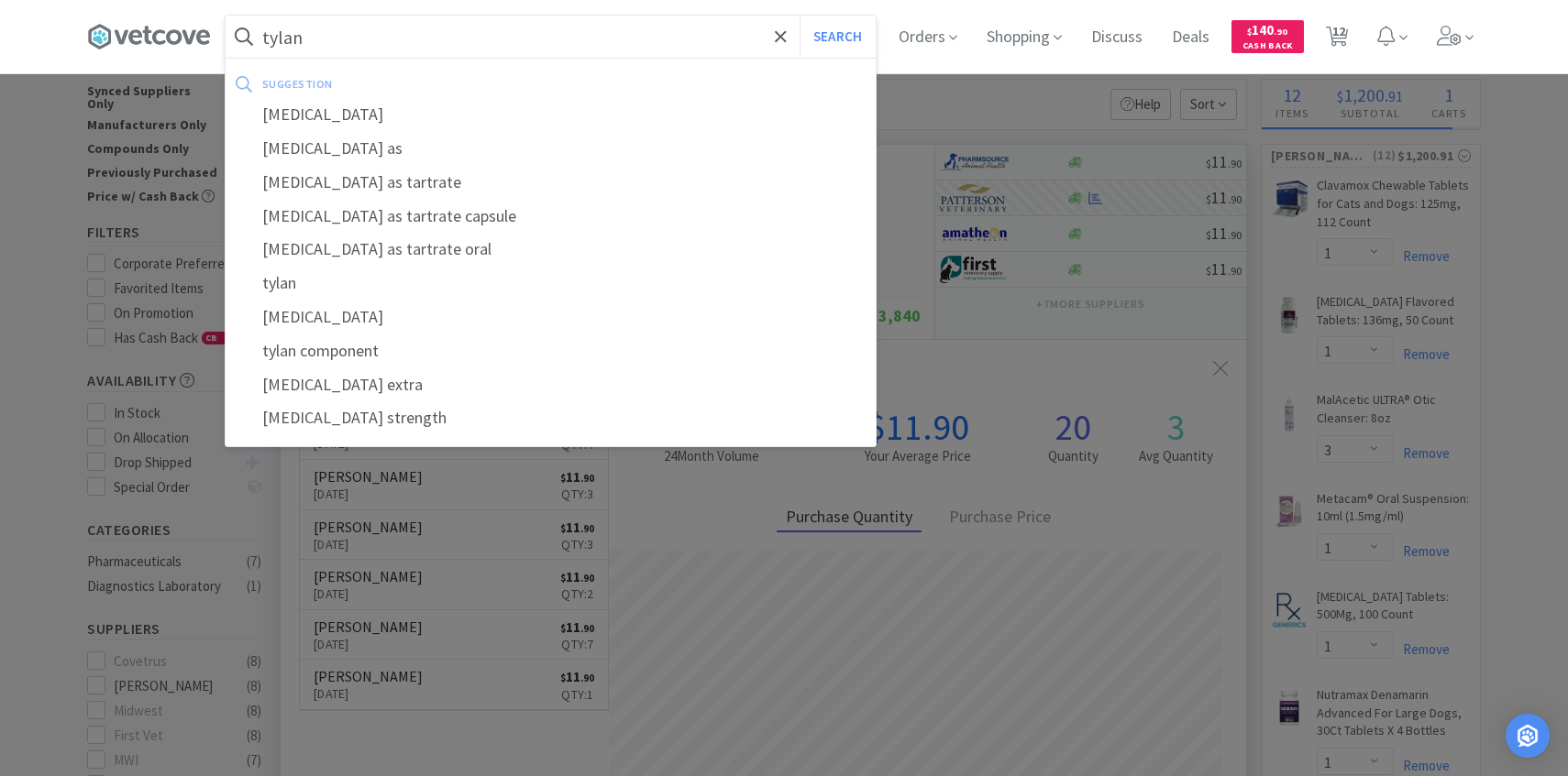
type input "tylan"
click at [799, 16] on button "Search" at bounding box center [837, 36] width 76 height 42
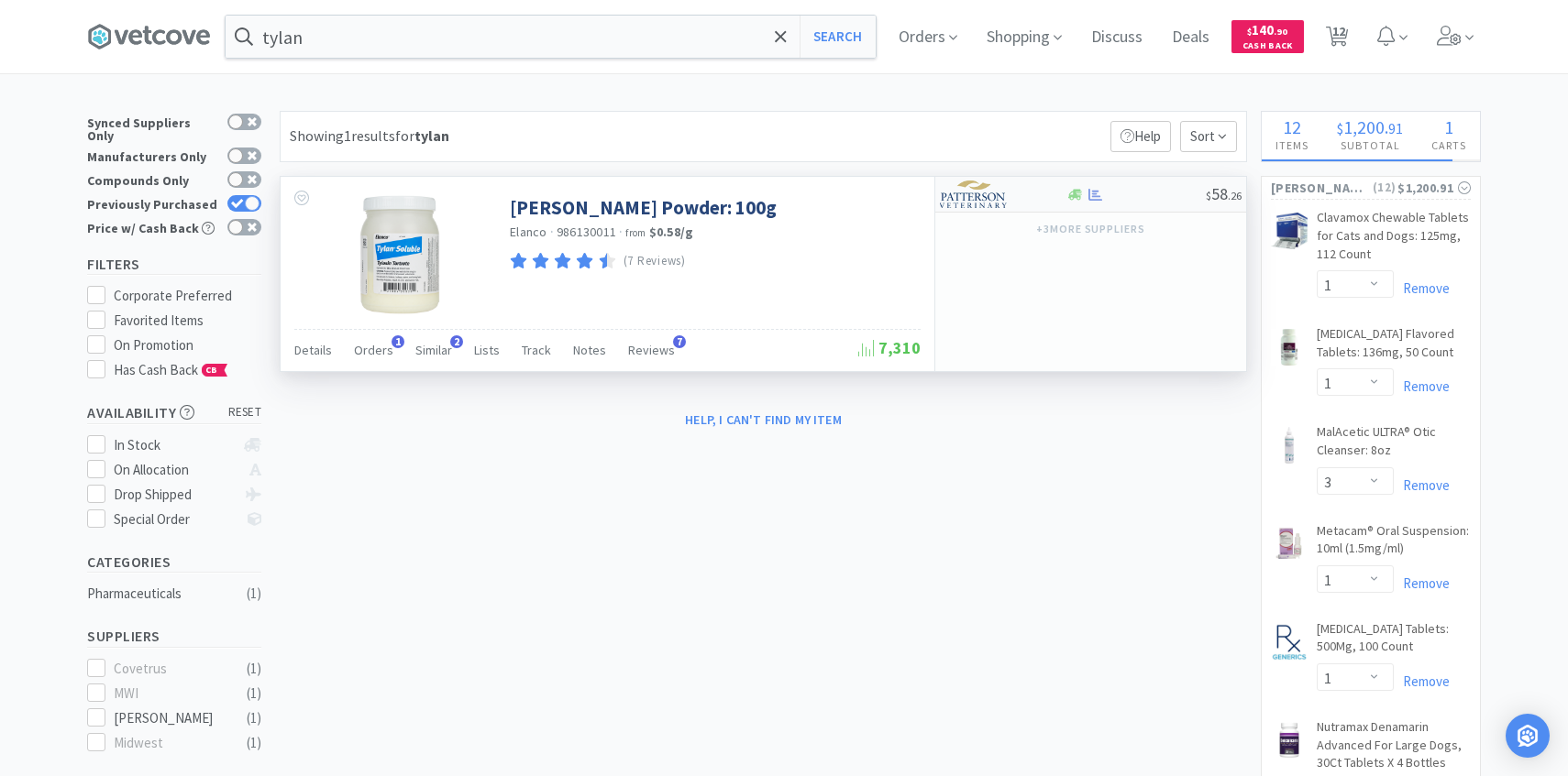
click at [1003, 208] on div at bounding box center [990, 195] width 101 height 32
select select "1"
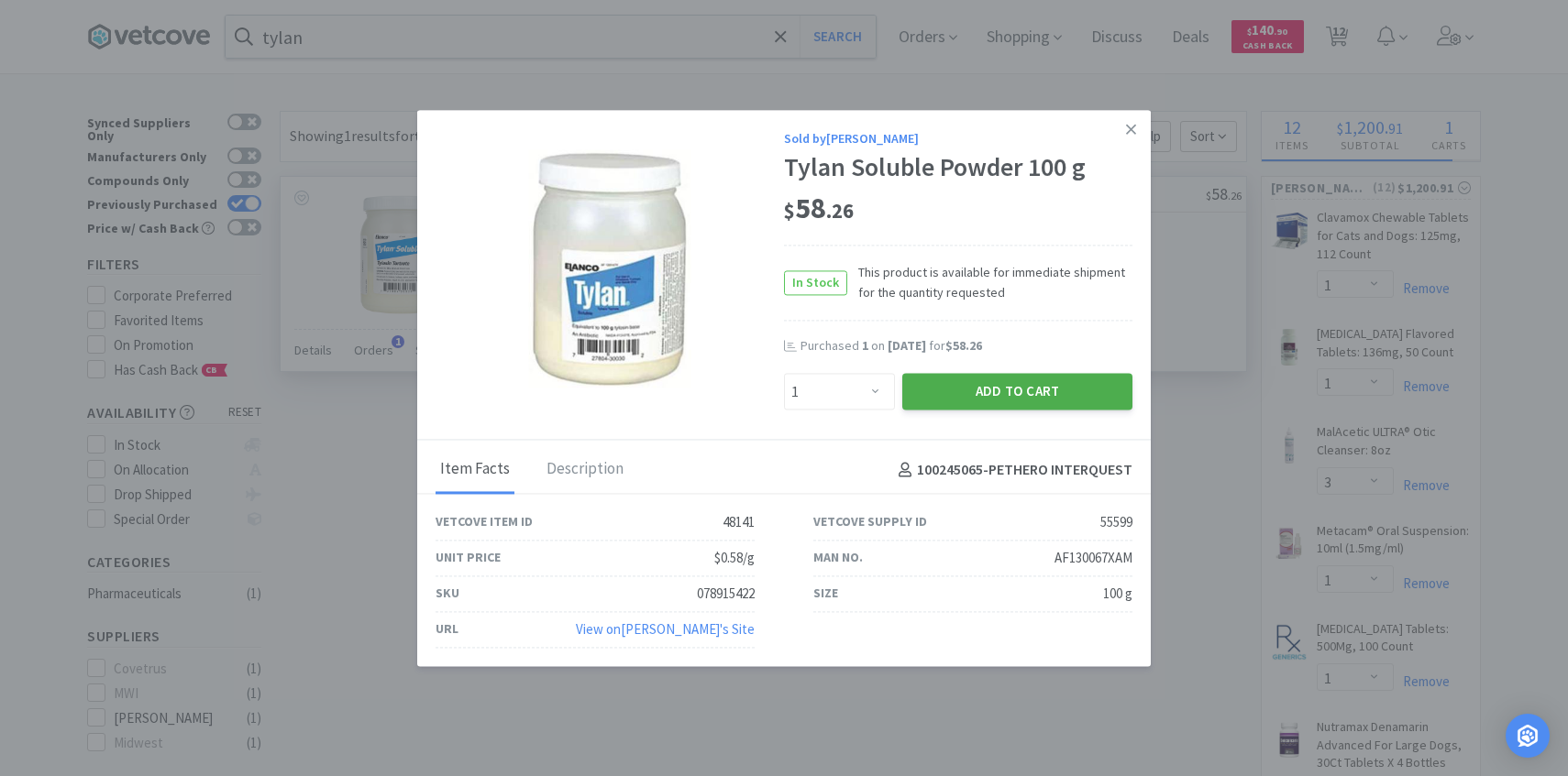
click at [991, 396] on button "Add to Cart" at bounding box center [1017, 393] width 230 height 37
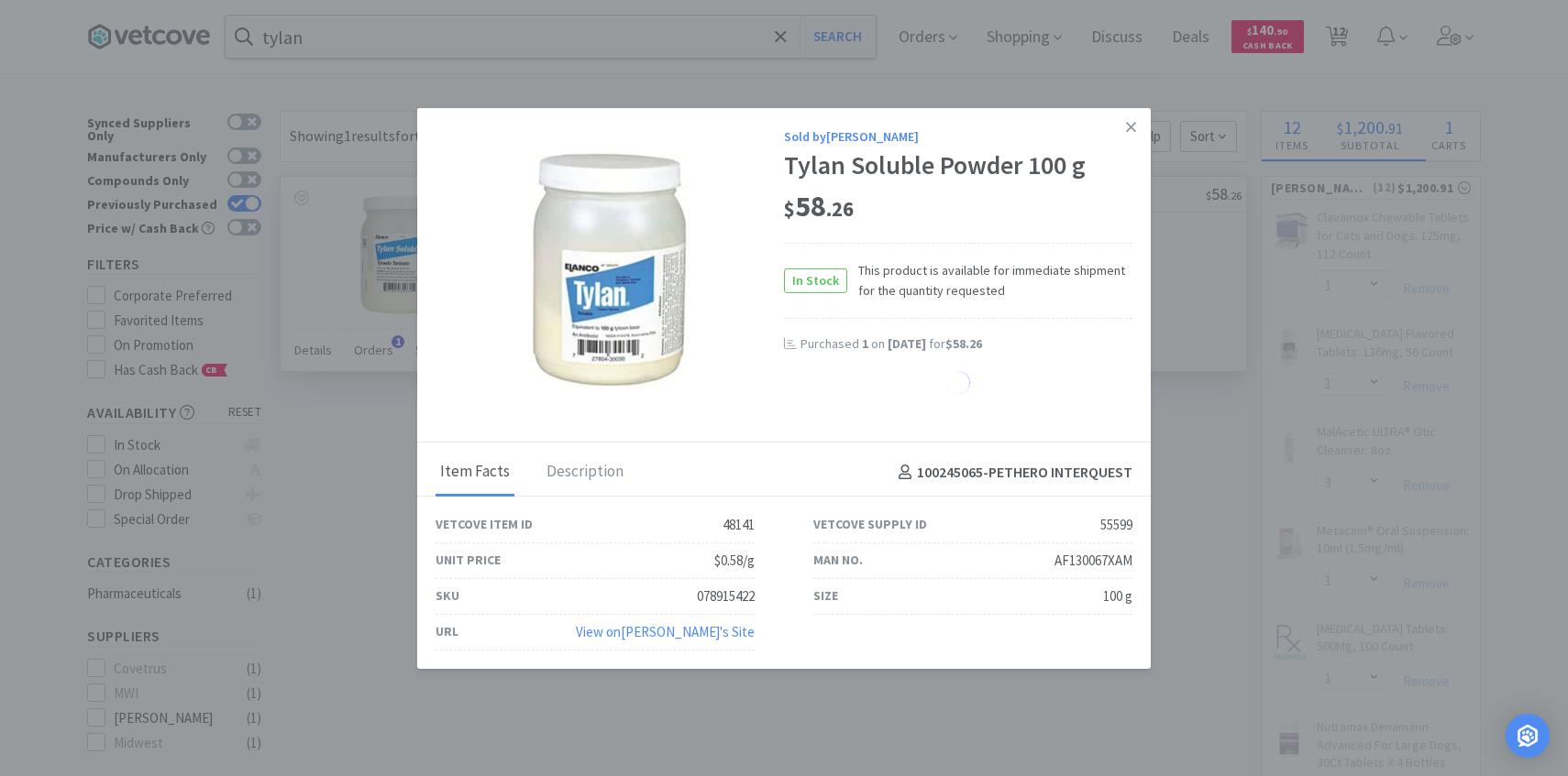
select select "1"
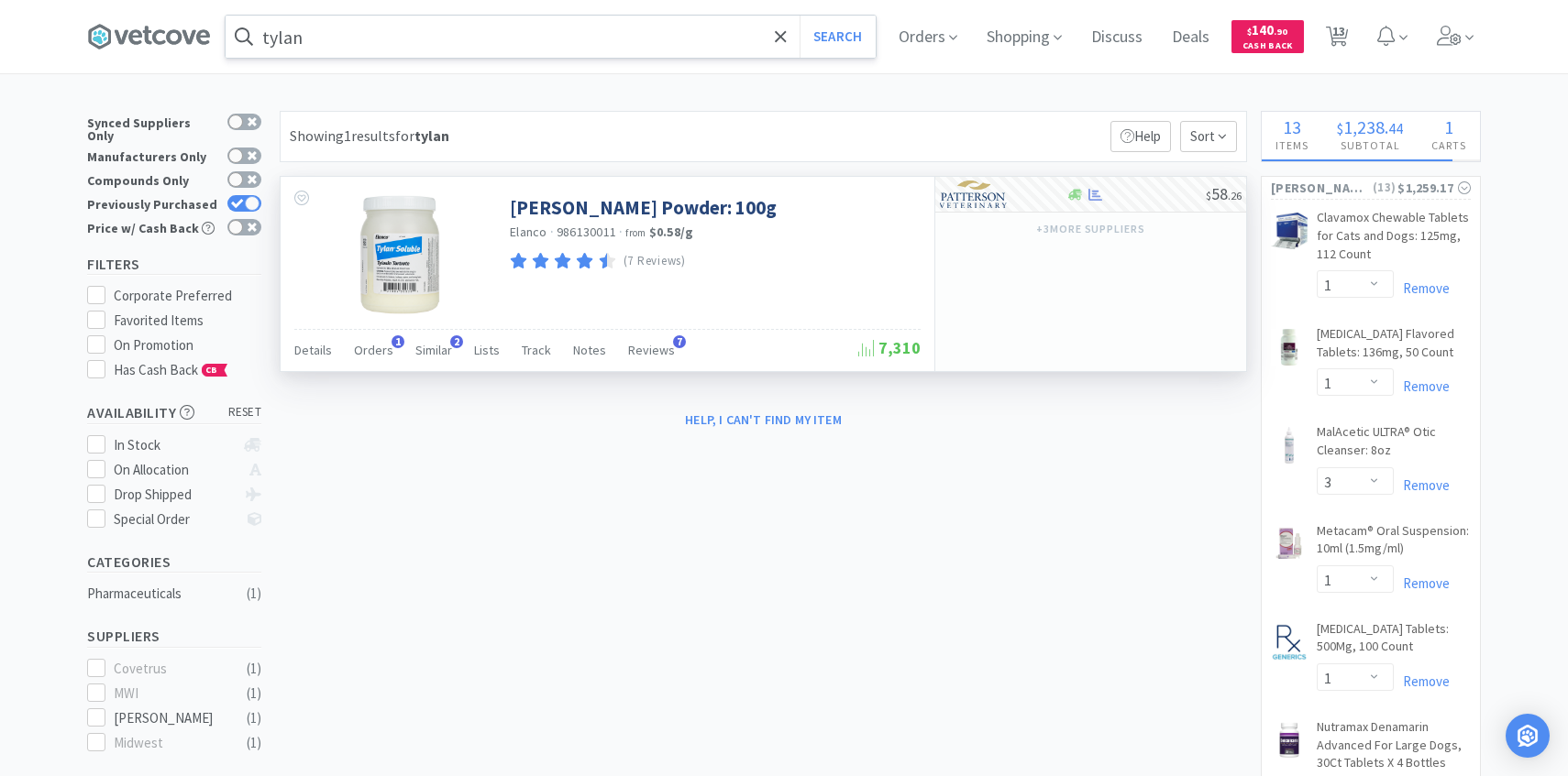
click at [553, 40] on input "tylan" at bounding box center [551, 36] width 650 height 42
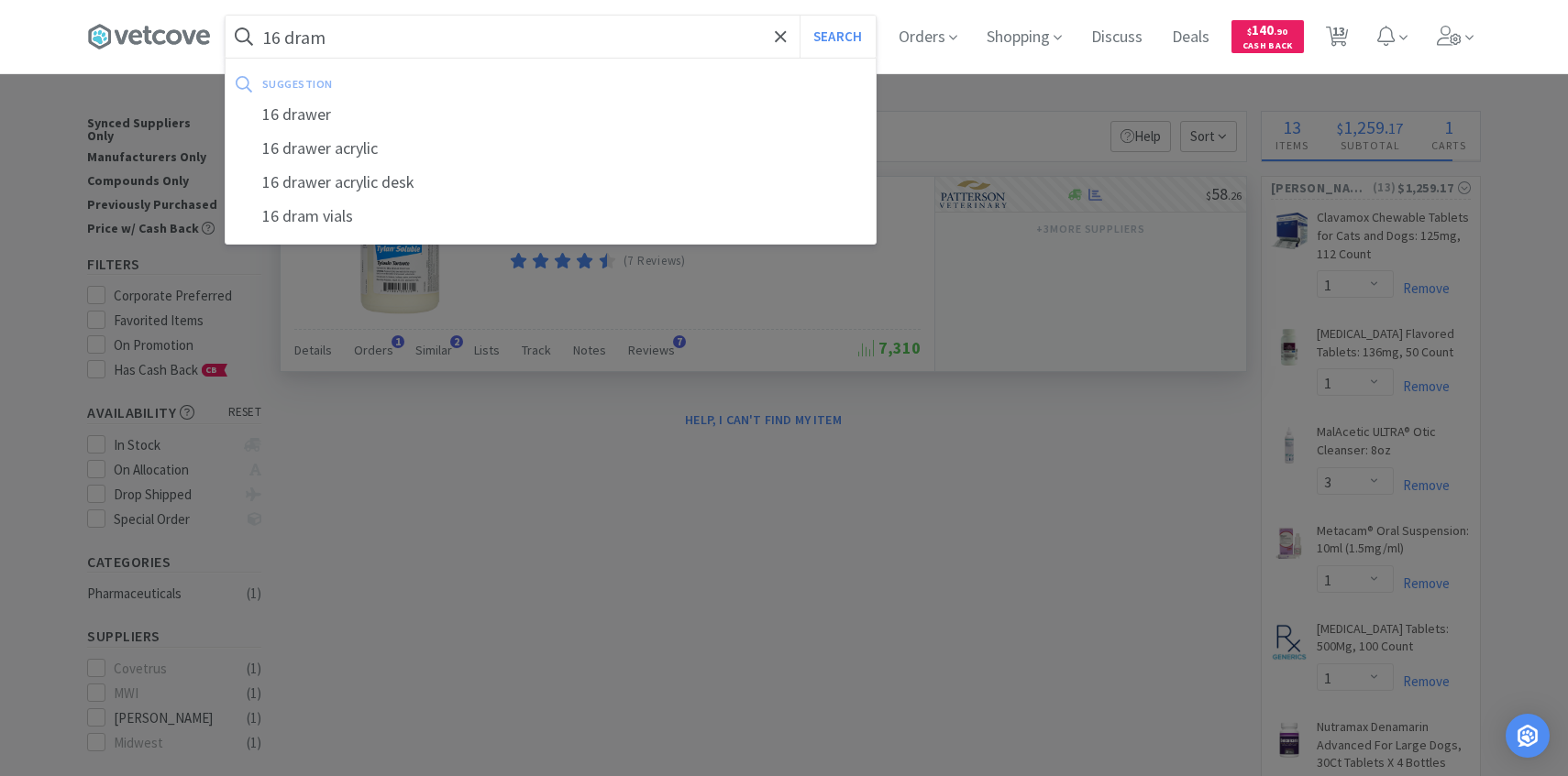
click at [799, 16] on button "Search" at bounding box center [837, 36] width 76 height 42
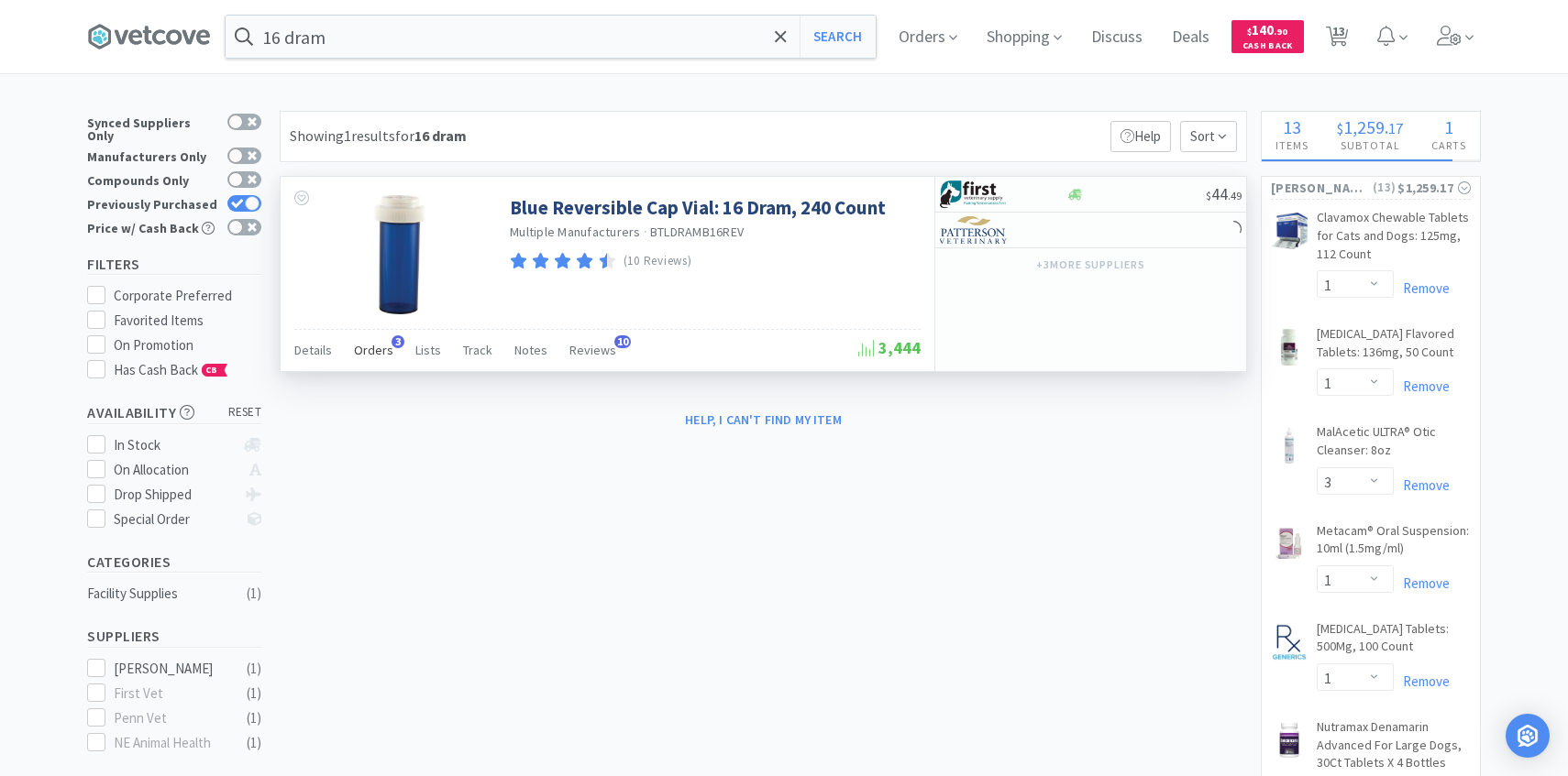
click at [370, 362] on div "Orders 3" at bounding box center [373, 353] width 39 height 35
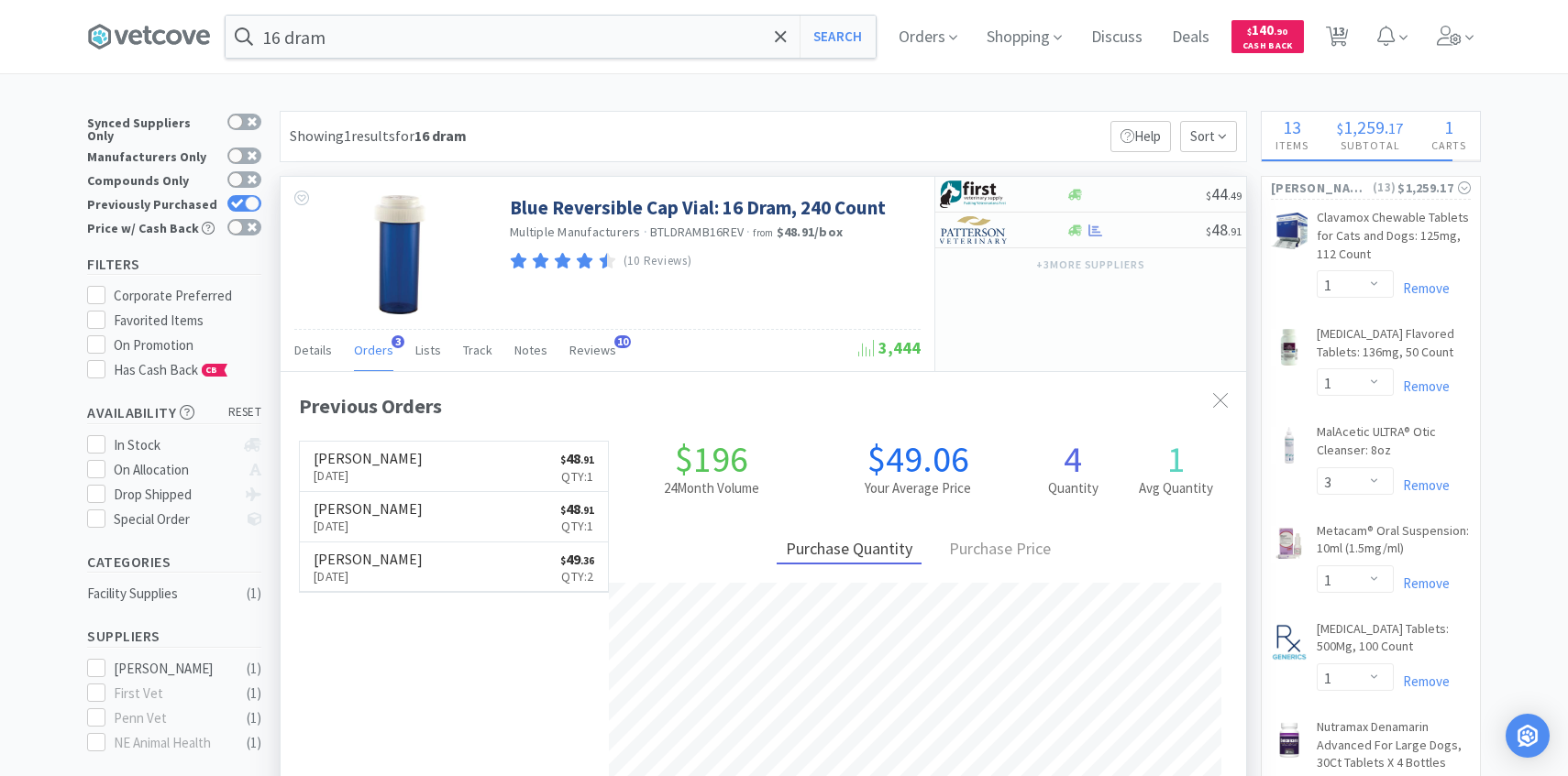
scroll to position [475, 965]
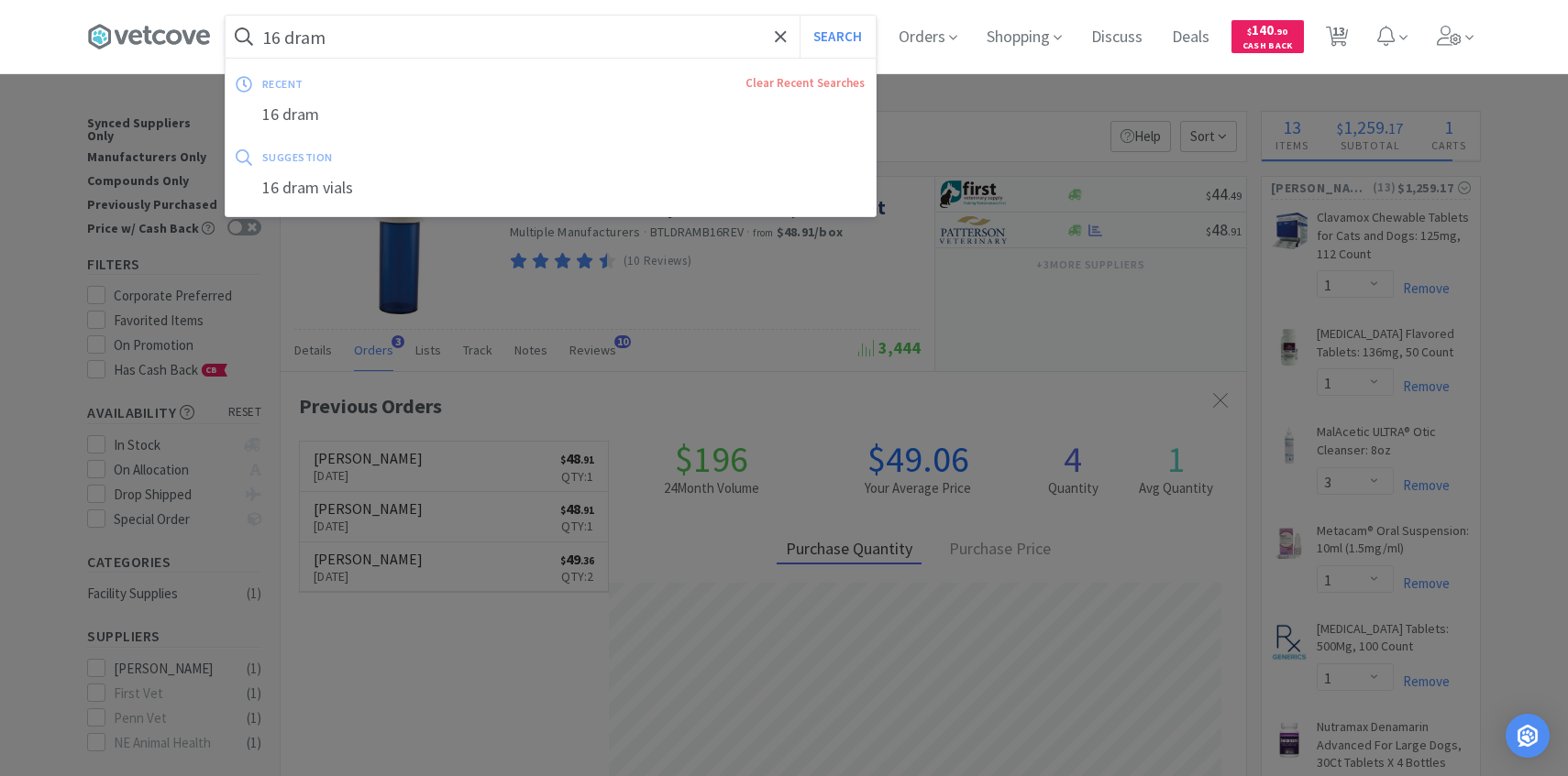
click at [497, 34] on input "16 dram" at bounding box center [551, 36] width 650 height 42
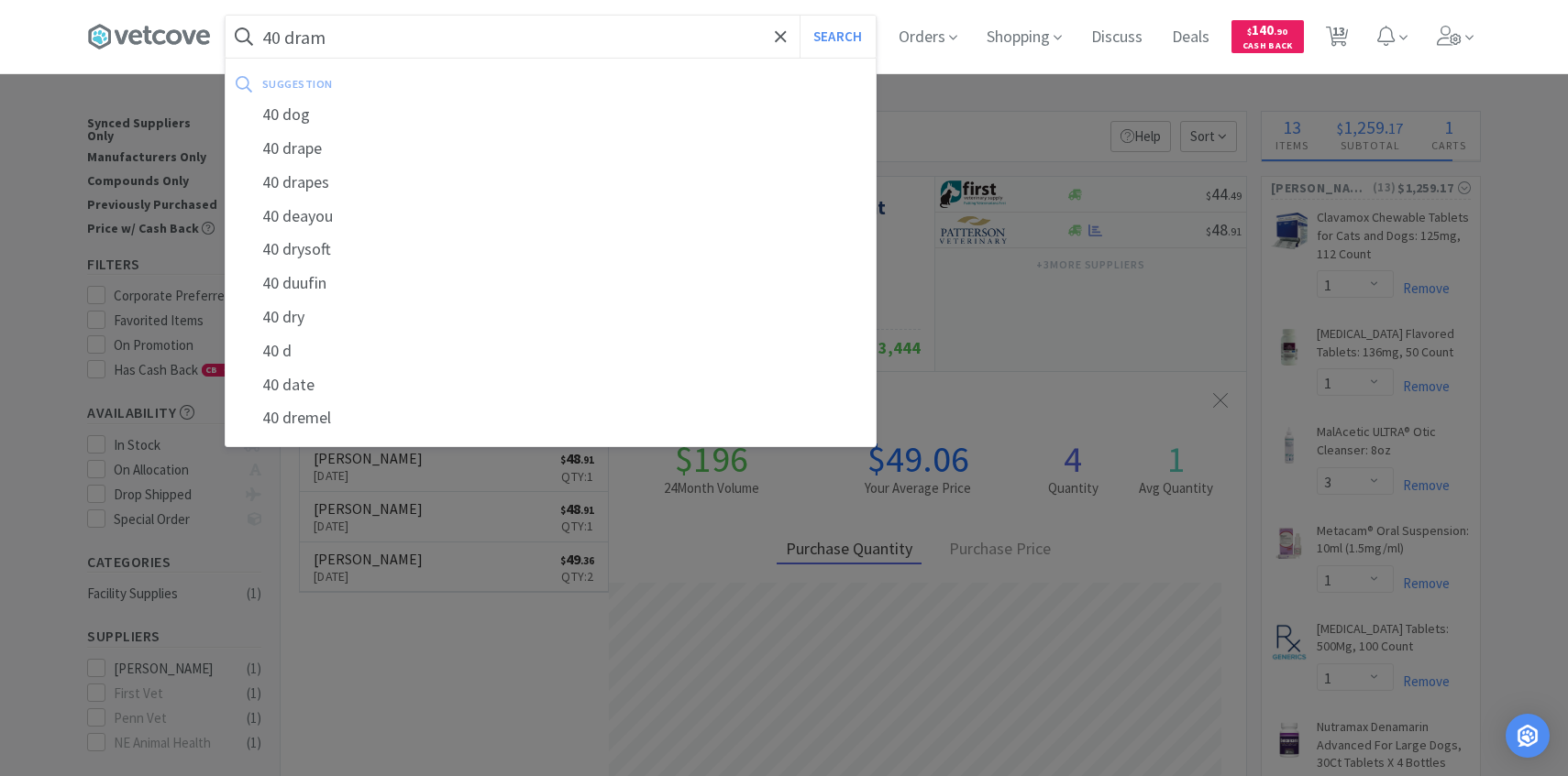
type input "40 dram"
click at [799, 16] on button "Search" at bounding box center [837, 36] width 76 height 42
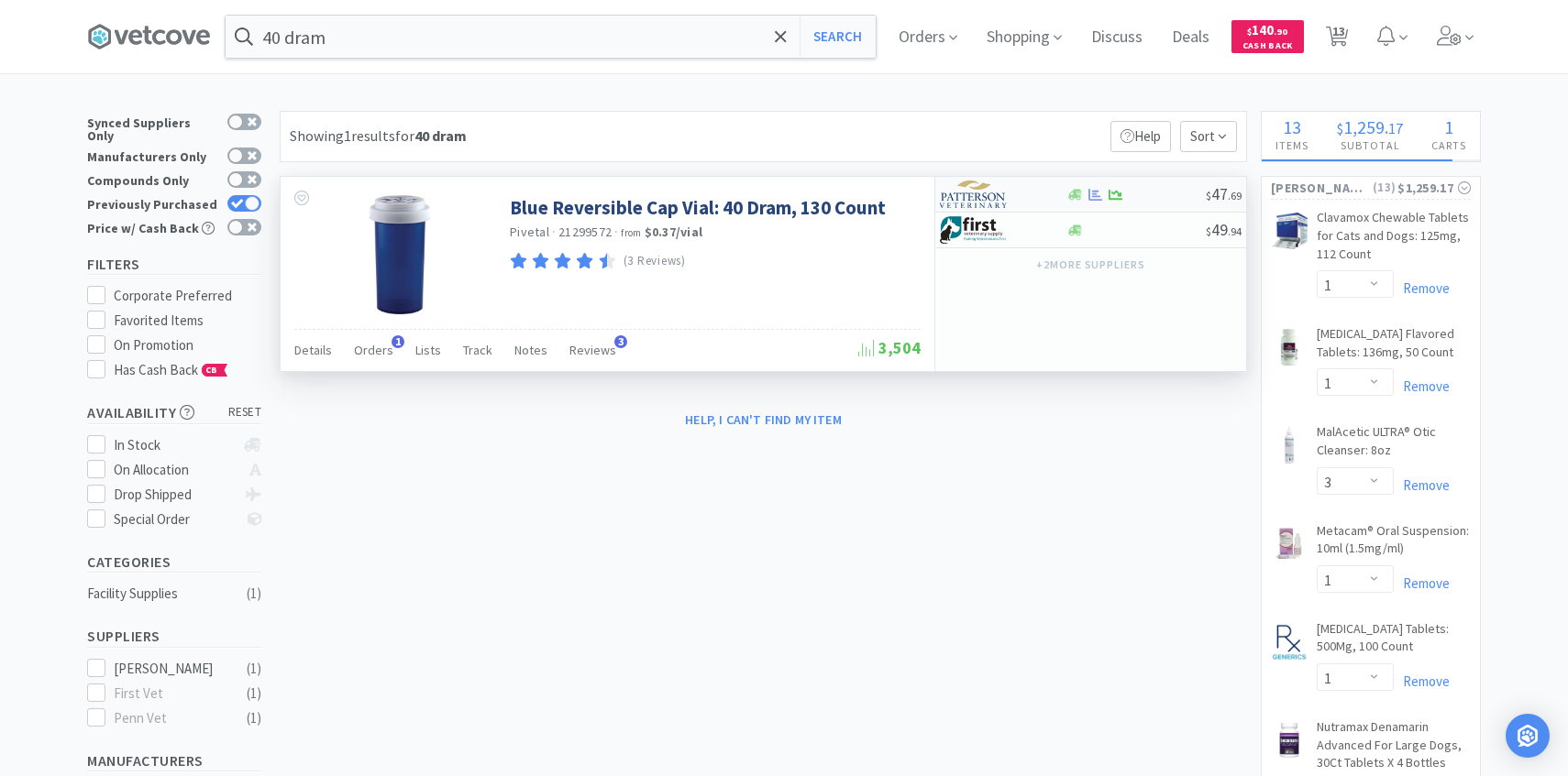
click at [1006, 203] on img at bounding box center [974, 195] width 69 height 28
select select "1"
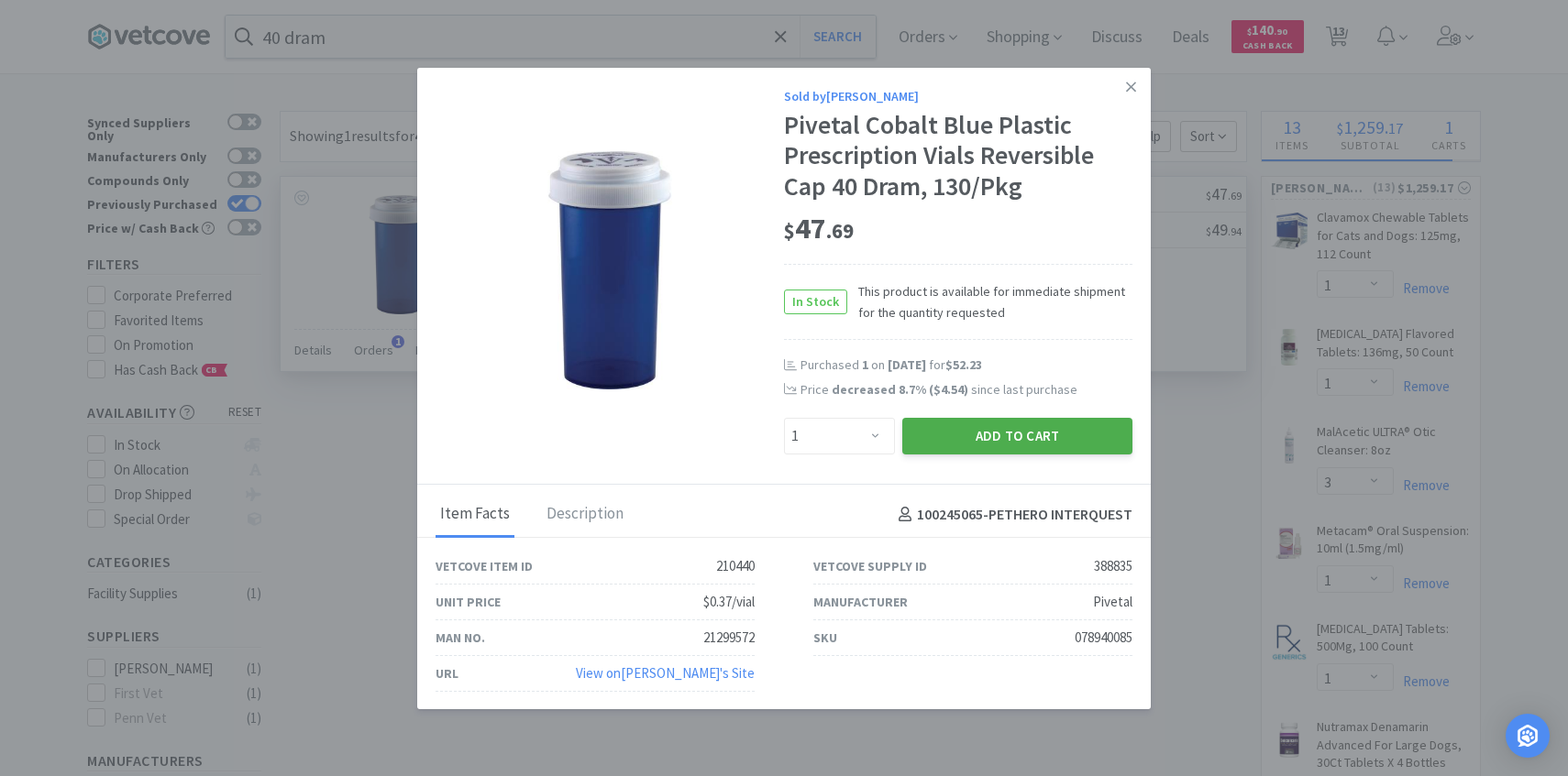
click at [981, 447] on button "Add to Cart" at bounding box center [1017, 436] width 230 height 37
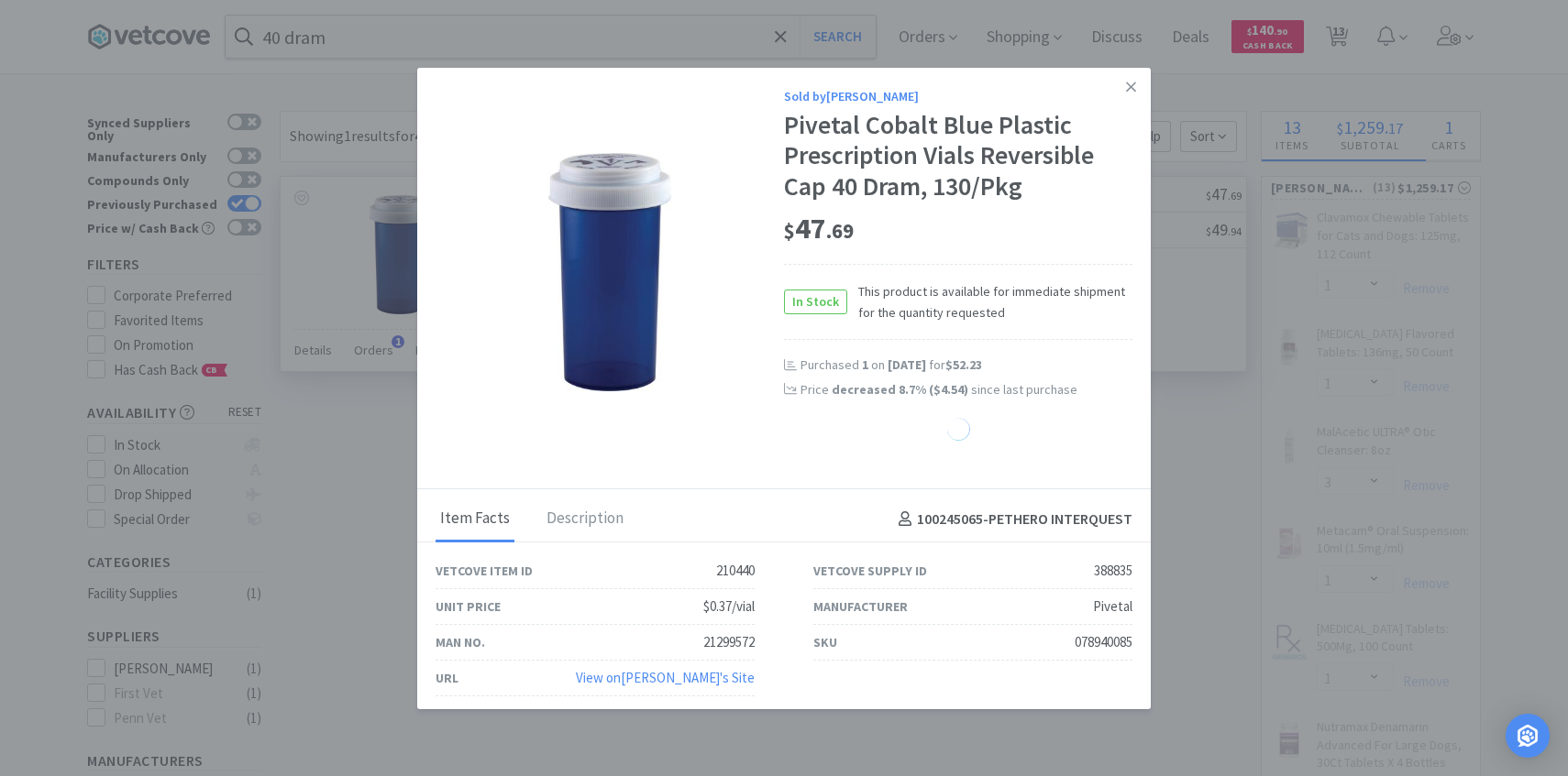
select select "1"
select select "3"
select select "1"
select select "3"
select select "8"
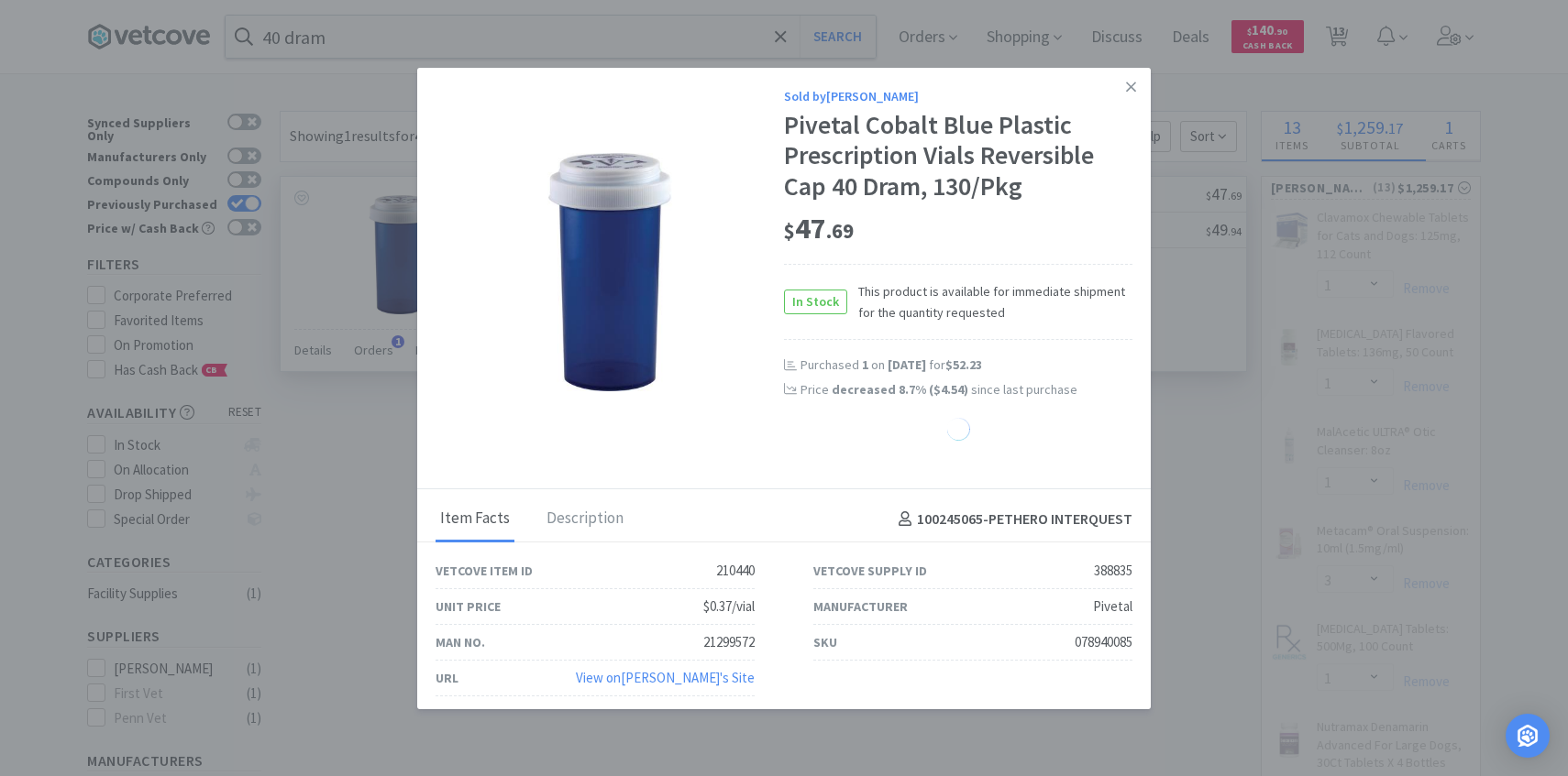
select select "1"
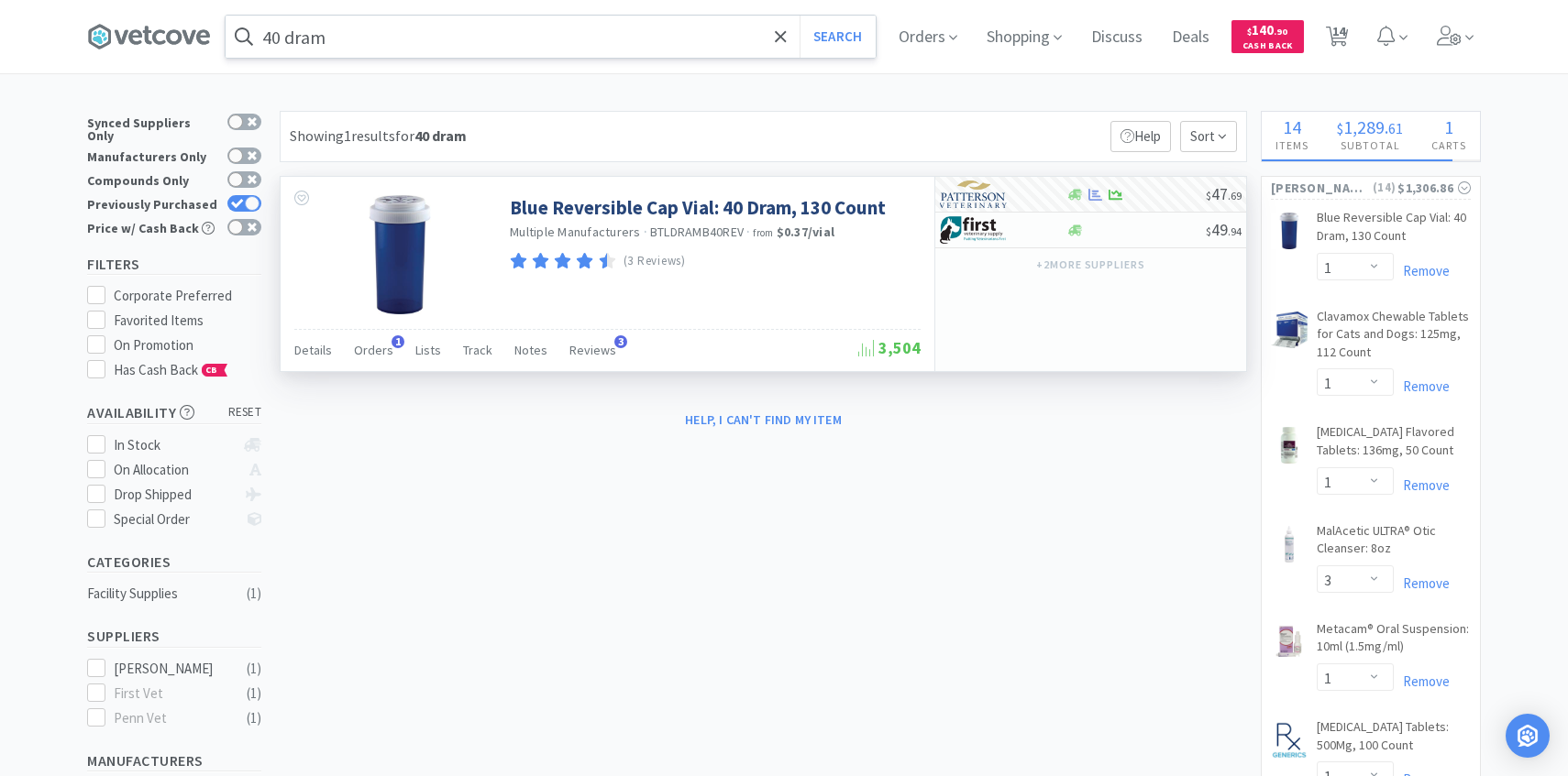
click at [581, 29] on input "40 dram" at bounding box center [551, 36] width 650 height 42
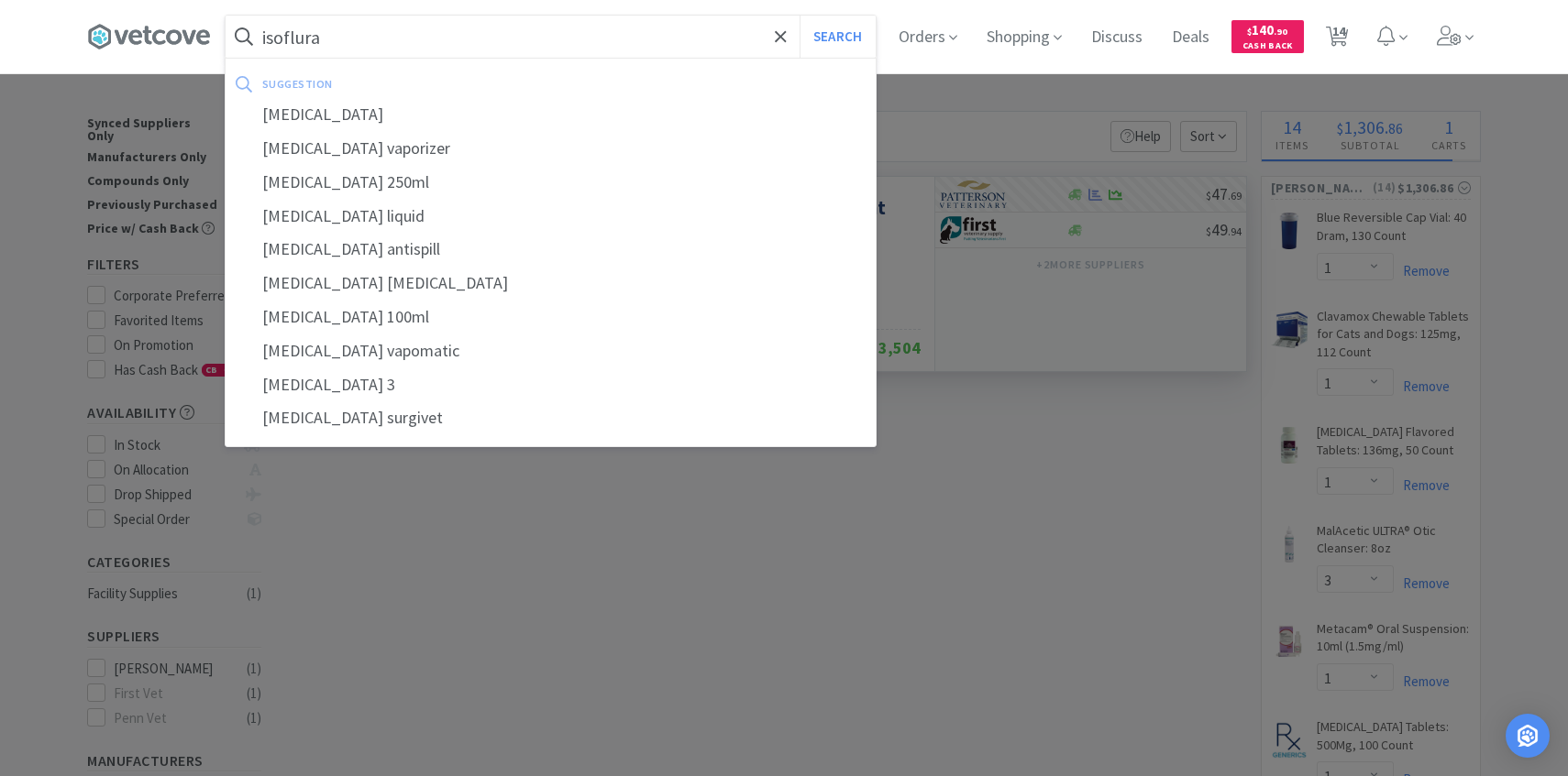
click at [799, 16] on button "Search" at bounding box center [837, 36] width 76 height 42
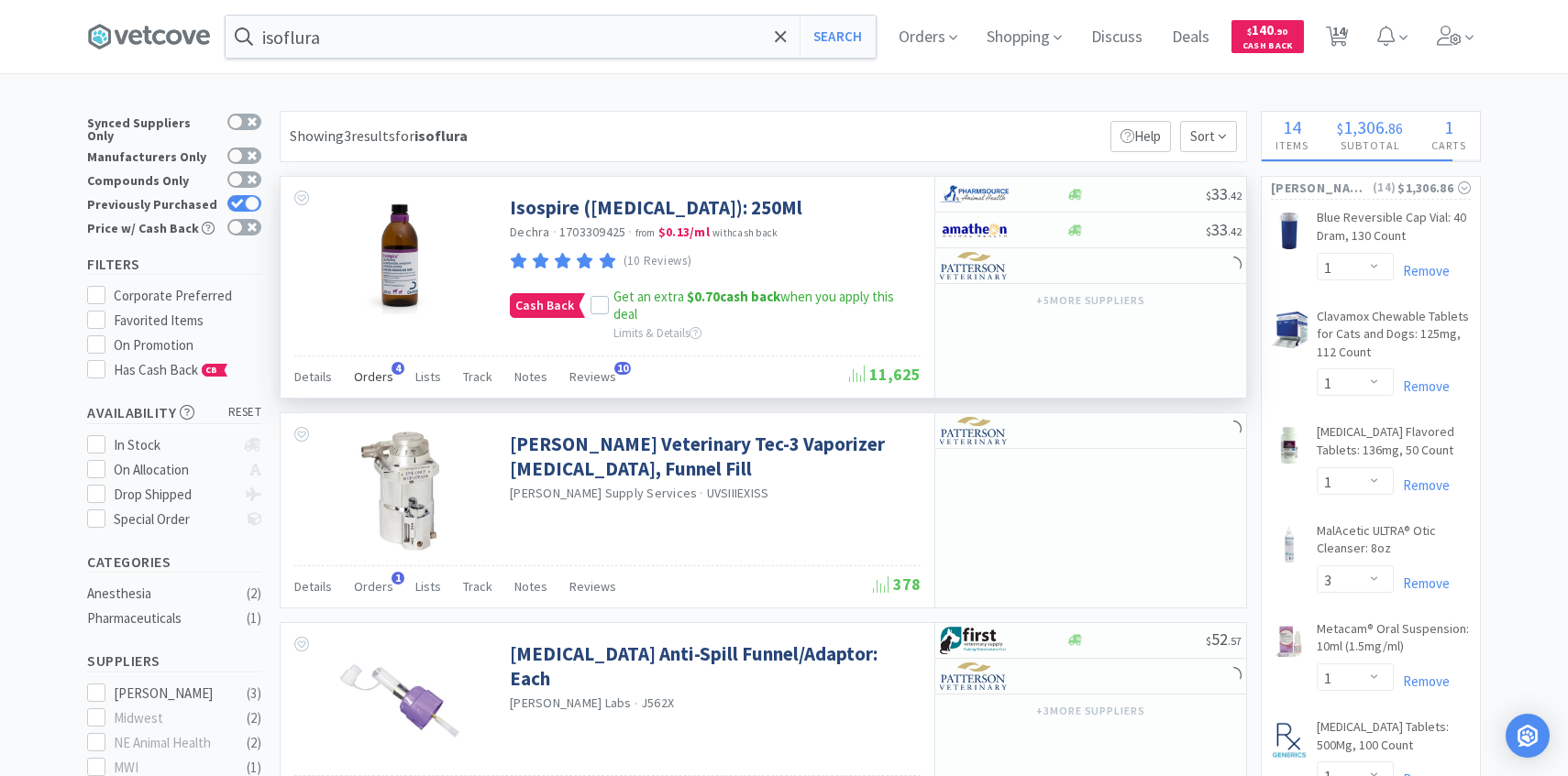
click at [358, 387] on div "Orders 4" at bounding box center [373, 380] width 39 height 35
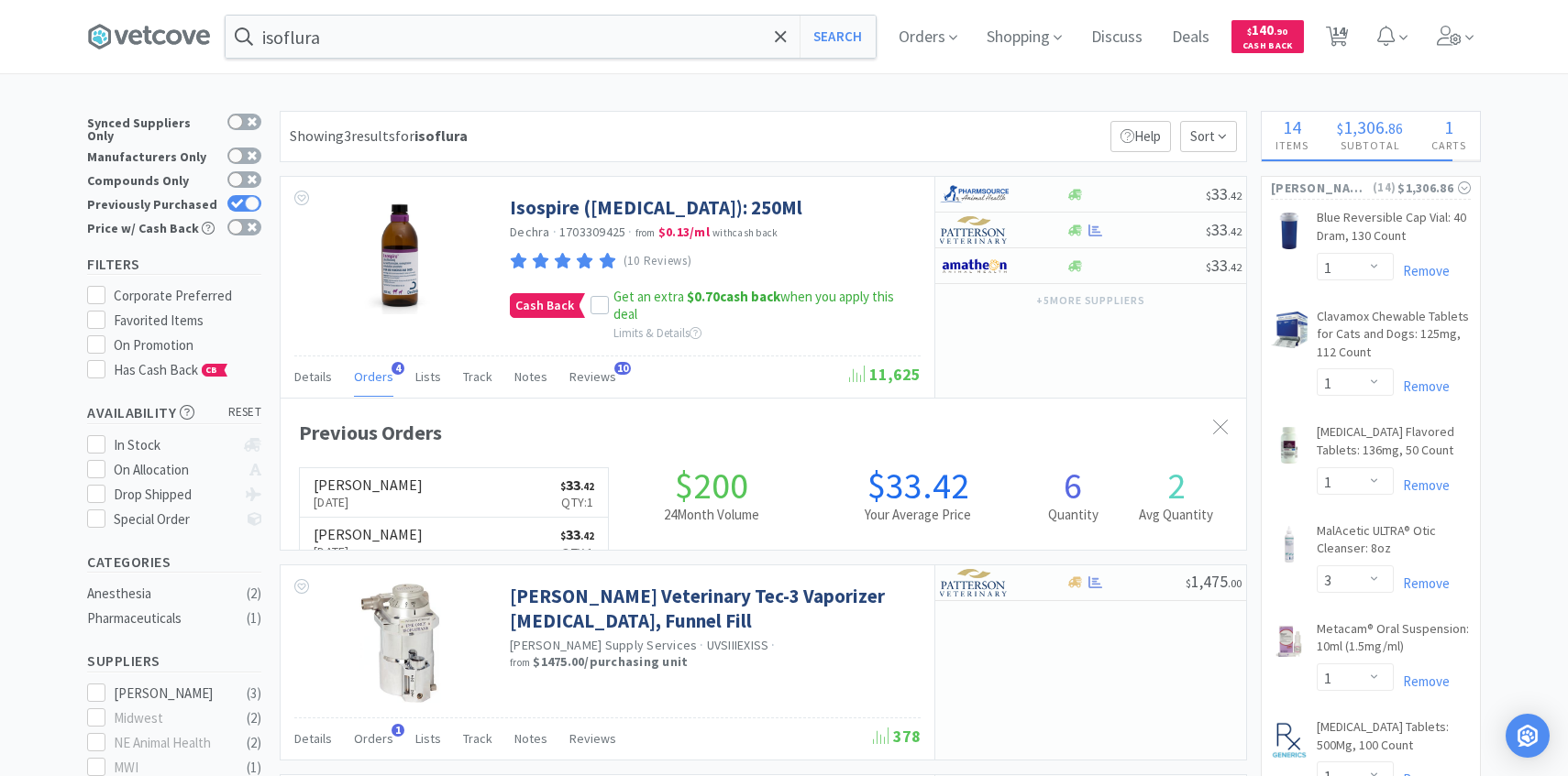
scroll to position [475, 965]
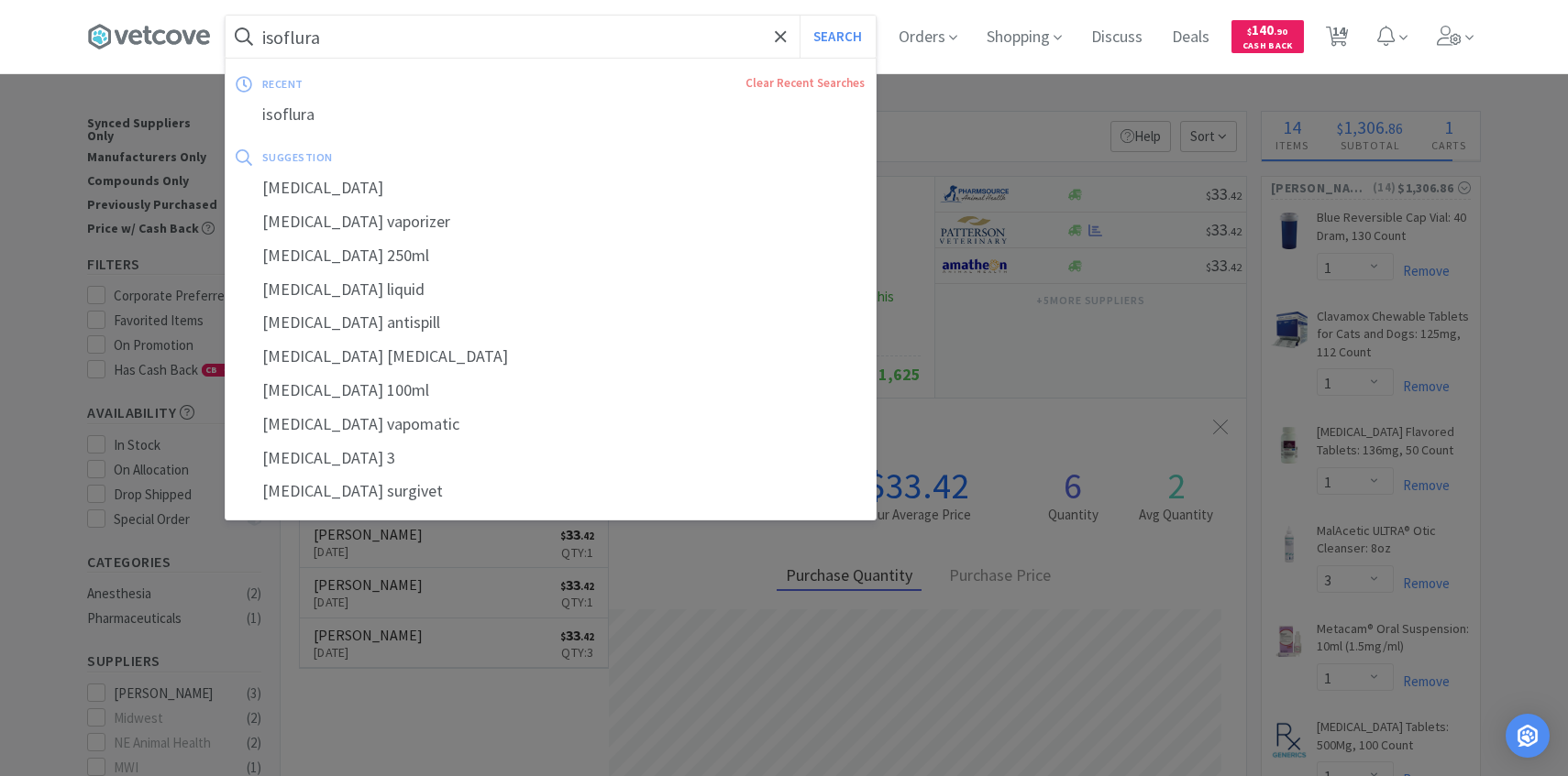
click at [590, 34] on input "isoflura" at bounding box center [551, 36] width 650 height 42
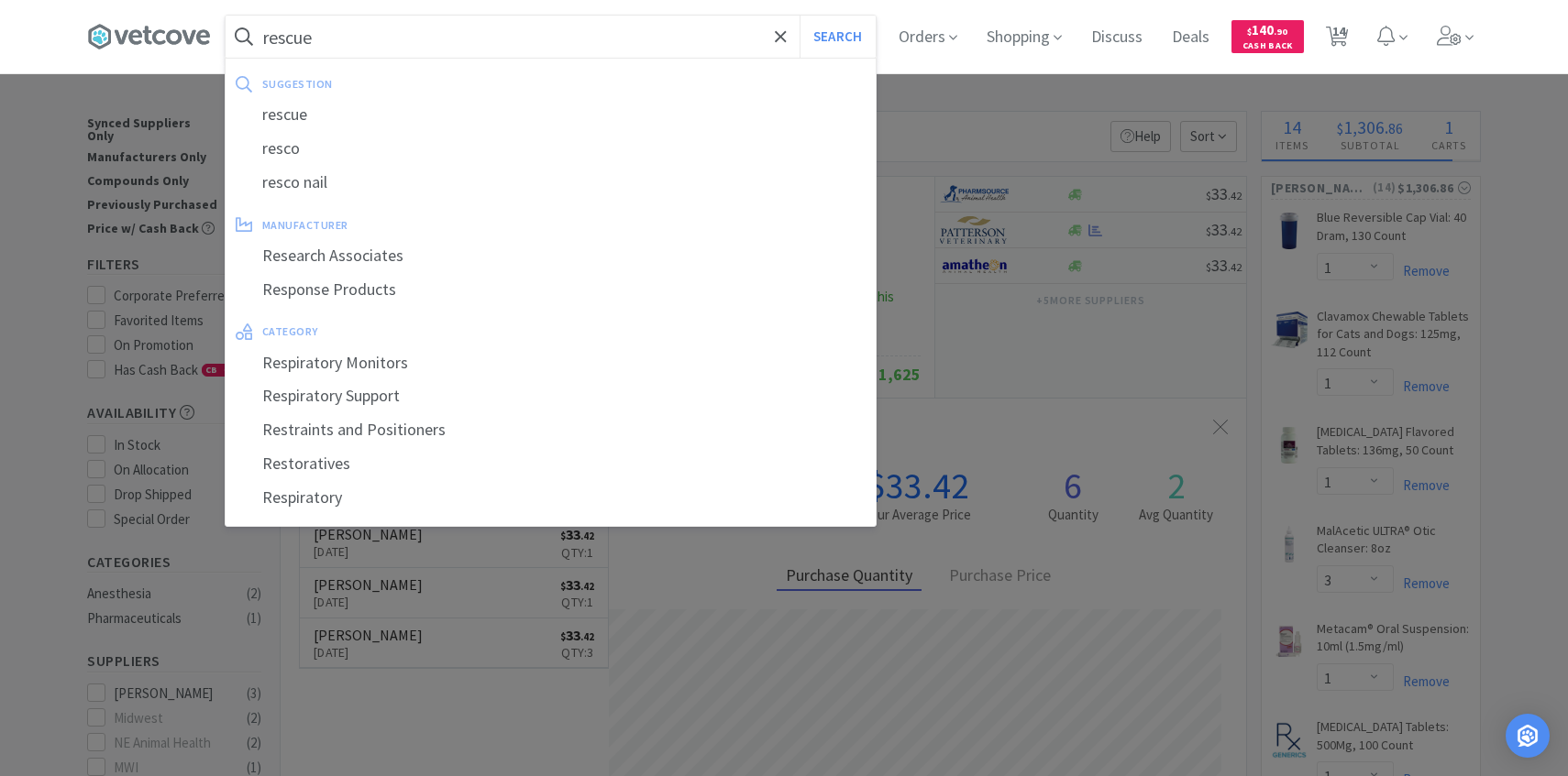
type input "rescue"
click at [799, 16] on button "Search" at bounding box center [837, 36] width 76 height 42
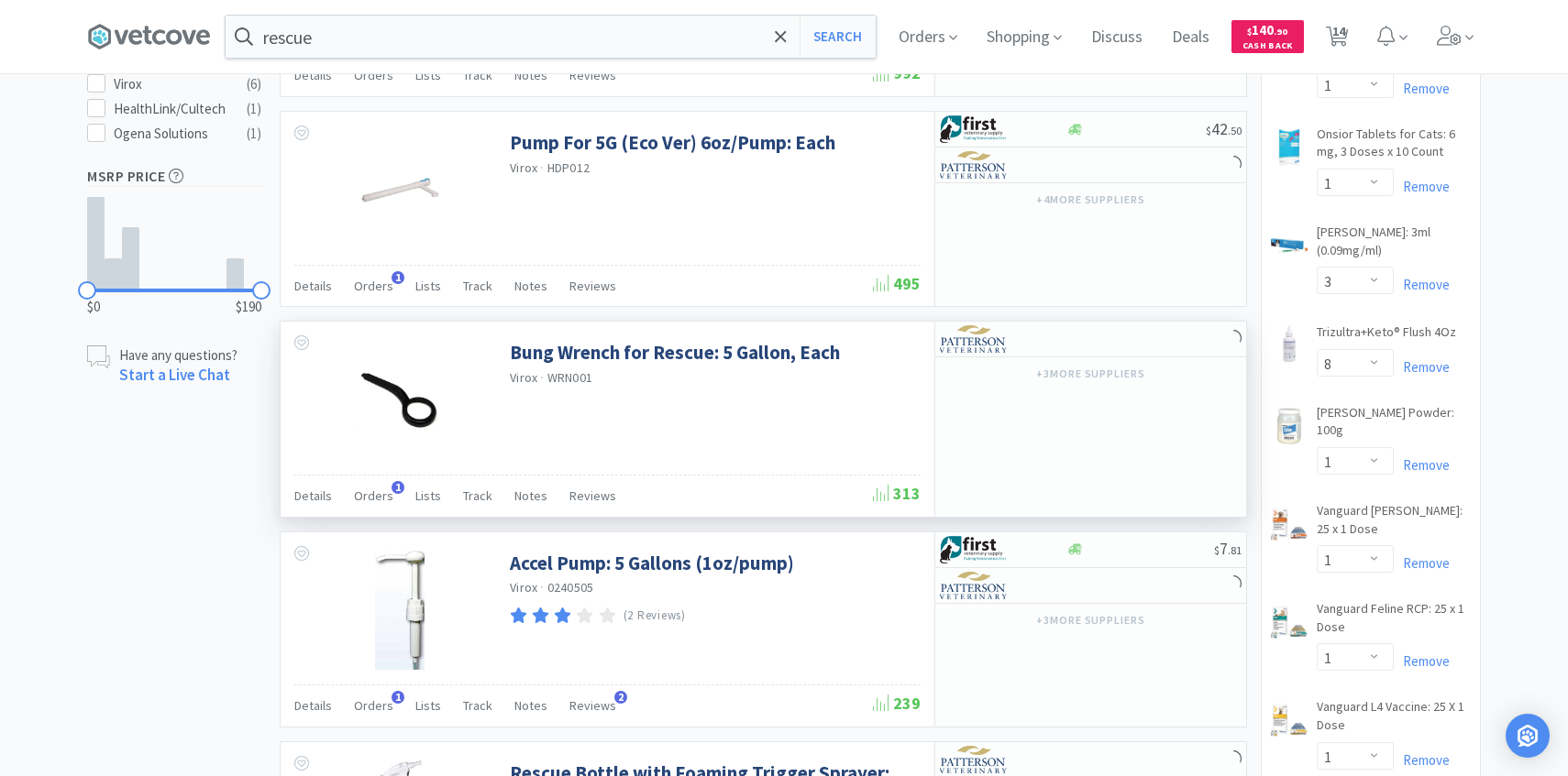
scroll to position [1087, 0]
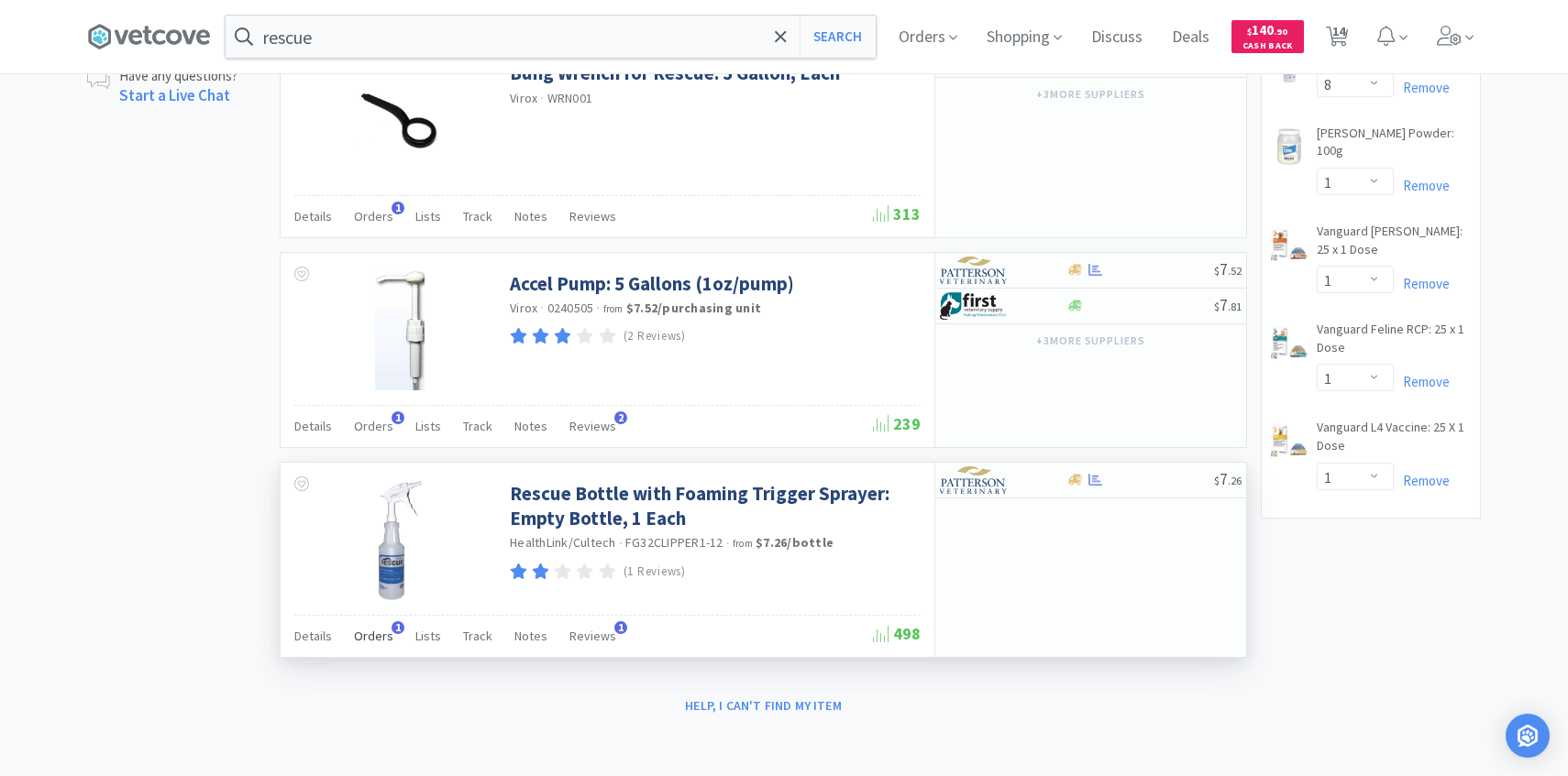
click at [374, 644] on div "Orders 1" at bounding box center [373, 640] width 39 height 35
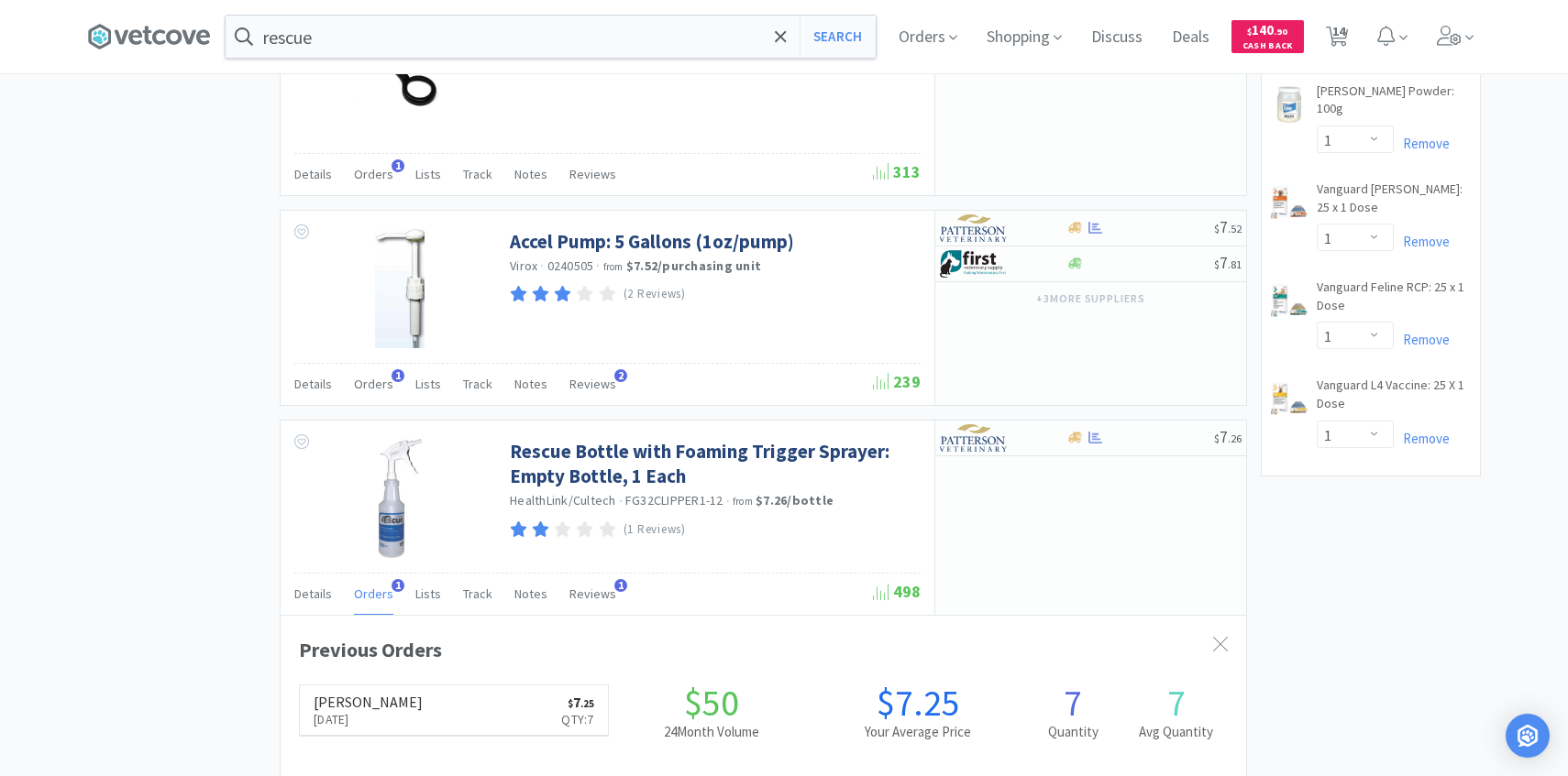
scroll to position [1149, 0]
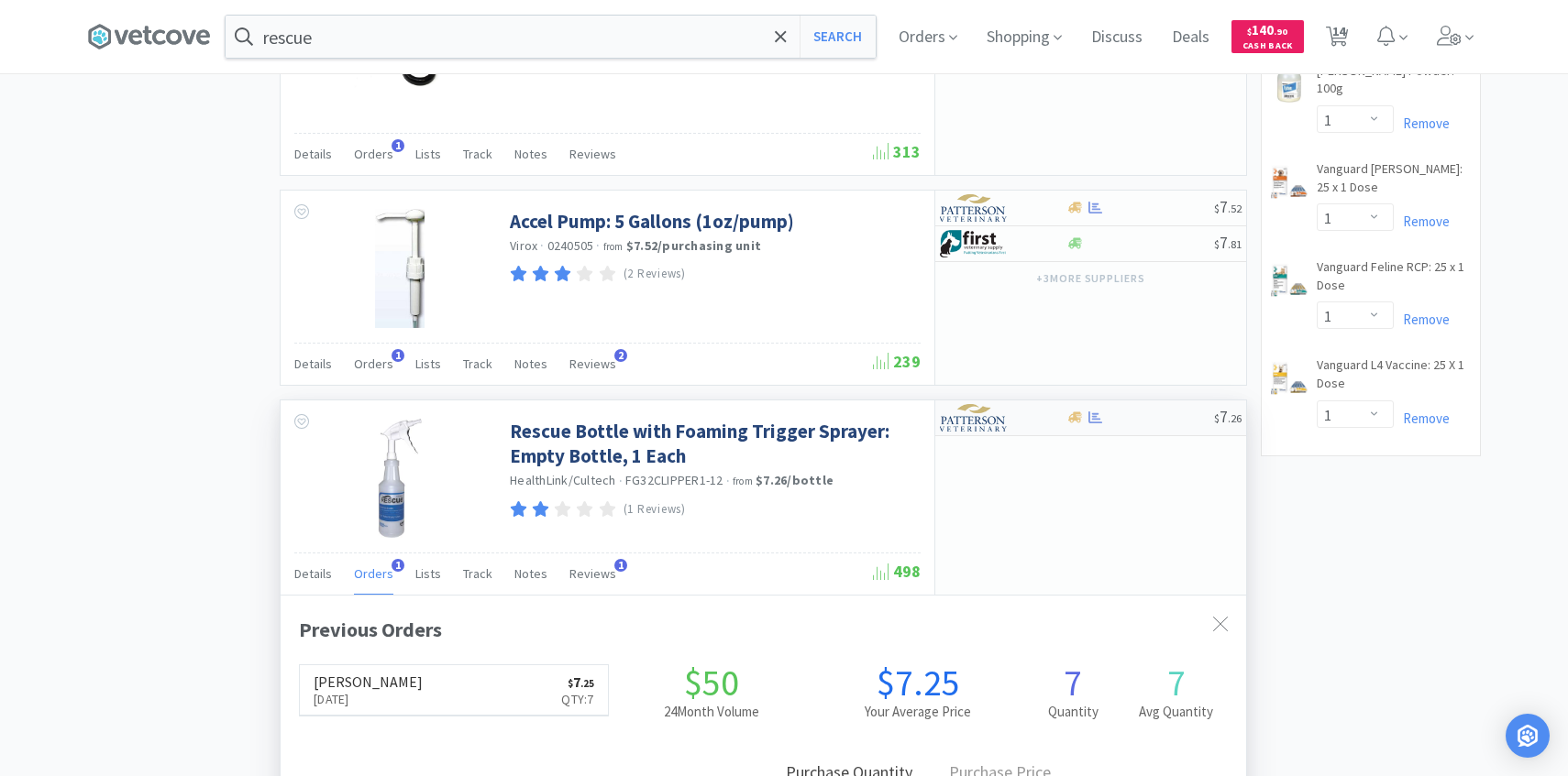
click at [1015, 419] on div at bounding box center [990, 419] width 101 height 32
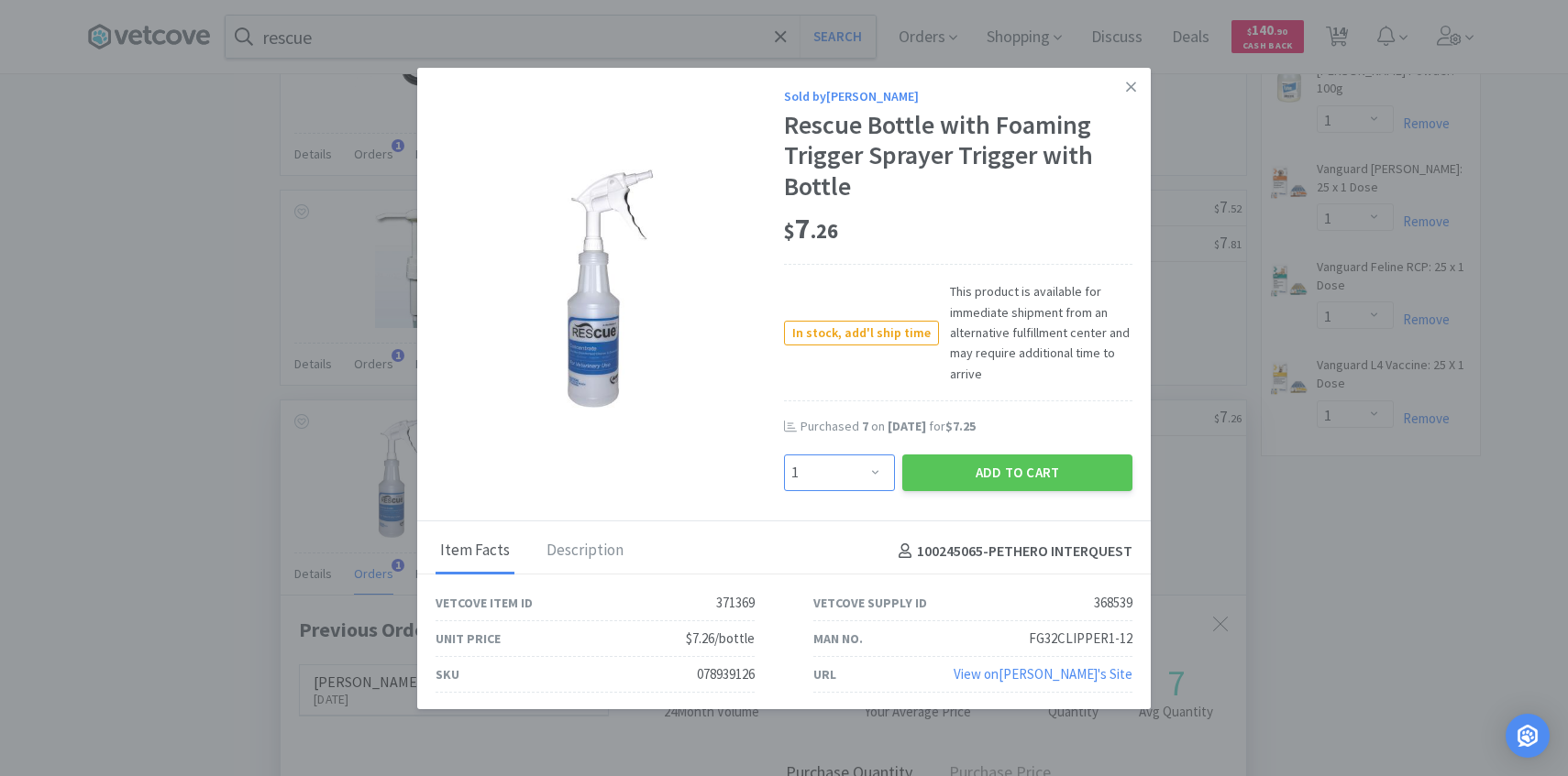
click at [828, 472] on select "Enter Quantity 1 2 3 4 5 6 7 8 9 10 11 12 13 14 15 16 17 18 19 20 Enter Quantity" at bounding box center [838, 473] width 110 height 37
select select "2"
click at [784, 455] on select "Enter Quantity 1 2 3 4 5 6 7 8 9 10 11 12 13 14 15 16 17 18 19 20 Enter Quantity" at bounding box center [838, 473] width 110 height 37
drag, startPoint x: 828, startPoint y: 472, endPoint x: 965, endPoint y: 471, distance: 137.0
click at [965, 471] on button "Add to Cart" at bounding box center [1017, 473] width 230 height 37
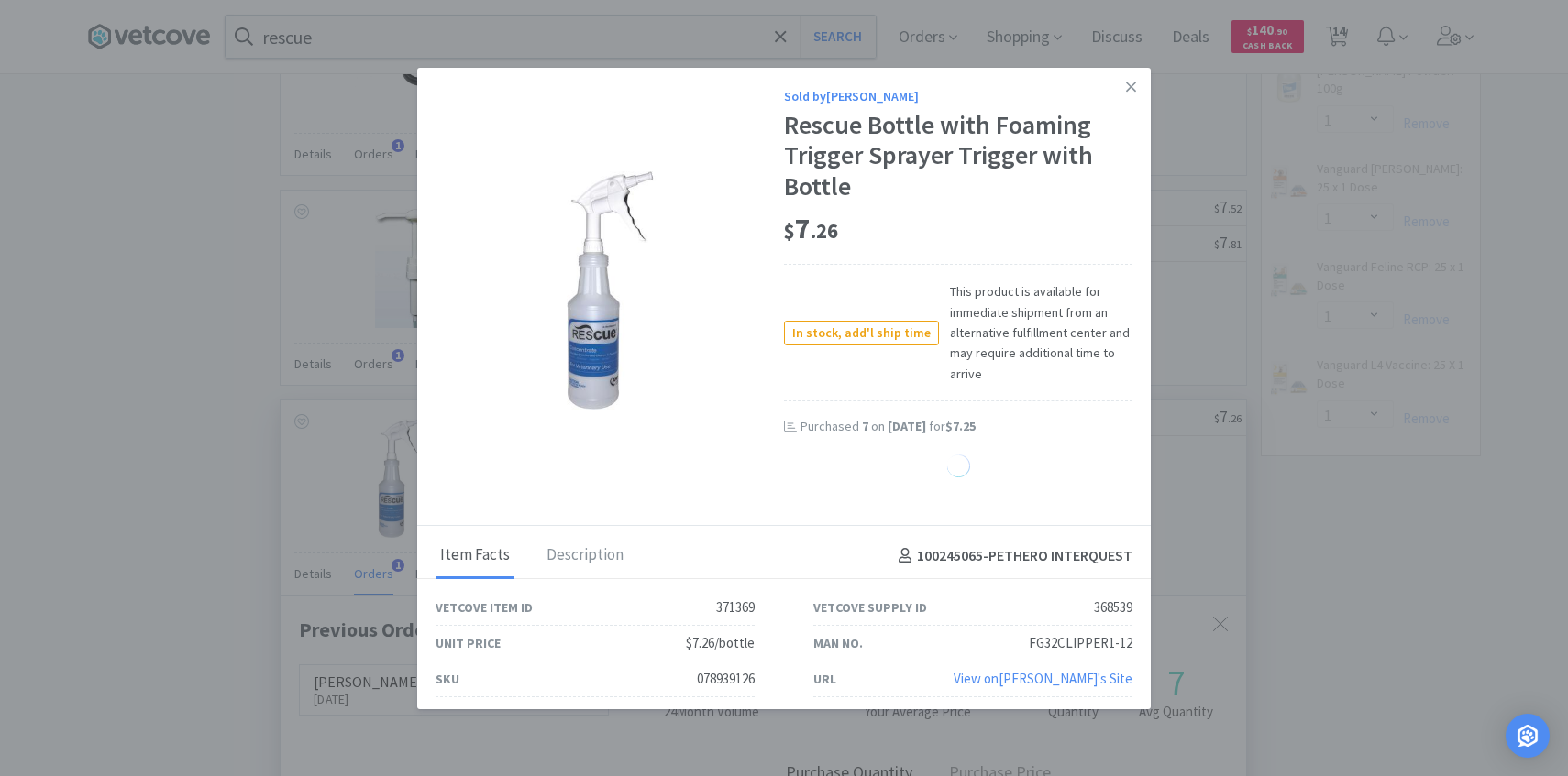
select select "2"
select select "3"
select select "8"
select select "1"
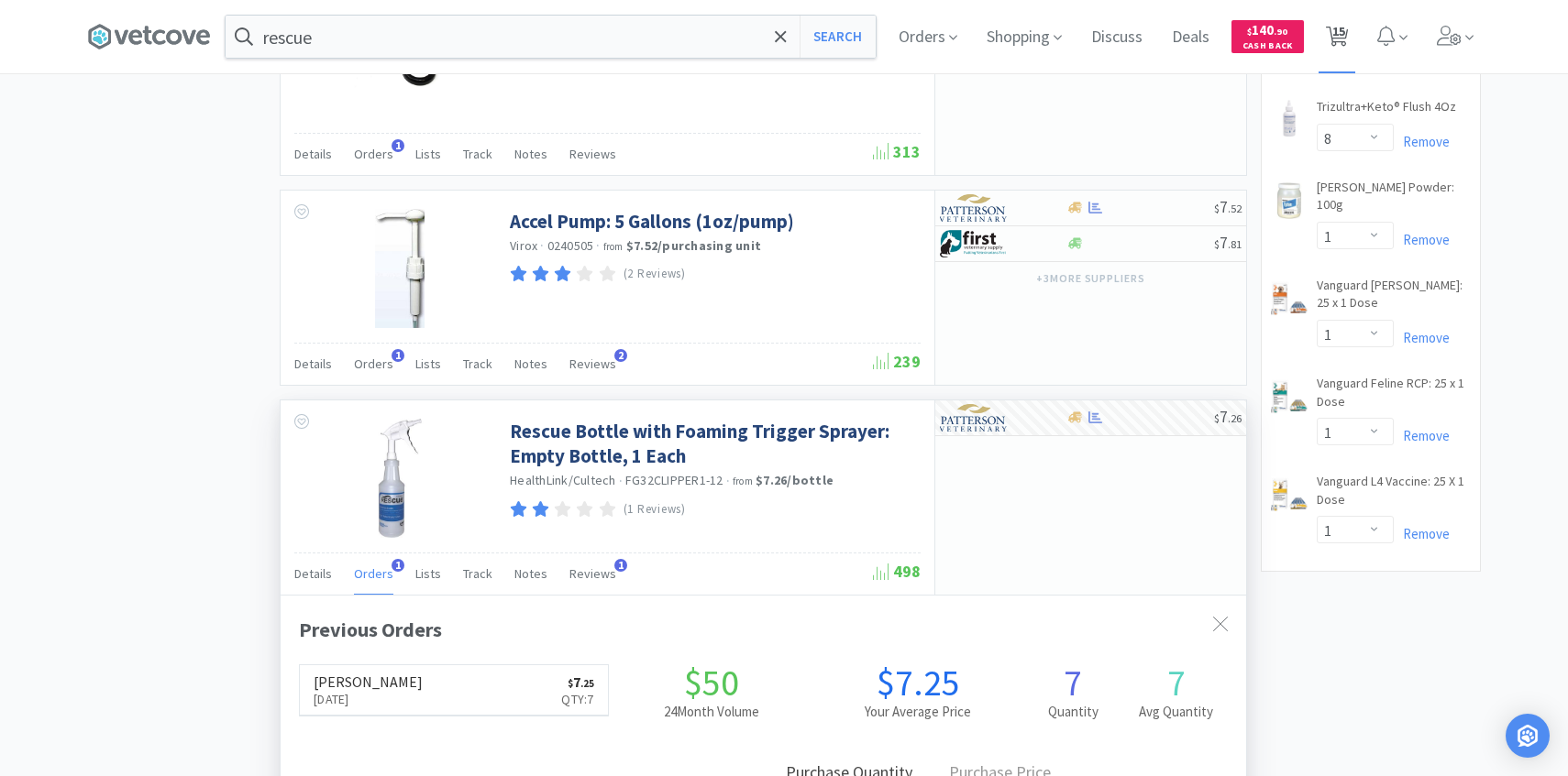
click at [1342, 23] on span "15" at bounding box center [1339, 31] width 13 height 73
select select "1"
select select "3"
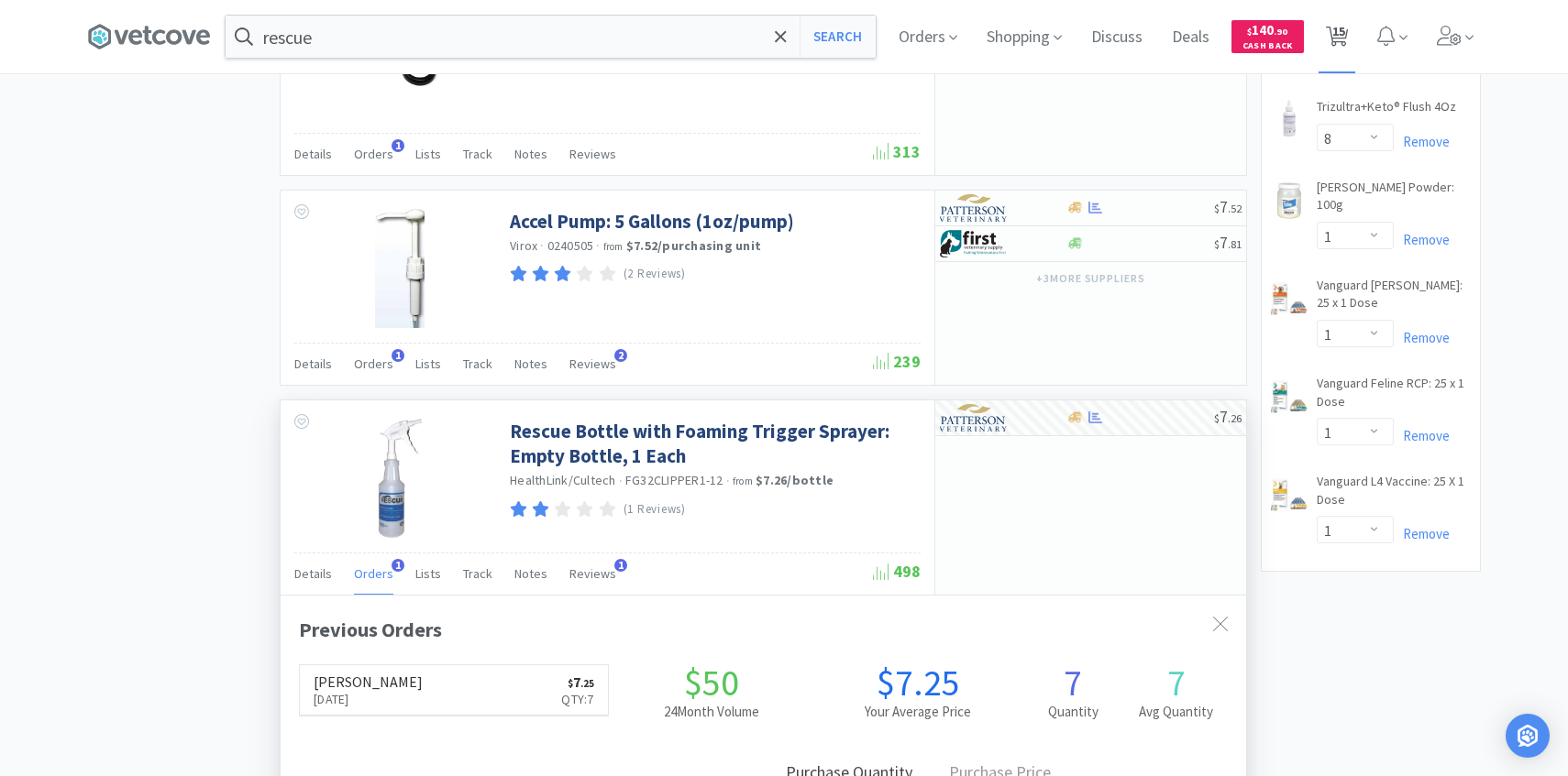
select select "1"
select select "2"
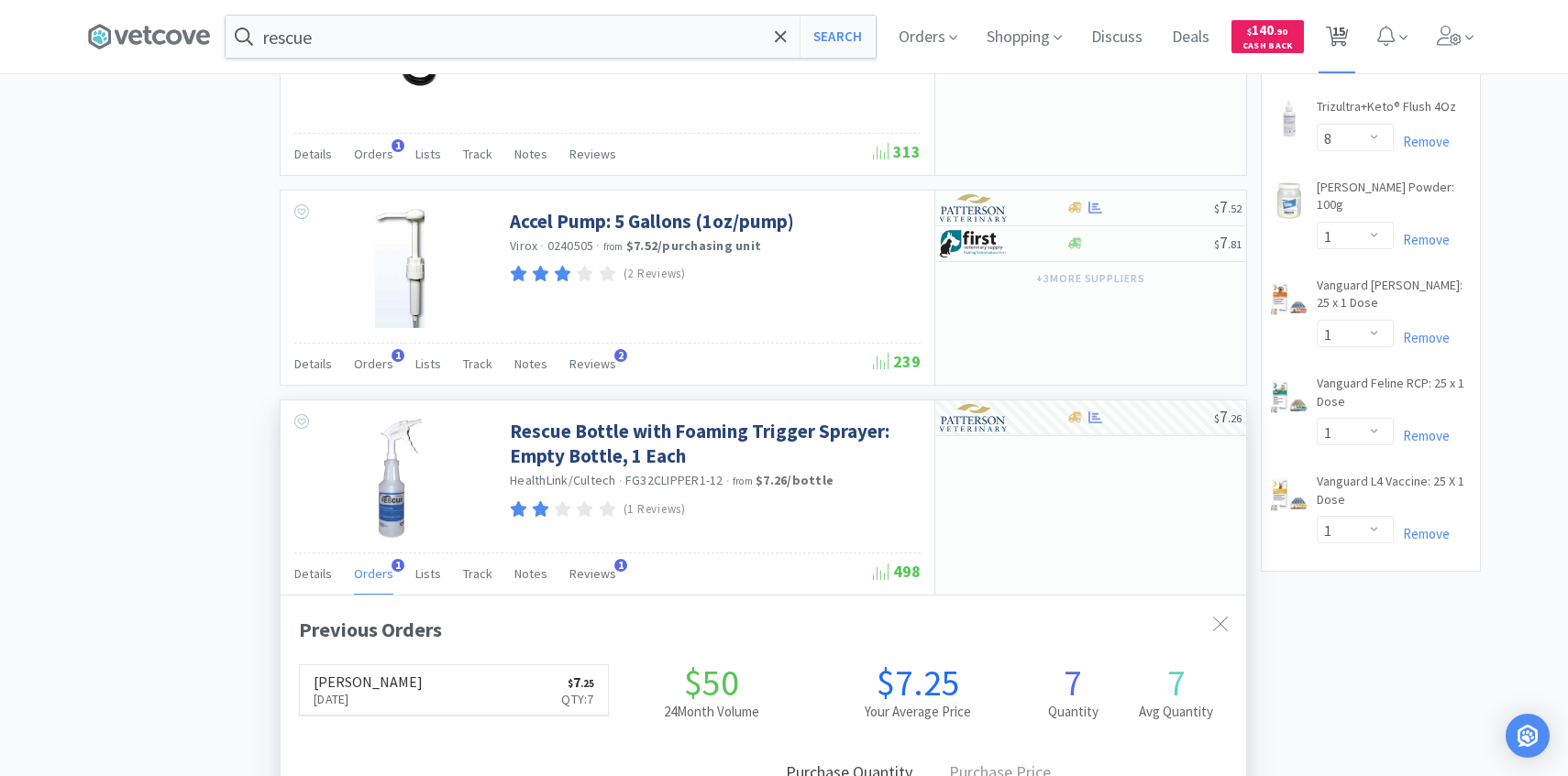
select select "3"
select select "8"
select select "1"
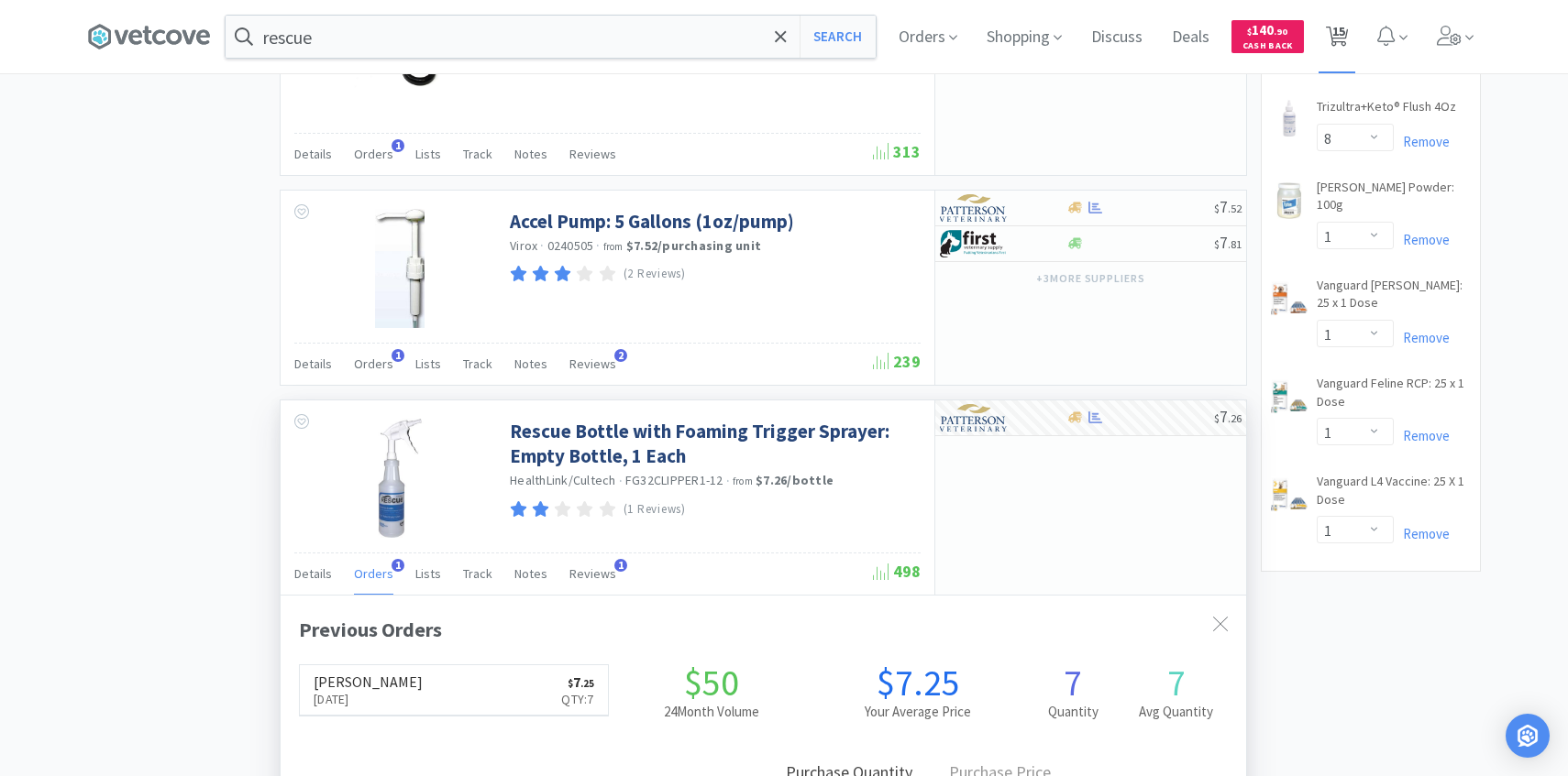
select select "1"
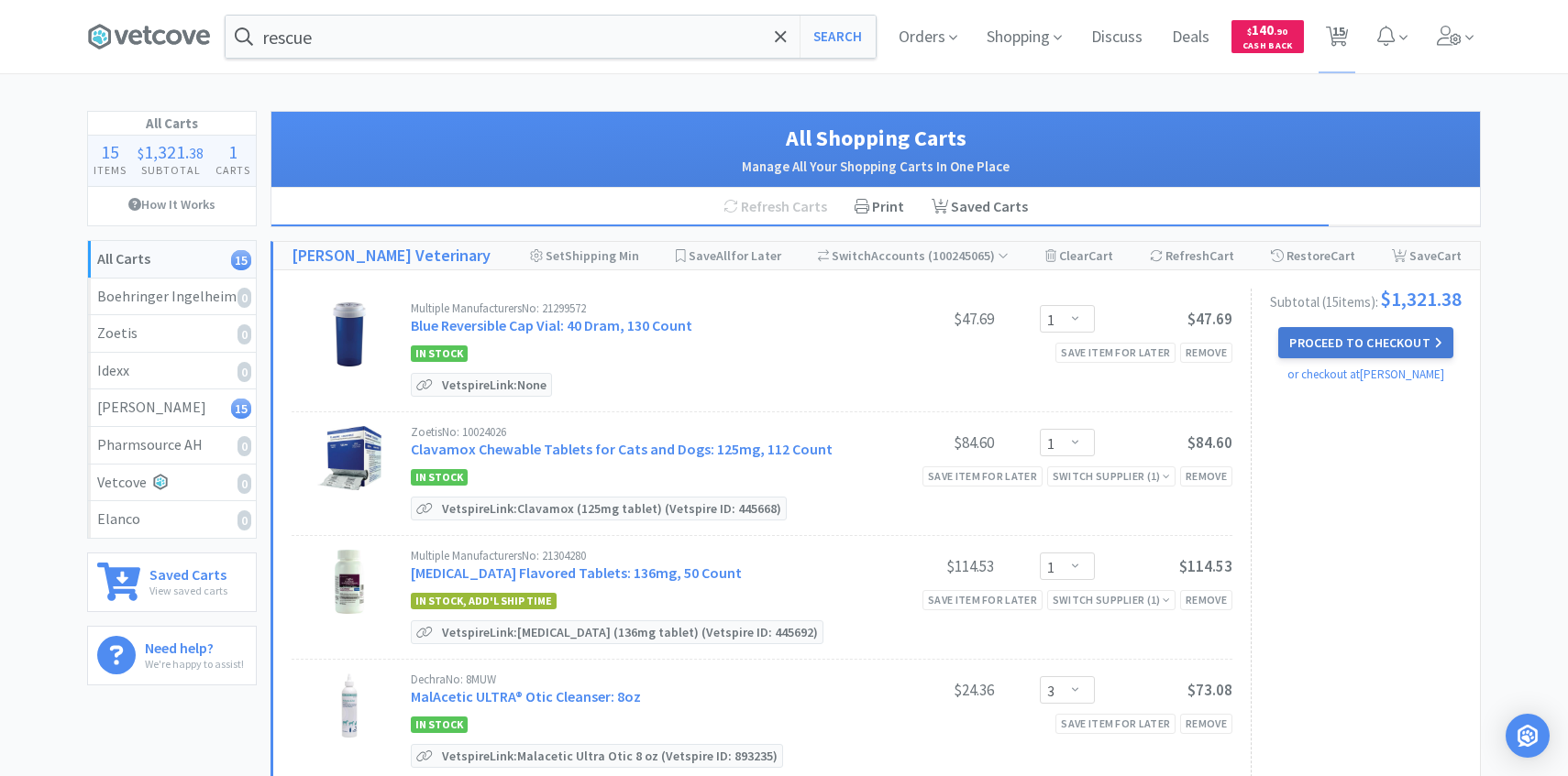
click at [1387, 343] on button "Proceed to Checkout" at bounding box center [1366, 343] width 175 height 32
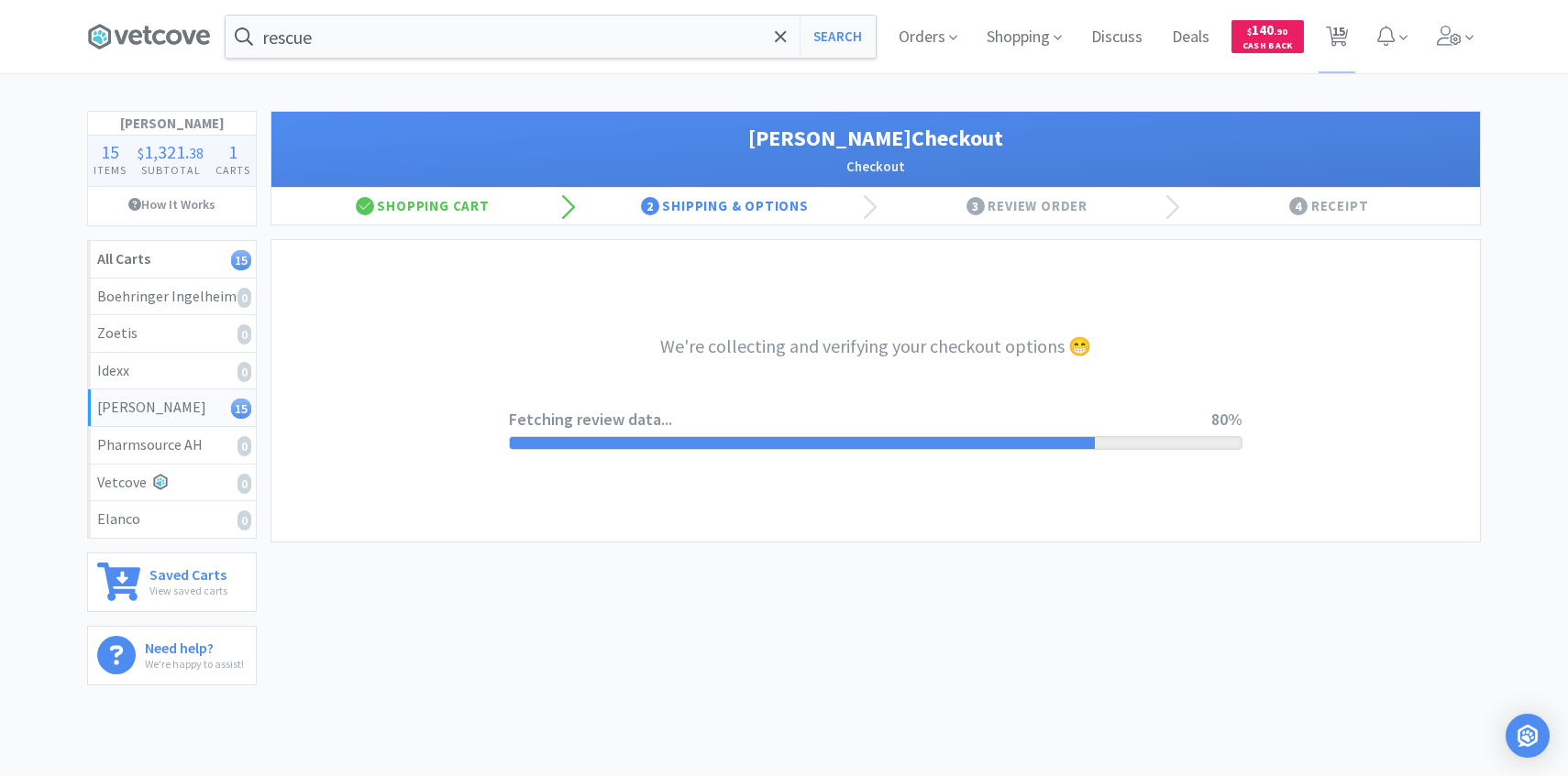
select select "1"
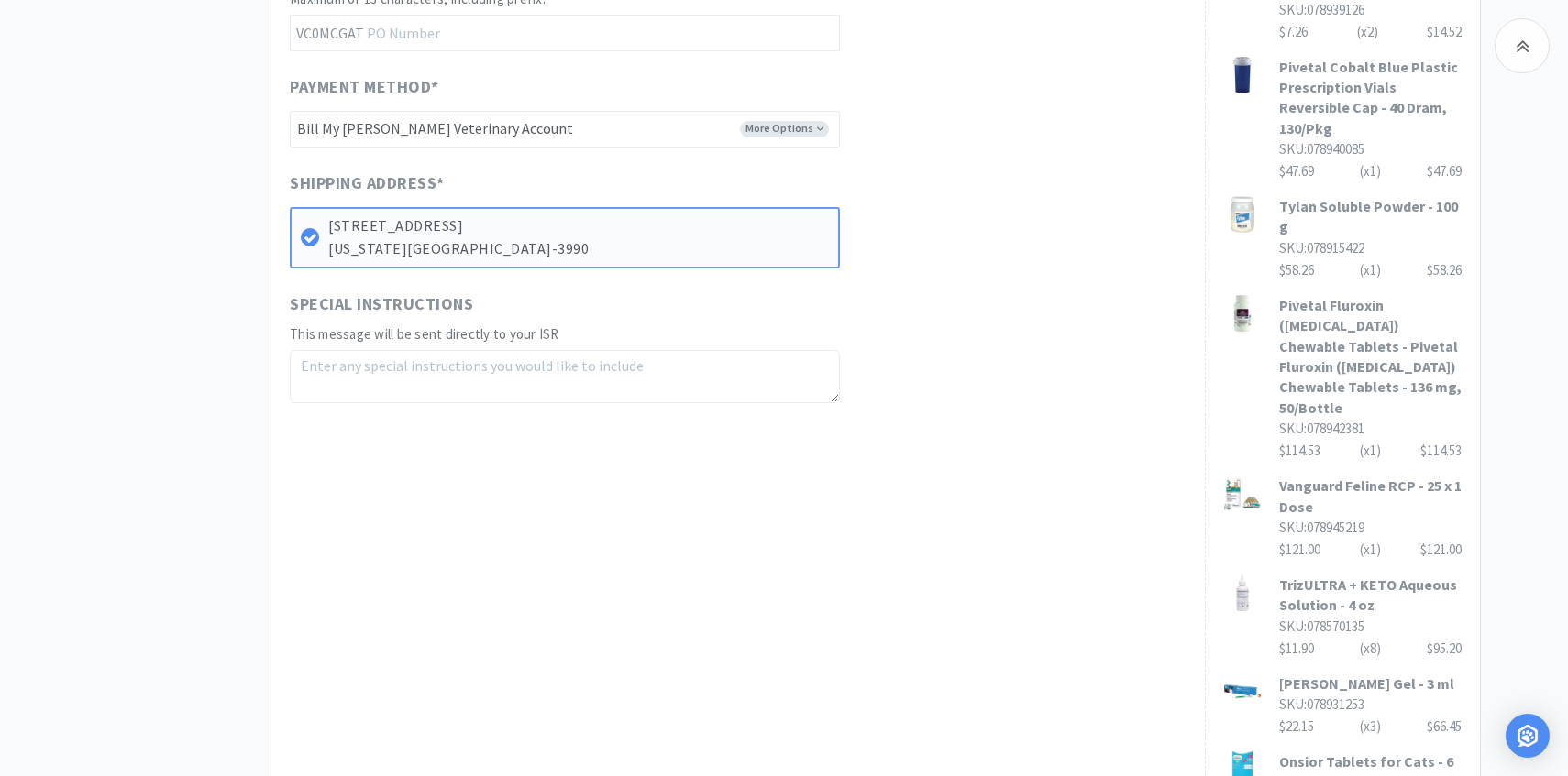
scroll to position [713, 0]
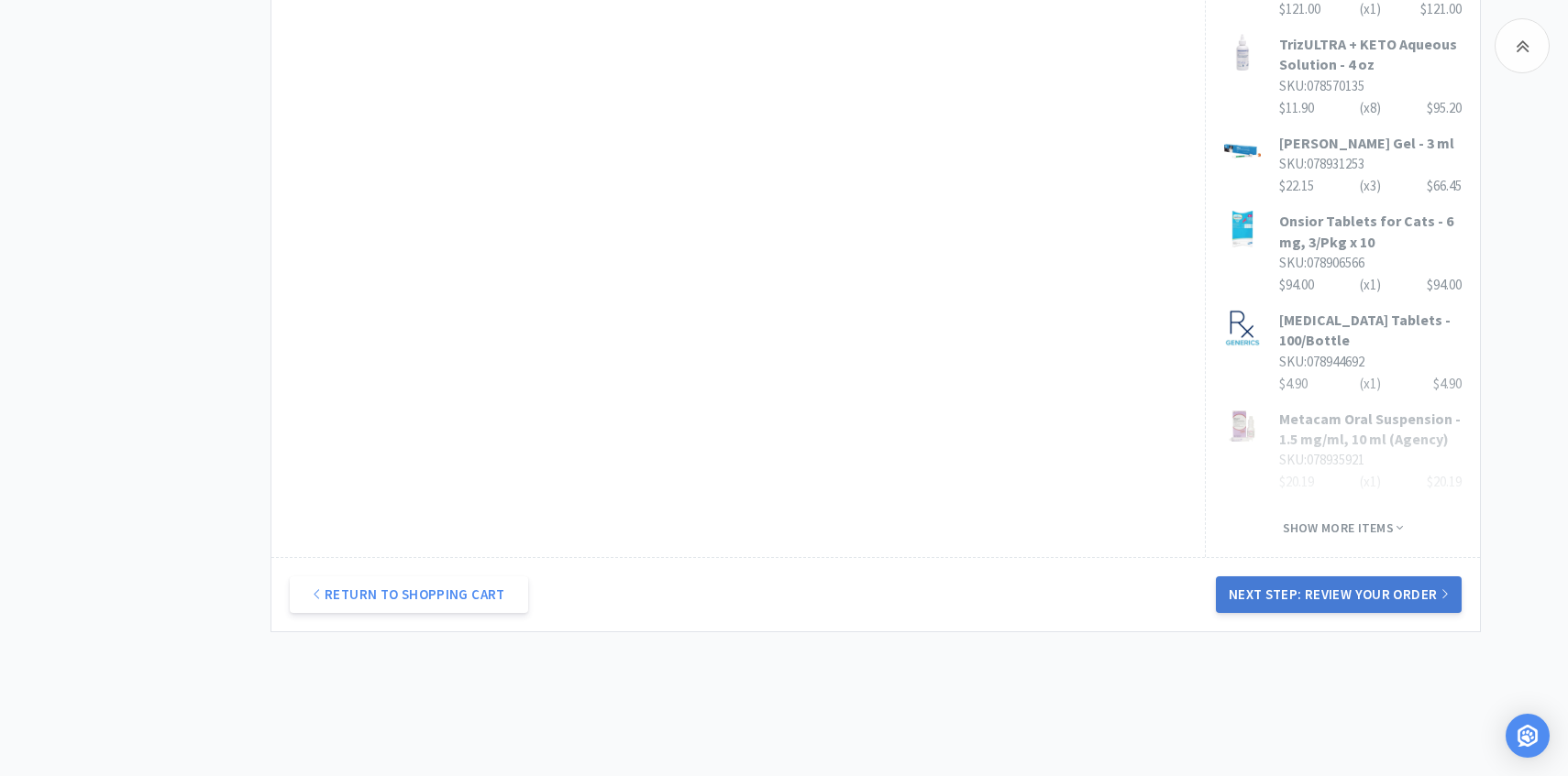
click at [1320, 576] on button "Next Step: Review Your Order" at bounding box center [1338, 595] width 246 height 37
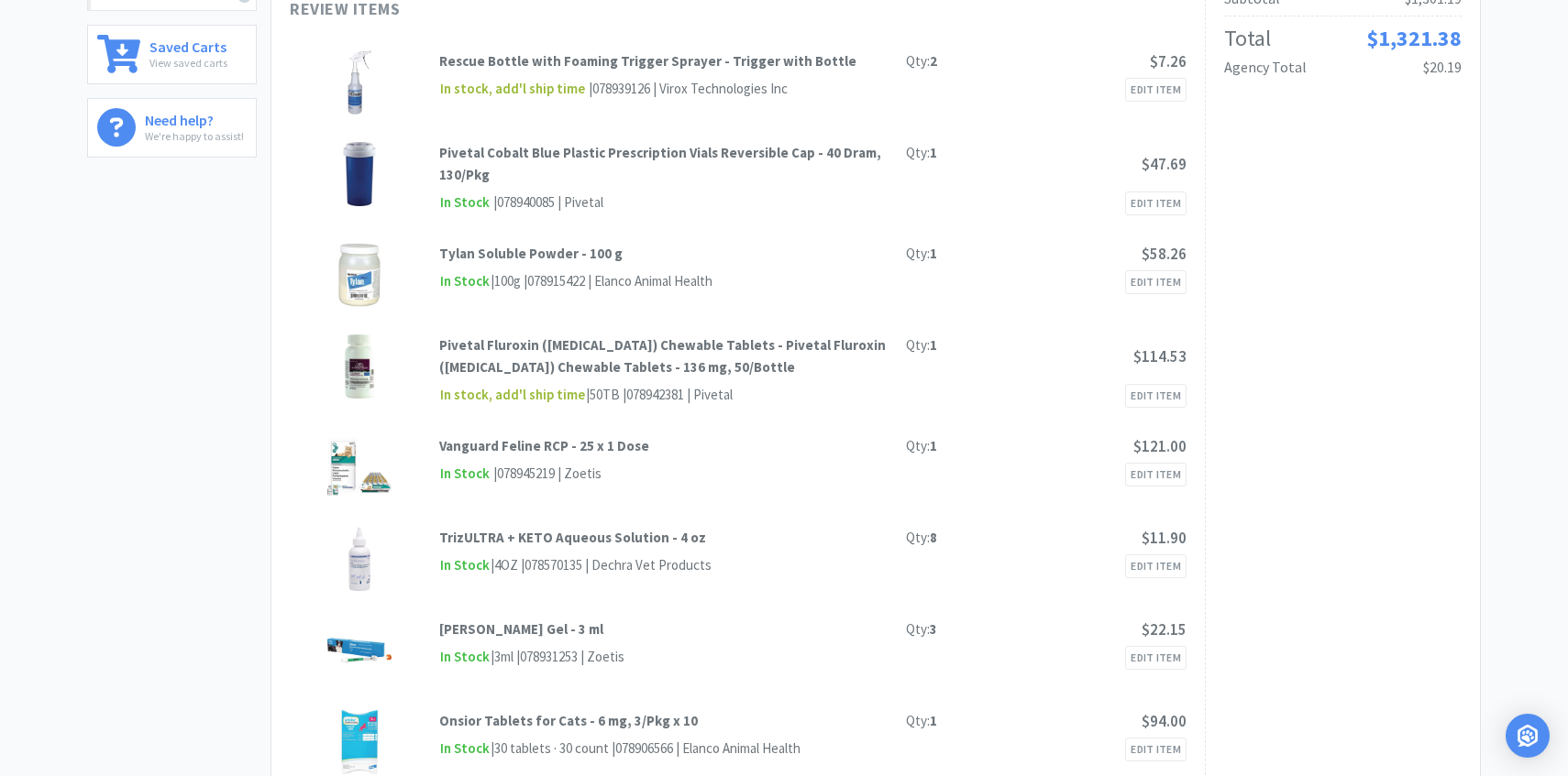
scroll to position [0, 0]
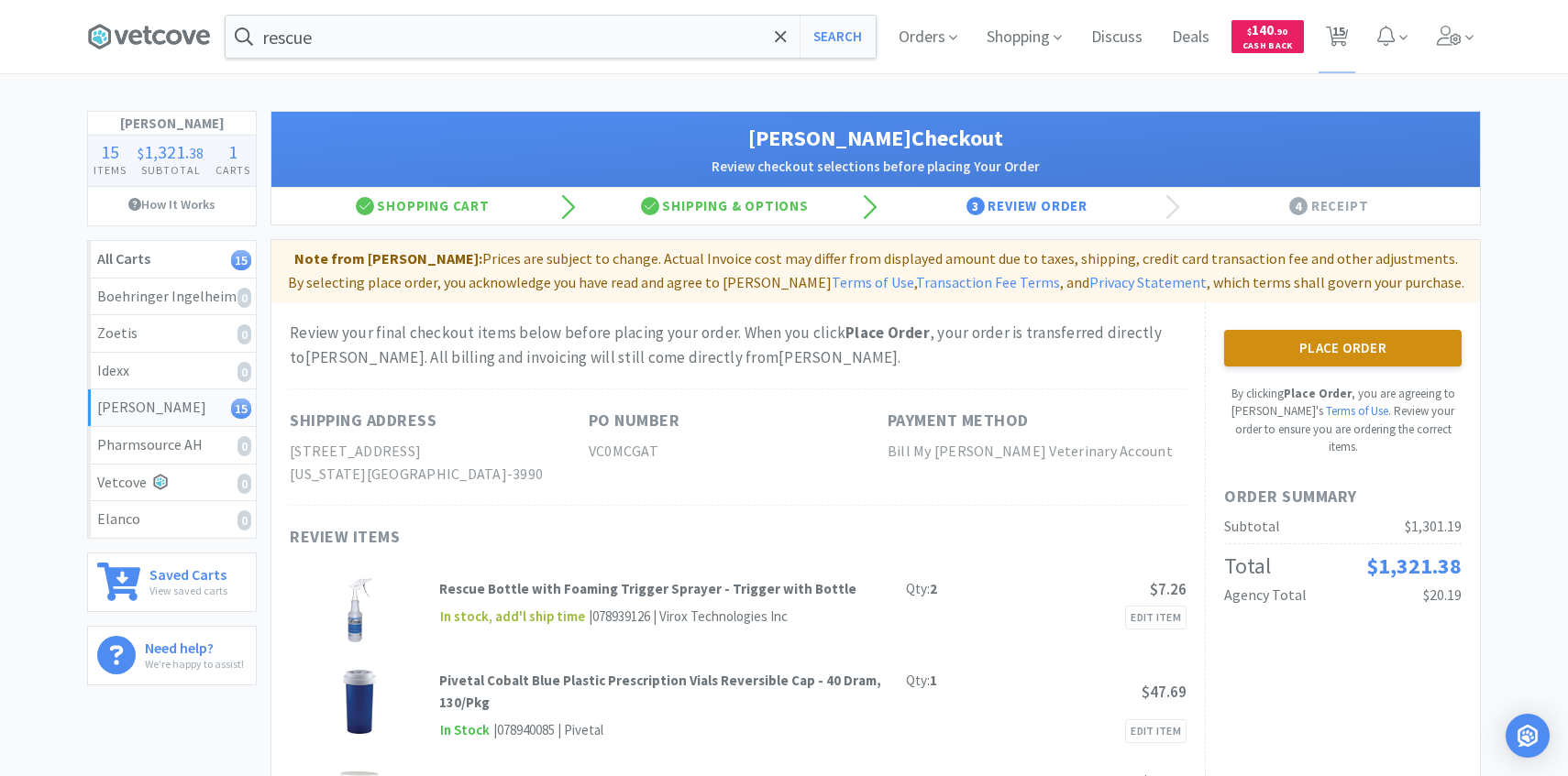
click at [1302, 339] on button "Place Order" at bounding box center [1342, 349] width 238 height 37
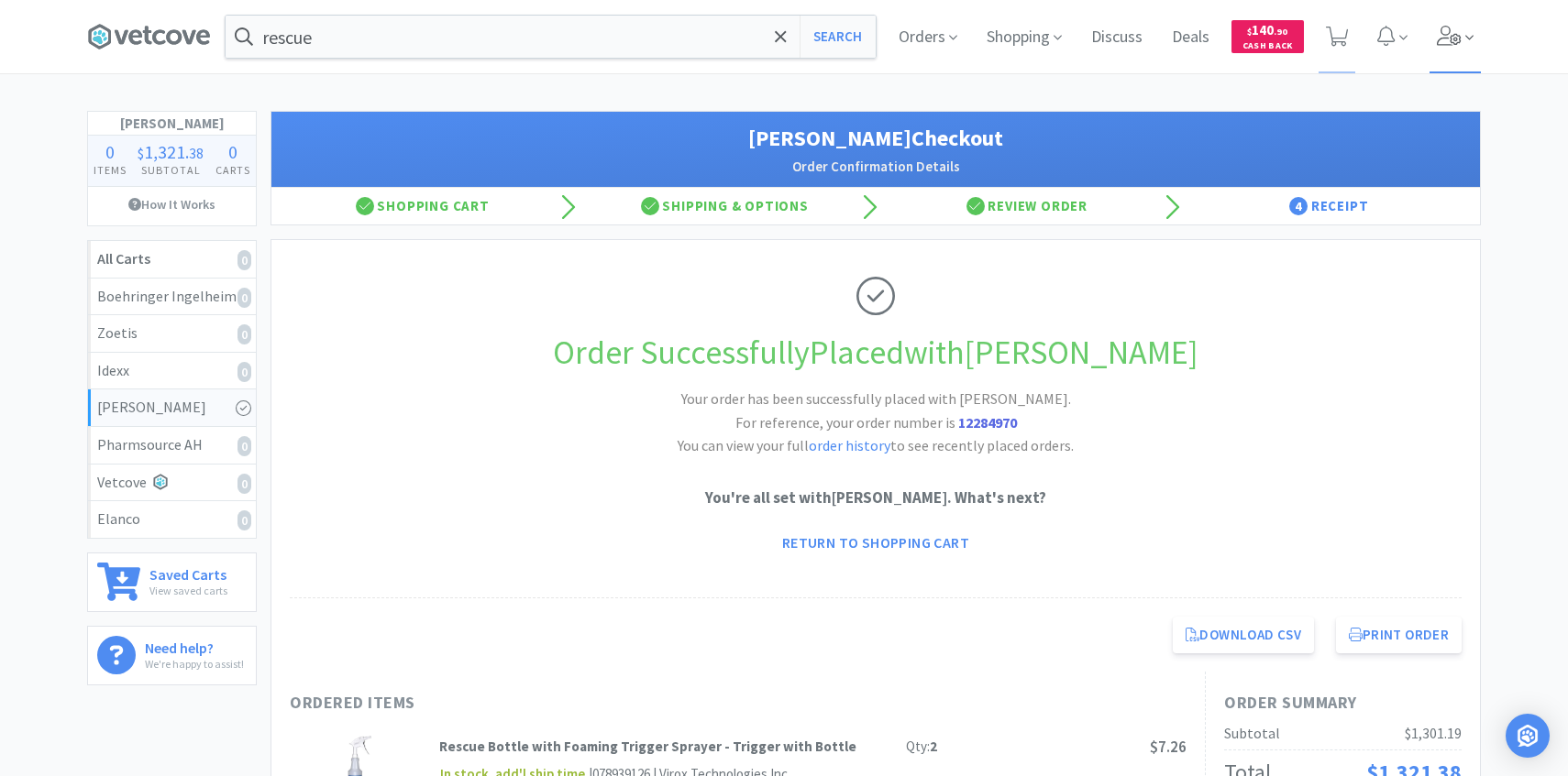
click at [1452, 63] on span at bounding box center [1456, 36] width 52 height 73
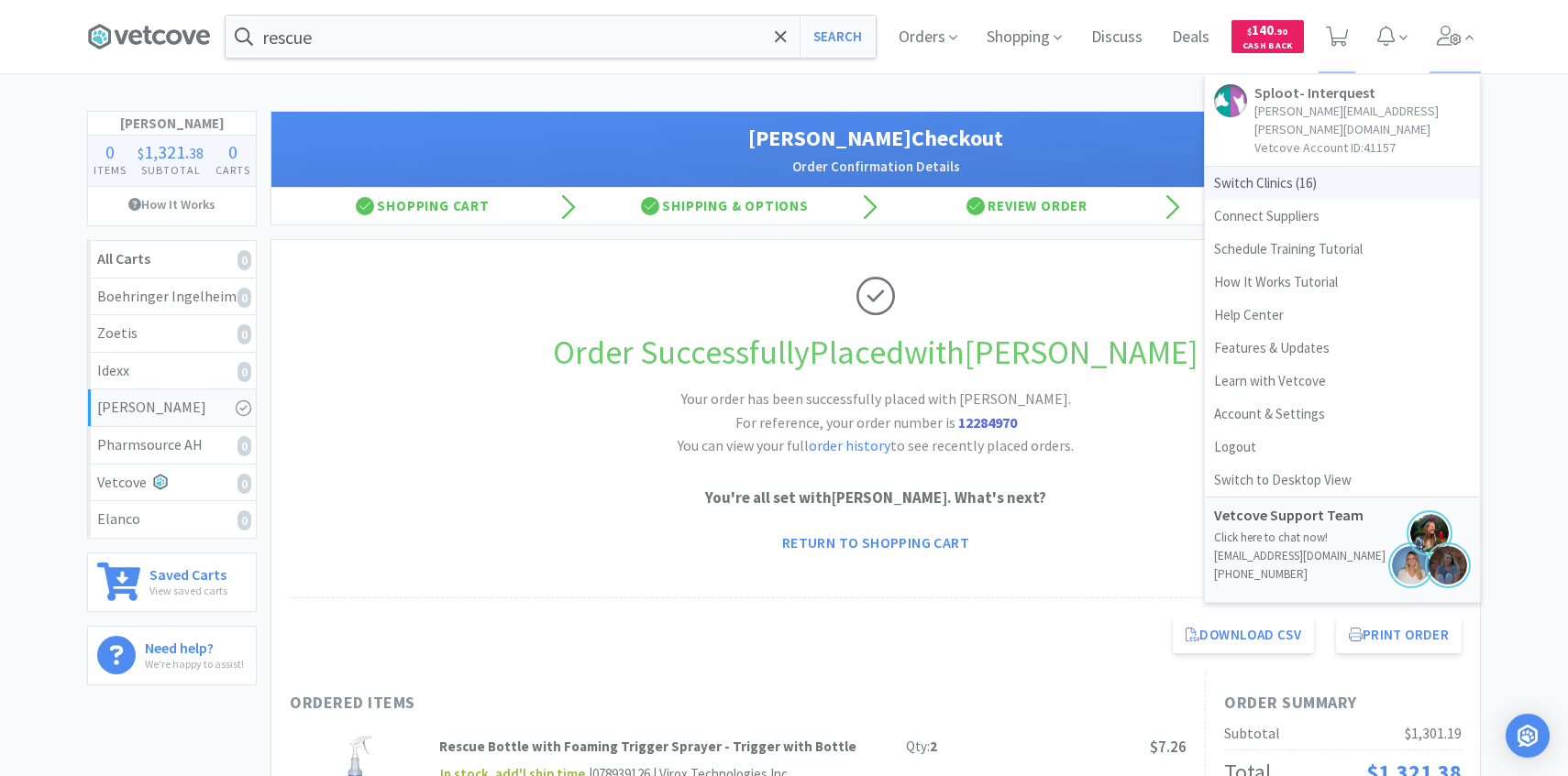
click at [1285, 175] on span "Switch Clinics ( 16 )" at bounding box center [1342, 184] width 275 height 33
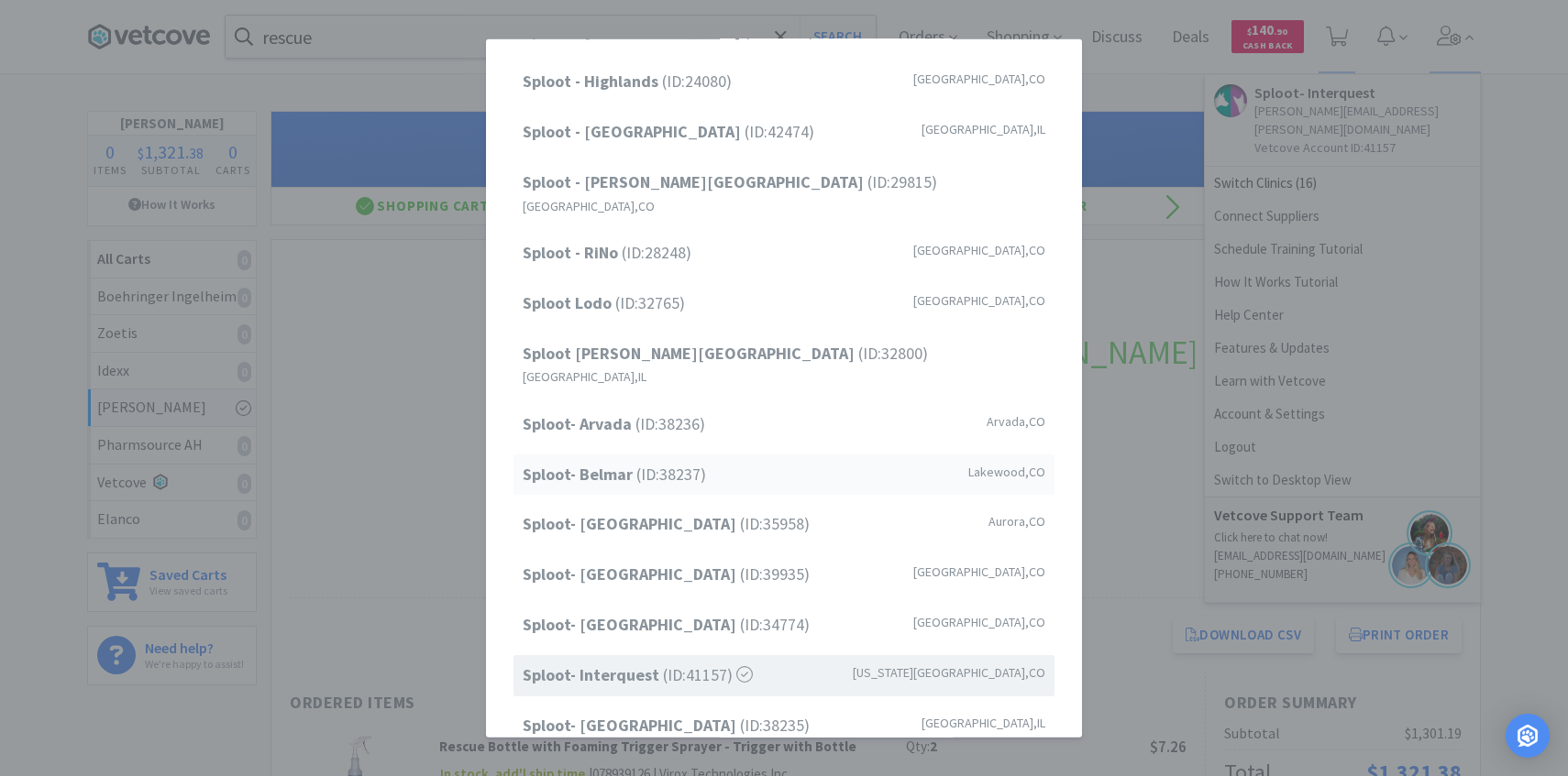
scroll to position [234, 0]
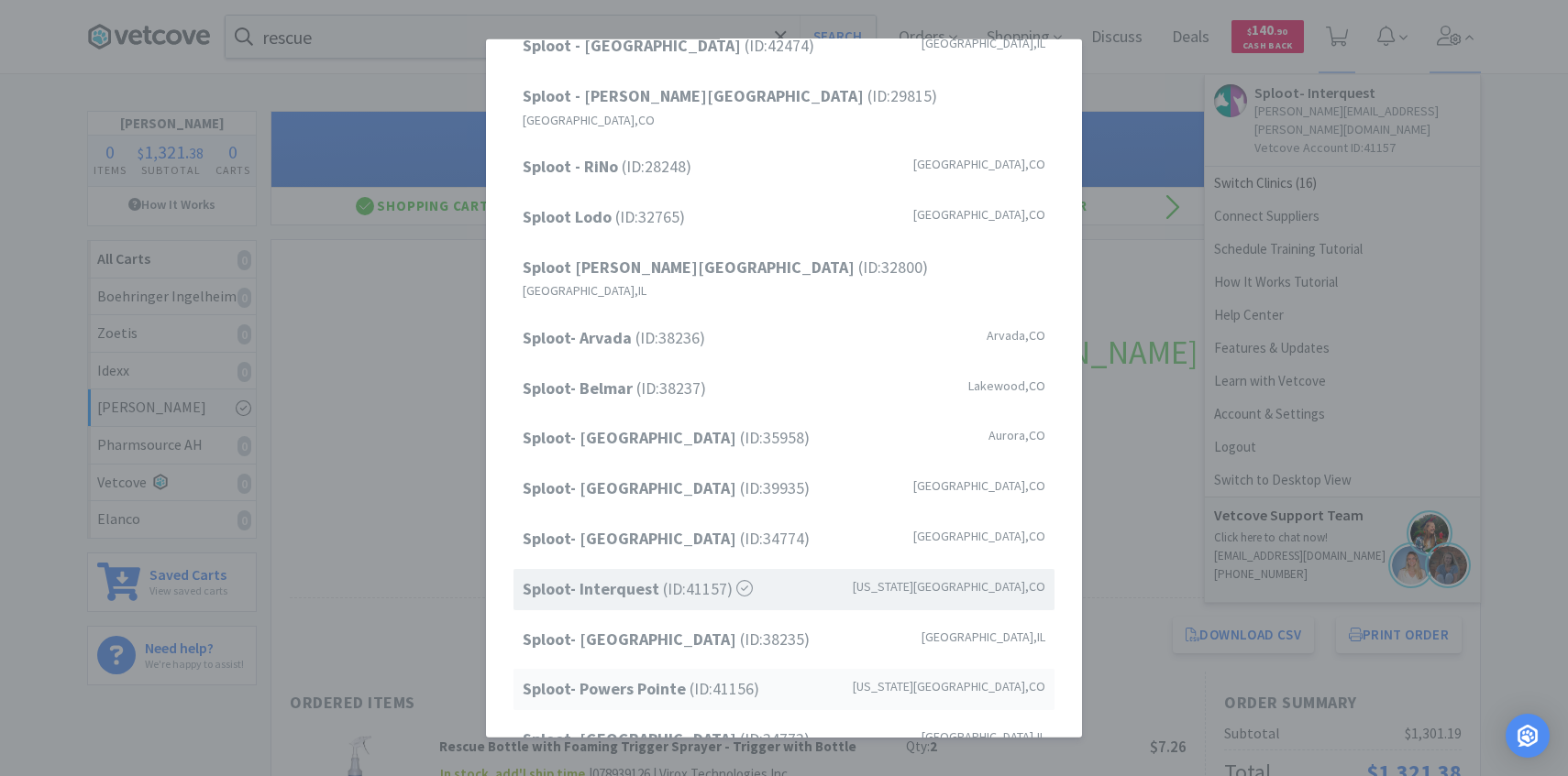
click at [671, 679] on strong "Sploot- Powers Pointe" at bounding box center [606, 689] width 167 height 21
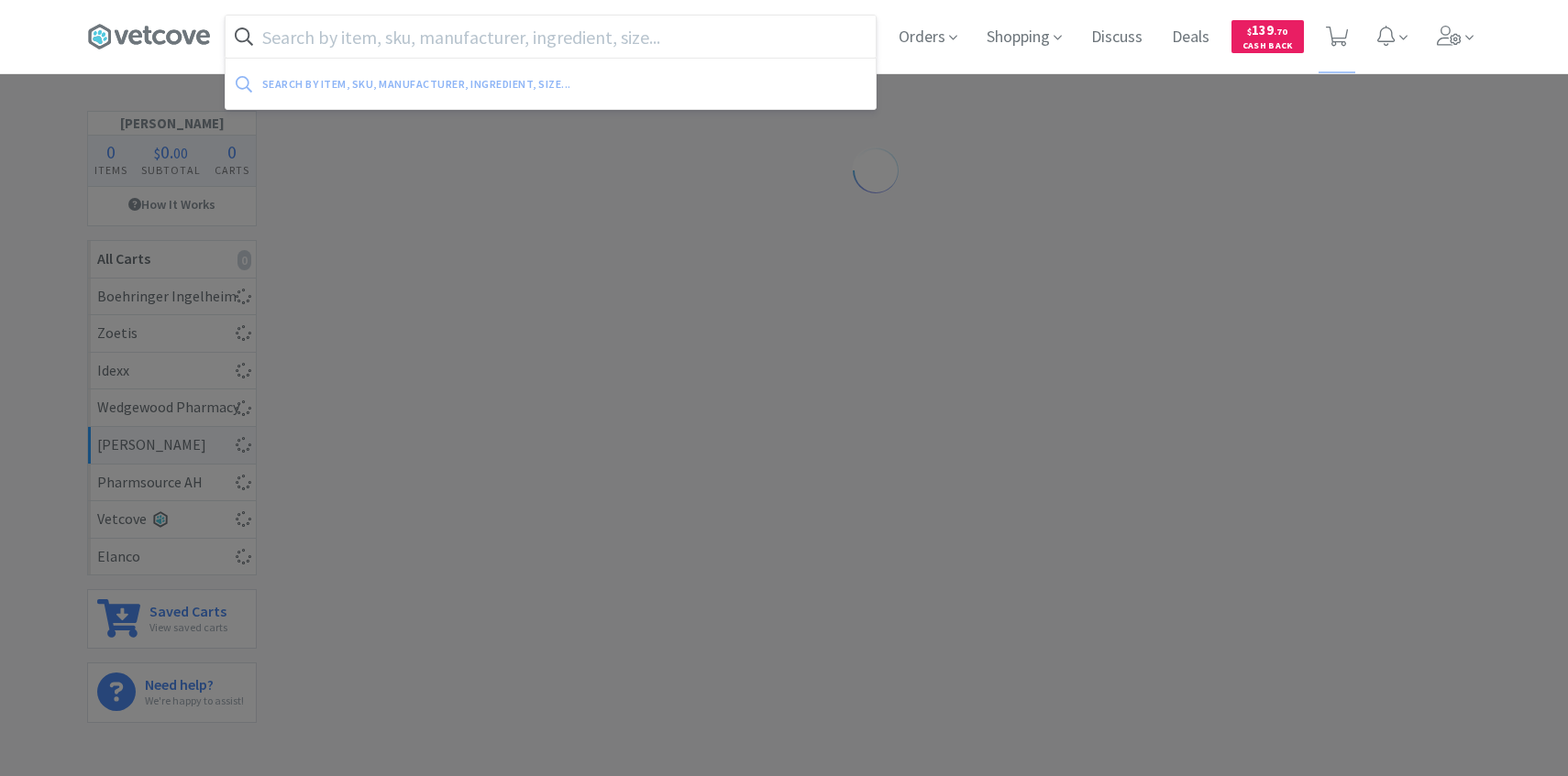
click at [450, 38] on input "text" at bounding box center [551, 36] width 650 height 42
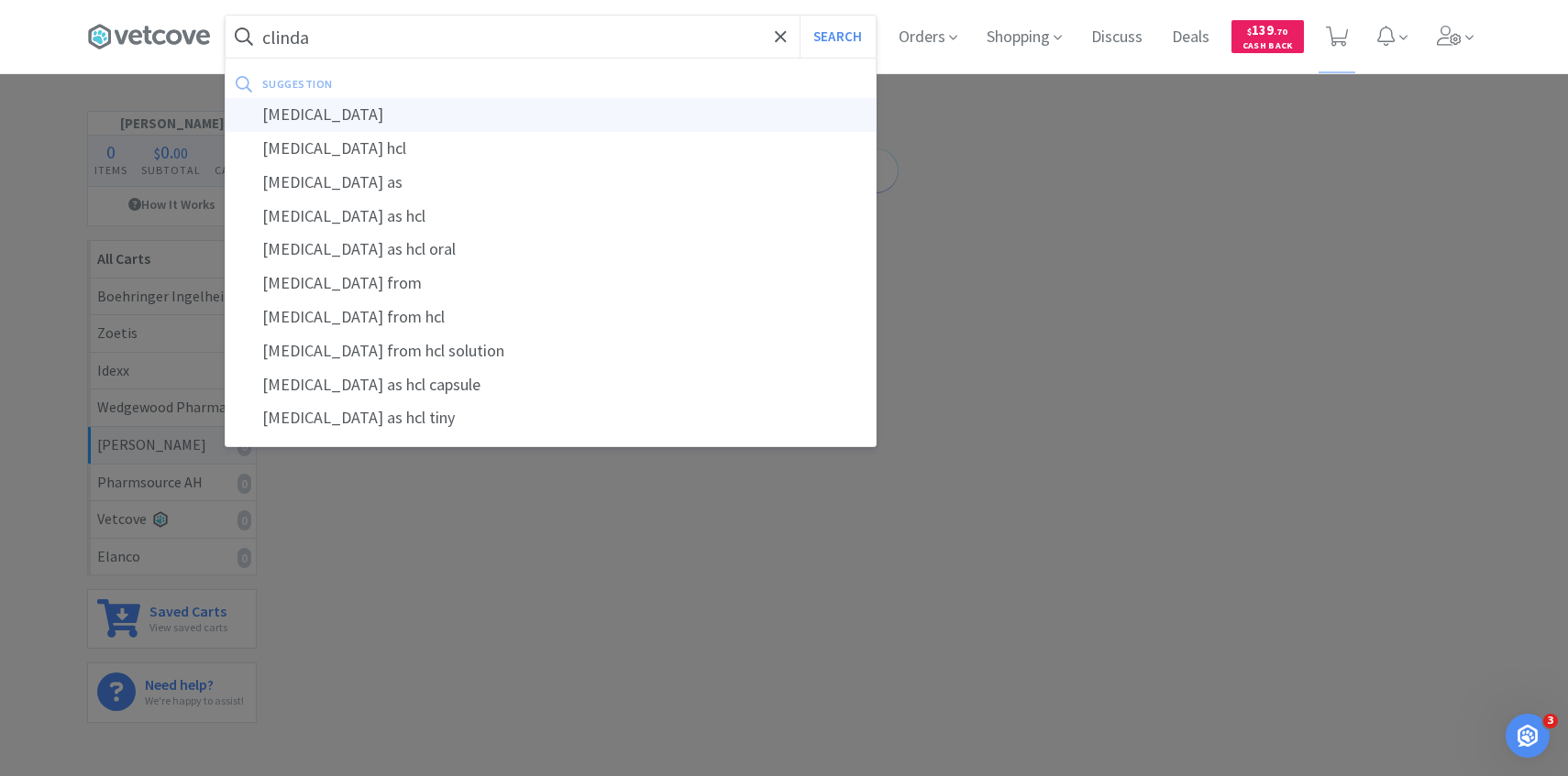
click at [445, 118] on div "[MEDICAL_DATA]" at bounding box center [551, 115] width 650 height 34
type input "[MEDICAL_DATA]"
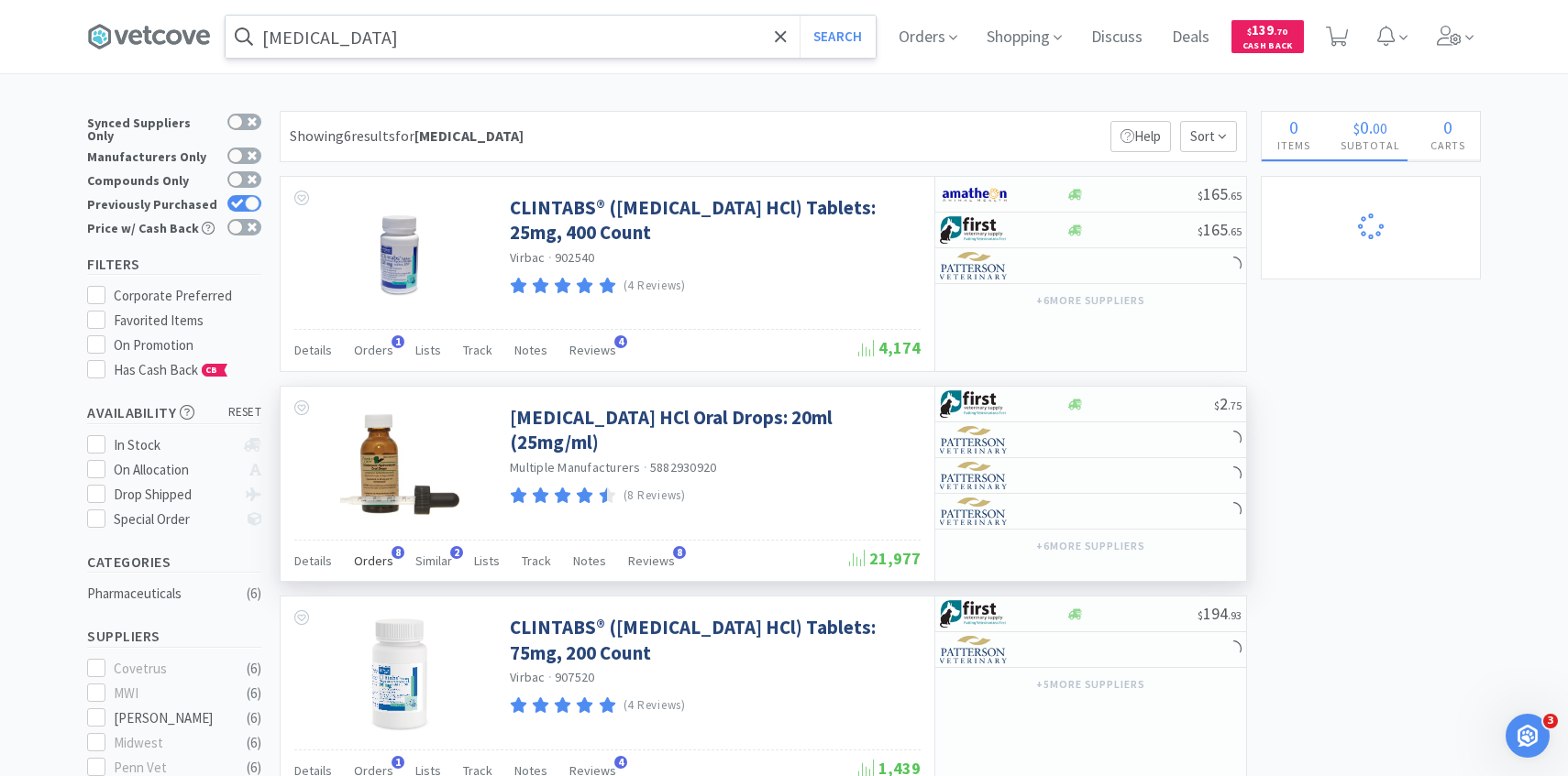
click at [392, 552] on span "8" at bounding box center [398, 553] width 13 height 13
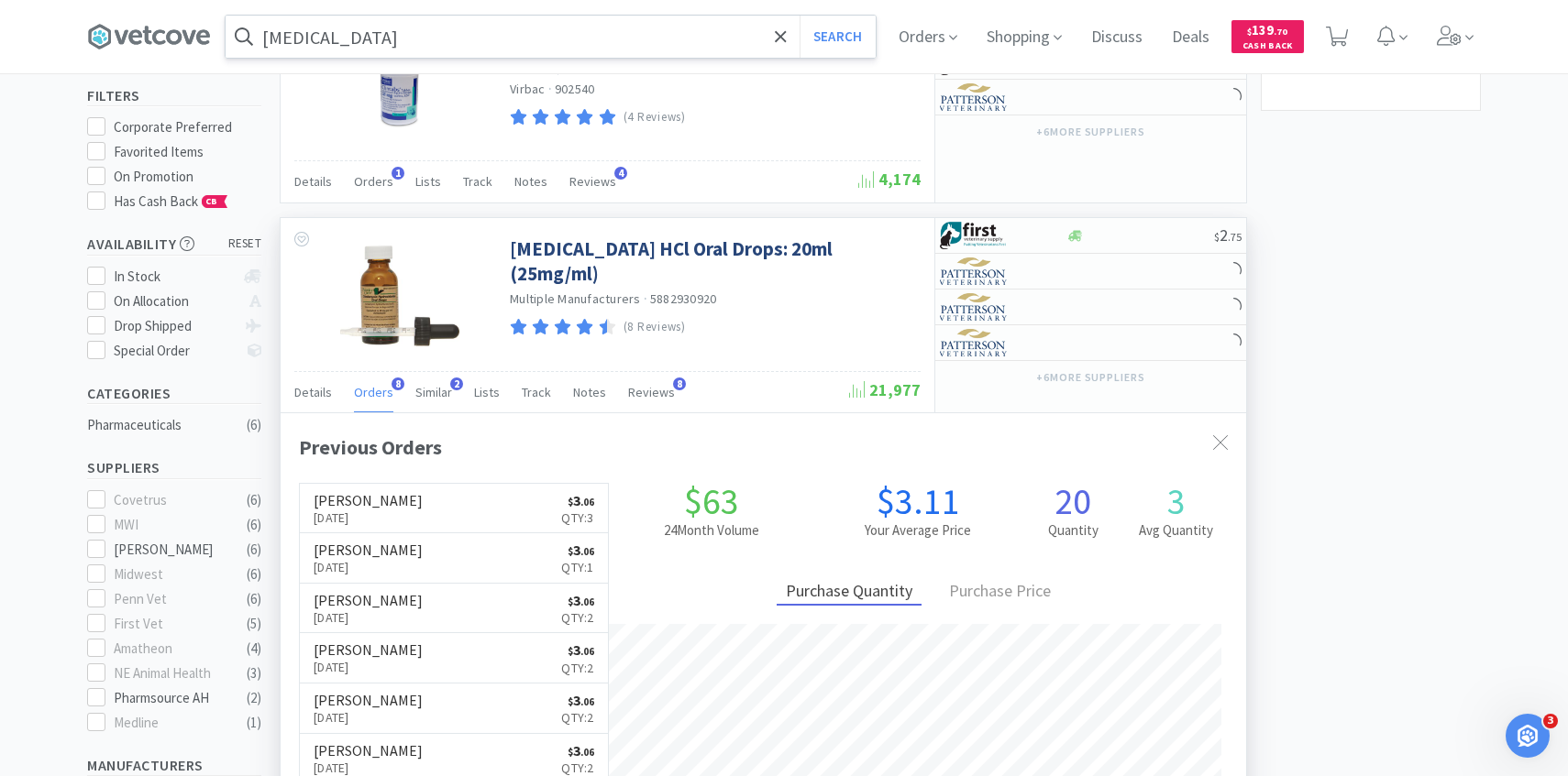
scroll to position [195, 0]
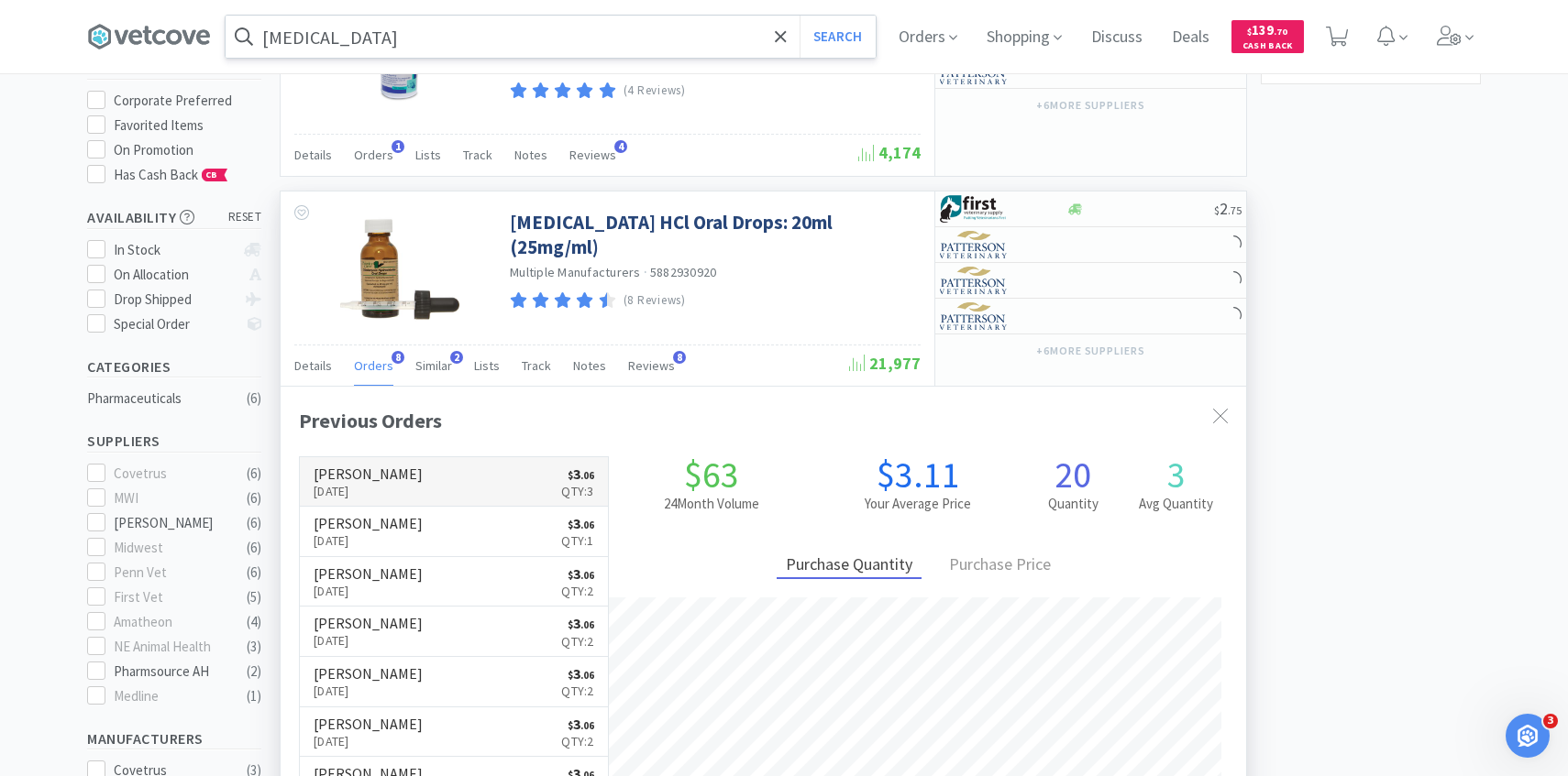
click at [477, 471] on link "Patterson Sep 11th, 2025 $ 3 . 06 Qty: 3" at bounding box center [454, 483] width 308 height 50
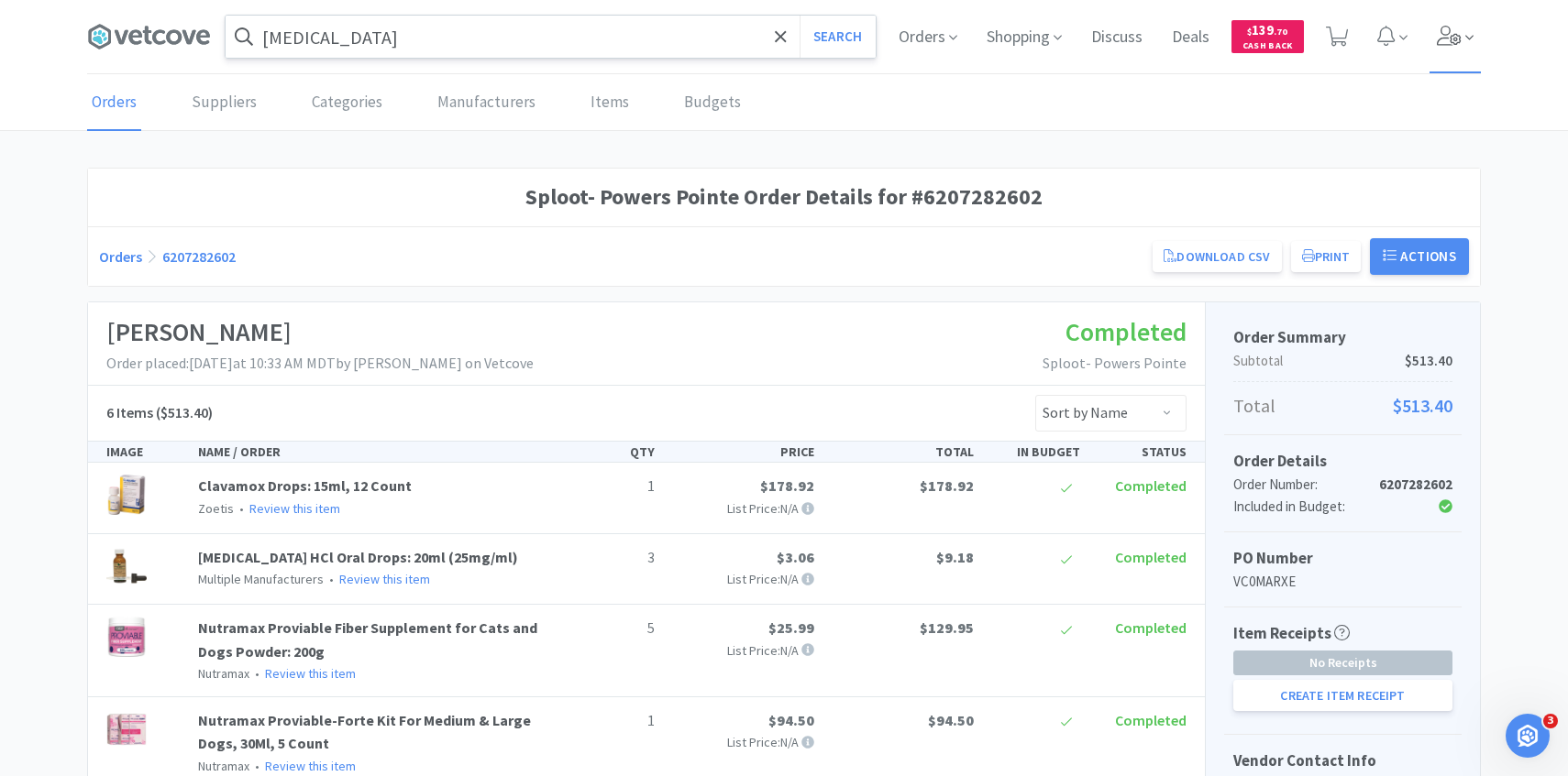
click at [1472, 52] on span at bounding box center [1456, 36] width 52 height 73
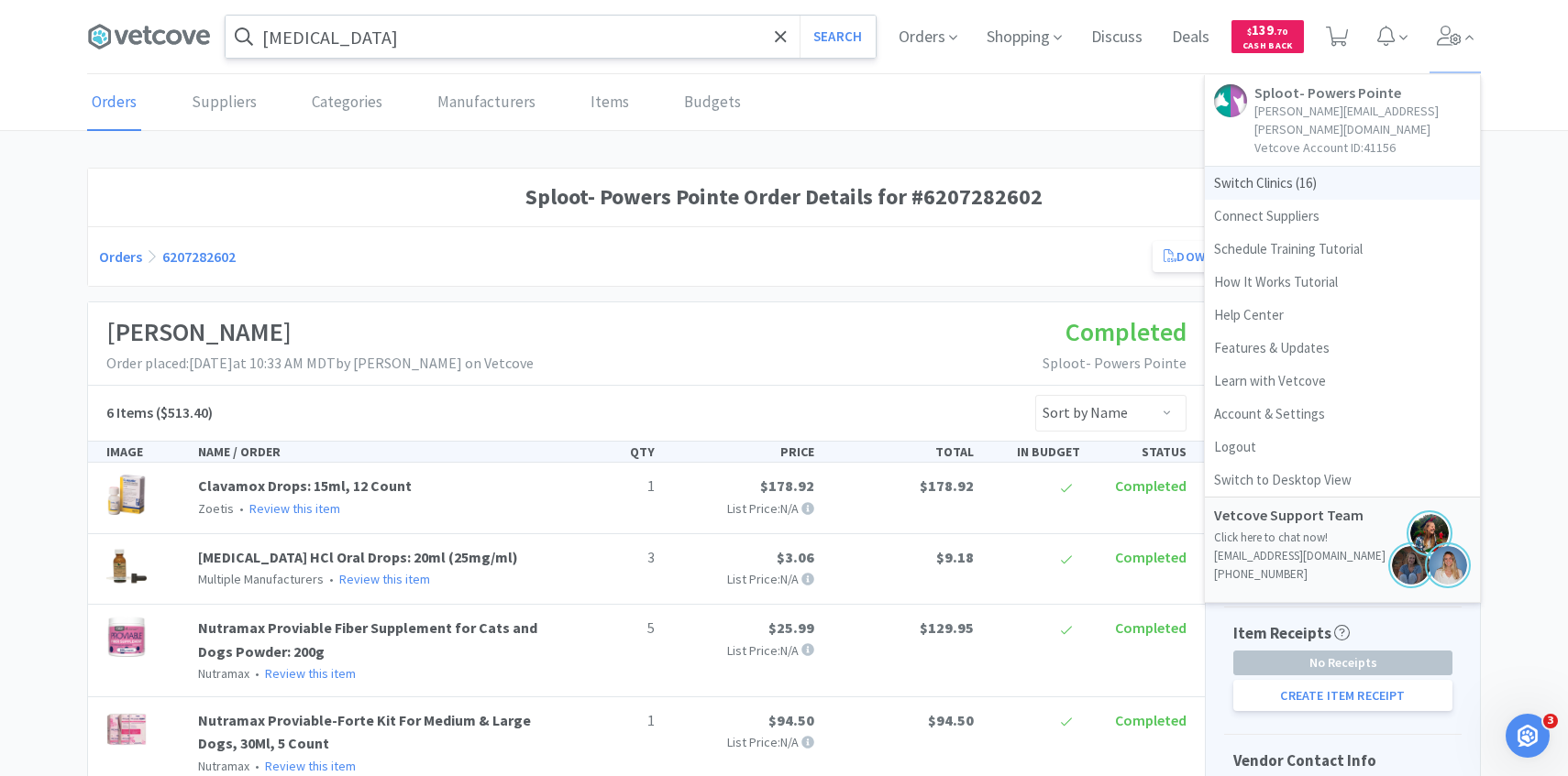
click at [1235, 170] on span "Switch Clinics ( 16 )" at bounding box center [1342, 184] width 275 height 33
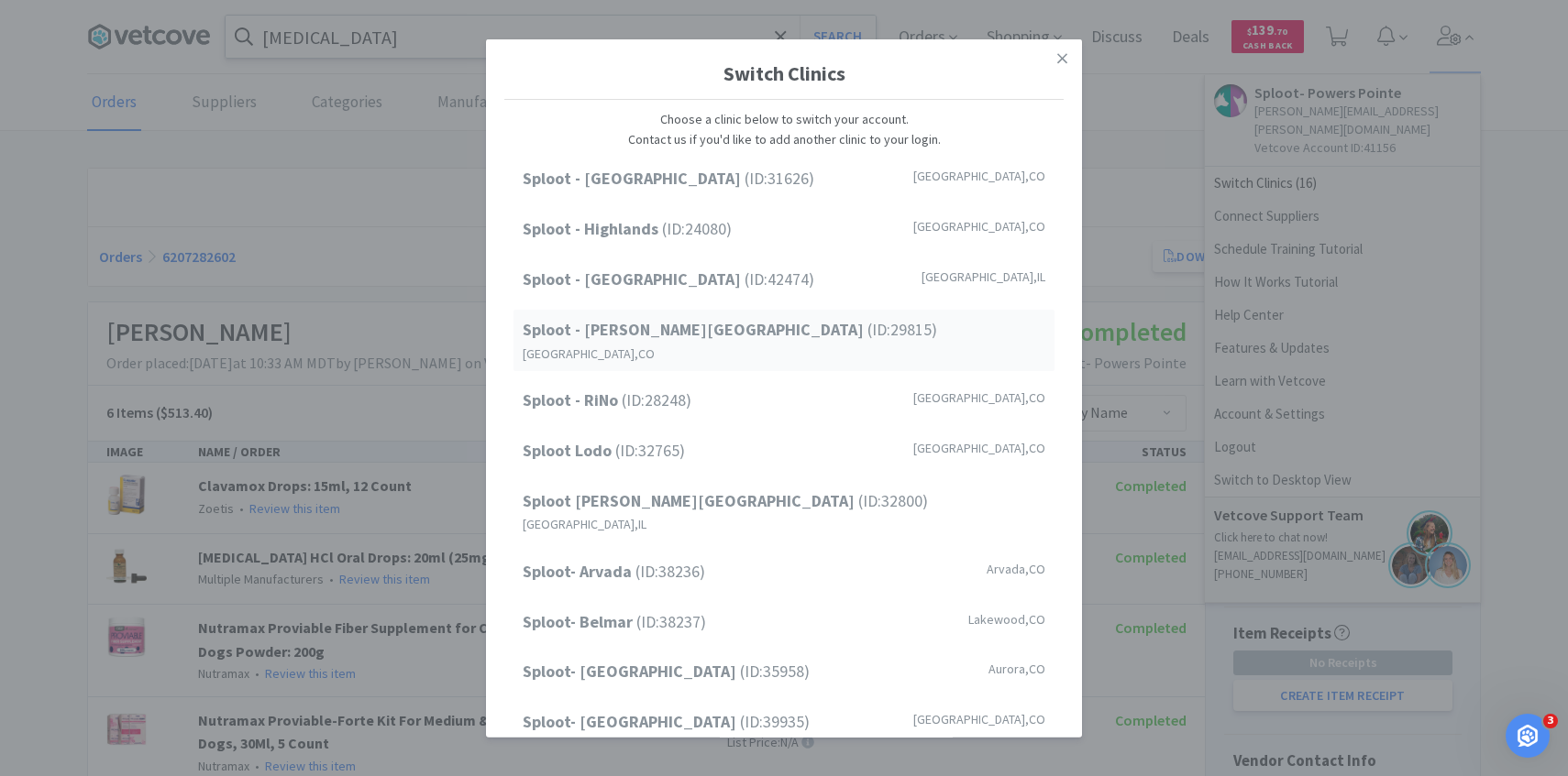
scroll to position [234, 0]
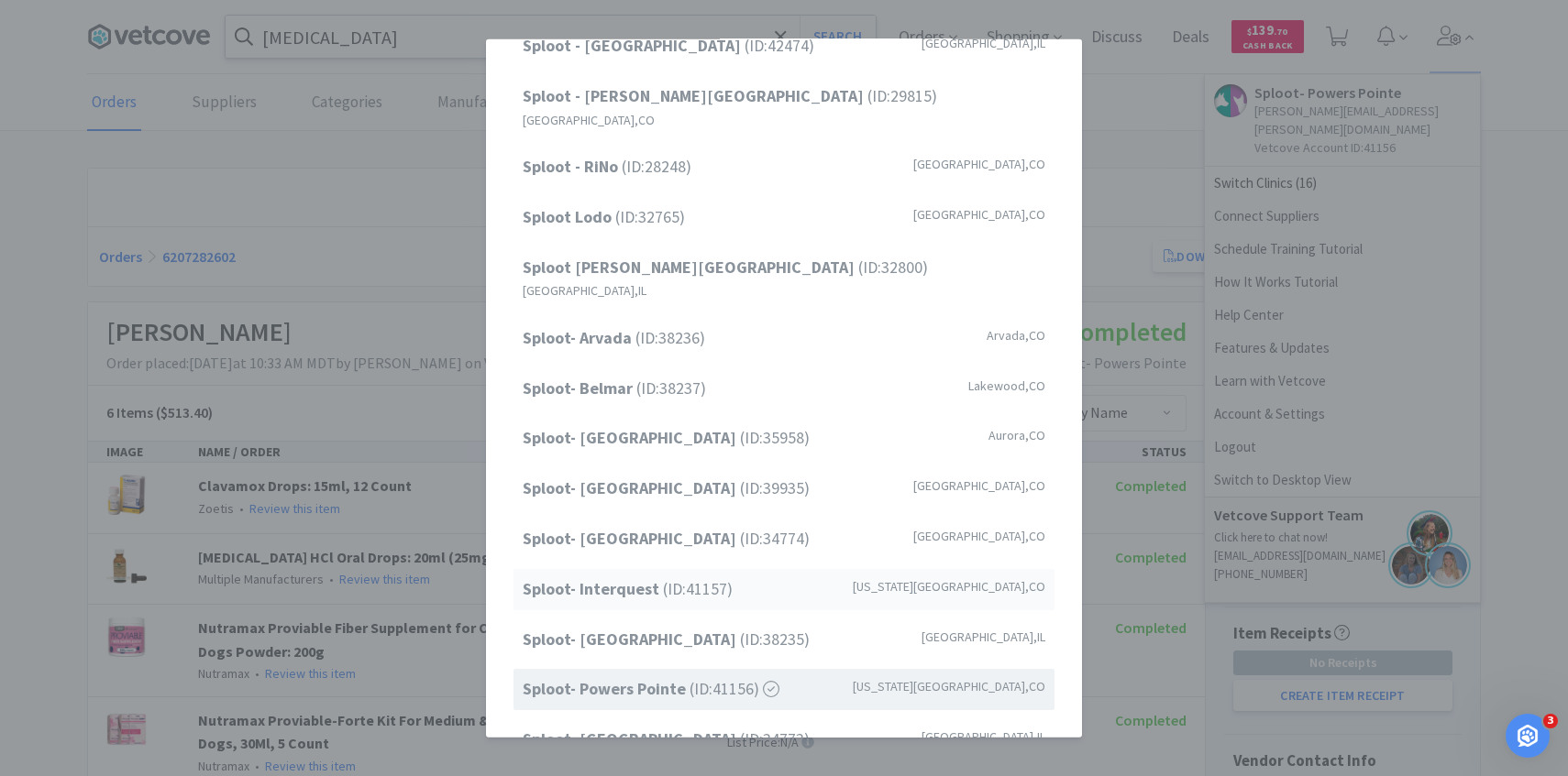
click at [662, 576] on span "Sploot- Interquest (ID: 41157 )" at bounding box center [628, 589] width 210 height 27
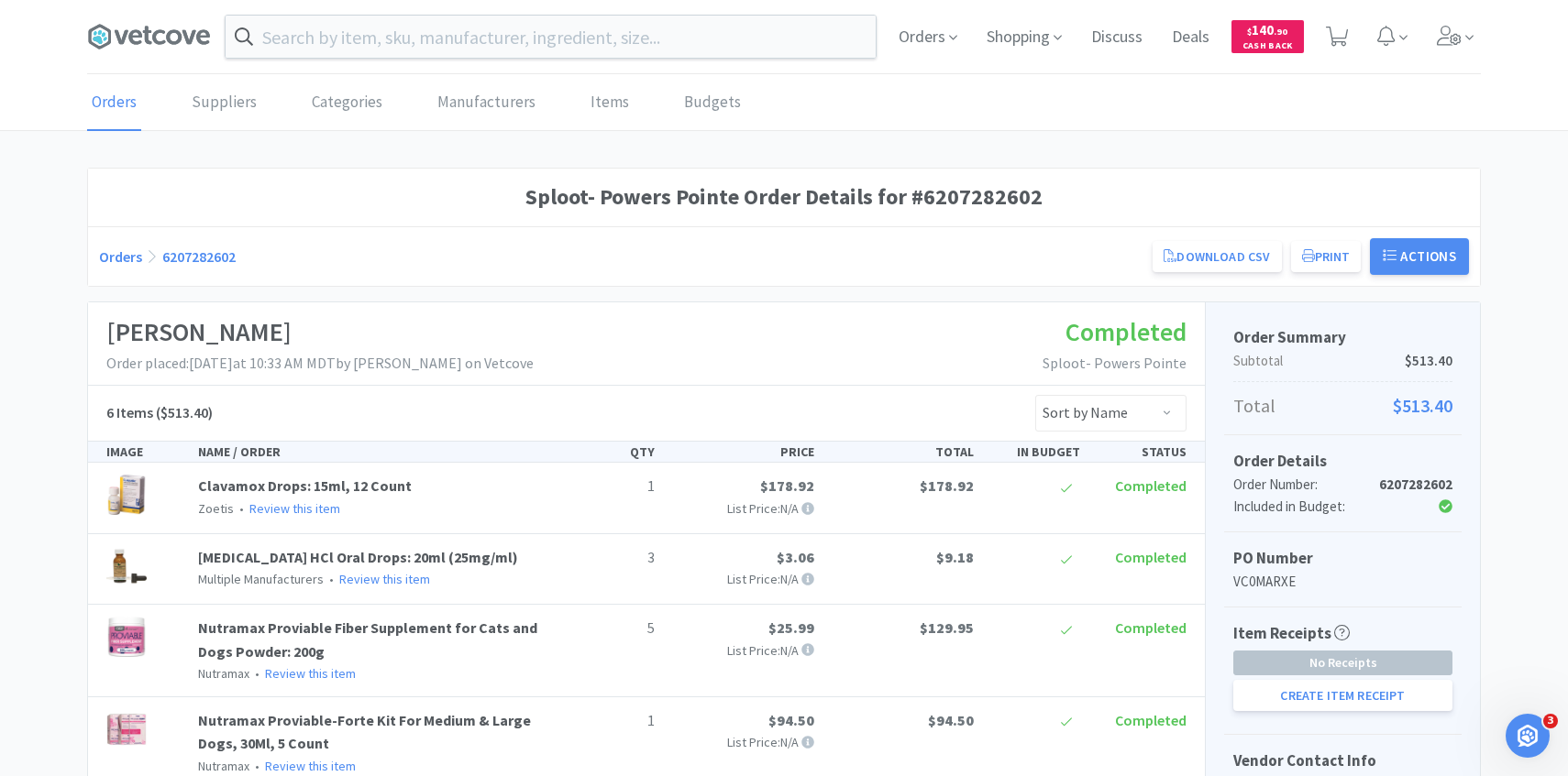
click at [965, 50] on div "Orders Shopping Discuss Discuss Deals Deals $ 140 . 90 Cash Back" at bounding box center [1182, 36] width 597 height 73
click at [944, 49] on span "Orders" at bounding box center [927, 36] width 73 height 73
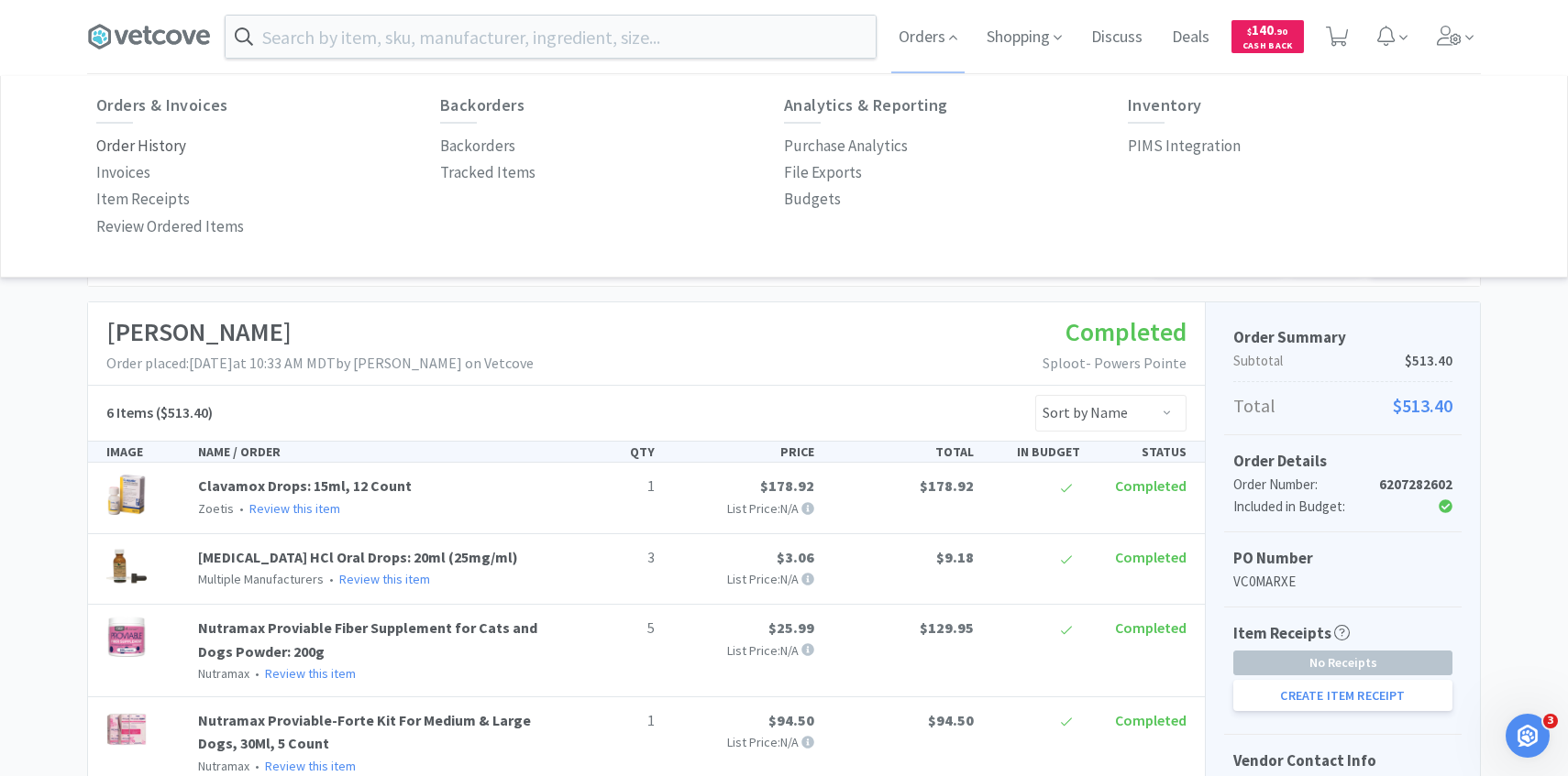
click at [125, 138] on p "Order History" at bounding box center [141, 146] width 90 height 25
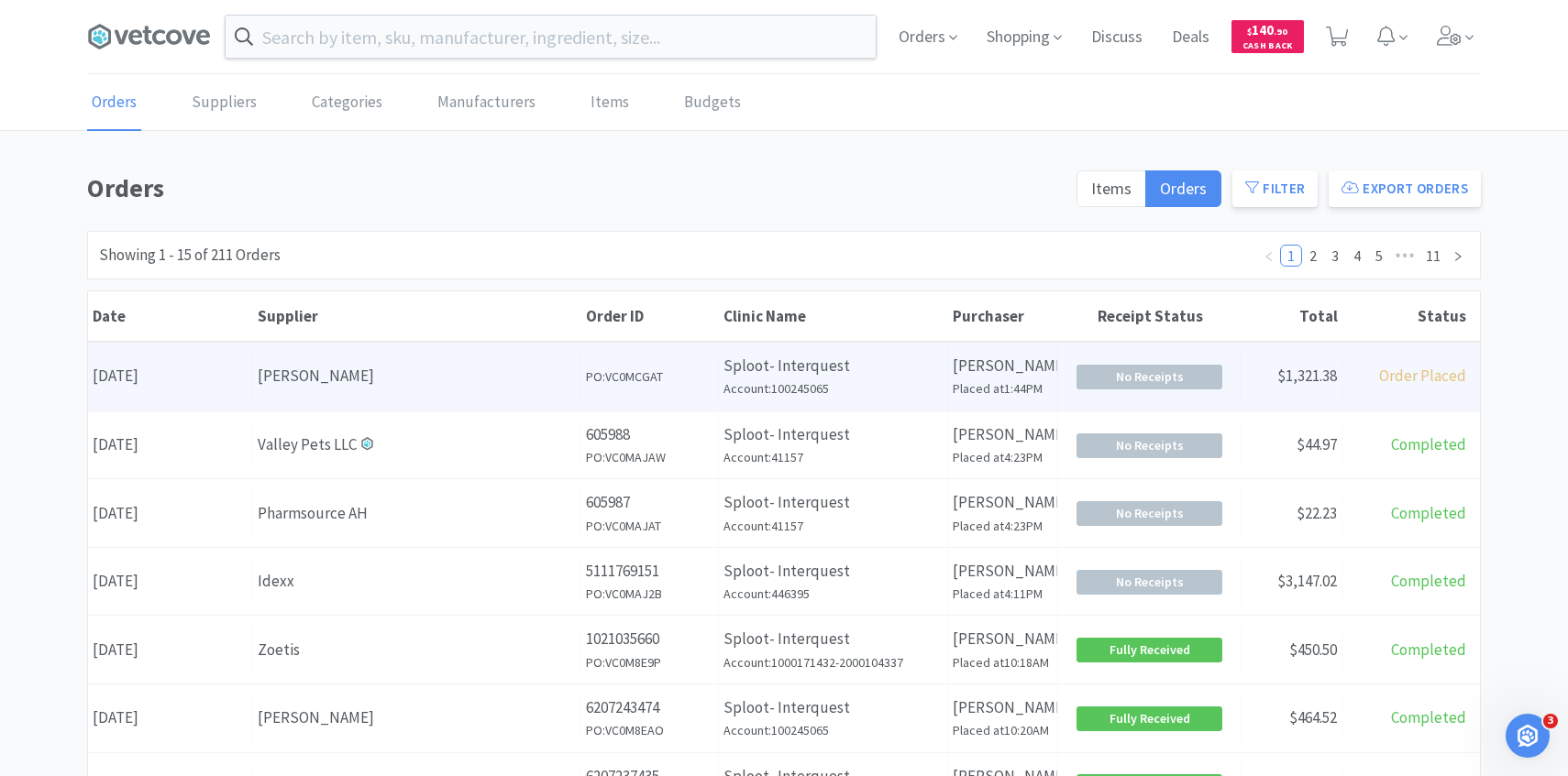
click at [466, 356] on div "Supplier [PERSON_NAME]" at bounding box center [418, 376] width 329 height 46
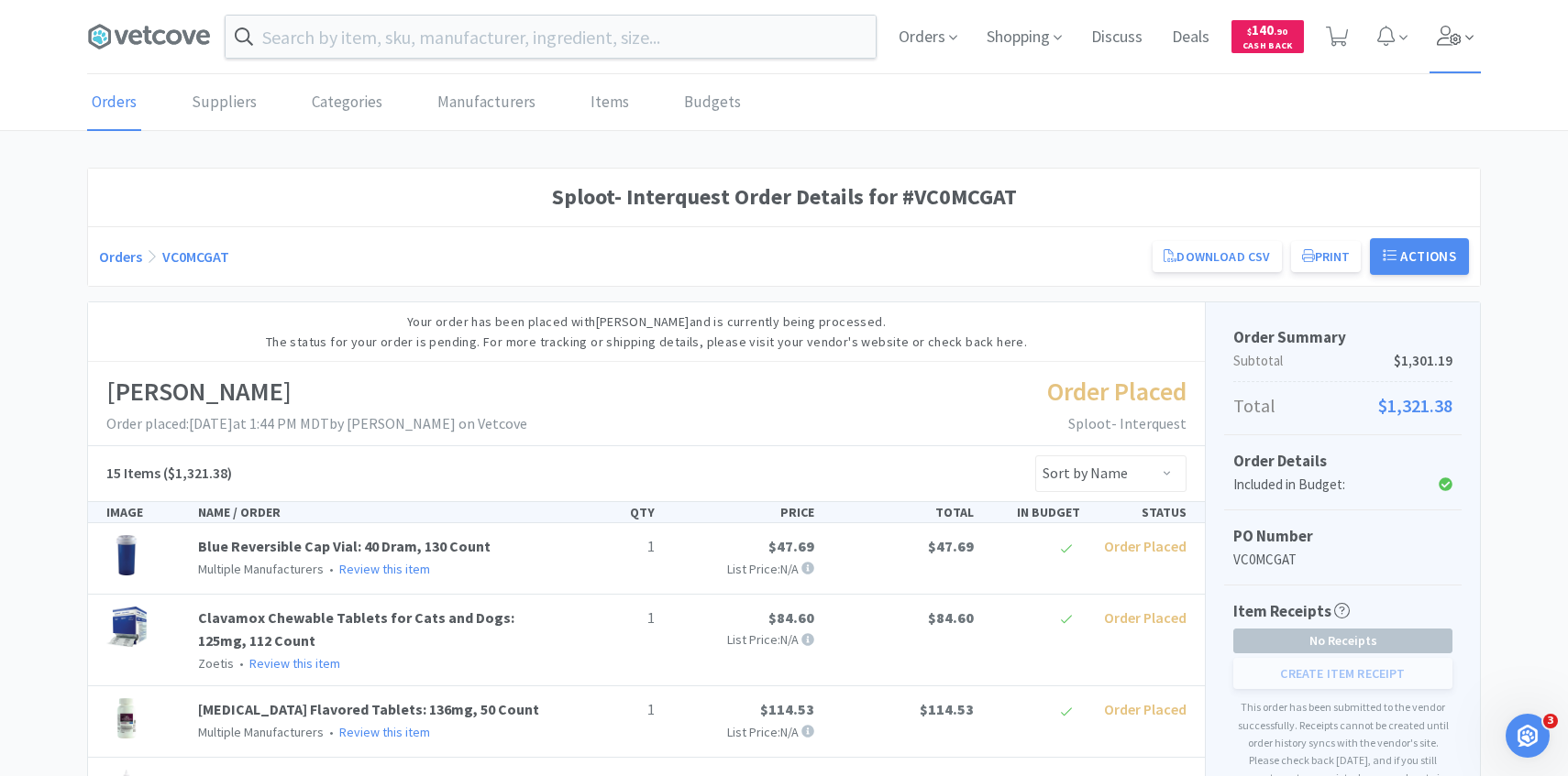
click at [1442, 56] on span at bounding box center [1456, 36] width 52 height 73
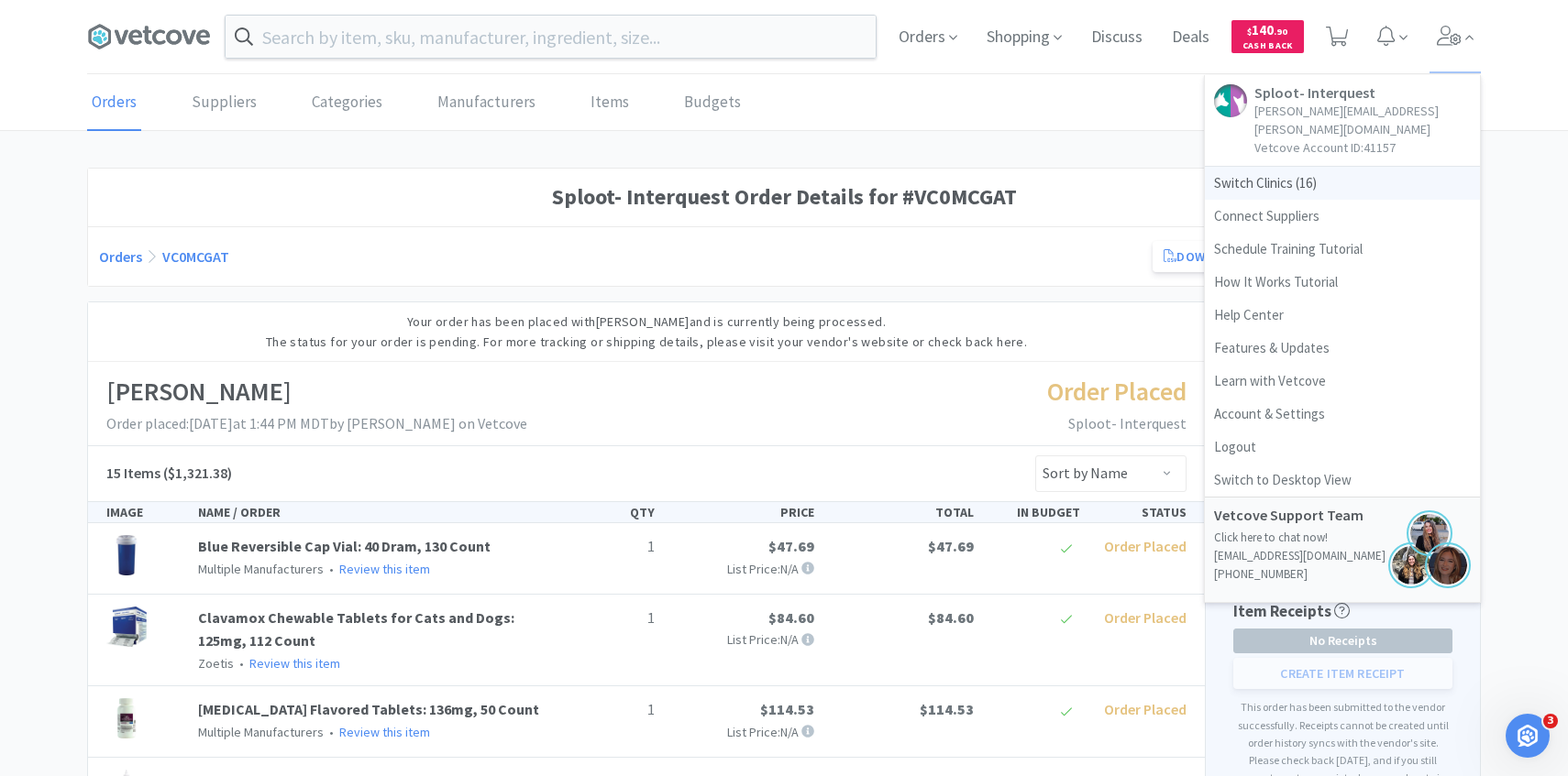
click at [1288, 172] on span "Switch Clinics ( 16 )" at bounding box center [1342, 184] width 275 height 33
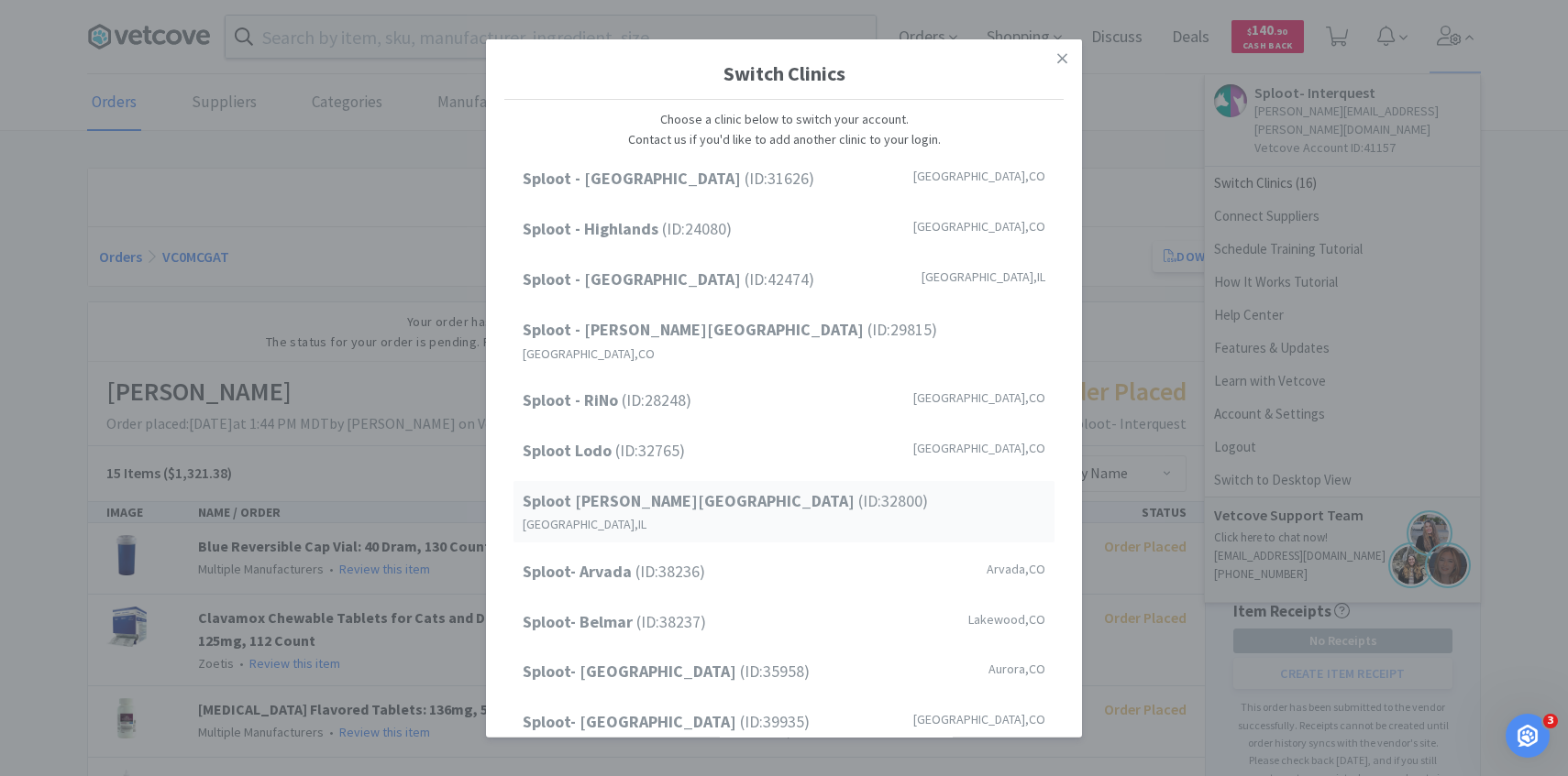
scroll to position [234, 0]
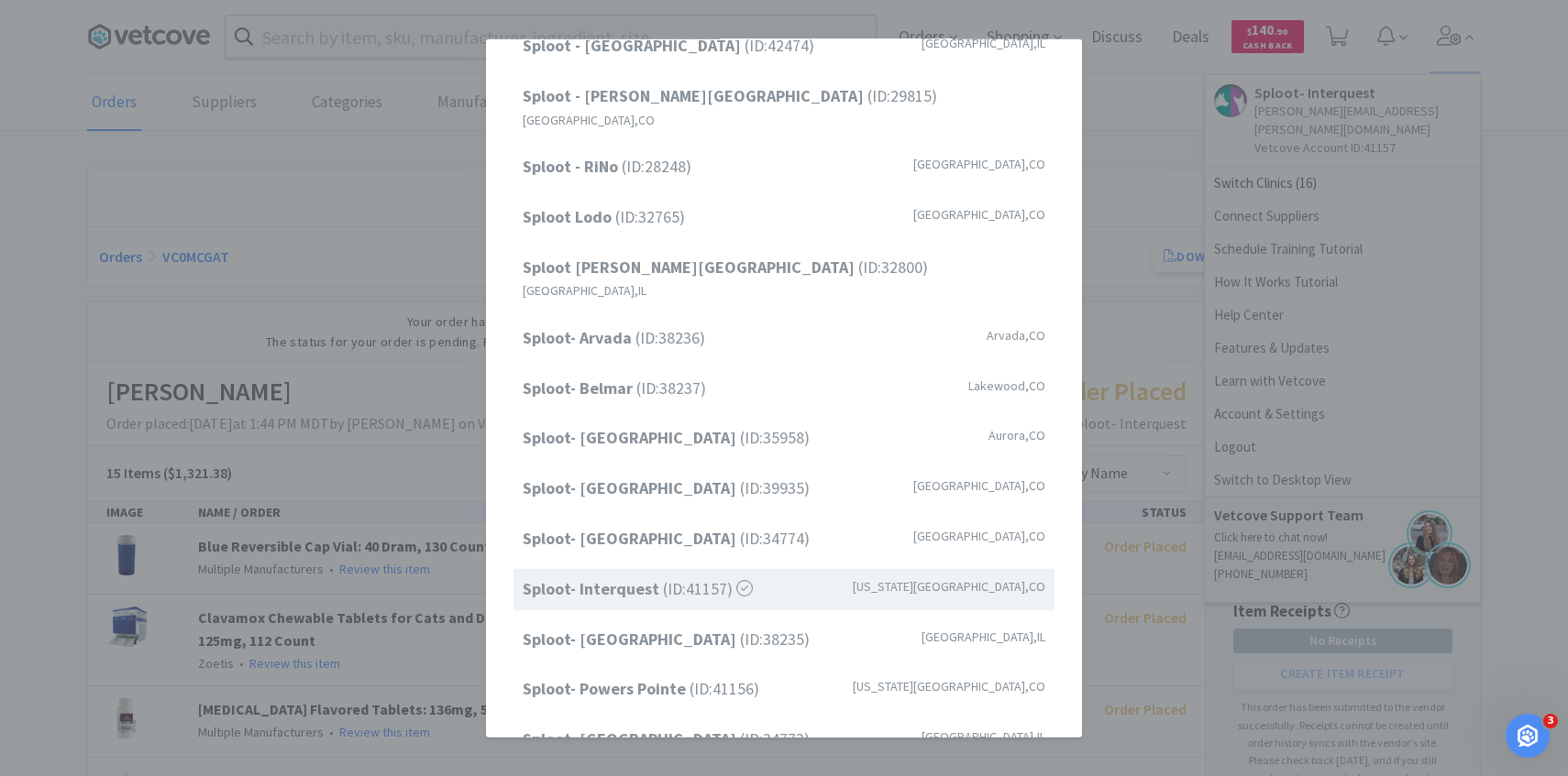
click at [255, 317] on div "Switch Clinics Choose a clinic below to switch your account. Contact us if you'…" at bounding box center [784, 388] width 1568 height 776
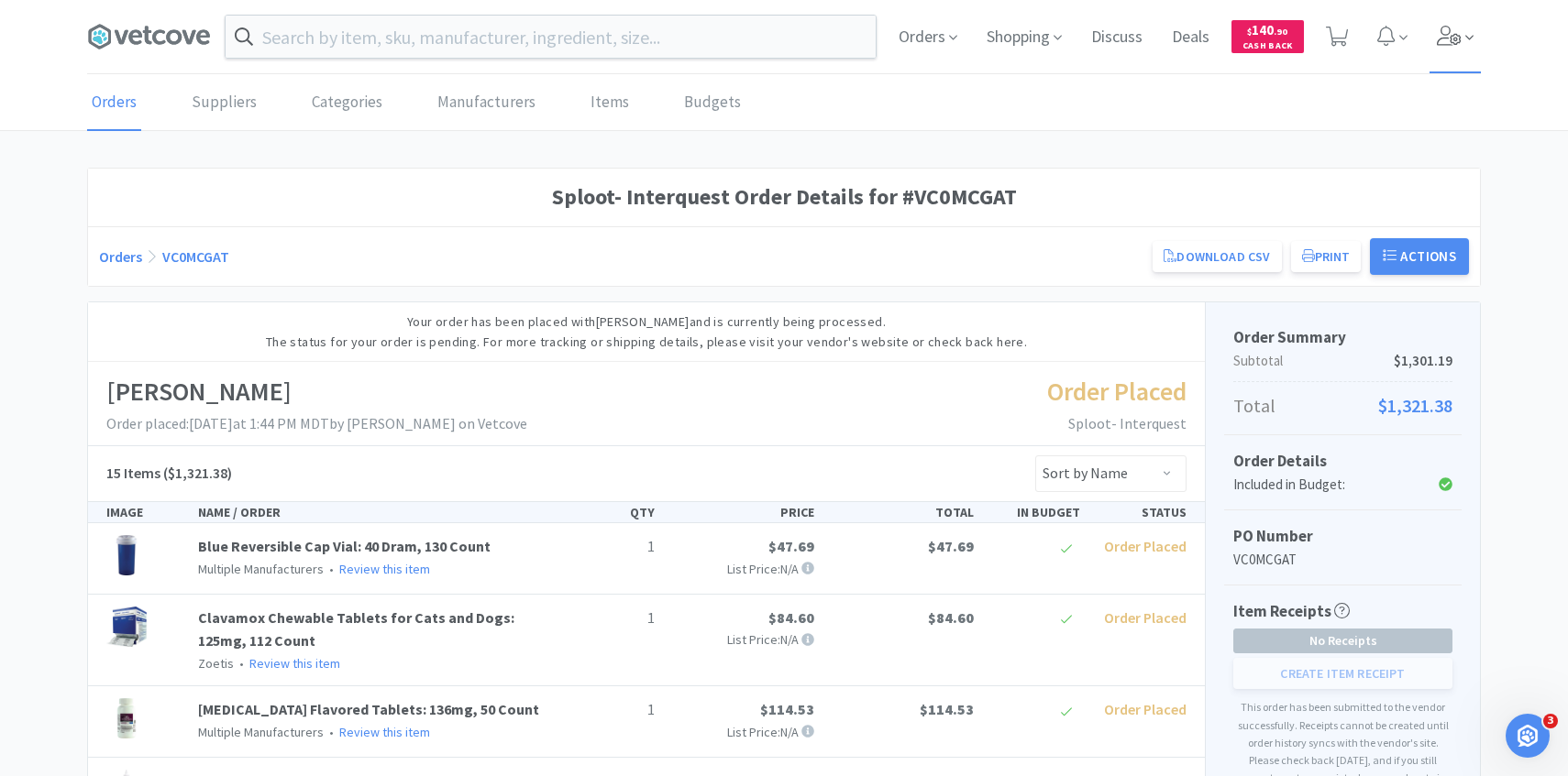
click at [1443, 43] on icon at bounding box center [1449, 36] width 26 height 20
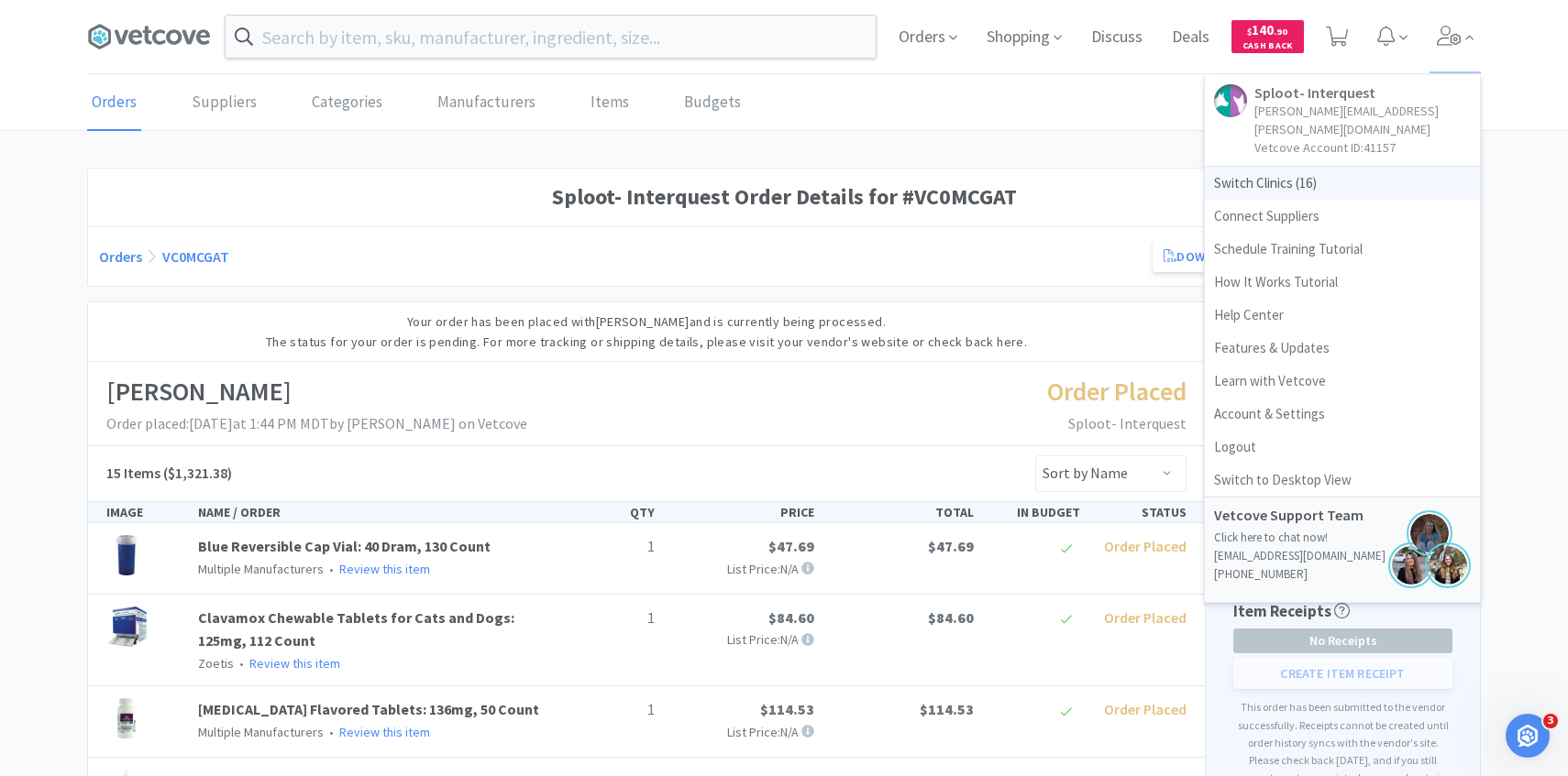
click at [1338, 167] on span "Switch Clinics ( 16 )" at bounding box center [1342, 184] width 275 height 33
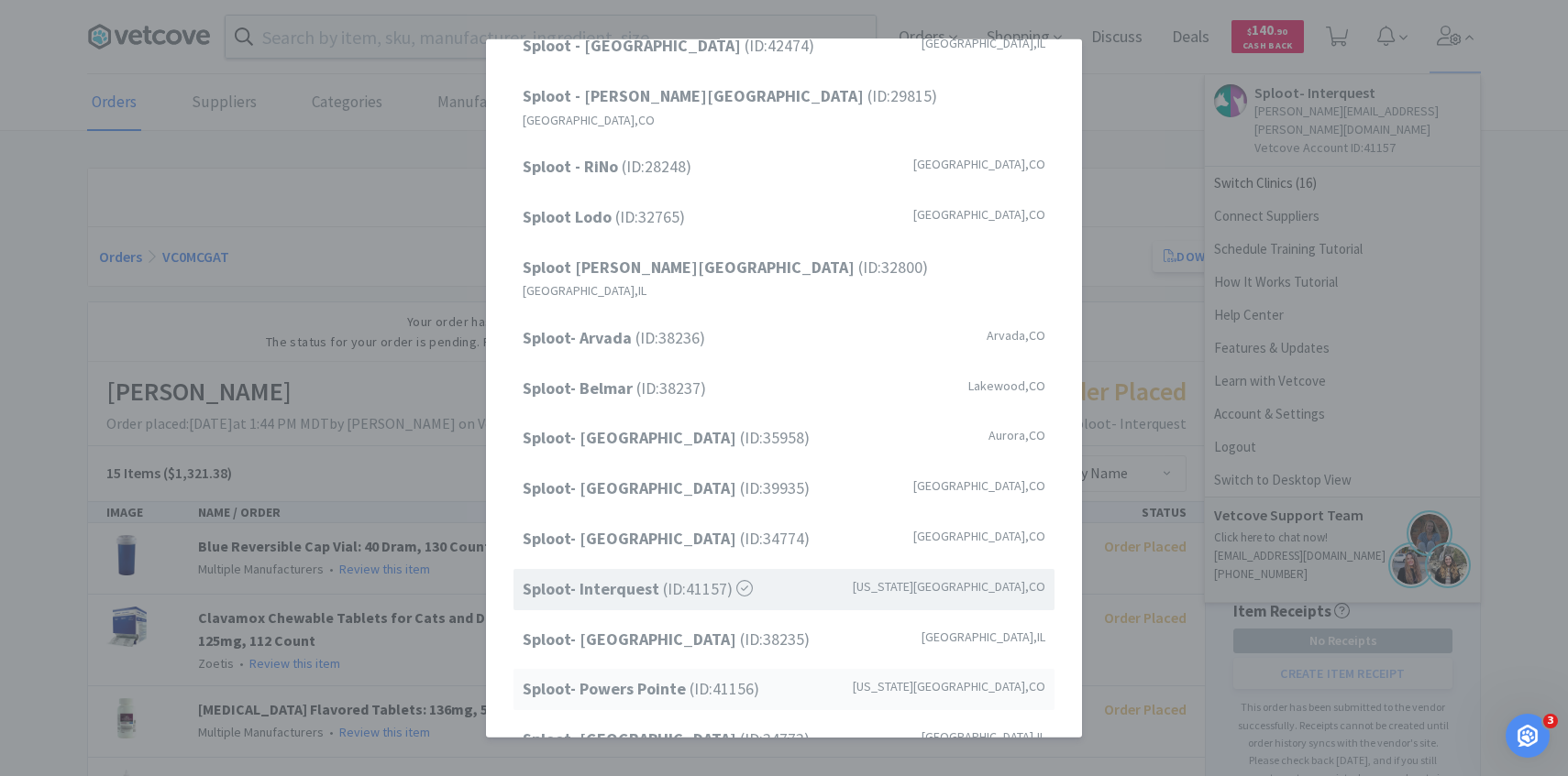
click at [660, 679] on strong "Sploot- Powers Pointe" at bounding box center [606, 689] width 167 height 21
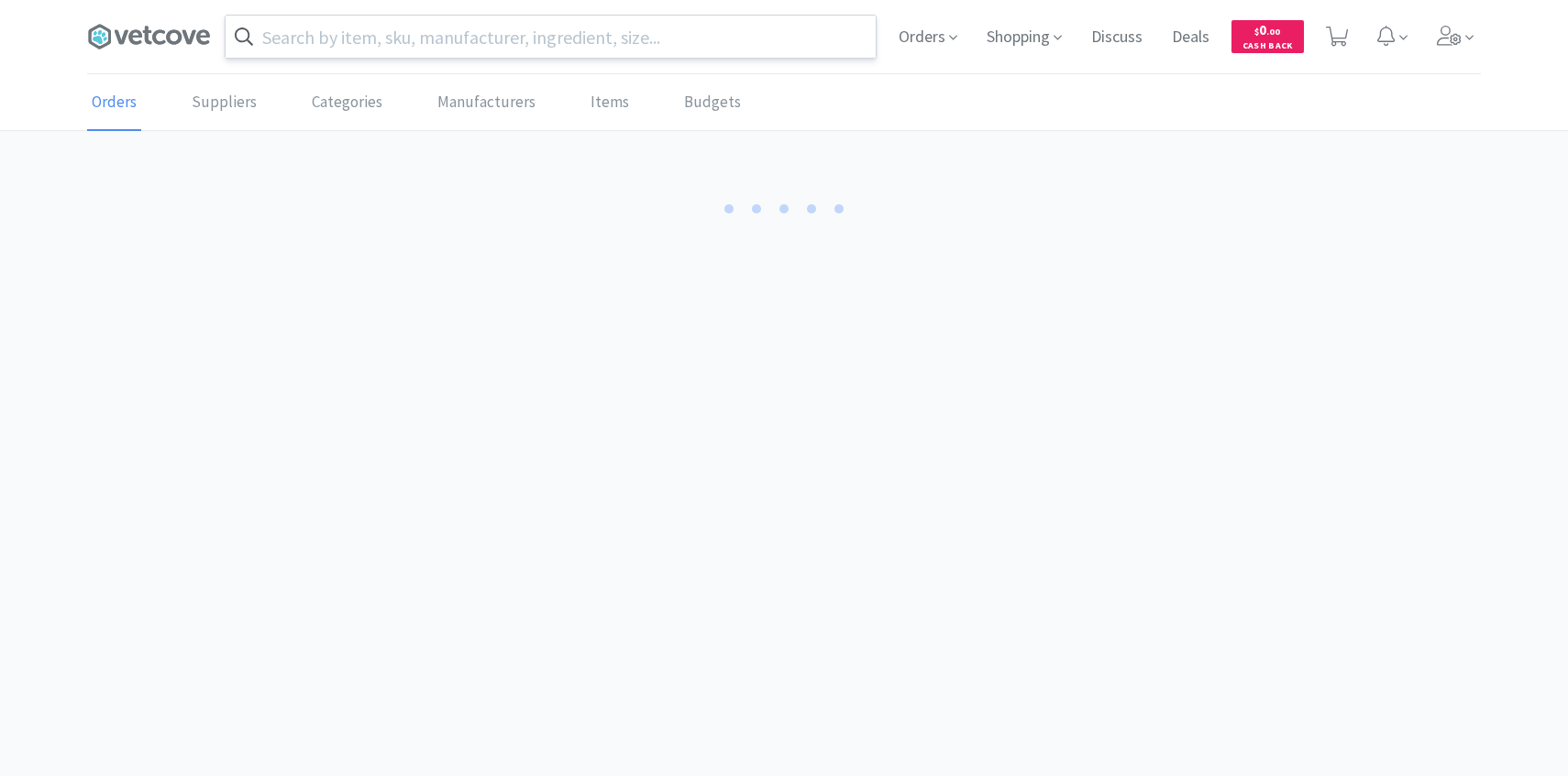
click at [445, 37] on input "text" at bounding box center [551, 36] width 650 height 42
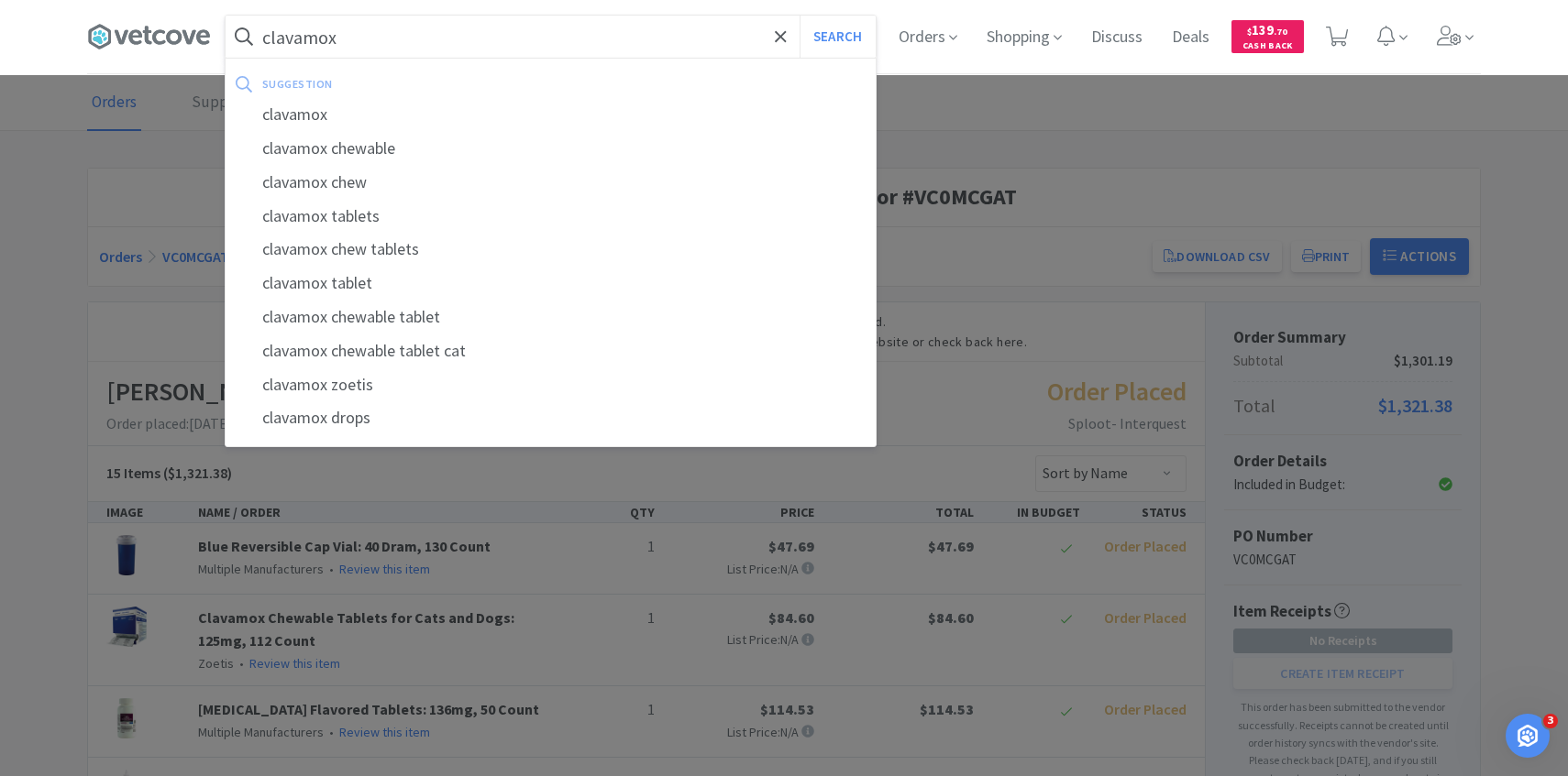
type input "clavamox"
click at [799, 16] on button "Search" at bounding box center [837, 36] width 76 height 42
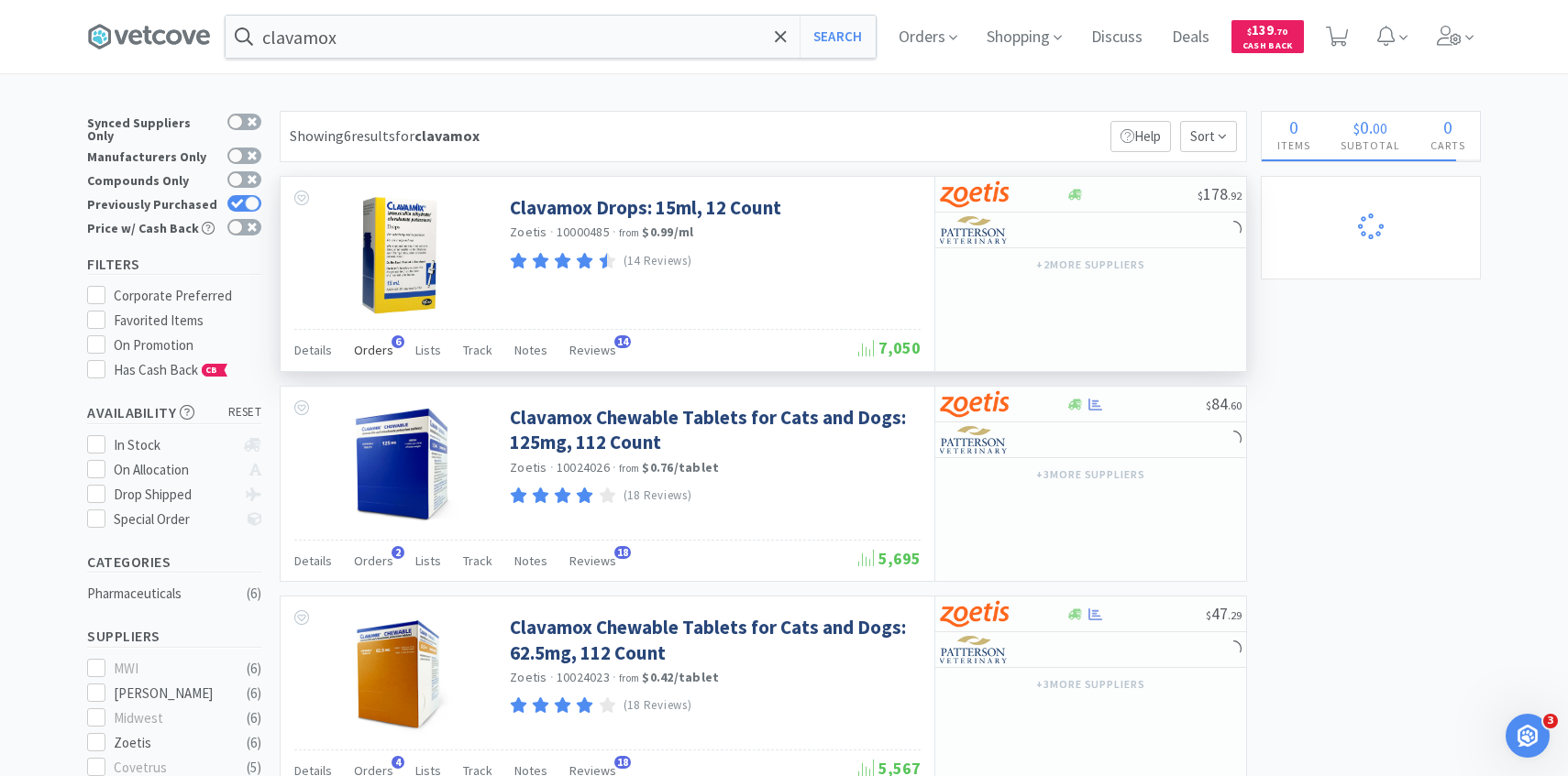
click at [359, 351] on span "Orders" at bounding box center [373, 350] width 39 height 17
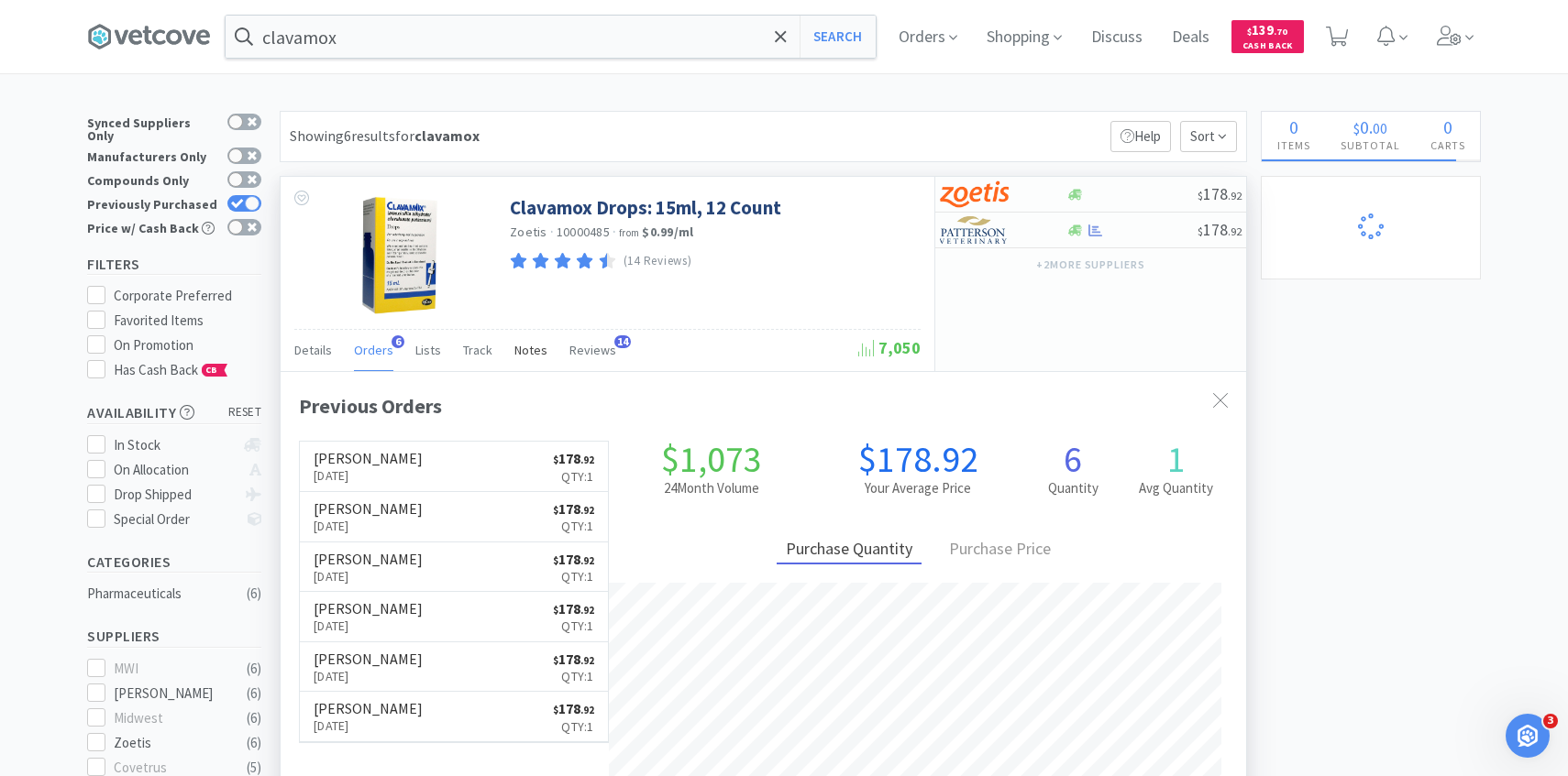
scroll to position [475, 965]
click at [429, 527] on link "[PERSON_NAME] [DATE] $ 178 . 92 Qty: 1" at bounding box center [454, 517] width 308 height 50
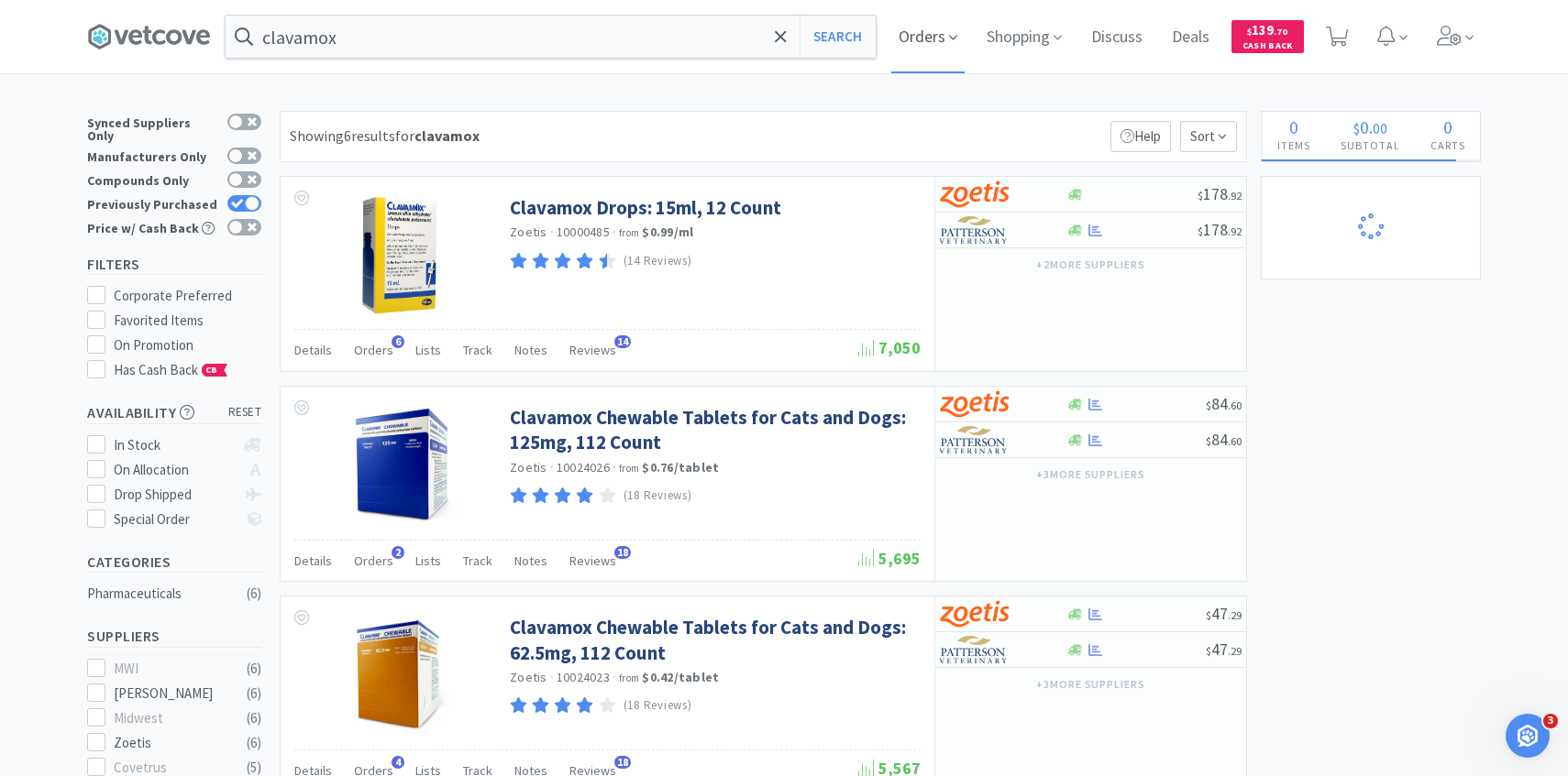
click at [932, 32] on span "Orders" at bounding box center [927, 36] width 73 height 73
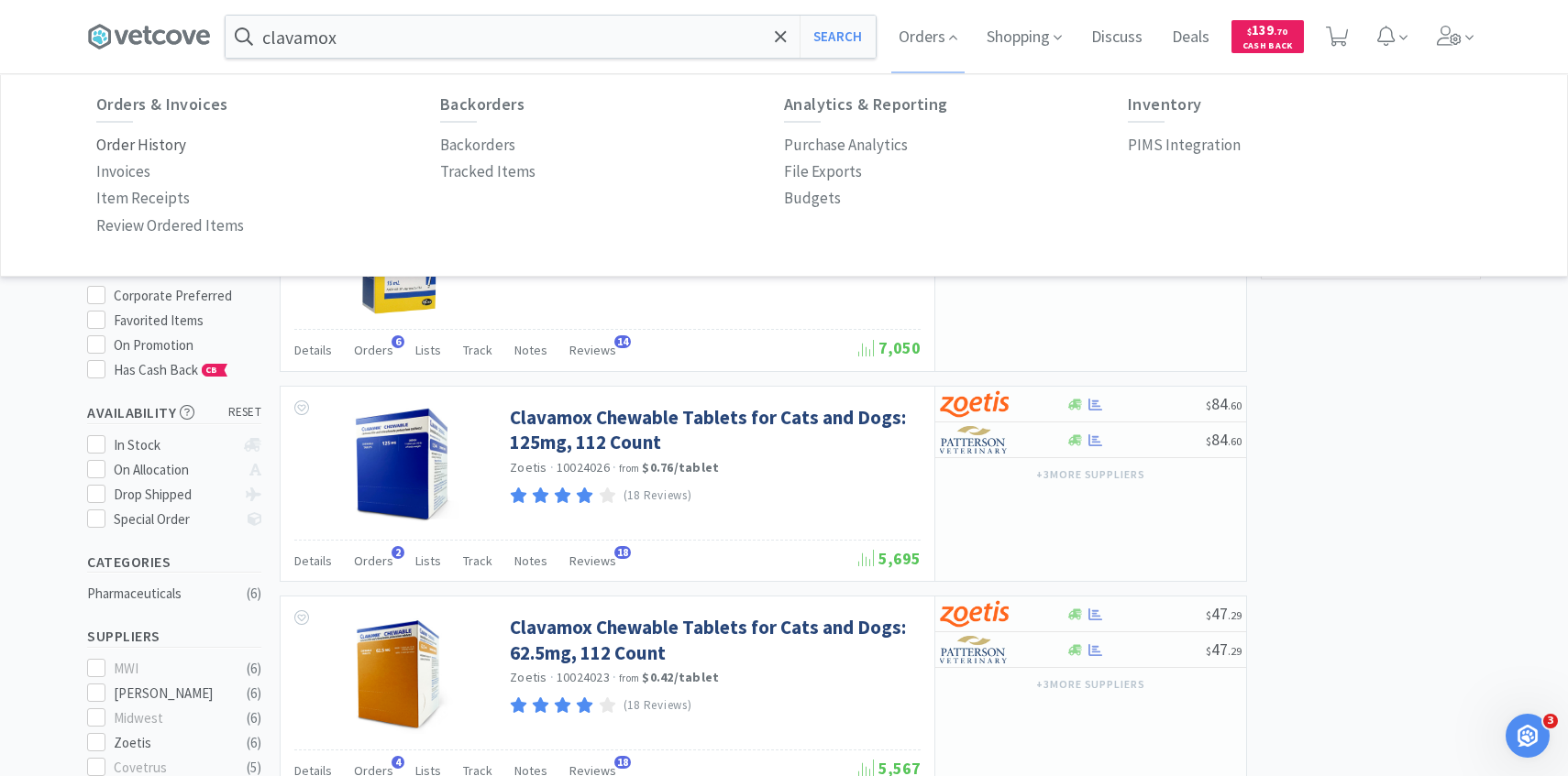
click at [173, 138] on p "Order History" at bounding box center [141, 145] width 90 height 25
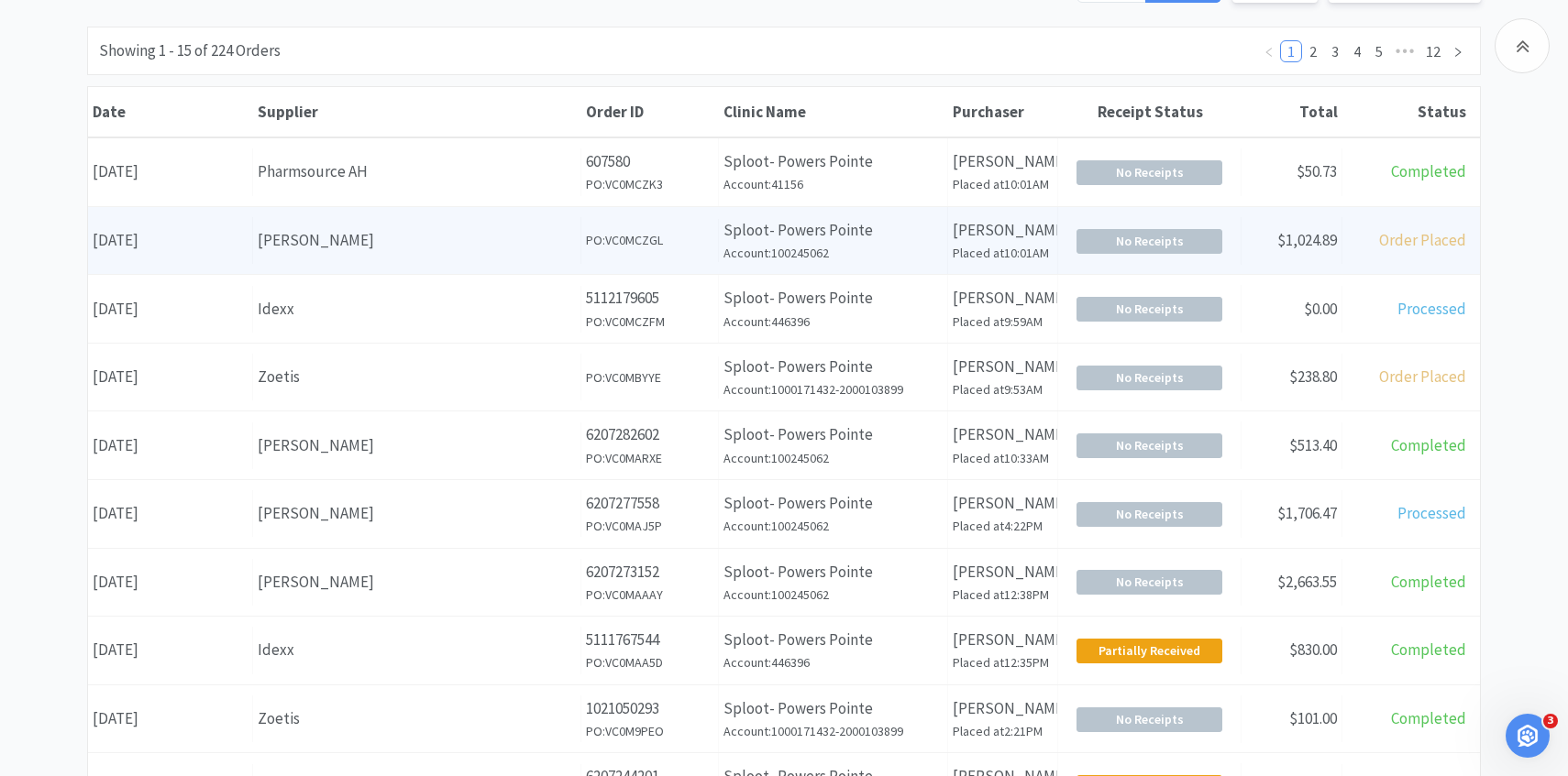
scroll to position [197, 0]
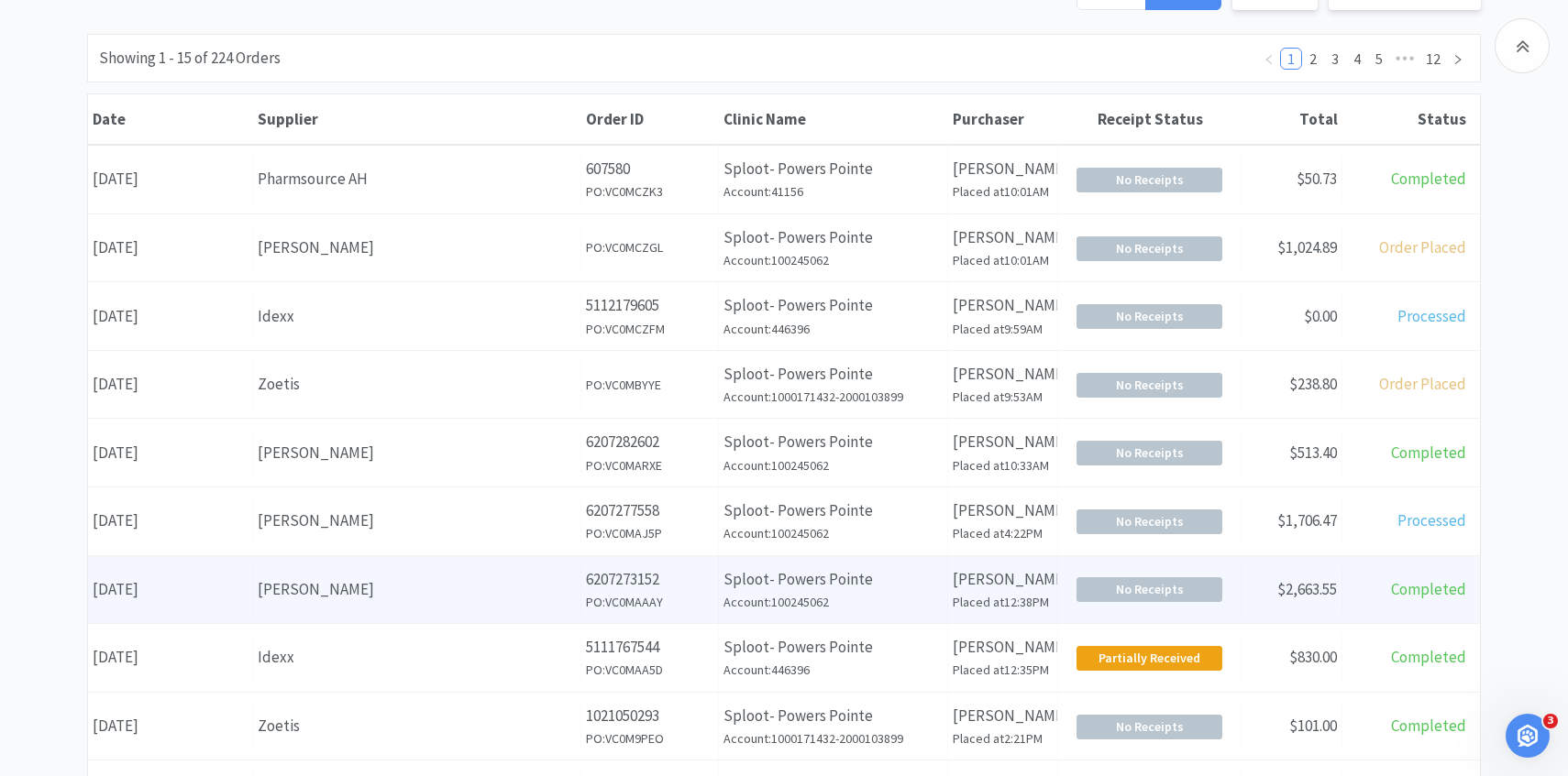
click at [350, 572] on div "Supplier [PERSON_NAME]" at bounding box center [418, 589] width 329 height 46
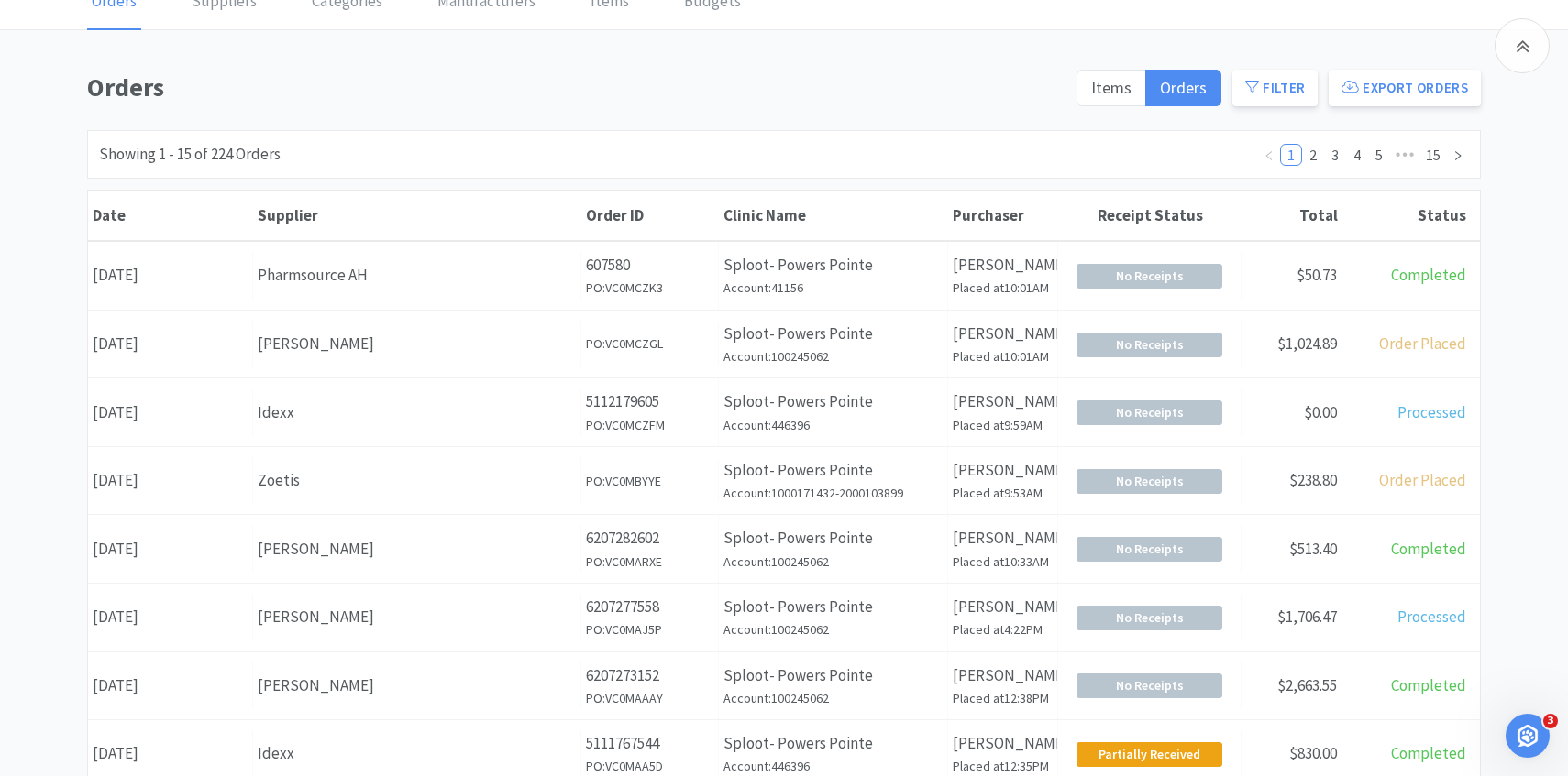
scroll to position [197, 0]
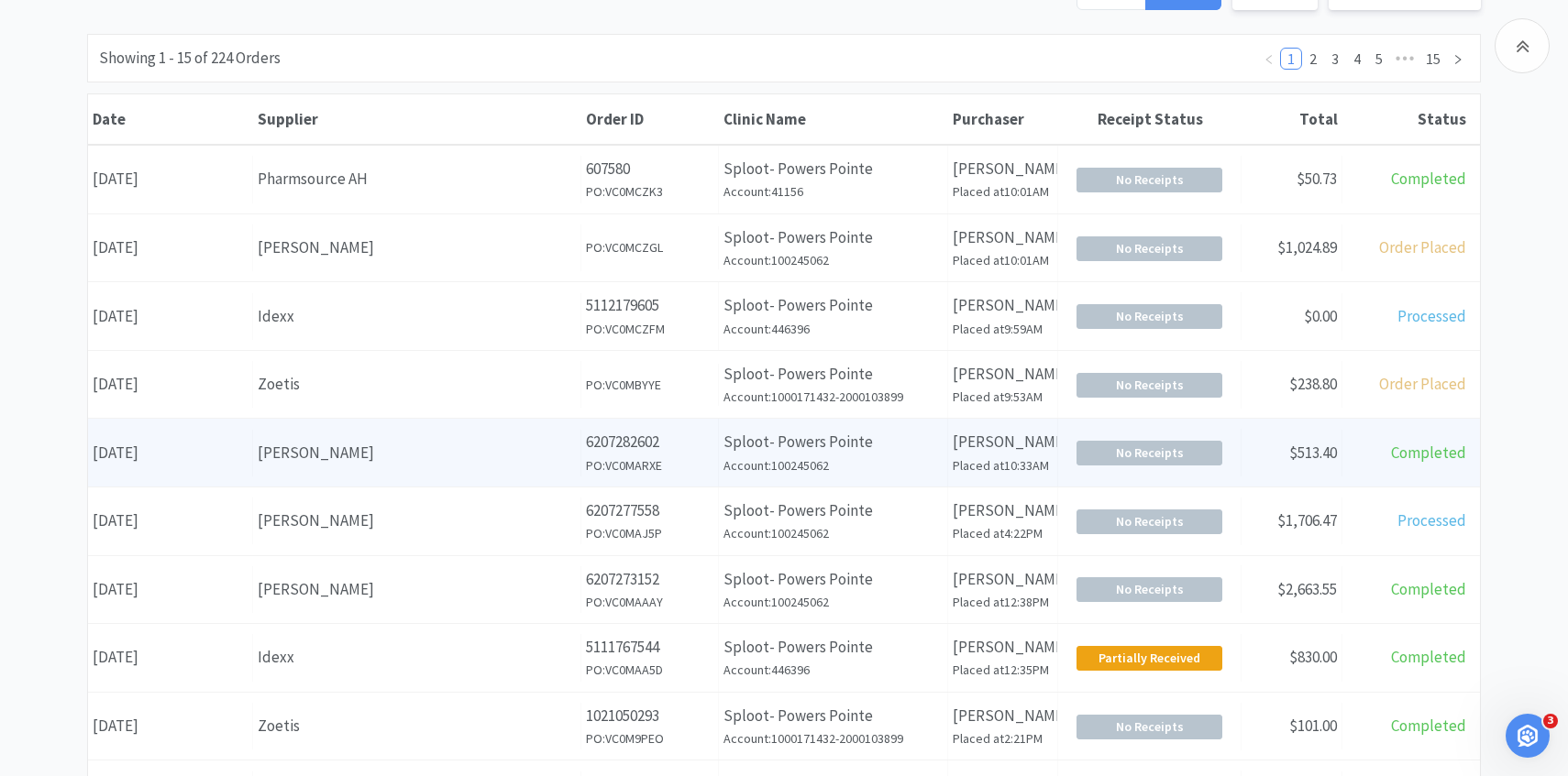
click at [447, 447] on div "[PERSON_NAME]" at bounding box center [416, 453] width 318 height 25
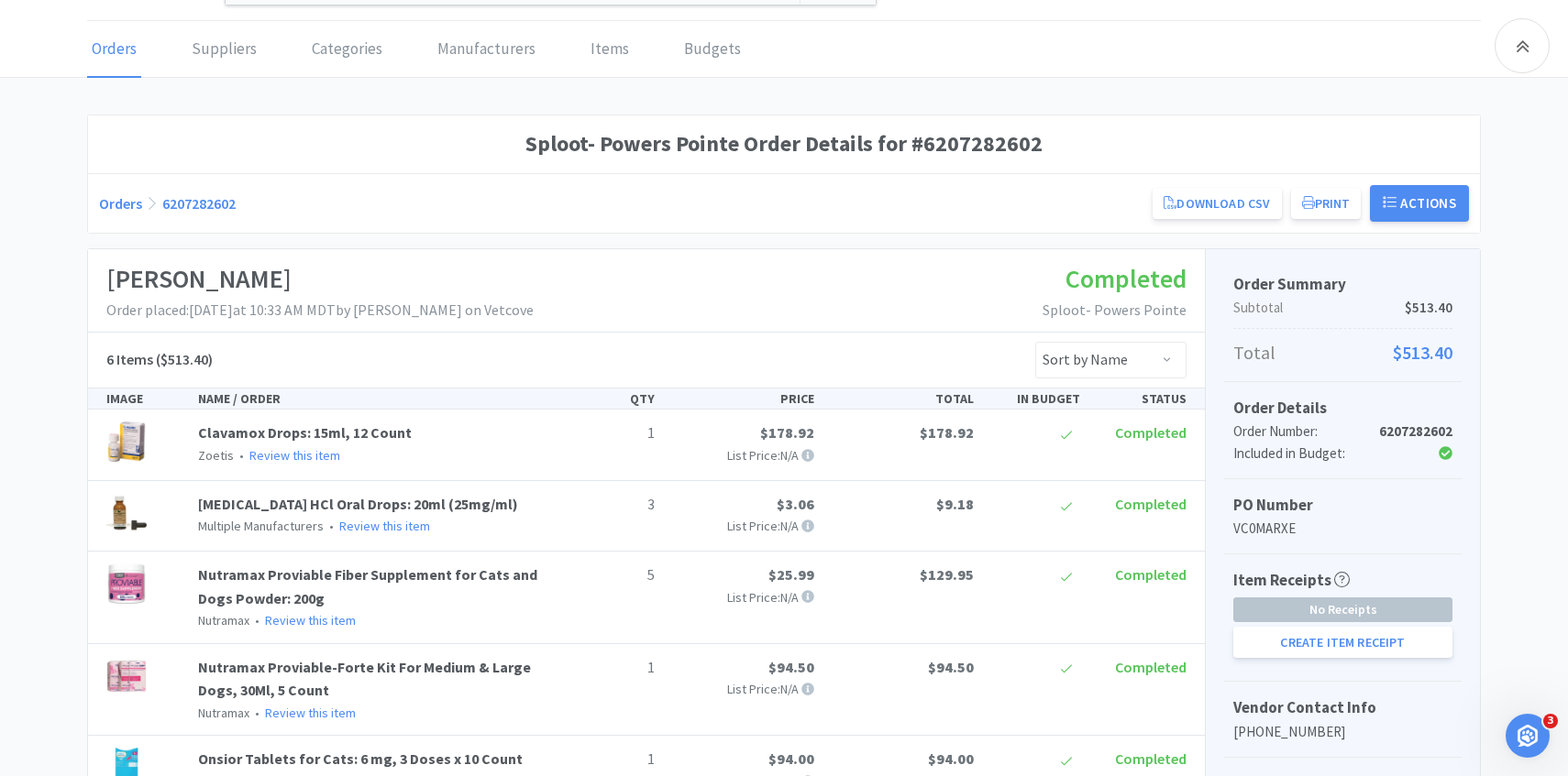
scroll to position [330, 0]
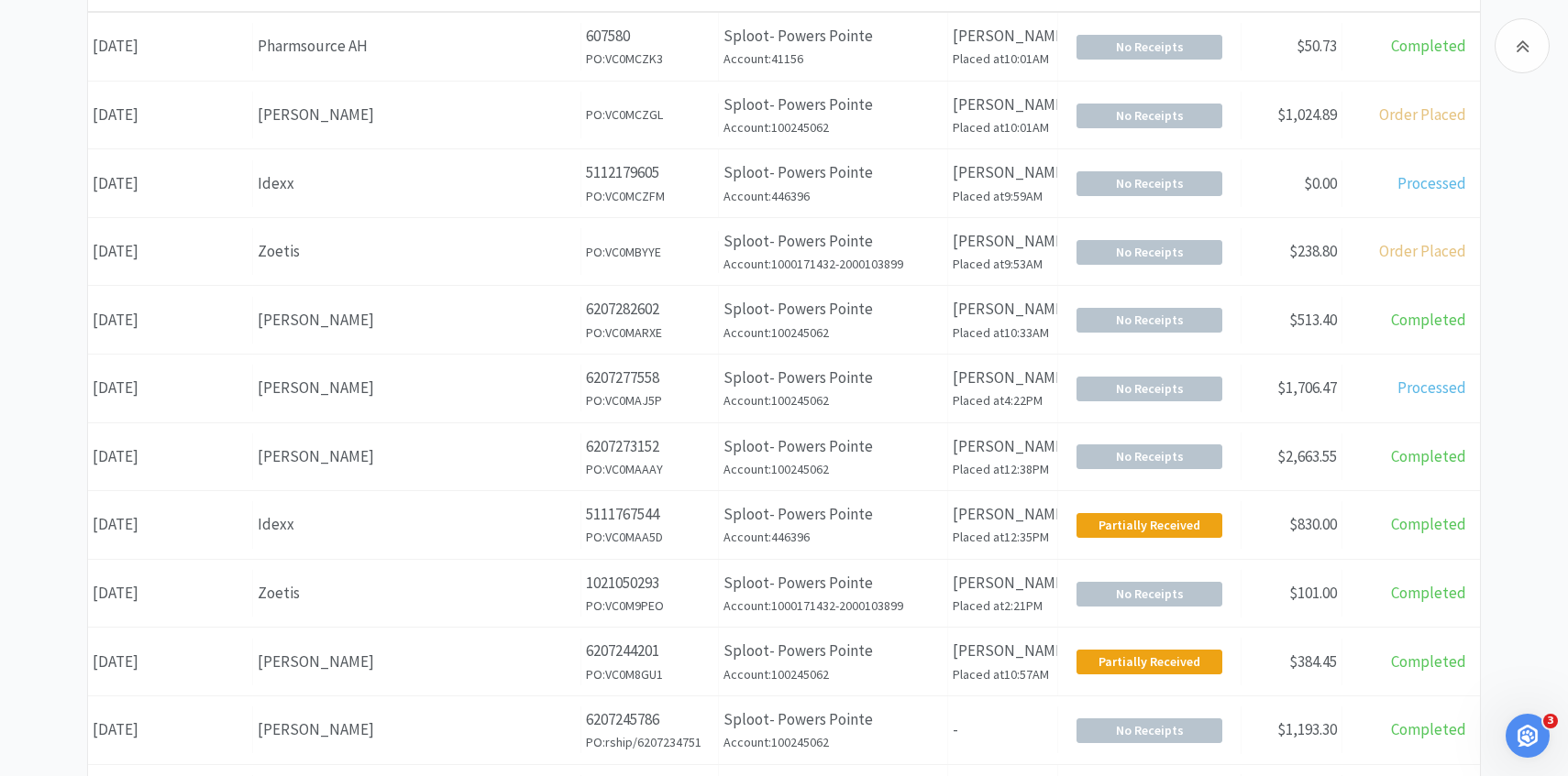
scroll to position [197, 0]
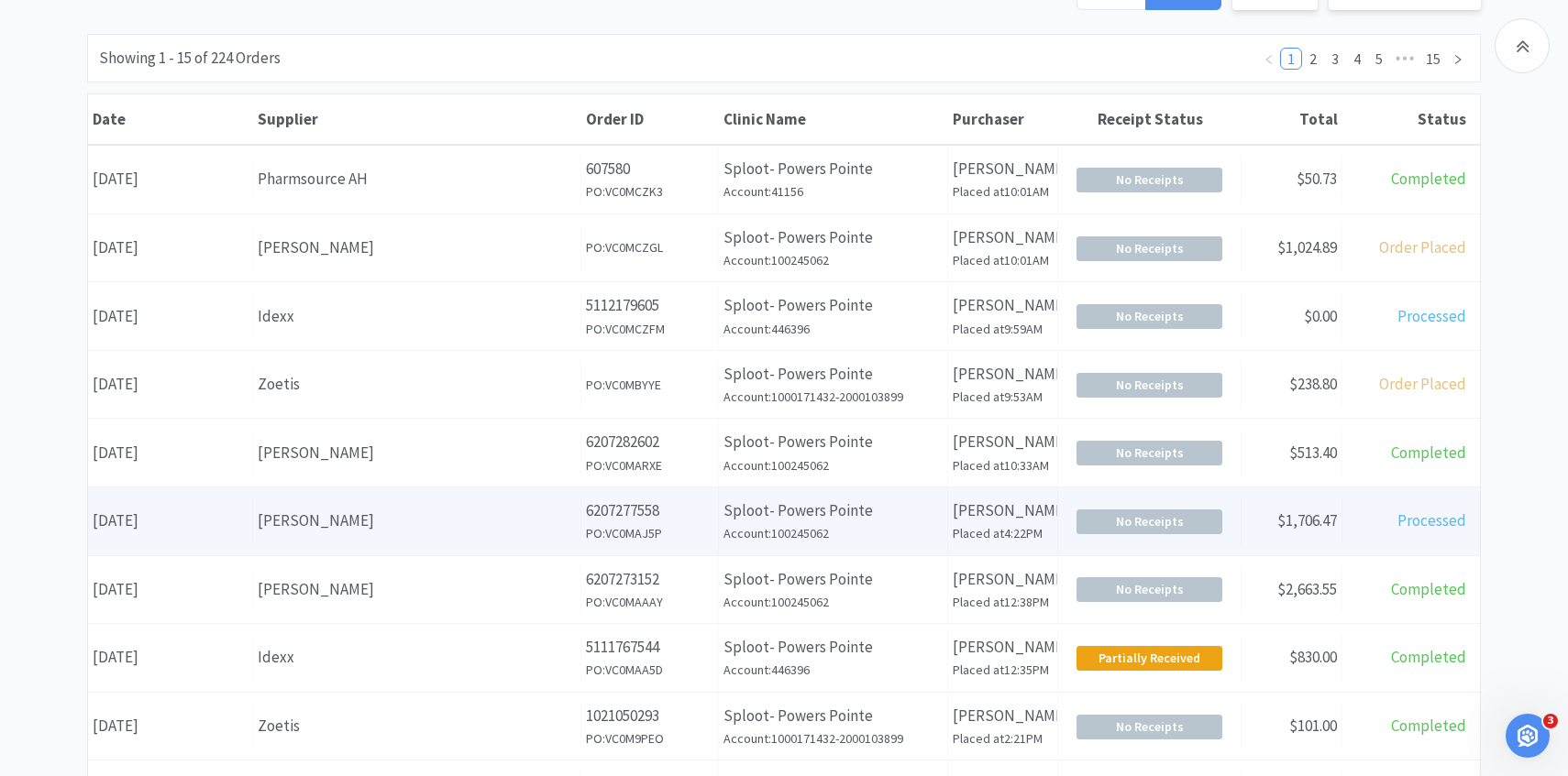
click at [397, 511] on div "[PERSON_NAME]" at bounding box center [416, 521] width 318 height 25
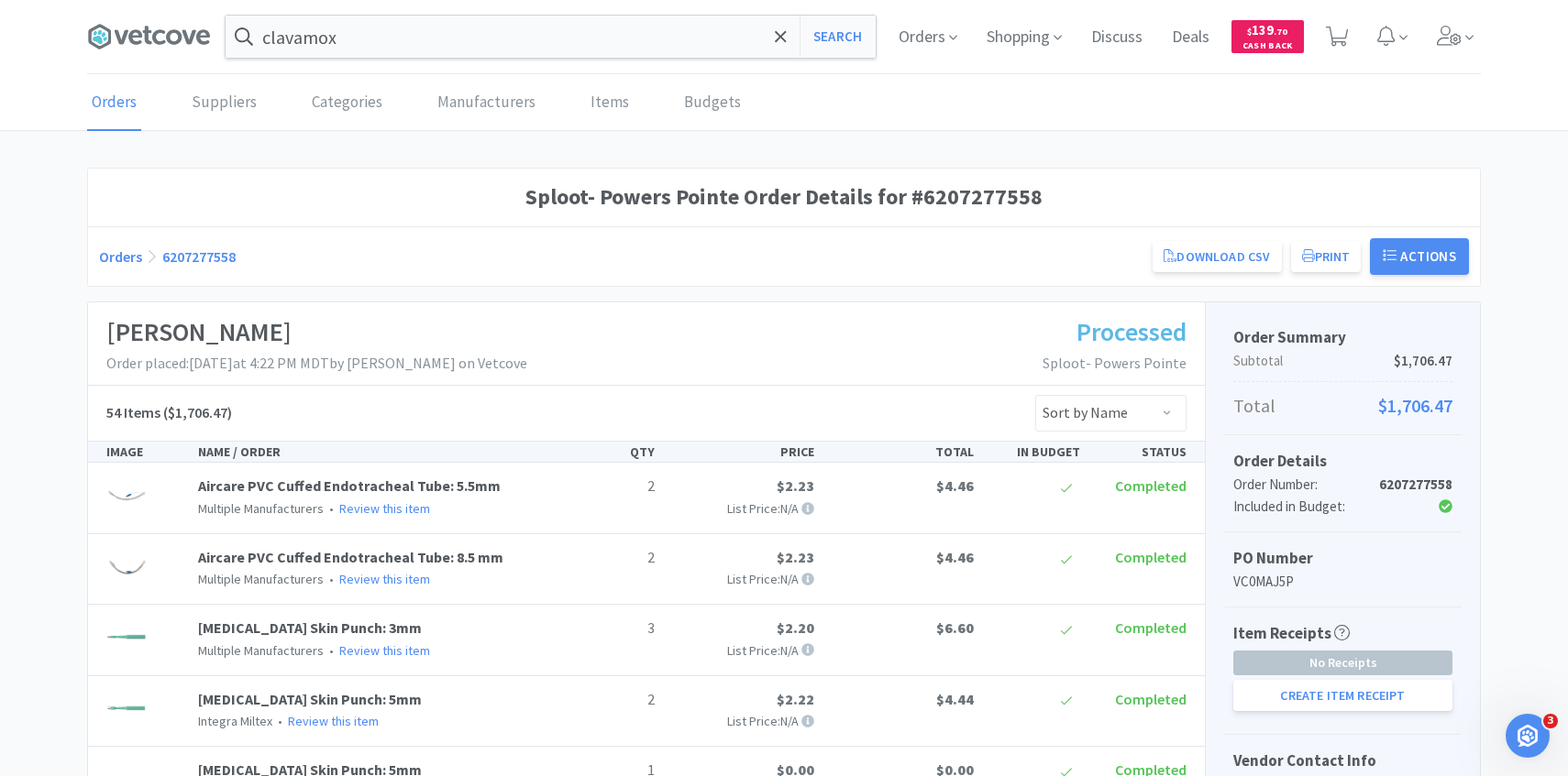
scroll to position [197, 0]
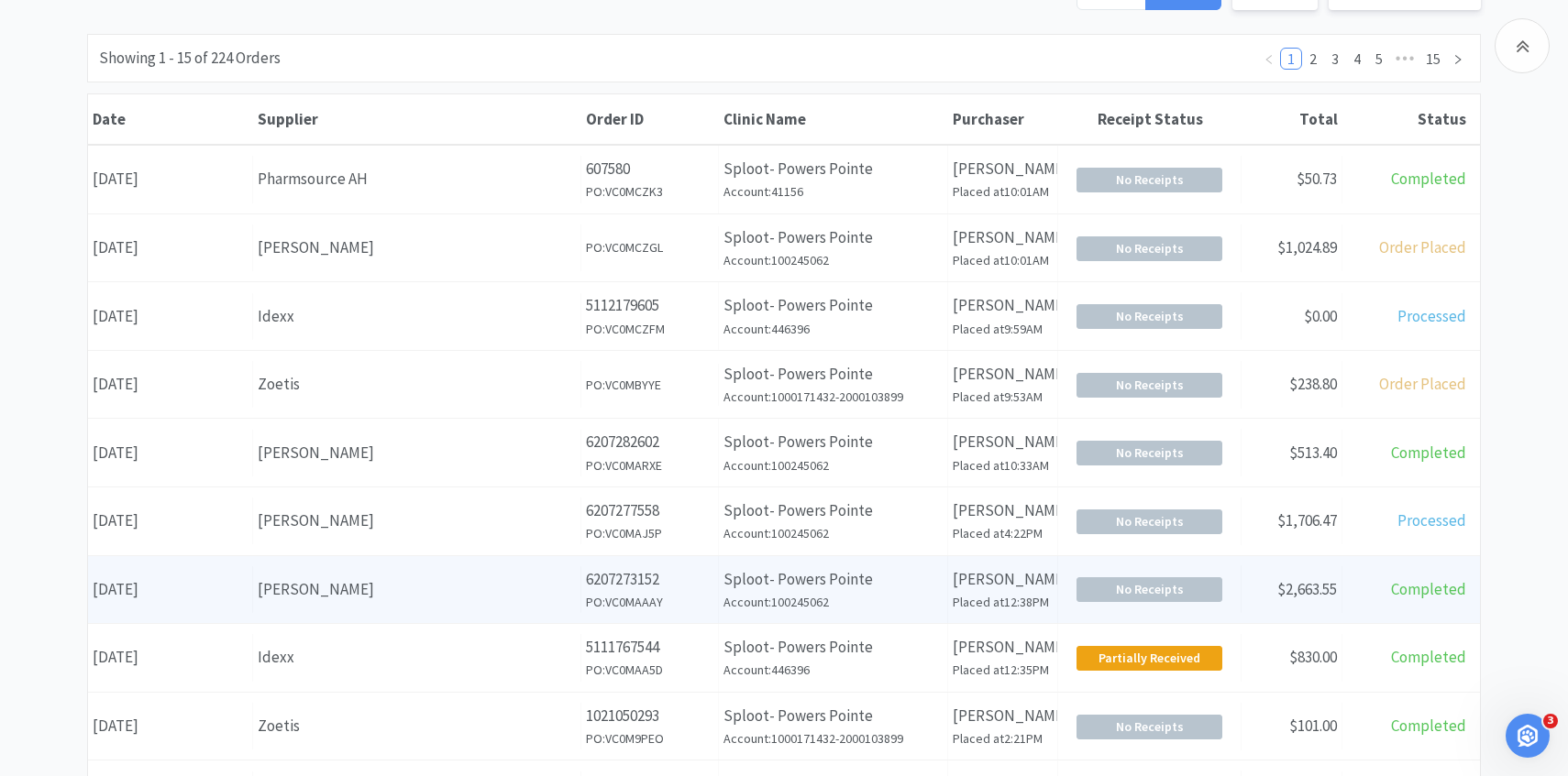
click at [392, 611] on div "Supplier [PERSON_NAME]" at bounding box center [418, 589] width 329 height 46
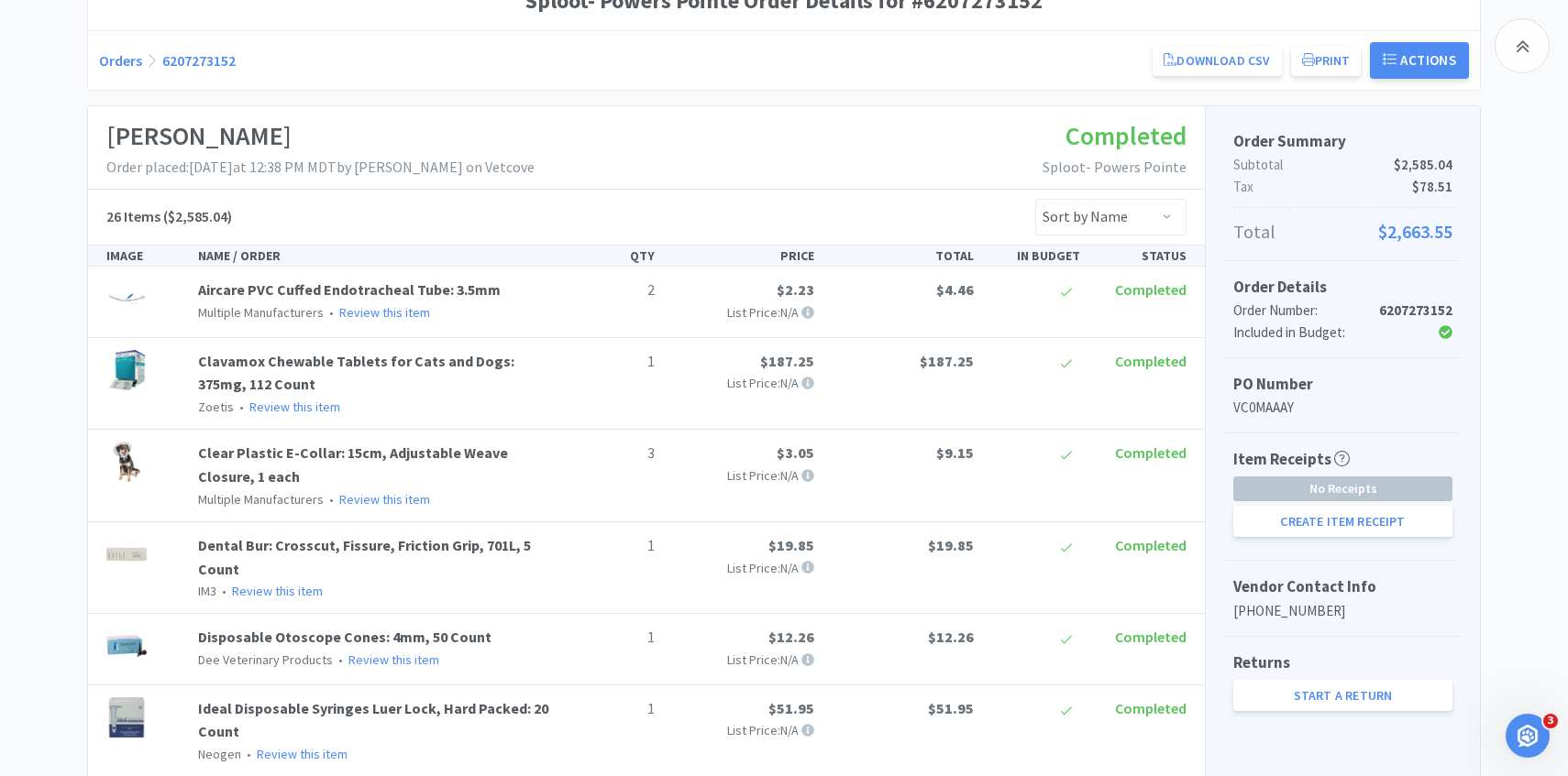
scroll to position [182, 0]
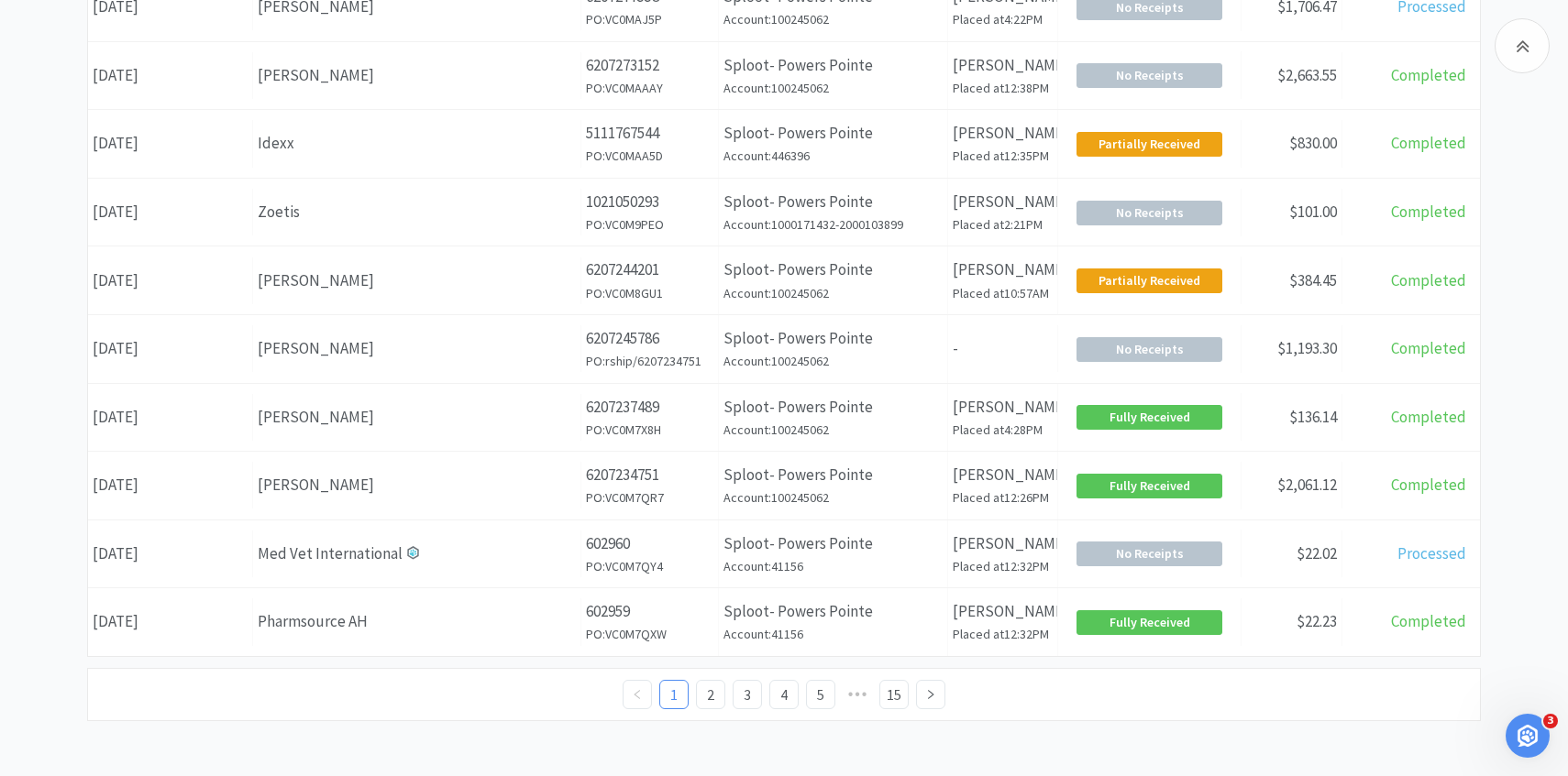
scroll to position [197, 0]
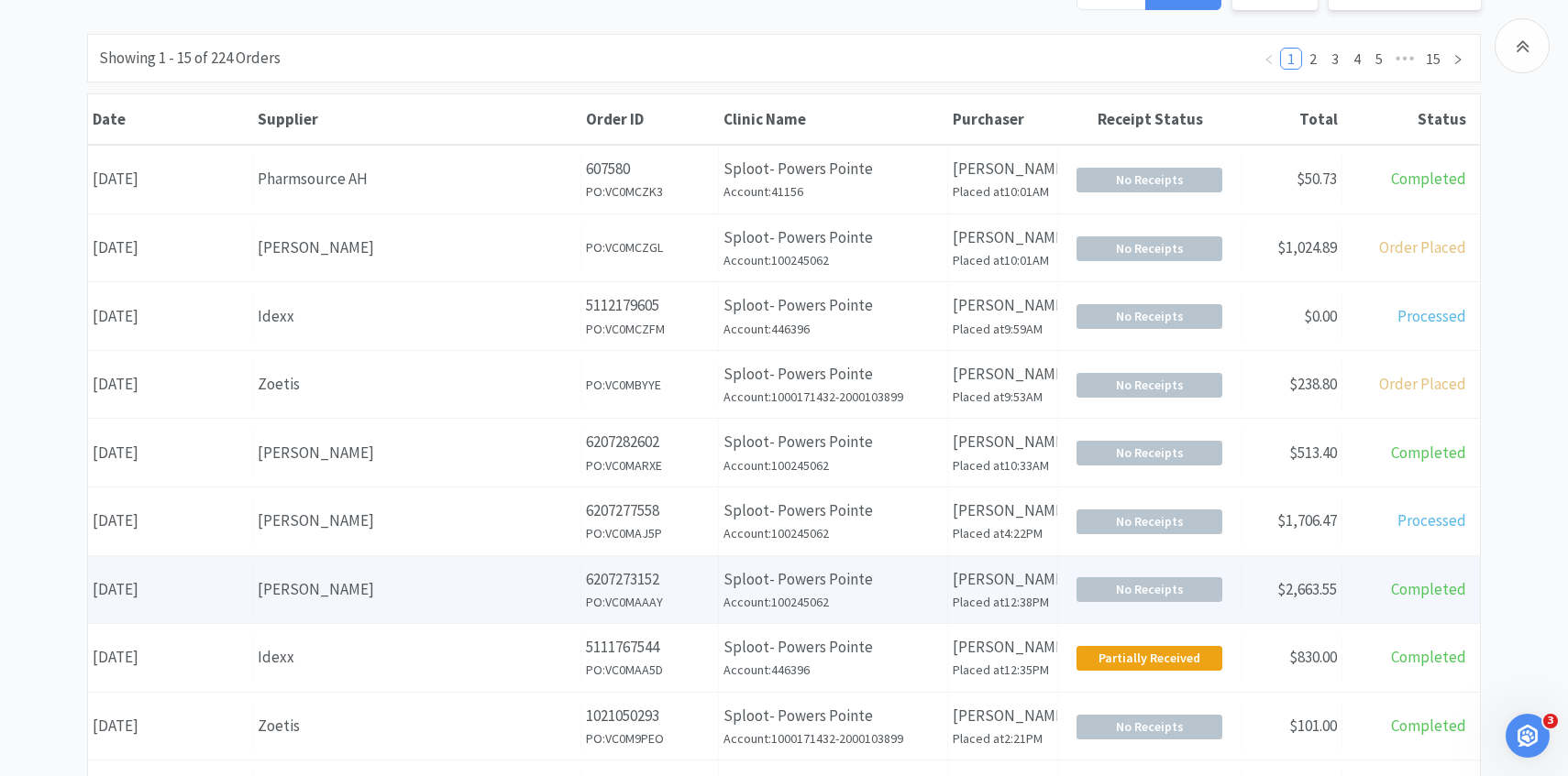
click at [432, 577] on div "[PERSON_NAME]" at bounding box center [416, 589] width 318 height 25
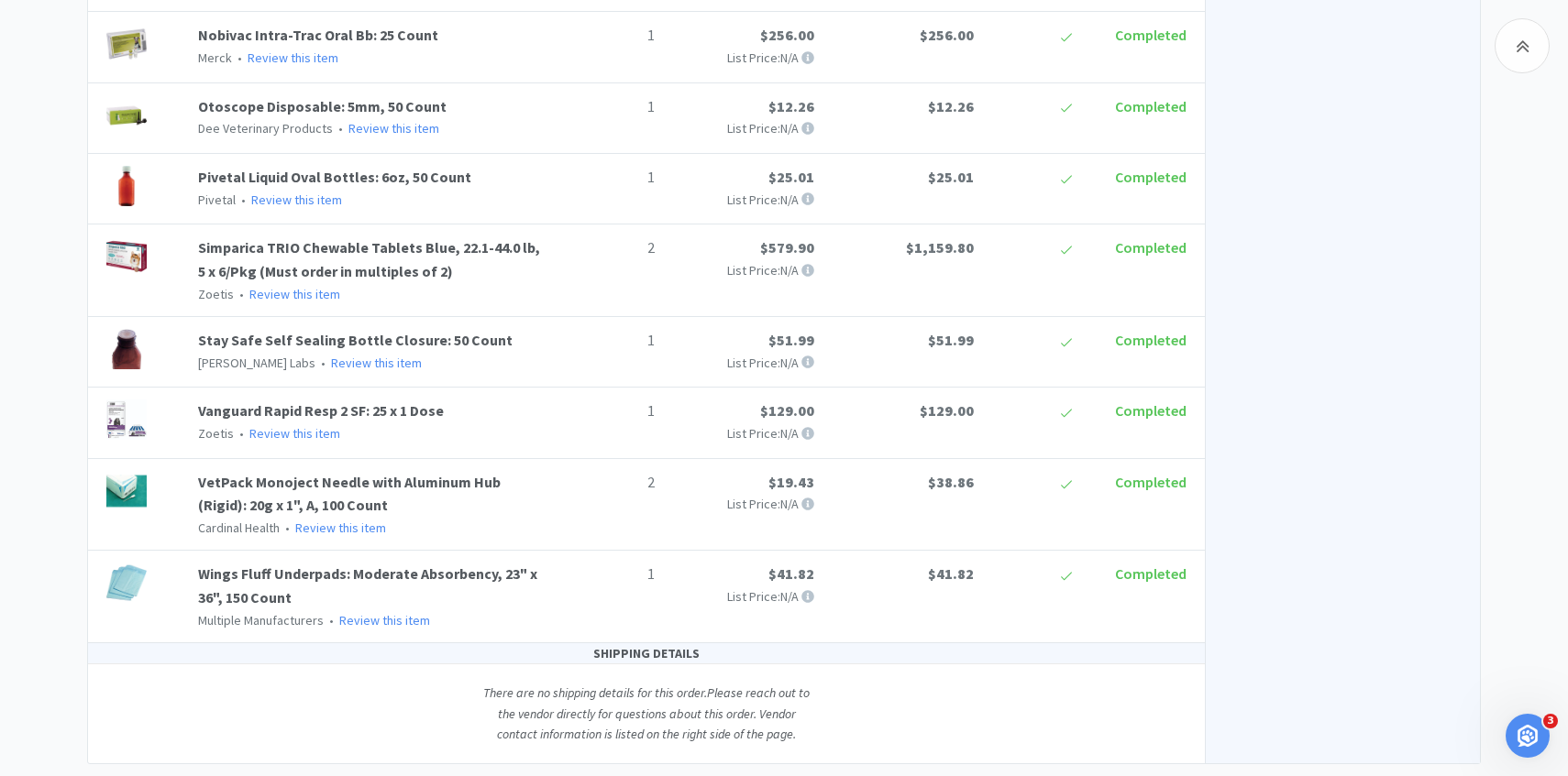
scroll to position [197, 0]
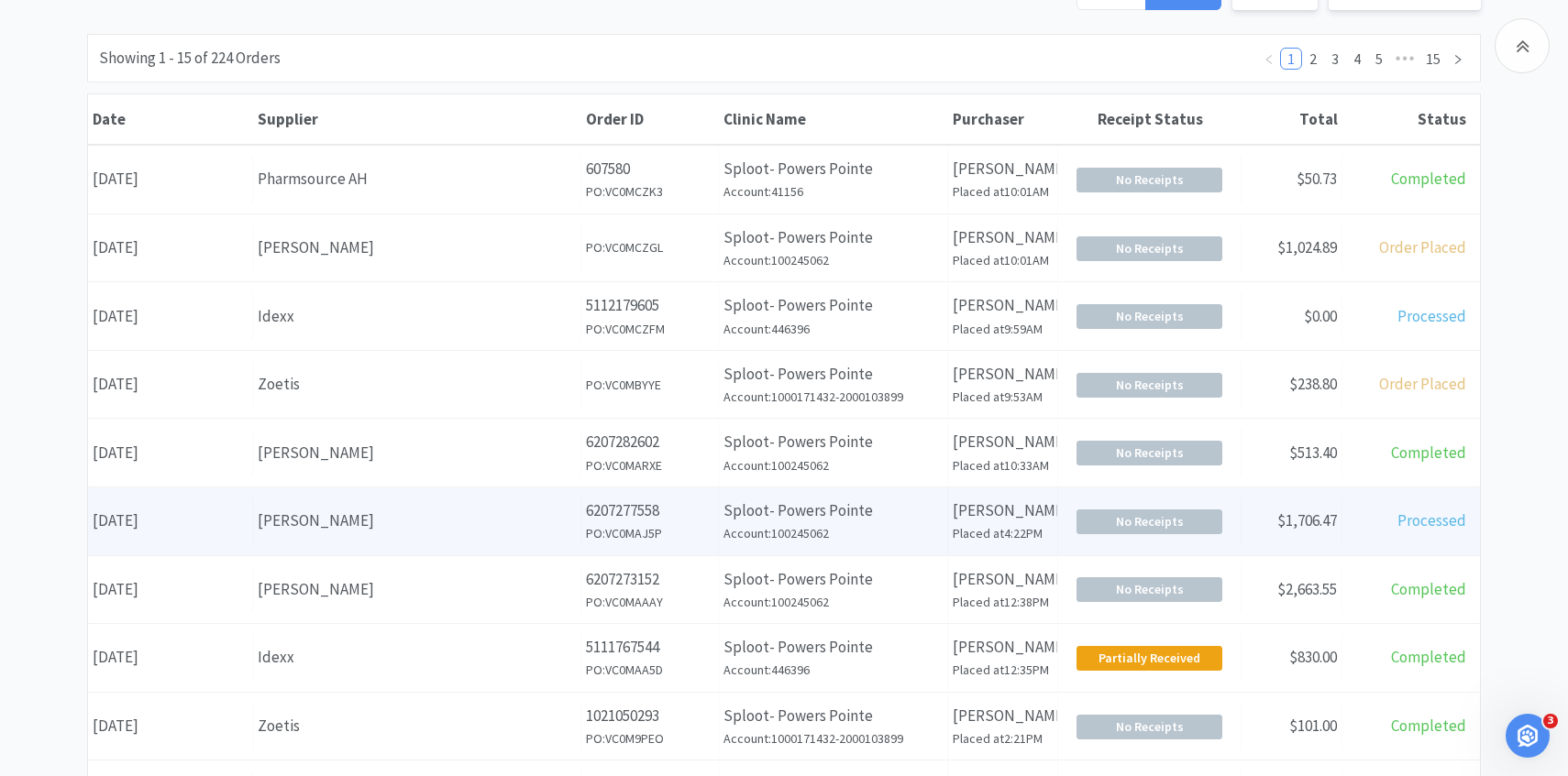
click at [522, 524] on div "[PERSON_NAME]" at bounding box center [416, 521] width 318 height 25
